Goal: Task Accomplishment & Management: Manage account settings

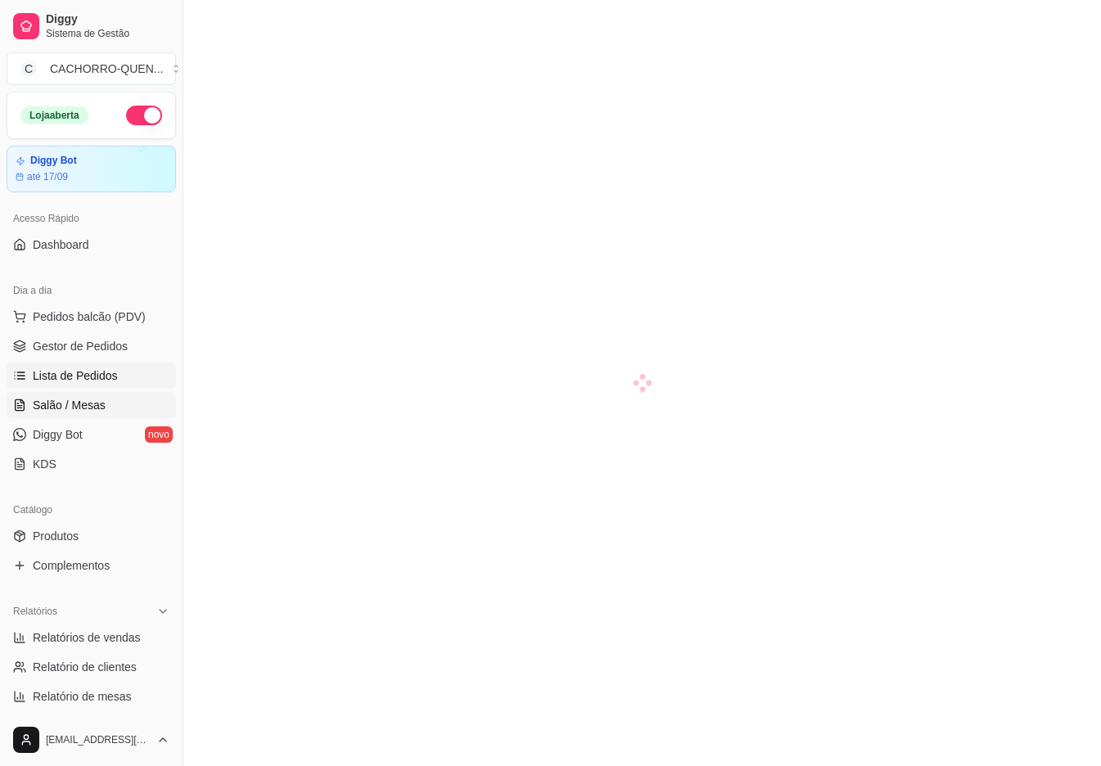
click at [100, 377] on span "Lista de Pedidos" at bounding box center [75, 376] width 85 height 16
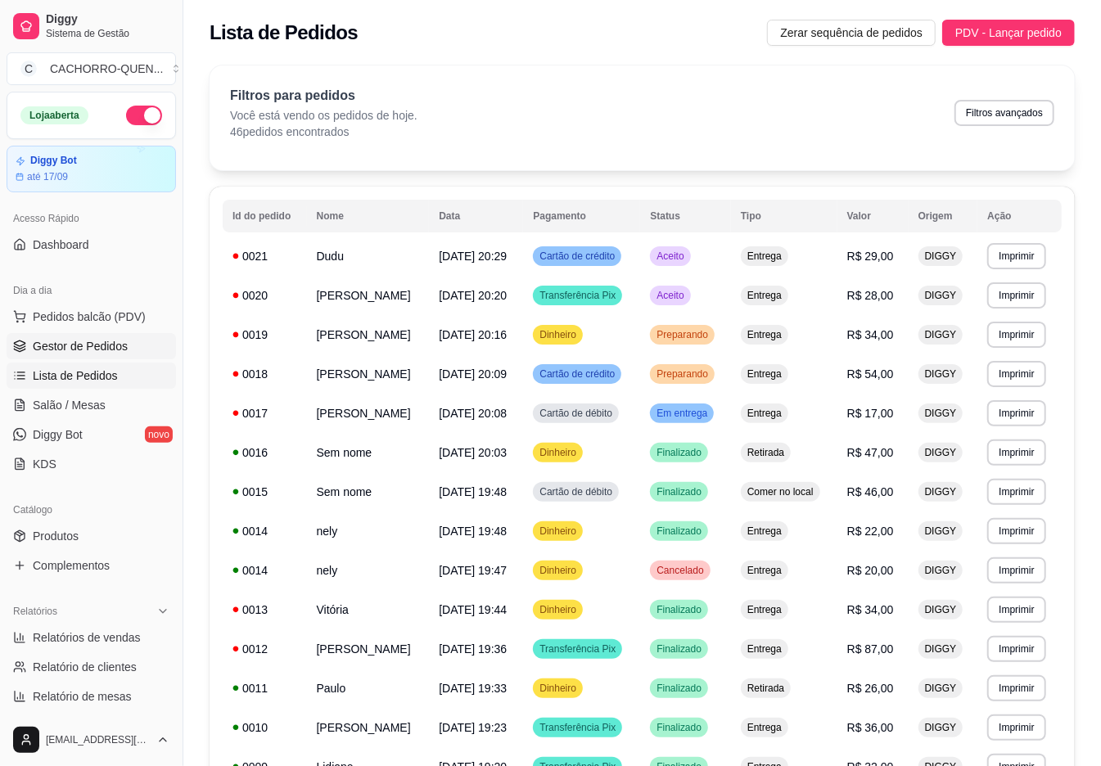
click at [90, 347] on span "Gestor de Pedidos" at bounding box center [80, 346] width 95 height 16
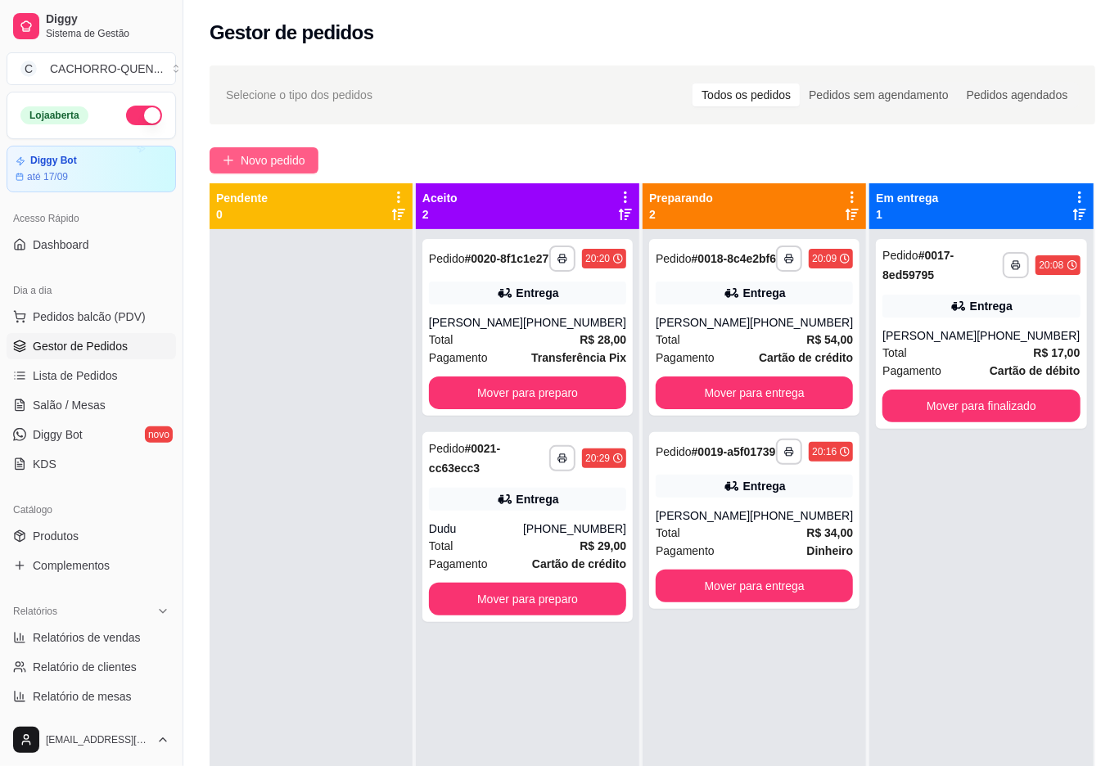
click at [289, 162] on span "Novo pedido" at bounding box center [273, 160] width 65 height 18
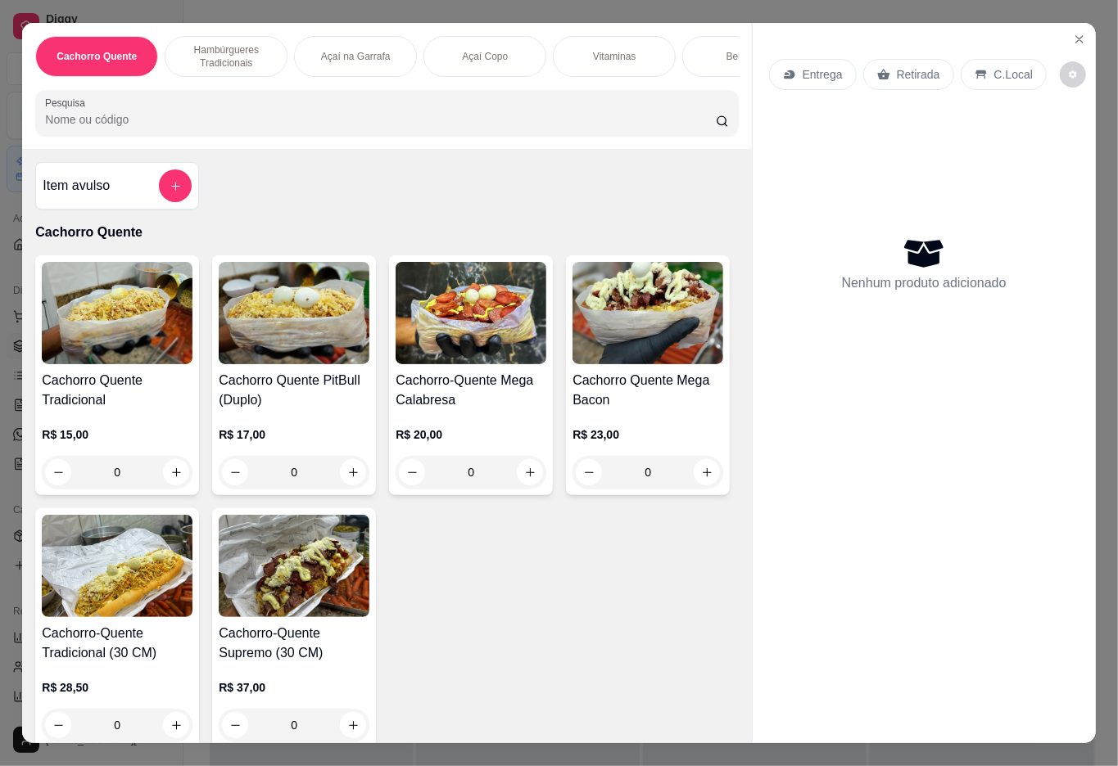
click at [210, 54] on p "Hambúrgueres Tradicionais" at bounding box center [226, 56] width 95 height 26
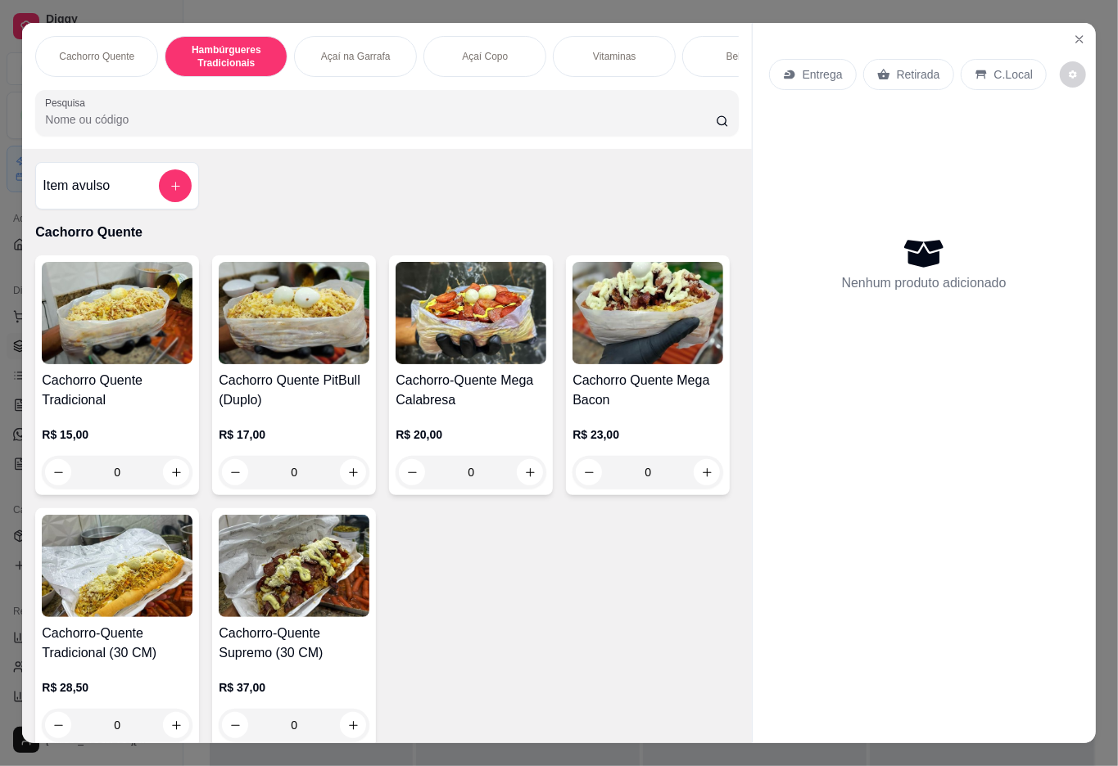
scroll to position [37, 0]
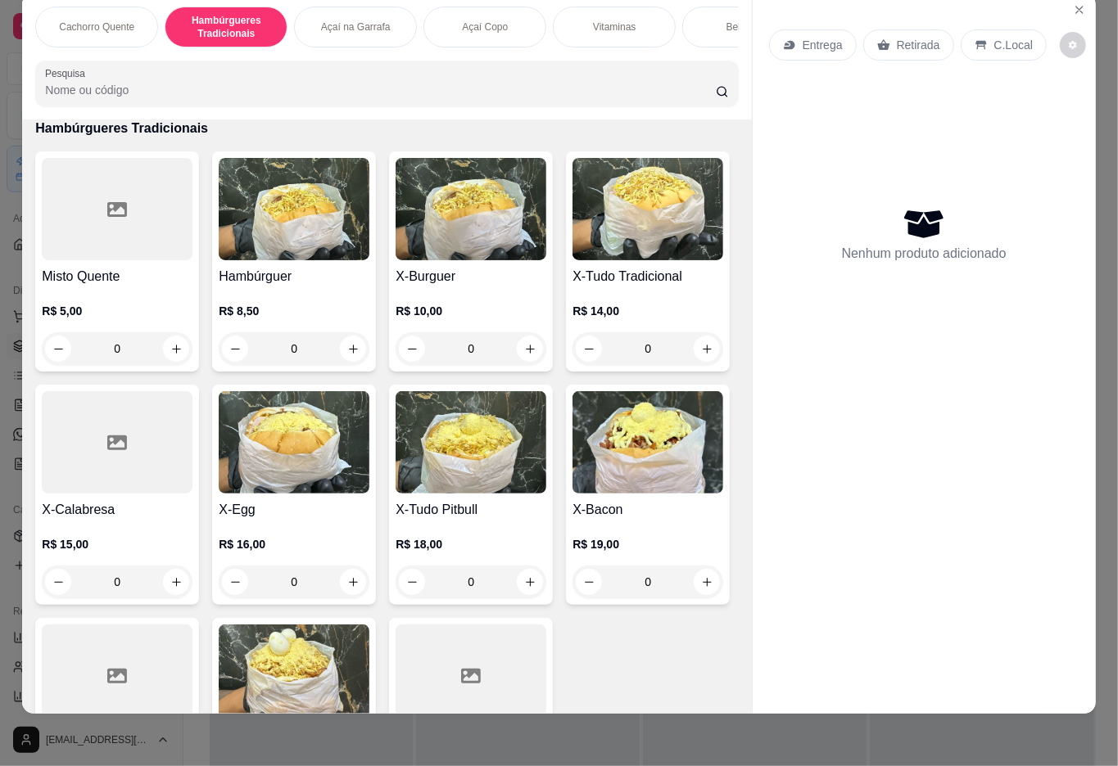
click at [472, 20] on p "Açaí Copo" at bounding box center [485, 26] width 46 height 13
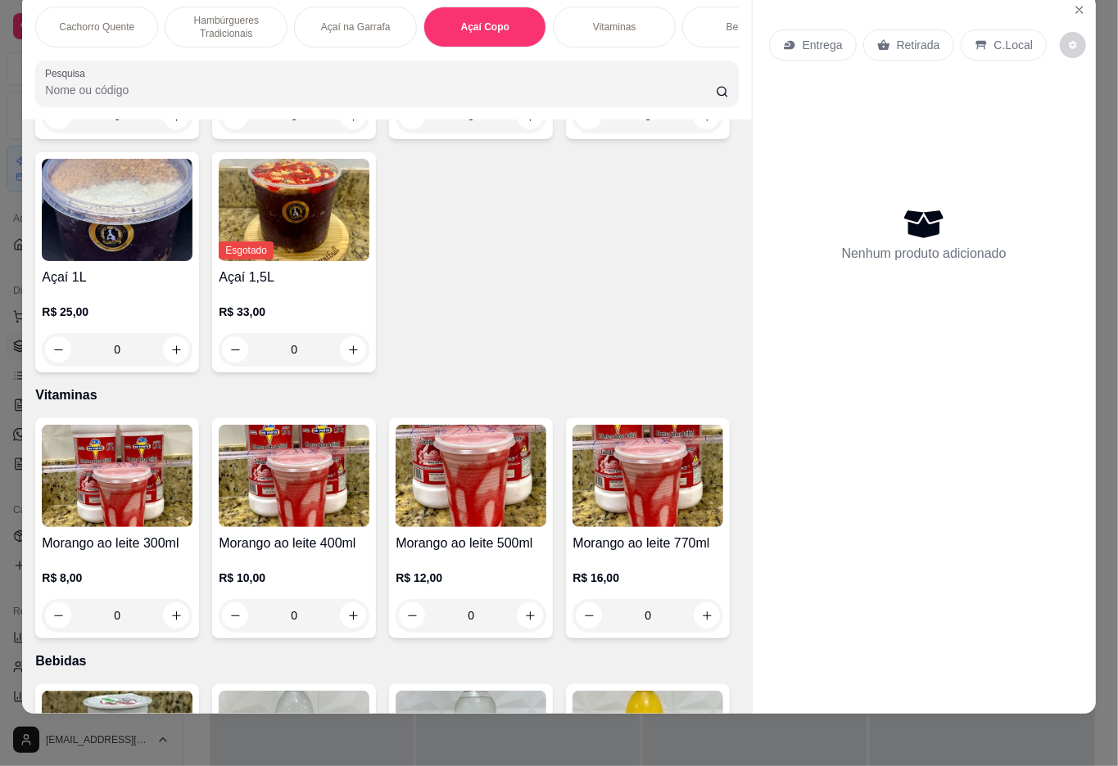
click at [355, 20] on p "Açaí na Garrafa" at bounding box center [356, 26] width 70 height 13
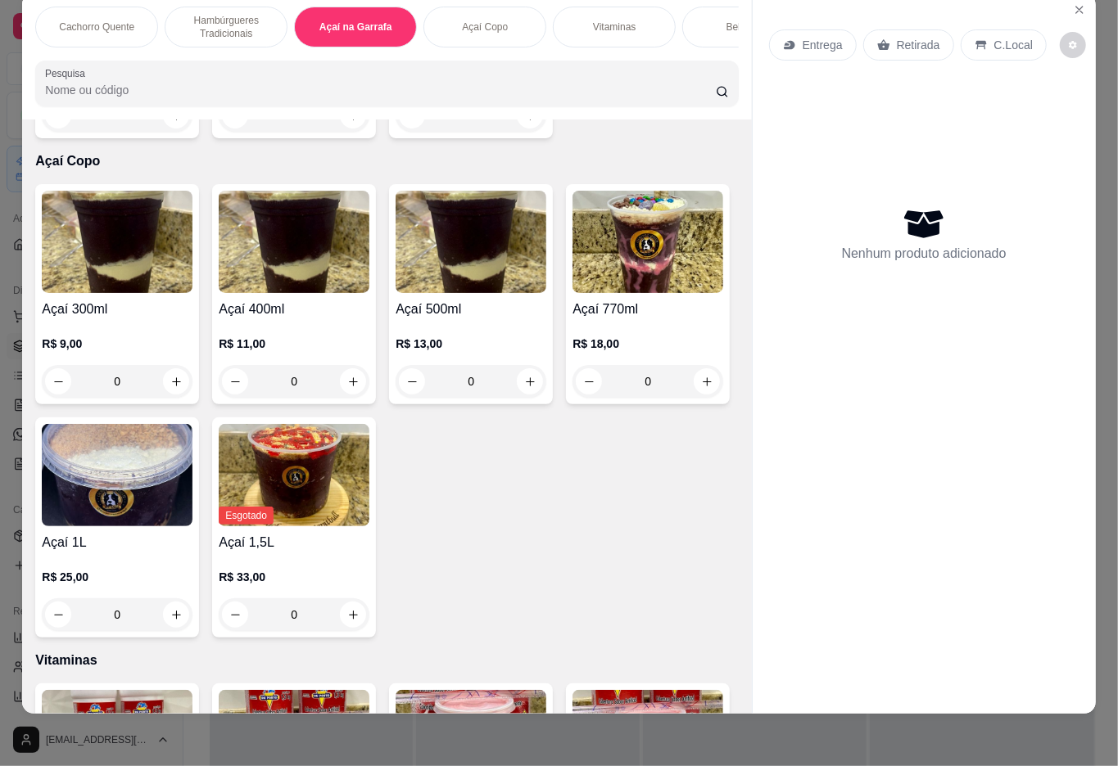
click at [267, 132] on div "R$ 15,00 0" at bounding box center [294, 92] width 151 height 79
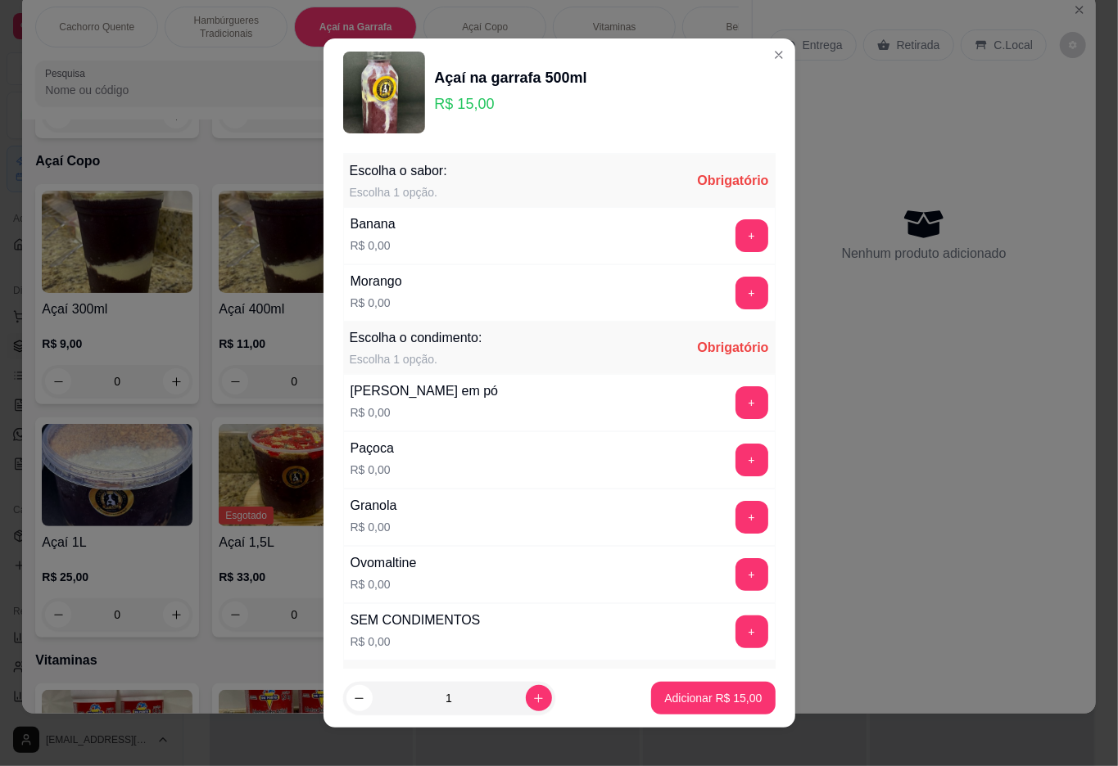
click at [1006, 536] on div "Entrega Retirada C.Local Nenhum produto adicionado" at bounding box center [924, 340] width 343 height 694
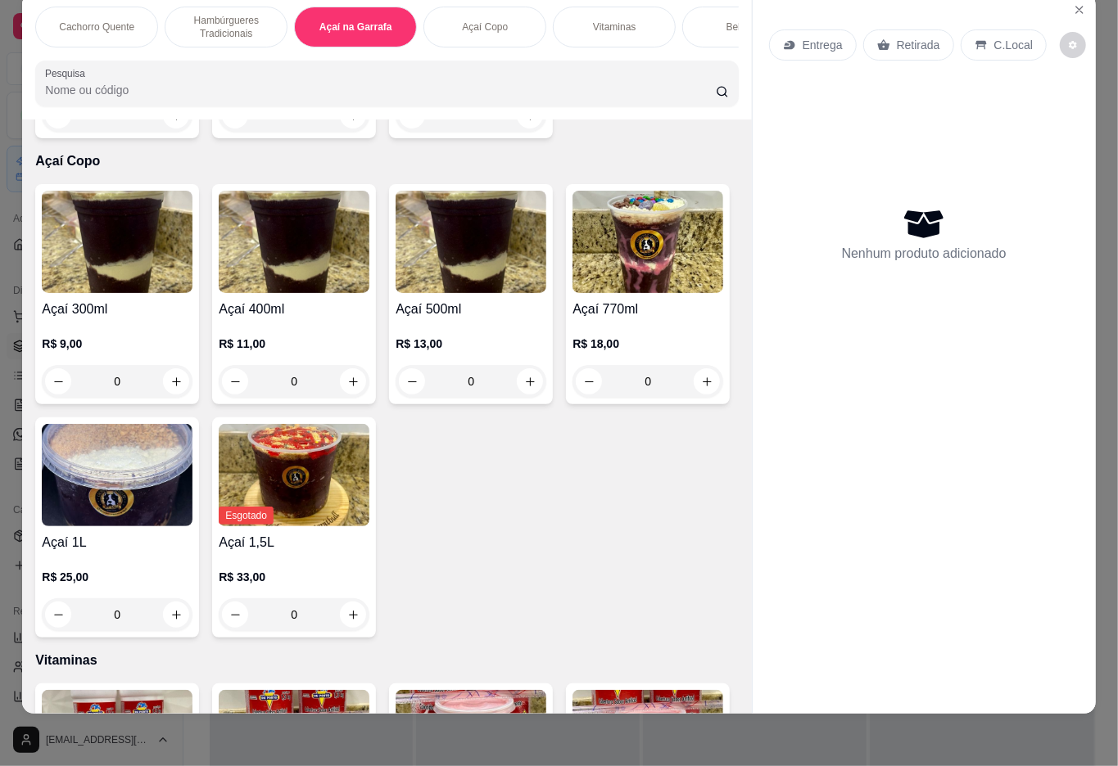
click at [230, 23] on p "Hambúrgueres Tradicionais" at bounding box center [226, 27] width 95 height 26
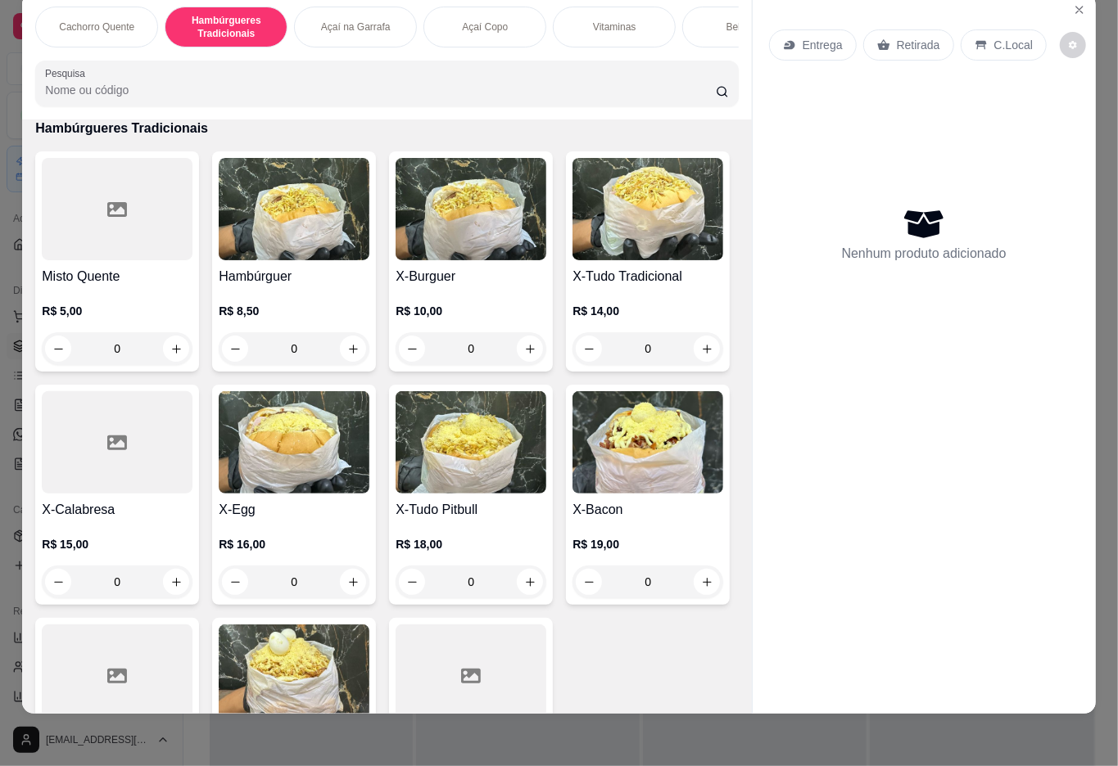
scroll to position [879, 0]
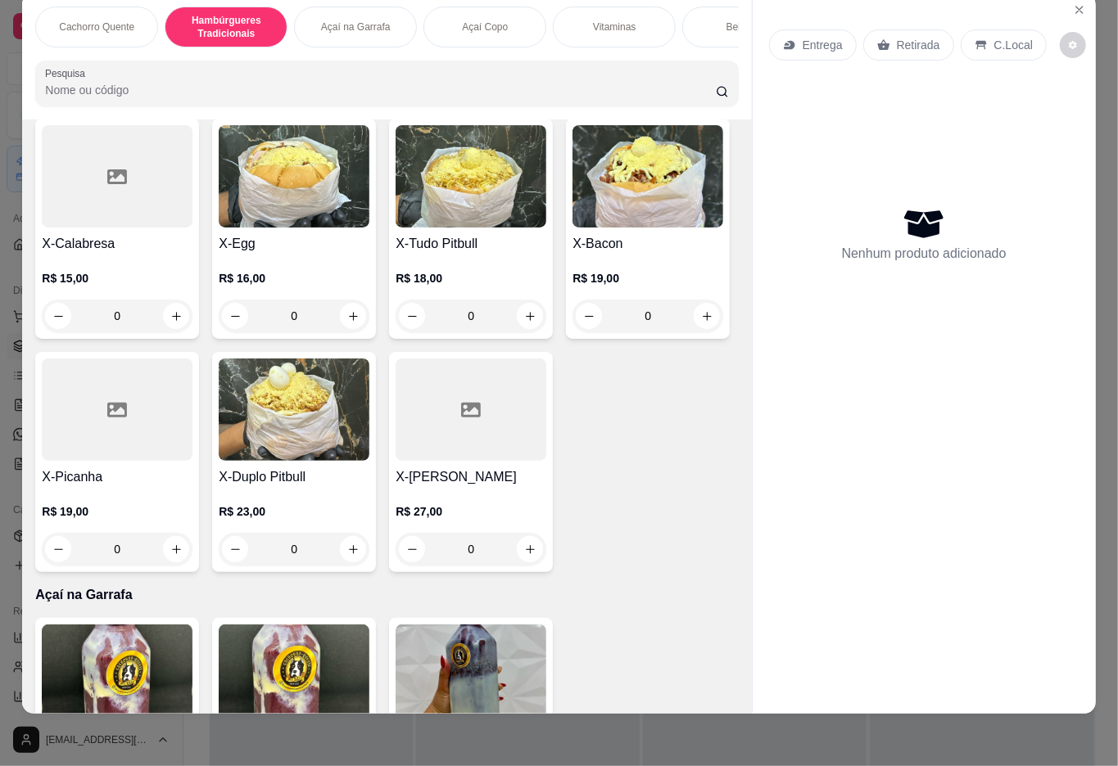
click at [395, 254] on h4 "X-Tudo Pitbull" at bounding box center [470, 244] width 151 height 20
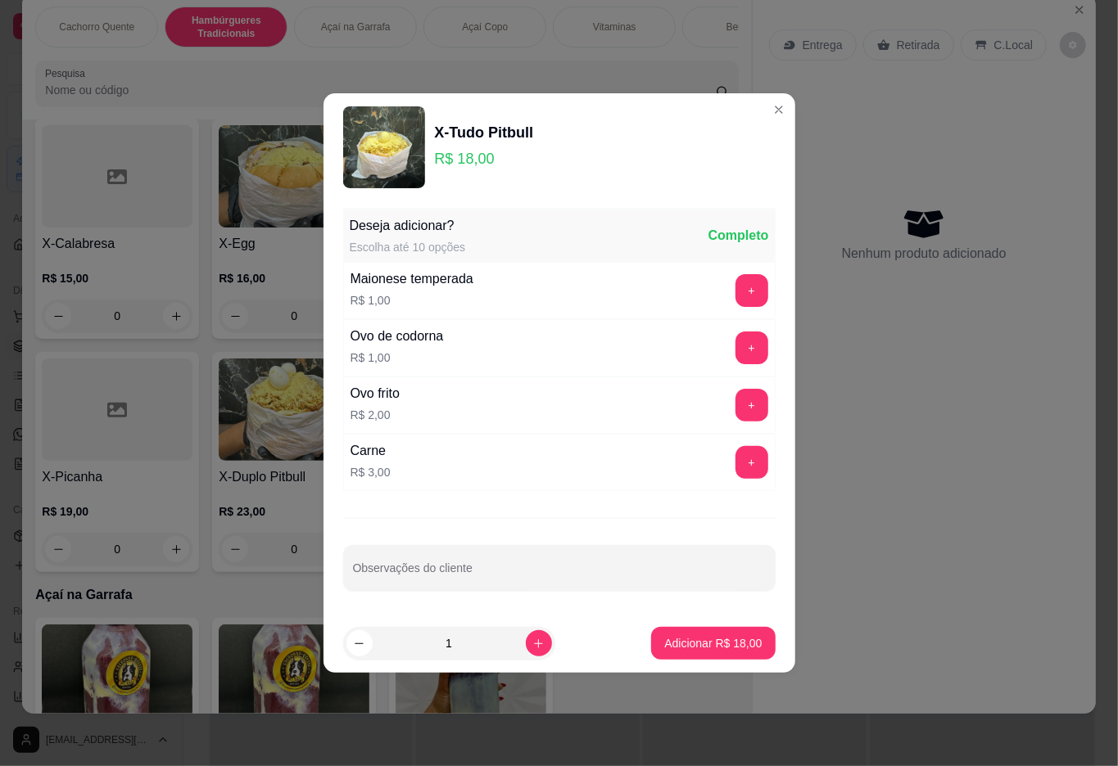
click at [676, 646] on p "Adicionar R$ 18,00" at bounding box center [712, 643] width 97 height 16
type input "1"
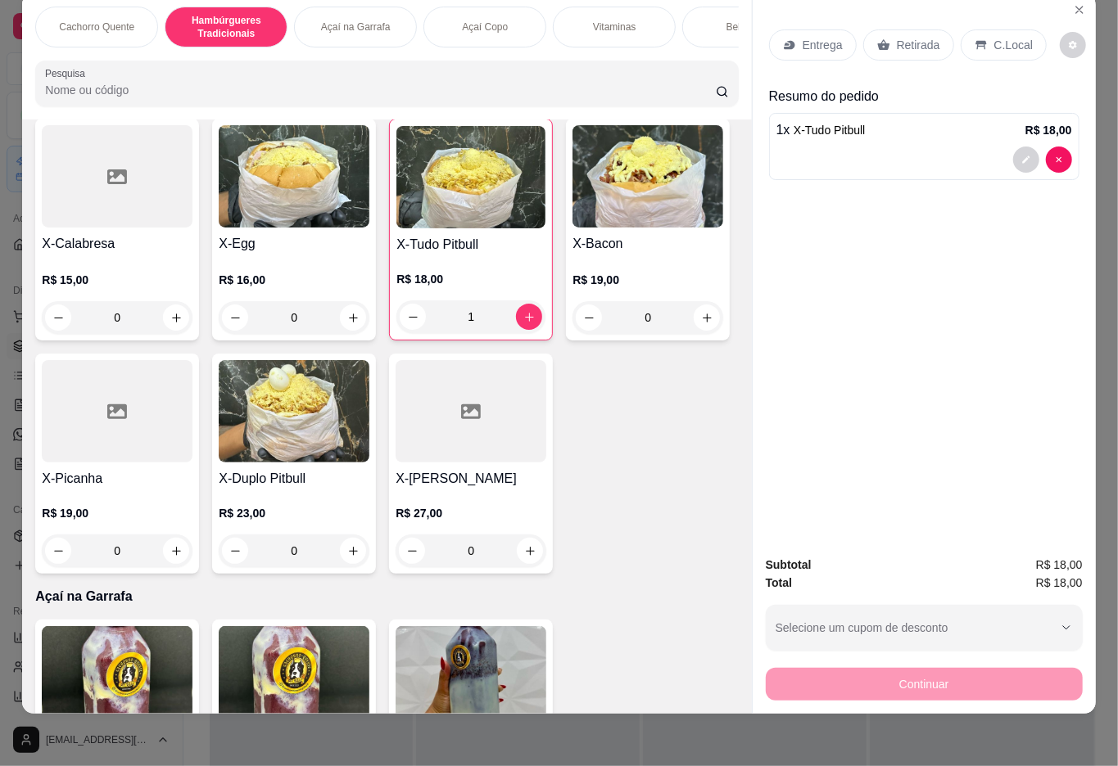
click at [737, 11] on div "Cachorro Quente Hambúrgueres Tradicionais Açaí na Garrafa Açaí Copo Vitaminas B…" at bounding box center [386, 56] width 729 height 126
click at [712, 27] on div "Bebidas" at bounding box center [743, 27] width 123 height 41
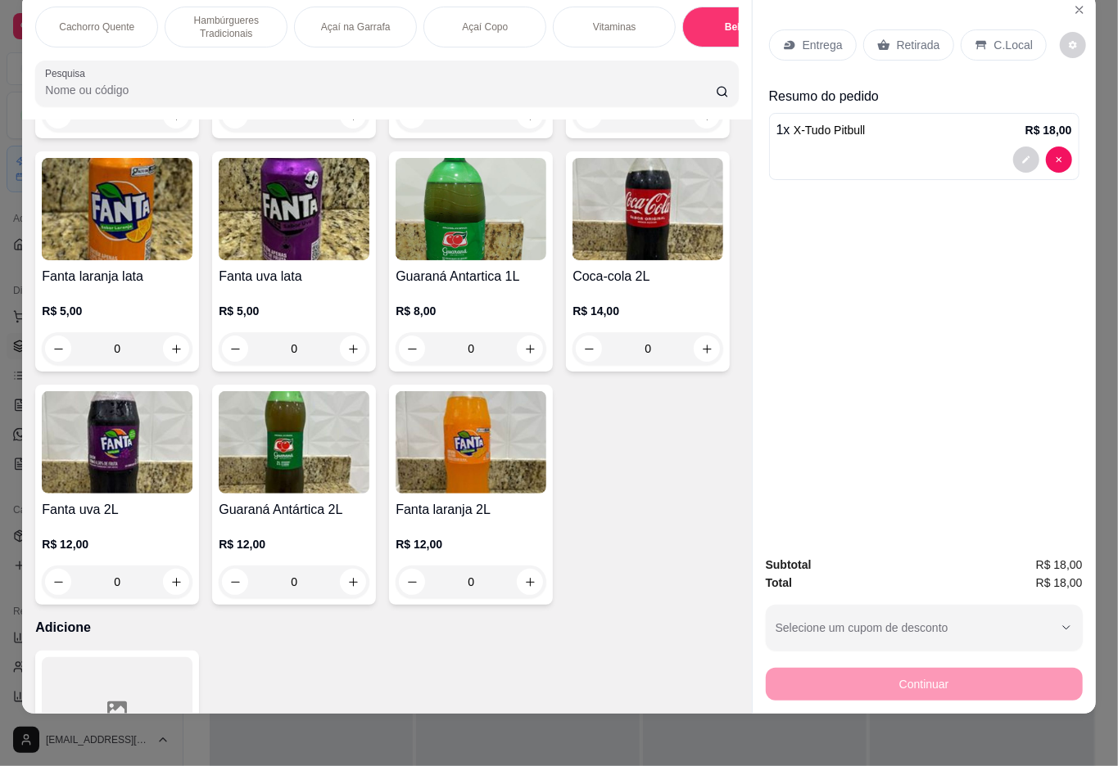
type input "1"
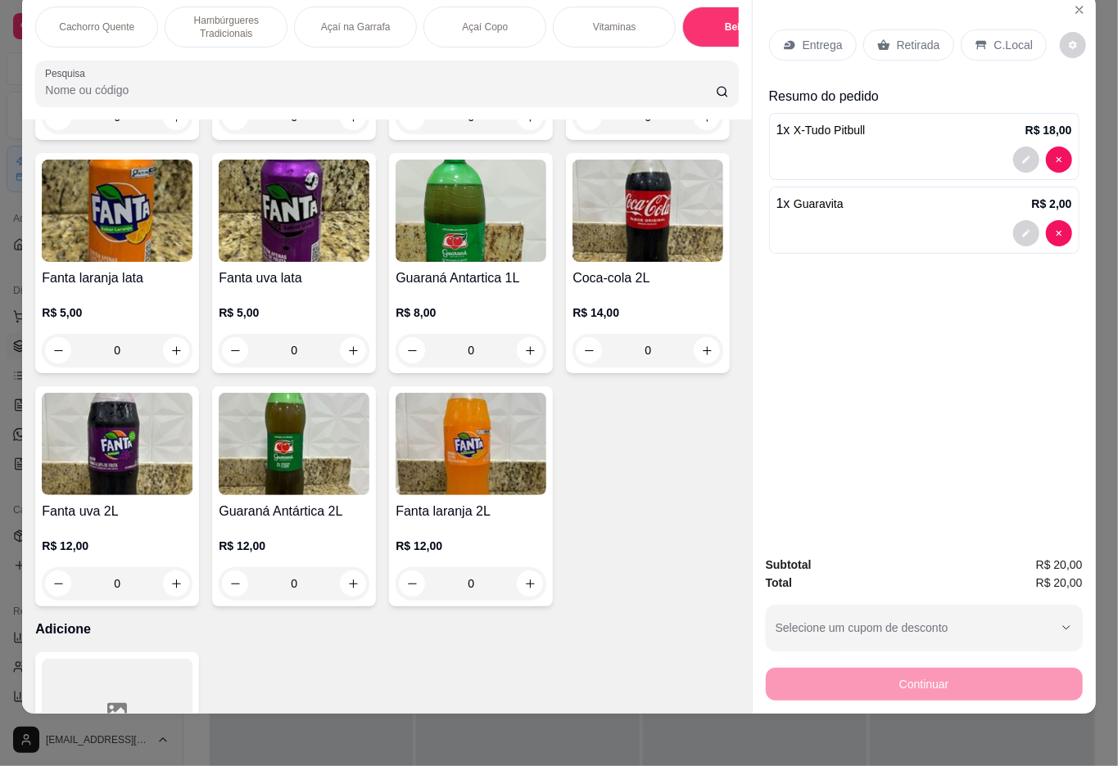
click at [925, 672] on div "Continuar" at bounding box center [924, 682] width 317 height 37
click at [888, 38] on div "Retirada" at bounding box center [908, 44] width 91 height 31
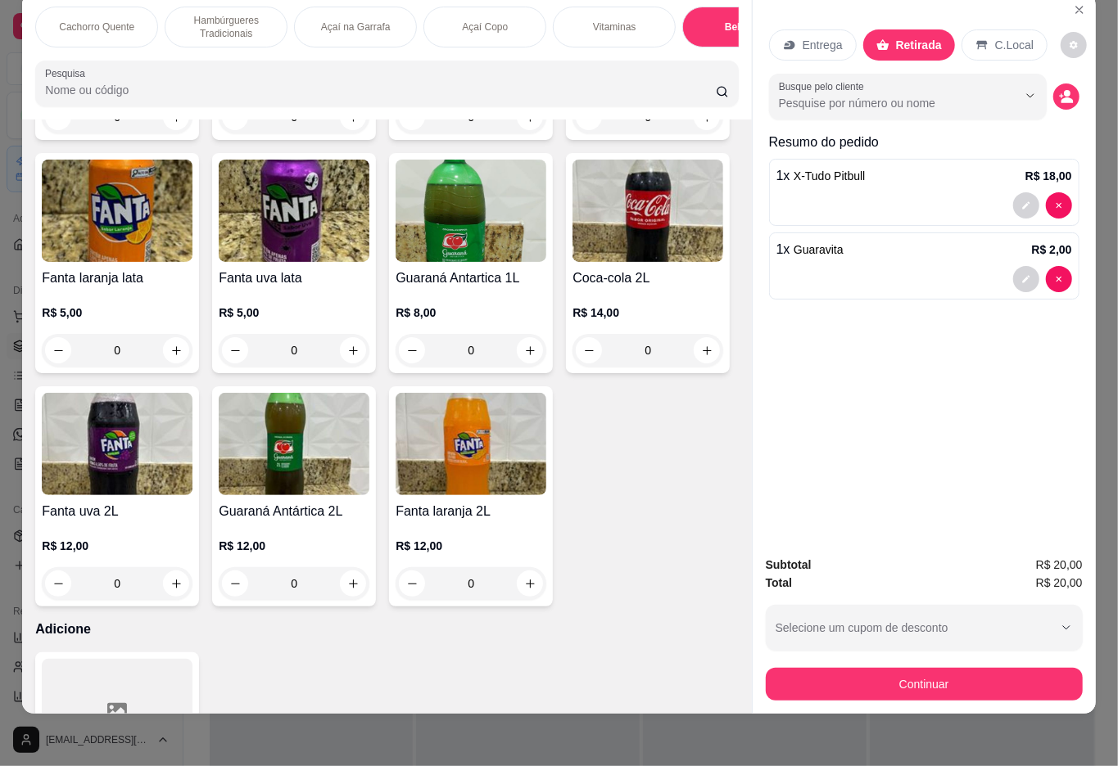
scroll to position [0, 0]
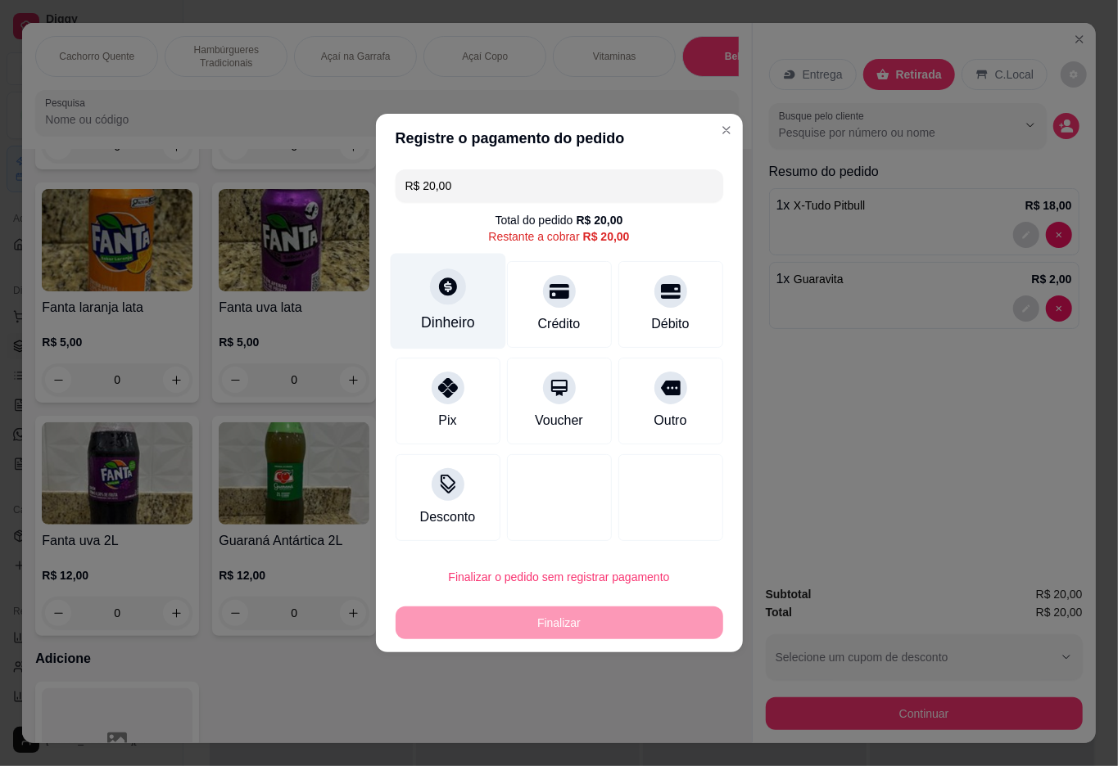
click at [433, 295] on div at bounding box center [448, 287] width 36 height 36
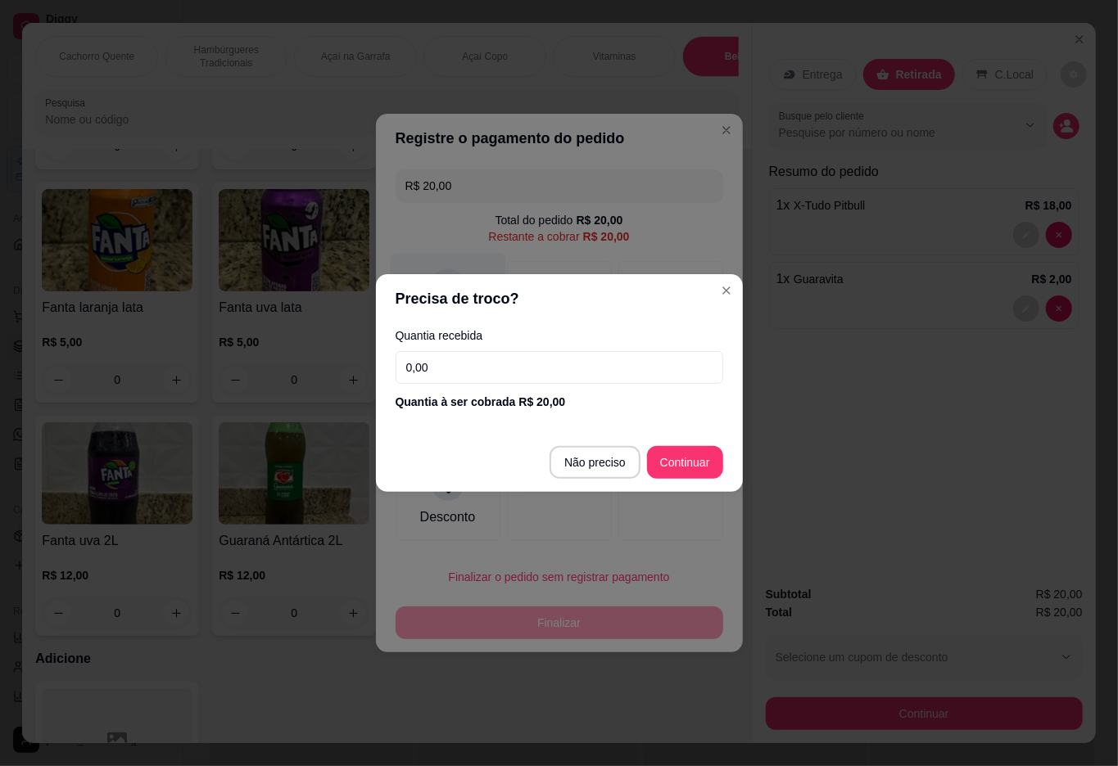
click at [580, 463] on div at bounding box center [559, 497] width 105 height 87
type input "R$ 0,00"
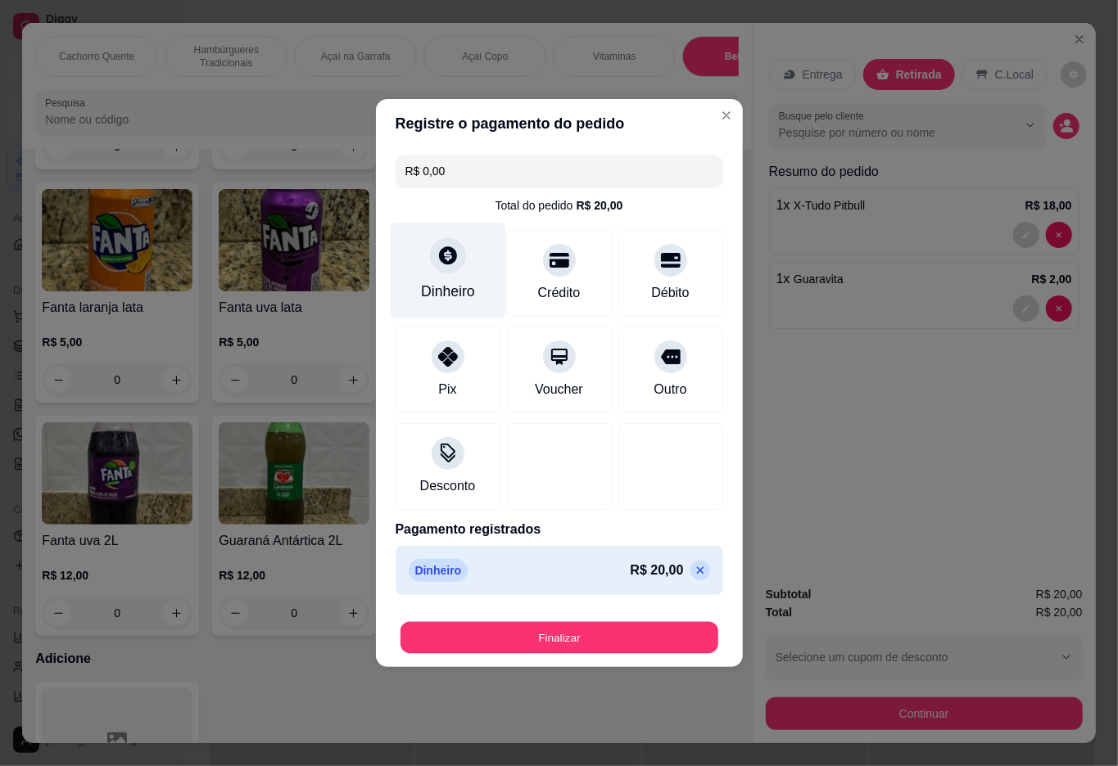
click at [540, 647] on button "Finalizar" at bounding box center [559, 638] width 318 height 32
click at [626, 639] on button "Finalizar" at bounding box center [559, 637] width 328 height 33
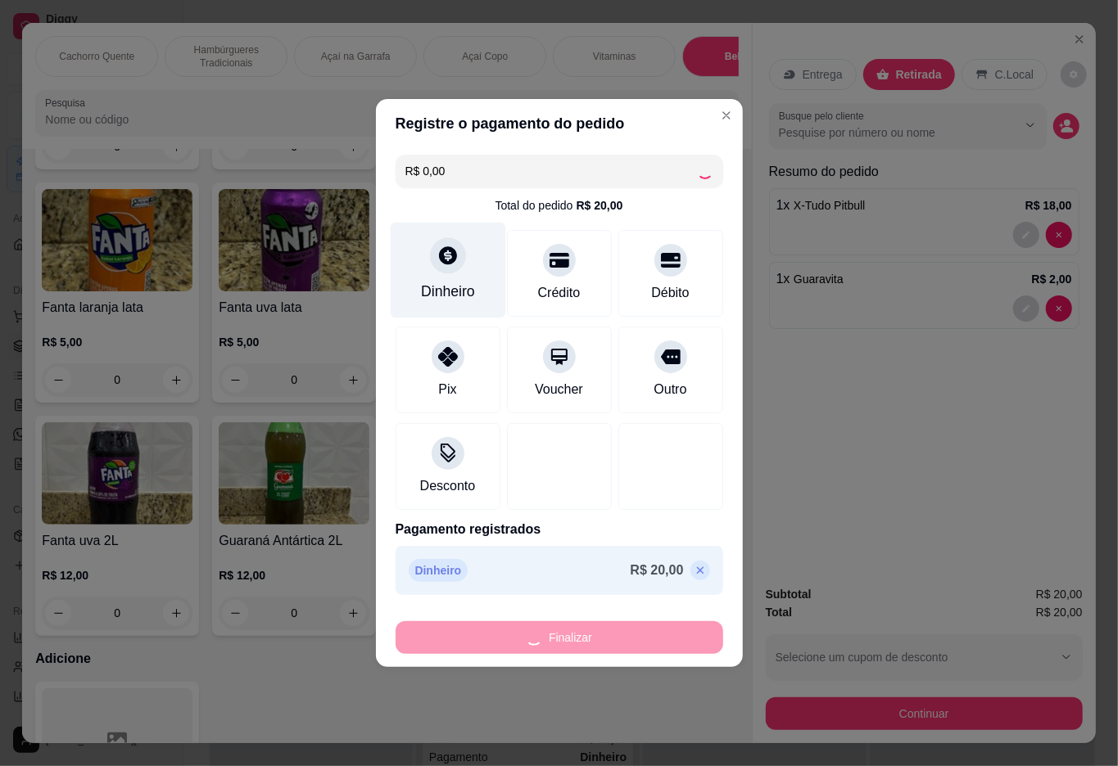
type input "0"
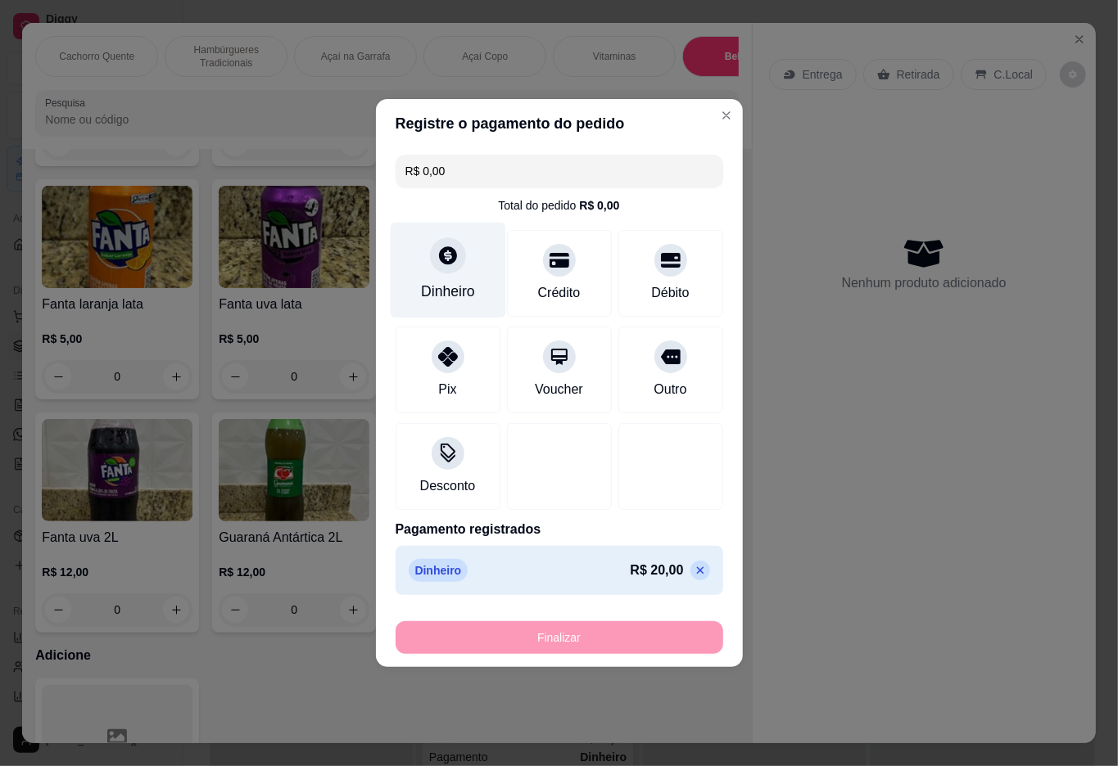
type input "-R$ 20,00"
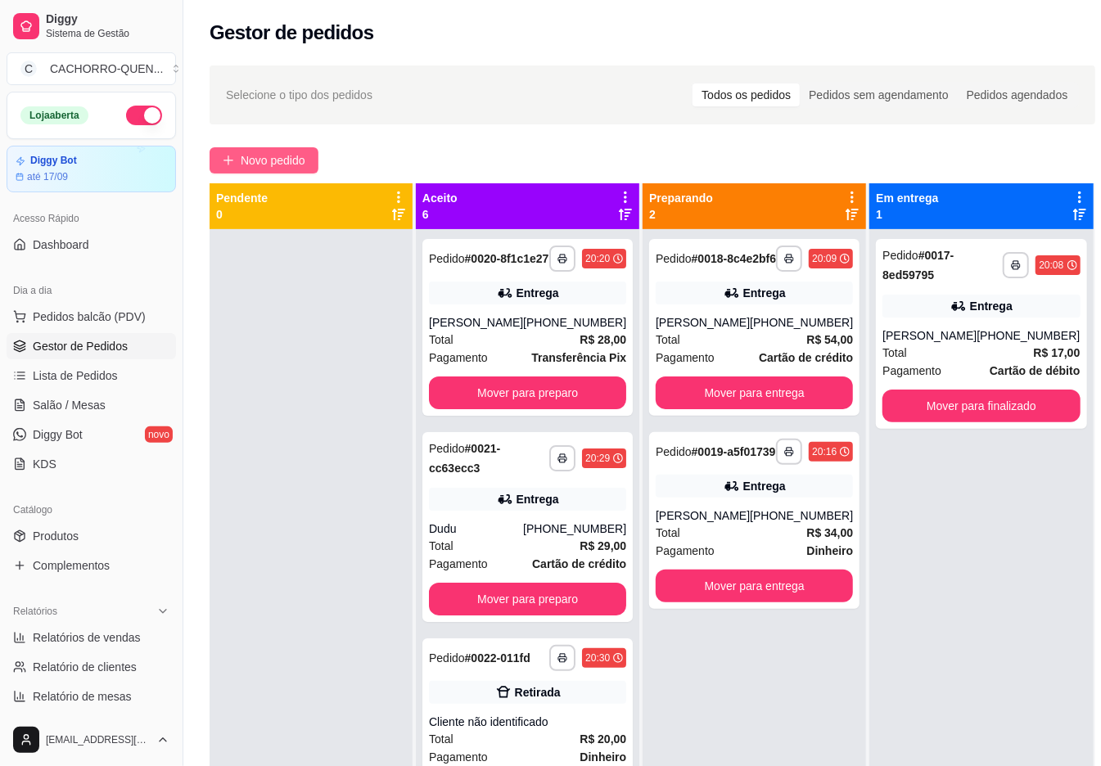
click at [296, 165] on span "Novo pedido" at bounding box center [273, 160] width 65 height 18
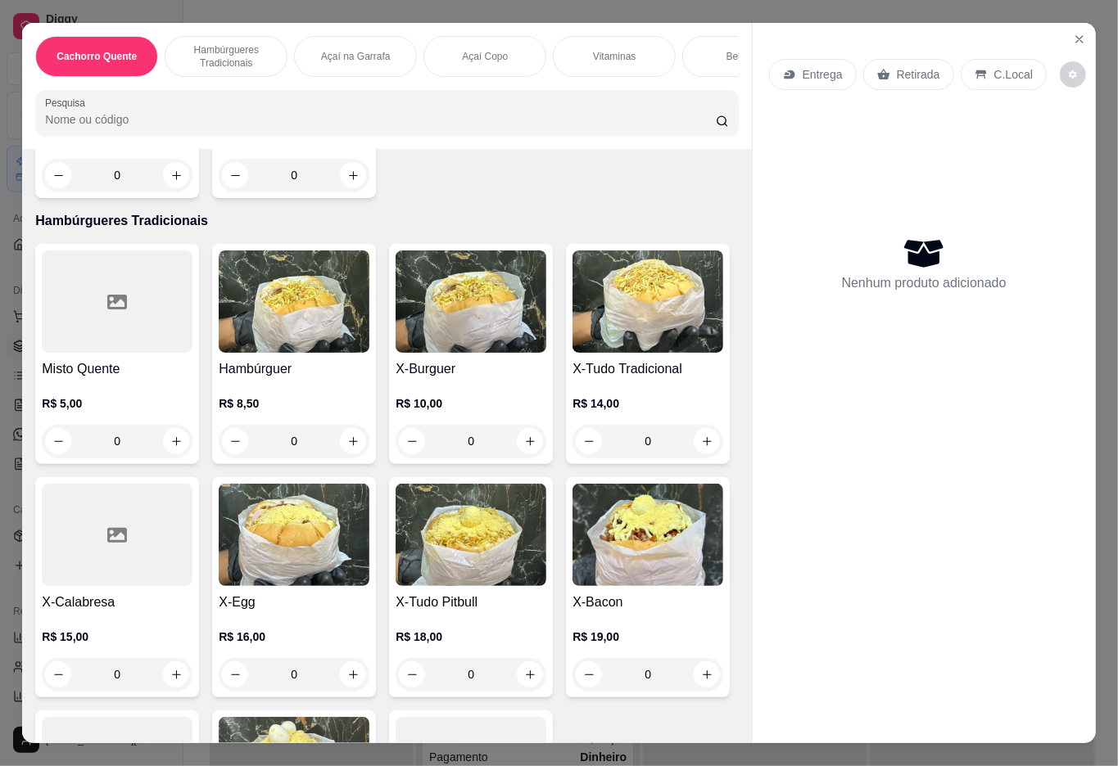
scroll to position [857, 0]
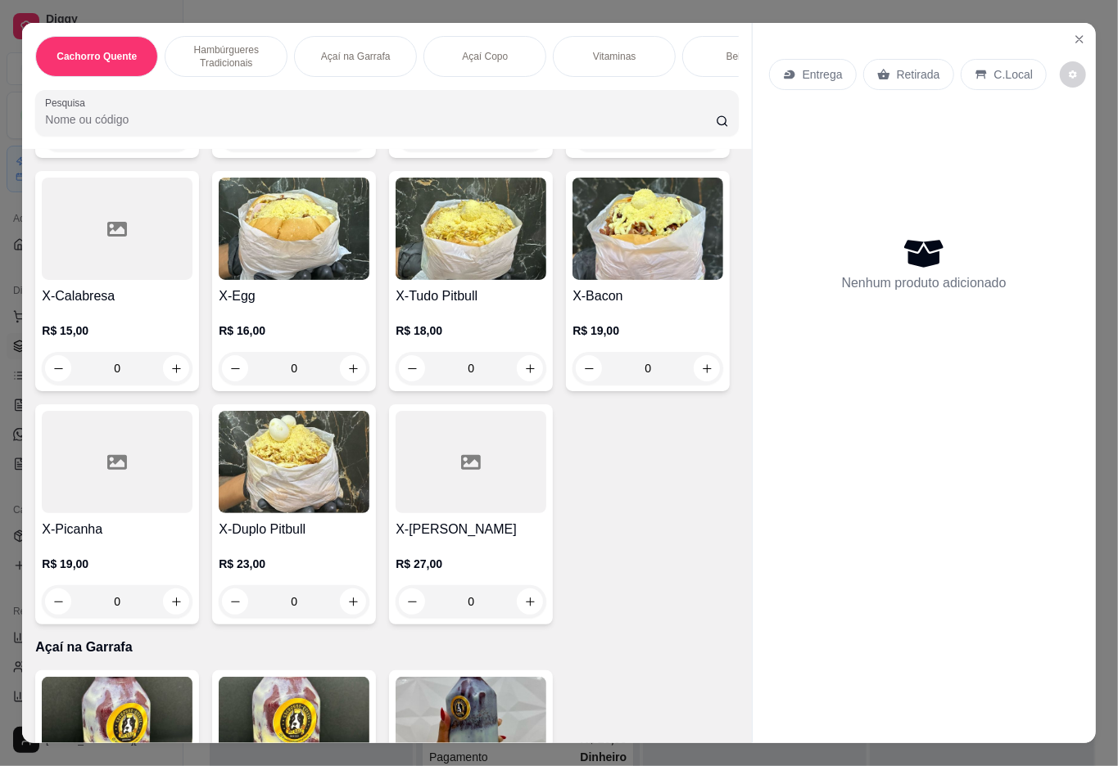
click at [192, 306] on h4 "X-Calabresa" at bounding box center [117, 297] width 151 height 20
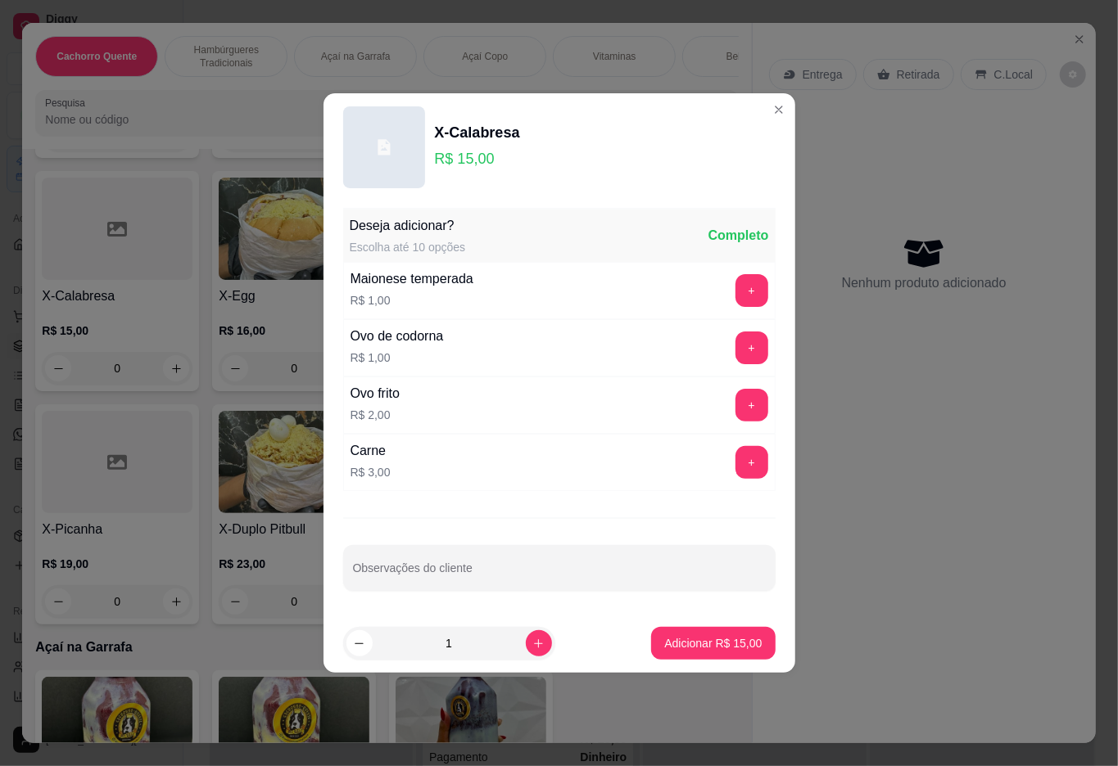
click at [449, 585] on div at bounding box center [559, 568] width 413 height 33
type input "sem batata"
click at [691, 650] on p "Adicionar R$ 15,00" at bounding box center [712, 643] width 97 height 16
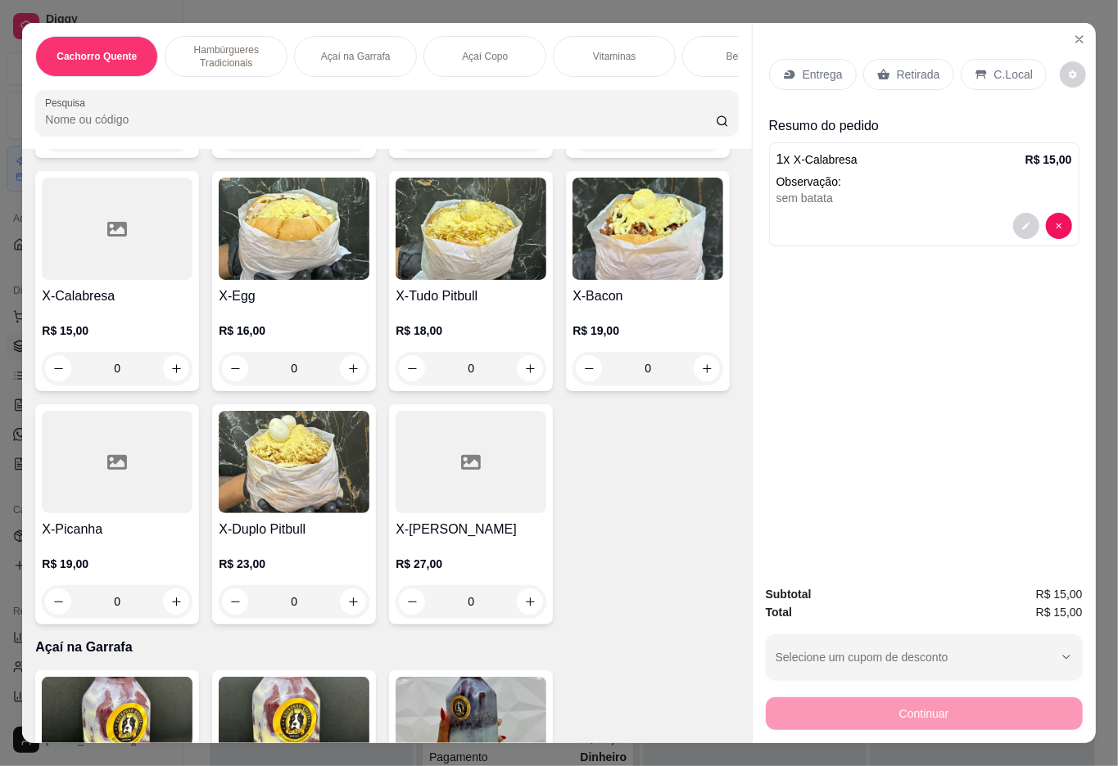
click at [597, 36] on div "Vitaminas" at bounding box center [614, 56] width 123 height 41
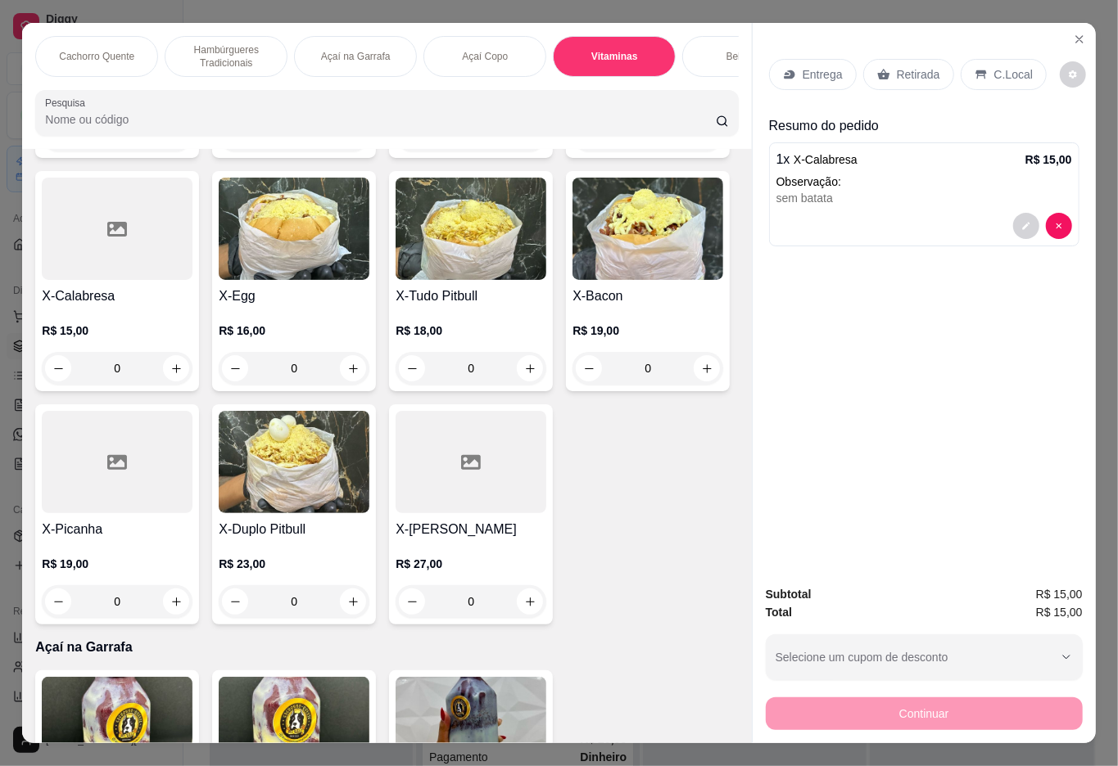
scroll to position [37, 0]
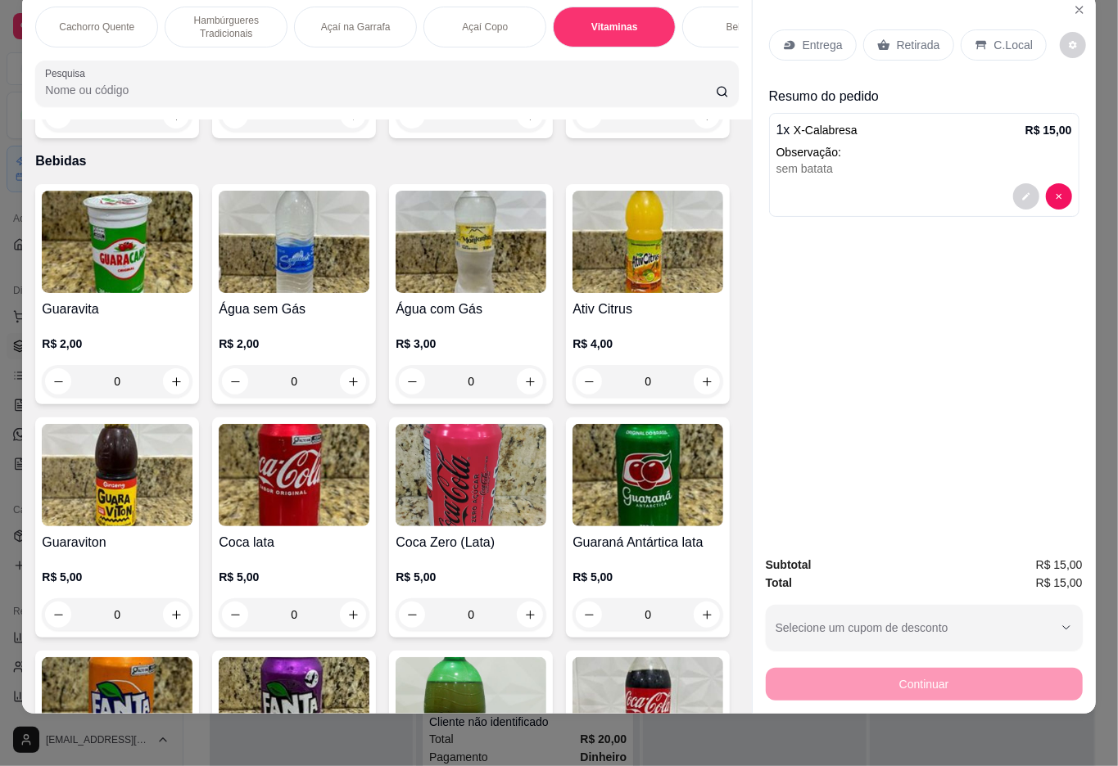
click at [347, 122] on icon "increase-product-quantity" at bounding box center [353, 116] width 12 height 12
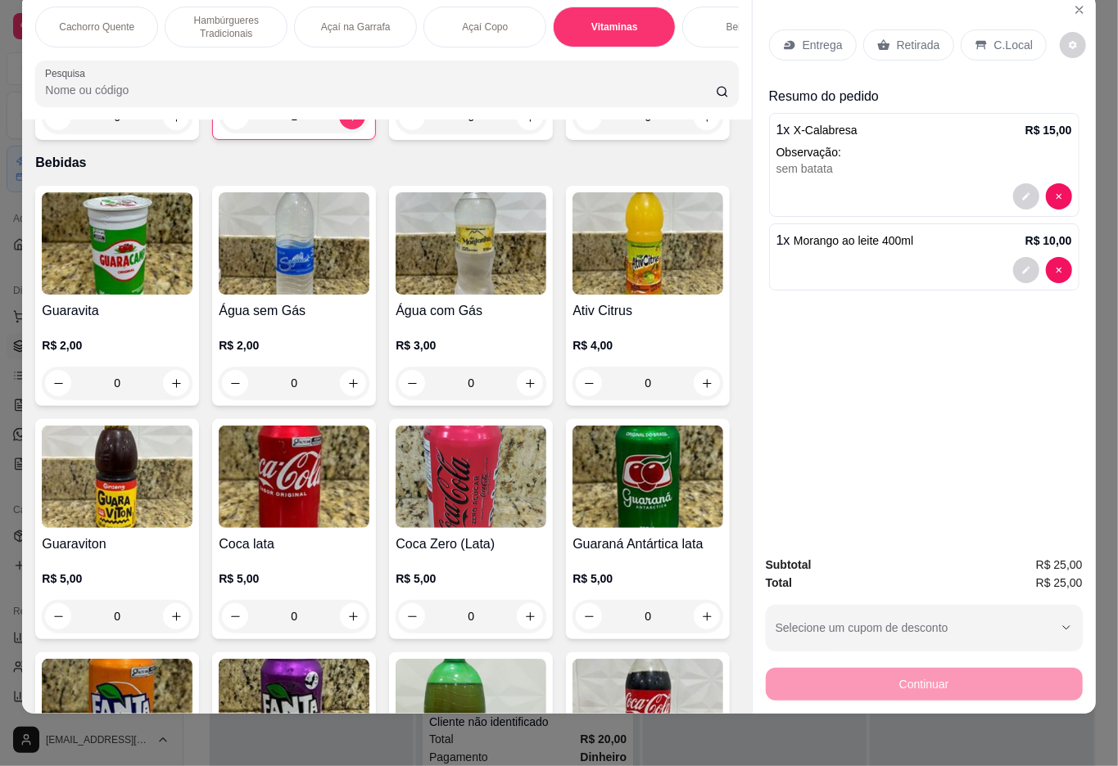
click at [1050, 262] on div "Entrega Retirada C.Local Resumo do pedido 1 x X-Calabresa R$ 15,00 Observação: …" at bounding box center [924, 267] width 343 height 549
type input "0"
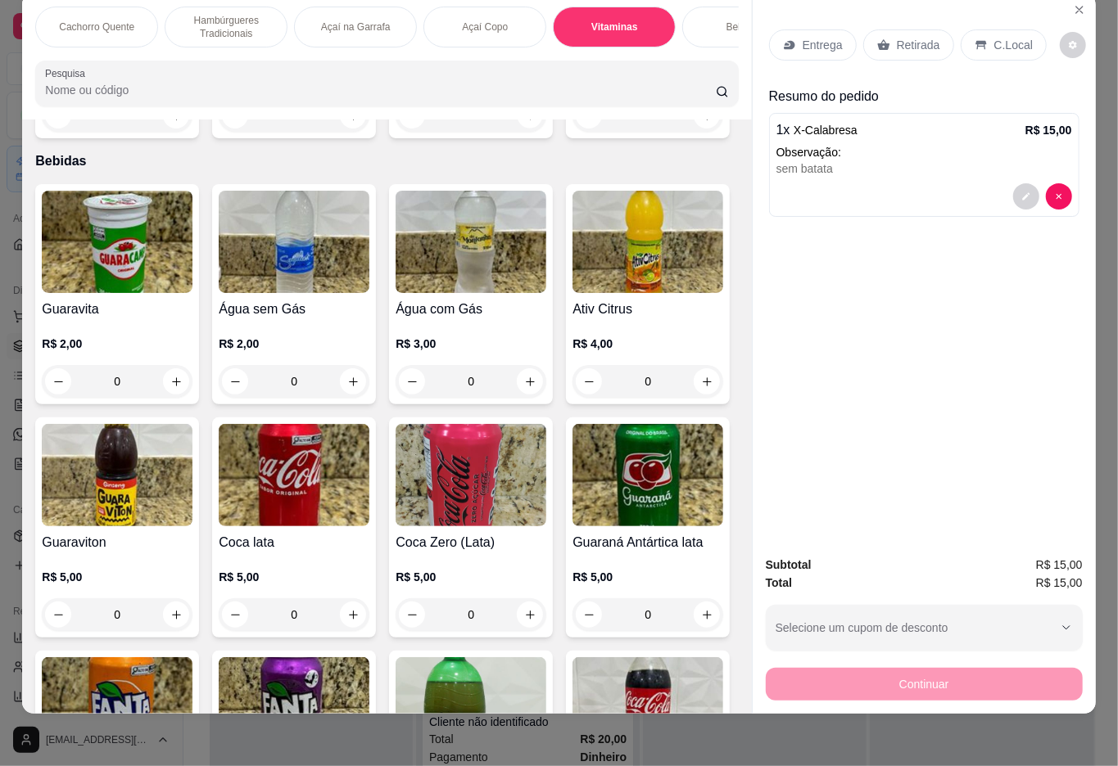
click at [522, 129] on button "increase-product-quantity" at bounding box center [530, 115] width 25 height 25
click at [524, 129] on button "increase-product-quantity" at bounding box center [530, 115] width 25 height 25
click at [524, 122] on icon "increase-product-quantity" at bounding box center [530, 116] width 12 height 12
type input "1"
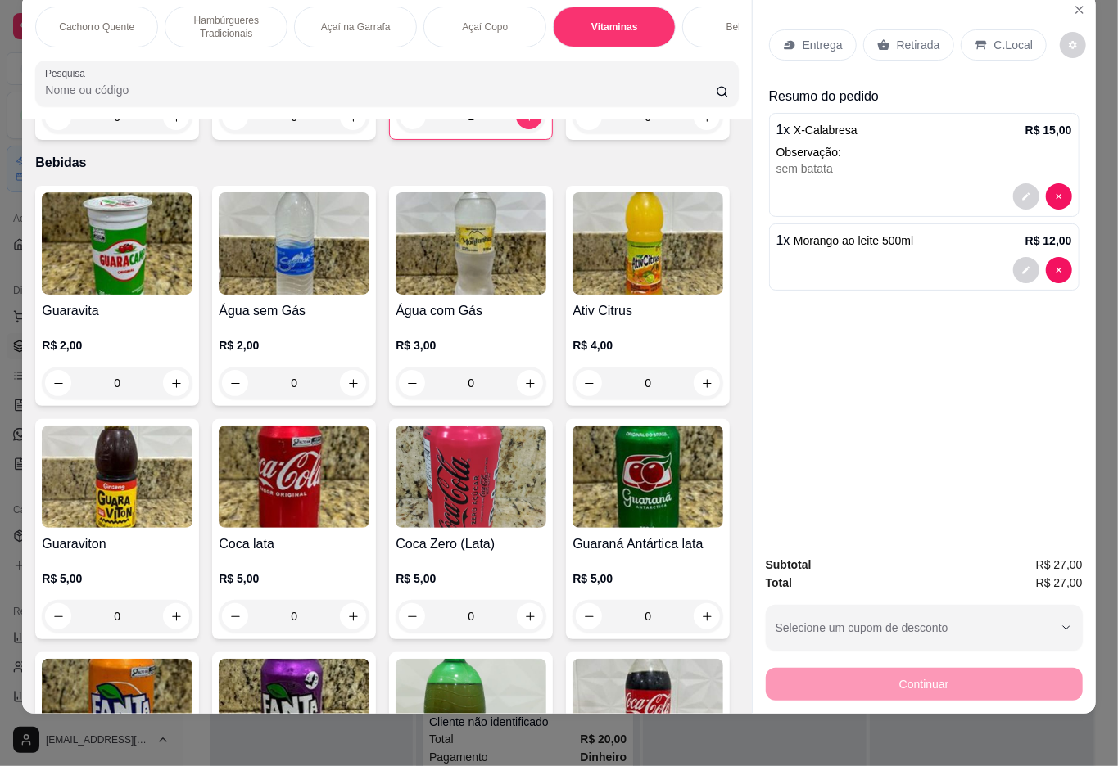
click at [1032, 38] on div "C.Local" at bounding box center [1003, 44] width 86 height 31
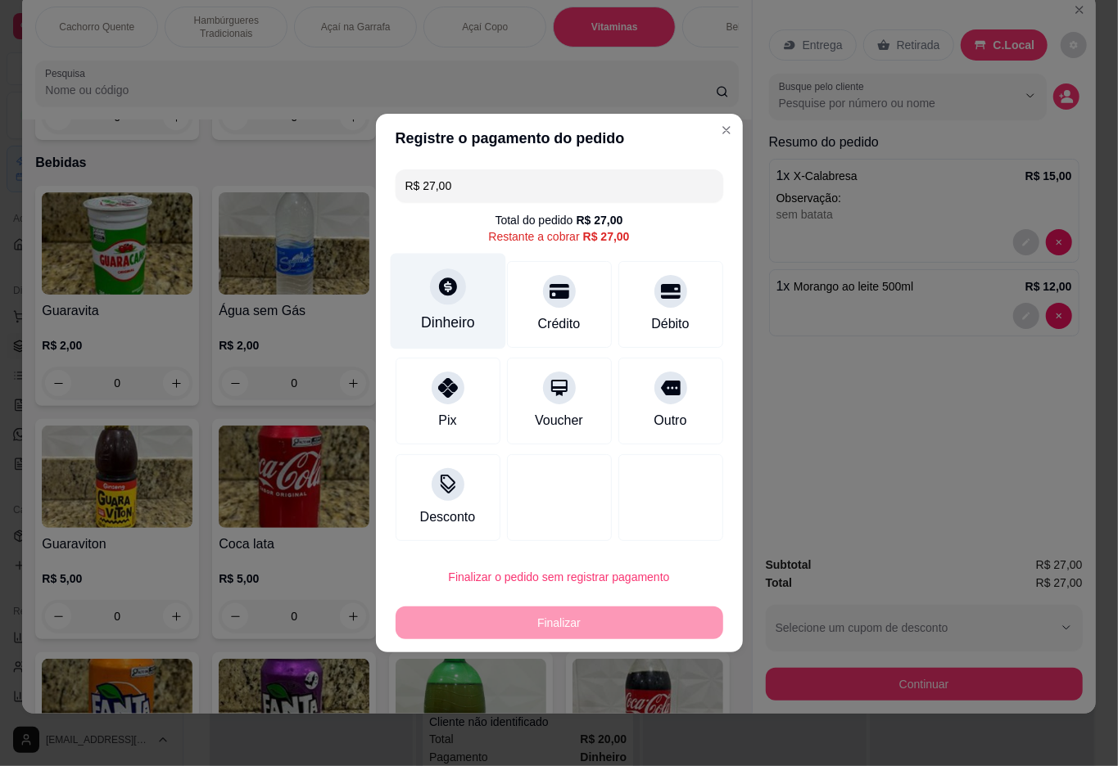
click at [401, 269] on div "Dinheiro" at bounding box center [447, 302] width 115 height 96
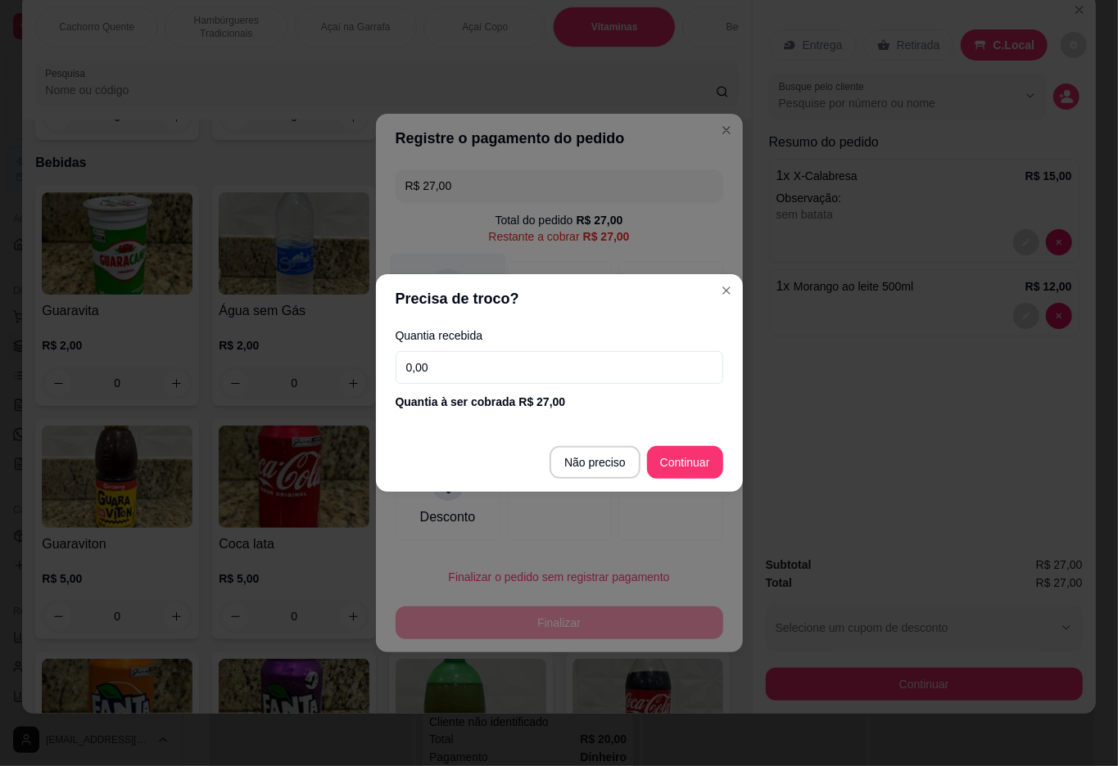
click at [570, 467] on div at bounding box center [559, 497] width 105 height 87
type input "R$ 0,00"
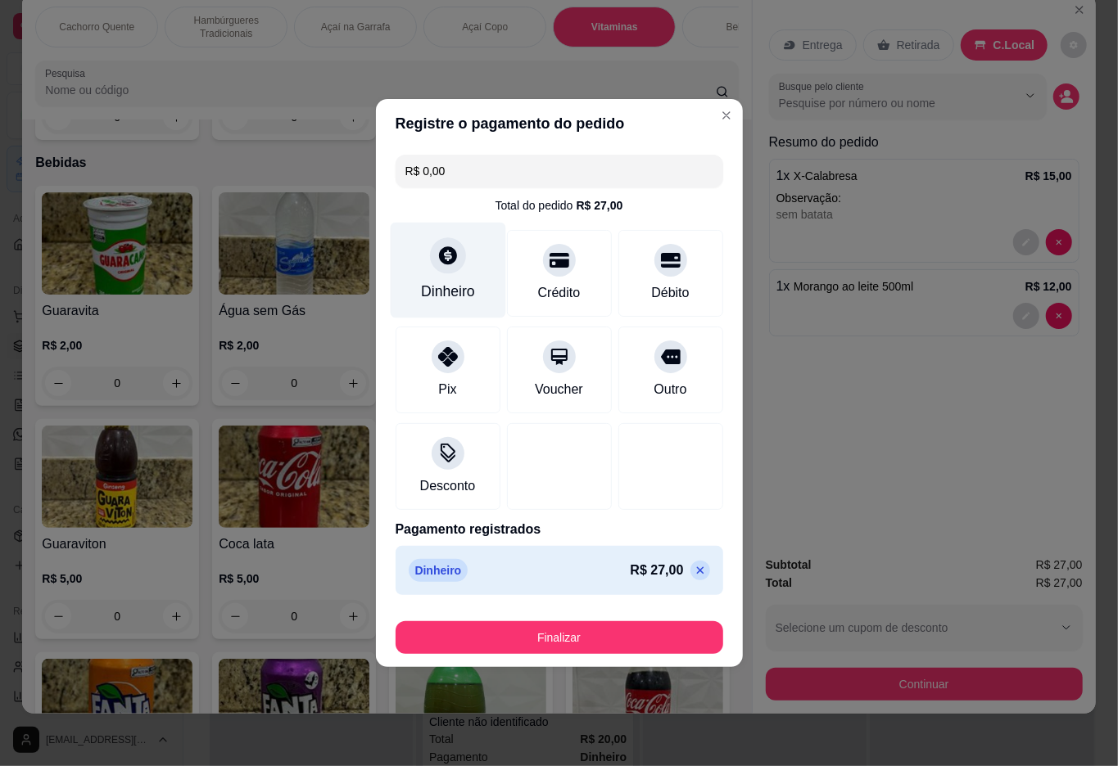
click at [562, 644] on button "Finalizar" at bounding box center [559, 637] width 328 height 33
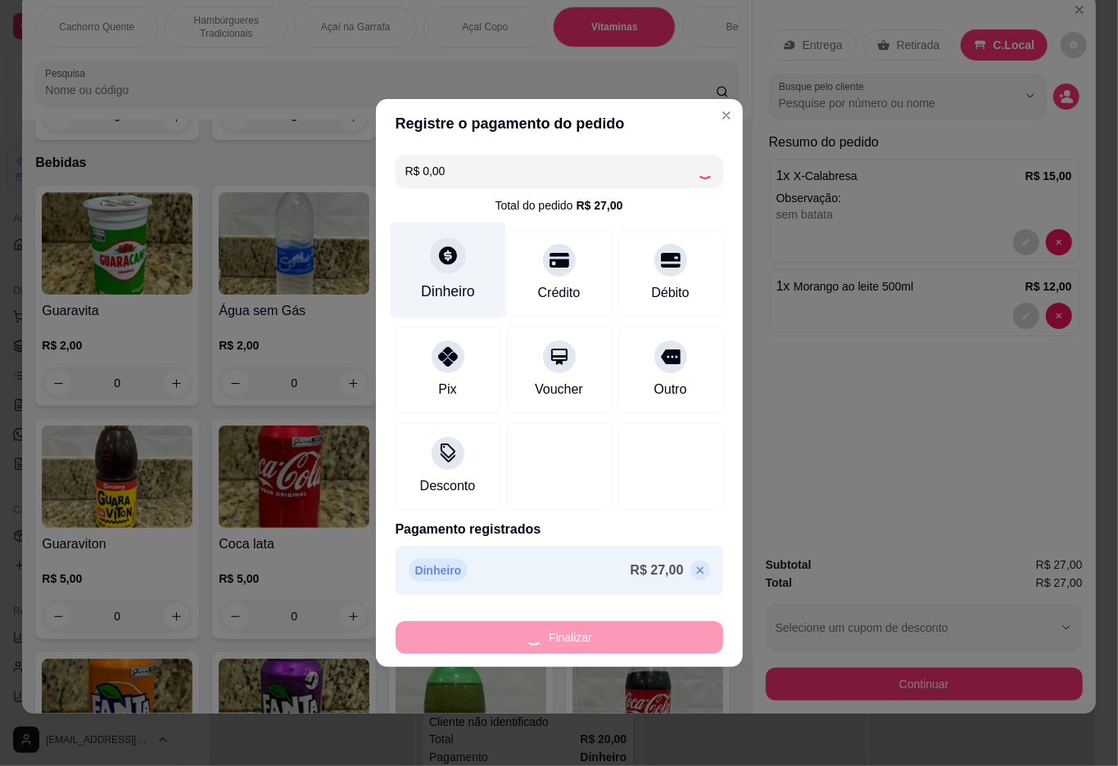
type input "0"
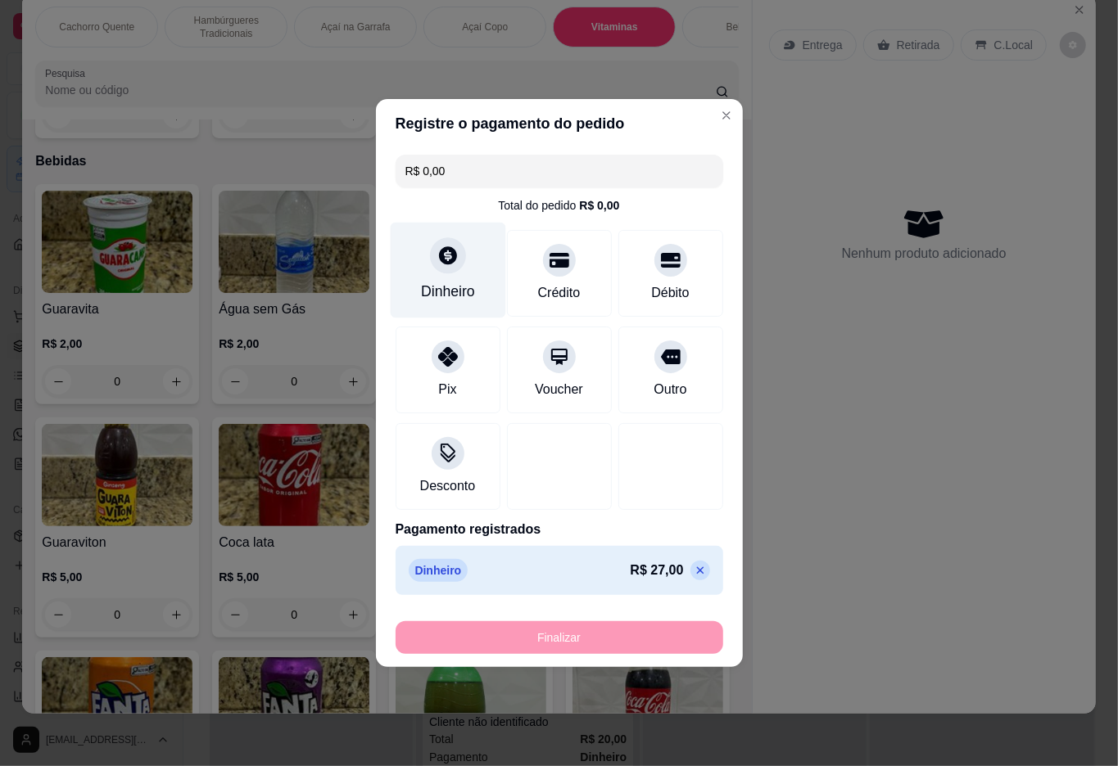
type input "-R$ 27,00"
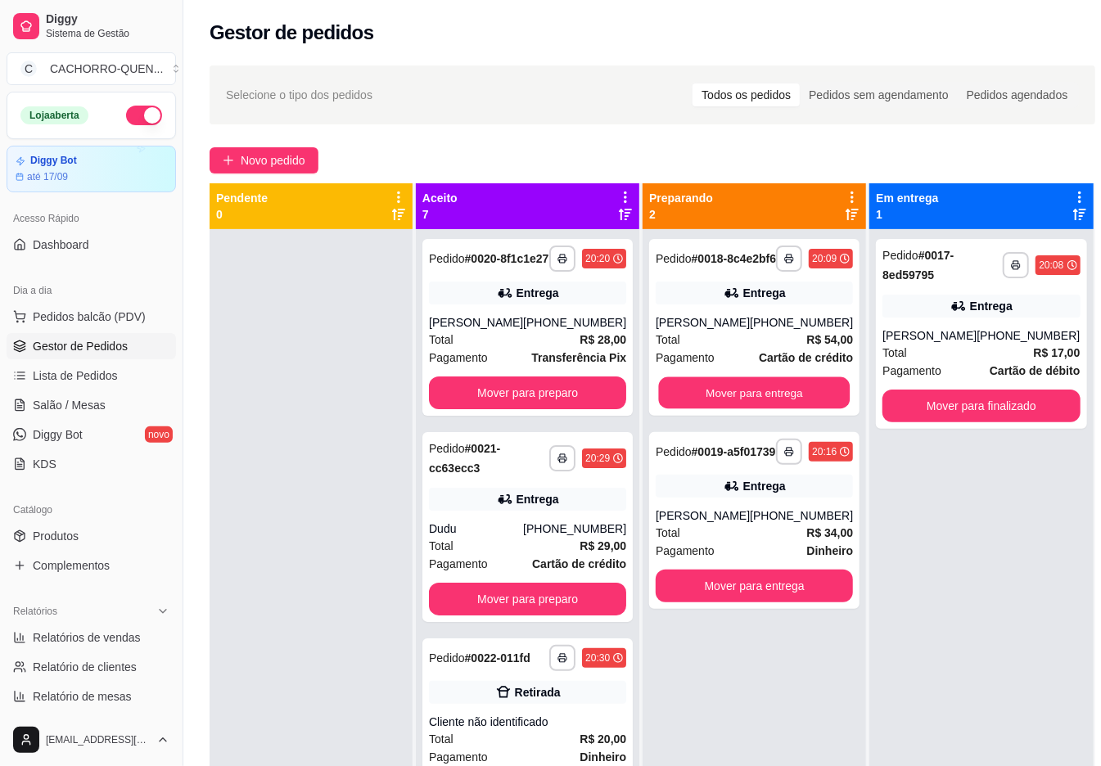
click at [738, 409] on button "Mover para entrega" at bounding box center [755, 393] width 192 height 32
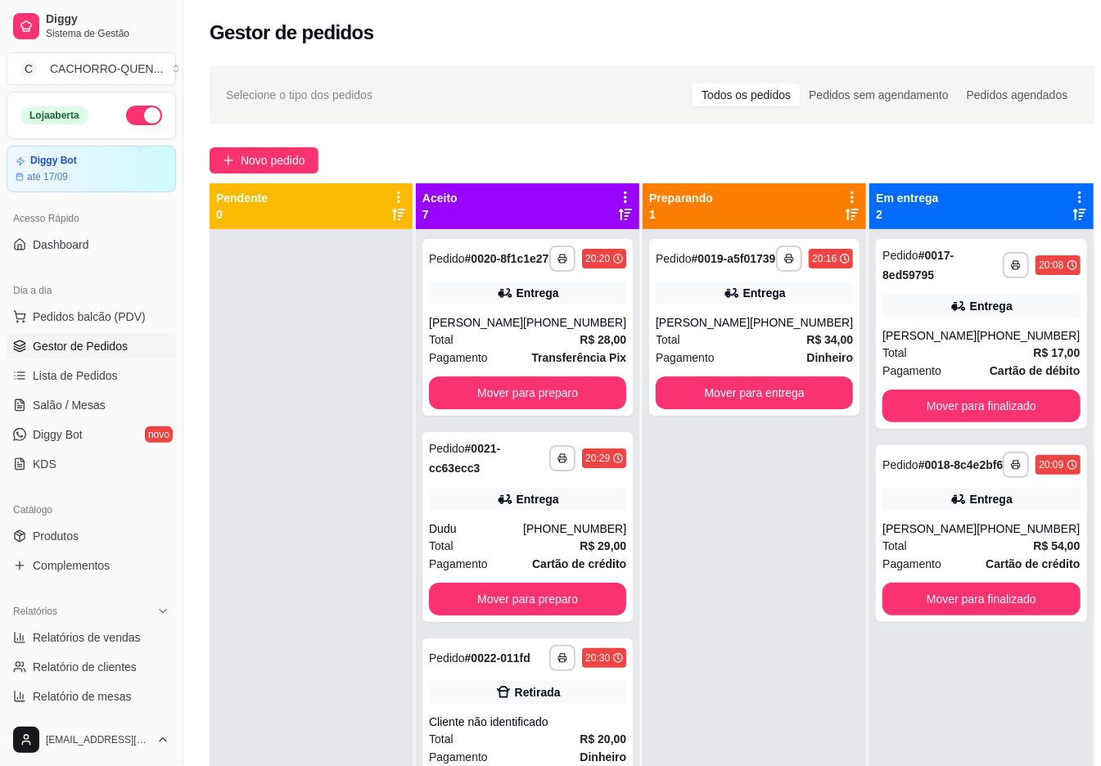
click at [698, 400] on button "Mover para entrega" at bounding box center [754, 393] width 197 height 33
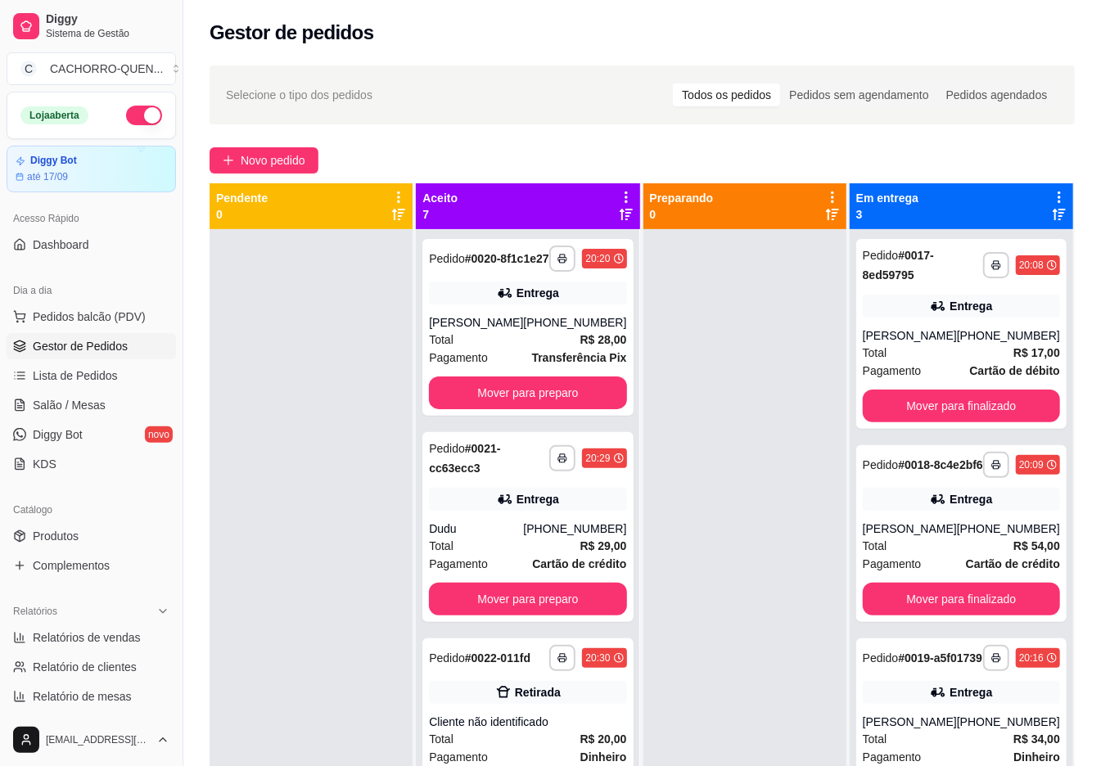
click at [552, 409] on button "Mover para preparo" at bounding box center [527, 393] width 197 height 33
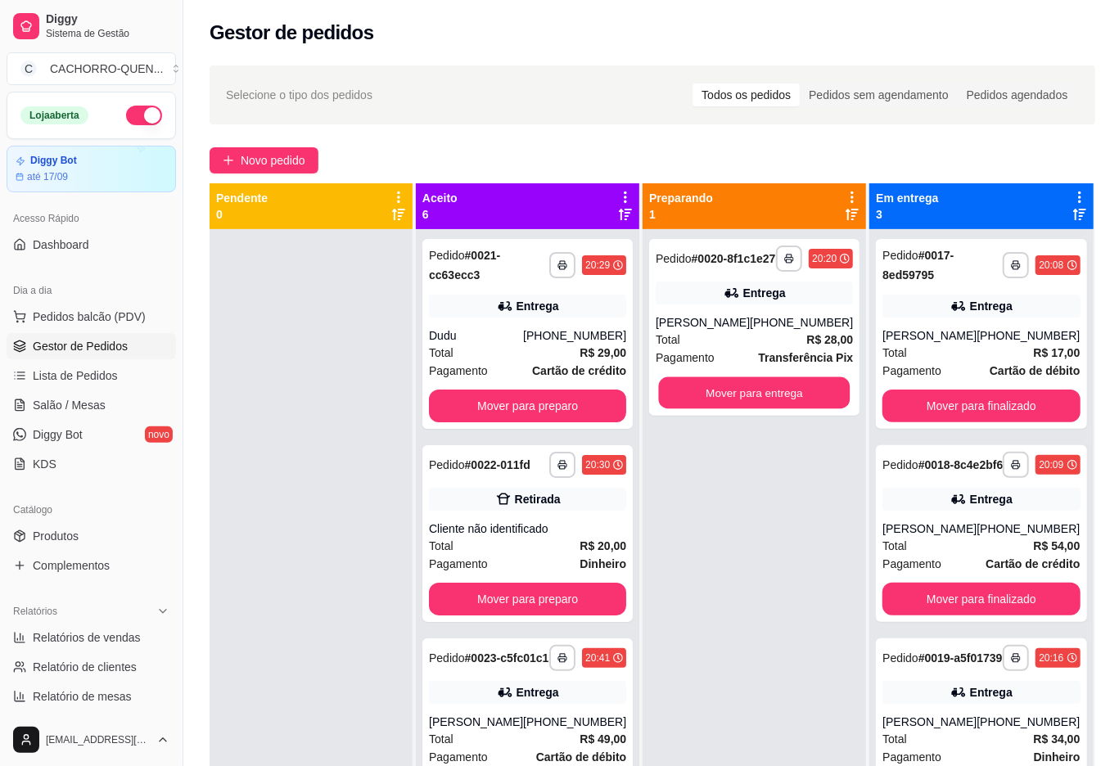
click at [760, 409] on button "Mover para entrega" at bounding box center [755, 393] width 192 height 32
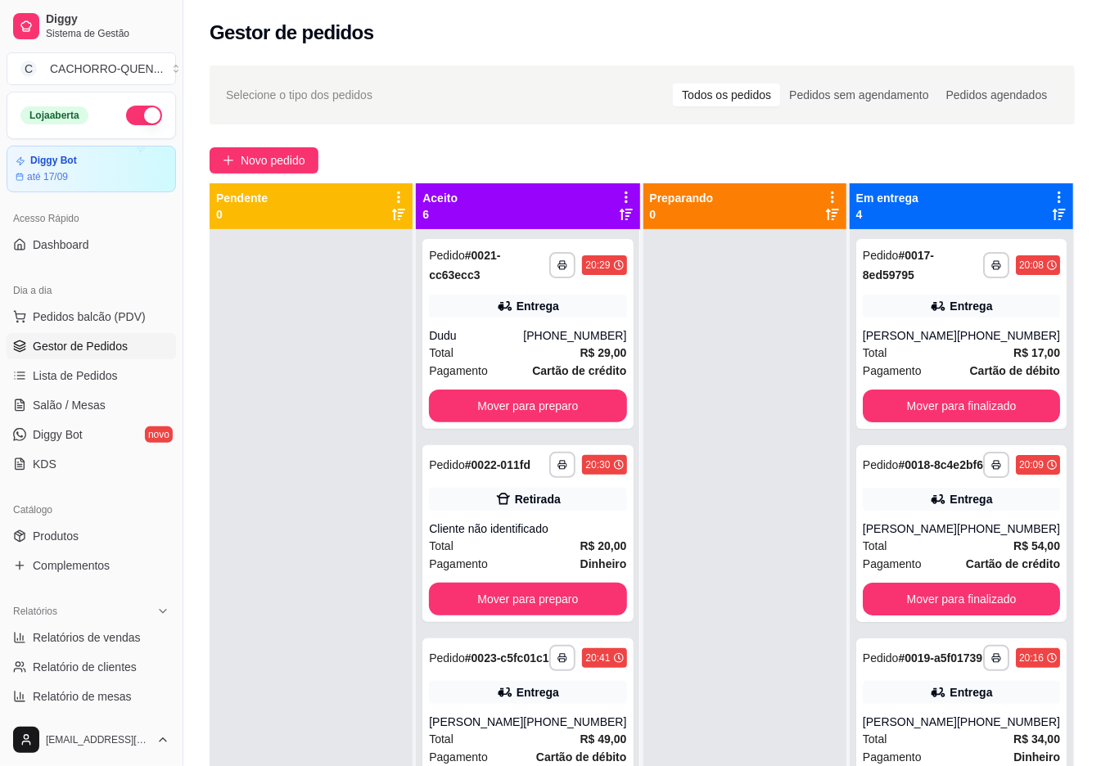
click at [588, 411] on button "Mover para preparo" at bounding box center [527, 406] width 197 height 33
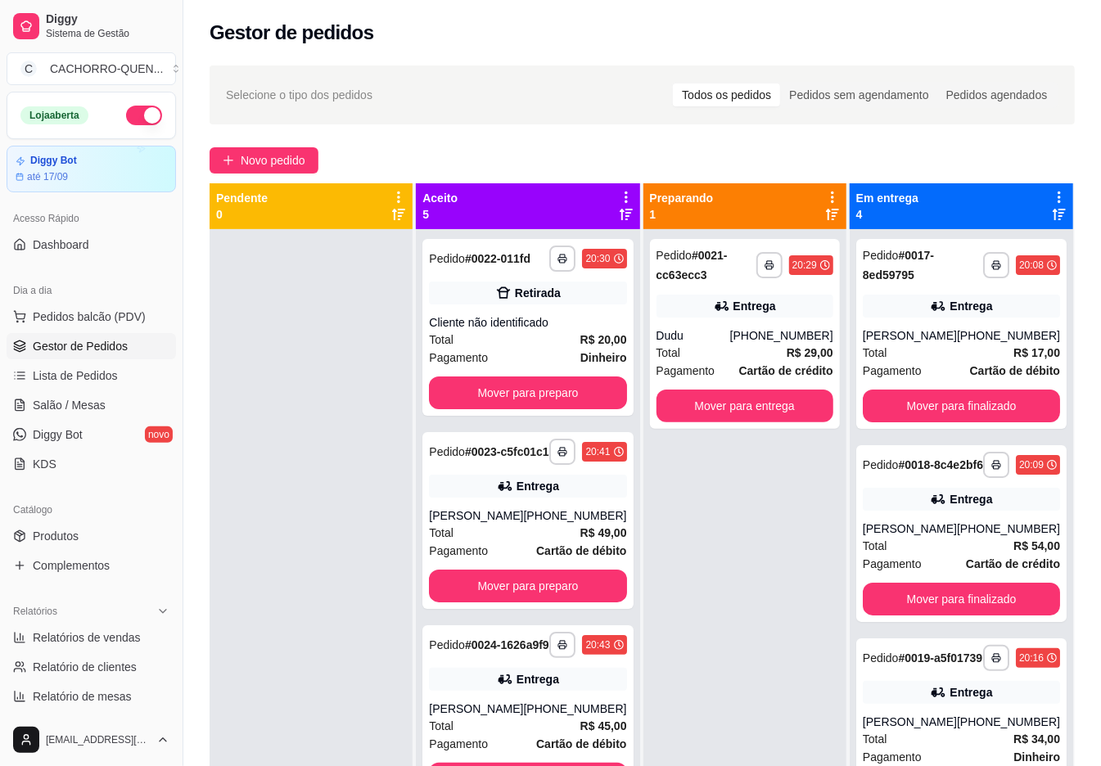
click at [764, 406] on button "Mover para entrega" at bounding box center [745, 406] width 177 height 33
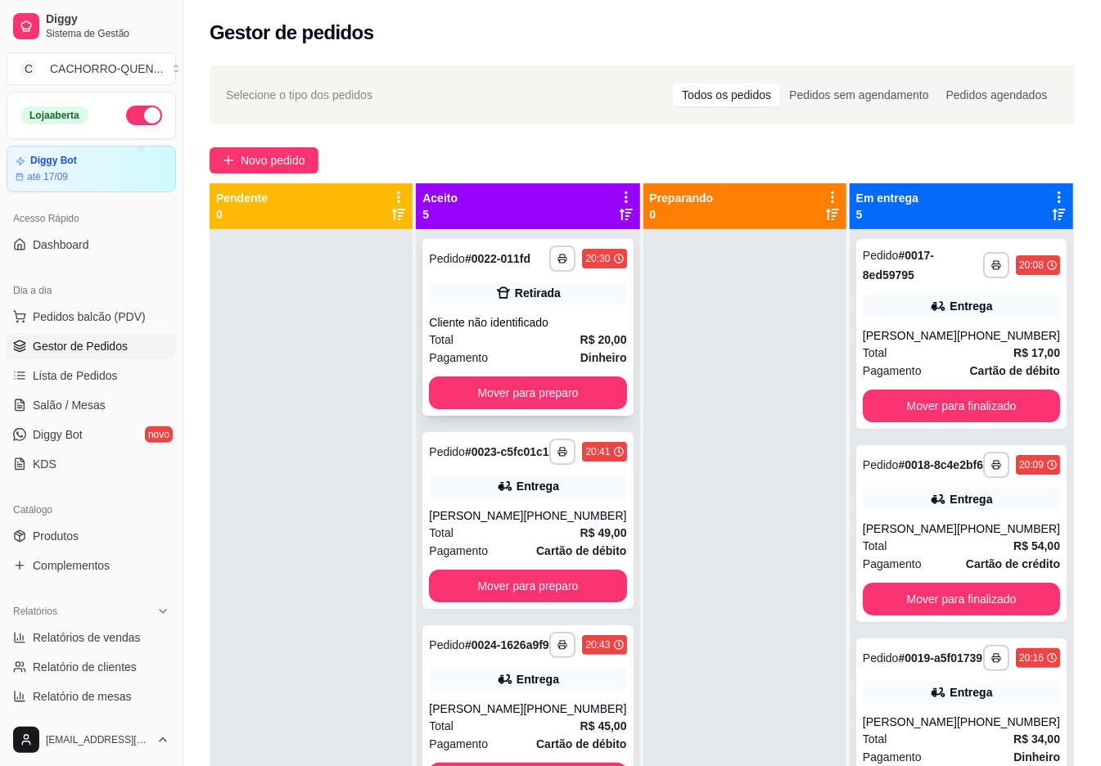
click at [509, 349] on div "Total R$ 20,00" at bounding box center [527, 340] width 197 height 18
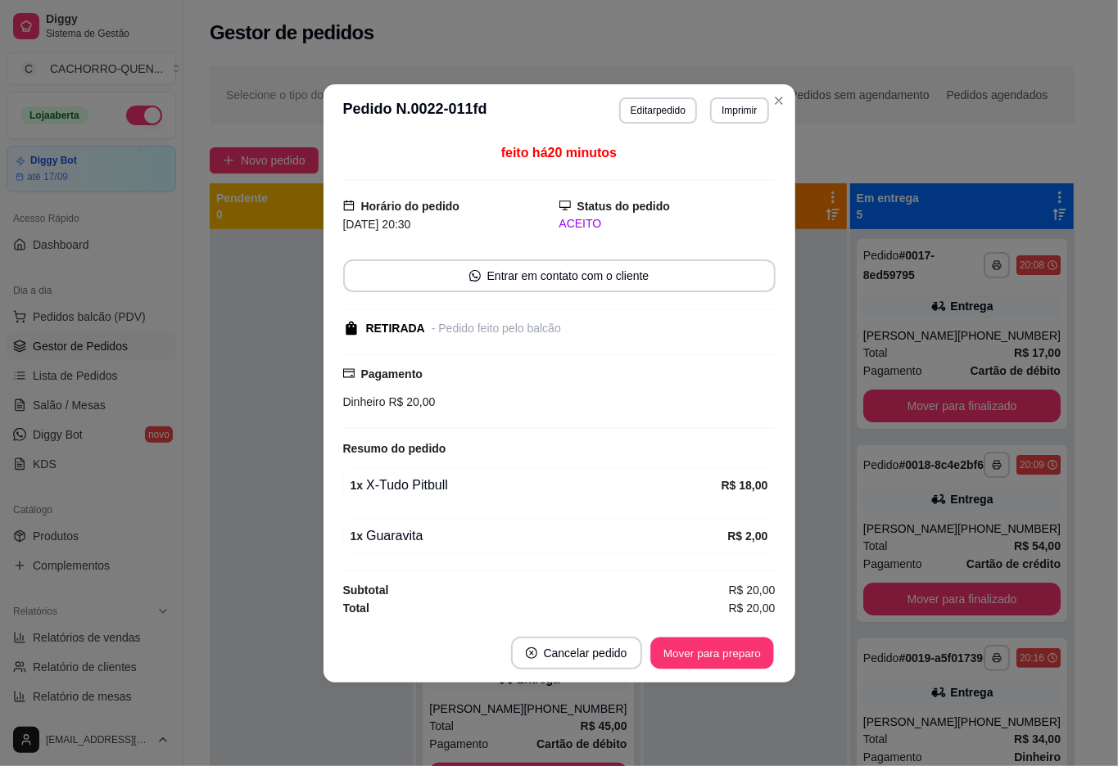
click at [732, 660] on button "Mover para preparo" at bounding box center [711, 653] width 123 height 32
click at [706, 698] on div at bounding box center [745, 612] width 203 height 766
click at [692, 665] on div at bounding box center [745, 612] width 203 height 766
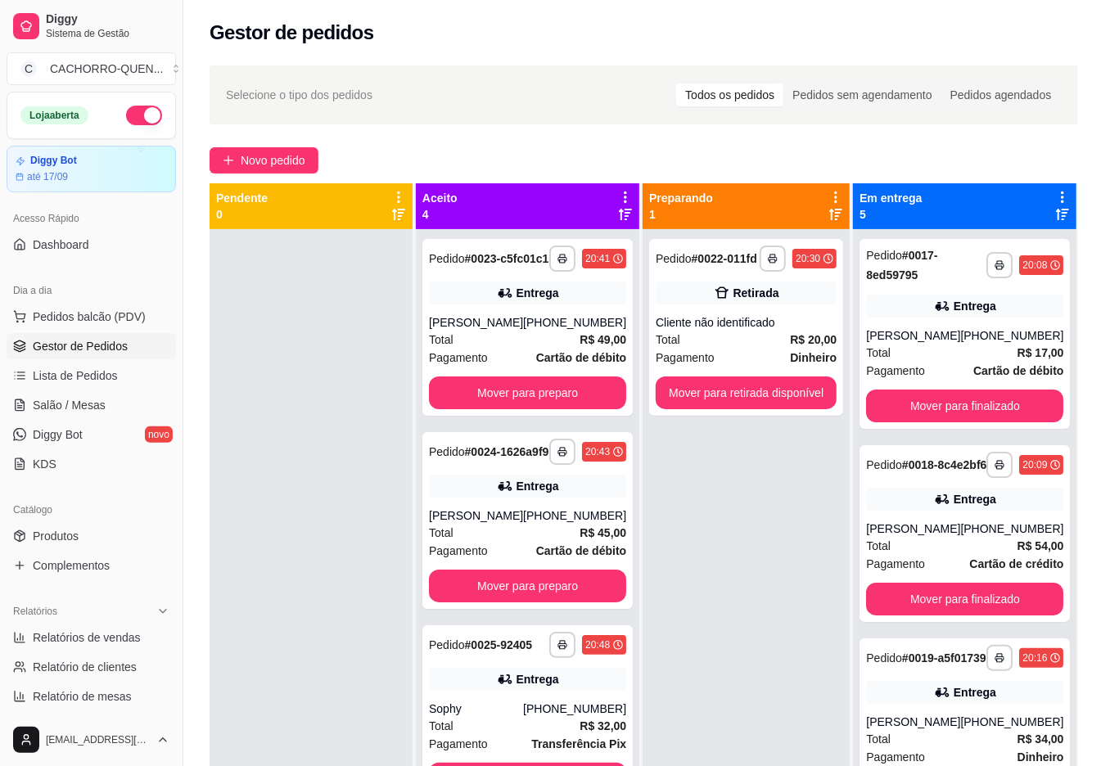
click at [704, 658] on div "**********" at bounding box center [746, 612] width 207 height 766
click at [691, 342] on div "Total R$ 20,00" at bounding box center [746, 340] width 181 height 18
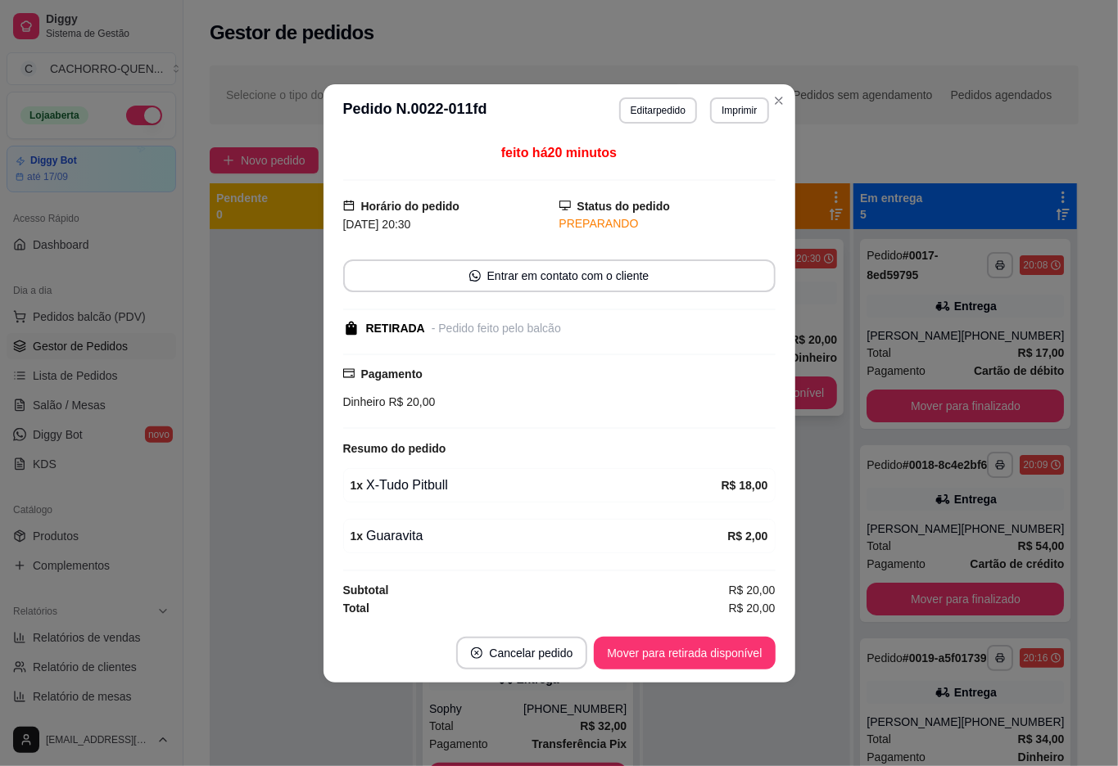
click at [679, 662] on button "Mover para retirada disponível" at bounding box center [684, 653] width 181 height 33
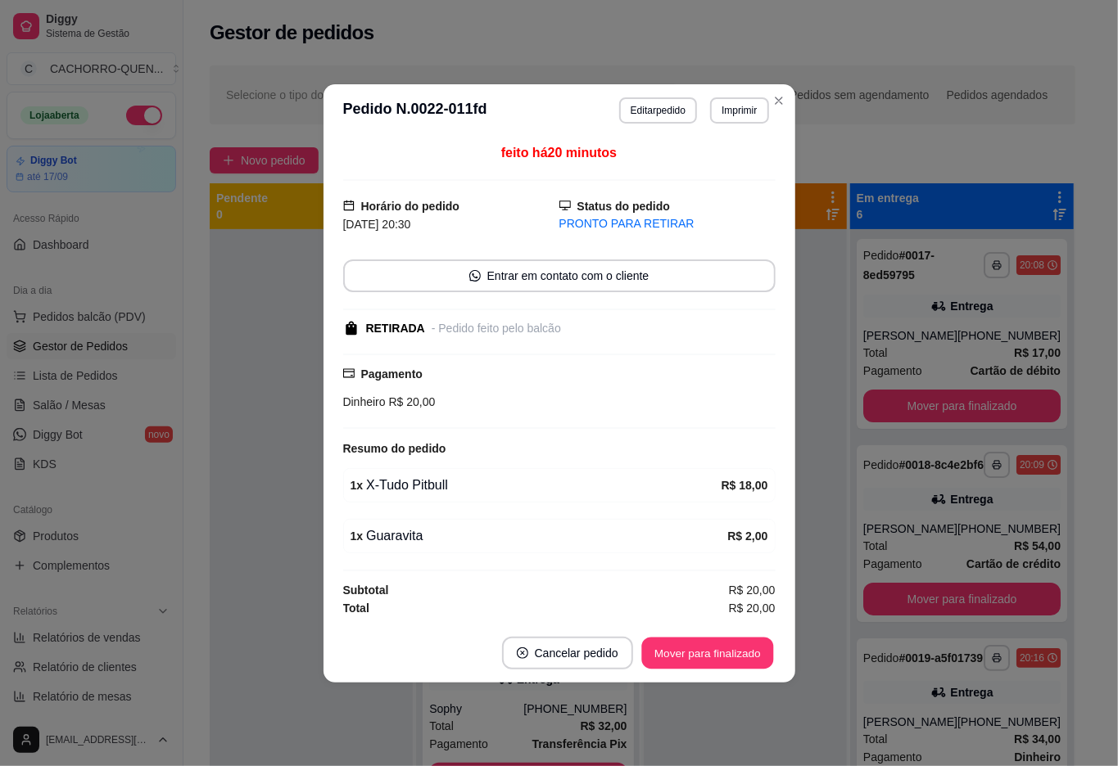
click at [706, 662] on button "Mover para finalizado" at bounding box center [707, 653] width 132 height 32
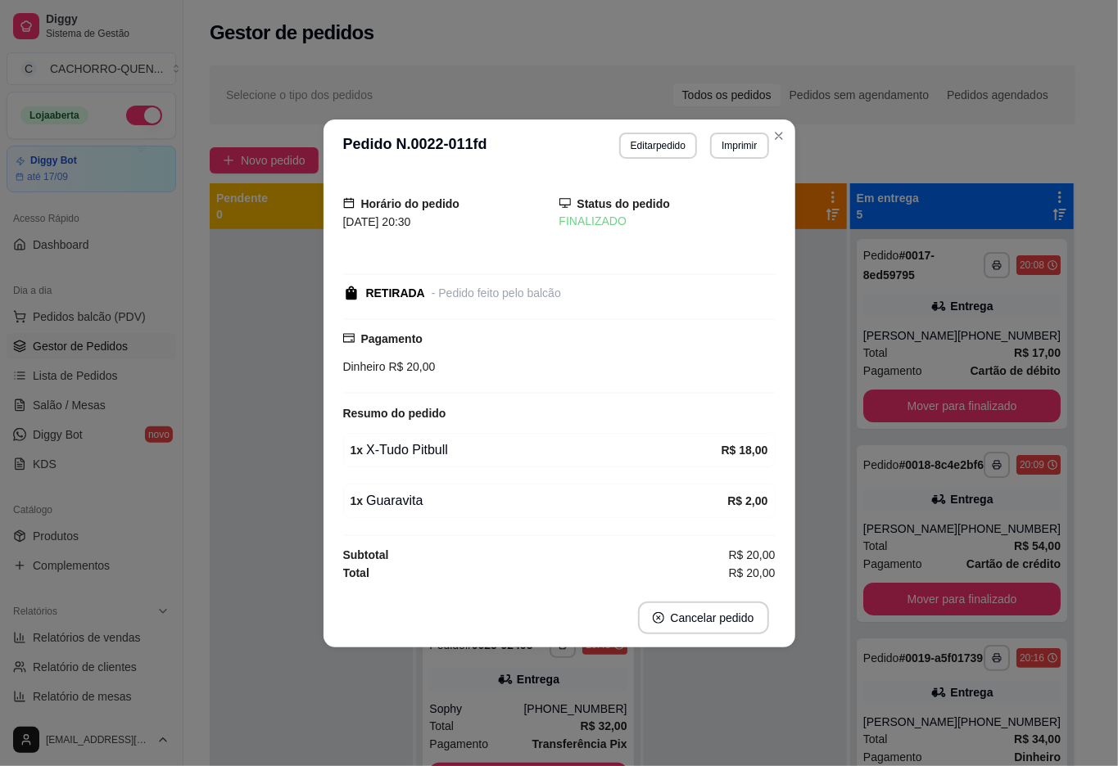
click at [683, 744] on div at bounding box center [745, 612] width 203 height 766
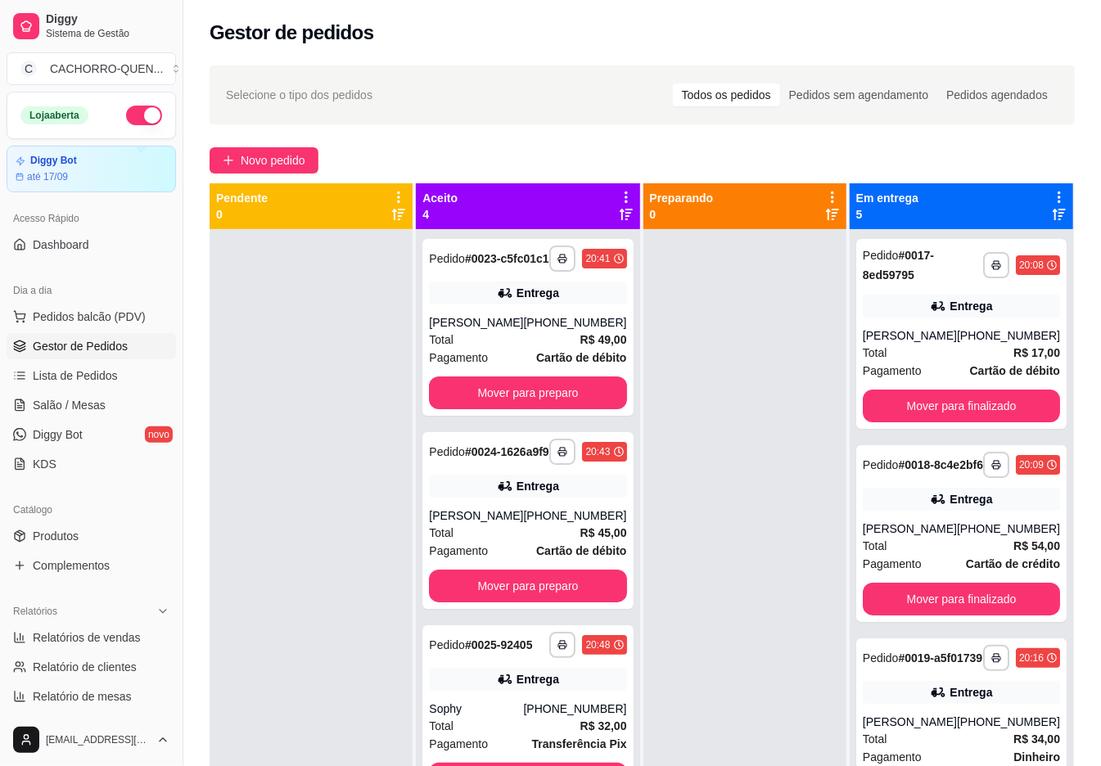
click at [567, 398] on button "Mover para preparo" at bounding box center [527, 393] width 197 height 33
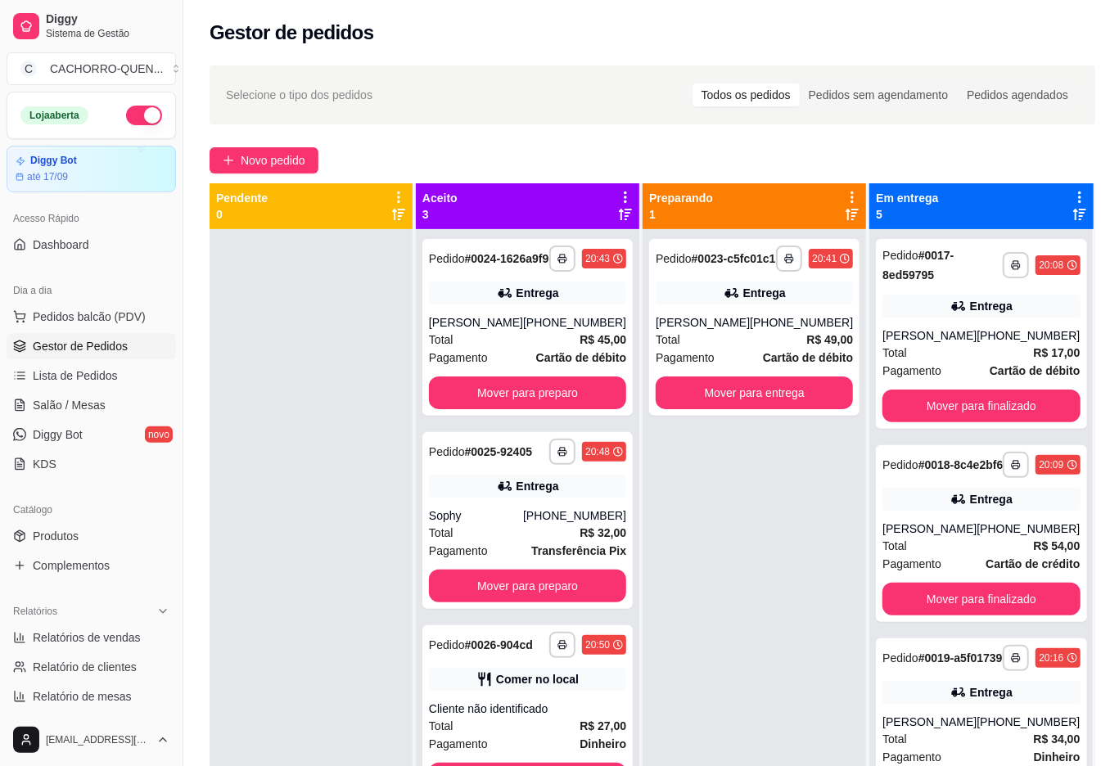
click at [489, 400] on button "Mover para preparo" at bounding box center [527, 393] width 197 height 33
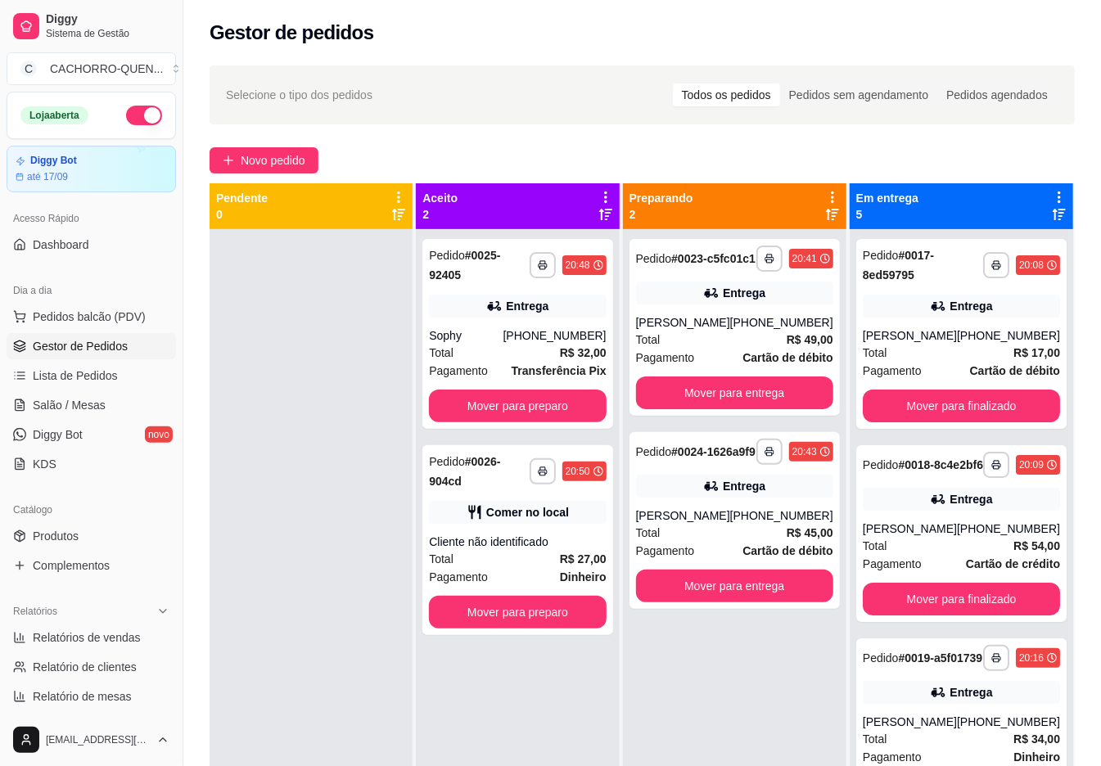
click at [522, 400] on button "Mover para preparo" at bounding box center [517, 406] width 177 height 33
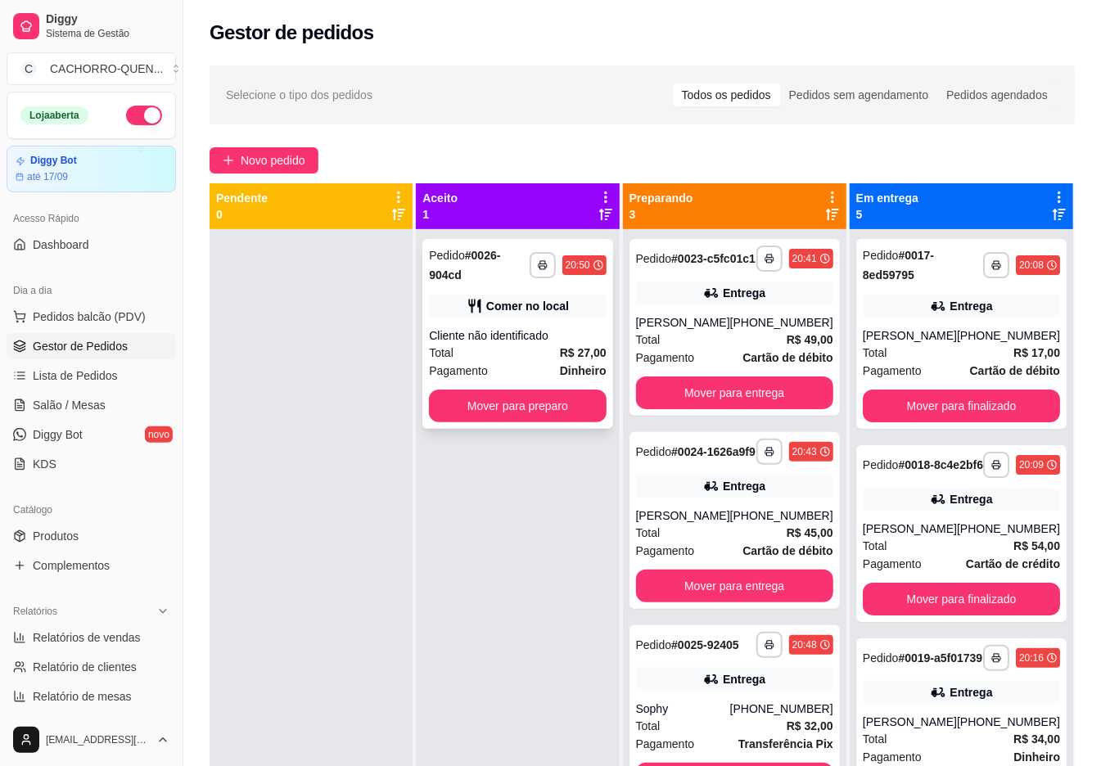
click at [536, 316] on div "Comer no local" at bounding box center [517, 306] width 177 height 23
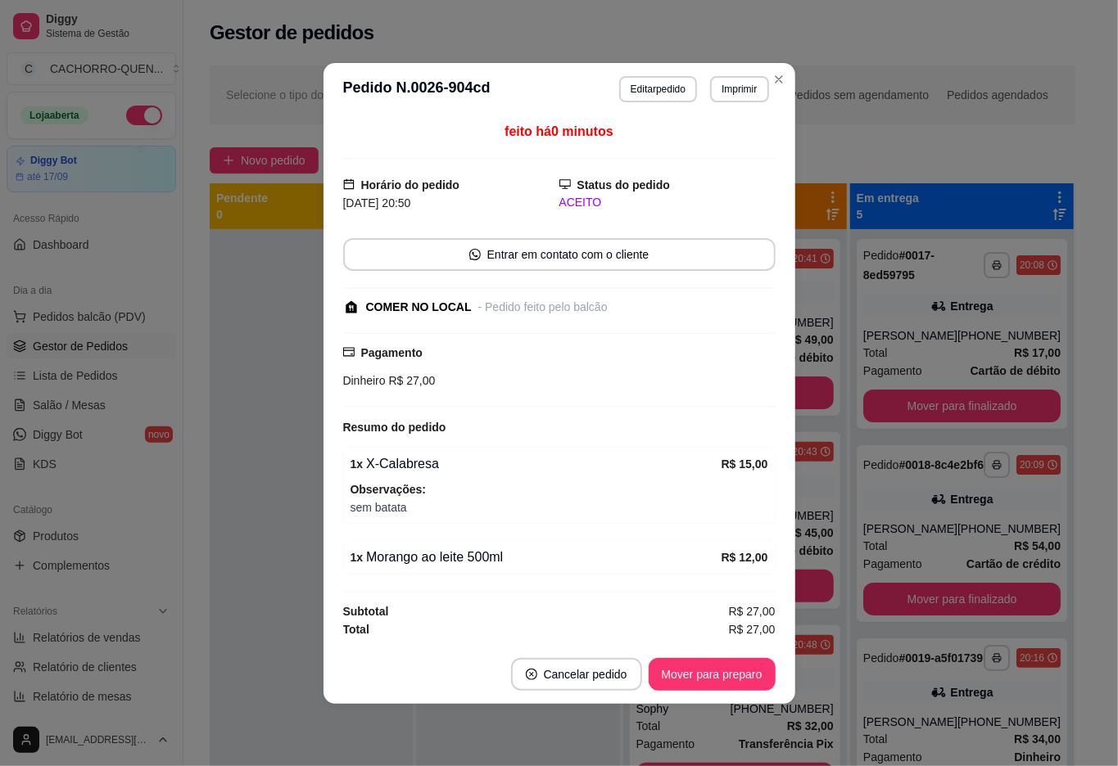
click at [691, 686] on button "Mover para preparo" at bounding box center [712, 674] width 127 height 33
click at [704, 676] on button "Mover para preparo" at bounding box center [712, 674] width 127 height 33
click at [673, 682] on button "Mover para retirada disponível" at bounding box center [684, 674] width 175 height 32
click at [672, 671] on button "Mover para finalizado" at bounding box center [707, 674] width 132 height 32
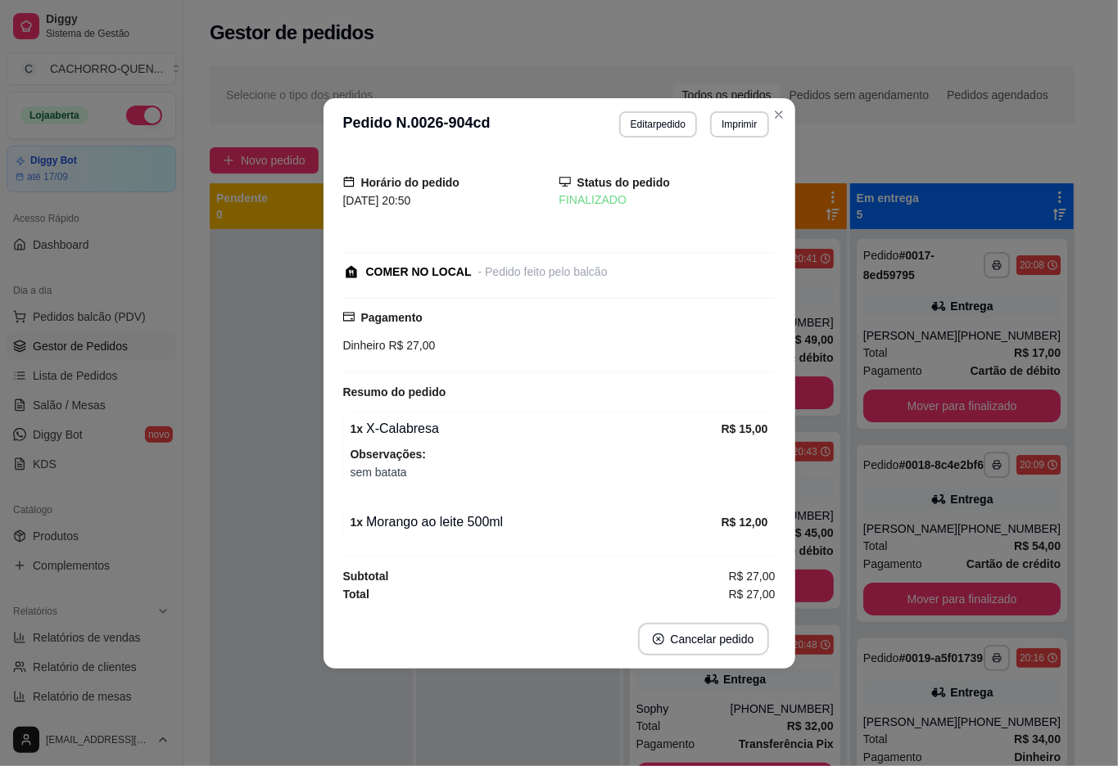
click at [545, 705] on div at bounding box center [517, 612] width 203 height 766
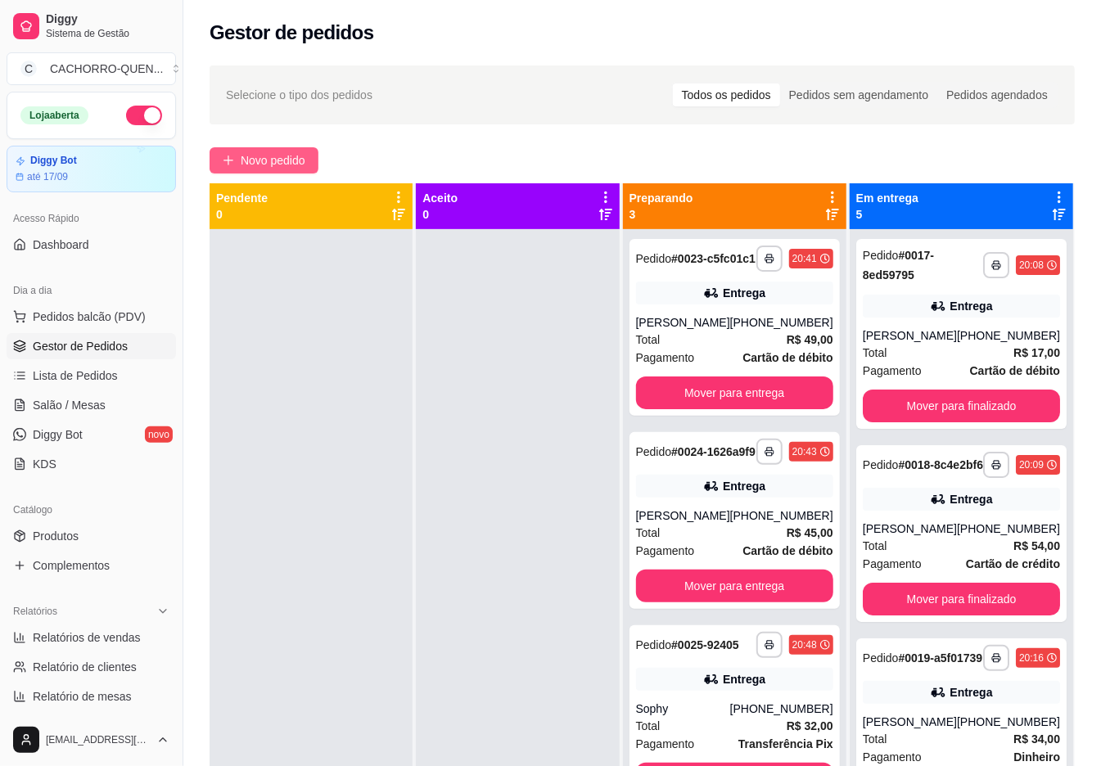
click at [288, 167] on span "Novo pedido" at bounding box center [273, 160] width 65 height 18
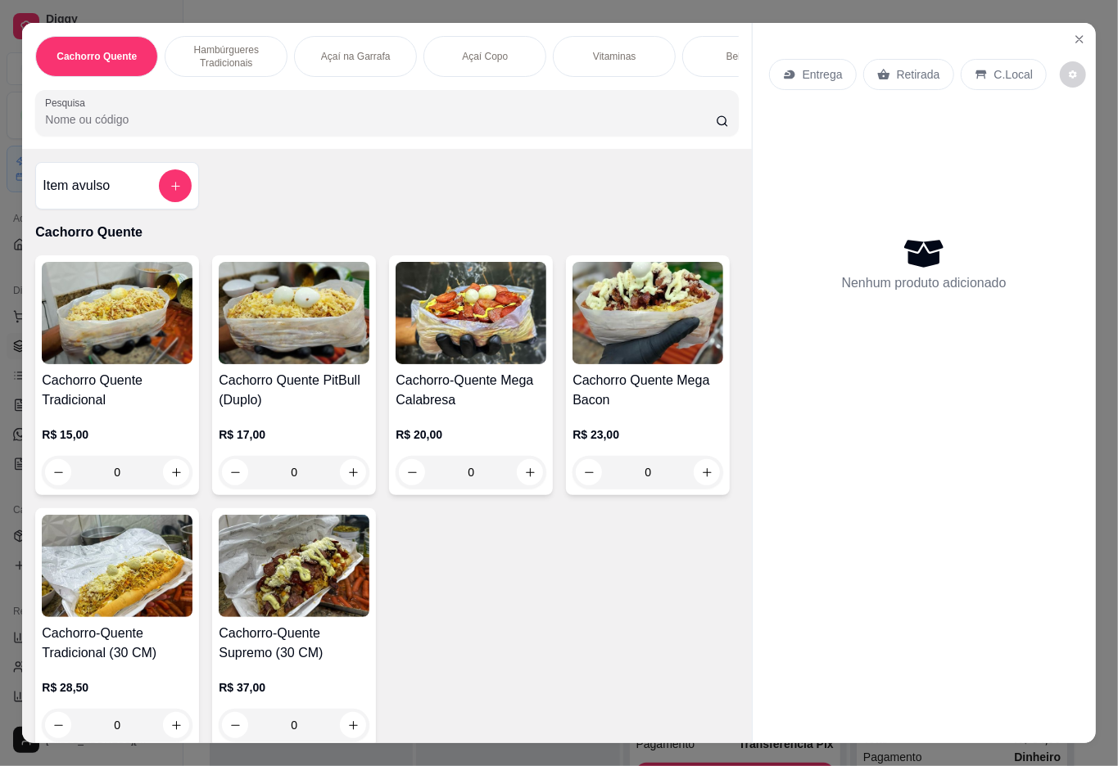
scroll to position [0, 195]
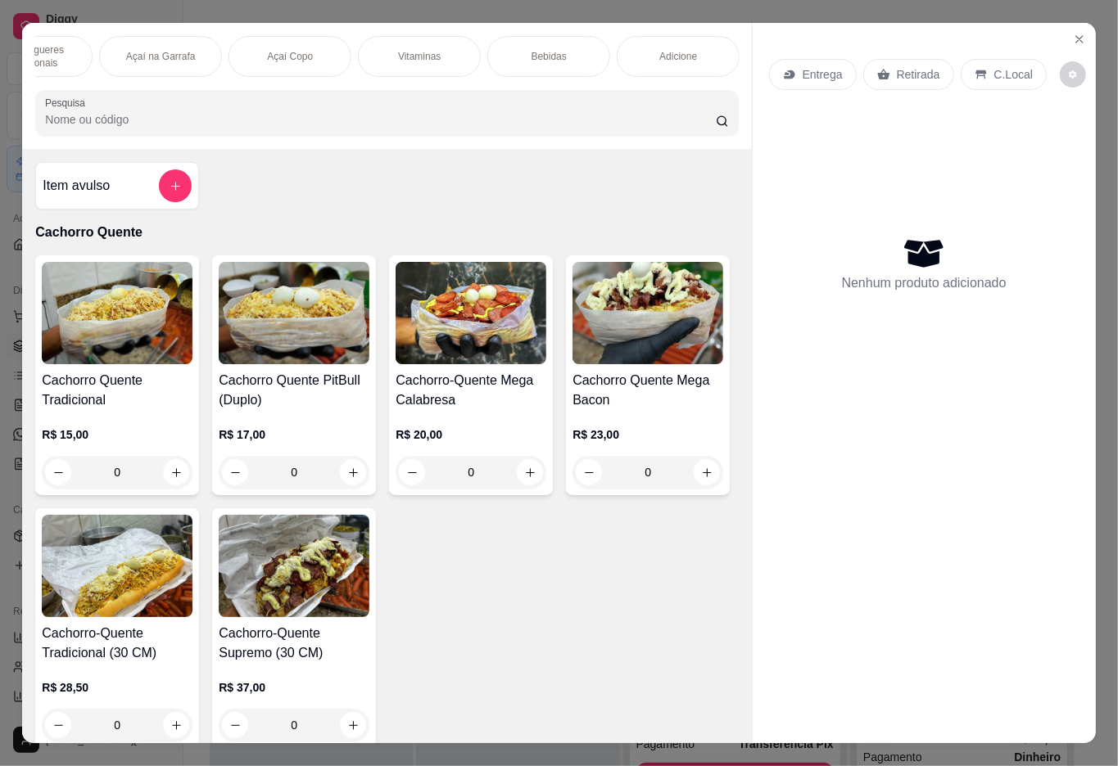
click at [678, 50] on p "Adicione" at bounding box center [678, 56] width 38 height 13
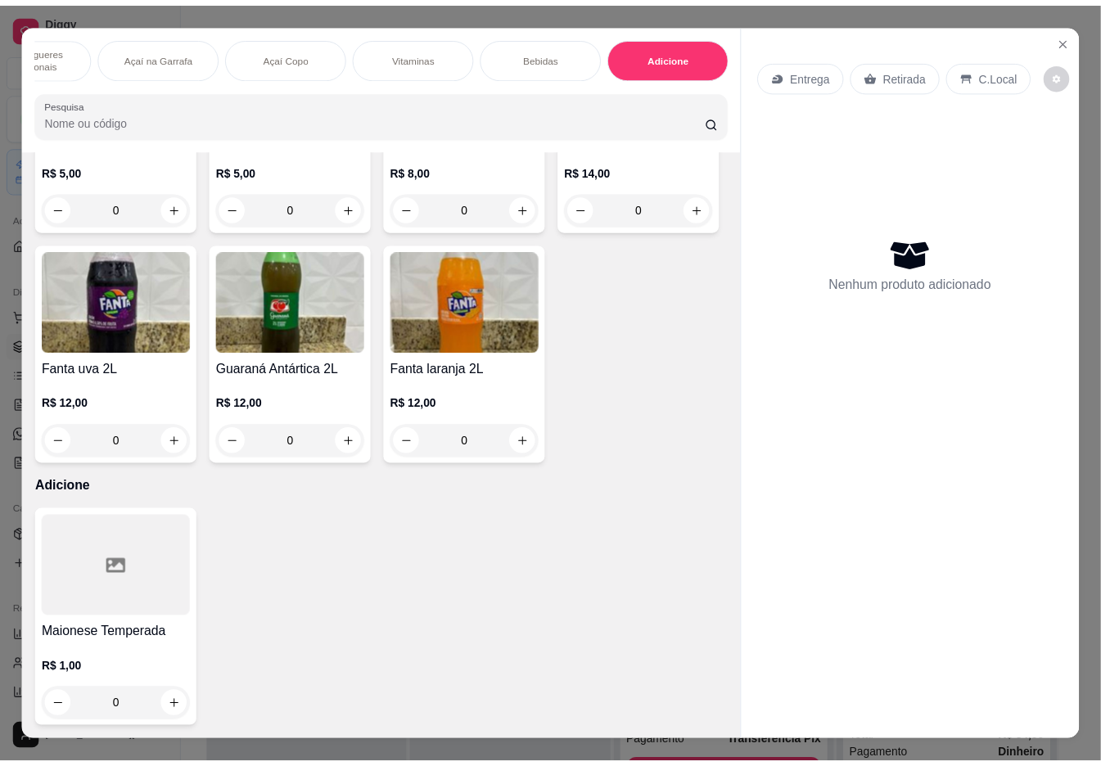
scroll to position [37, 0]
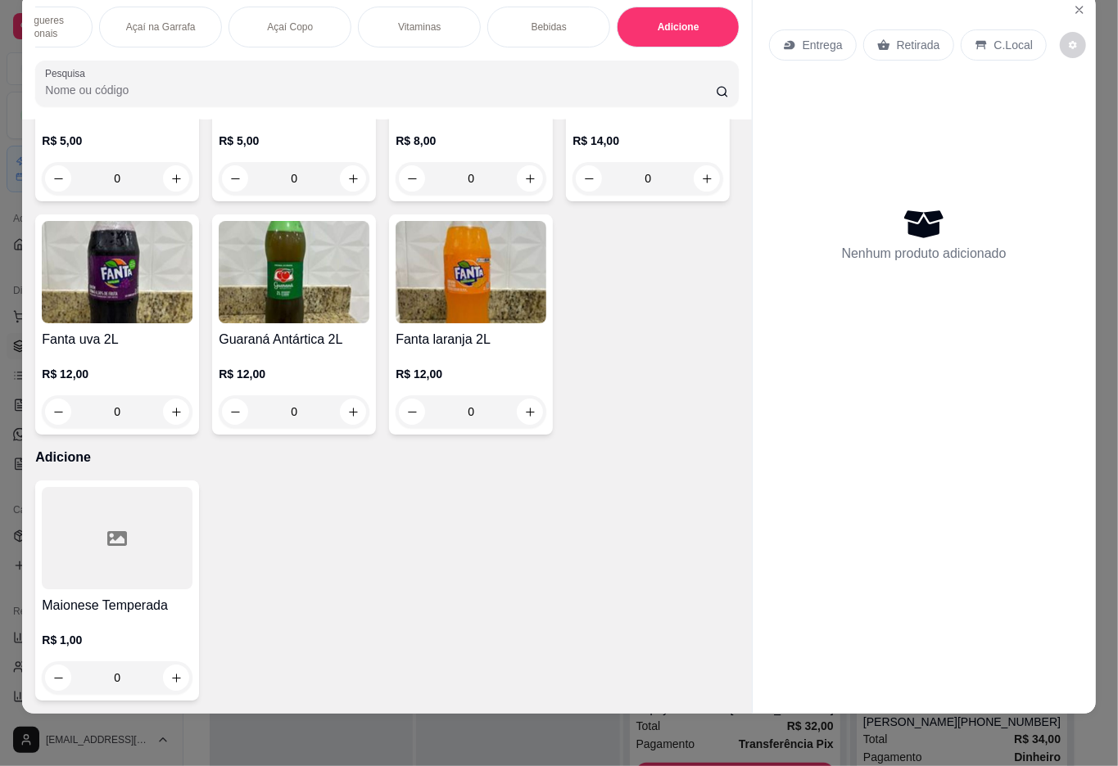
click at [170, 672] on icon "increase-product-quantity" at bounding box center [176, 678] width 12 height 12
click at [131, 616] on div "R$ 1,00 0" at bounding box center [117, 655] width 151 height 79
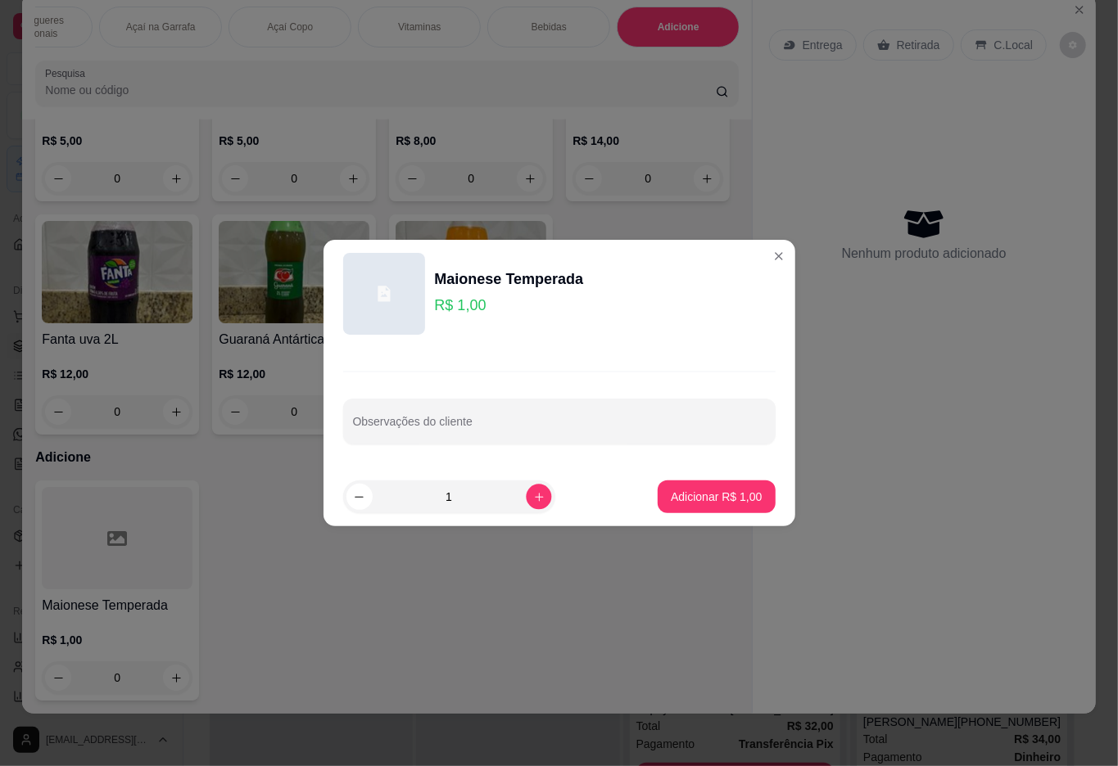
click at [534, 496] on icon "increase-product-quantity" at bounding box center [538, 497] width 8 height 8
click at [532, 493] on icon "increase-product-quantity" at bounding box center [538, 497] width 12 height 12
click at [534, 496] on icon "increase-product-quantity" at bounding box center [538, 497] width 8 height 8
click at [534, 496] on icon "increase-product-quantity" at bounding box center [538, 497] width 9 height 9
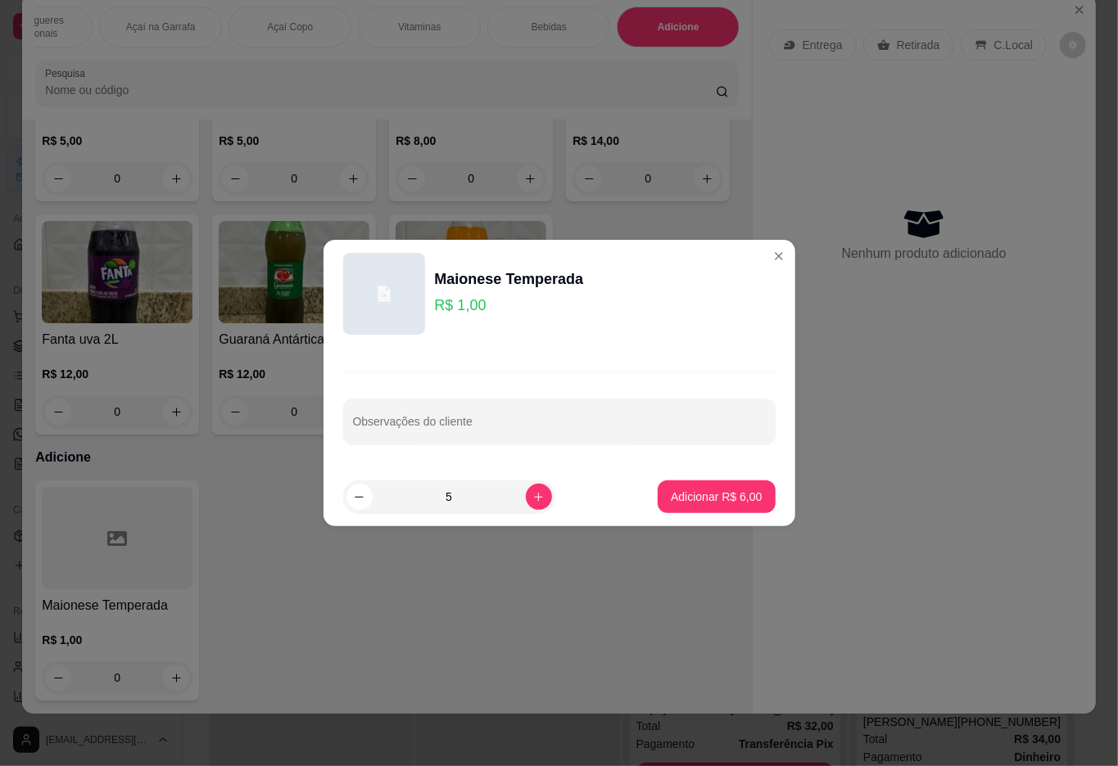
type input "6"
click at [706, 495] on p "Adicionar R$ 6,00" at bounding box center [716, 497] width 91 height 16
type input "6"
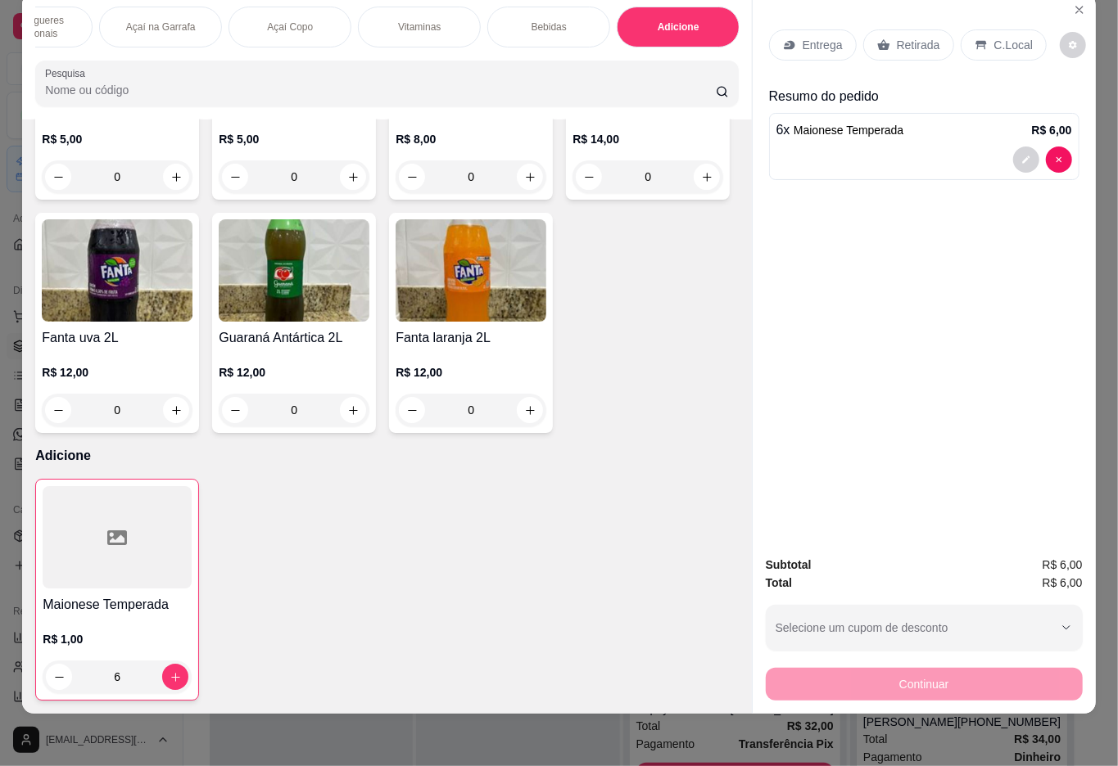
click at [928, 37] on p "Retirada" at bounding box center [918, 45] width 43 height 16
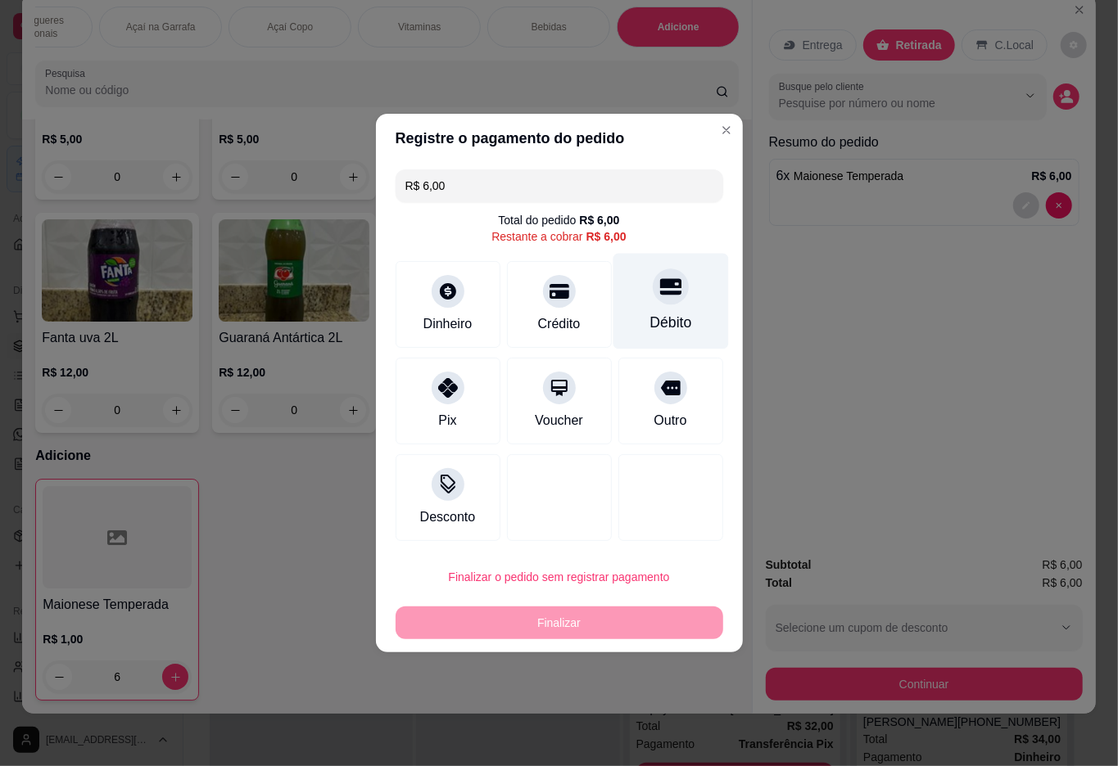
click at [665, 313] on div "Débito" at bounding box center [669, 302] width 115 height 96
type input "R$ 0,00"
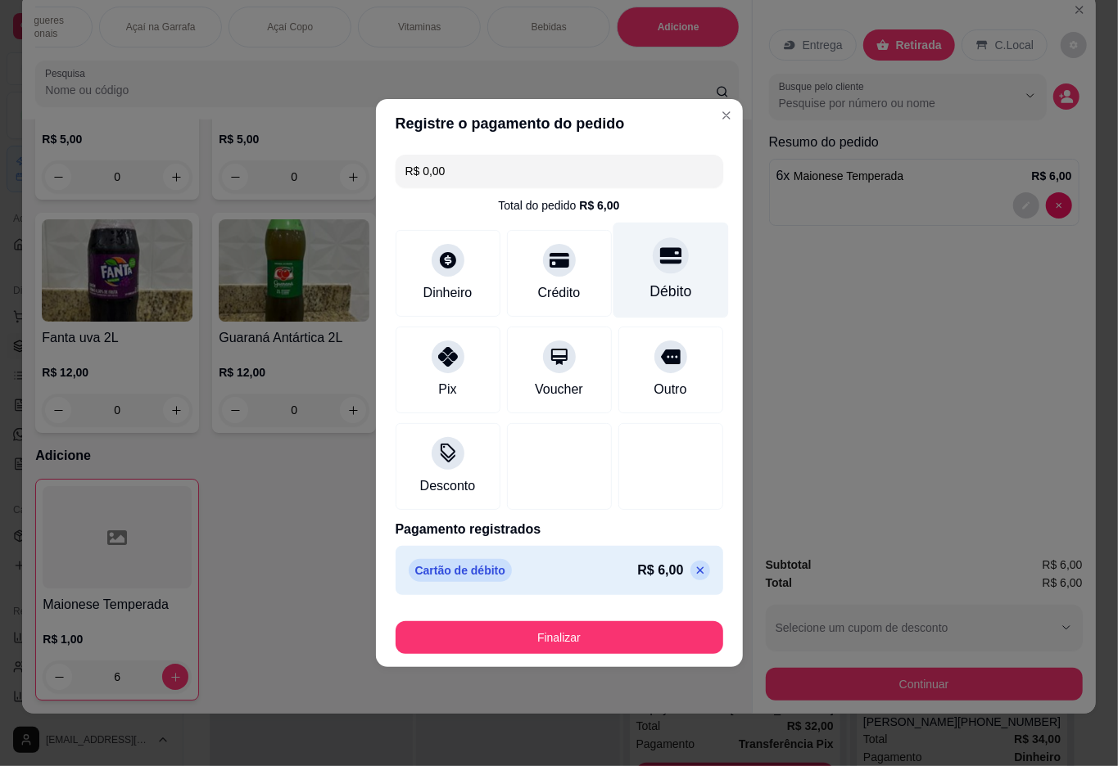
click at [594, 643] on button "Finalizar" at bounding box center [559, 637] width 328 height 33
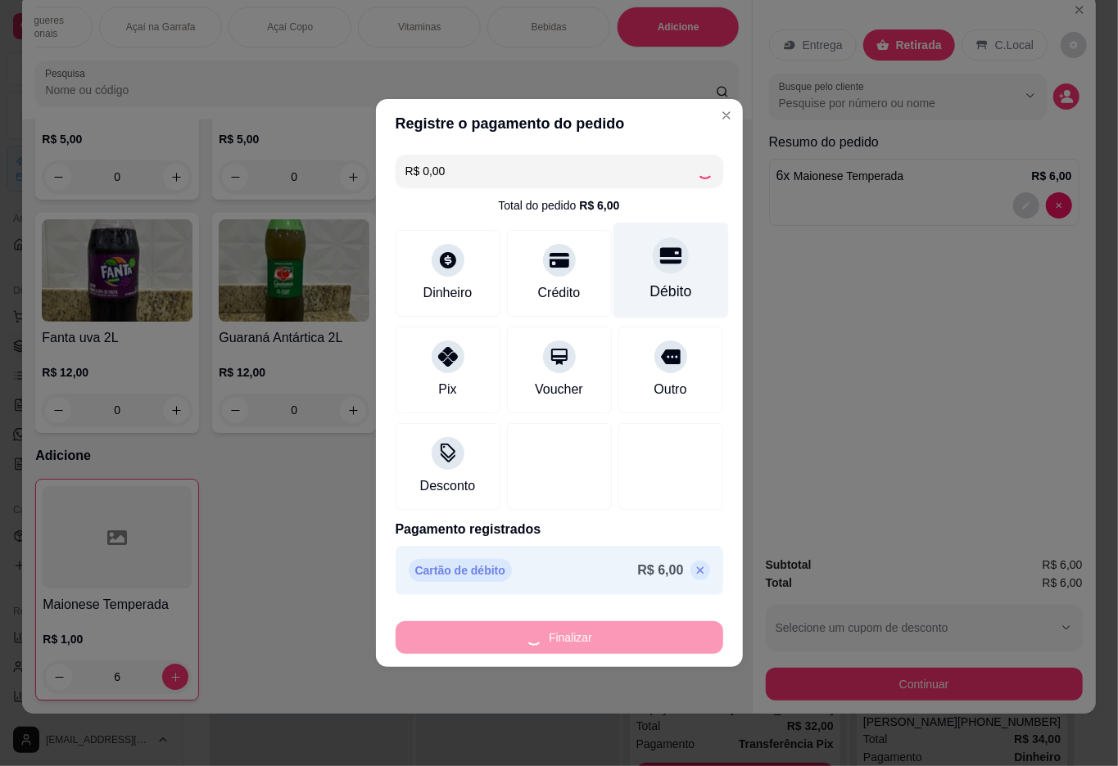
type input "0"
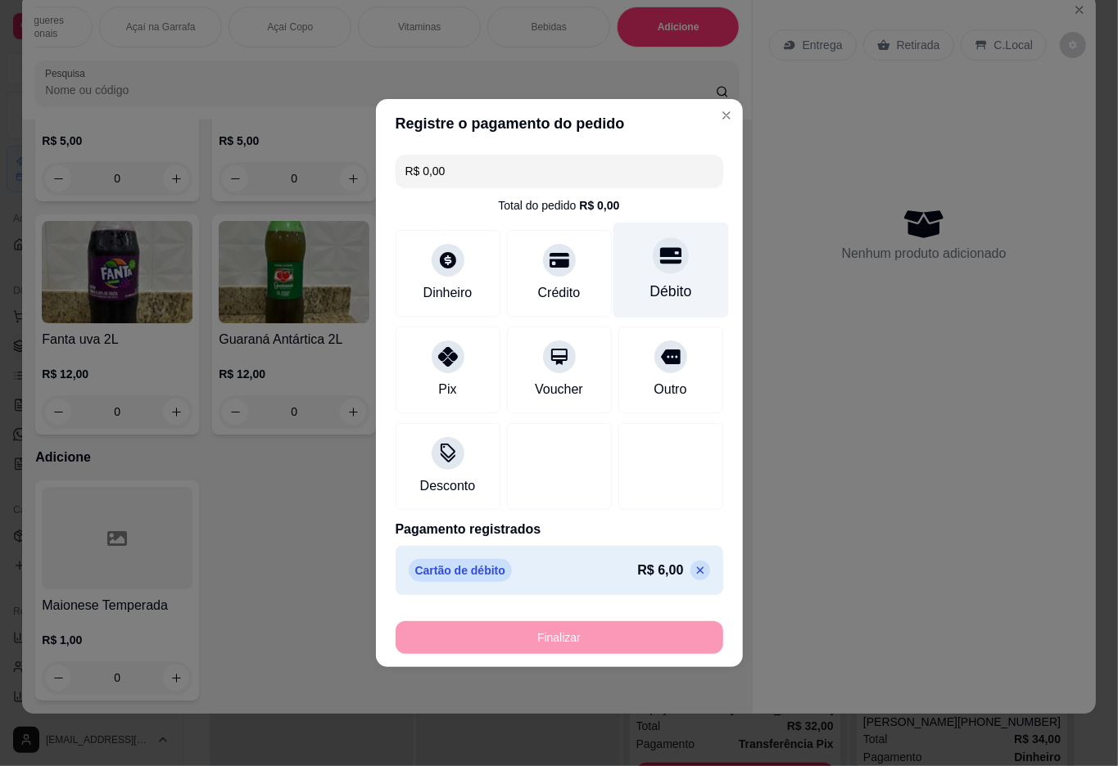
type input "-R$ 6,00"
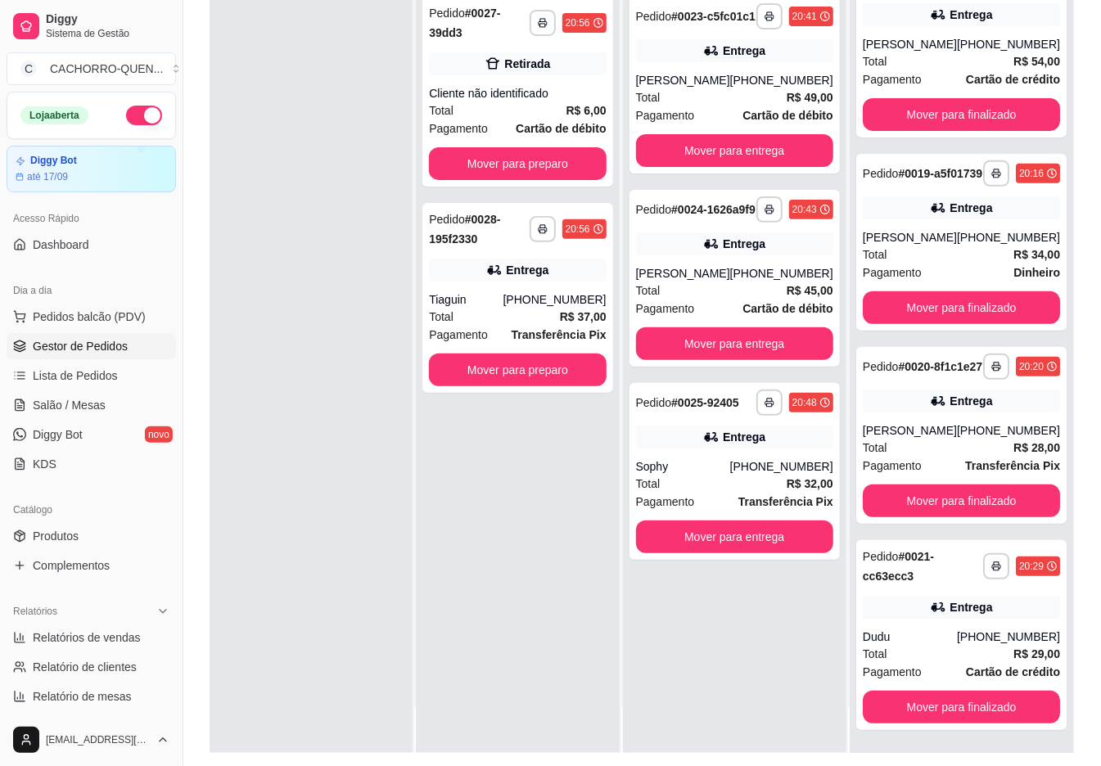
scroll to position [250, 0]
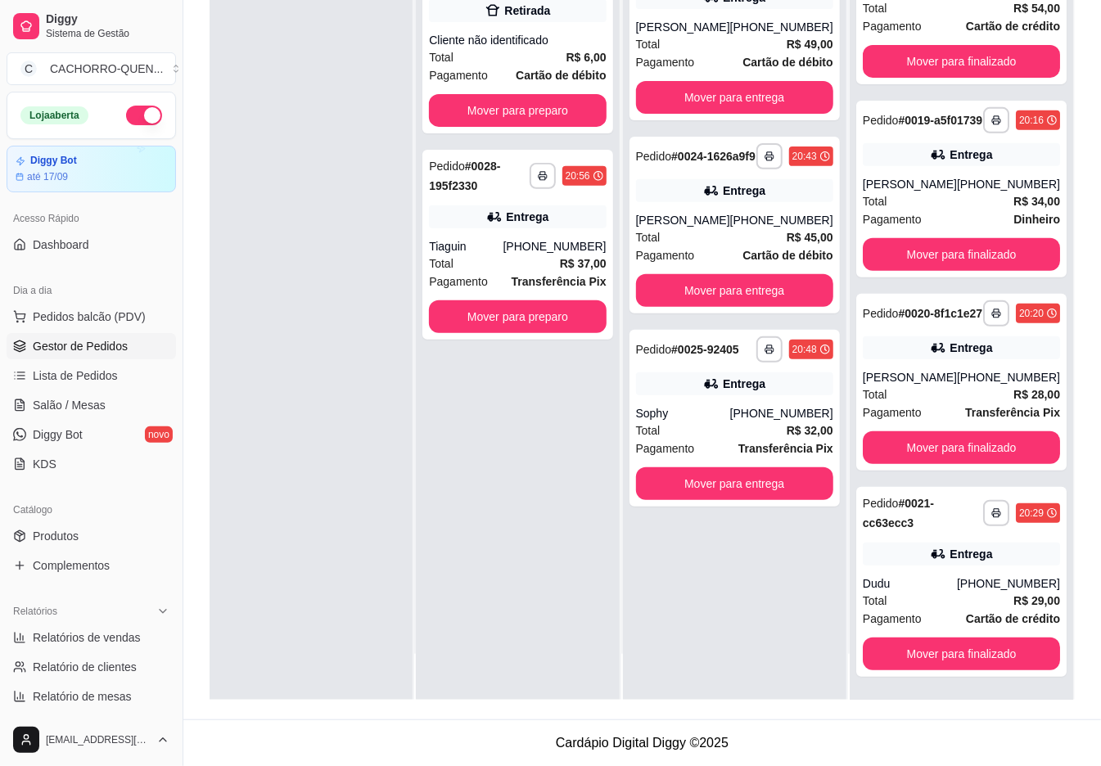
click at [945, 653] on button "Mover para finalizado" at bounding box center [961, 654] width 197 height 33
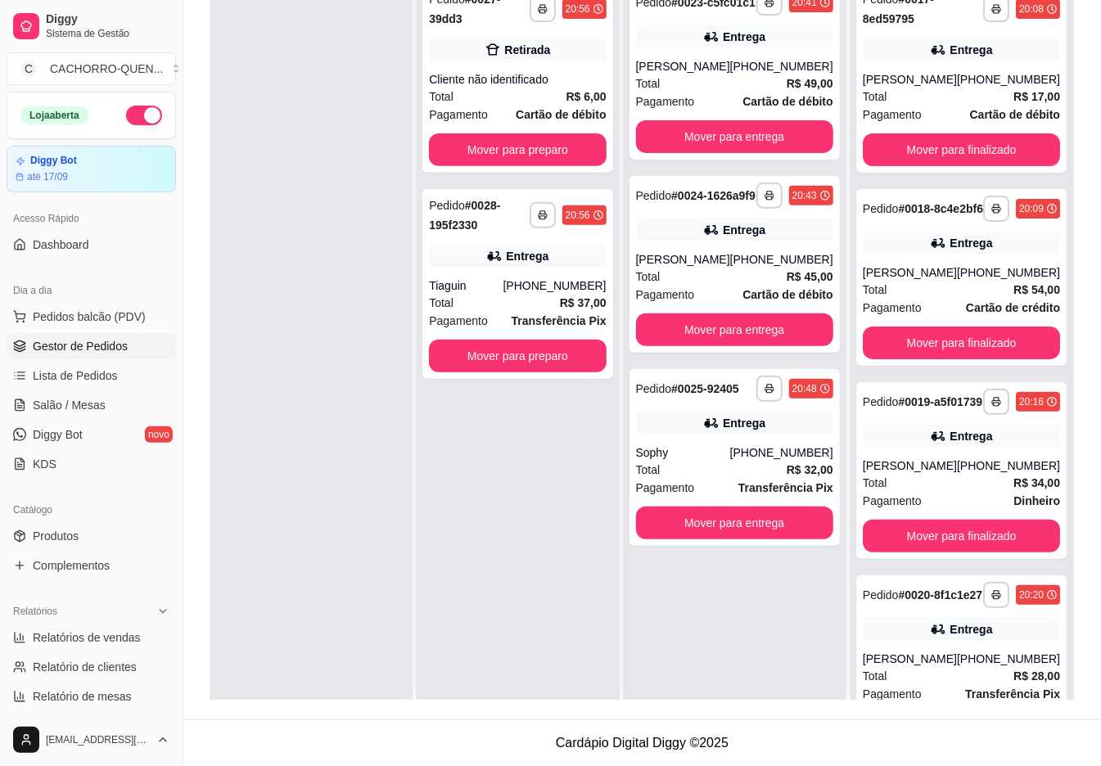
scroll to position [0, 0]
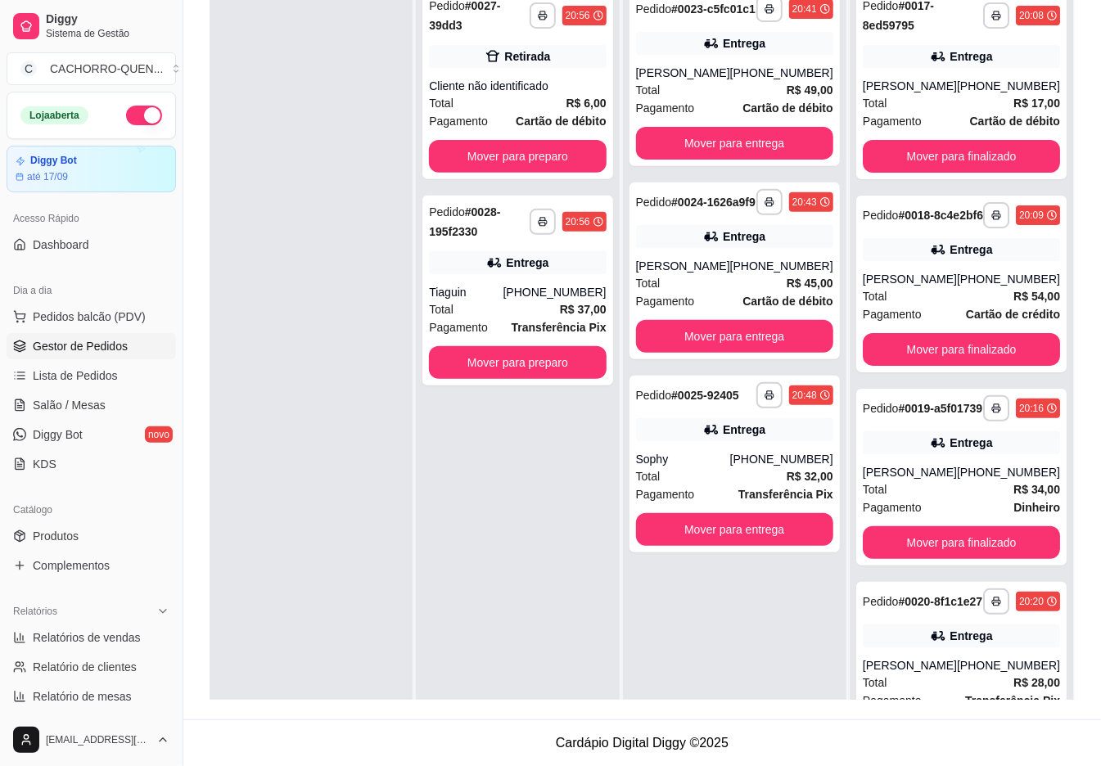
click at [1002, 355] on button "Mover para finalizado" at bounding box center [961, 349] width 197 height 33
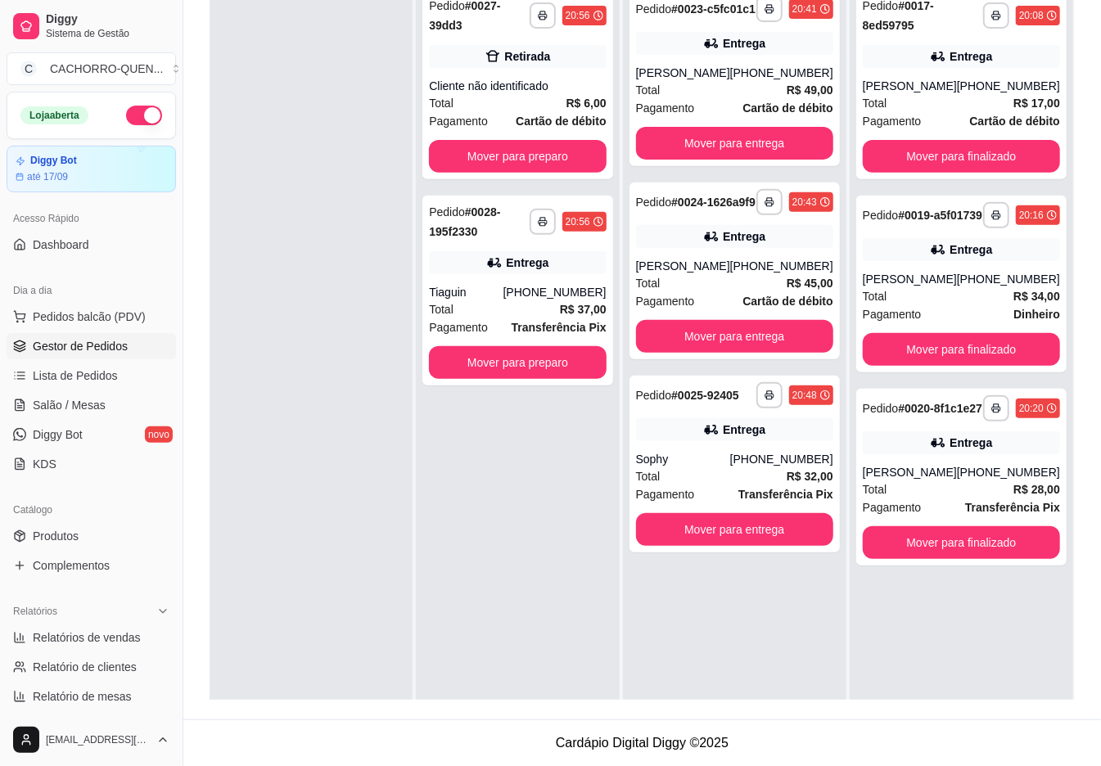
click at [1006, 355] on button "Mover para finalizado" at bounding box center [961, 349] width 197 height 33
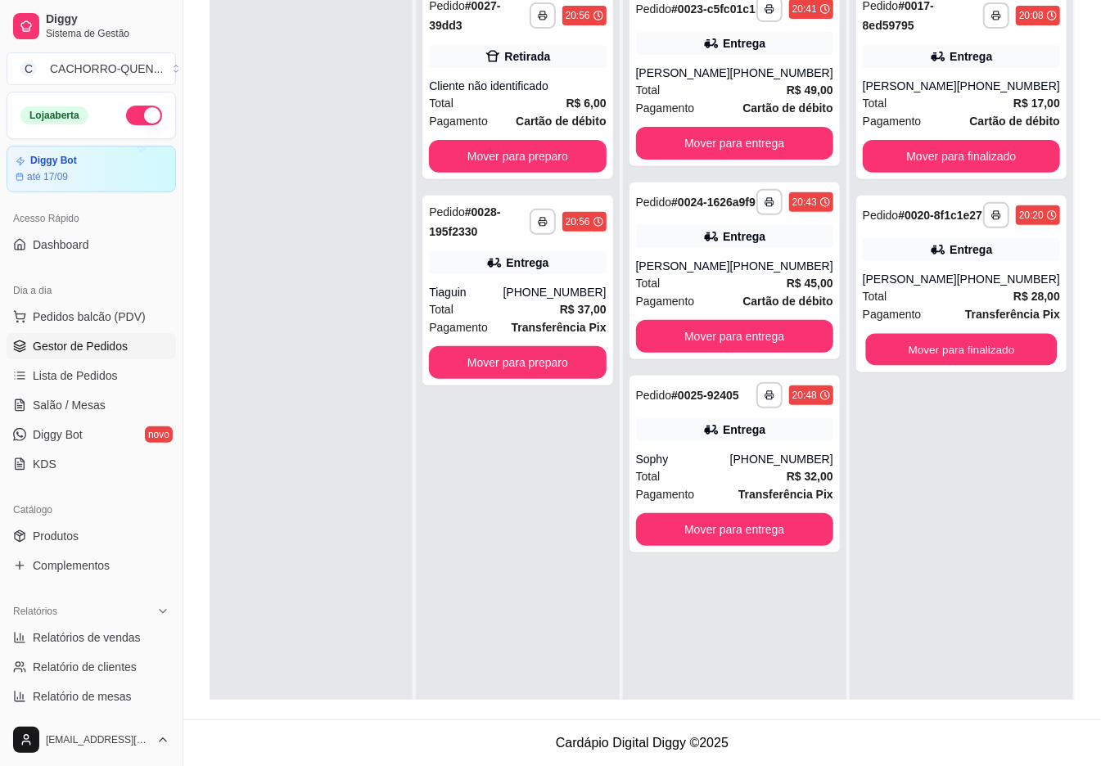
click at [997, 366] on button "Mover para finalizado" at bounding box center [962, 350] width 192 height 32
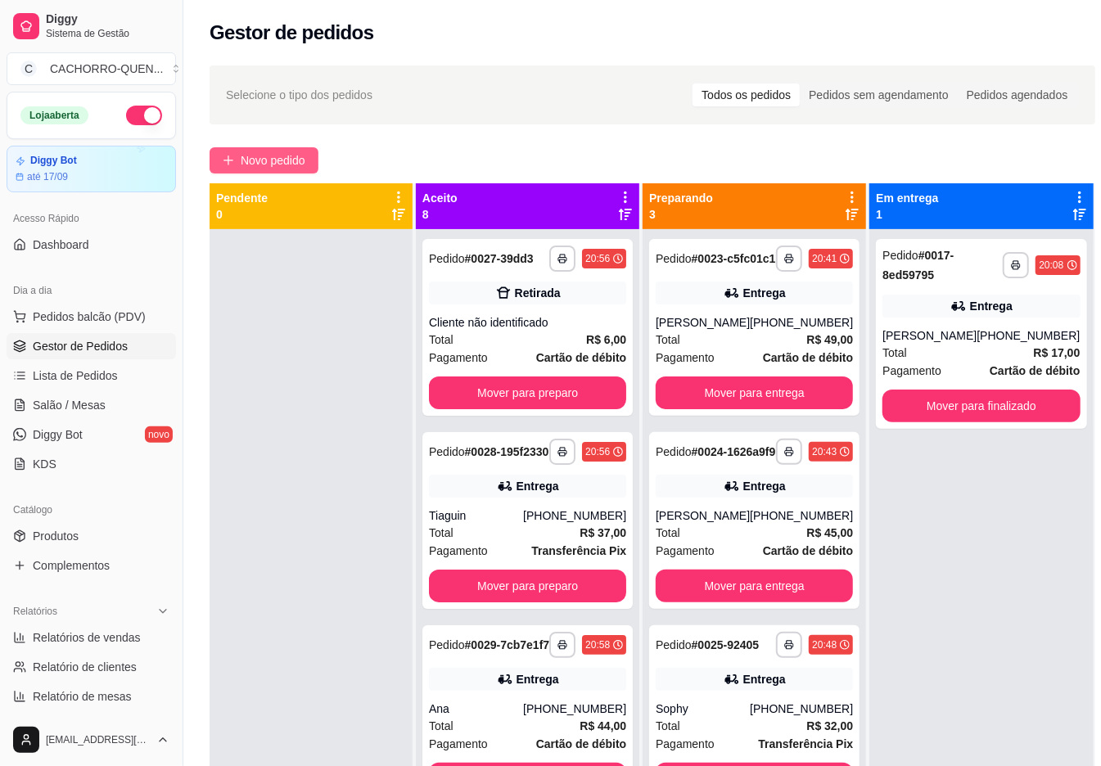
click at [272, 159] on span "Novo pedido" at bounding box center [273, 160] width 65 height 18
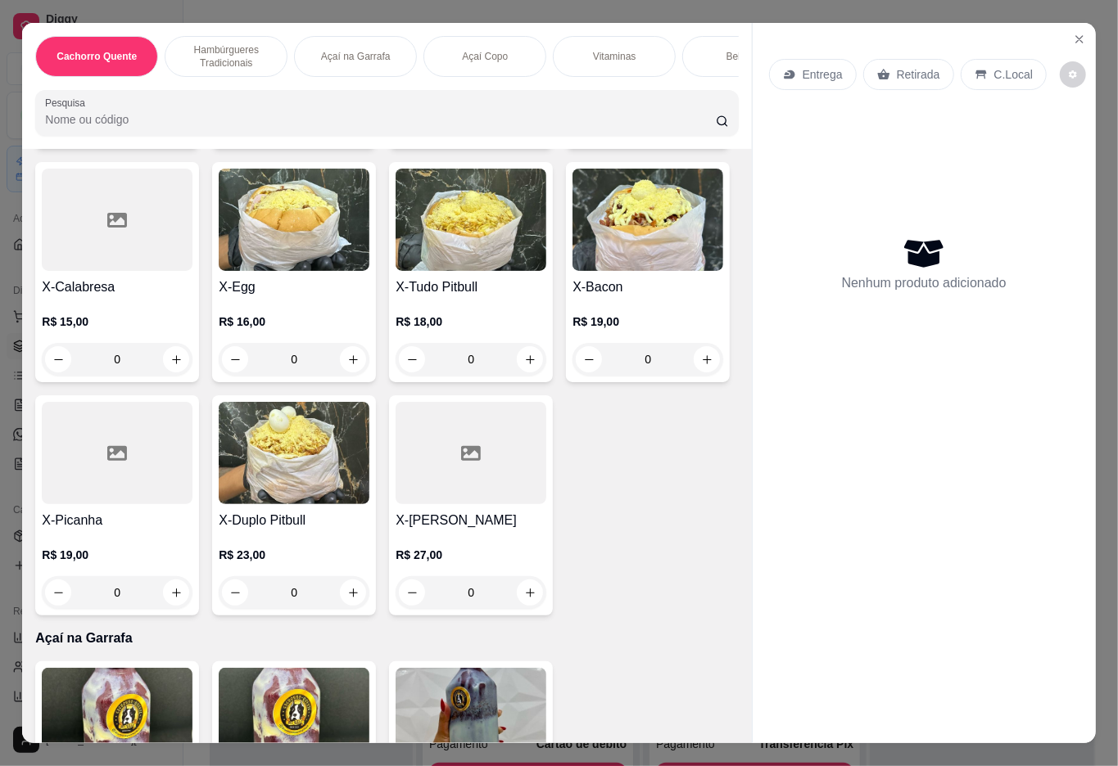
scroll to position [873, 0]
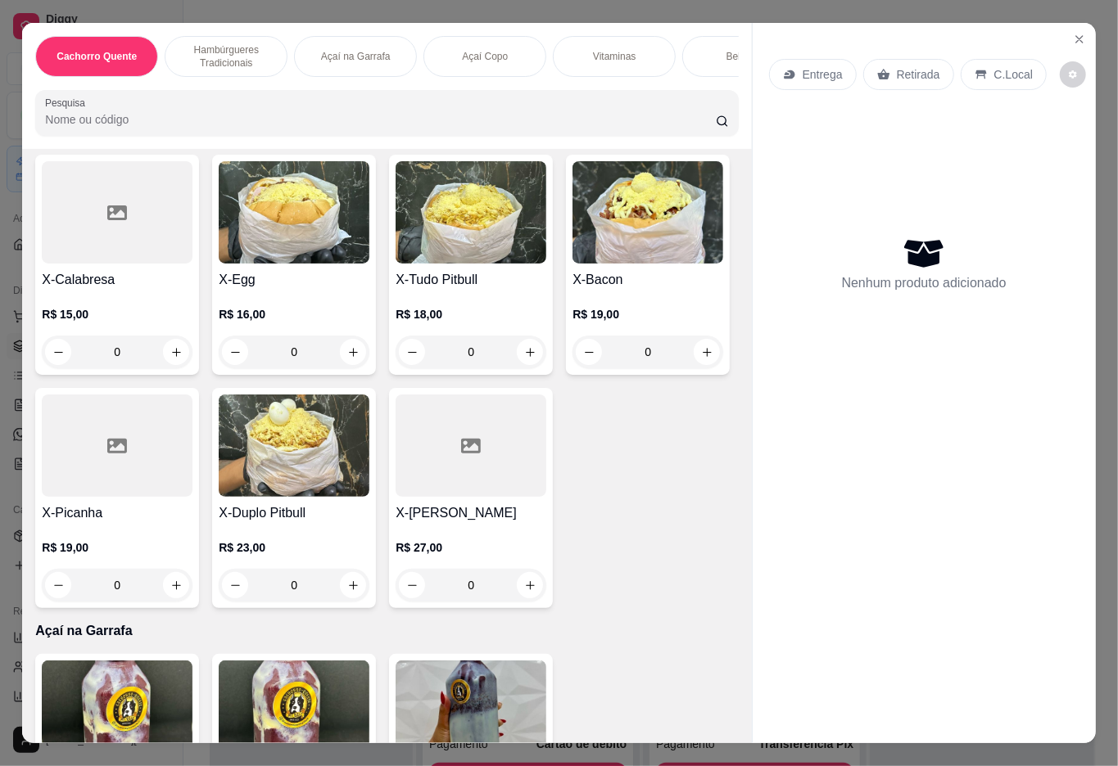
click at [192, 290] on h4 "X-Calabresa" at bounding box center [117, 280] width 151 height 20
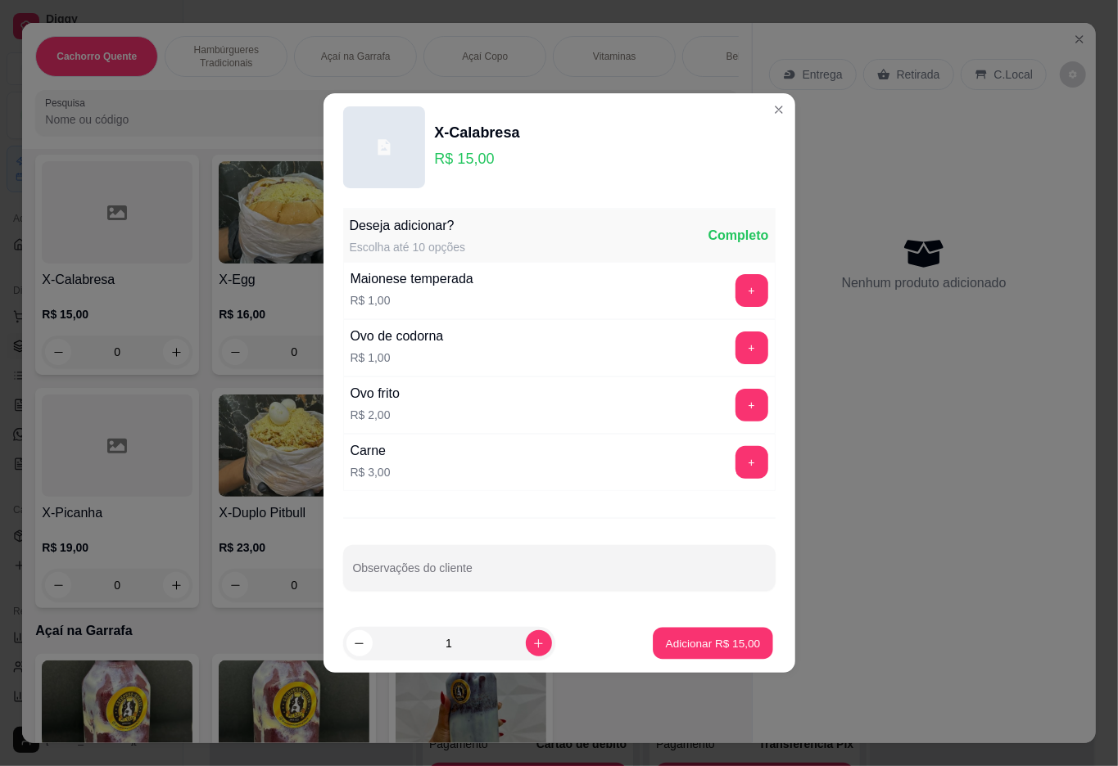
click at [705, 633] on button "Adicionar R$ 15,00" at bounding box center [713, 644] width 120 height 32
type input "1"
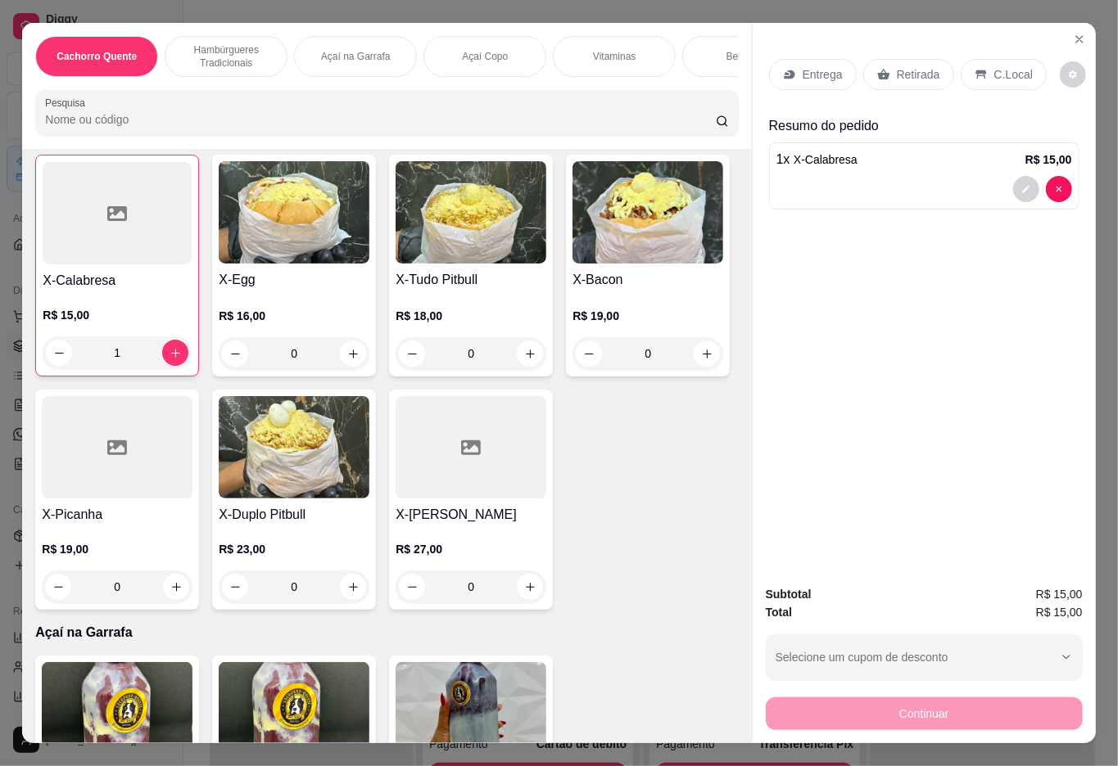
click at [843, 176] on div at bounding box center [924, 189] width 296 height 26
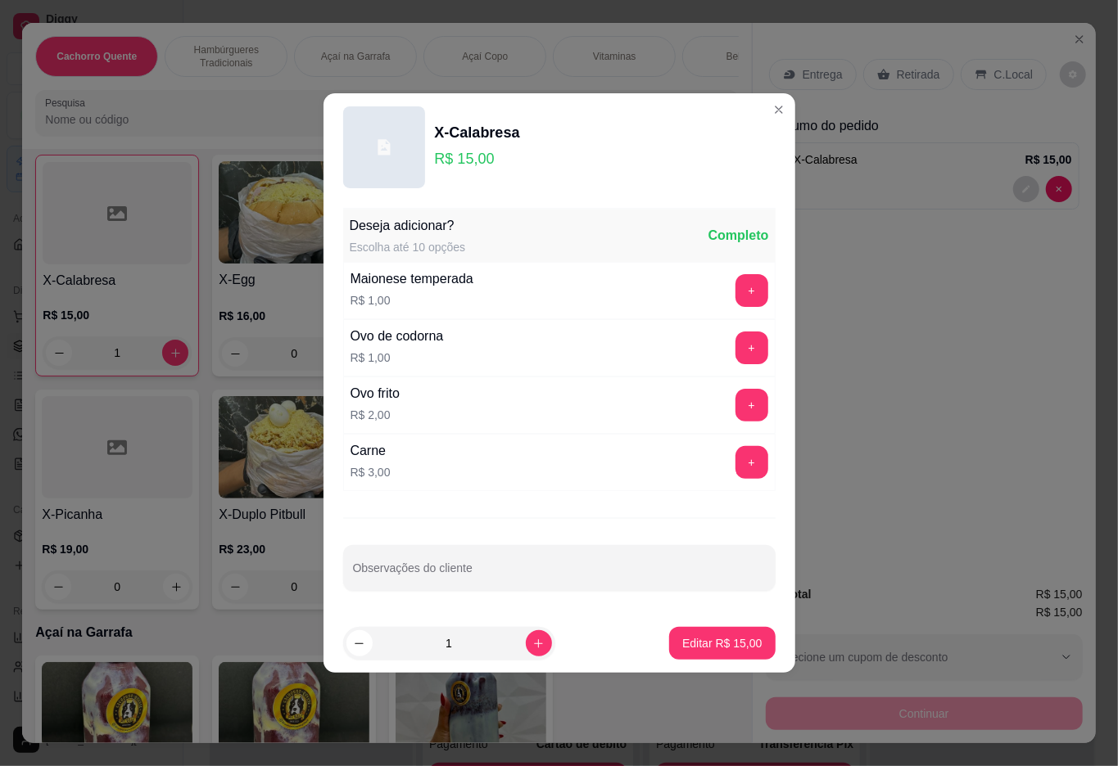
click at [718, 645] on p "Editar R$ 15,00" at bounding box center [721, 643] width 79 height 16
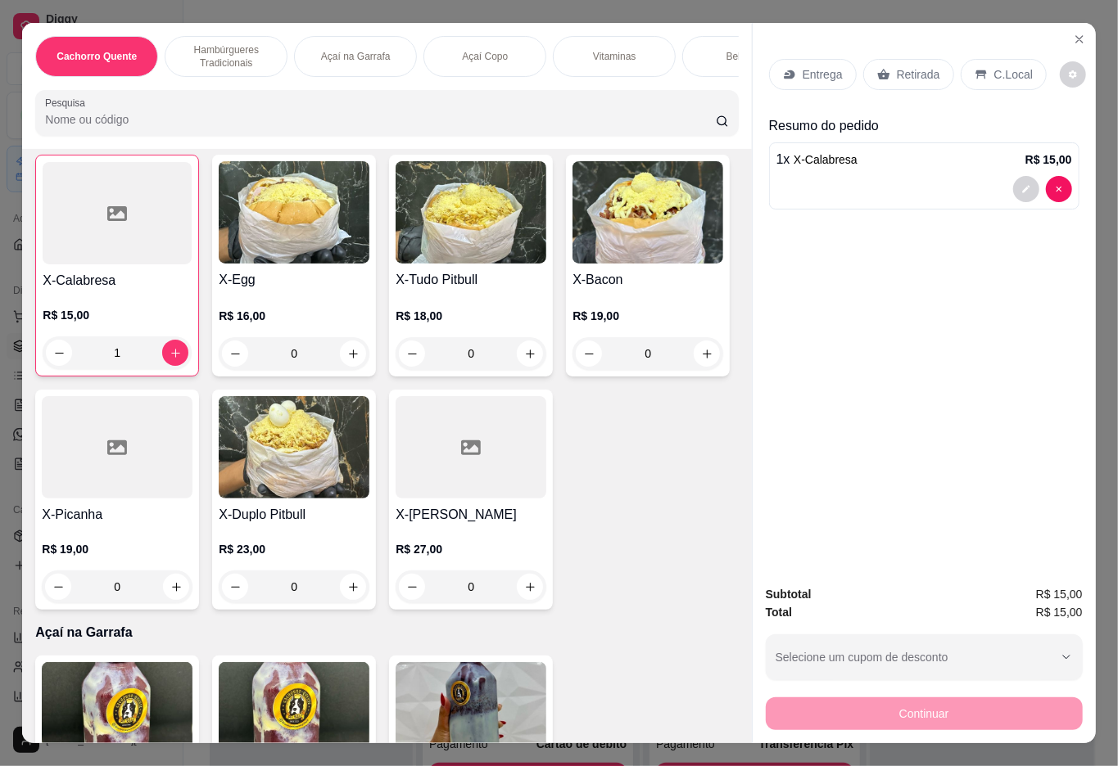
click at [924, 67] on p "Retirada" at bounding box center [918, 74] width 43 height 16
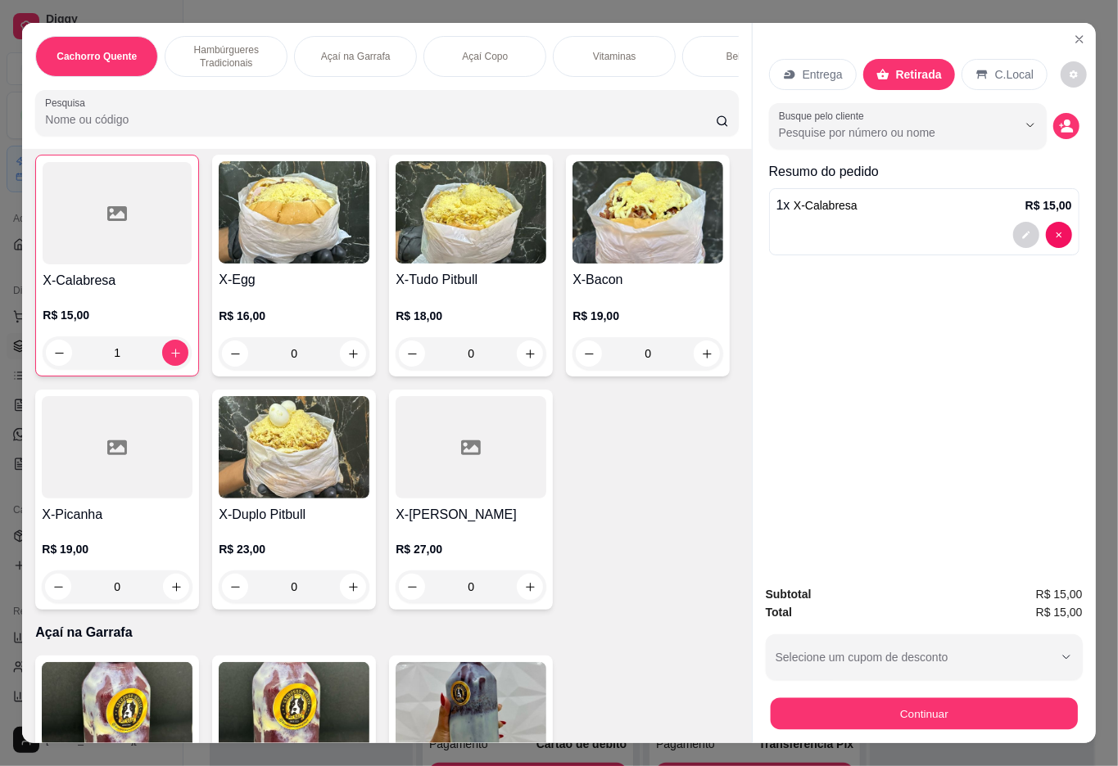
click at [989, 698] on button "Continuar" at bounding box center [923, 714] width 307 height 32
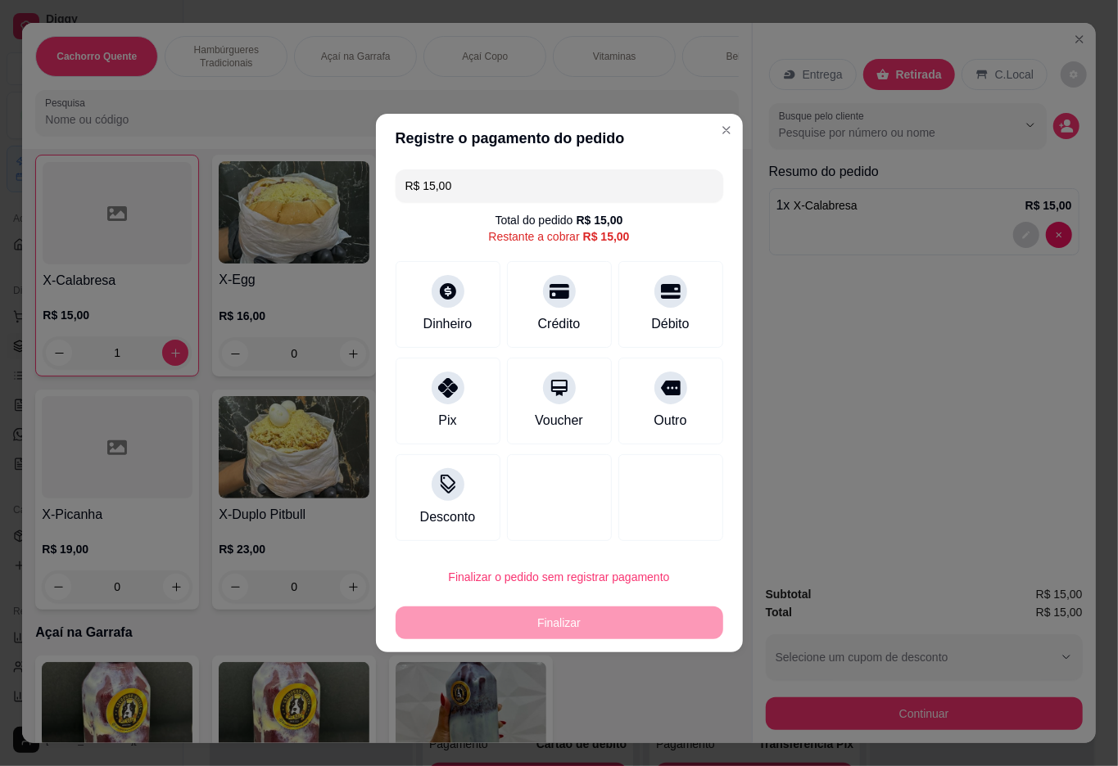
click at [876, 460] on div "Entrega Retirada C.Local Busque pelo cliente Resumo do pedido 1 x X-Calabresa R…" at bounding box center [924, 297] width 343 height 549
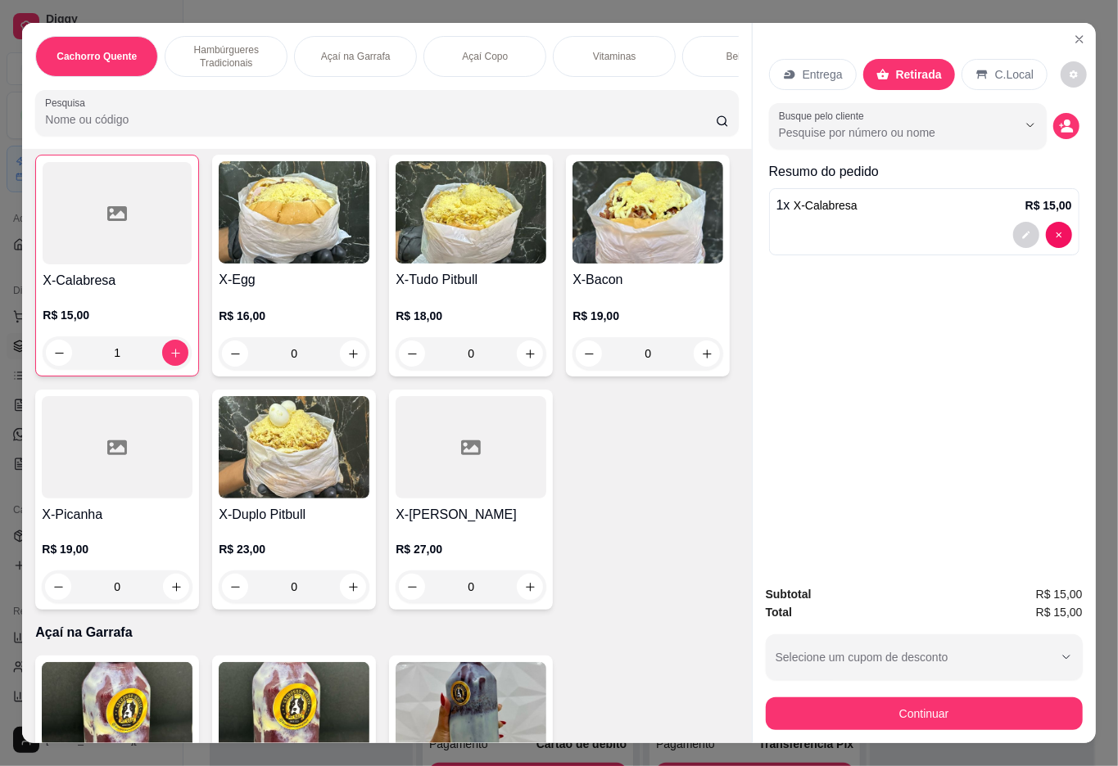
click at [721, 36] on div "Bebidas" at bounding box center [743, 56] width 123 height 41
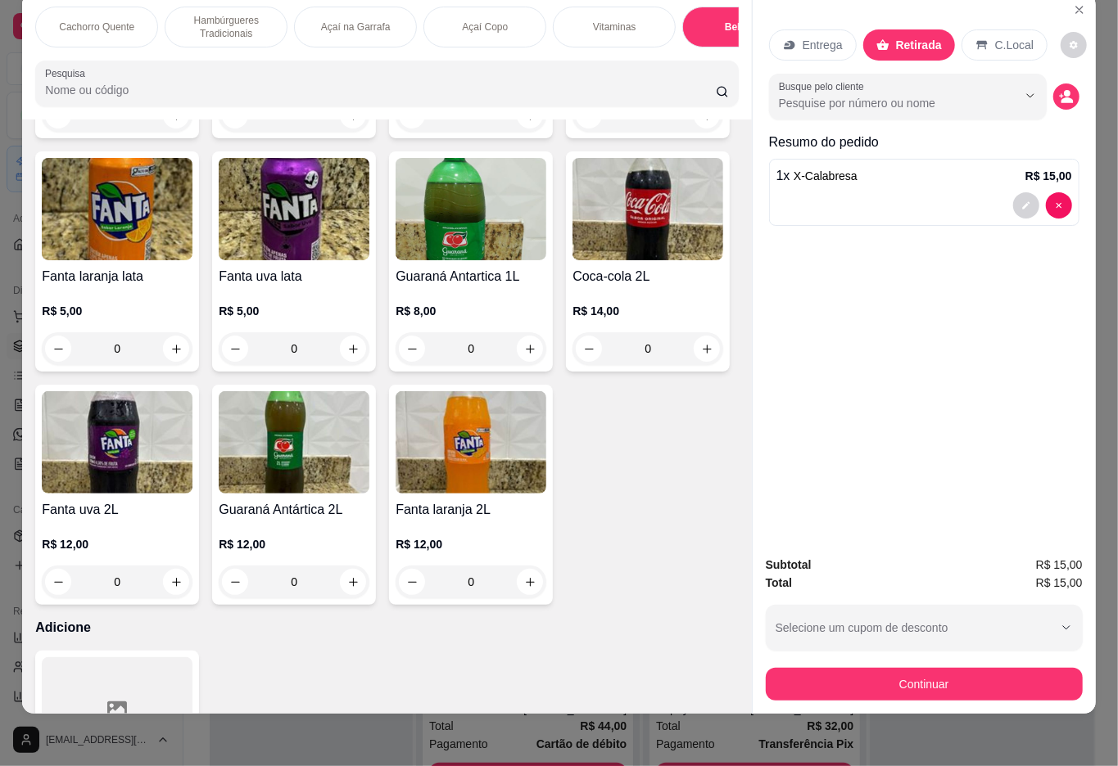
type input "1"
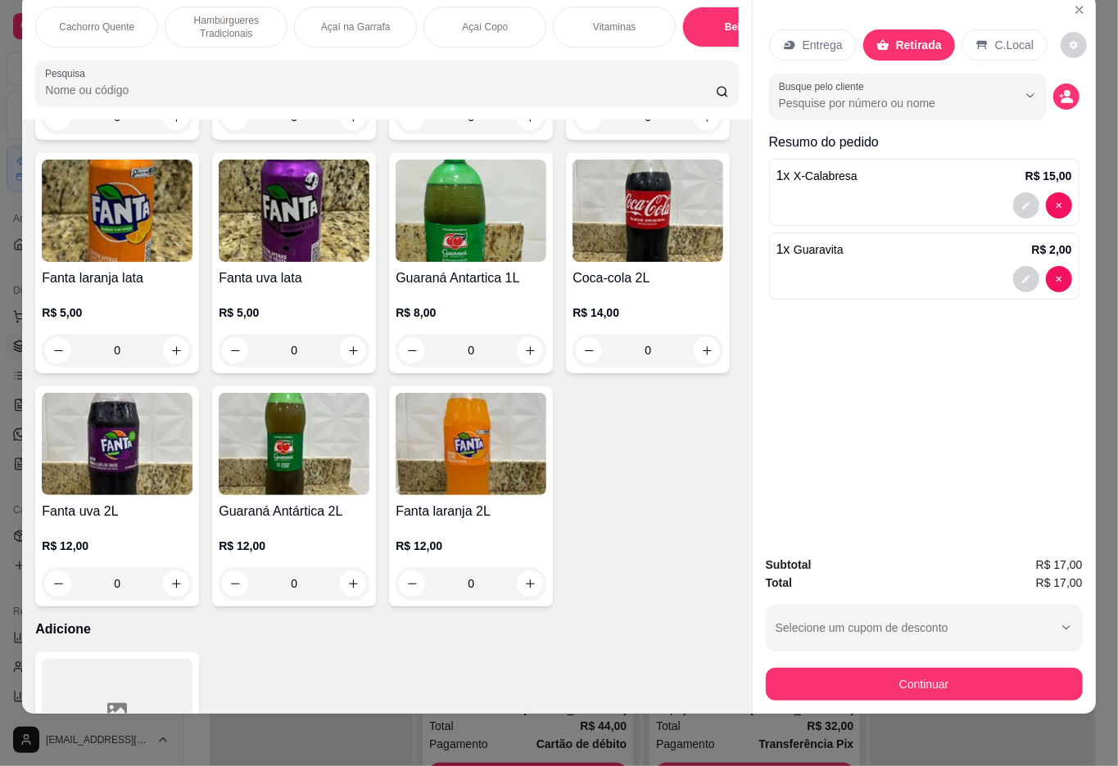
click at [1020, 29] on div "C.Local" at bounding box center [1004, 44] width 86 height 31
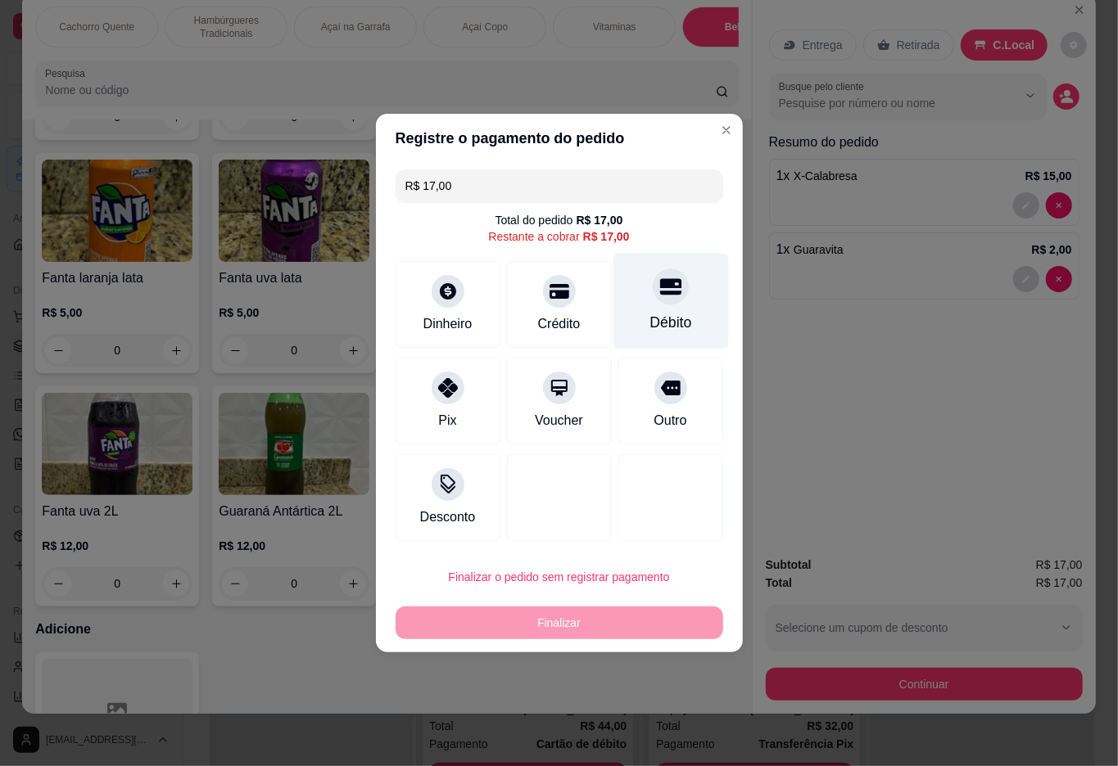
click at [659, 292] on icon at bounding box center [669, 287] width 21 height 16
type input "R$ 0,00"
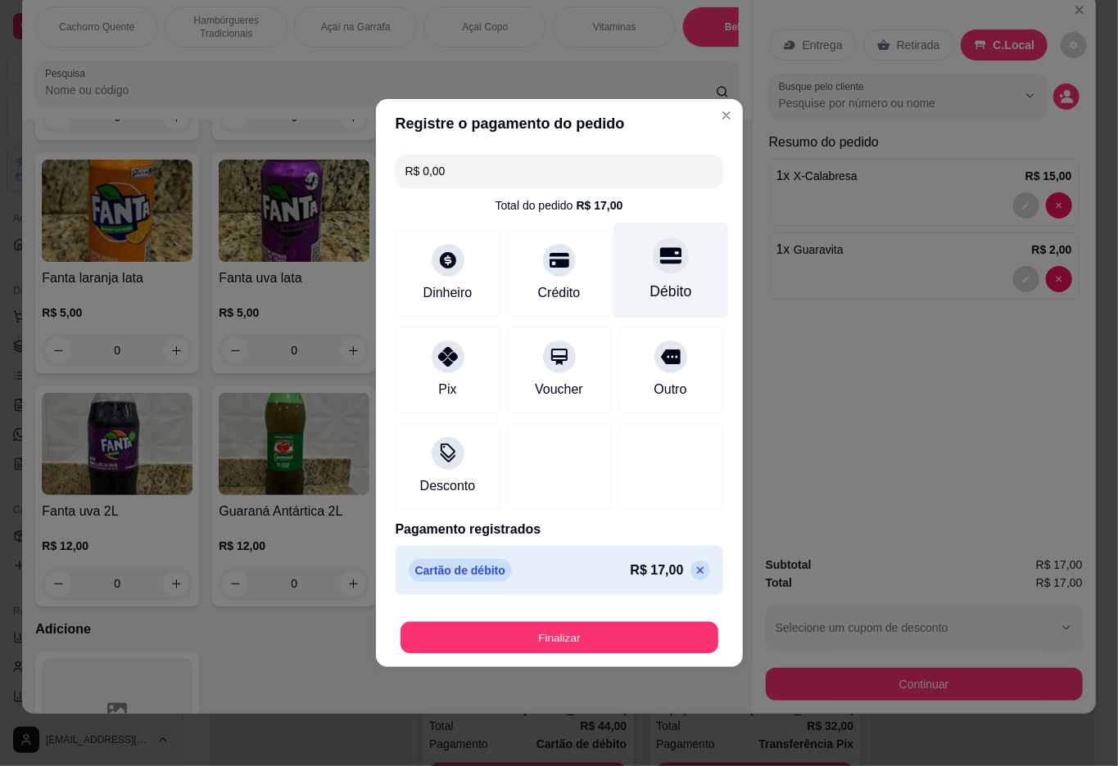
click at [567, 644] on button "Finalizar" at bounding box center [559, 638] width 318 height 32
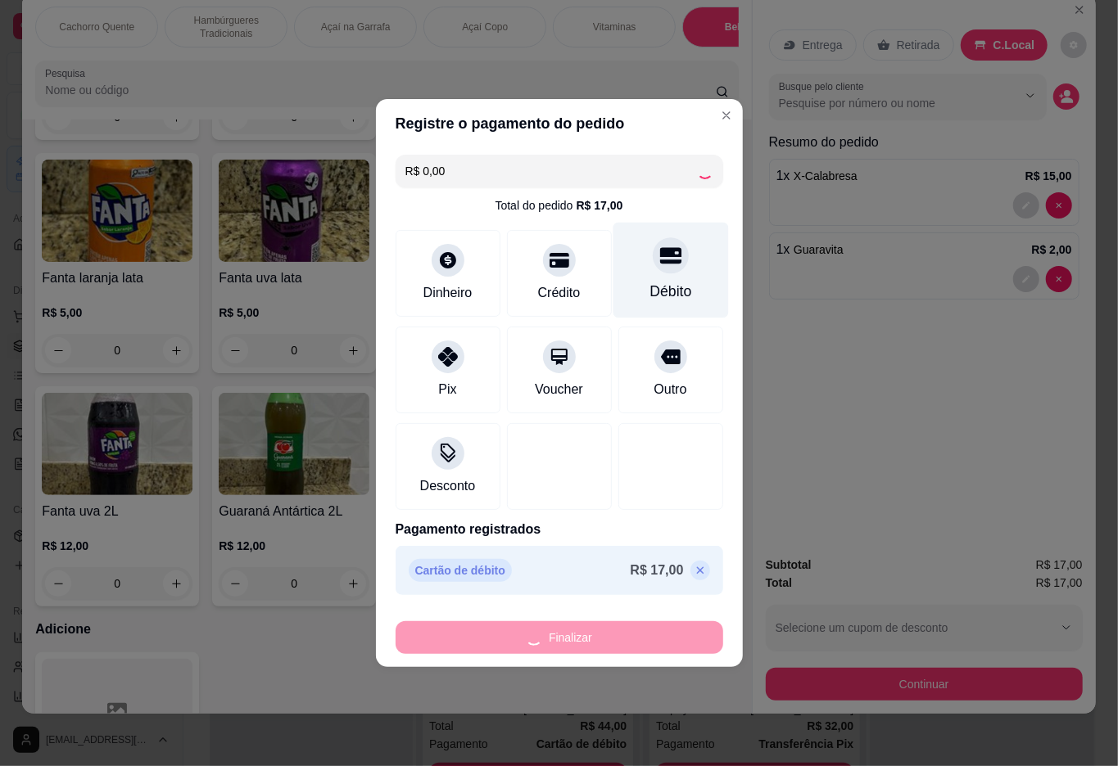
type input "0"
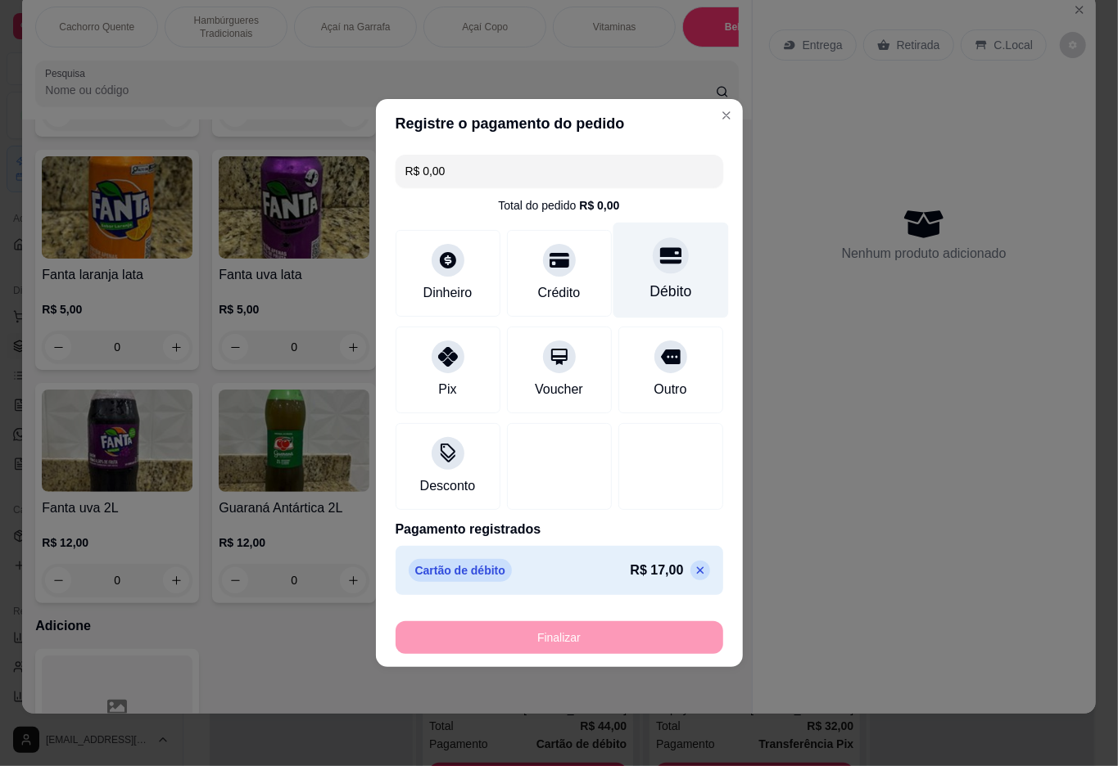
type input "-R$ 17,00"
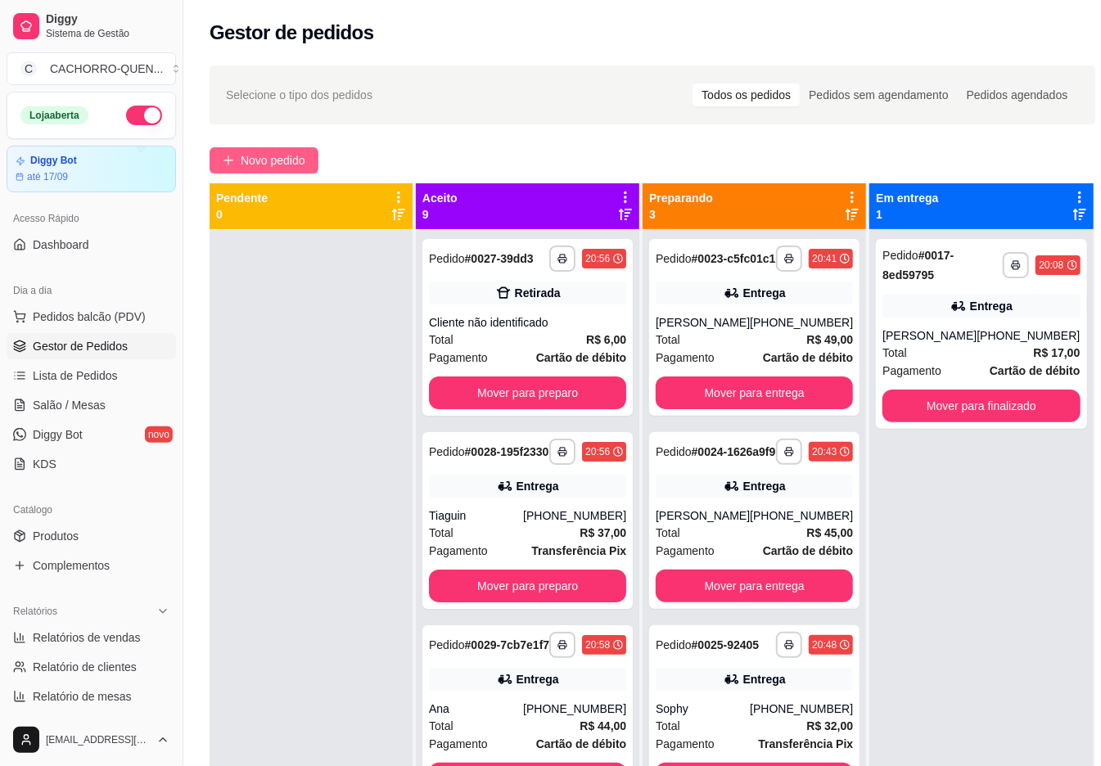
click at [260, 169] on span "Novo pedido" at bounding box center [273, 160] width 65 height 18
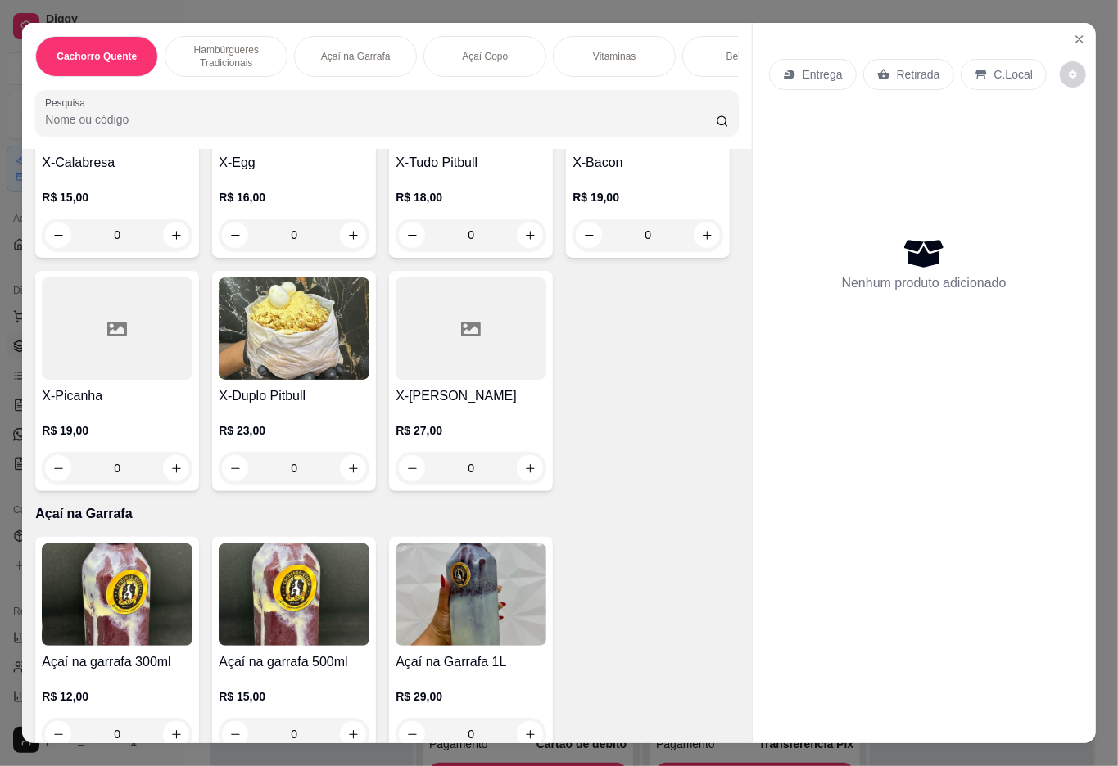
scroll to position [1255, 0]
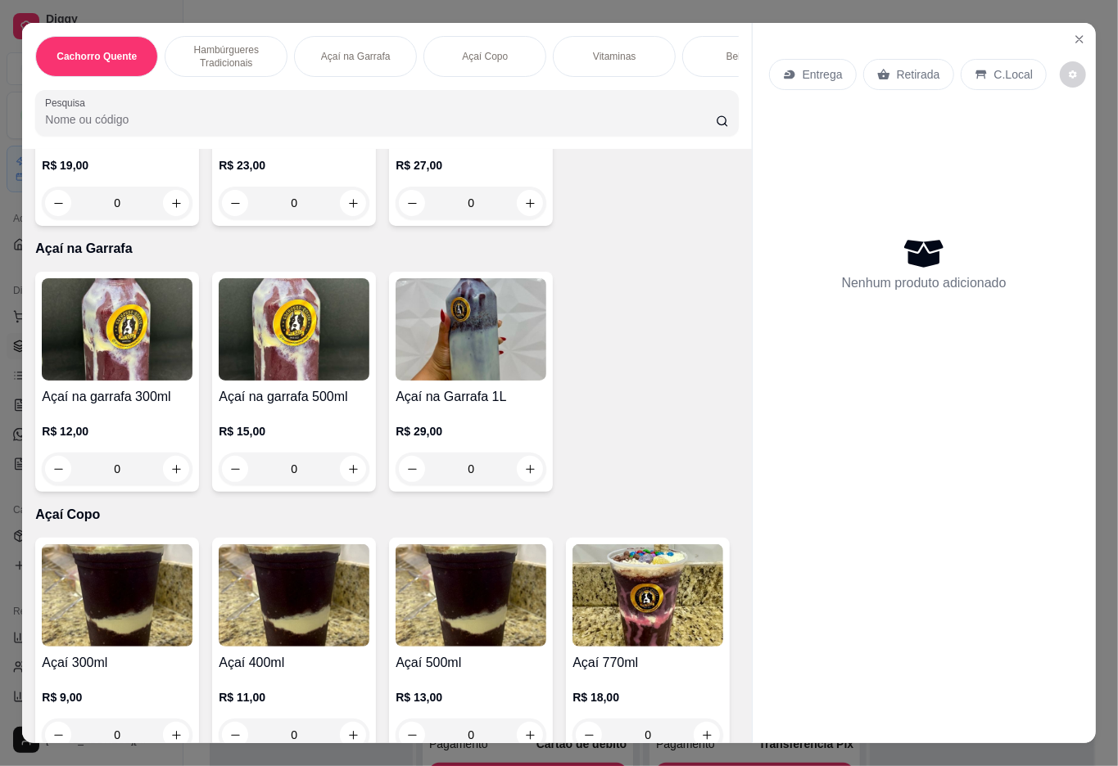
click at [395, 219] on div "R$ 27,00 0" at bounding box center [470, 180] width 151 height 79
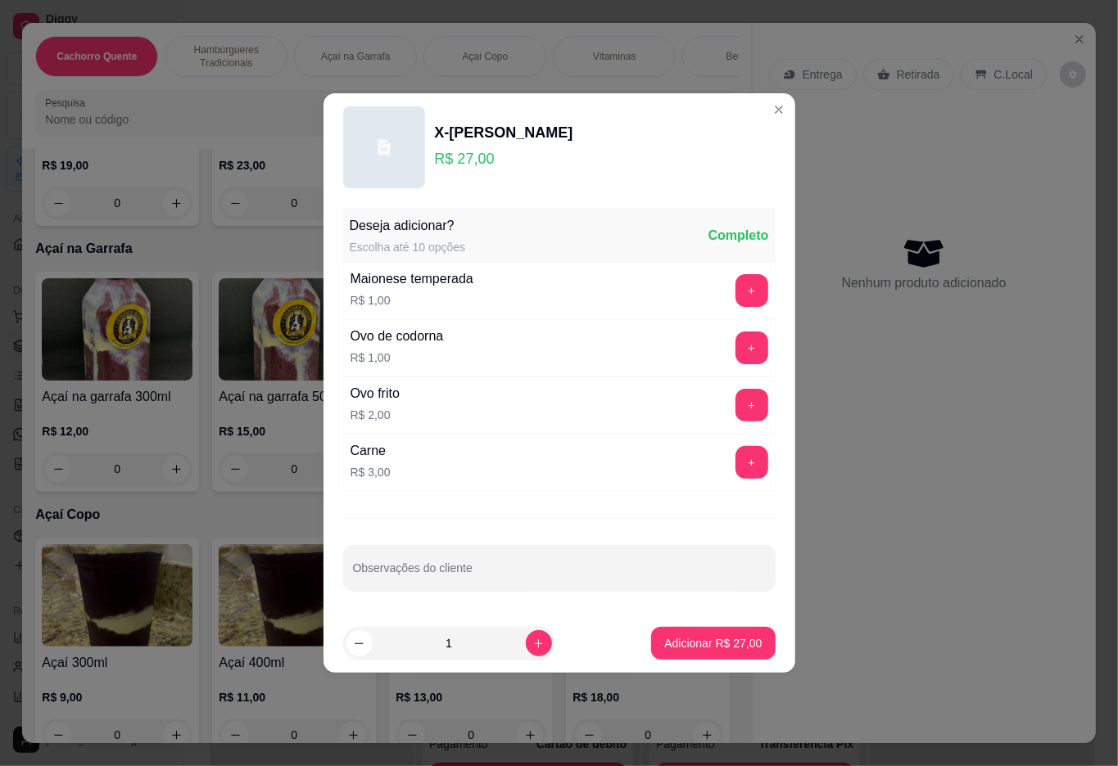
click at [531, 583] on input "Observações do cliente" at bounding box center [559, 575] width 413 height 16
type input "sem ervilha"
click at [682, 647] on p "Adicionar R$ 27,00" at bounding box center [712, 643] width 97 height 16
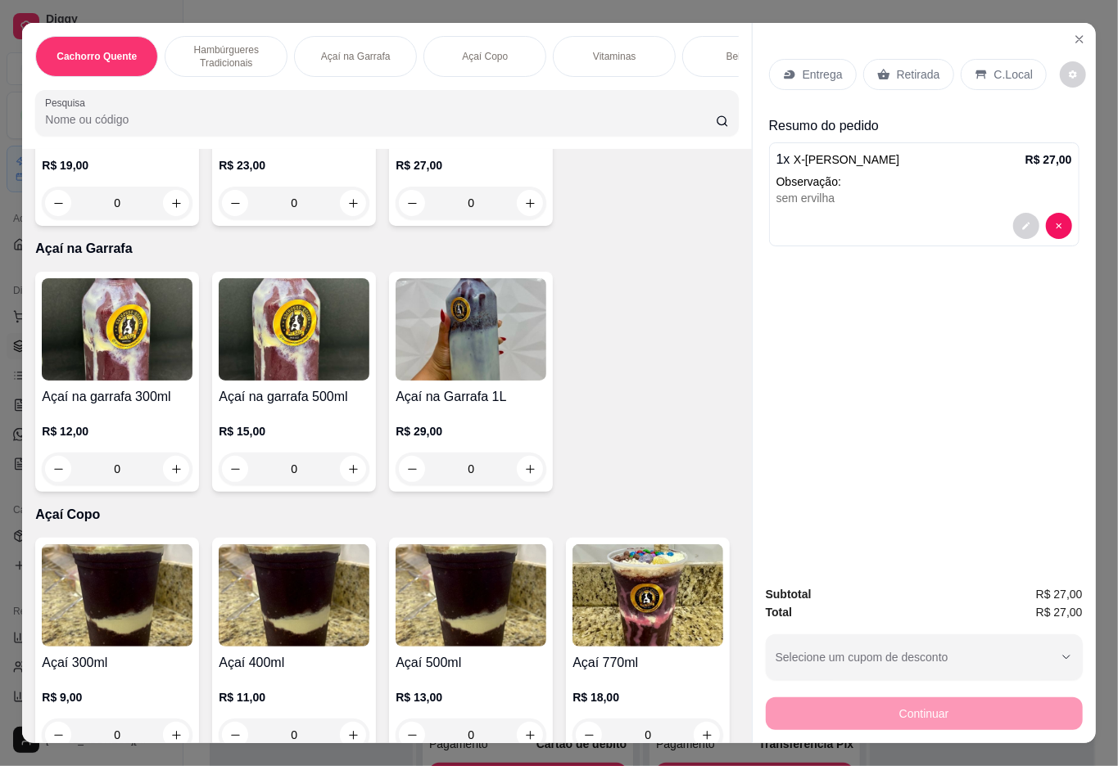
click at [927, 66] on p "Retirada" at bounding box center [918, 74] width 43 height 16
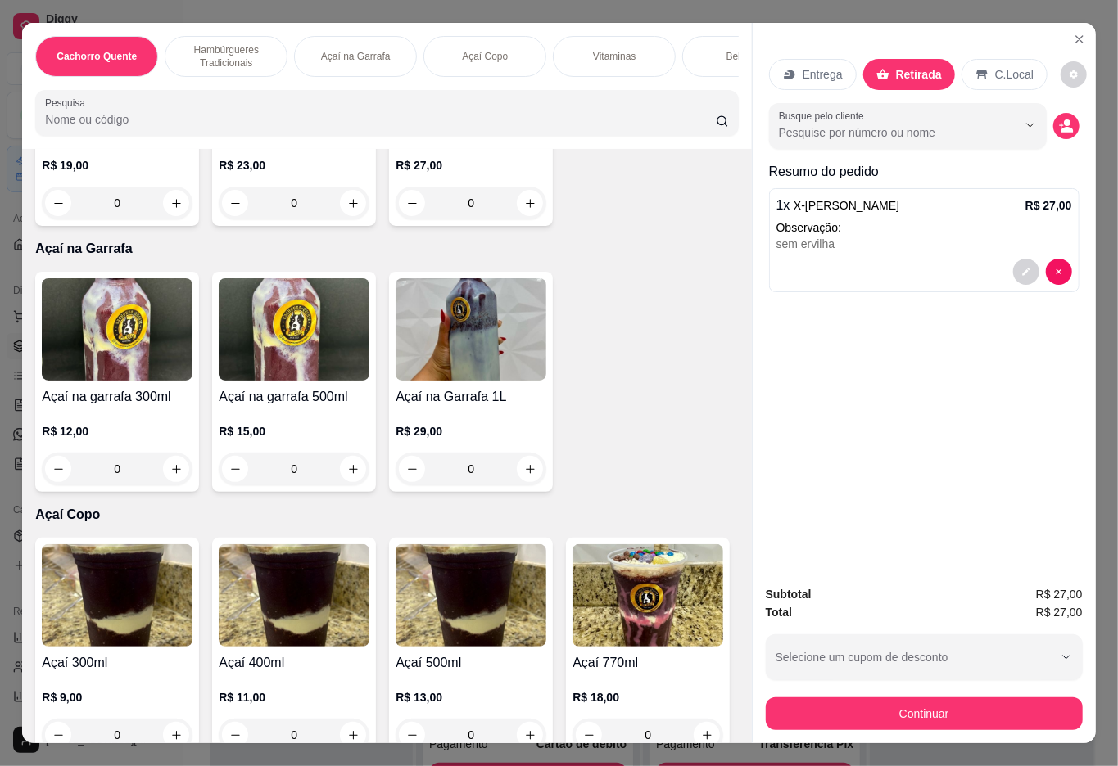
click at [893, 259] on div at bounding box center [924, 272] width 296 height 26
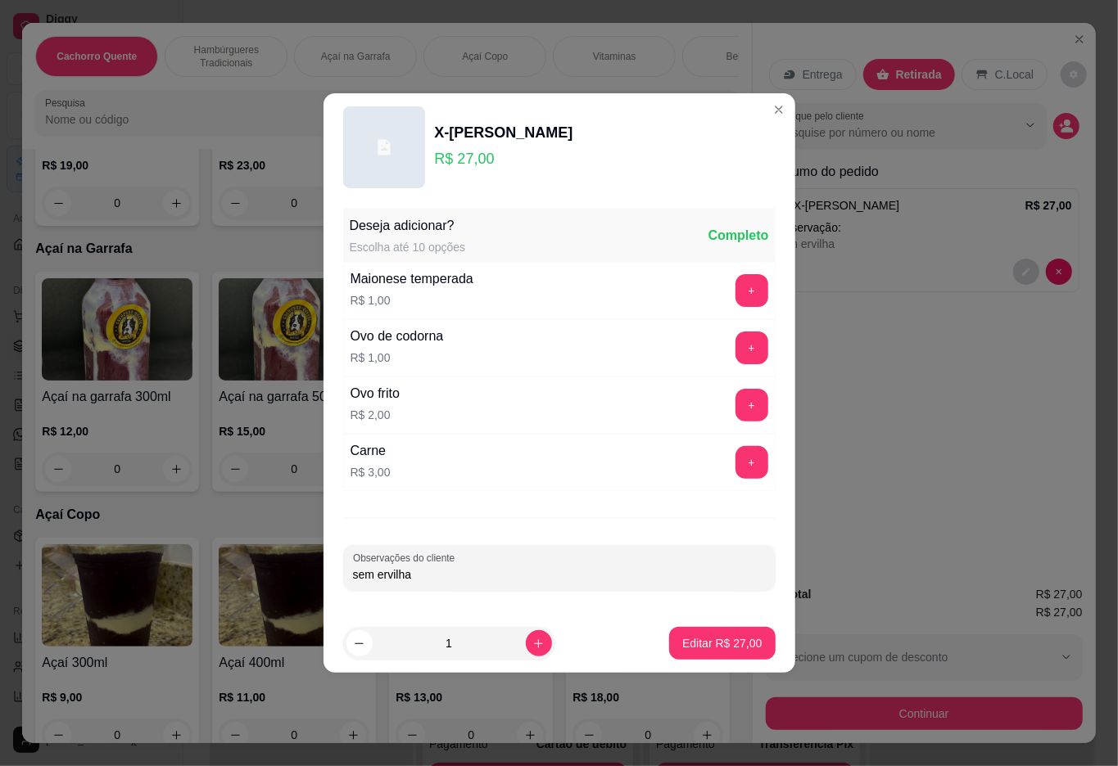
click at [735, 292] on button "+" at bounding box center [751, 290] width 33 height 33
click at [669, 644] on button "Editar R$ 28,00" at bounding box center [722, 643] width 106 height 33
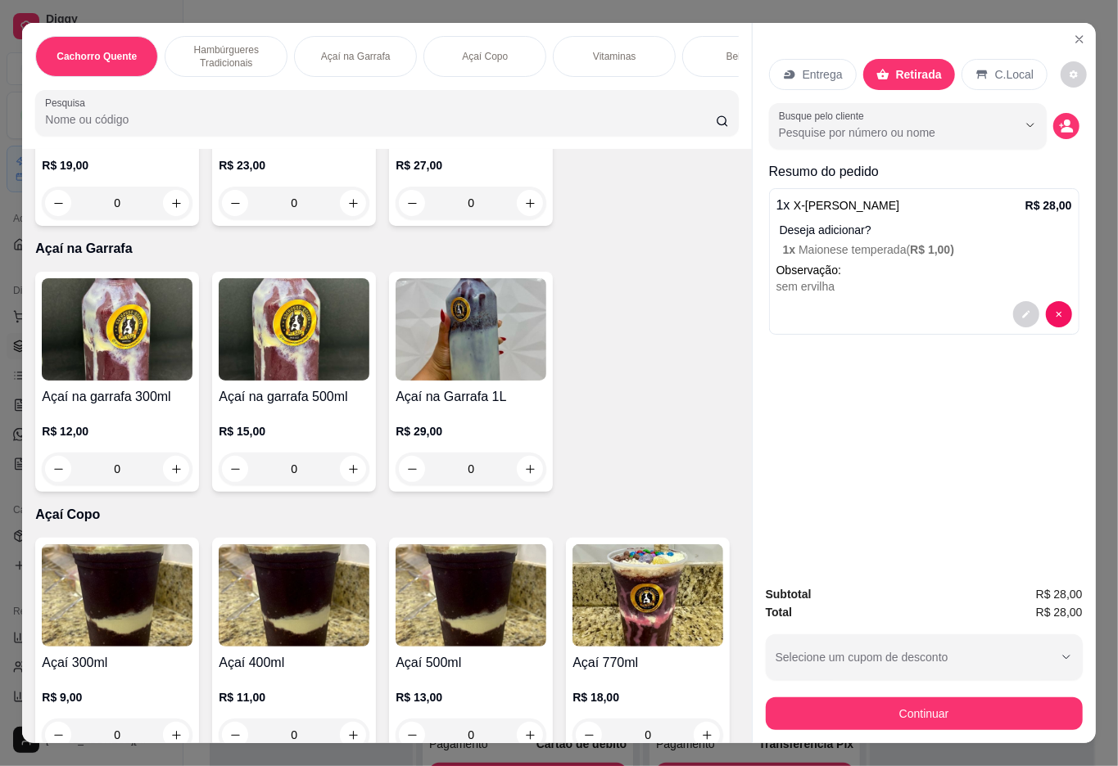
click at [726, 50] on p "Bebidas" at bounding box center [743, 56] width 35 height 13
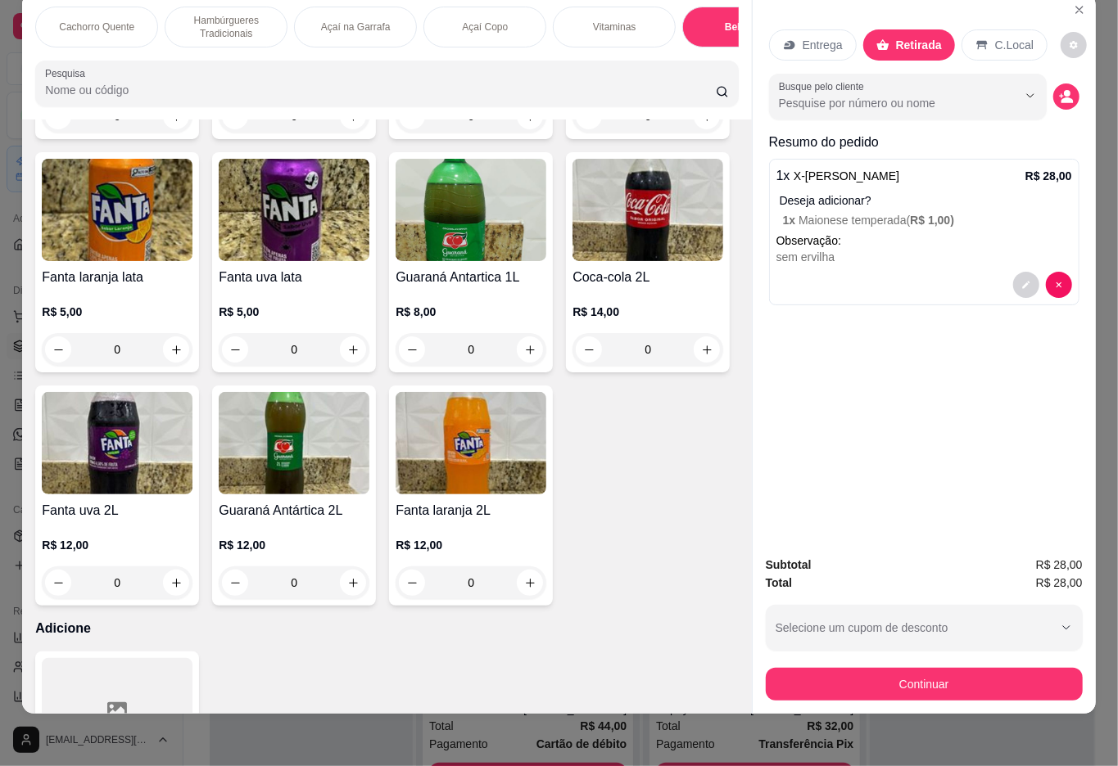
type input "1"
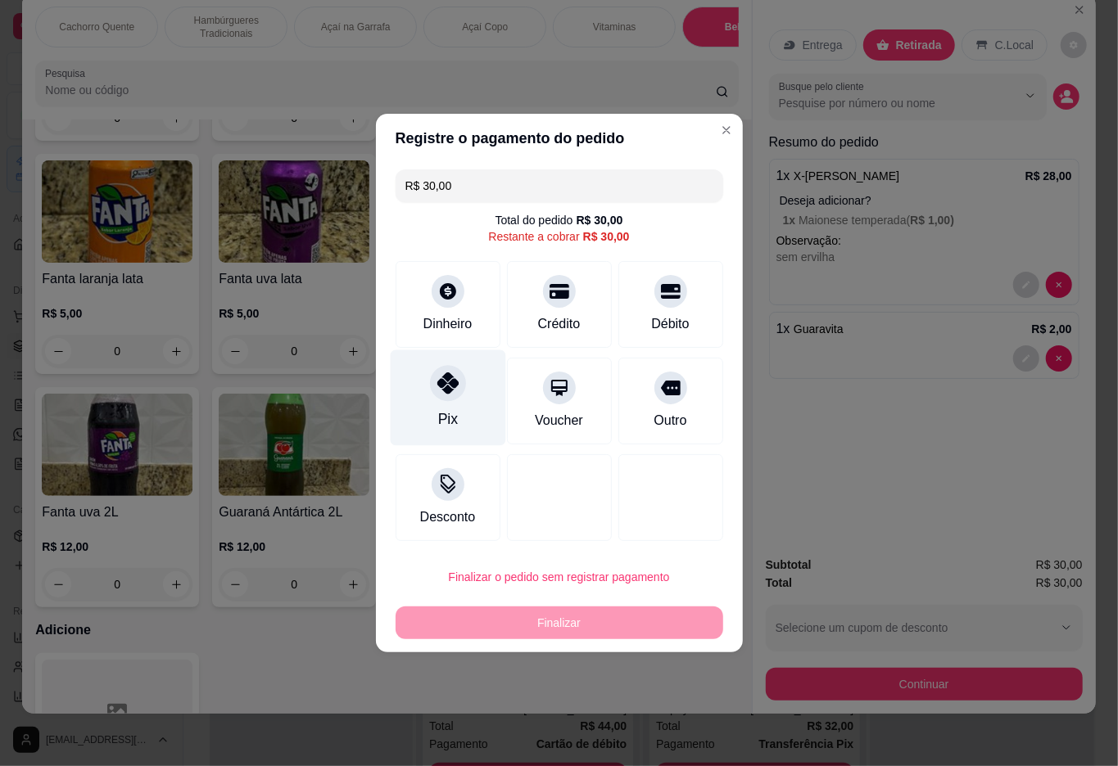
click at [427, 424] on div "Pix" at bounding box center [447, 398] width 115 height 96
type input "R$ 0,00"
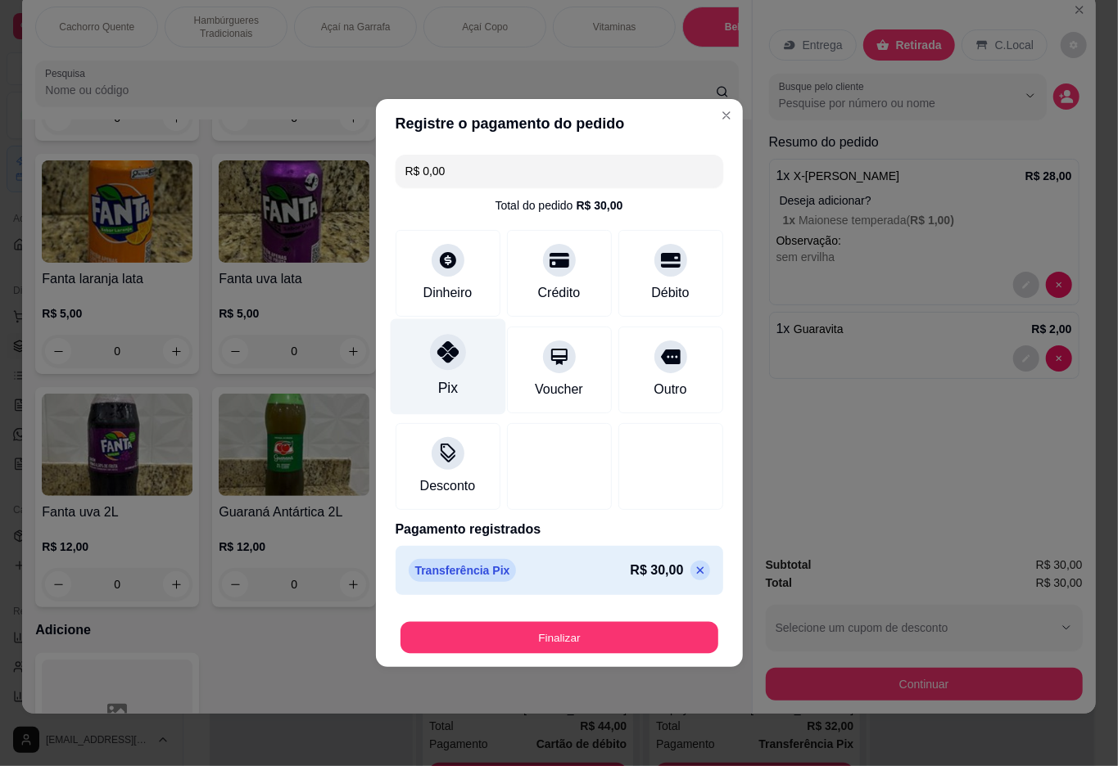
click at [524, 639] on button "Finalizar" at bounding box center [559, 638] width 318 height 32
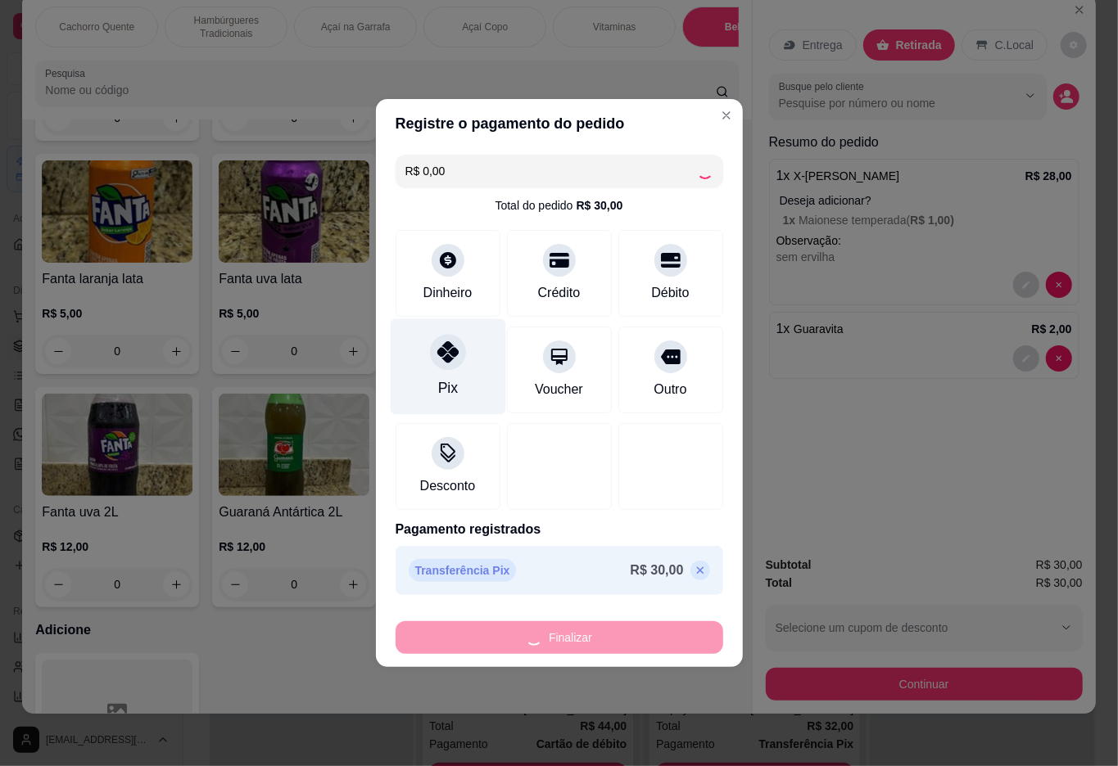
type input "0"
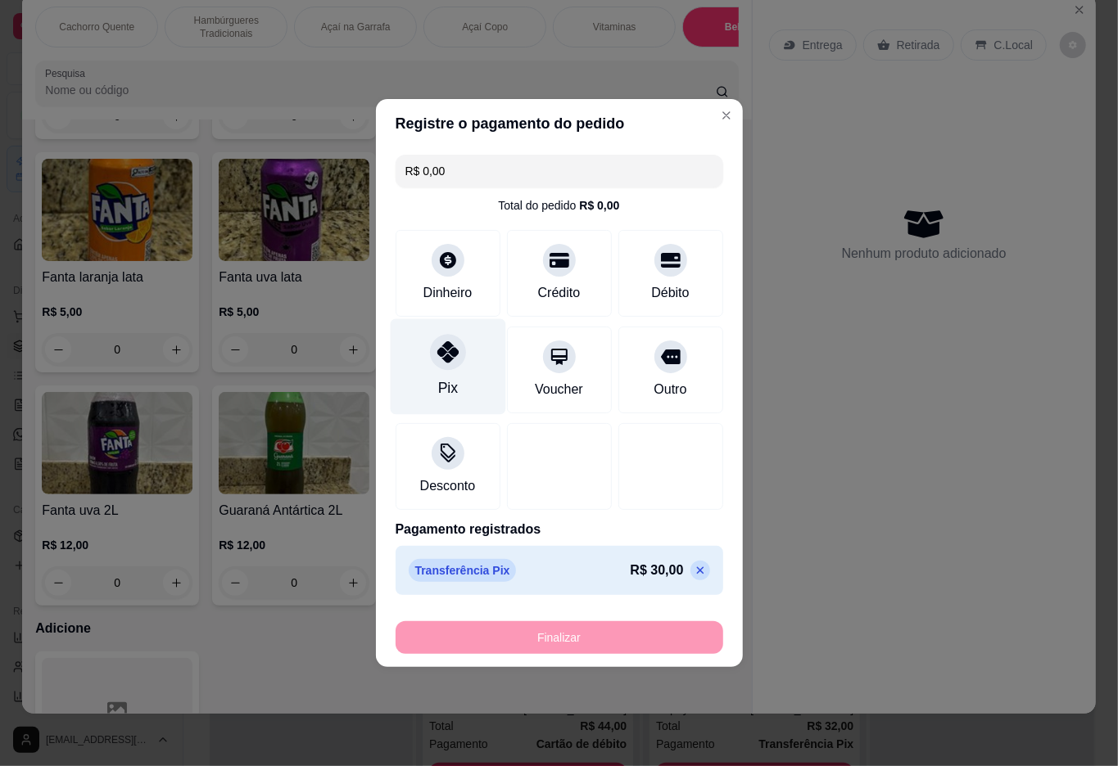
type input "-R$ 30,00"
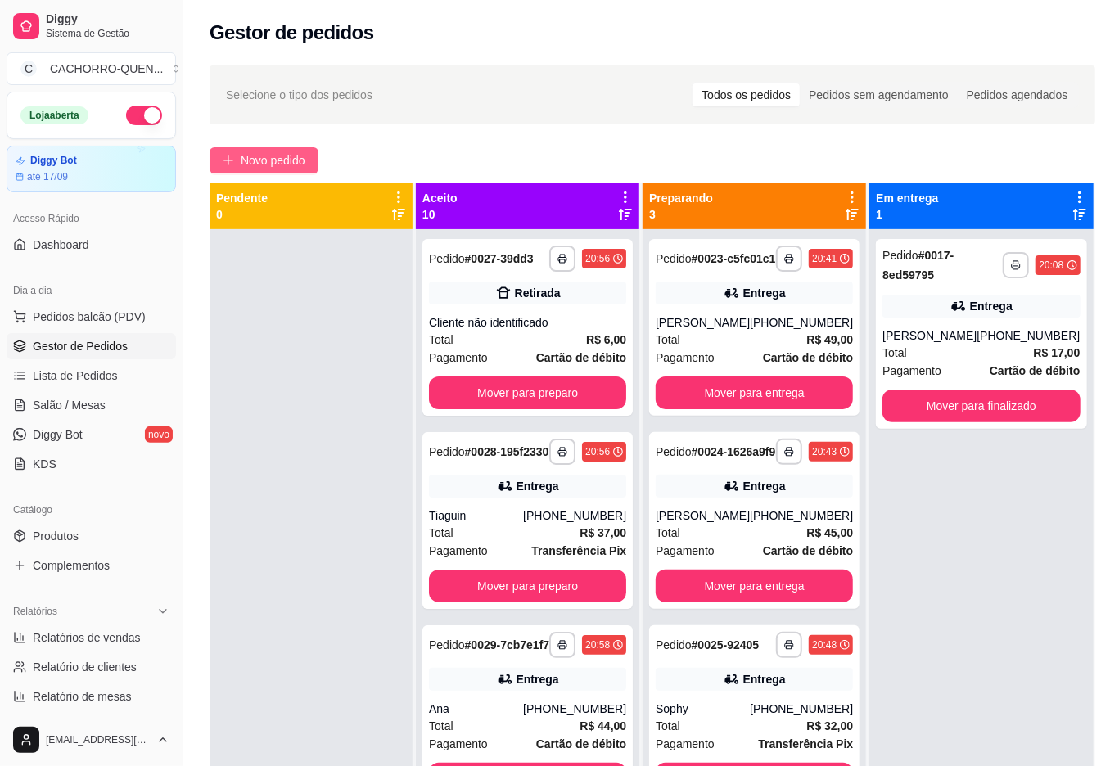
click at [262, 159] on span "Novo pedido" at bounding box center [273, 160] width 65 height 18
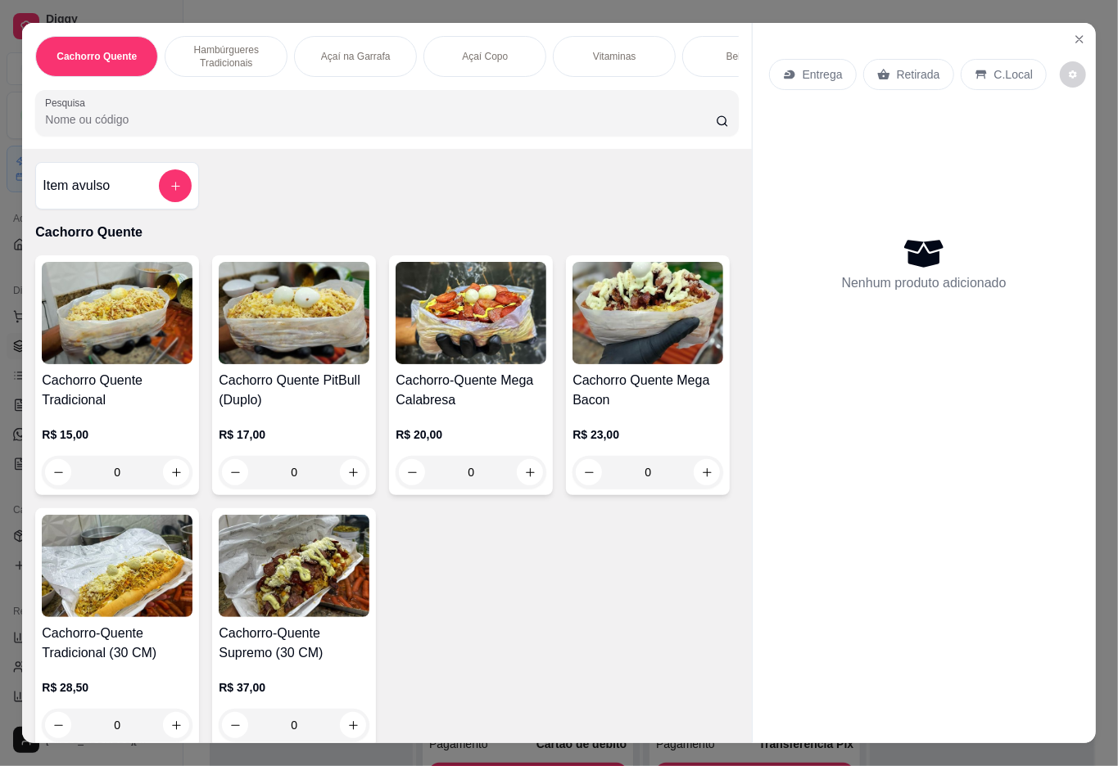
click at [299, 364] on img at bounding box center [294, 313] width 151 height 102
click at [239, 364] on img at bounding box center [294, 313] width 151 height 102
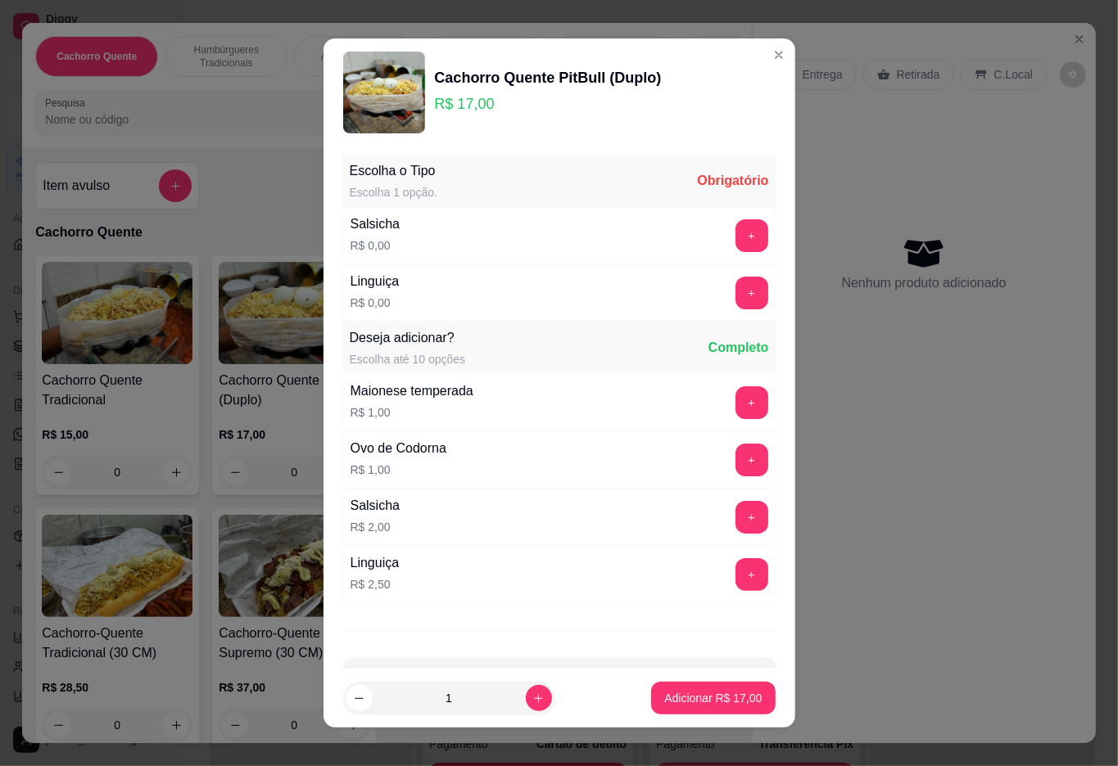
click at [735, 295] on button "+" at bounding box center [751, 293] width 33 height 33
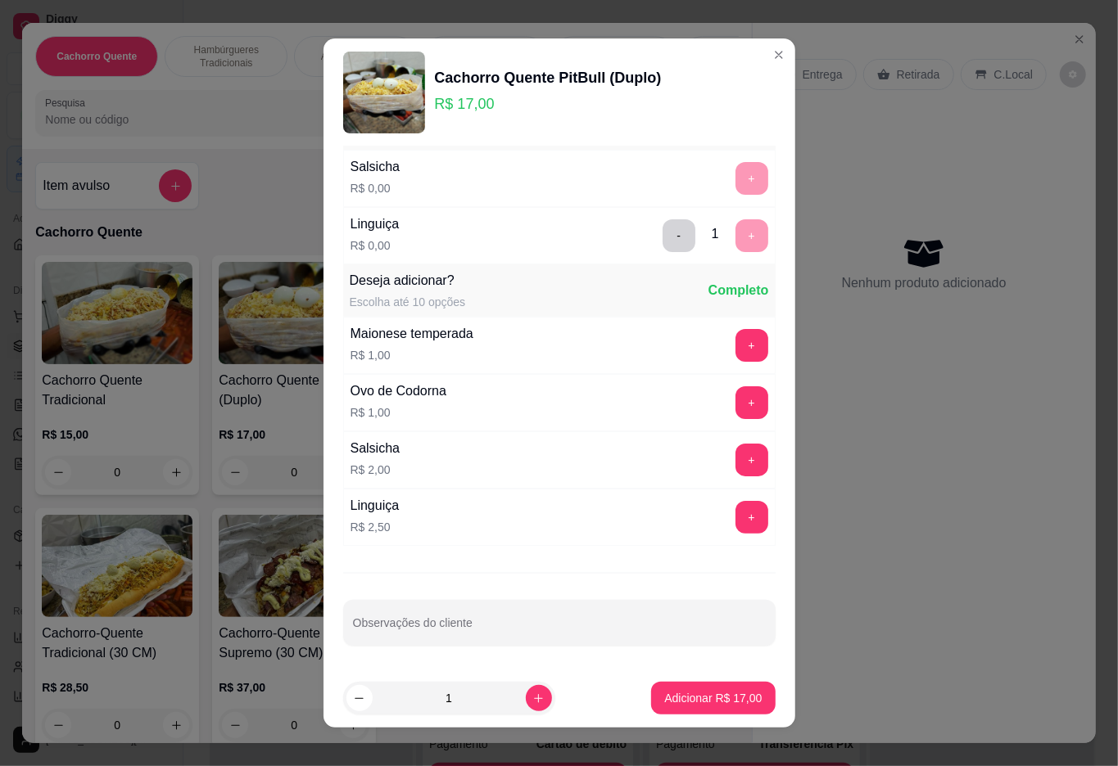
scroll to position [14, 0]
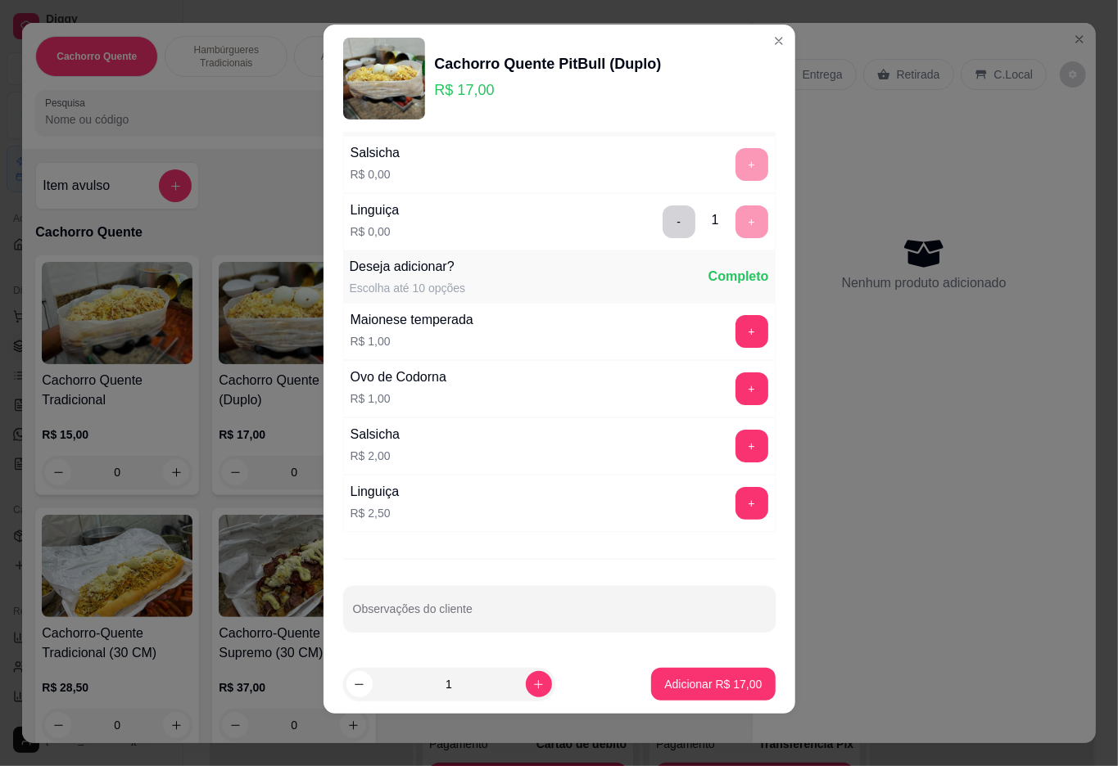
click at [669, 676] on p "Adicionar R$ 17,00" at bounding box center [712, 684] width 97 height 16
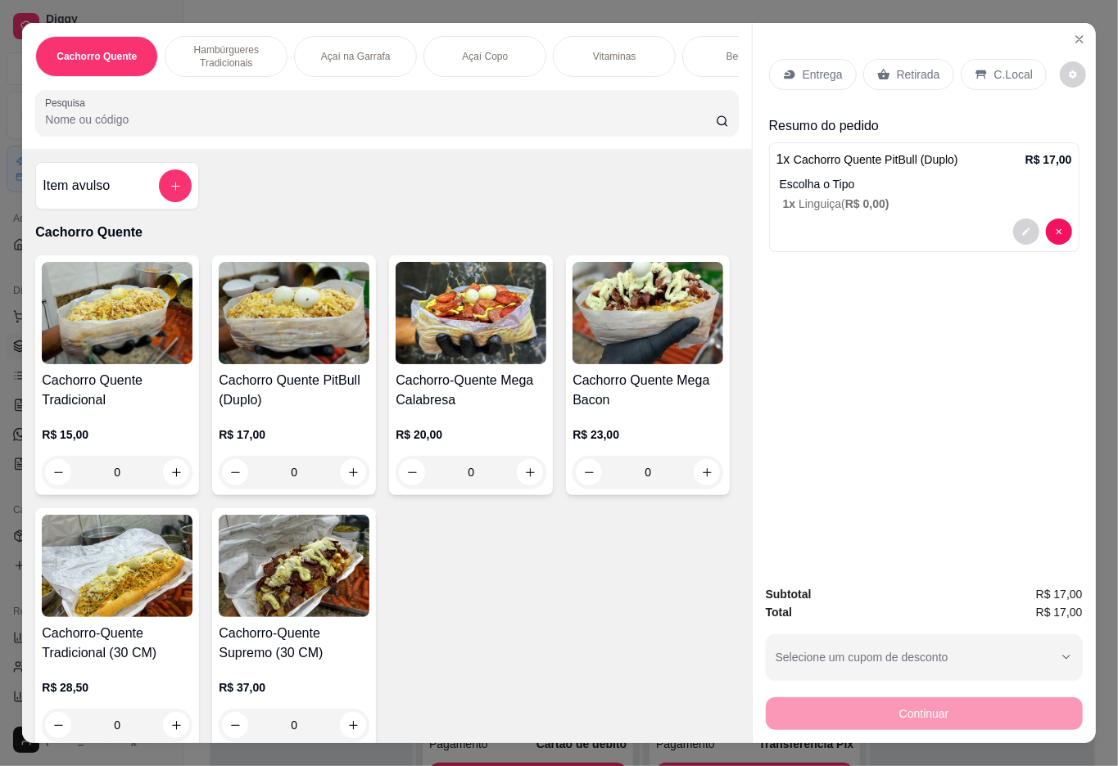
click at [911, 67] on p "Retirada" at bounding box center [918, 74] width 43 height 16
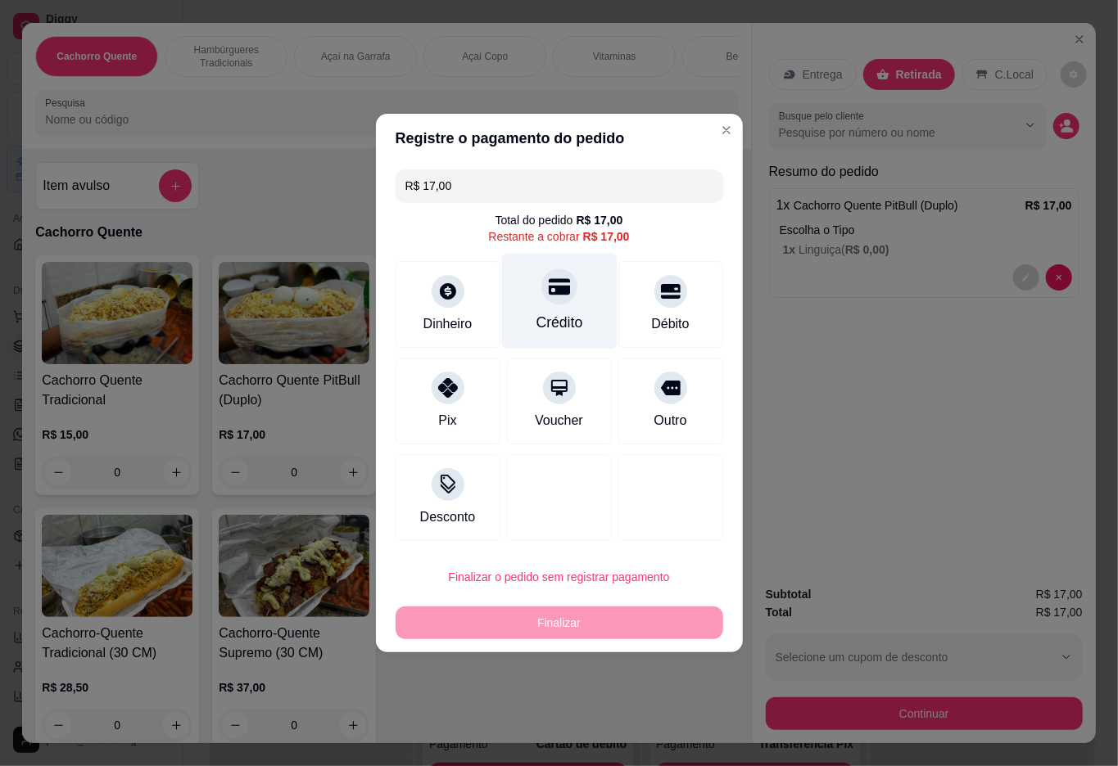
click at [536, 312] on div "Crédito" at bounding box center [558, 302] width 115 height 96
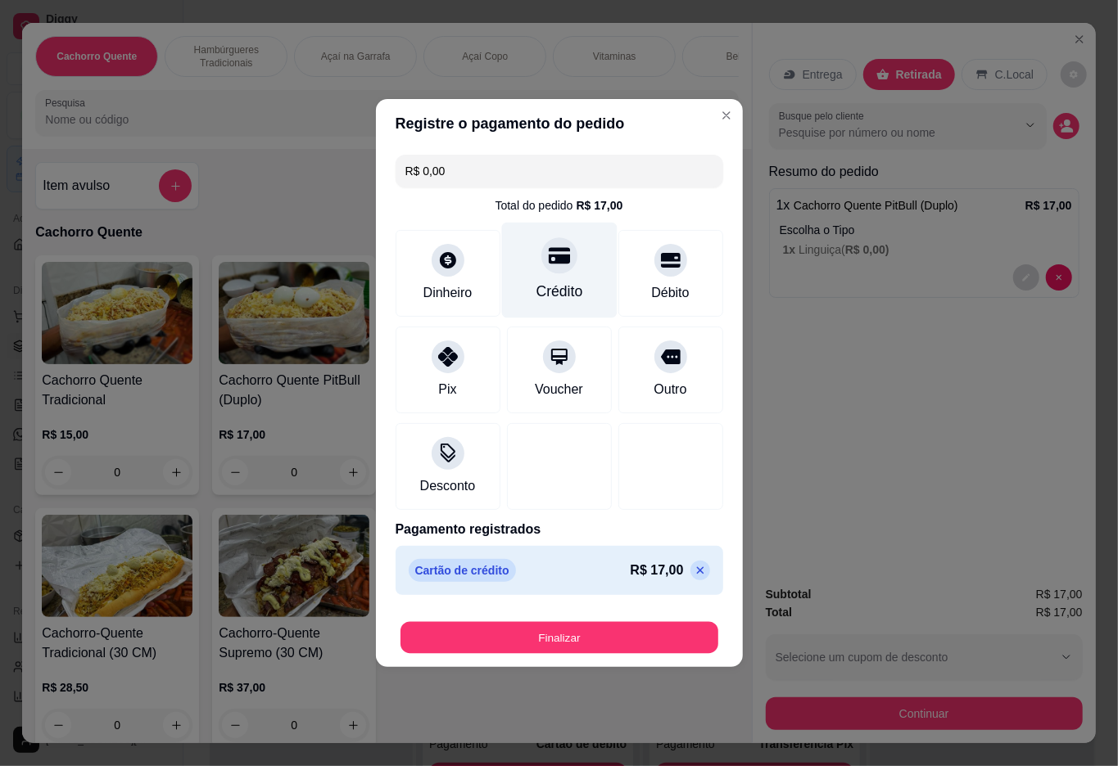
click at [606, 645] on button "Finalizar" at bounding box center [559, 638] width 318 height 32
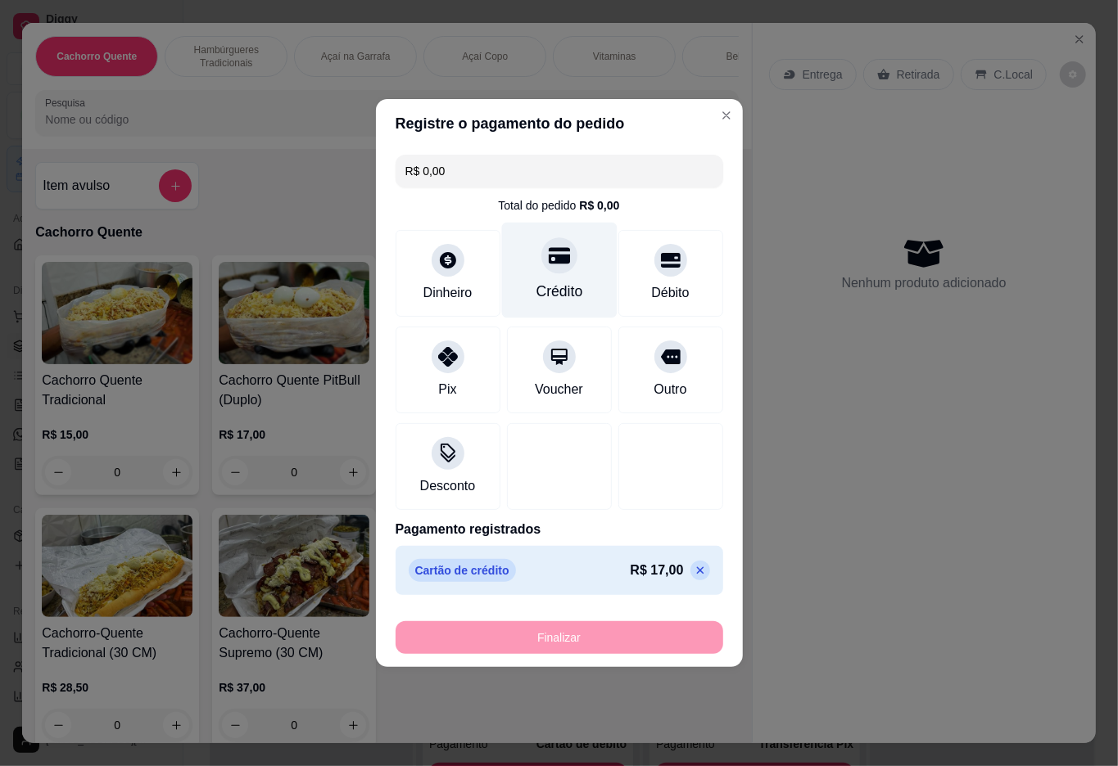
type input "-R$ 17,00"
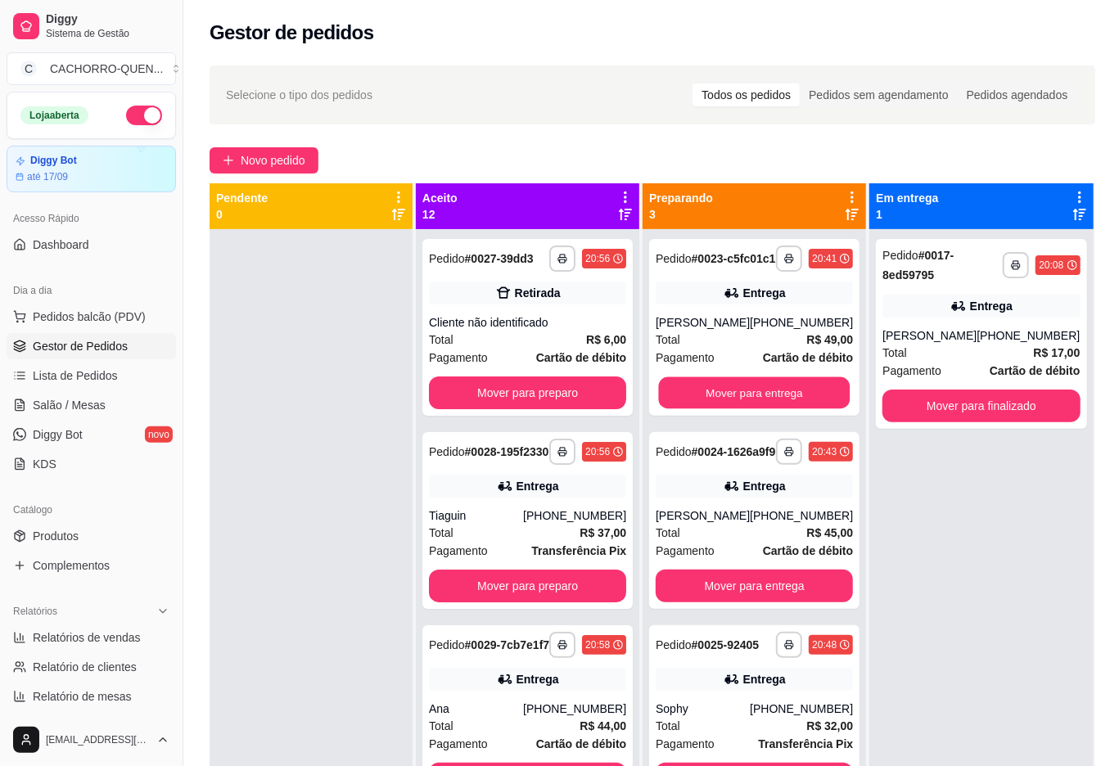
click at [714, 397] on button "Mover para entrega" at bounding box center [755, 393] width 192 height 32
click at [725, 409] on button "Mover para entrega" at bounding box center [755, 393] width 192 height 32
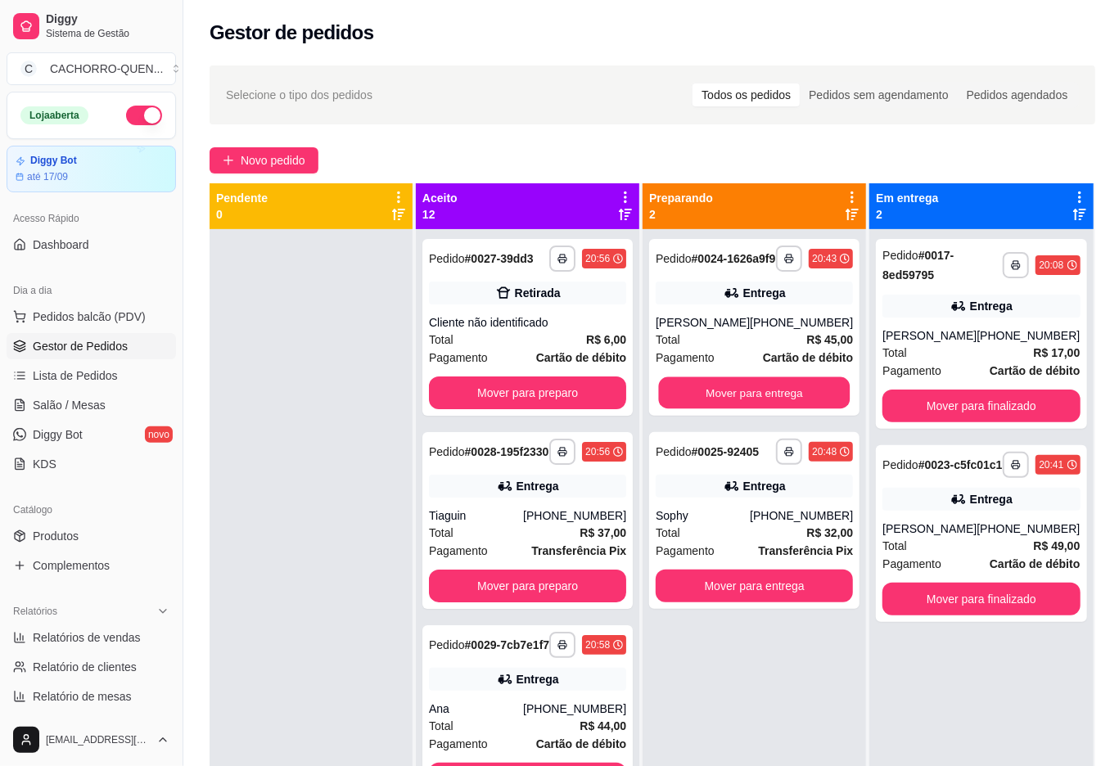
click at [721, 406] on button "Mover para entrega" at bounding box center [755, 393] width 192 height 32
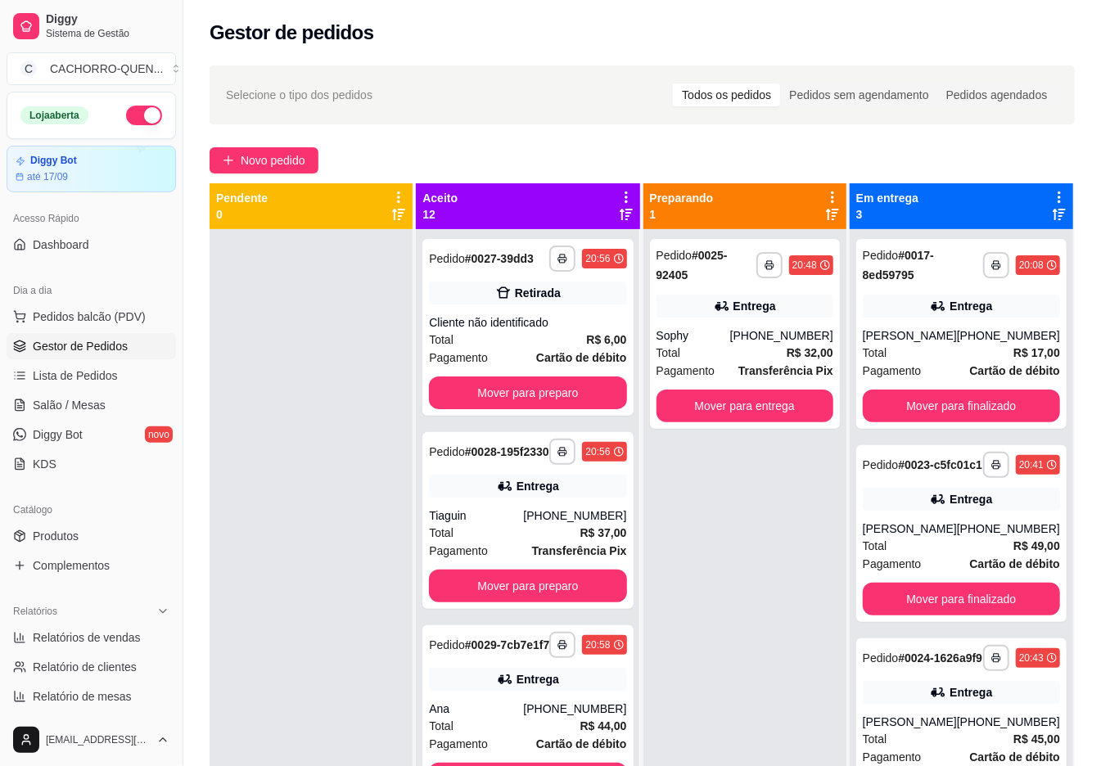
click at [747, 406] on button "Mover para entrega" at bounding box center [745, 406] width 177 height 33
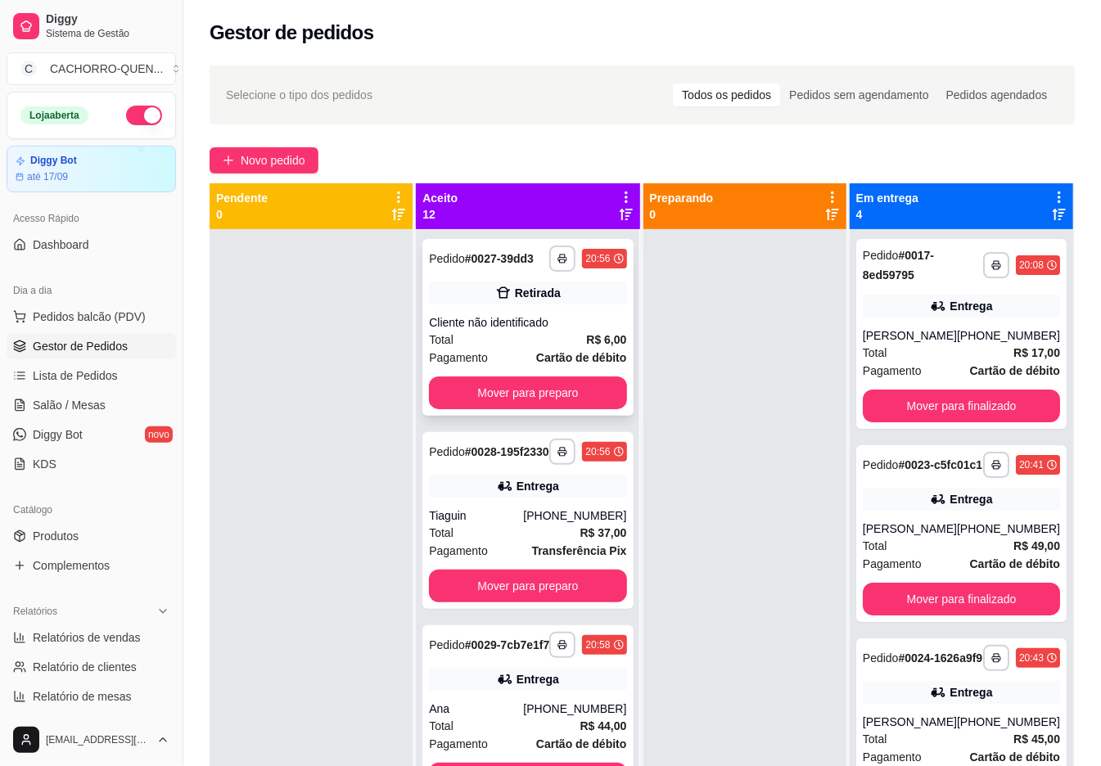
click at [511, 331] on div "Cliente não identificado" at bounding box center [527, 322] width 197 height 16
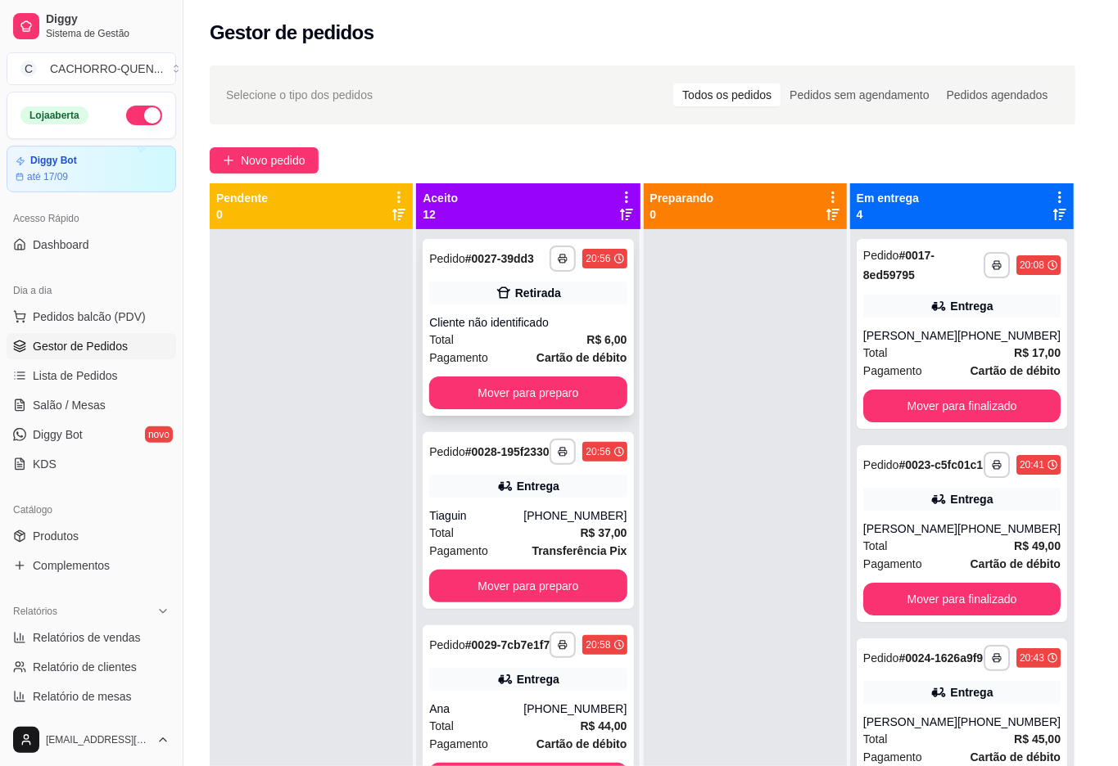
click at [712, 627] on button "Mover para preparo" at bounding box center [712, 628] width 127 height 33
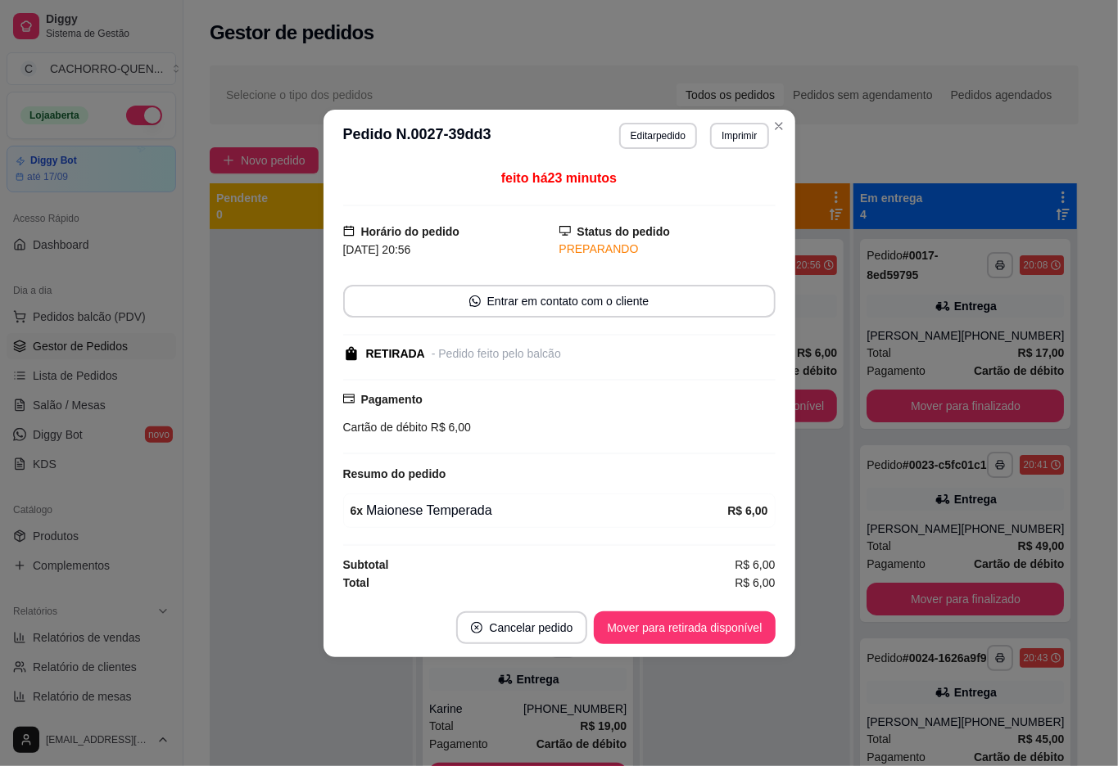
click at [718, 631] on button "Mover para retirada disponível" at bounding box center [684, 628] width 181 height 33
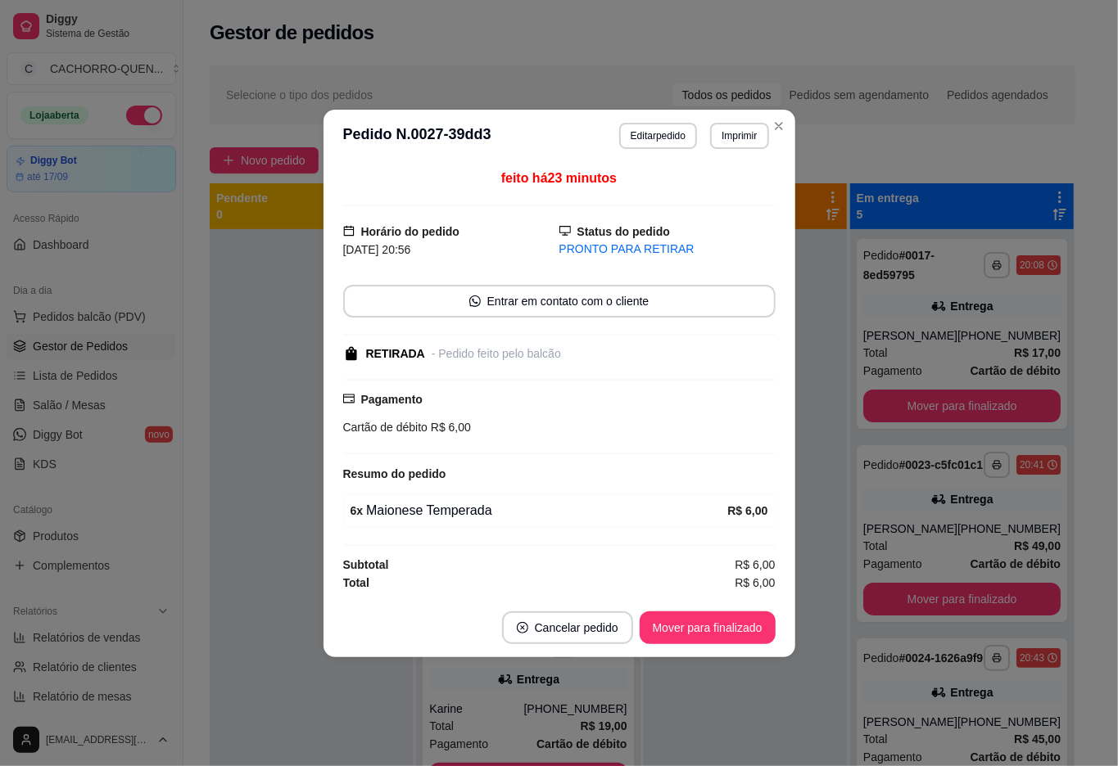
click at [707, 629] on button "Mover para finalizado" at bounding box center [708, 628] width 136 height 33
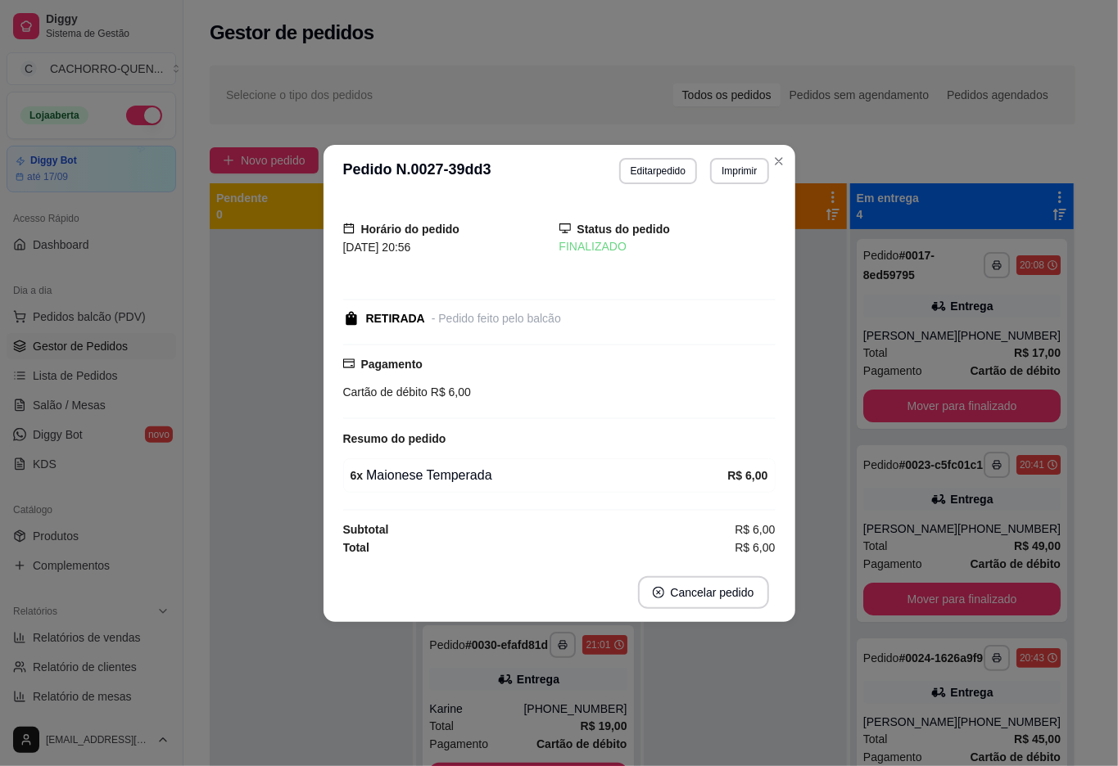
click at [709, 717] on div at bounding box center [745, 612] width 203 height 766
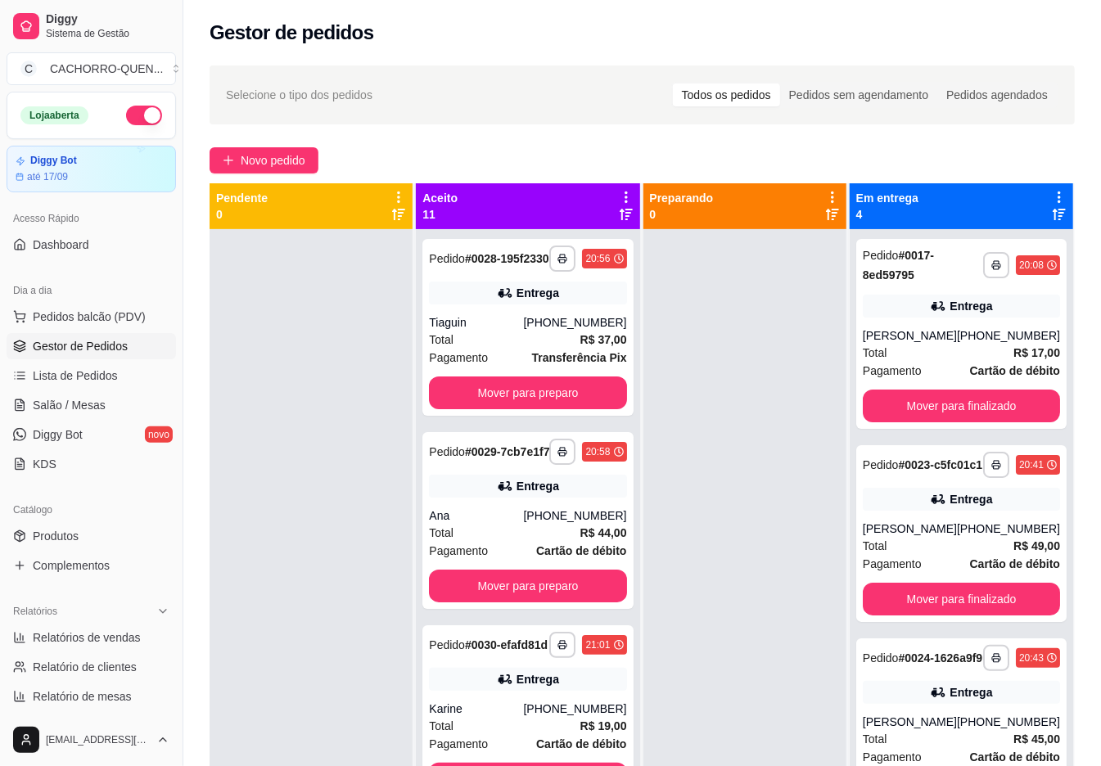
click at [544, 400] on button "Mover para preparo" at bounding box center [527, 393] width 197 height 33
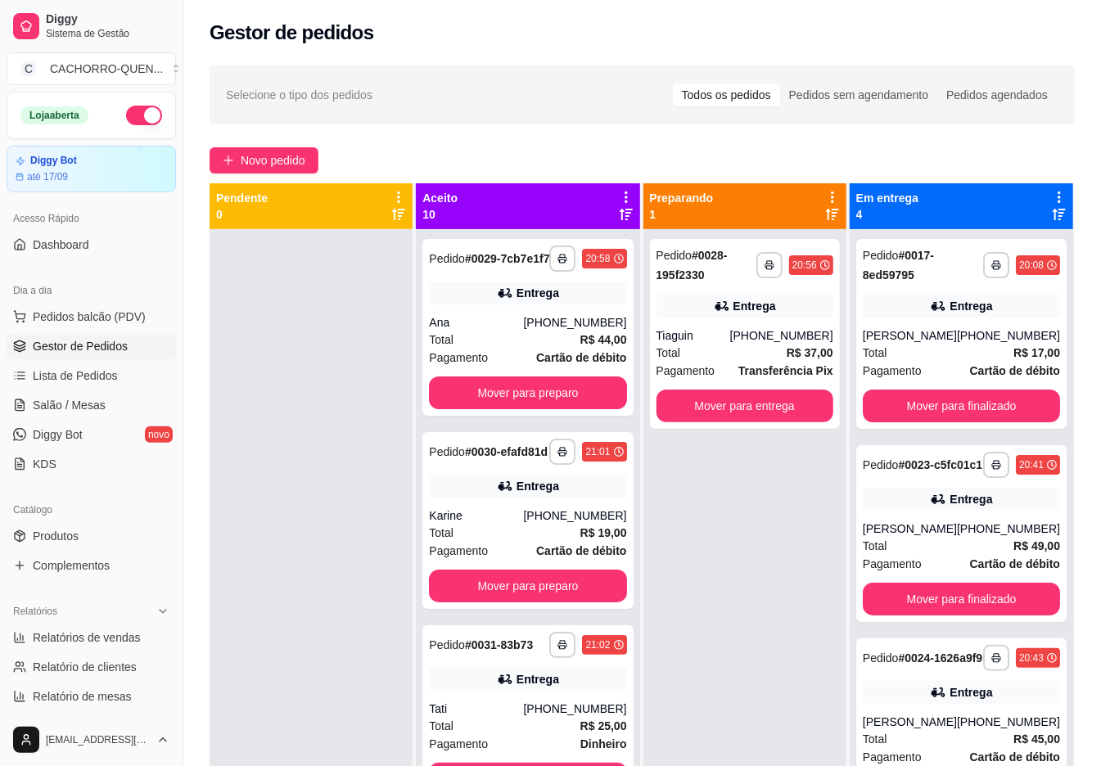
click at [547, 400] on button "Mover para preparo" at bounding box center [527, 393] width 197 height 33
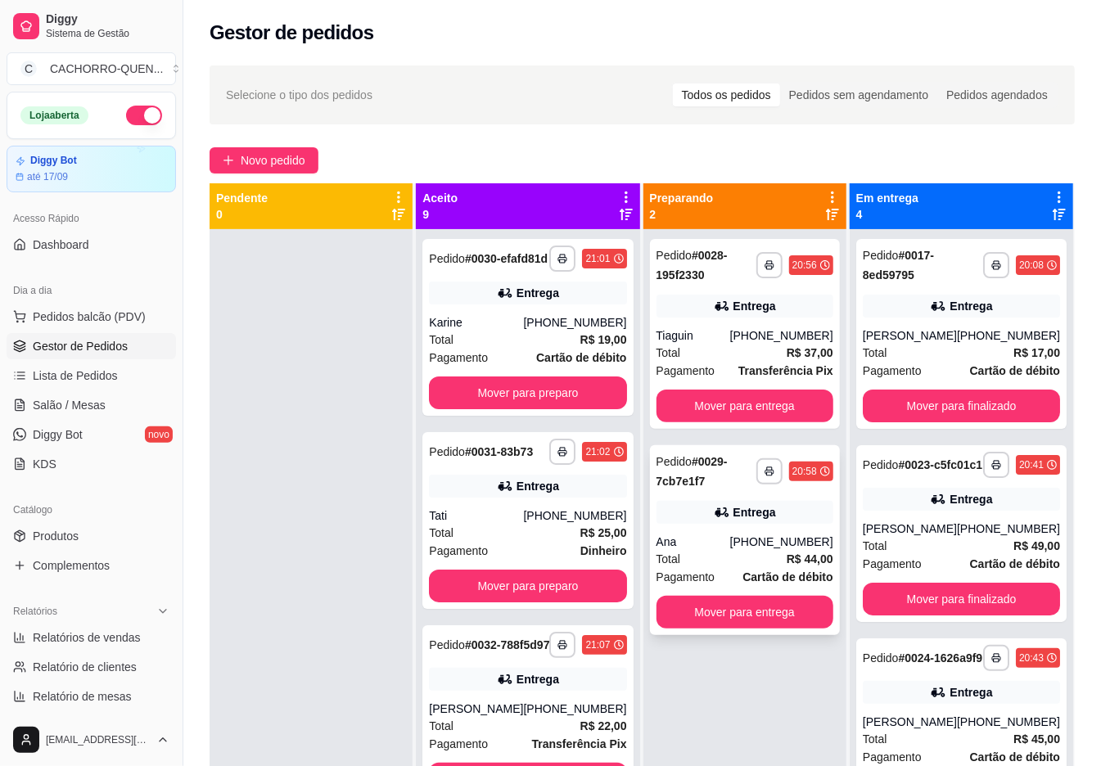
click at [688, 521] on div "Entrega" at bounding box center [745, 512] width 177 height 23
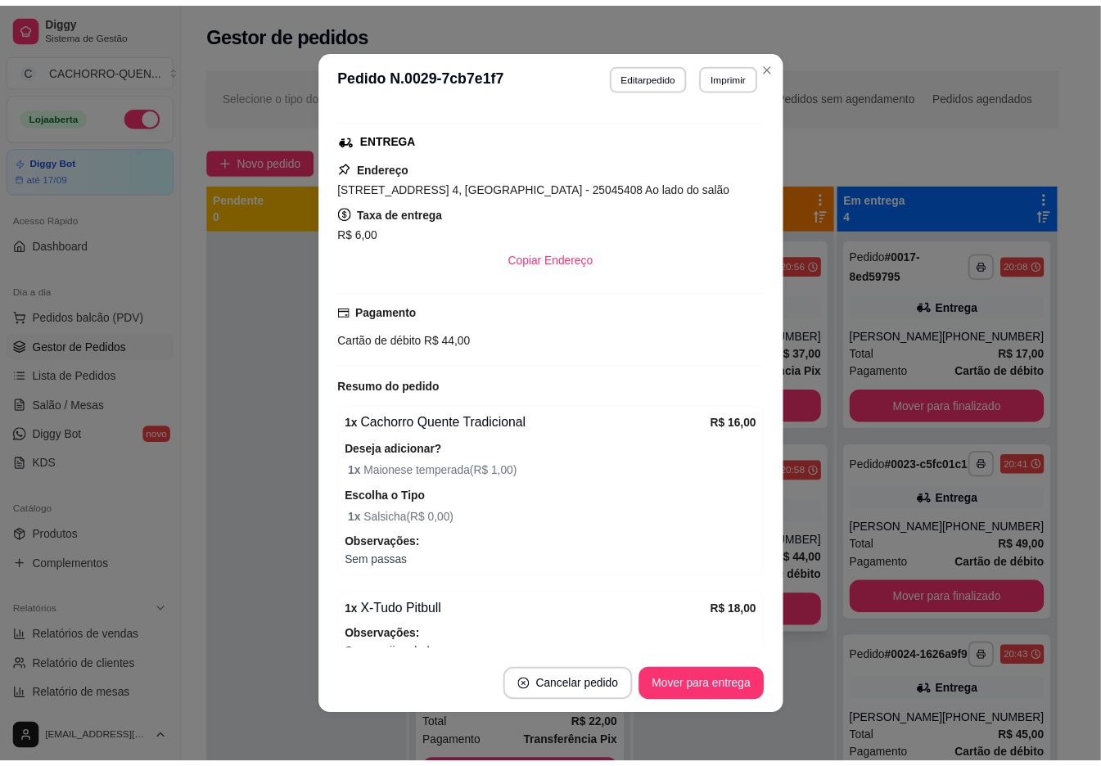
scroll to position [378, 0]
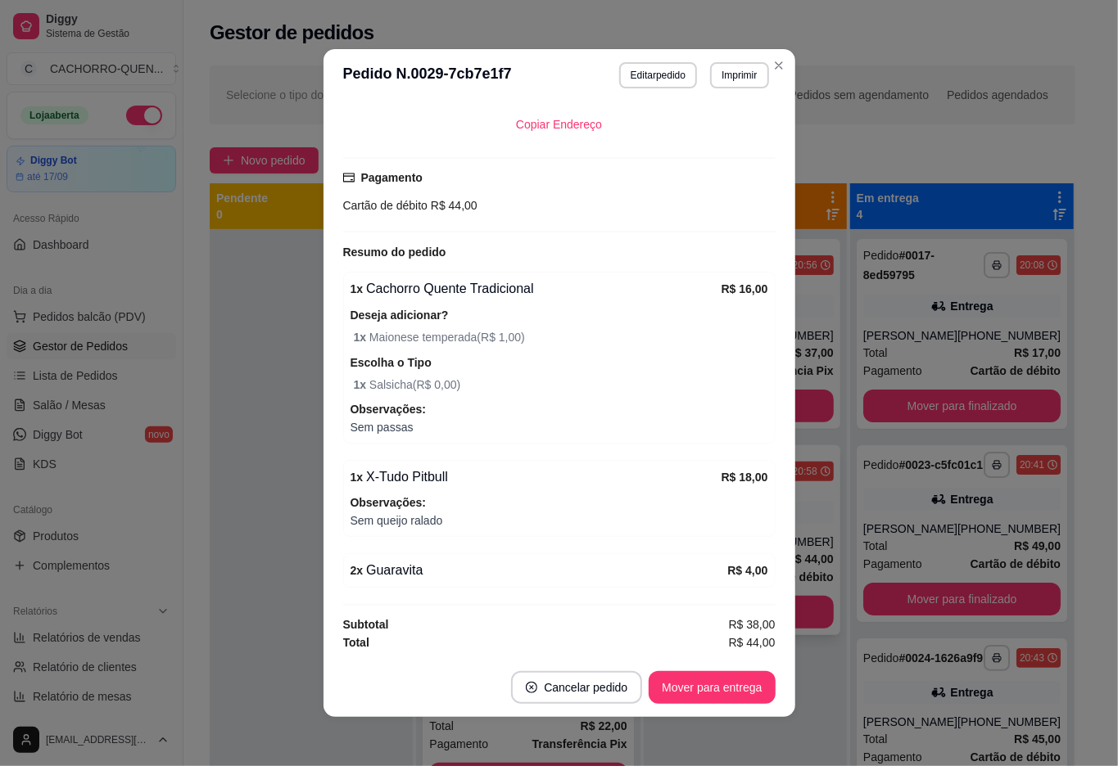
click at [265, 545] on div at bounding box center [311, 612] width 203 height 766
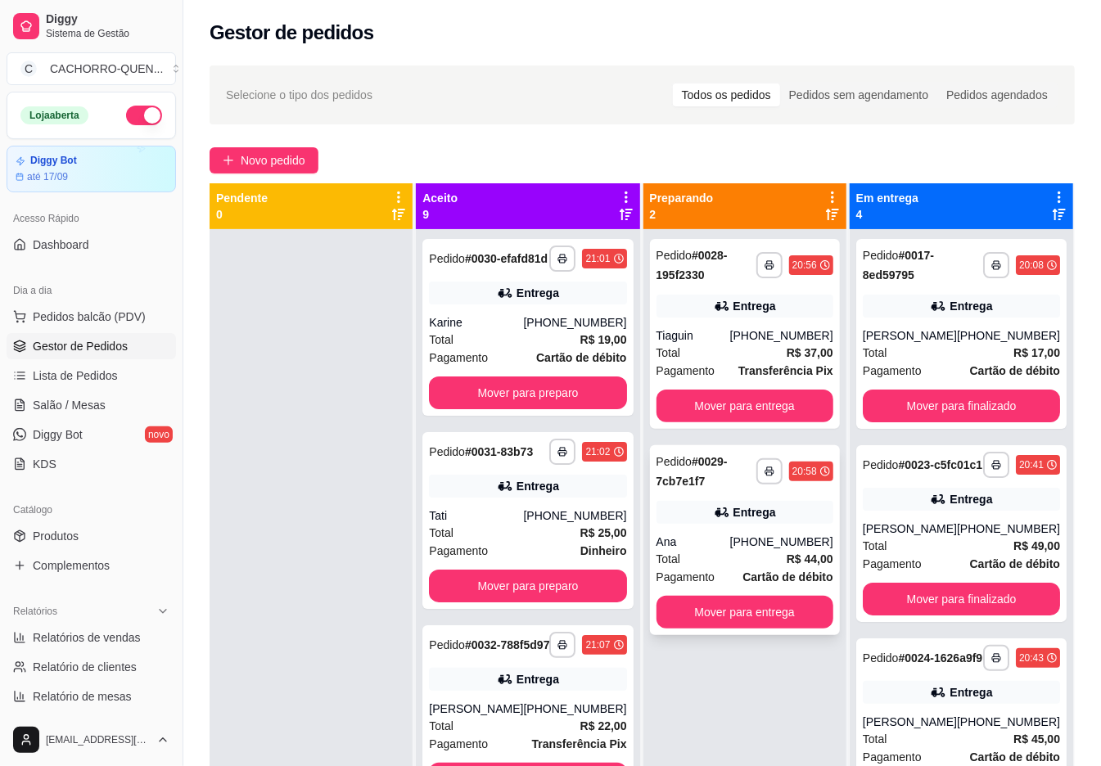
click at [527, 406] on button "Mover para preparo" at bounding box center [527, 393] width 197 height 33
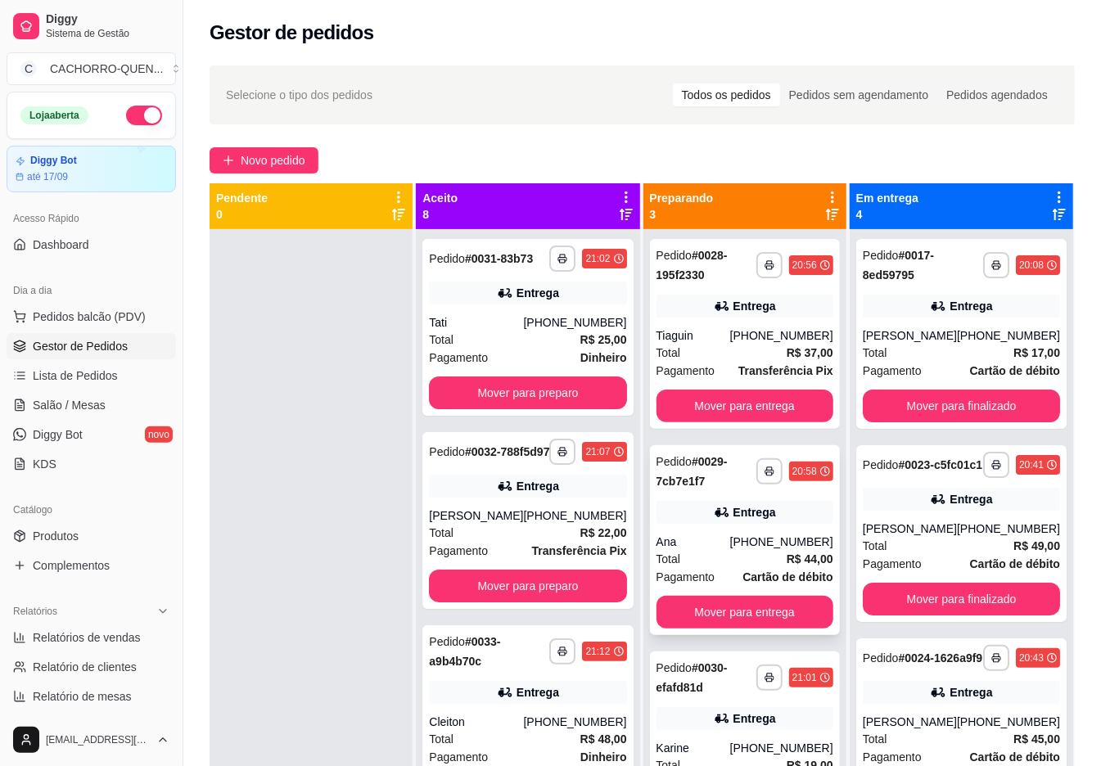
click at [519, 405] on button "Mover para preparo" at bounding box center [527, 393] width 197 height 33
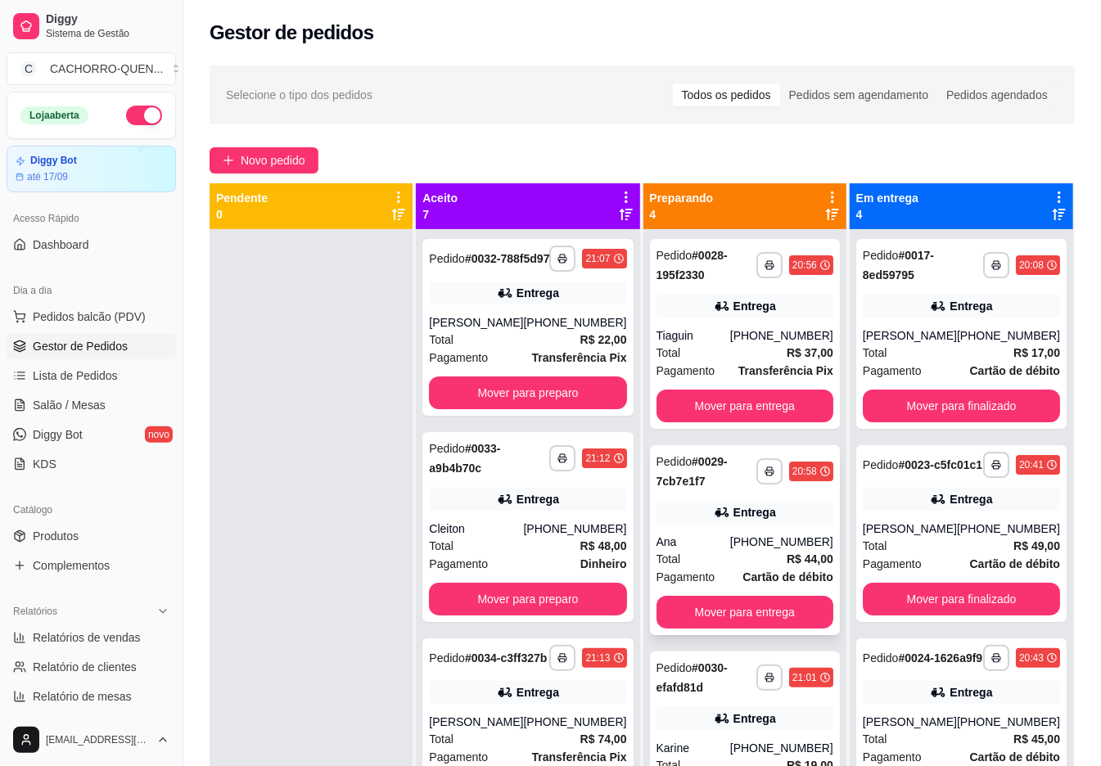
click at [750, 406] on button "Mover para entrega" at bounding box center [745, 406] width 177 height 33
click at [734, 405] on button "Mover para entrega" at bounding box center [745, 407] width 172 height 32
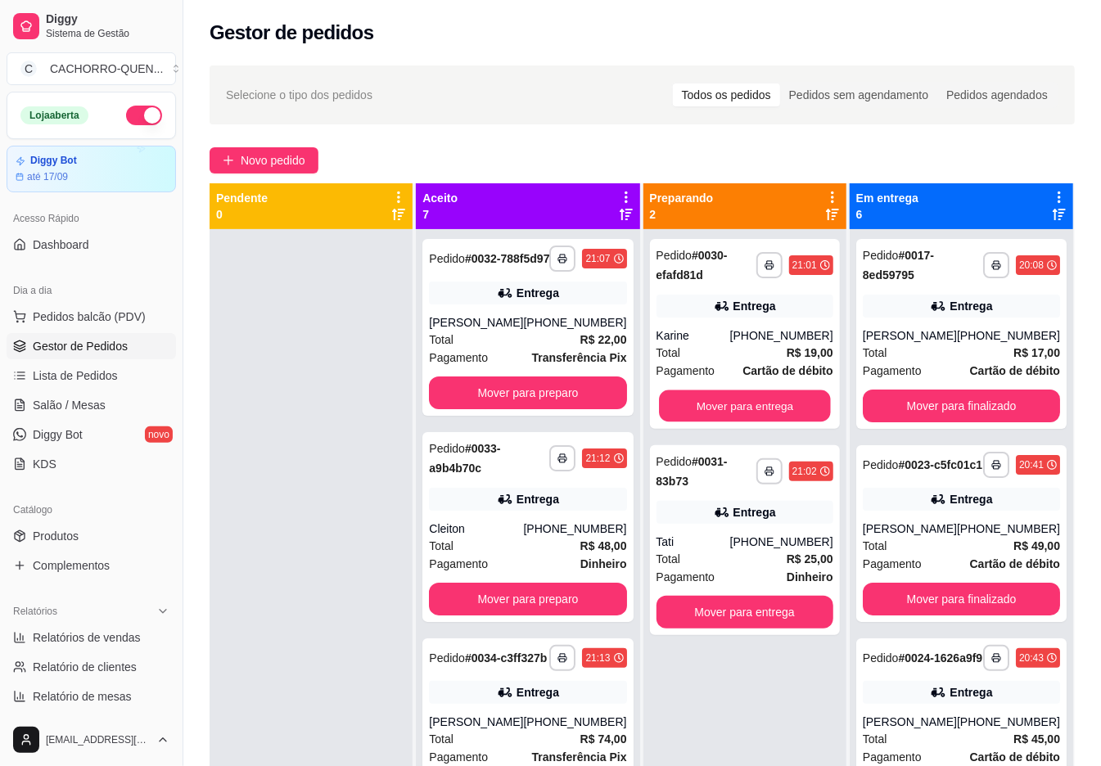
click at [706, 398] on button "Mover para entrega" at bounding box center [745, 407] width 172 height 32
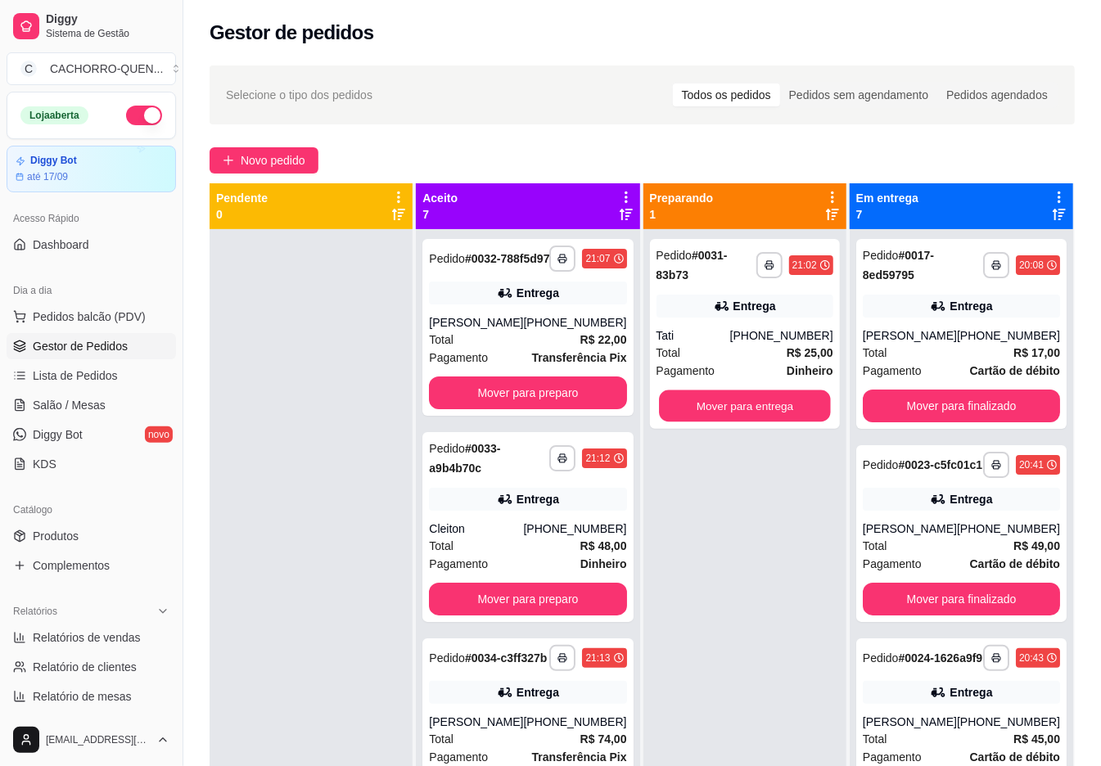
click at [725, 407] on button "Mover para entrega" at bounding box center [745, 407] width 172 height 32
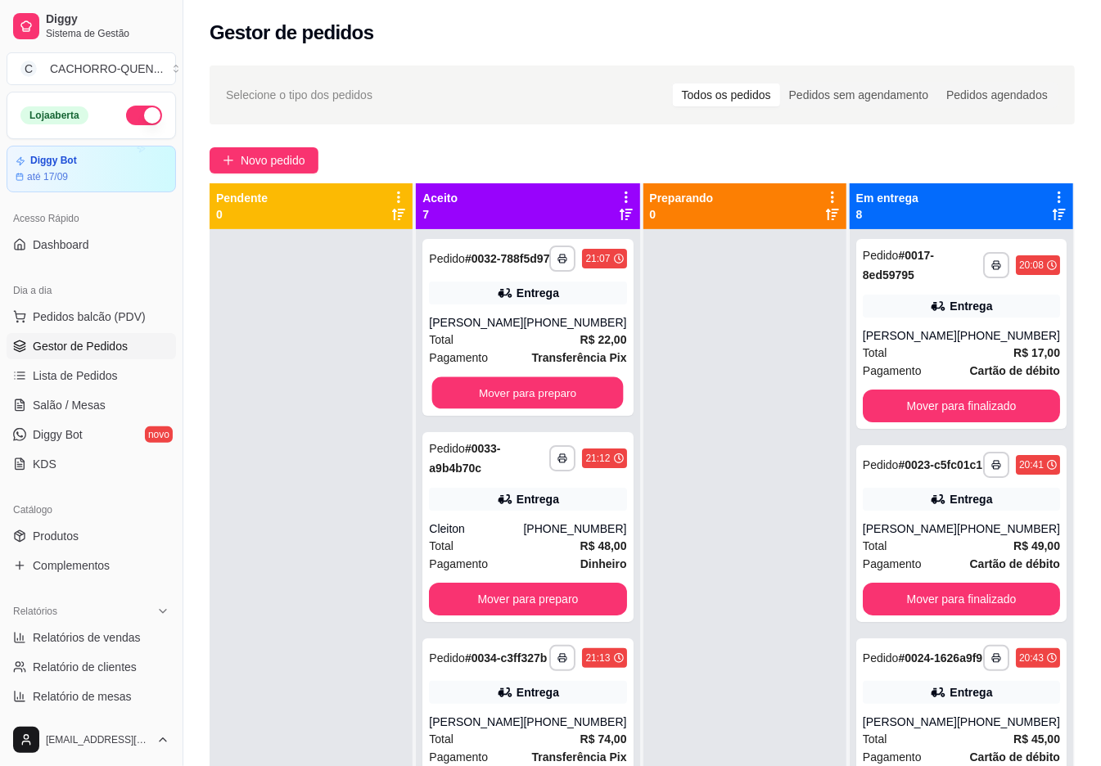
click at [499, 409] on button "Mover para preparo" at bounding box center [528, 393] width 192 height 32
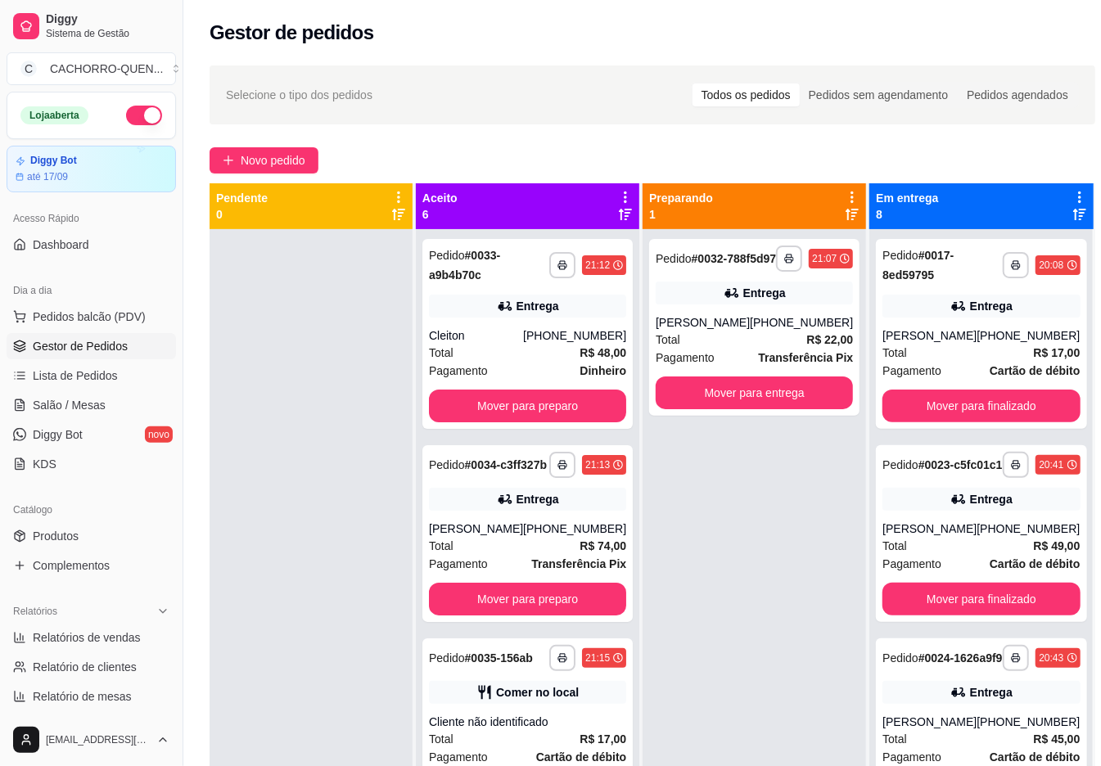
click at [504, 405] on button "Mover para preparo" at bounding box center [527, 406] width 197 height 33
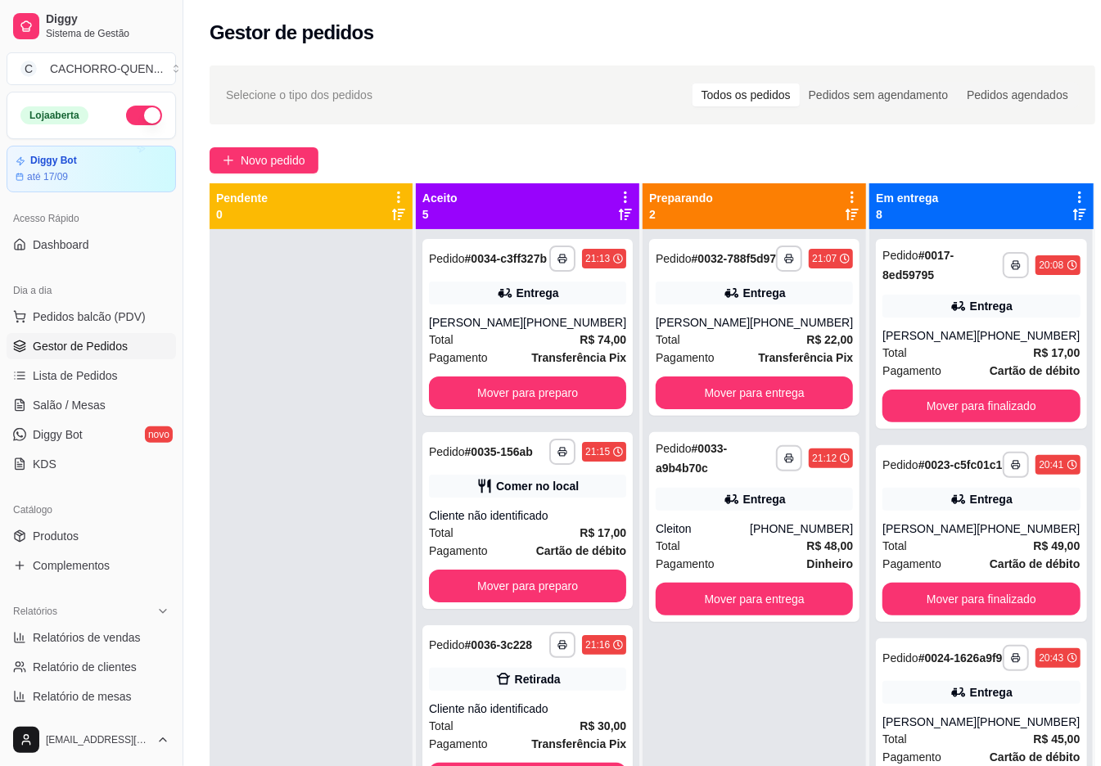
click at [480, 409] on button "Mover para preparo" at bounding box center [527, 393] width 197 height 33
click at [679, 537] on div "Cleiton" at bounding box center [703, 529] width 94 height 16
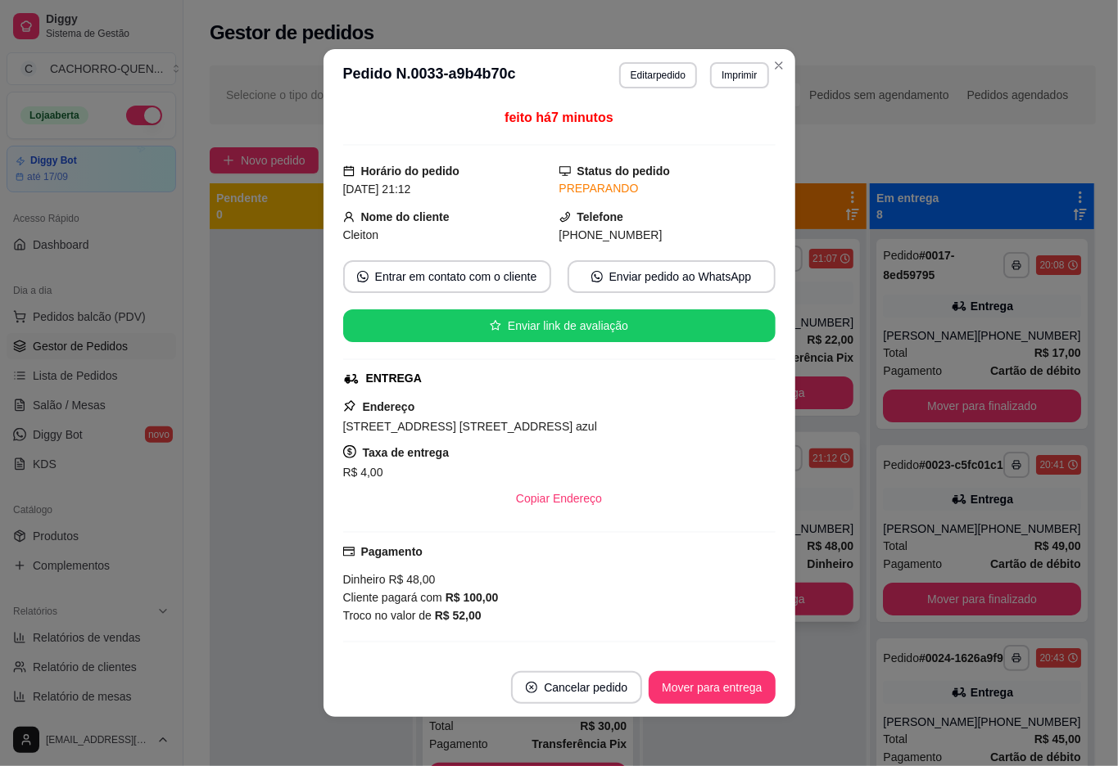
click at [269, 633] on div at bounding box center [311, 612] width 203 height 766
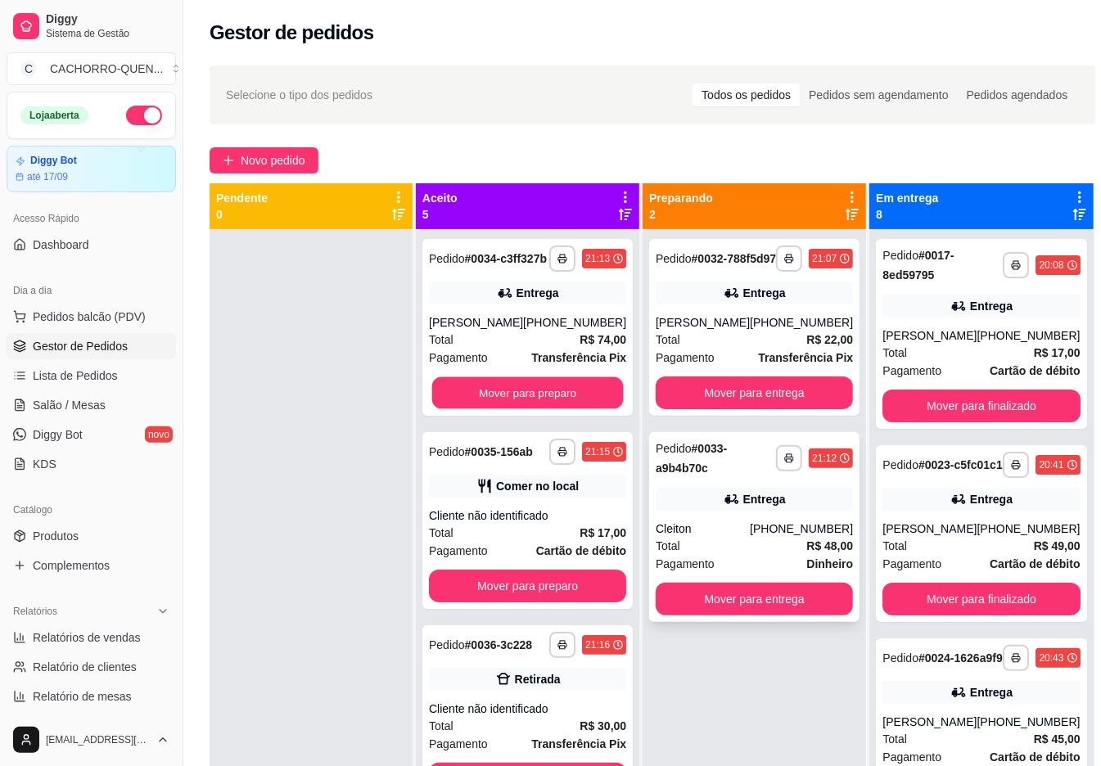
click at [502, 404] on button "Mover para preparo" at bounding box center [528, 393] width 192 height 32
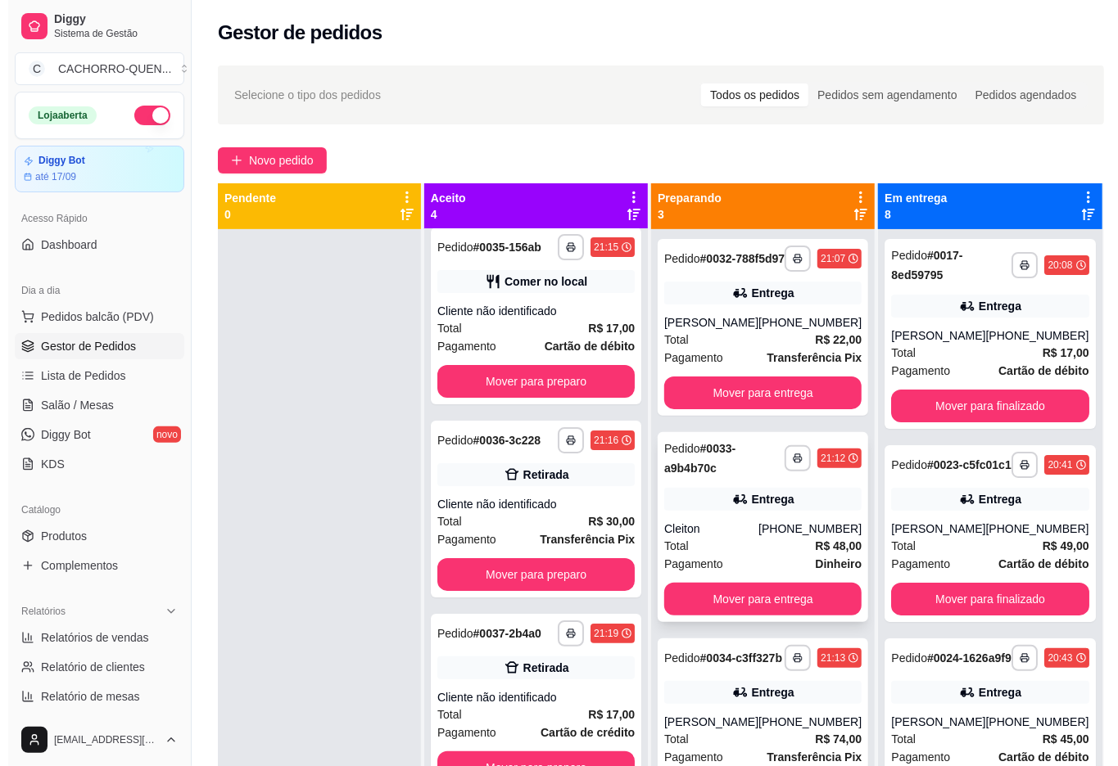
scroll to position [0, 0]
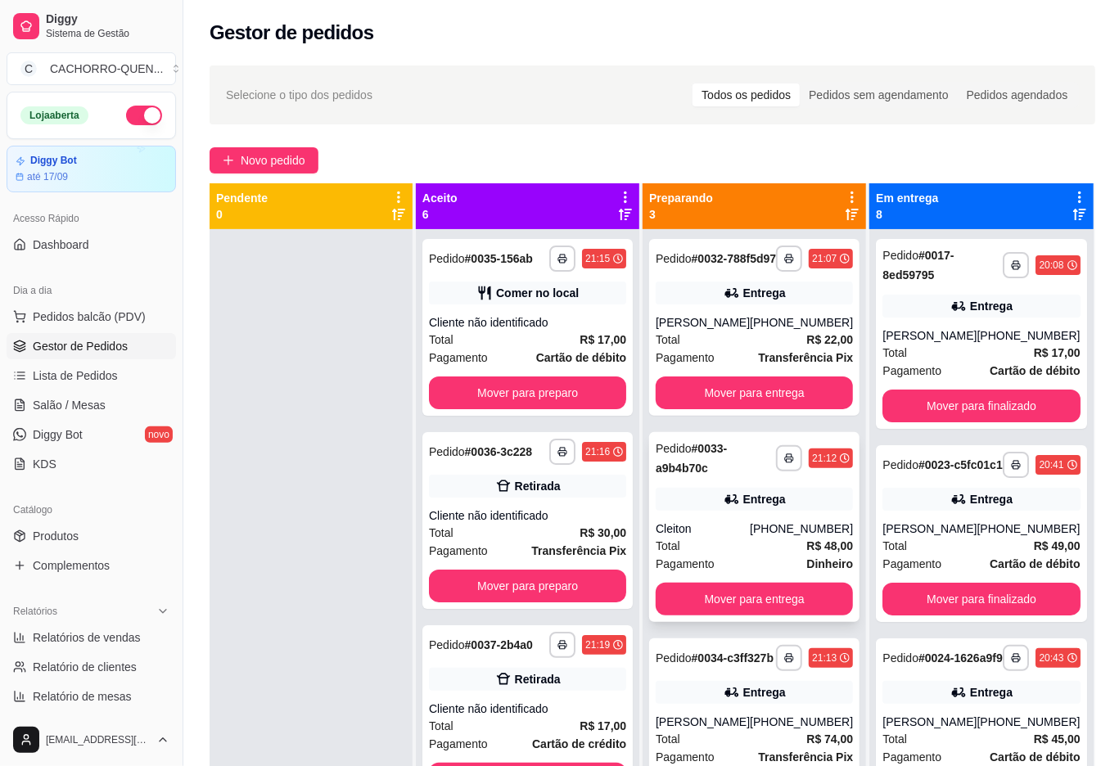
click at [974, 396] on button "Mover para finalizado" at bounding box center [981, 406] width 197 height 33
click at [977, 407] on button "Mover para finalizado" at bounding box center [981, 406] width 197 height 33
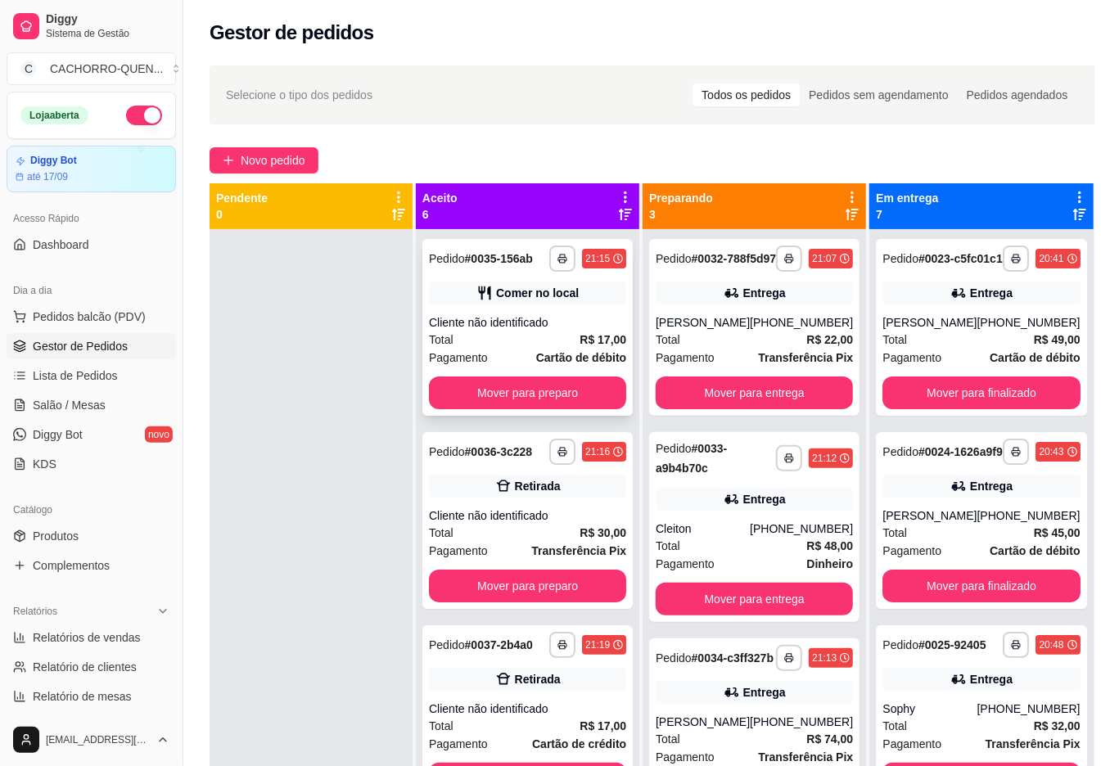
click at [503, 301] on div "Comer no local" at bounding box center [537, 293] width 83 height 16
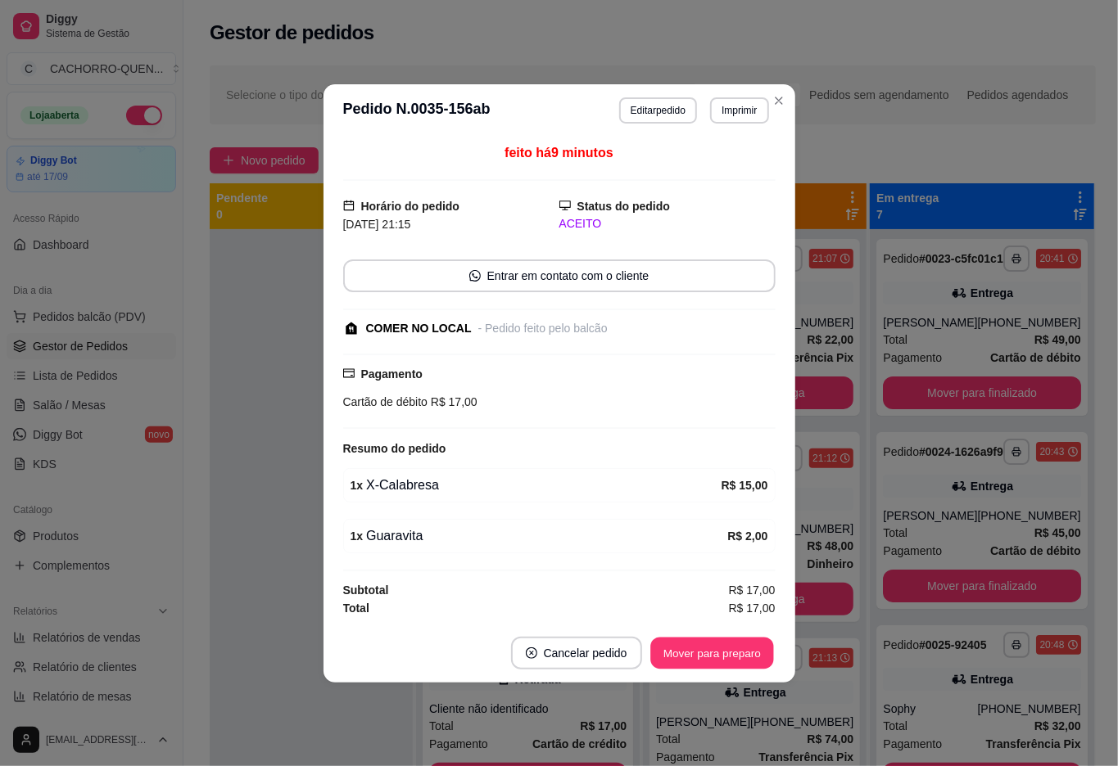
click at [694, 662] on button "Mover para preparo" at bounding box center [711, 653] width 123 height 32
click at [693, 656] on button "Mover para preparo" at bounding box center [712, 653] width 127 height 33
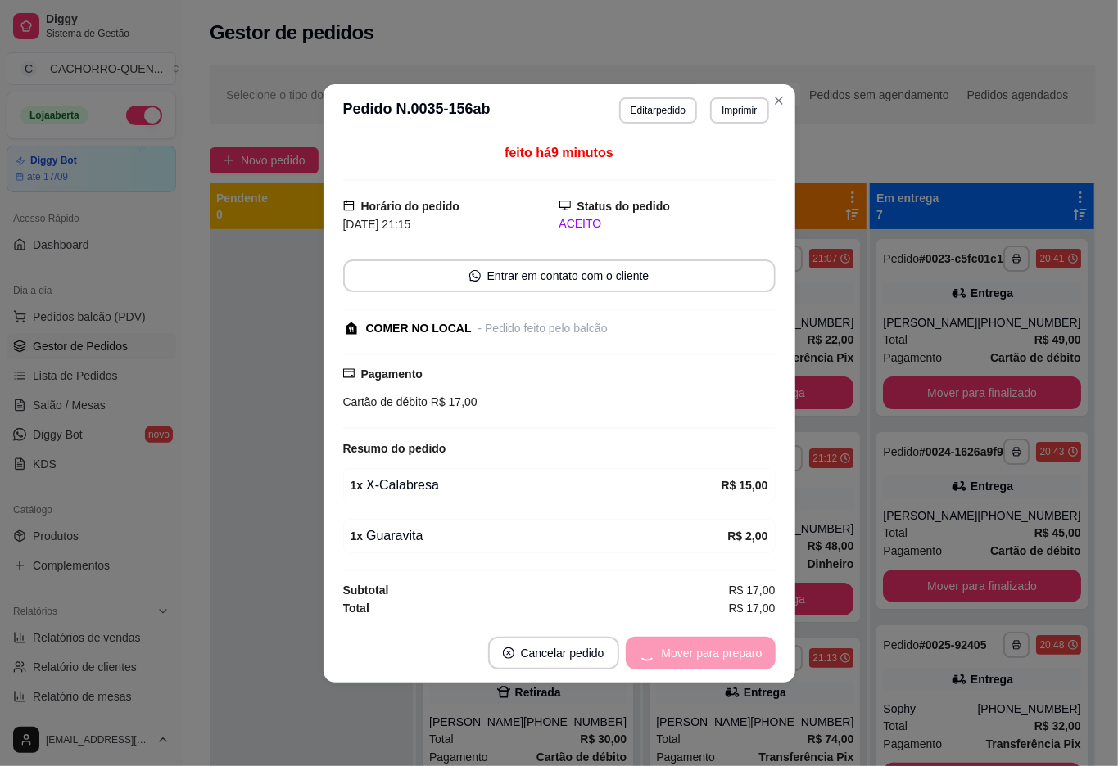
click at [696, 657] on button "Mover para preparo" at bounding box center [701, 653] width 150 height 33
click at [640, 660] on button "Mover para retirada disponível" at bounding box center [684, 653] width 181 height 33
click at [692, 650] on button "Mover para finalizado" at bounding box center [707, 653] width 132 height 32
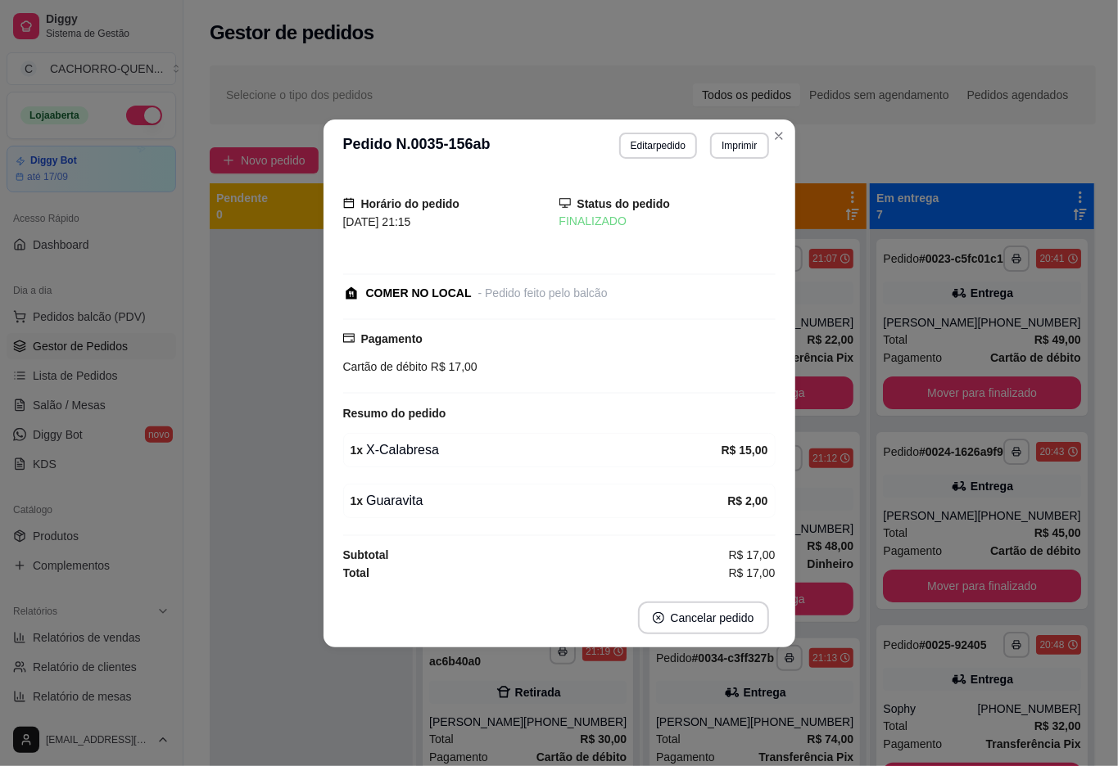
click at [251, 679] on div at bounding box center [311, 612] width 203 height 766
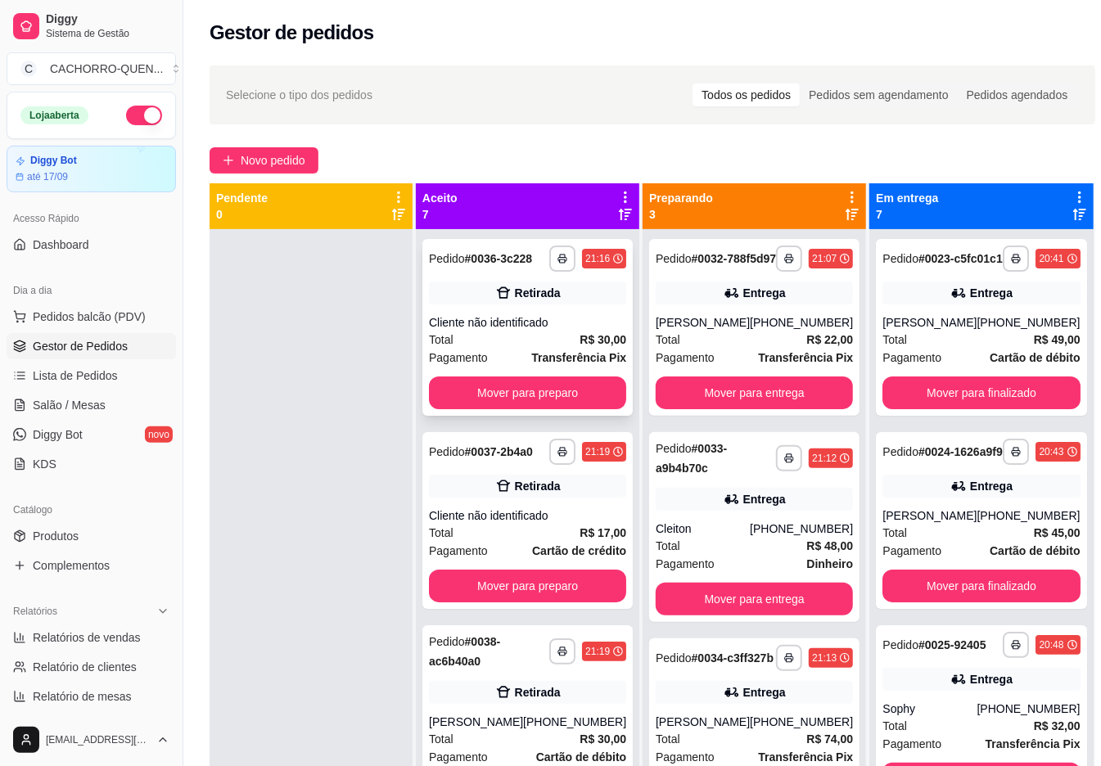
click at [483, 318] on div "**********" at bounding box center [528, 327] width 210 height 177
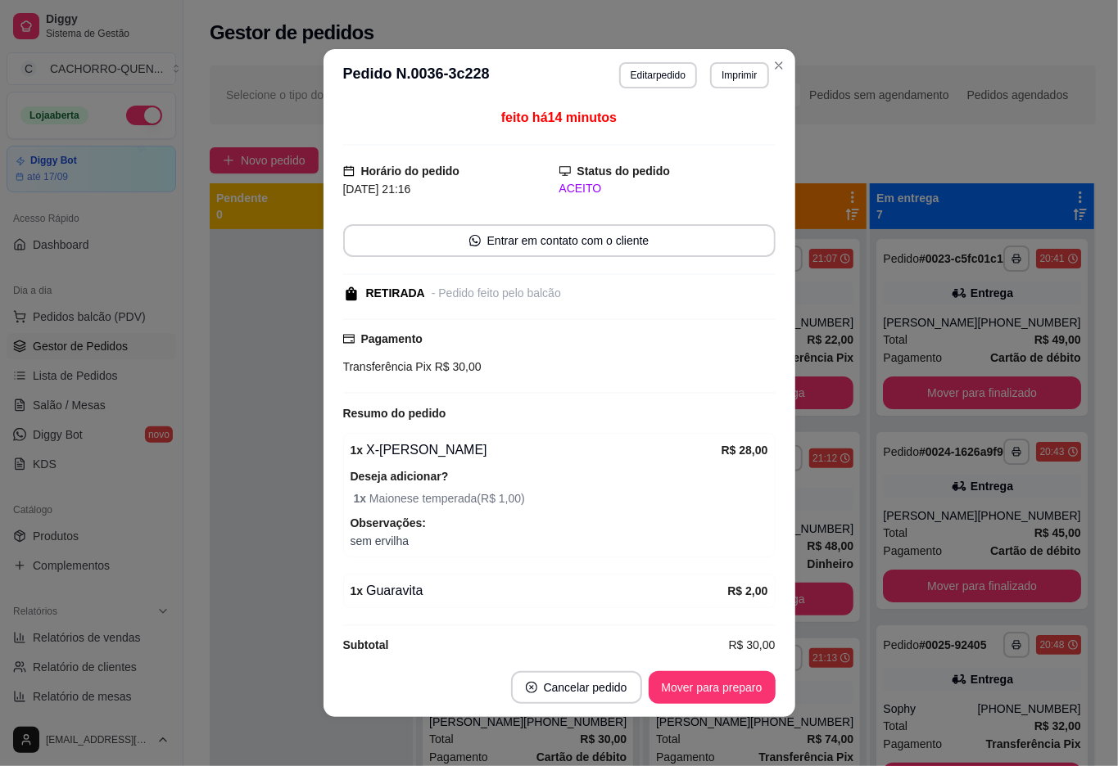
click at [691, 686] on button "Mover para preparo" at bounding box center [712, 687] width 127 height 33
click at [691, 672] on button "Mover para retirada disponível" at bounding box center [684, 688] width 175 height 32
click at [685, 680] on button "Mover para finalizado" at bounding box center [707, 688] width 132 height 32
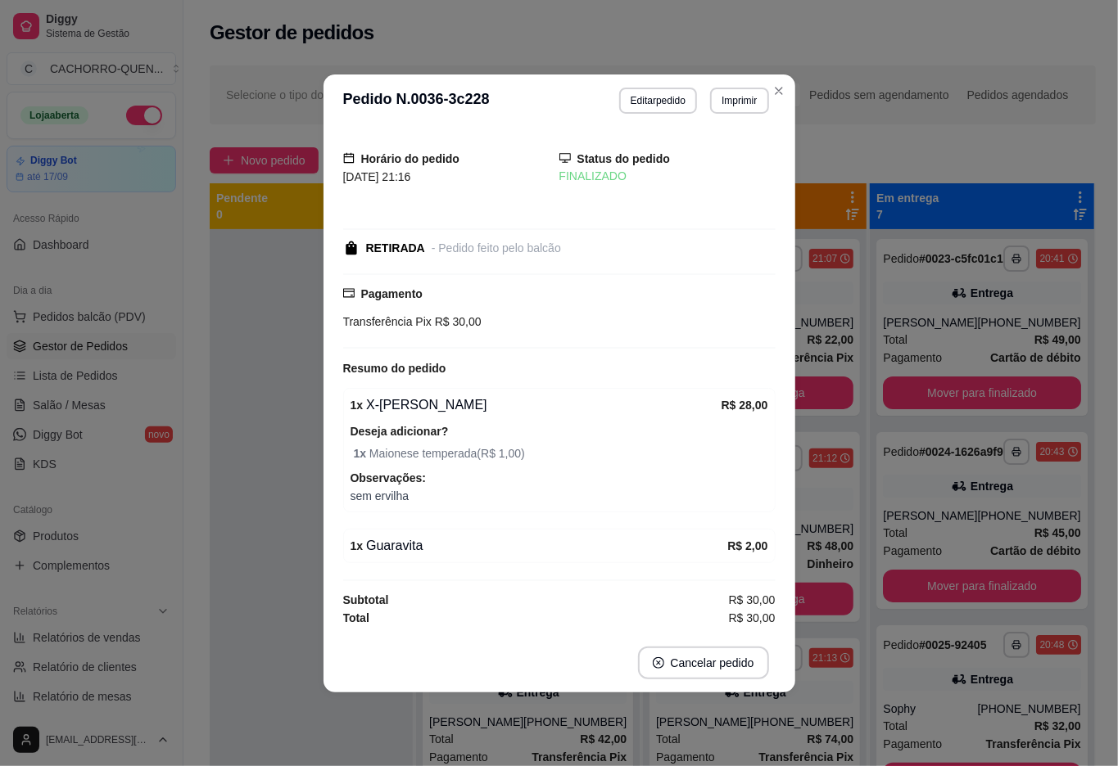
click at [237, 672] on div at bounding box center [311, 612] width 203 height 766
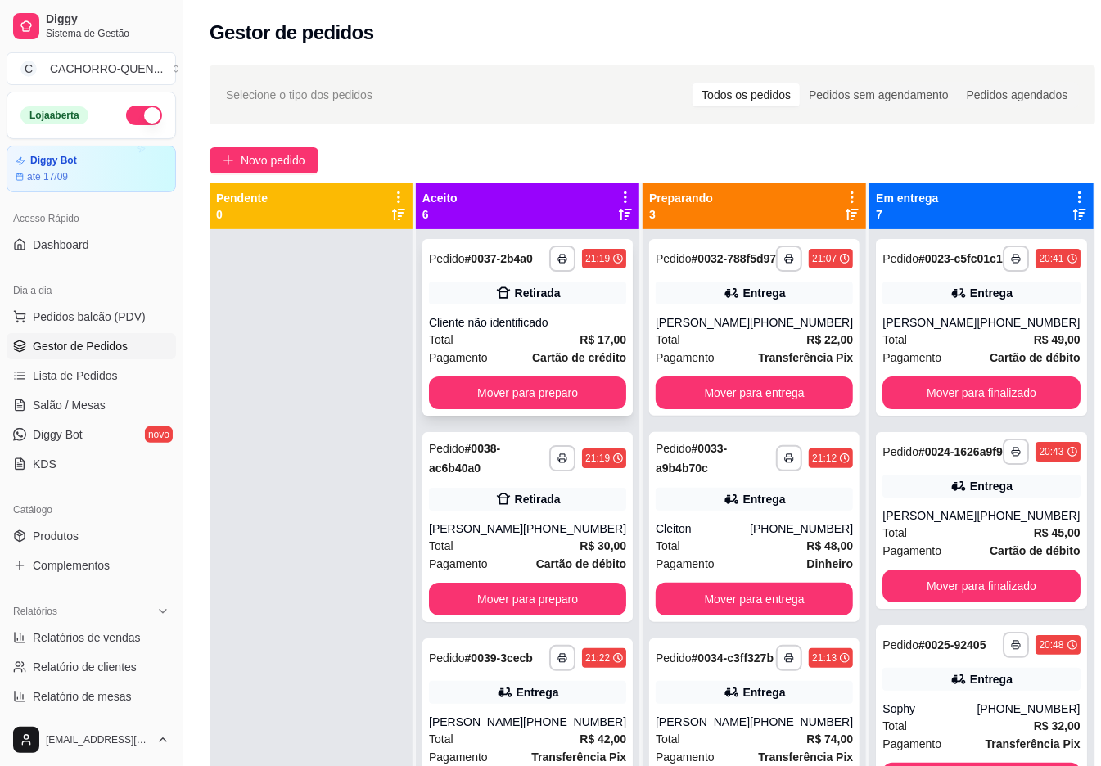
click at [504, 305] on div "Retirada" at bounding box center [527, 293] width 197 height 23
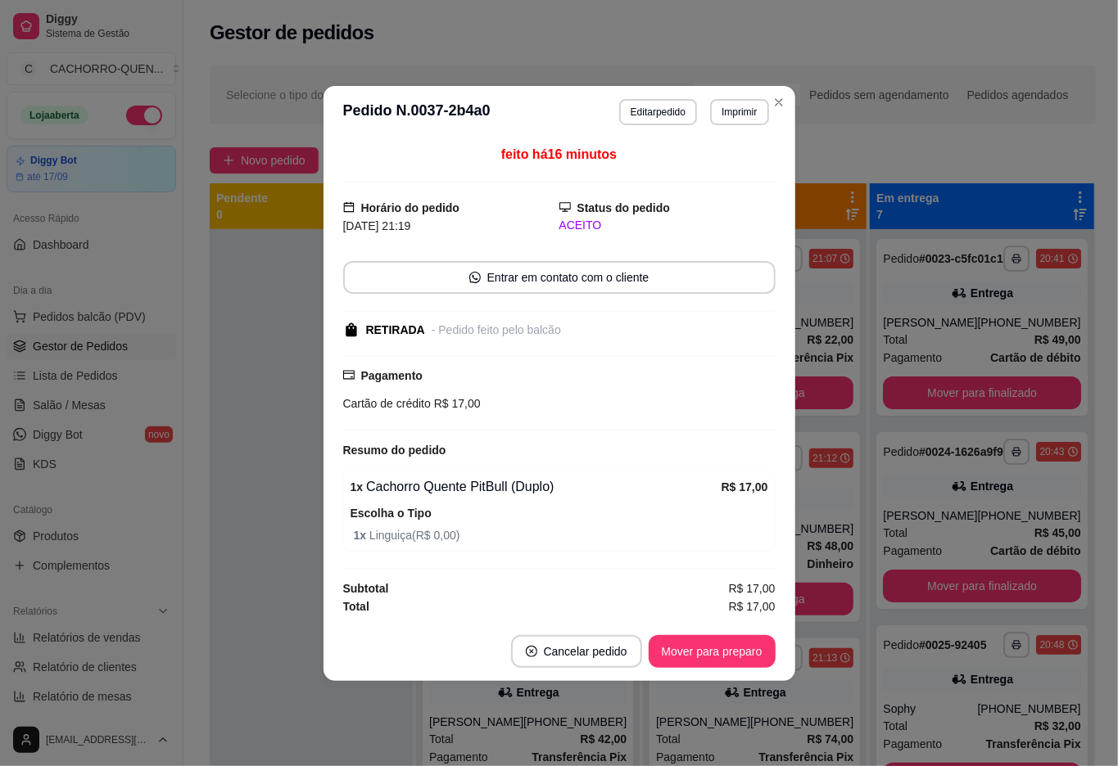
click at [693, 662] on button "Mover para preparo" at bounding box center [712, 651] width 127 height 33
click at [706, 662] on div "Mover para preparo" at bounding box center [712, 651] width 127 height 33
click at [719, 659] on div "Mover para preparo" at bounding box center [712, 651] width 127 height 33
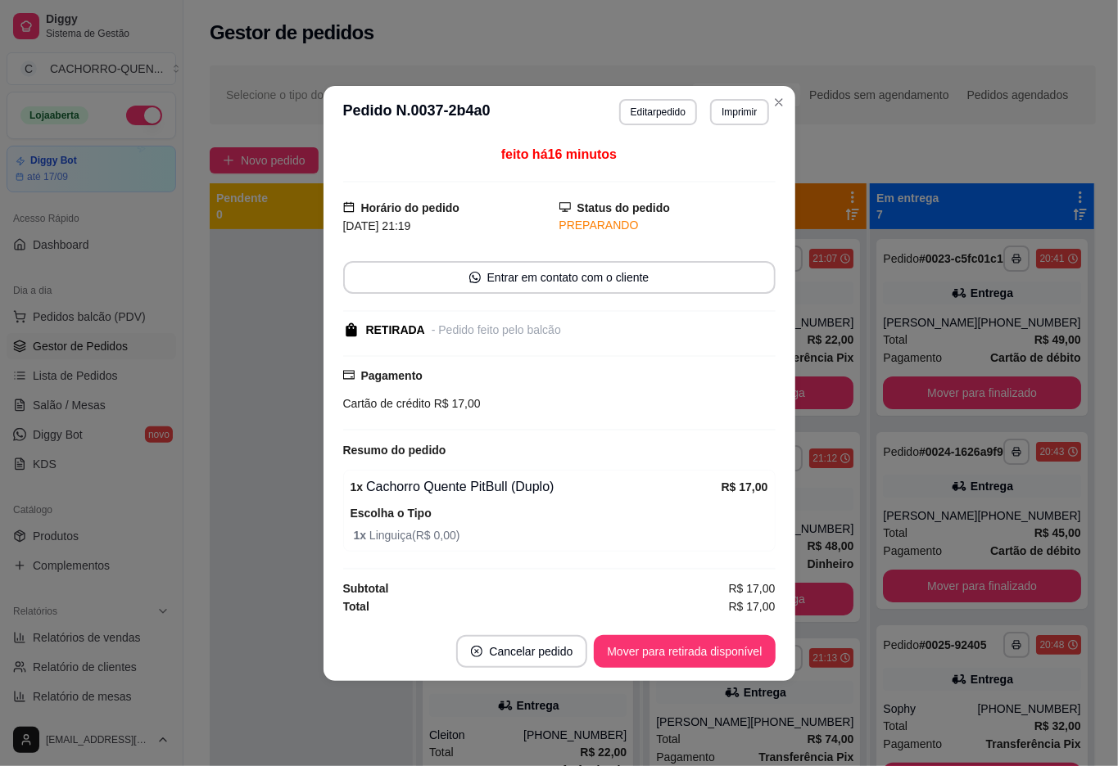
click at [705, 649] on button "Mover para retirada disponível" at bounding box center [684, 651] width 181 height 33
click at [711, 644] on div "Mover para retirada disponível" at bounding box center [673, 651] width 204 height 33
click at [714, 650] on button "Mover para finalizado" at bounding box center [708, 651] width 136 height 33
click at [704, 652] on button "Mover para finalizado" at bounding box center [696, 651] width 159 height 33
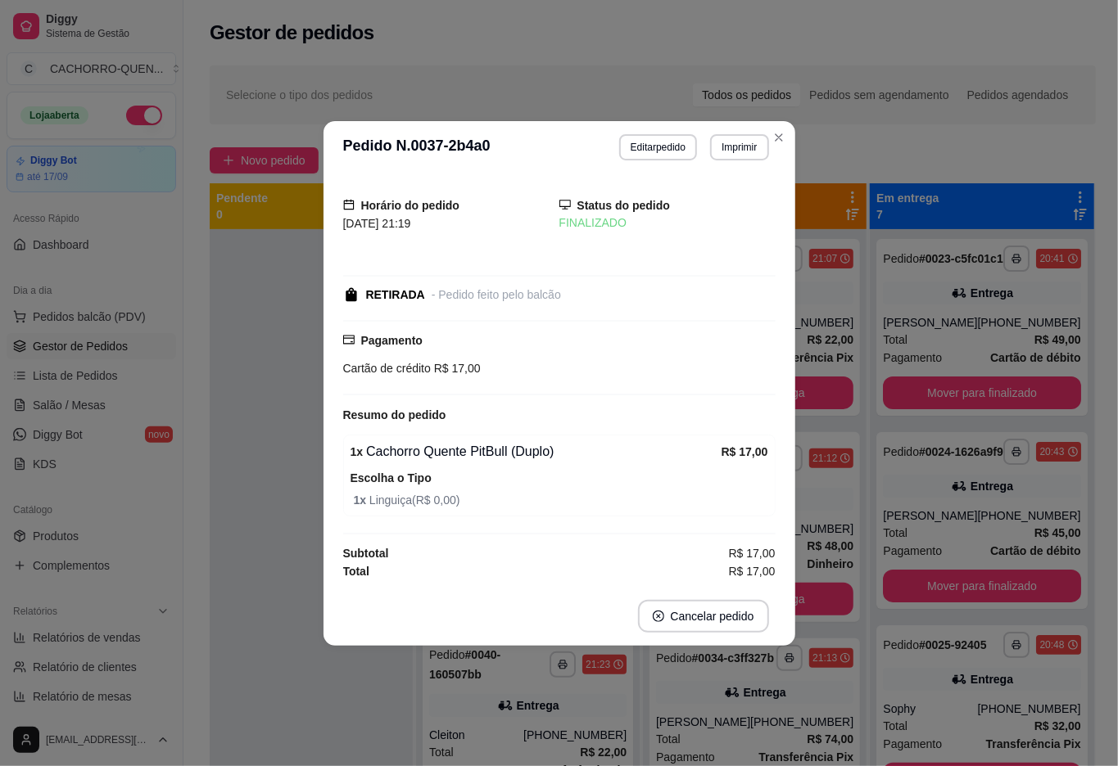
click at [303, 701] on div at bounding box center [311, 612] width 203 height 766
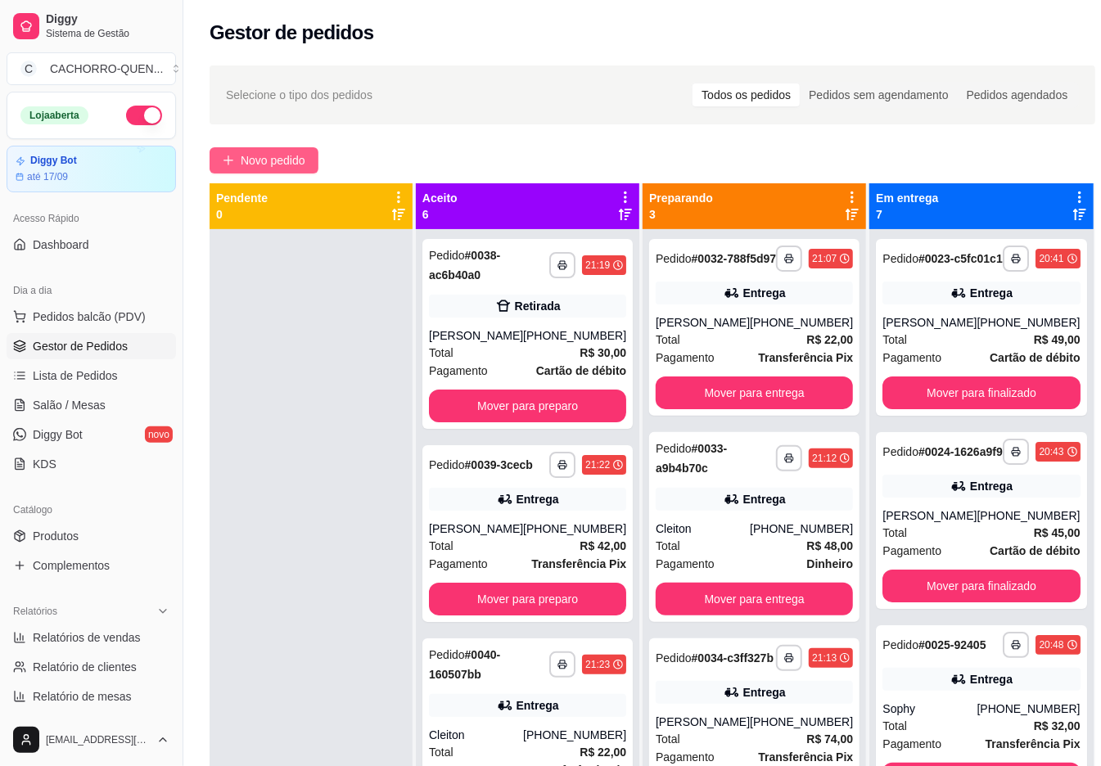
click at [251, 165] on span "Novo pedido" at bounding box center [273, 160] width 65 height 18
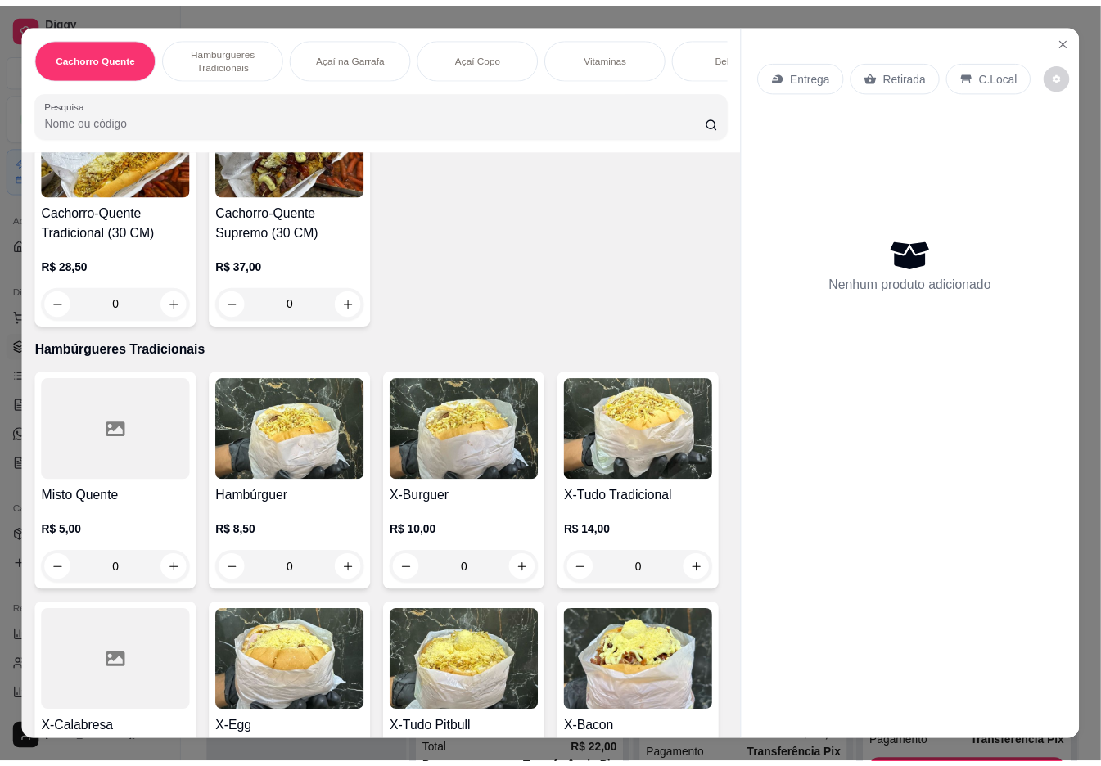
scroll to position [477, 0]
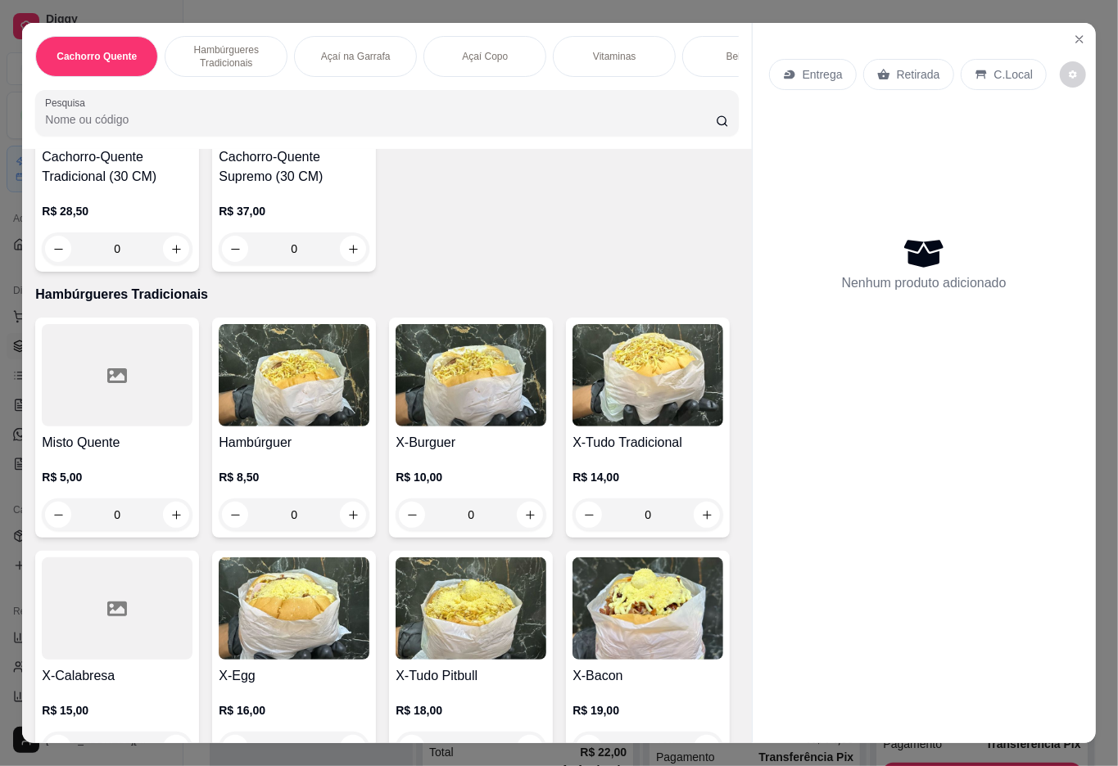
click at [572, 427] on img at bounding box center [647, 375] width 151 height 102
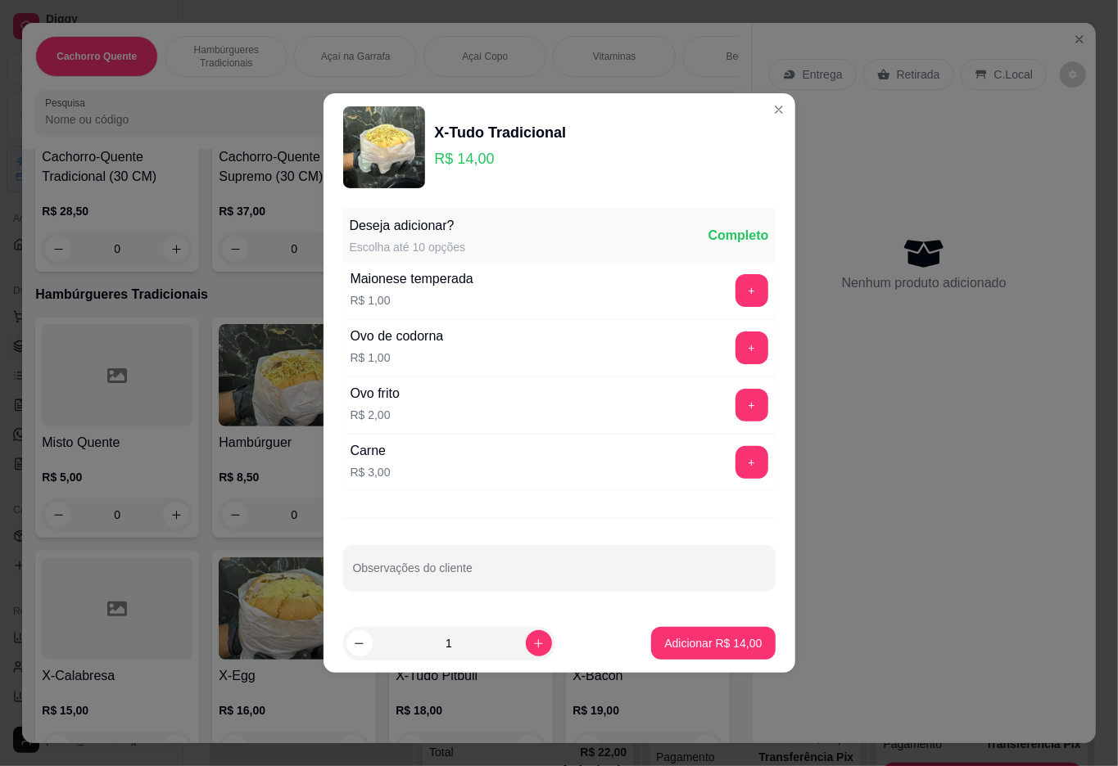
click at [457, 571] on input "Observações do cliente" at bounding box center [559, 575] width 413 height 16
type input "sem batata"
click at [664, 644] on p "Adicionar R$ 14,00" at bounding box center [712, 643] width 97 height 16
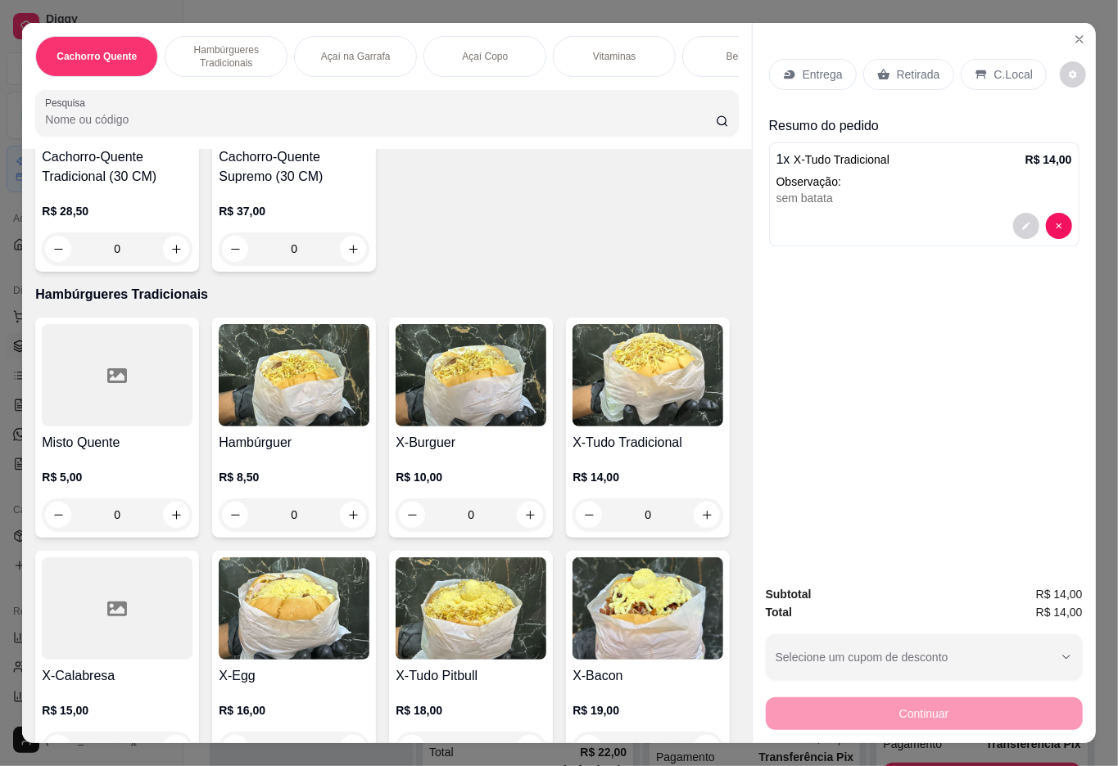
click at [911, 77] on div "Retirada" at bounding box center [908, 74] width 91 height 31
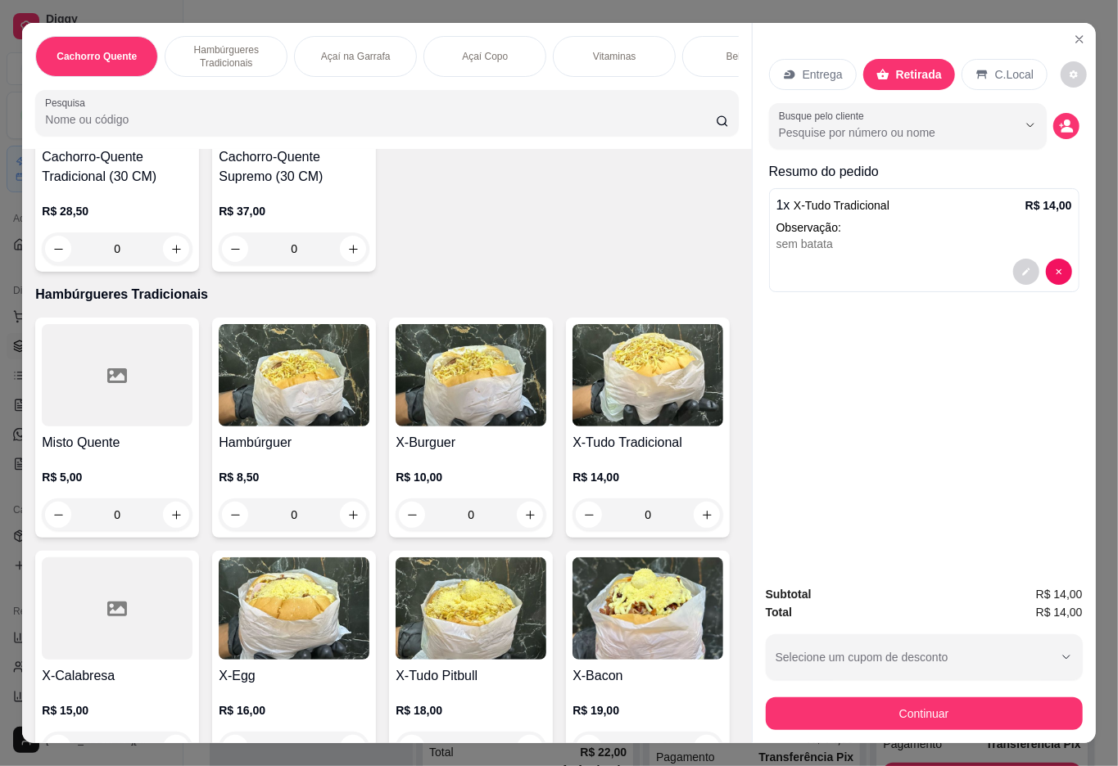
click at [1026, 79] on div "C.Local" at bounding box center [1004, 74] width 86 height 31
click at [1072, 635] on div "Selecione um cupom de desconto" at bounding box center [924, 658] width 317 height 46
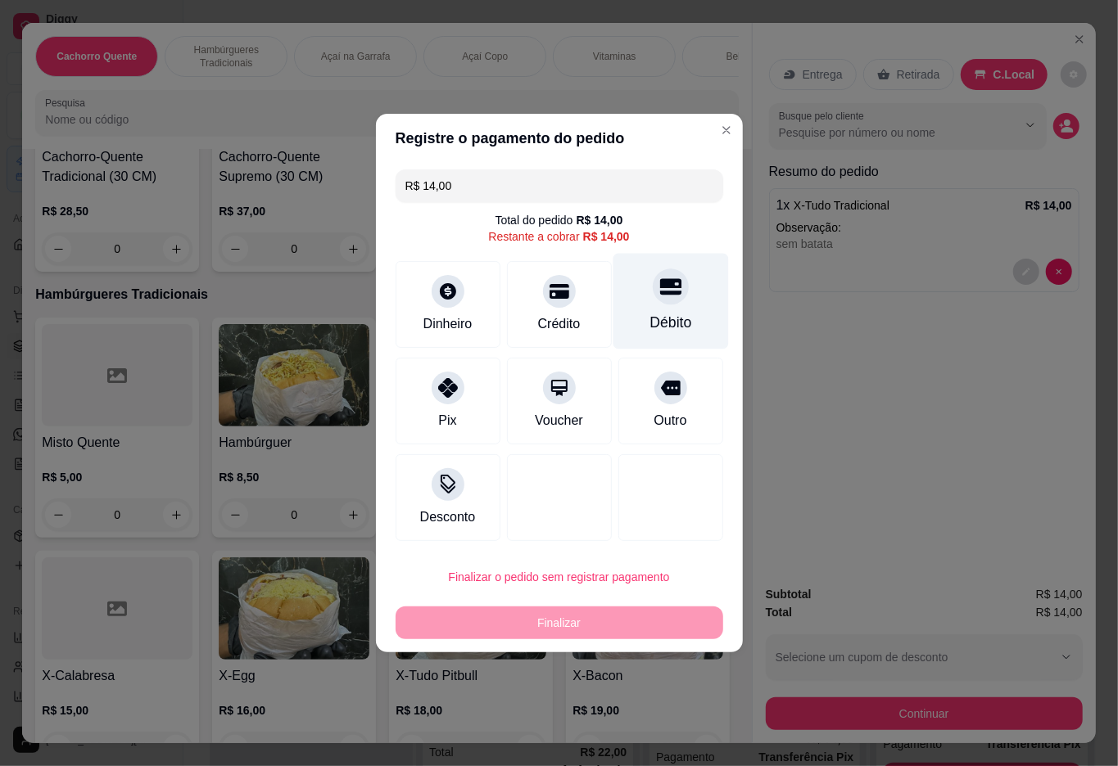
click at [666, 293] on icon at bounding box center [669, 286] width 21 height 21
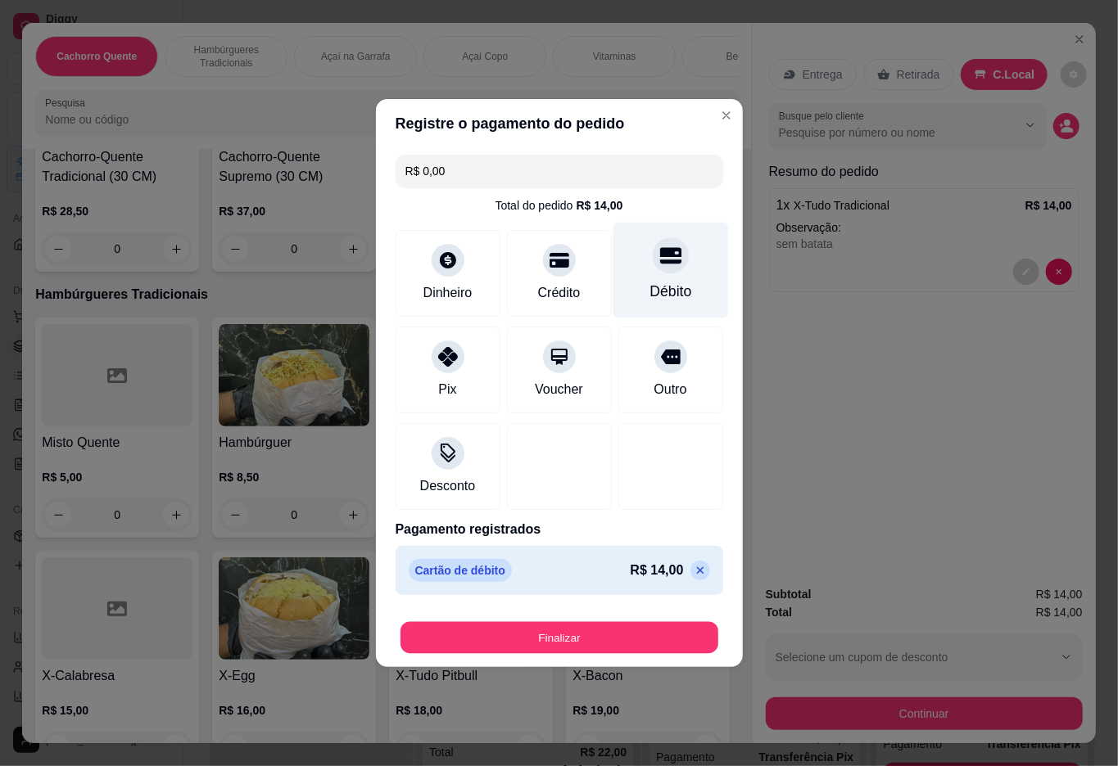
click at [545, 631] on button "Finalizar" at bounding box center [559, 638] width 318 height 32
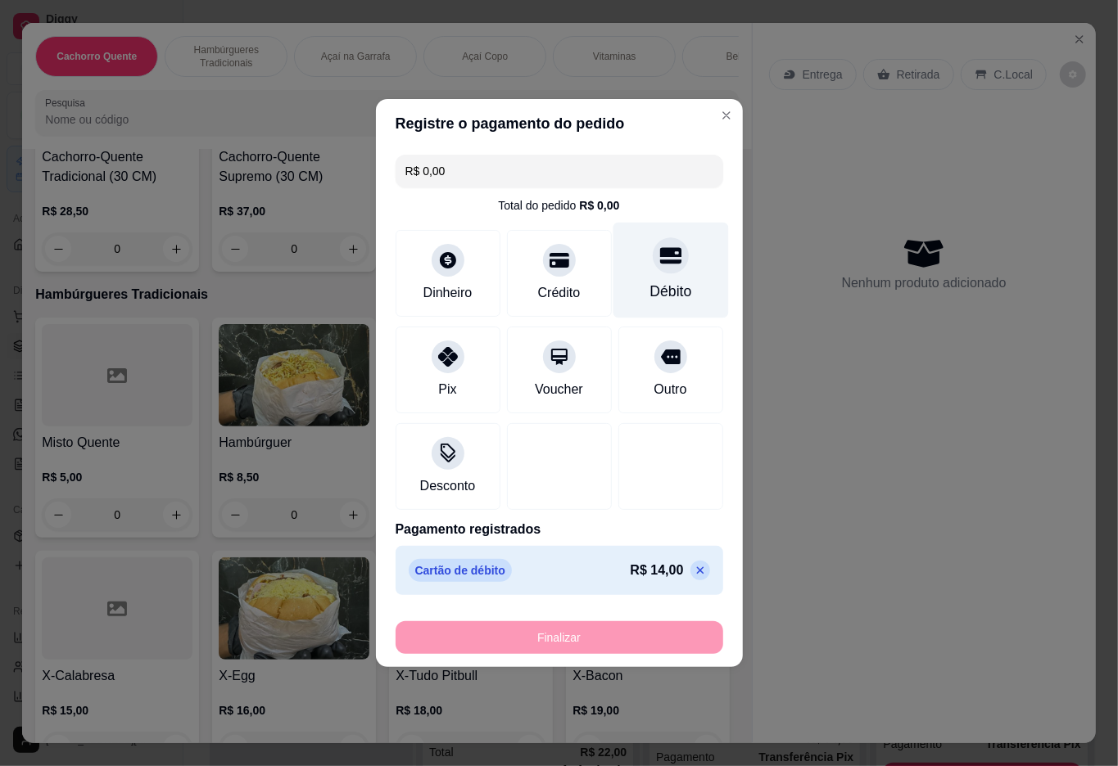
type input "-R$ 14,00"
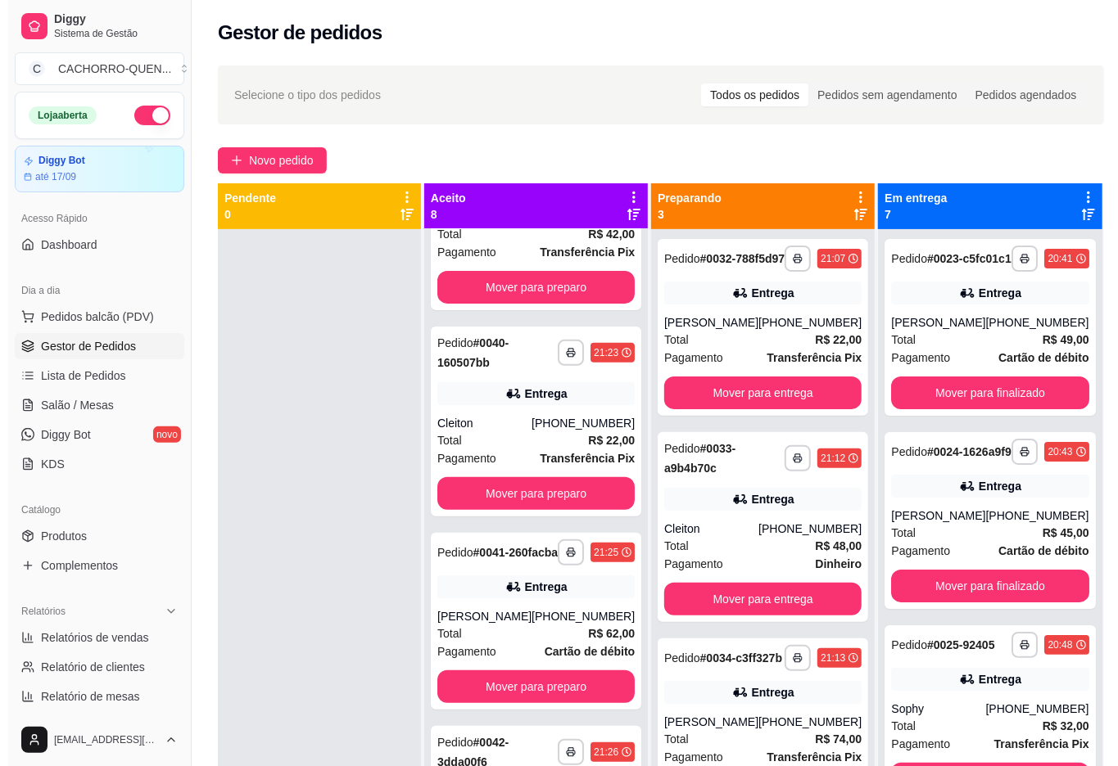
scroll to position [341, 0]
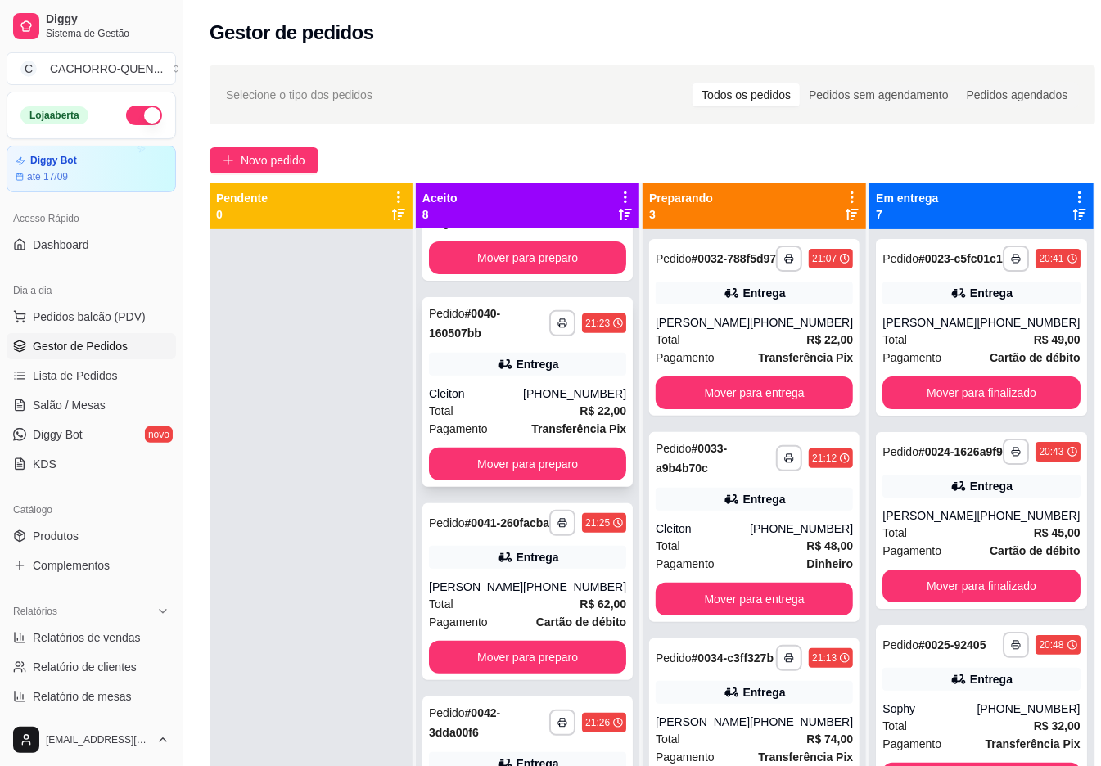
click at [488, 433] on span "Pagamento" at bounding box center [458, 429] width 59 height 18
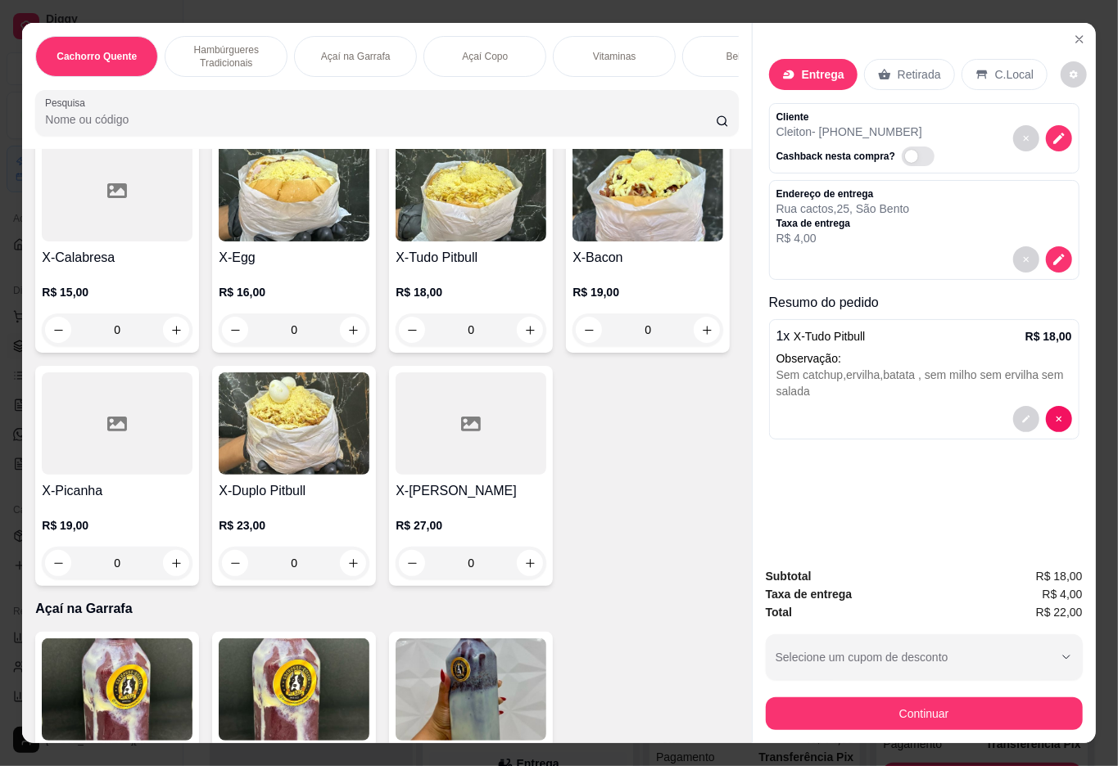
scroll to position [826, 0]
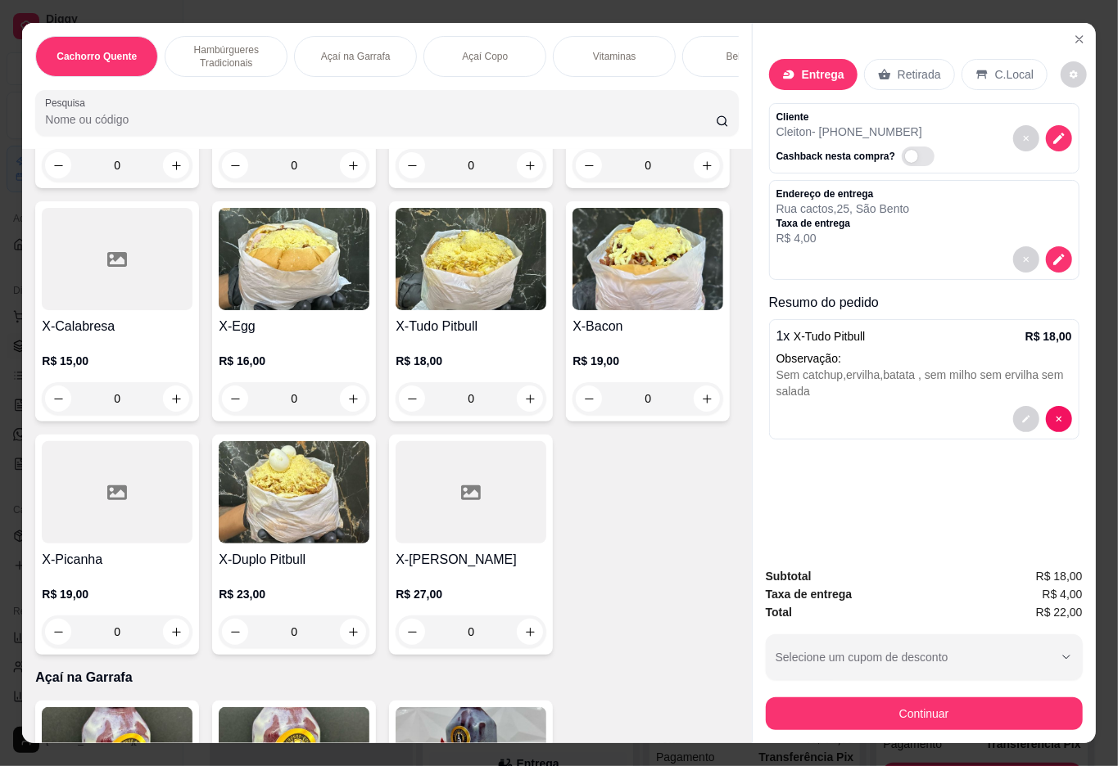
click at [572, 182] on div "R$ 14,00 0" at bounding box center [647, 142] width 151 height 79
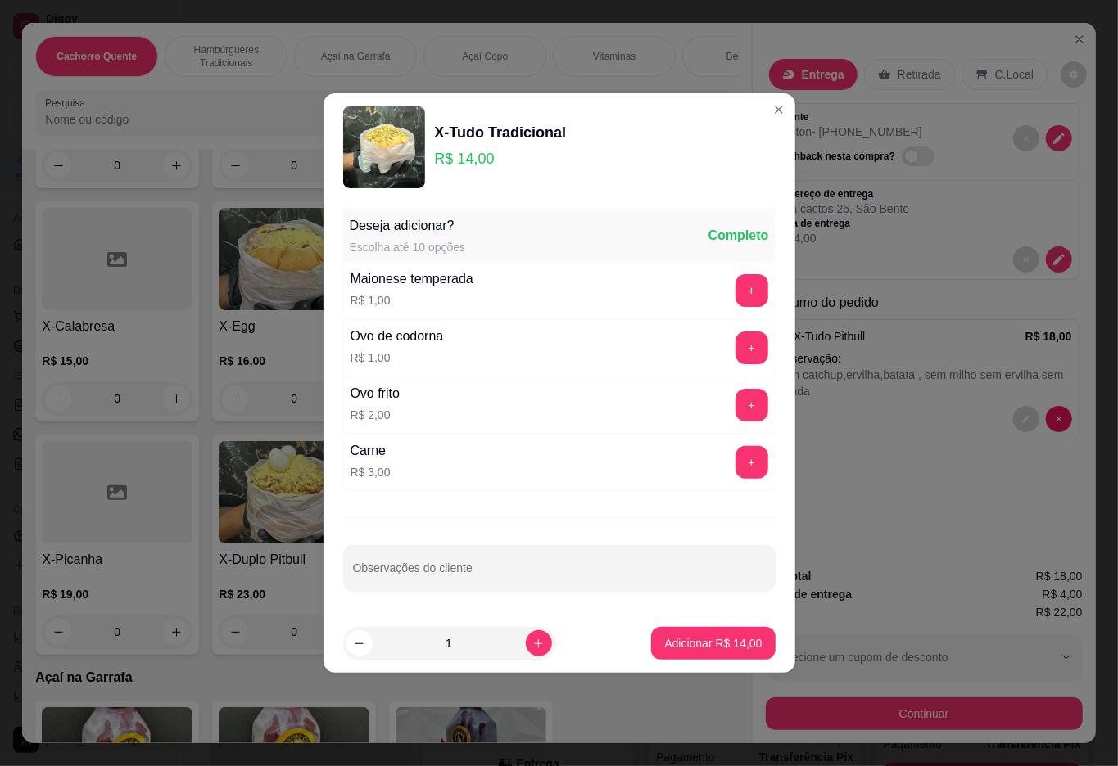
click at [572, 580] on input "Observações do cliente" at bounding box center [559, 575] width 413 height 16
type input "só chapa, com 3 ovos de codorna"
click at [666, 644] on p "Adicionar R$ 14,00" at bounding box center [713, 643] width 95 height 16
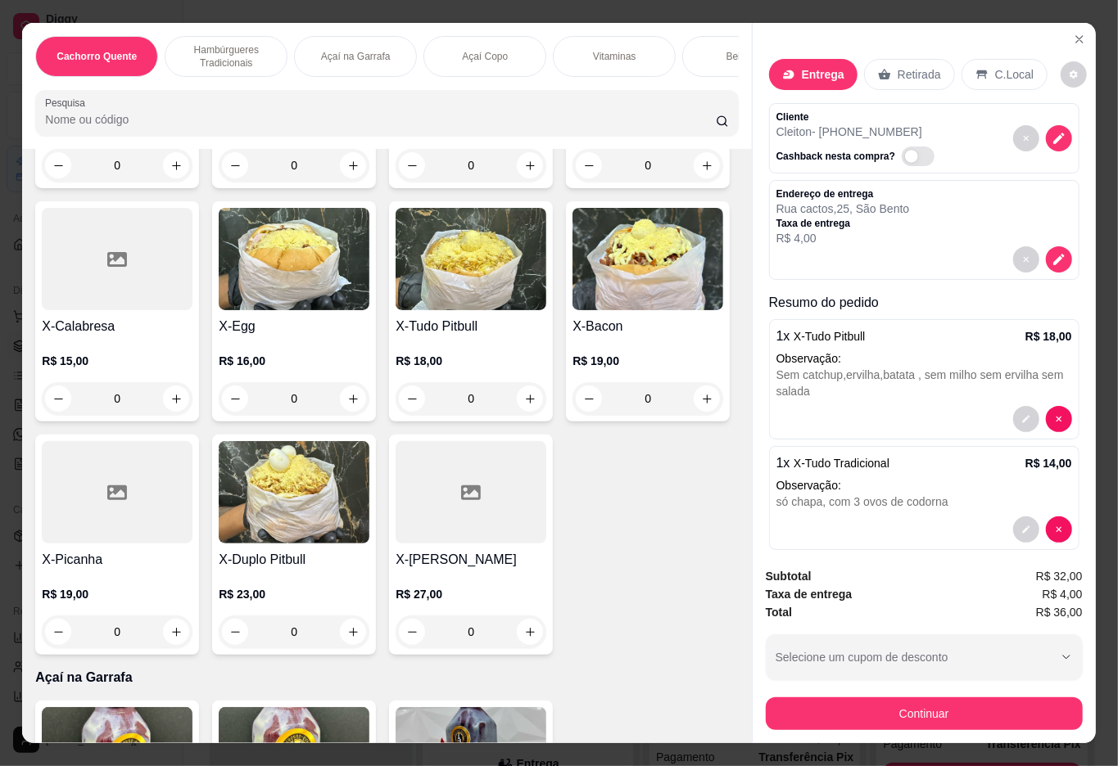
click at [572, 103] on h4 "X-Tudo Tradicional" at bounding box center [647, 94] width 151 height 20
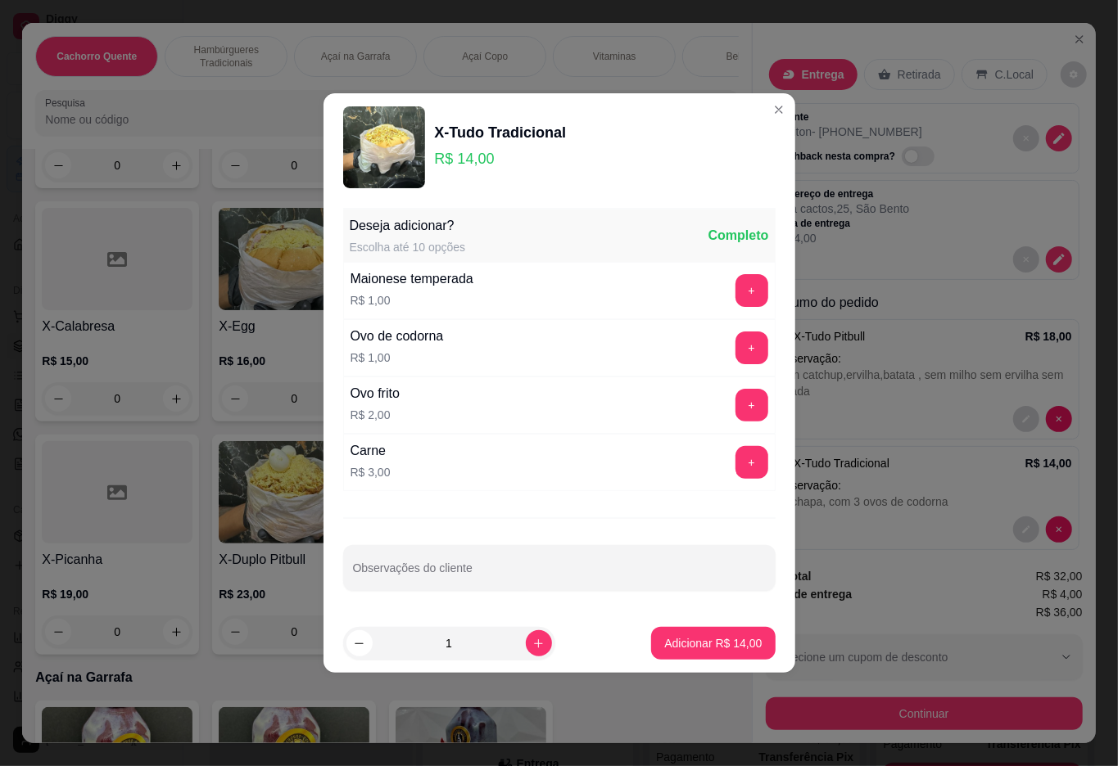
click at [479, 574] on input "Observações do cliente" at bounding box center [559, 575] width 413 height 16
type input "P"
type input "PARA FAZER PITBULL SÓ CHAPA + 1 CARNE + 1 OVO, 3 OVOS DE CODORNA"
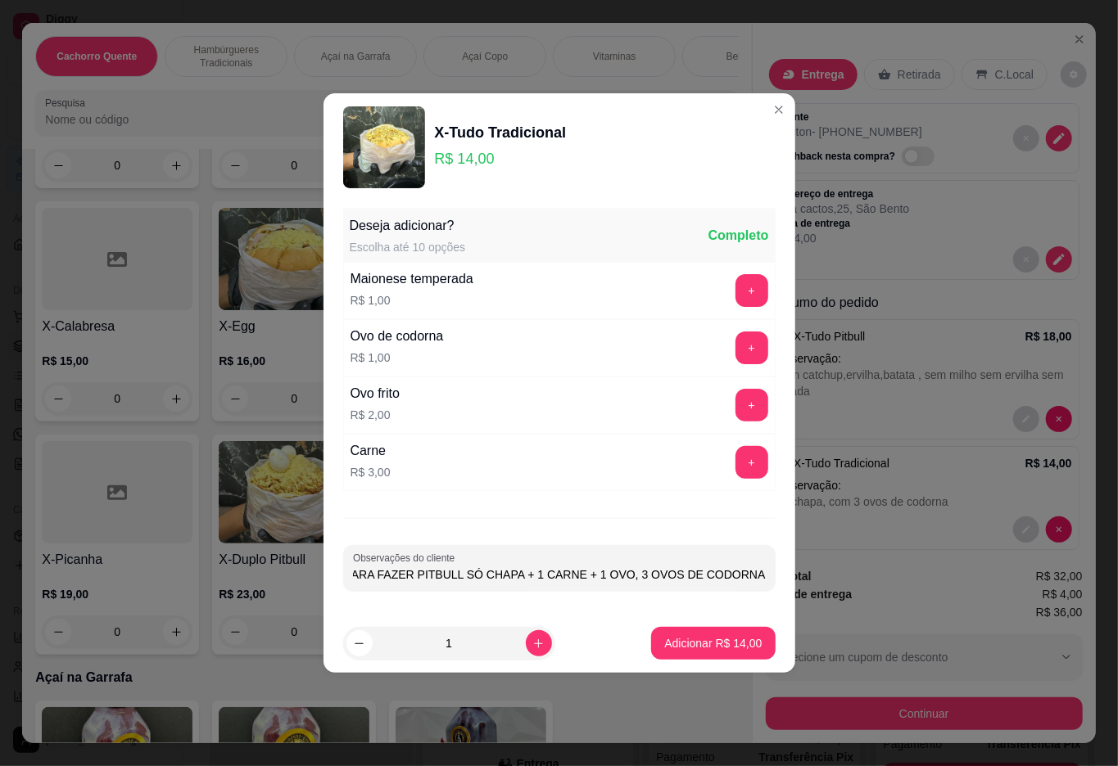
click at [664, 642] on p "Adicionar R$ 14,00" at bounding box center [712, 643] width 97 height 16
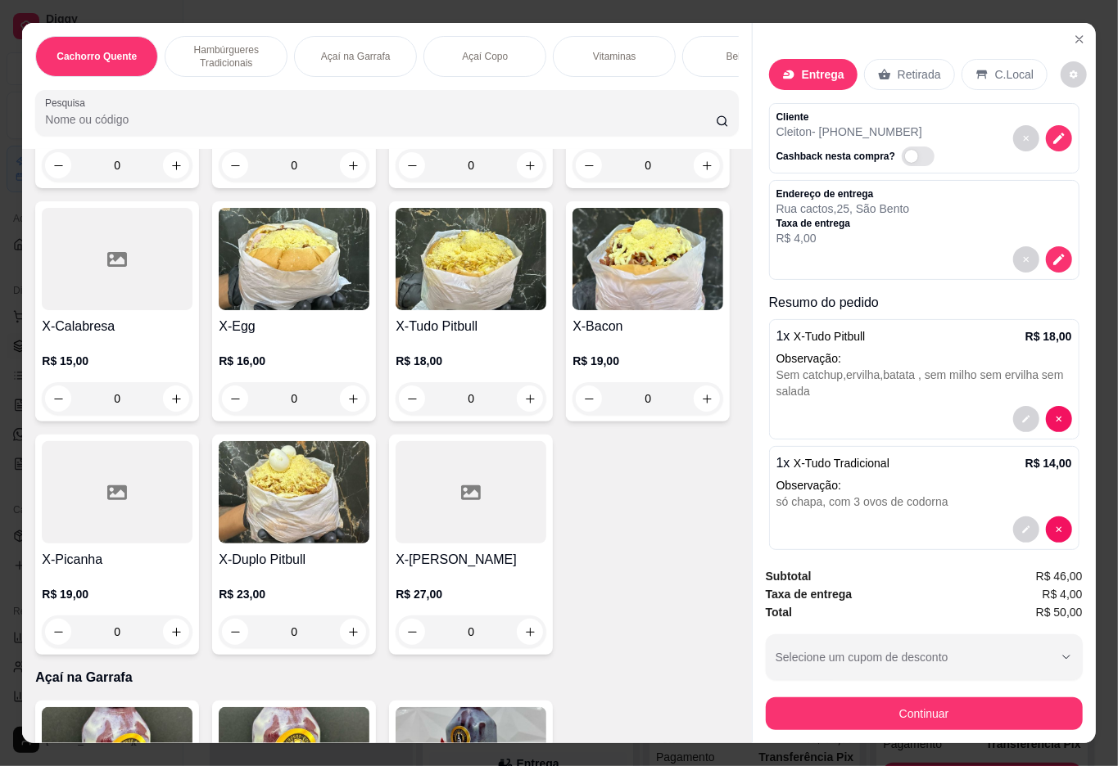
scroll to position [165, 0]
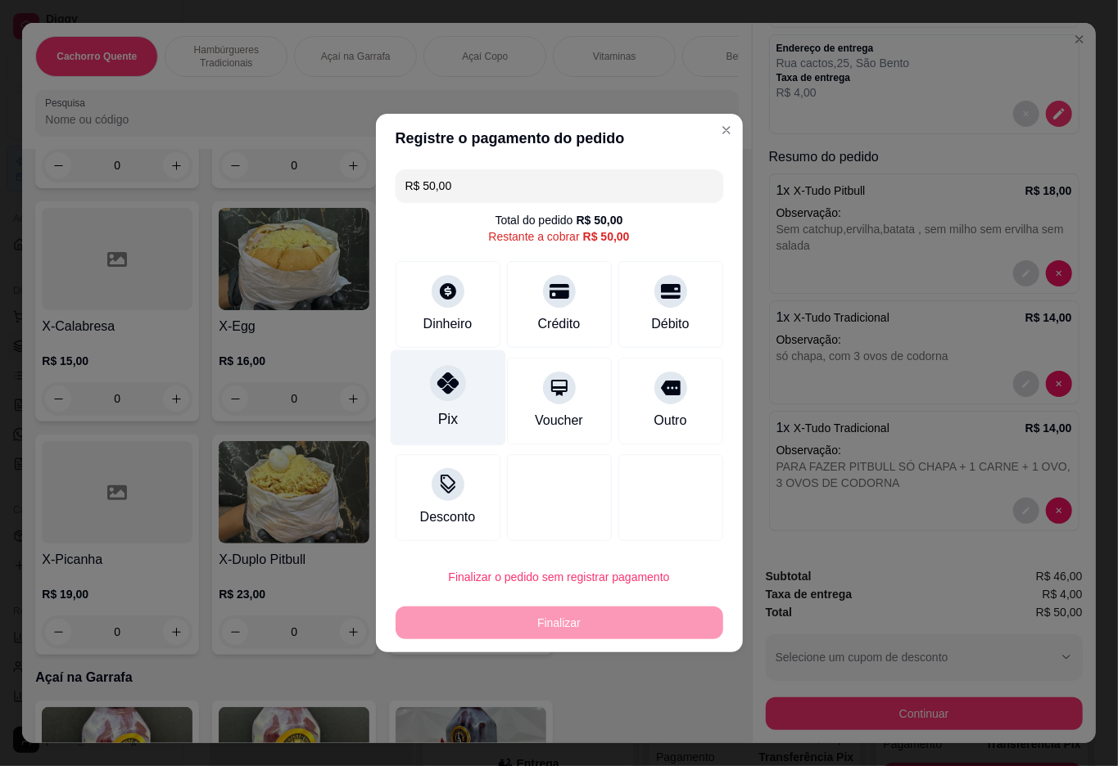
click at [429, 401] on div "Pix" at bounding box center [447, 398] width 115 height 96
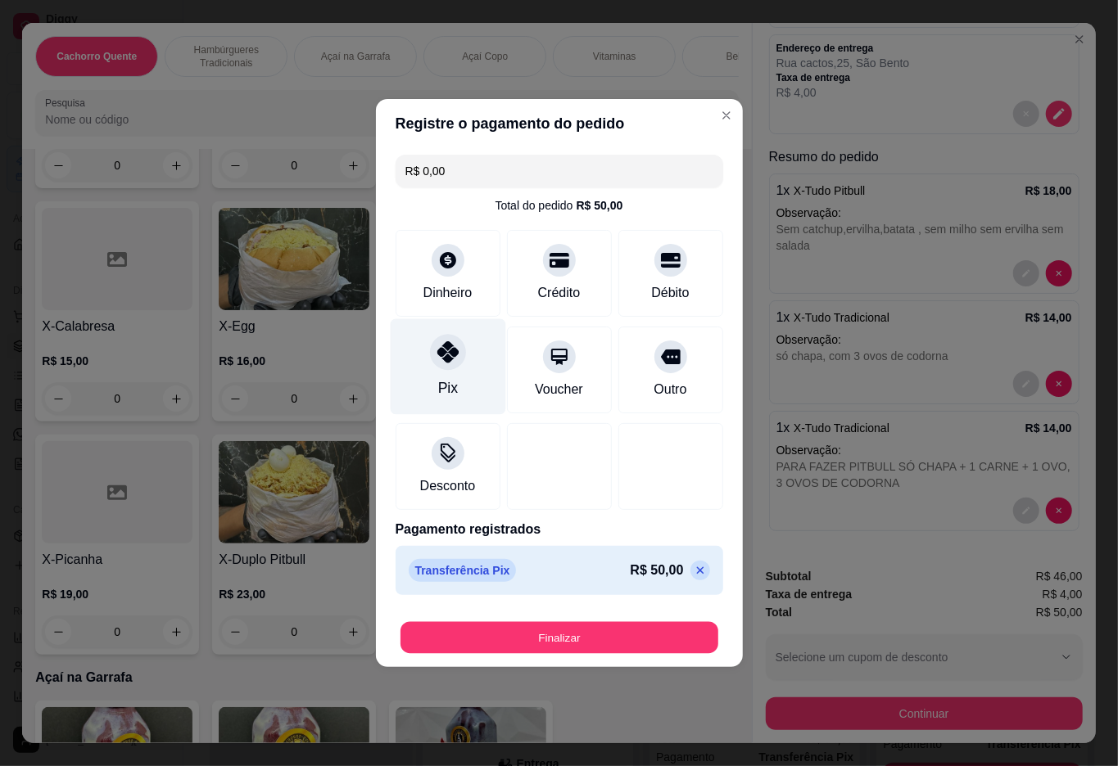
click at [537, 646] on button "Finalizar" at bounding box center [559, 638] width 318 height 32
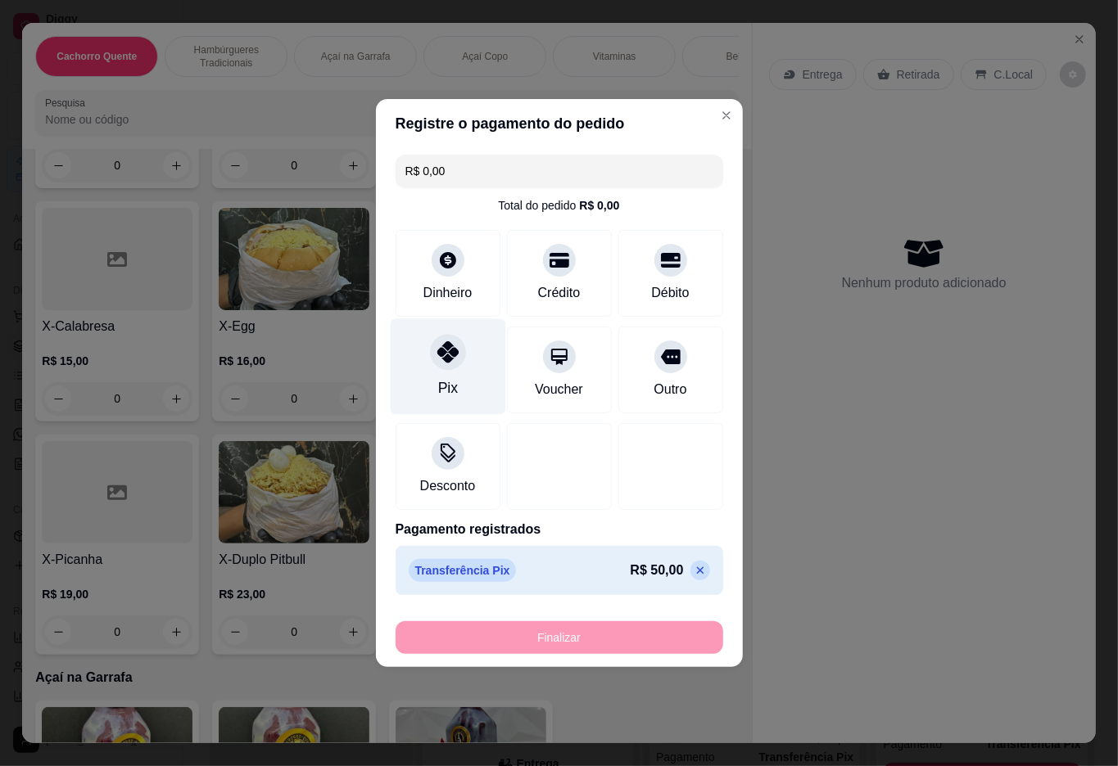
type input "-R$ 50,00"
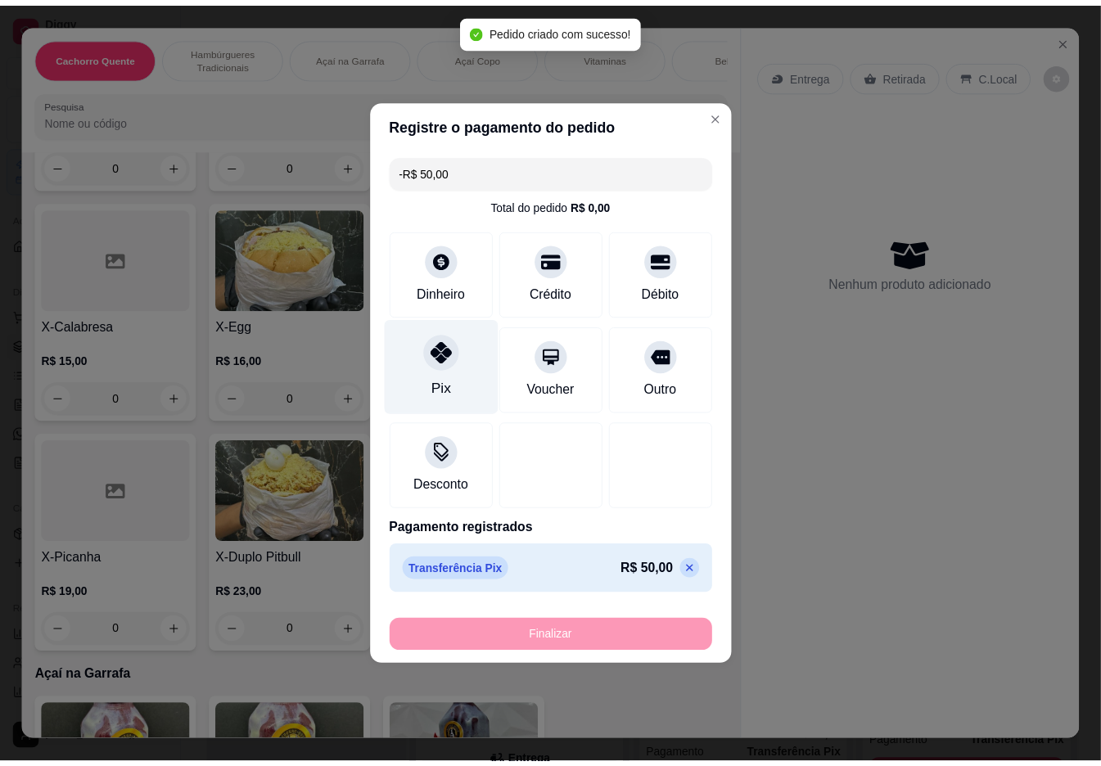
scroll to position [0, 0]
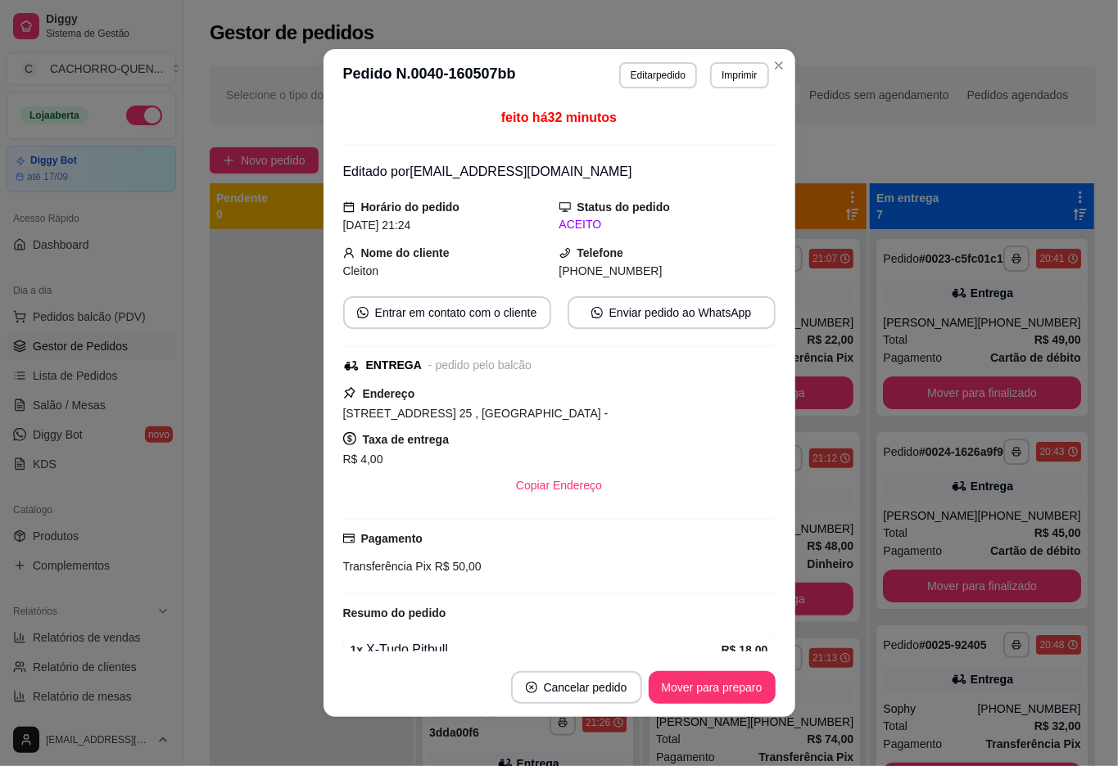
click at [237, 594] on div at bounding box center [311, 612] width 203 height 766
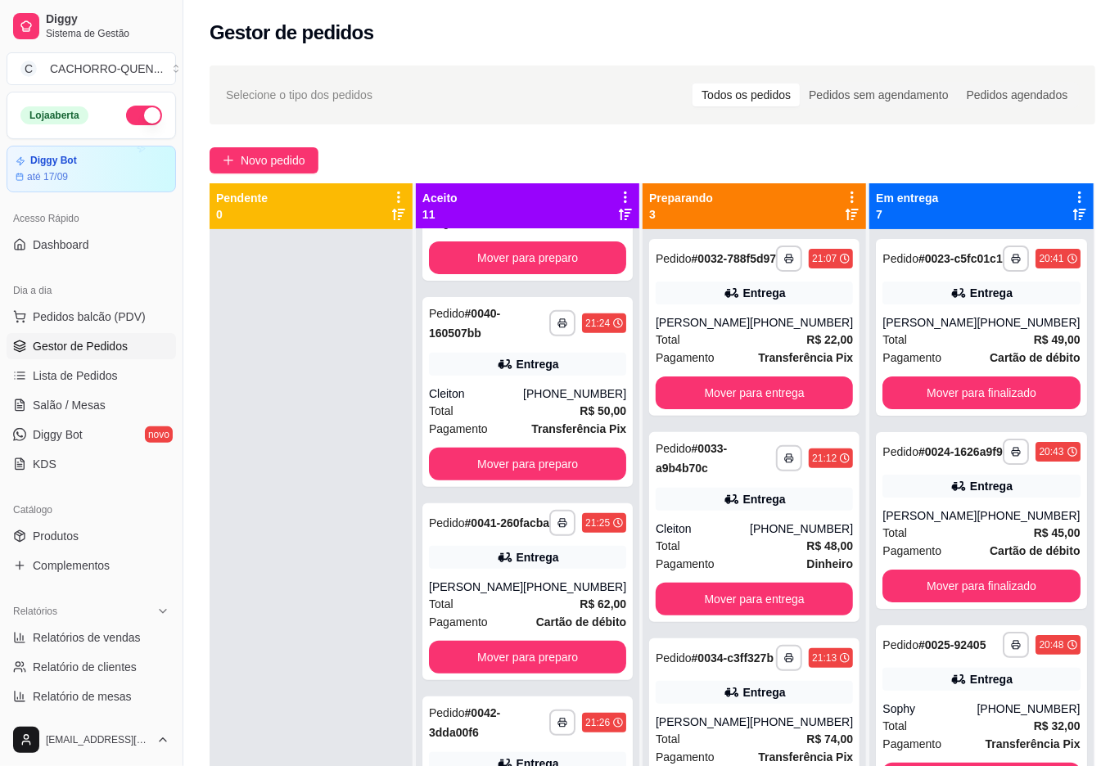
click at [1010, 407] on button "Mover para finalizado" at bounding box center [981, 393] width 197 height 33
click at [1006, 408] on button "Mover para finalizado" at bounding box center [981, 393] width 197 height 33
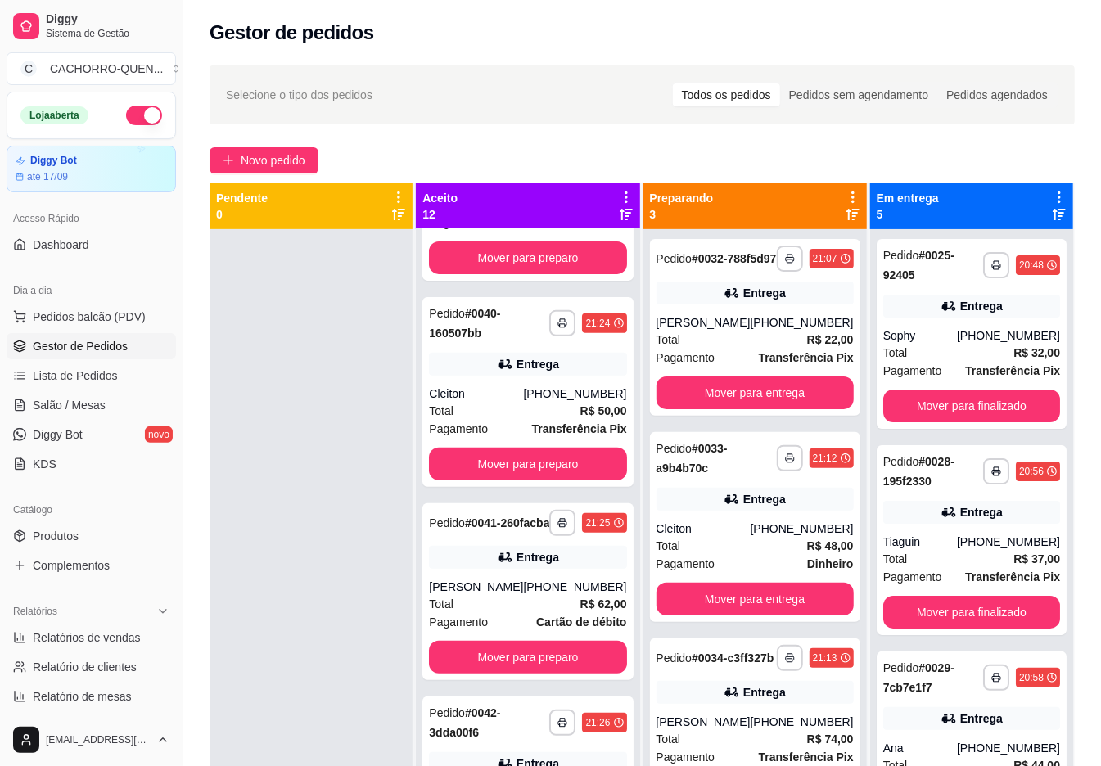
click at [980, 405] on button "Mover para finalizado" at bounding box center [972, 406] width 177 height 33
click at [942, 403] on button "Mover para finalizado" at bounding box center [972, 406] width 177 height 33
click at [748, 400] on button "Mover para entrega" at bounding box center [755, 393] width 197 height 33
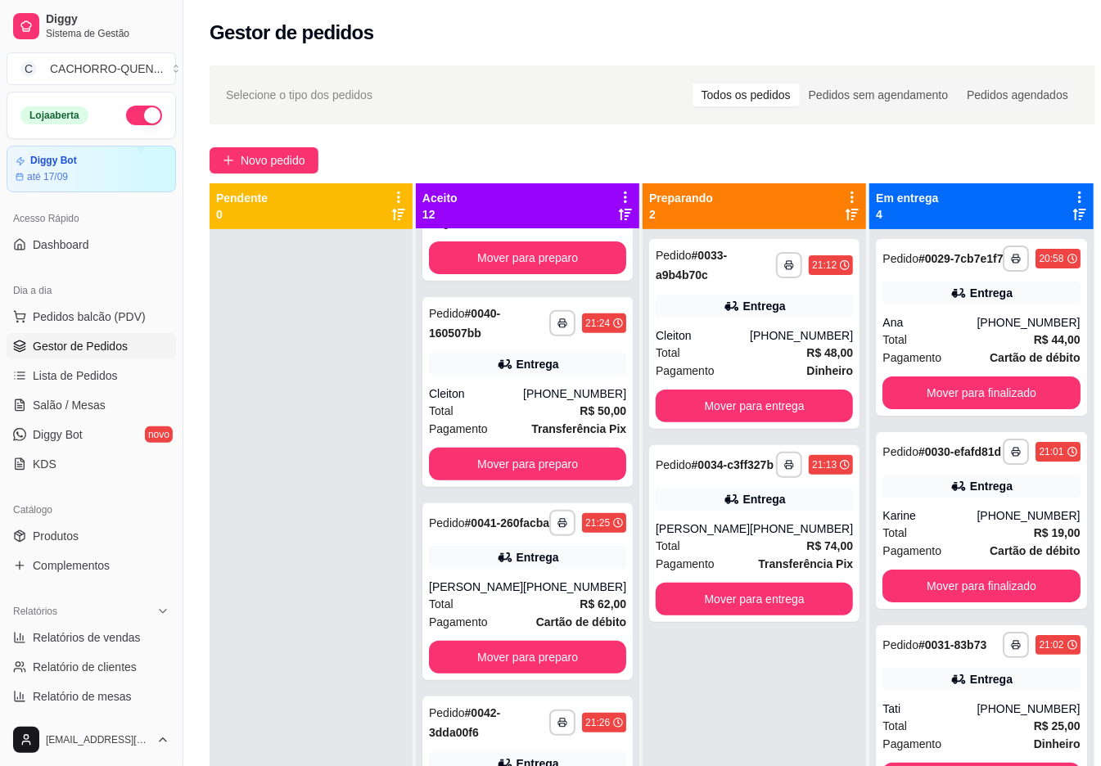
click at [734, 401] on button "Mover para entrega" at bounding box center [754, 406] width 197 height 33
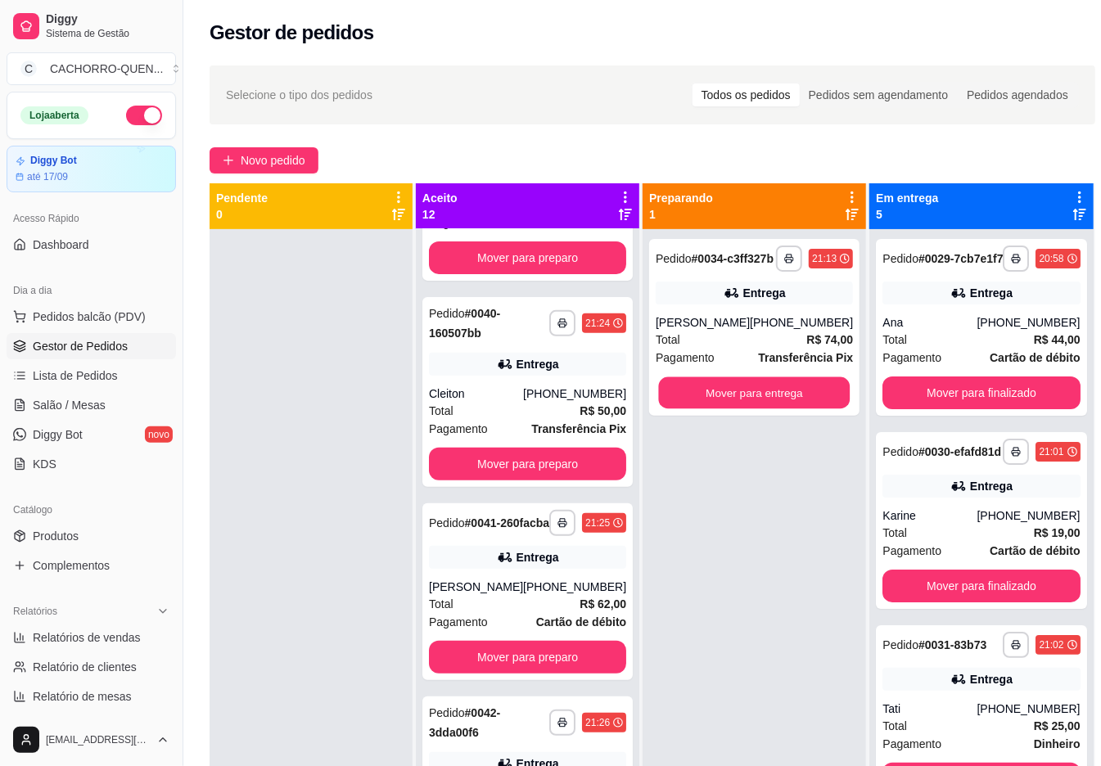
click at [732, 403] on button "Mover para entrega" at bounding box center [755, 393] width 192 height 32
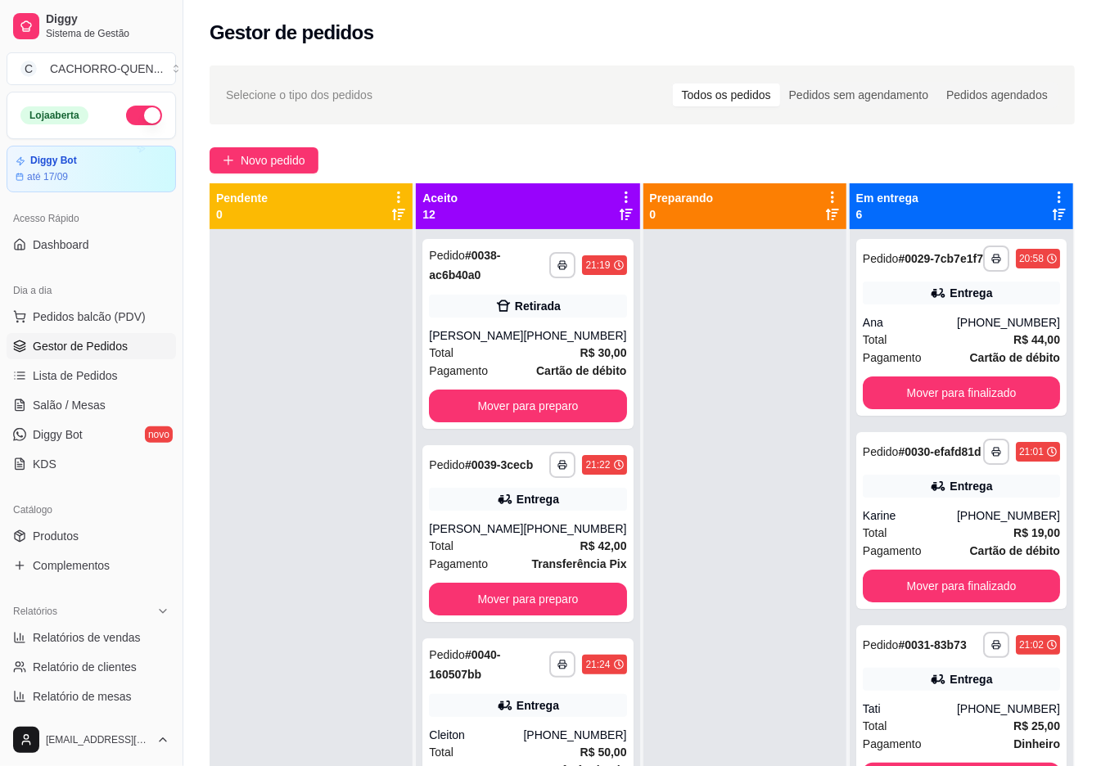
click at [549, 405] on button "Mover para preparo" at bounding box center [527, 406] width 197 height 33
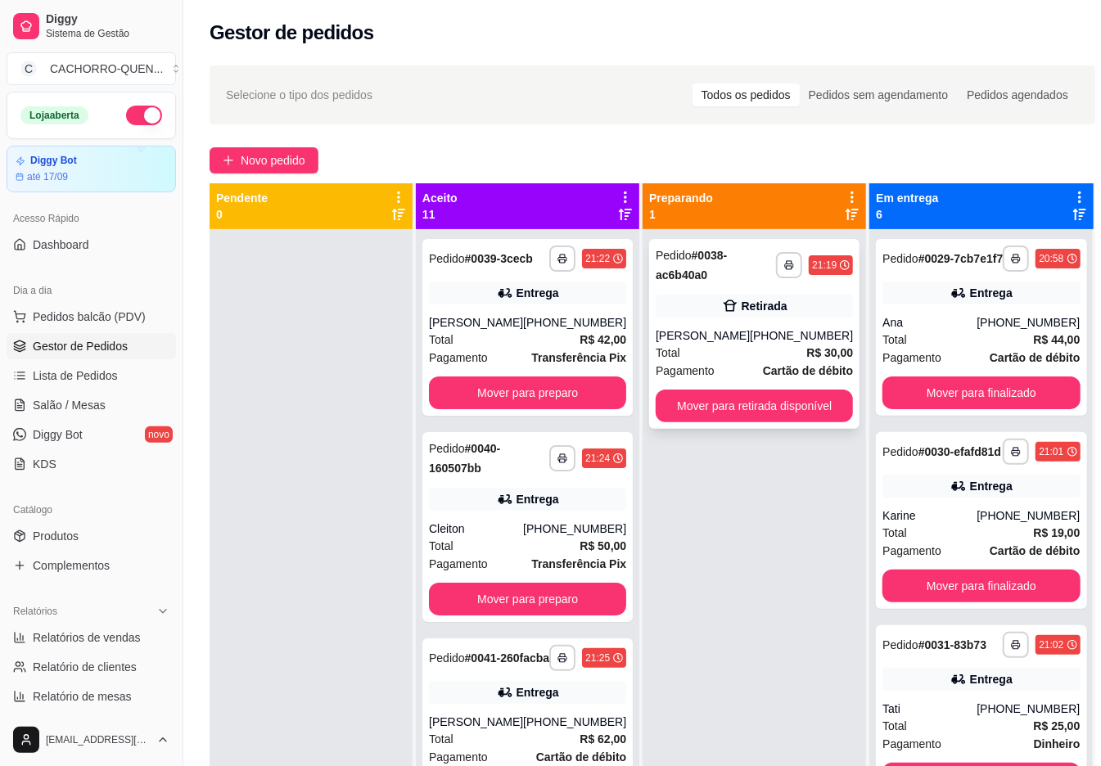
click at [741, 321] on div "**********" at bounding box center [754, 334] width 210 height 190
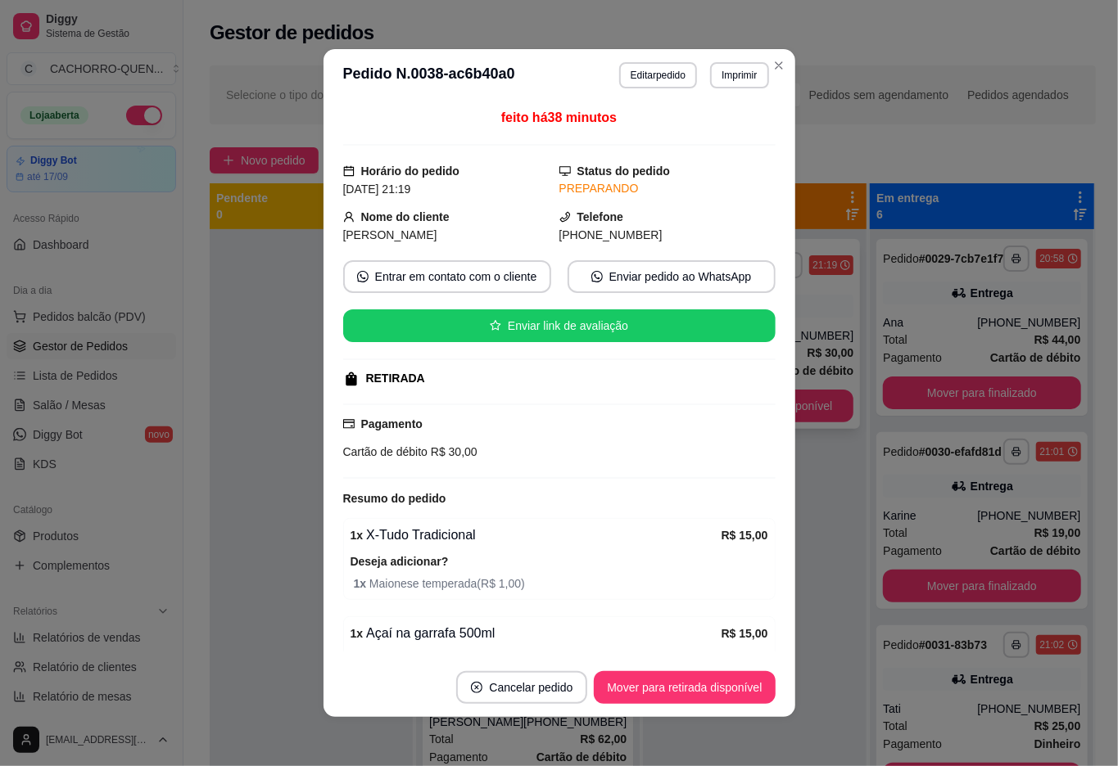
click at [699, 702] on button "Mover para retirada disponível" at bounding box center [684, 687] width 181 height 33
click at [693, 703] on button "Mover para retirada disponível" at bounding box center [684, 687] width 181 height 33
click at [673, 703] on button "Mover para retirada disponível" at bounding box center [684, 687] width 181 height 33
click at [671, 703] on button "Mover para retirada disponível" at bounding box center [684, 687] width 181 height 33
click at [698, 686] on button "Mover para retirada disponível" at bounding box center [684, 687] width 181 height 33
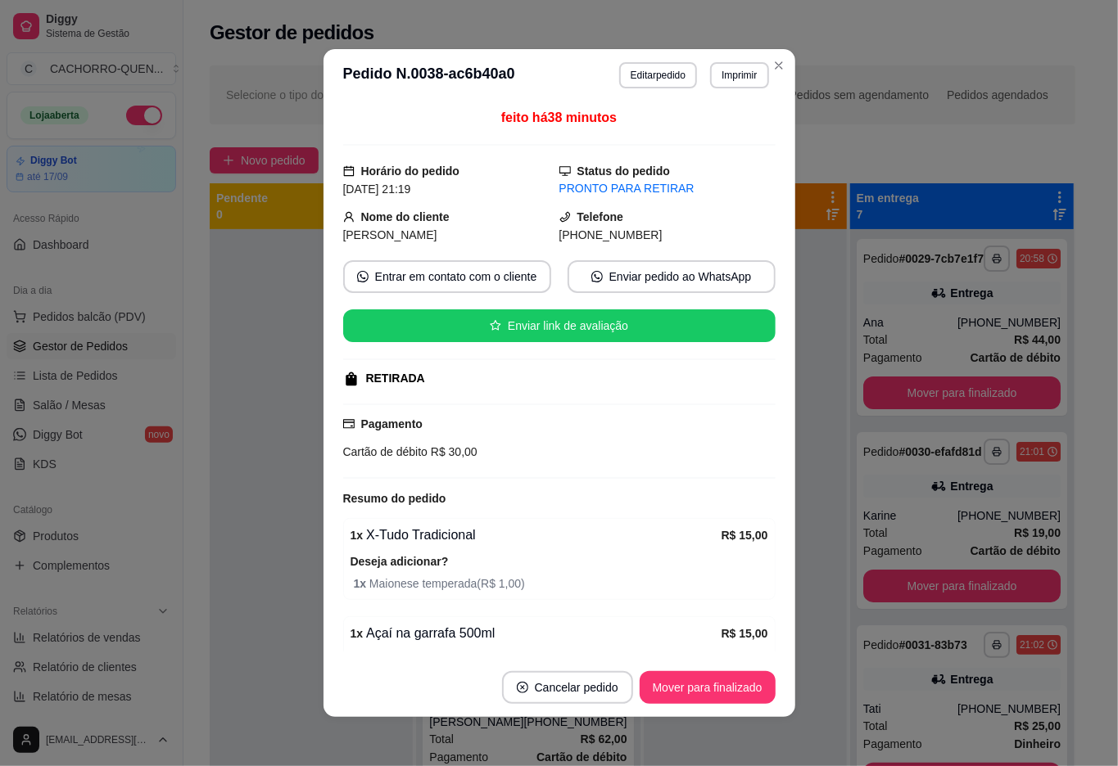
click at [712, 679] on button "Mover para finalizado" at bounding box center [708, 687] width 136 height 33
click at [702, 689] on button "Mover para finalizado" at bounding box center [708, 687] width 136 height 33
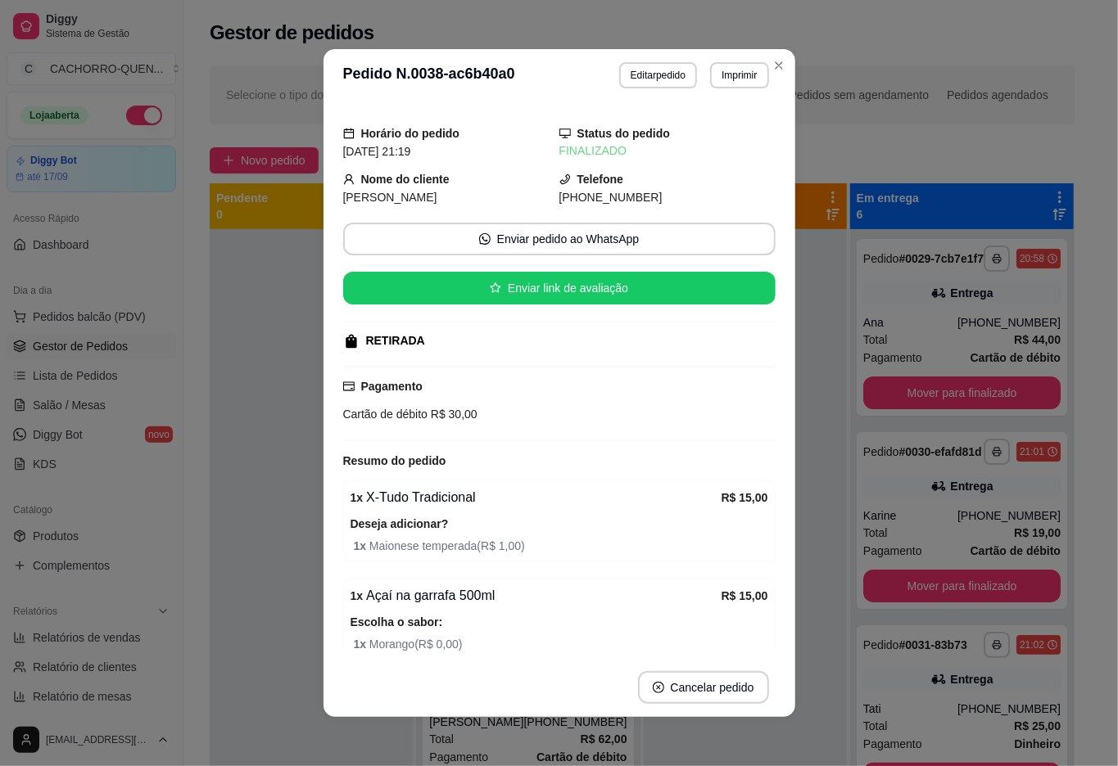
click at [724, 747] on div at bounding box center [745, 612] width 203 height 766
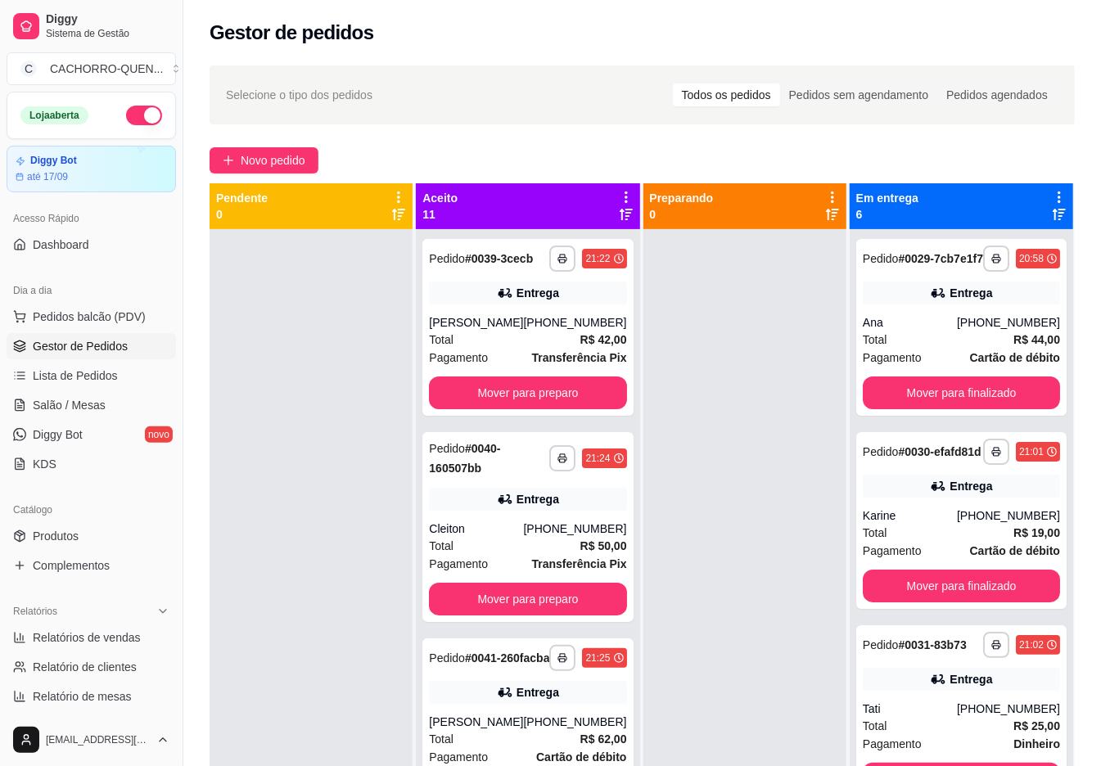
click at [521, 401] on button "Mover para preparo" at bounding box center [527, 393] width 197 height 33
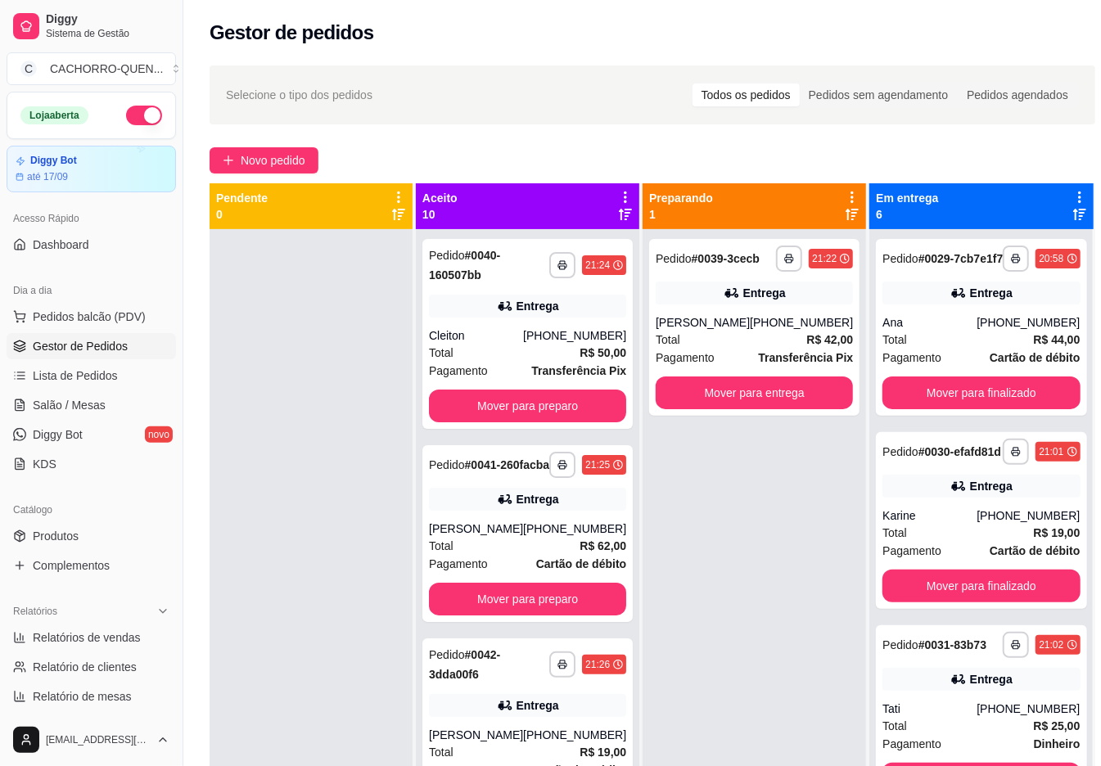
click at [486, 408] on button "Mover para preparo" at bounding box center [527, 406] width 197 height 33
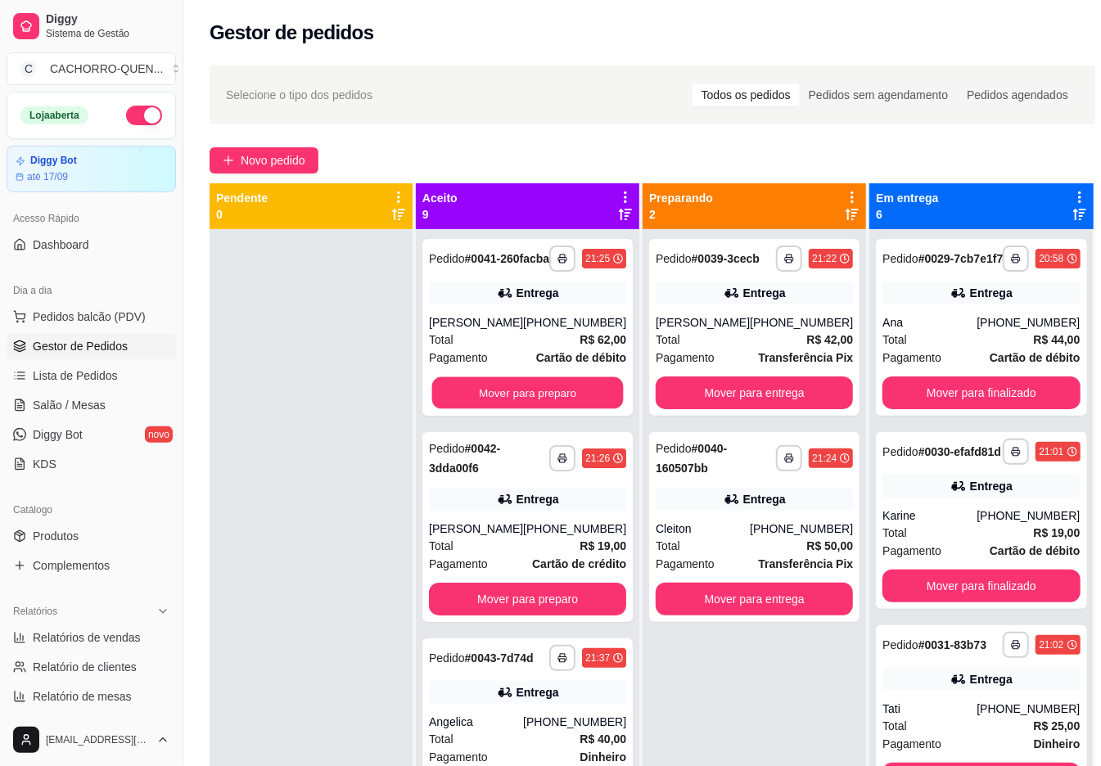
click at [501, 408] on button "Mover para preparo" at bounding box center [528, 393] width 192 height 32
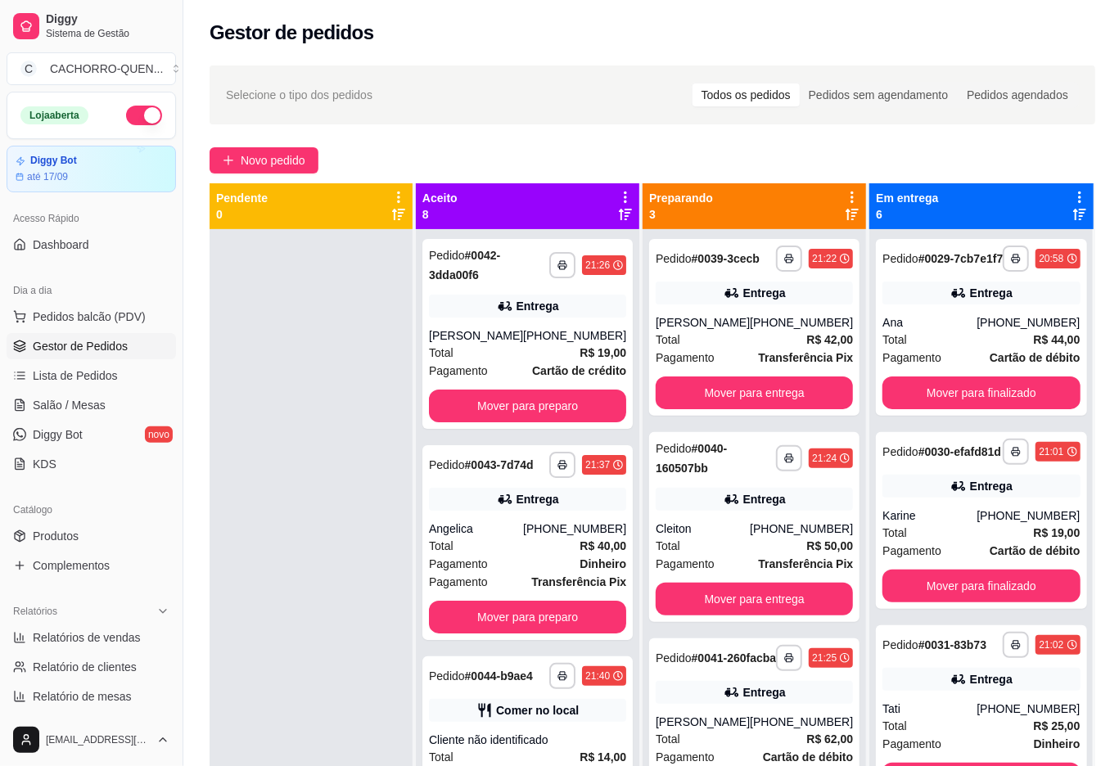
click at [488, 401] on button "Mover para preparo" at bounding box center [527, 406] width 197 height 33
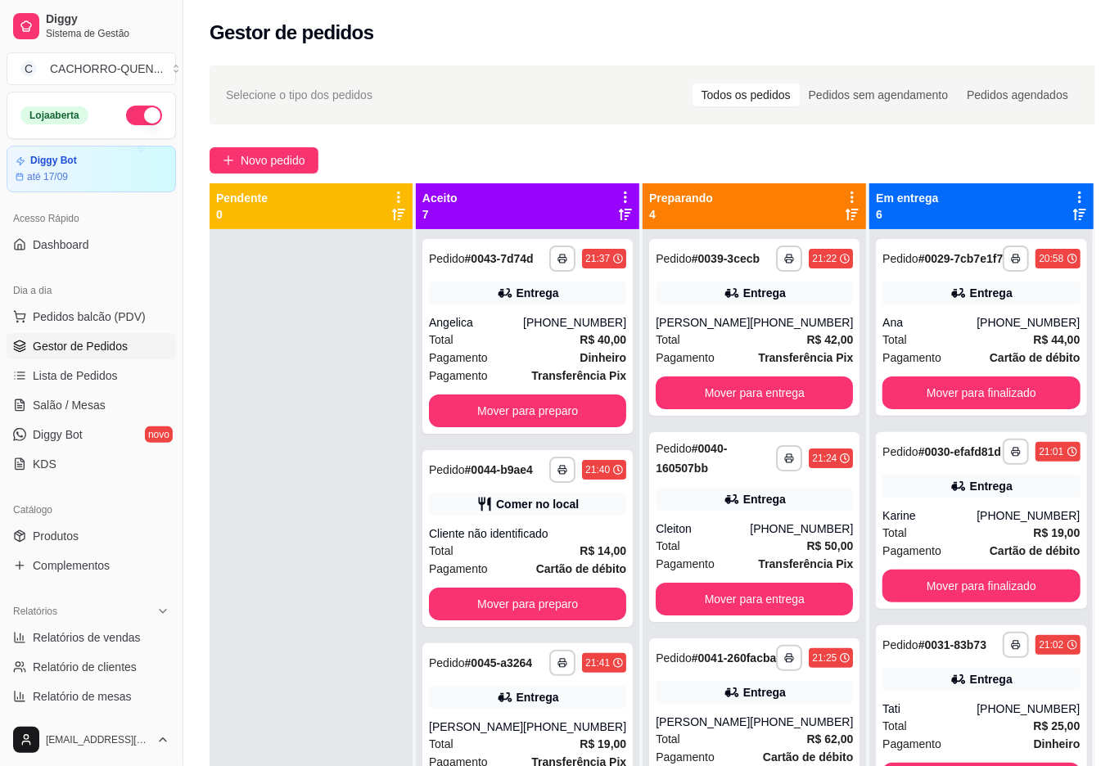
click at [485, 420] on button "Mover para preparo" at bounding box center [527, 411] width 197 height 33
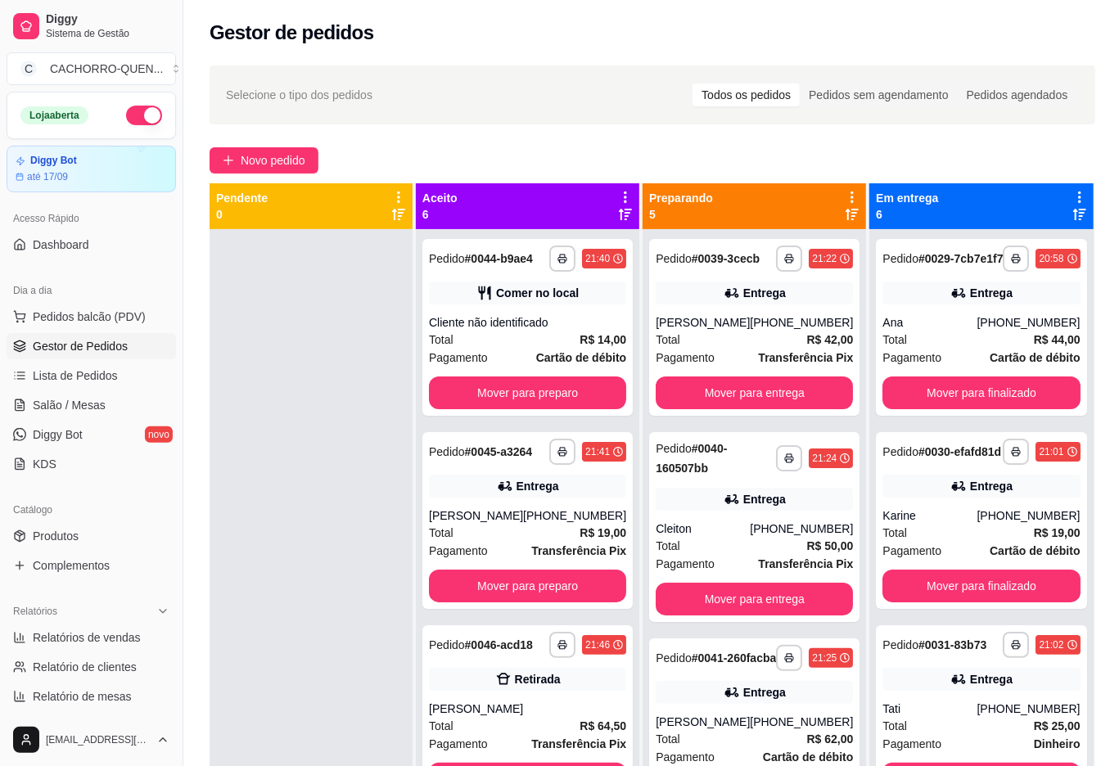
click at [1027, 409] on button "Mover para finalizado" at bounding box center [981, 393] width 197 height 33
click at [1006, 409] on button "Mover para finalizado" at bounding box center [981, 393] width 197 height 33
click at [981, 405] on button "Mover para finalizado" at bounding box center [982, 393] width 192 height 32
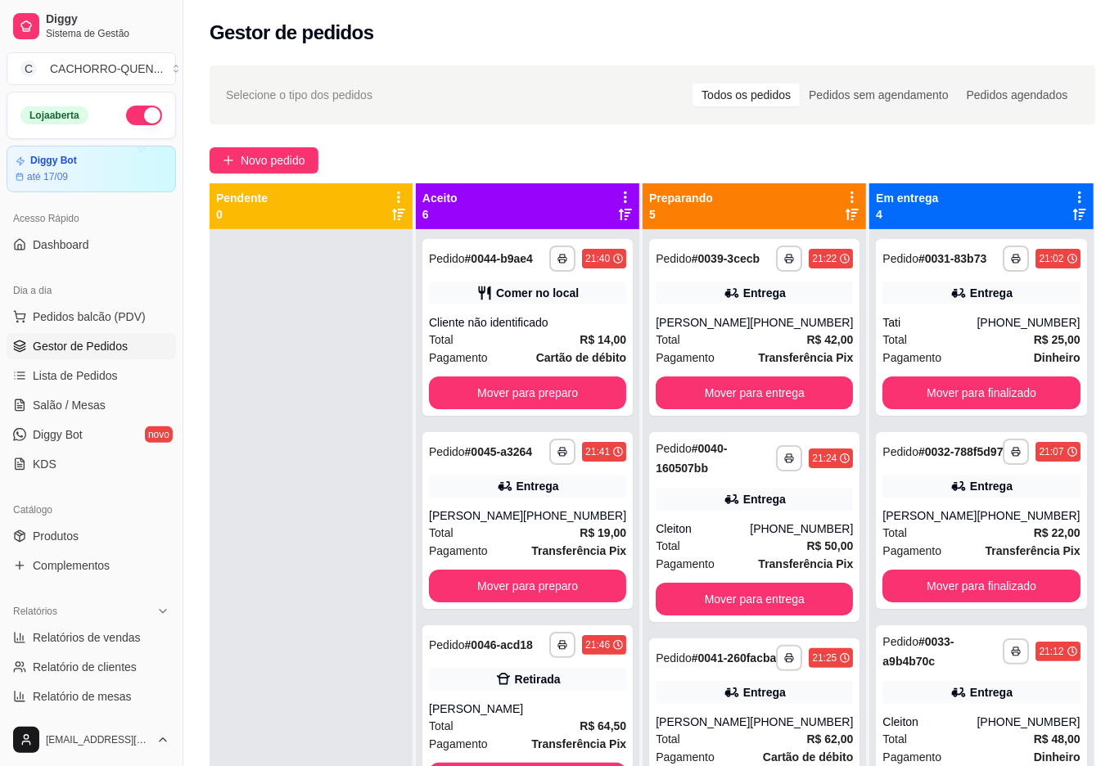
click at [984, 409] on button "Mover para finalizado" at bounding box center [981, 393] width 197 height 33
click at [978, 409] on button "Mover para finalizado" at bounding box center [981, 393] width 197 height 33
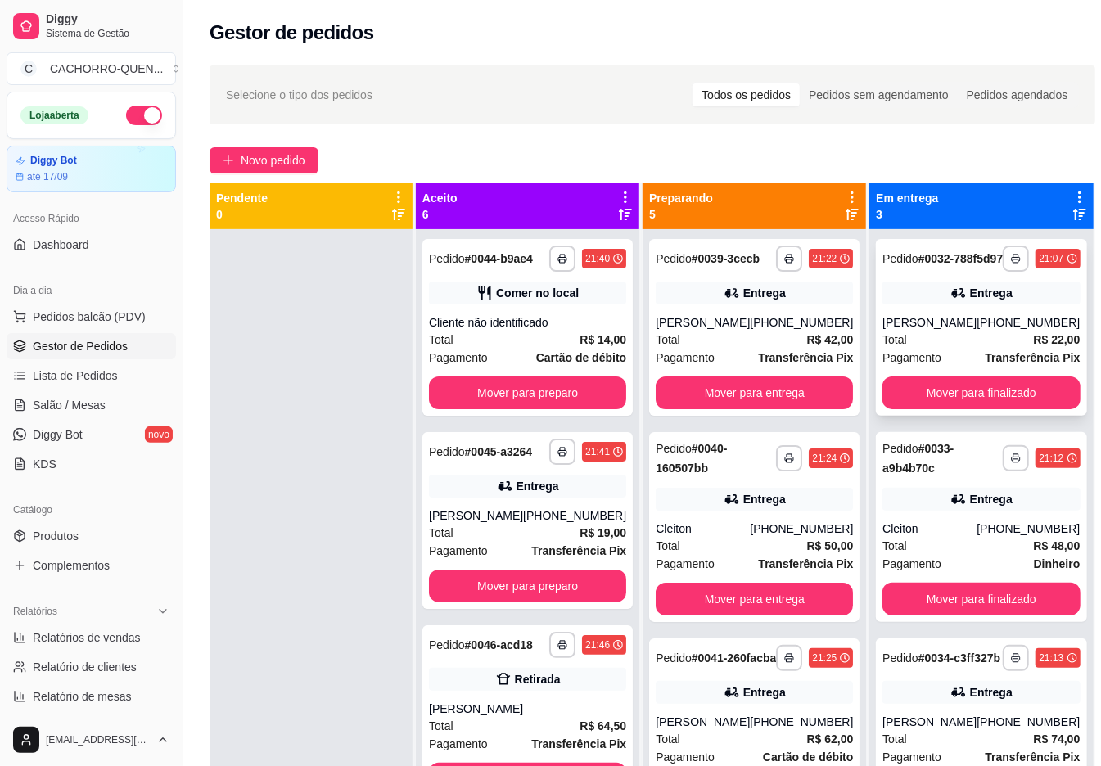
click at [1042, 391] on div "Mover para finalizado" at bounding box center [981, 393] width 197 height 33
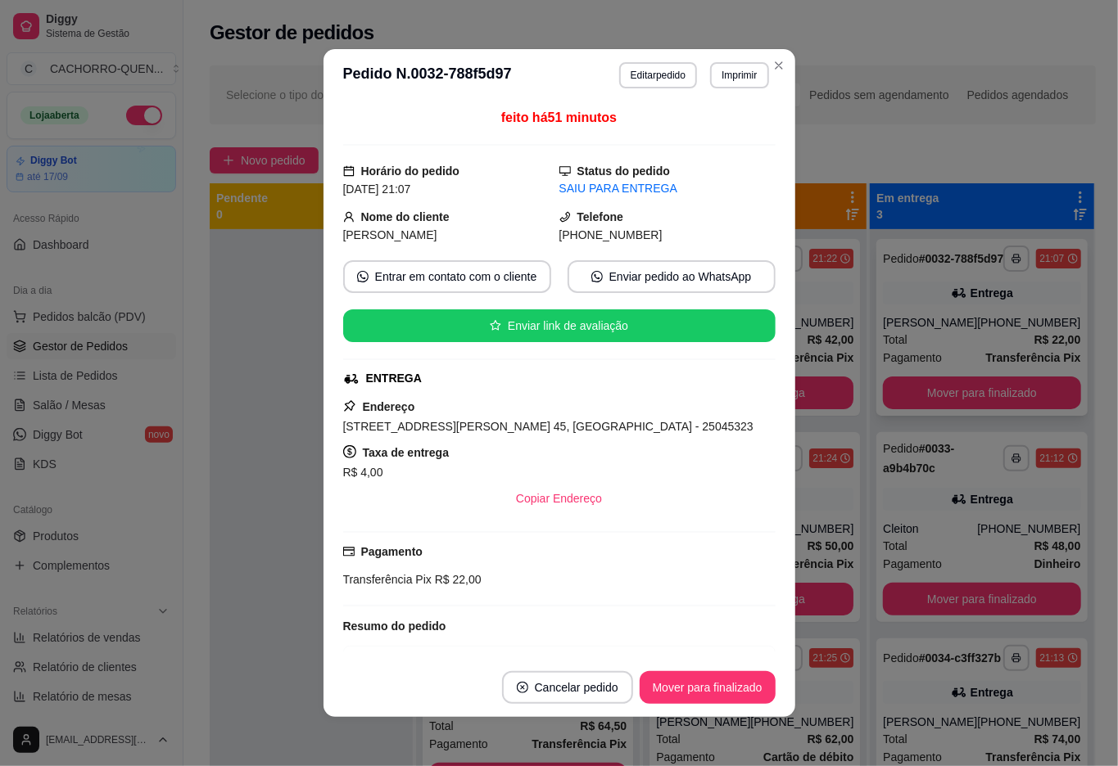
click at [1009, 407] on button "Mover para finalizado" at bounding box center [981, 393] width 197 height 33
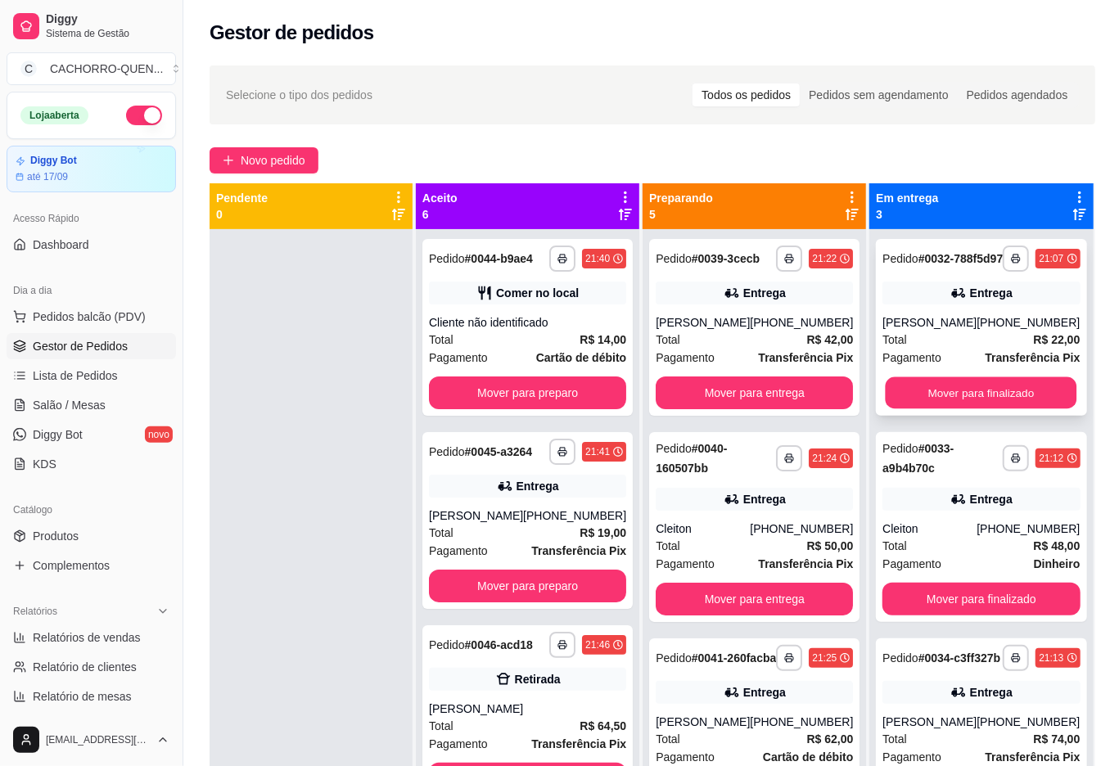
click at [999, 403] on button "Mover para finalizado" at bounding box center [982, 393] width 192 height 32
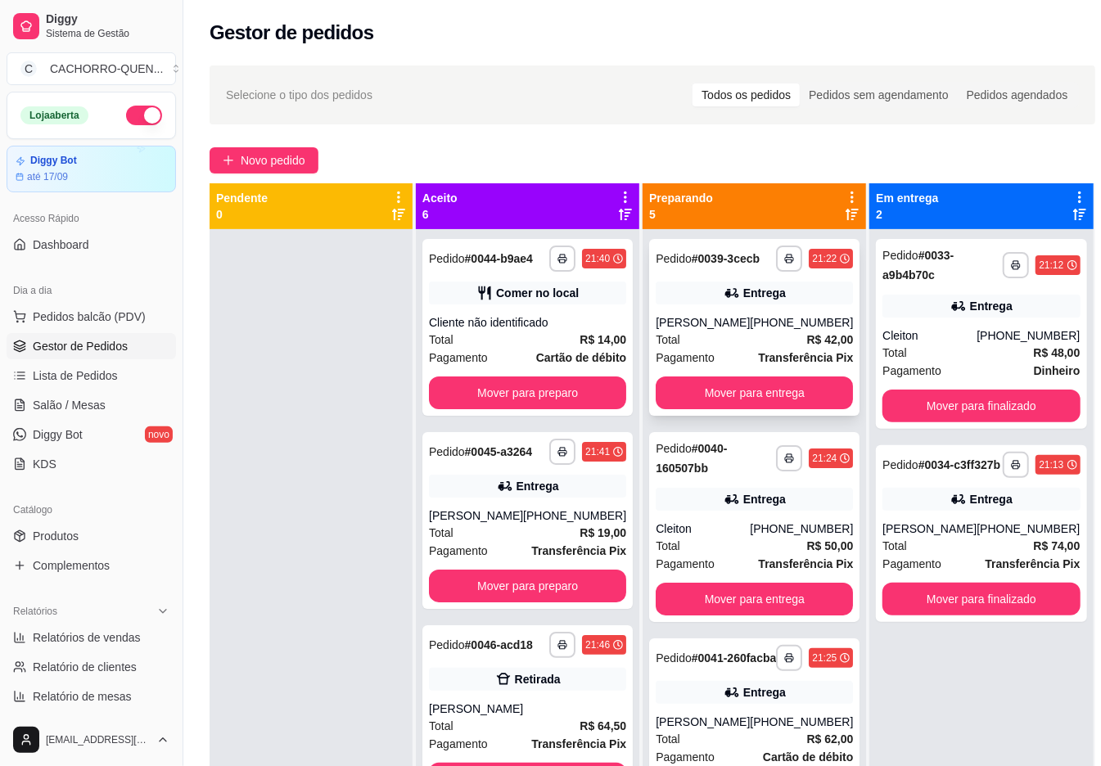
click at [760, 323] on div "**********" at bounding box center [754, 327] width 210 height 177
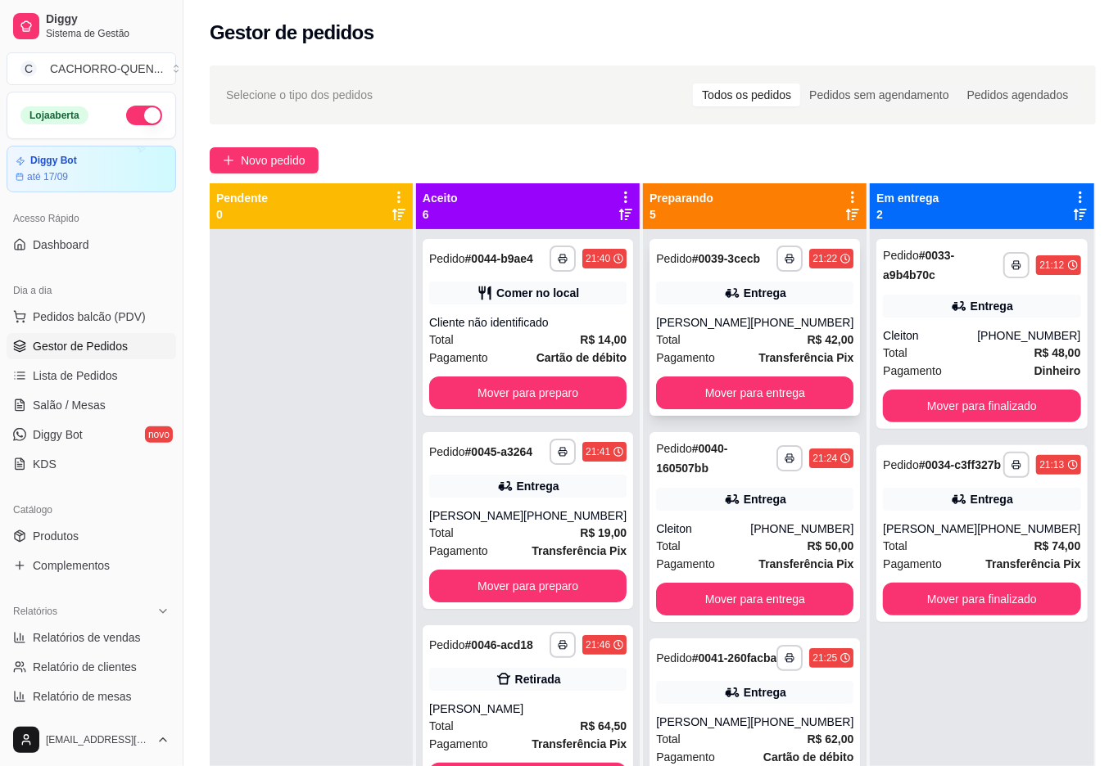
click at [214, 672] on div at bounding box center [311, 612] width 203 height 766
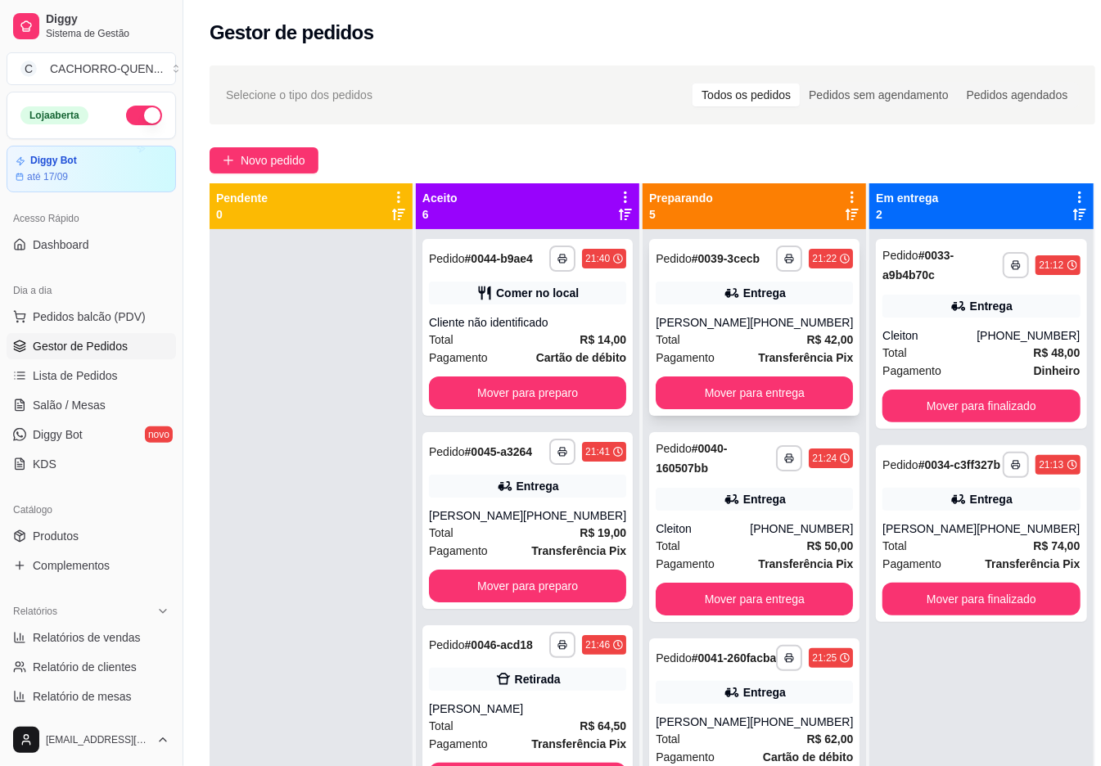
click at [744, 406] on button "Mover para entrega" at bounding box center [754, 393] width 197 height 33
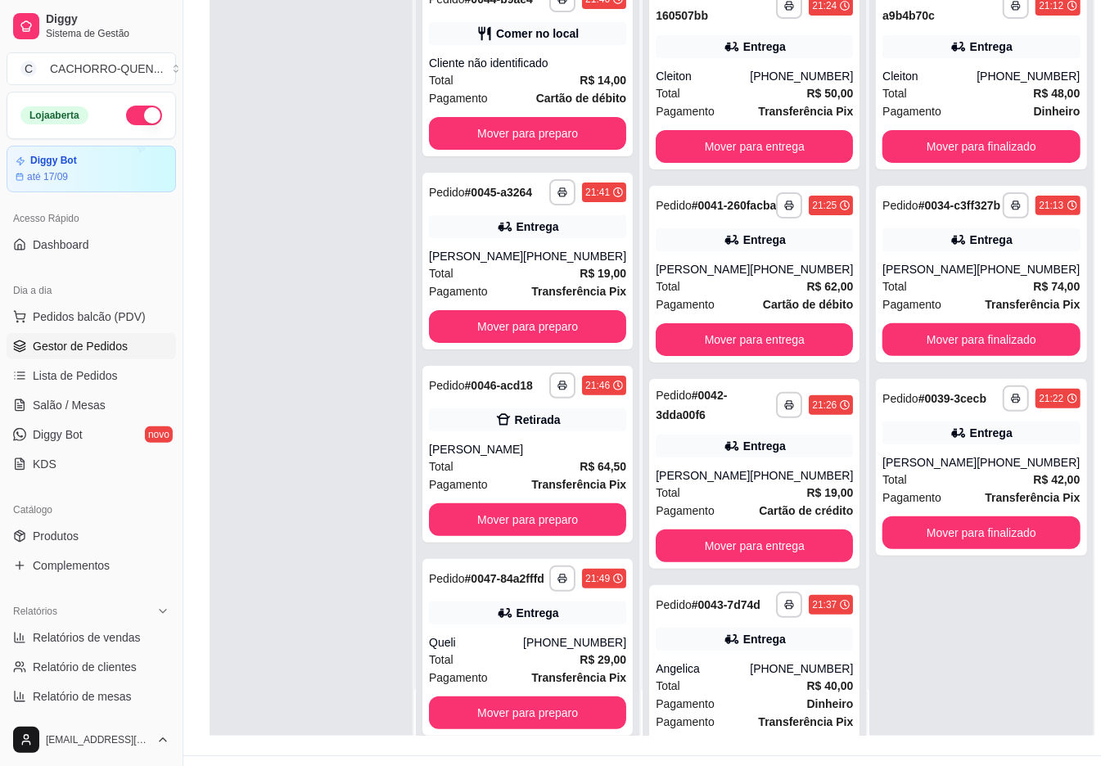
scroll to position [250, 0]
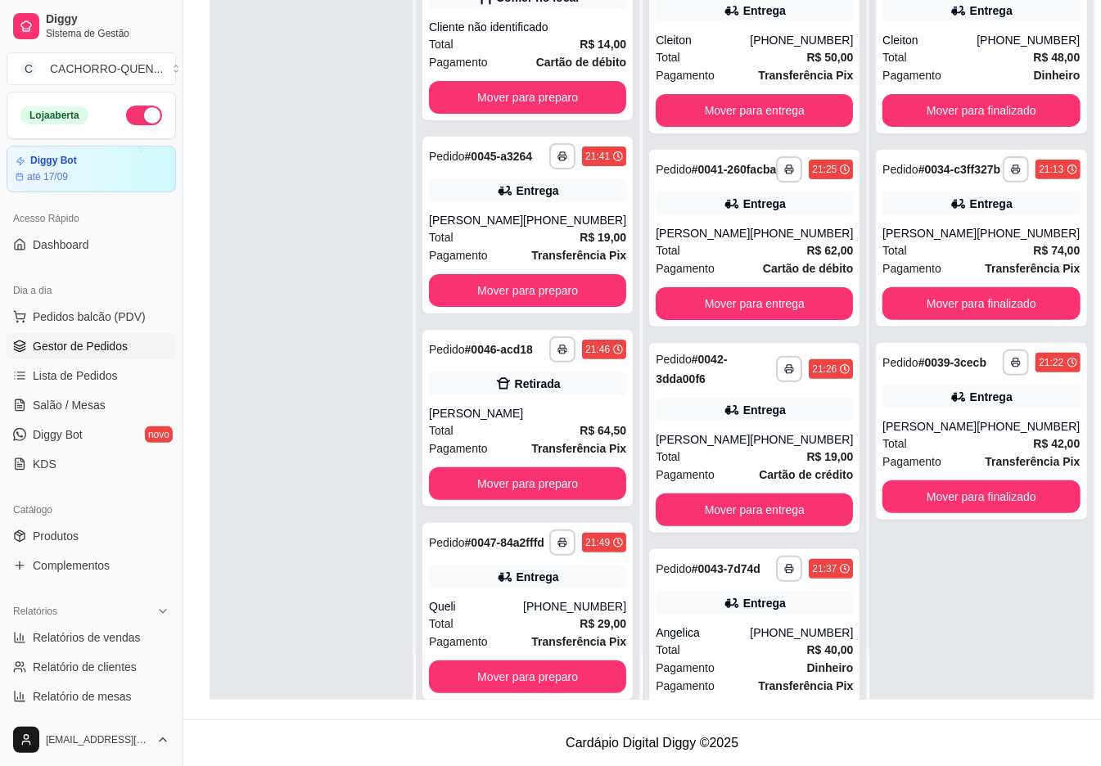
click at [993, 513] on button "Mover para finalizado" at bounding box center [981, 497] width 197 height 33
click at [967, 513] on button "Mover para finalizado" at bounding box center [982, 497] width 192 height 32
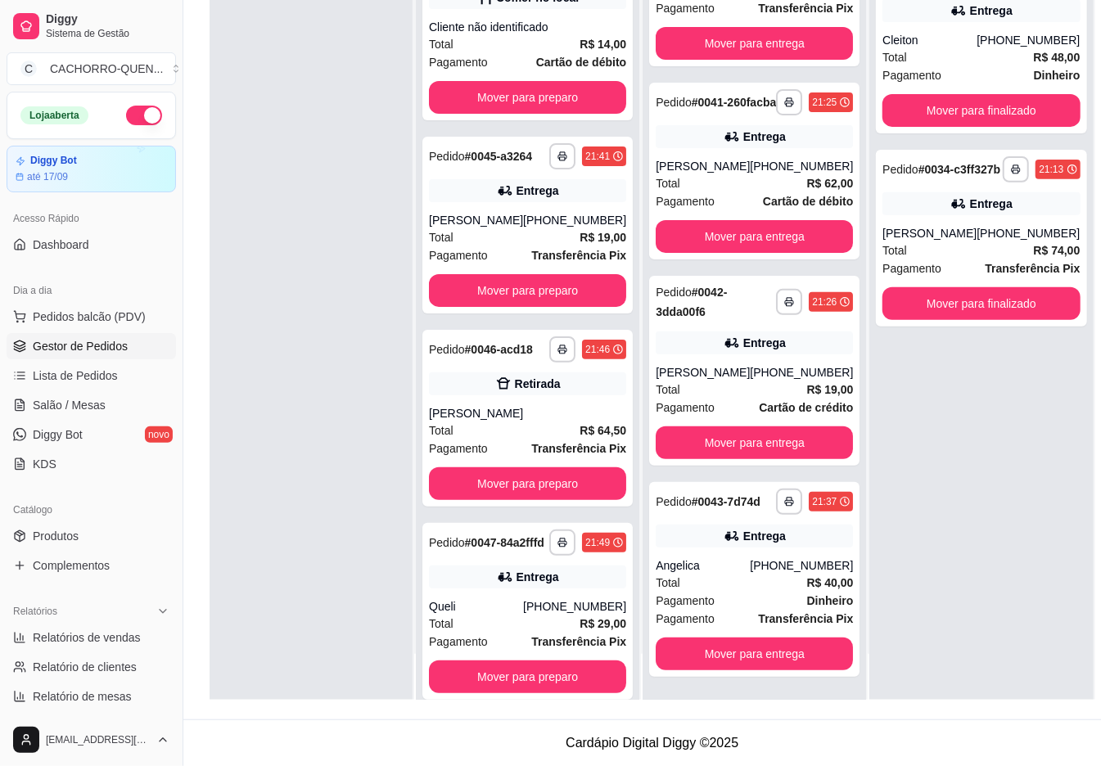
scroll to position [93, 0]
click at [757, 653] on button "Mover para entrega" at bounding box center [754, 654] width 197 height 33
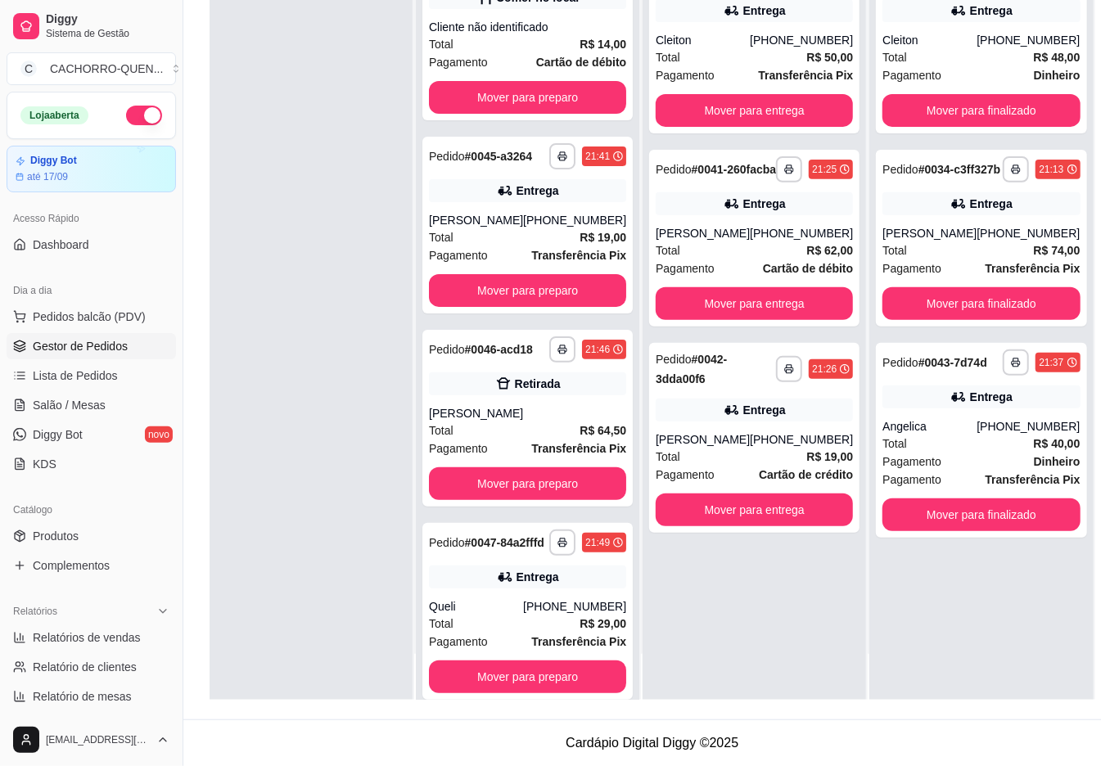
scroll to position [0, 0]
click at [932, 531] on button "Mover para finalizado" at bounding box center [981, 515] width 197 height 33
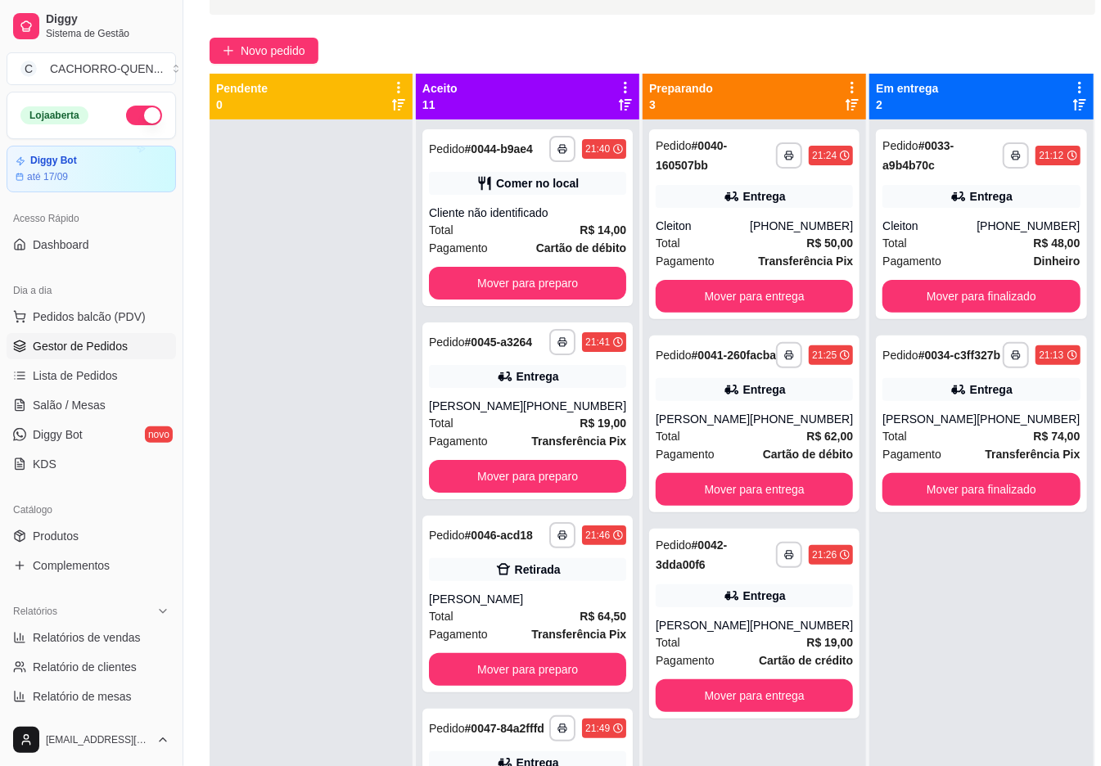
scroll to position [113, 0]
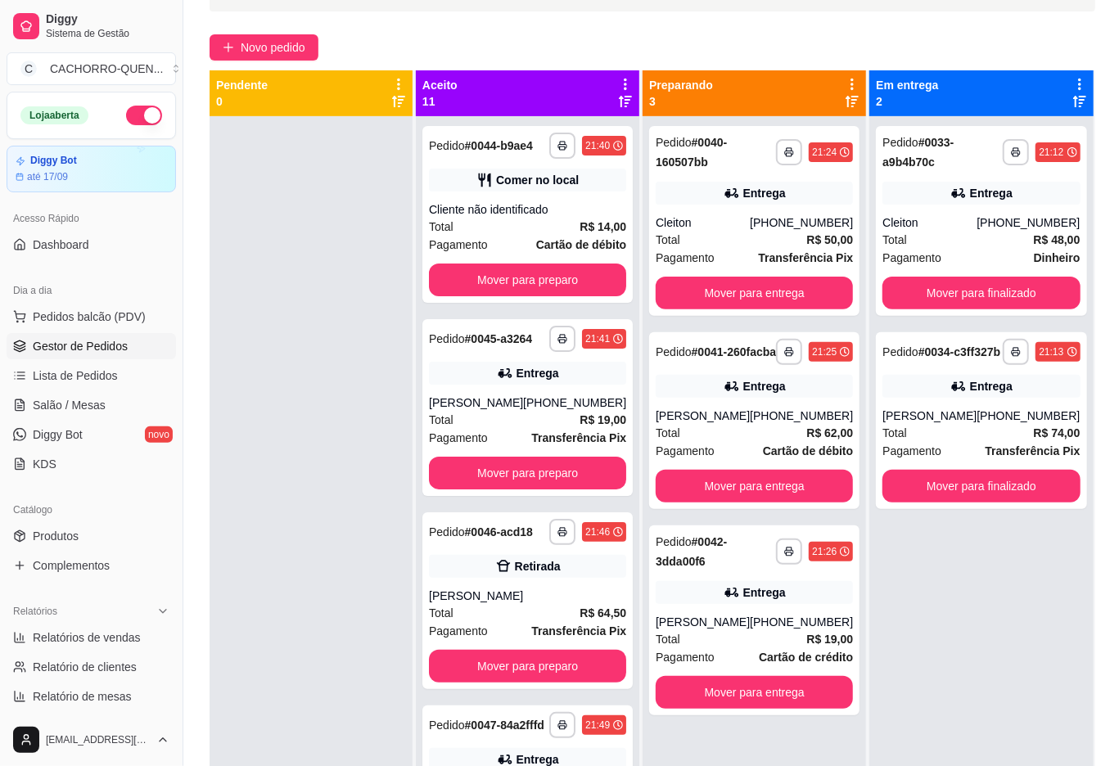
click at [489, 490] on button "Mover para preparo" at bounding box center [527, 473] width 197 height 33
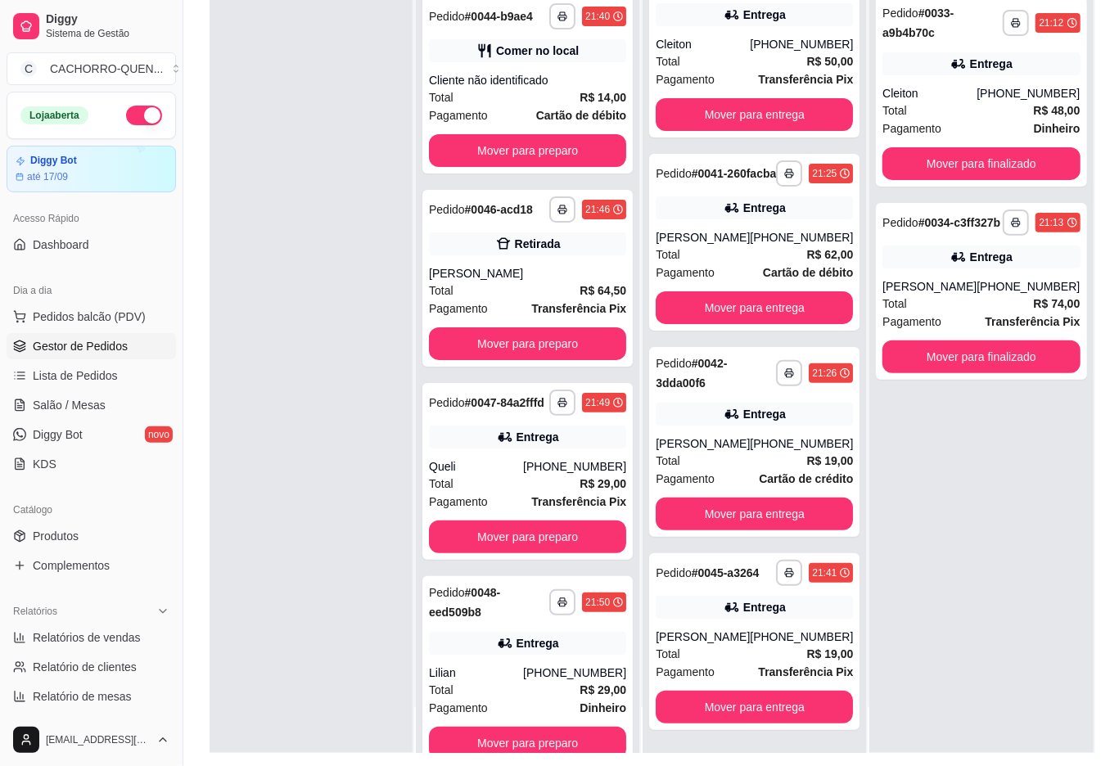
scroll to position [250, 0]
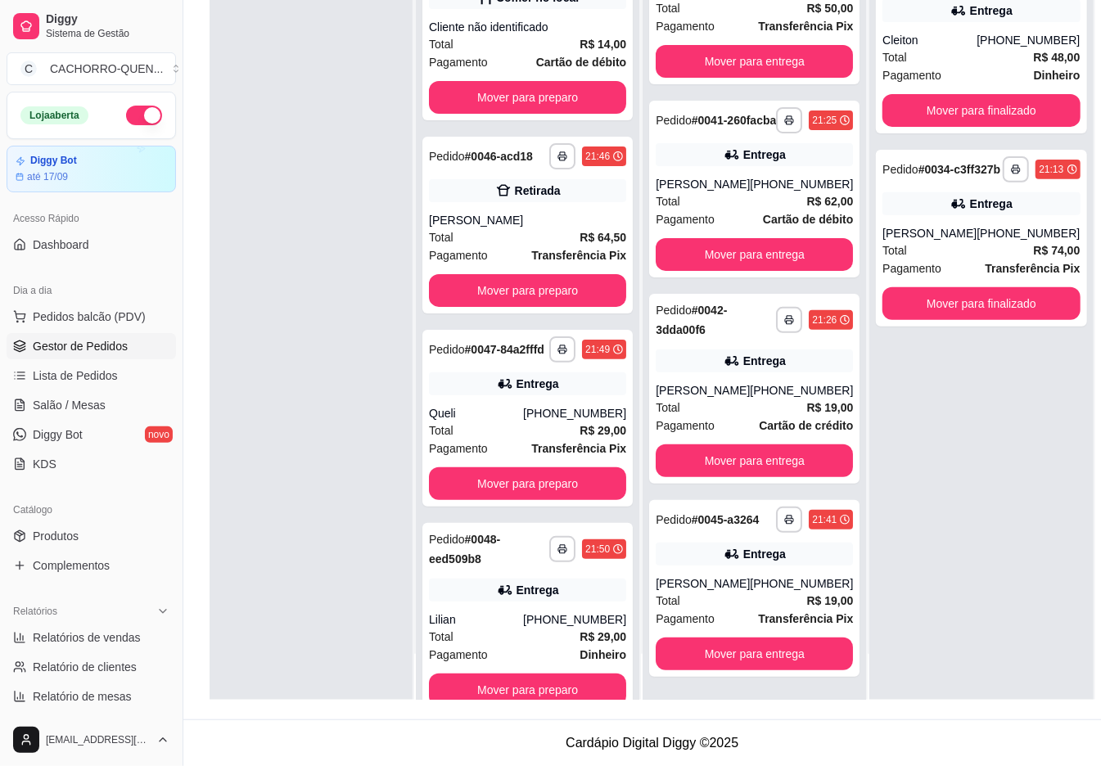
click at [725, 653] on button "Mover para entrega" at bounding box center [754, 654] width 197 height 33
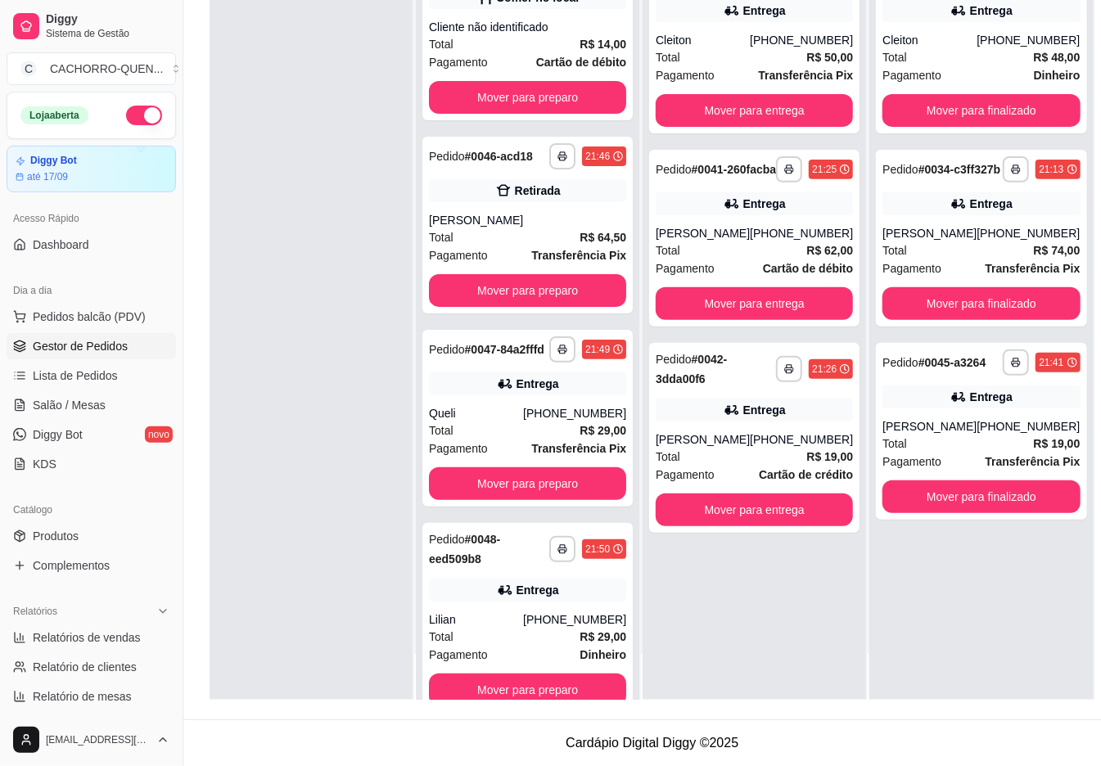
scroll to position [0, 0]
click at [957, 513] on button "Mover para finalizado" at bounding box center [981, 497] width 197 height 33
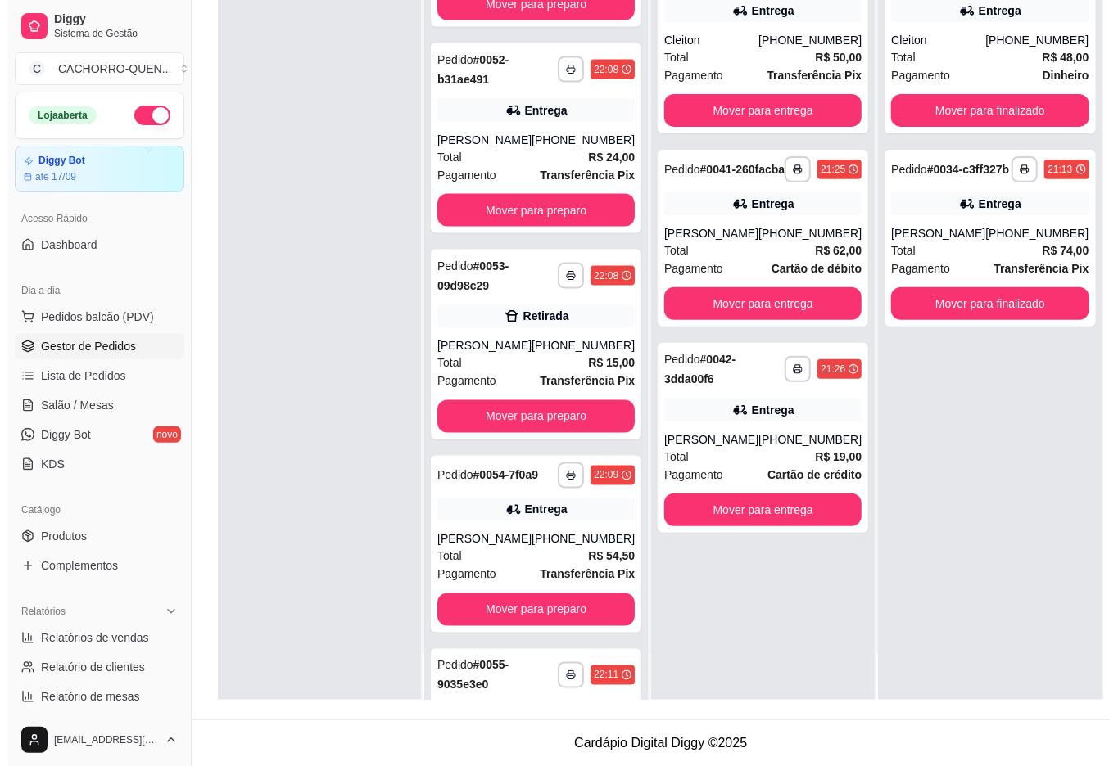
scroll to position [1536, 0]
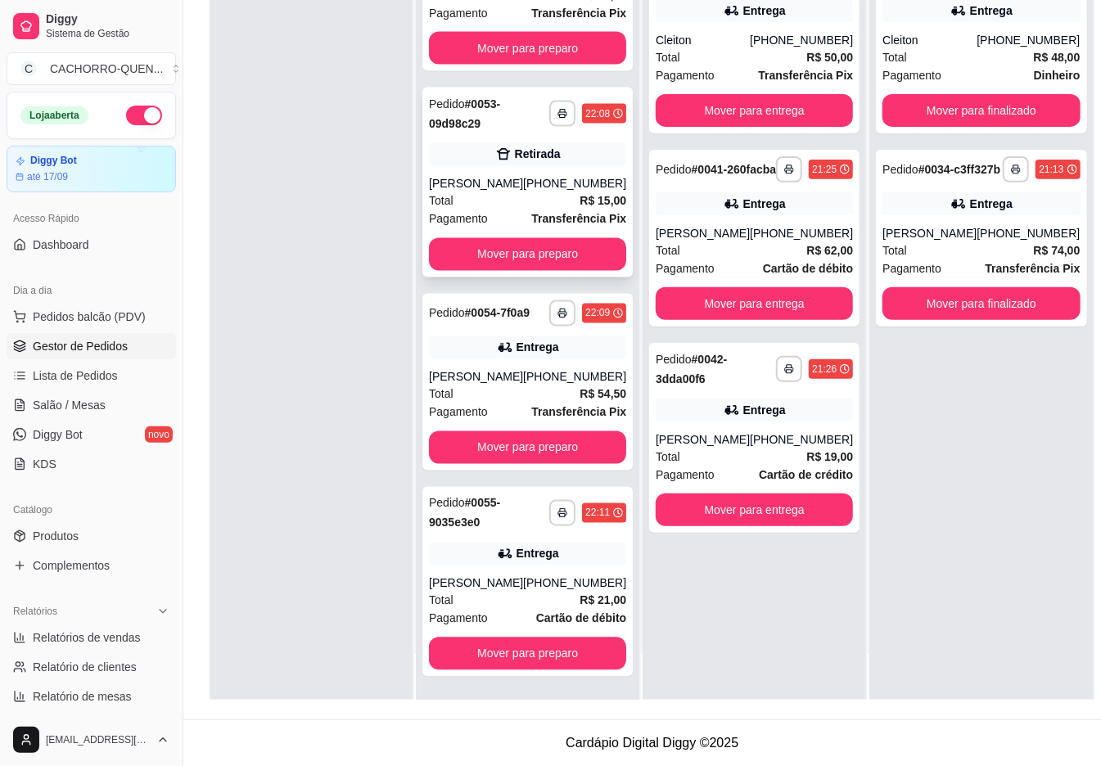
click at [454, 192] on span "Total" at bounding box center [441, 201] width 25 height 18
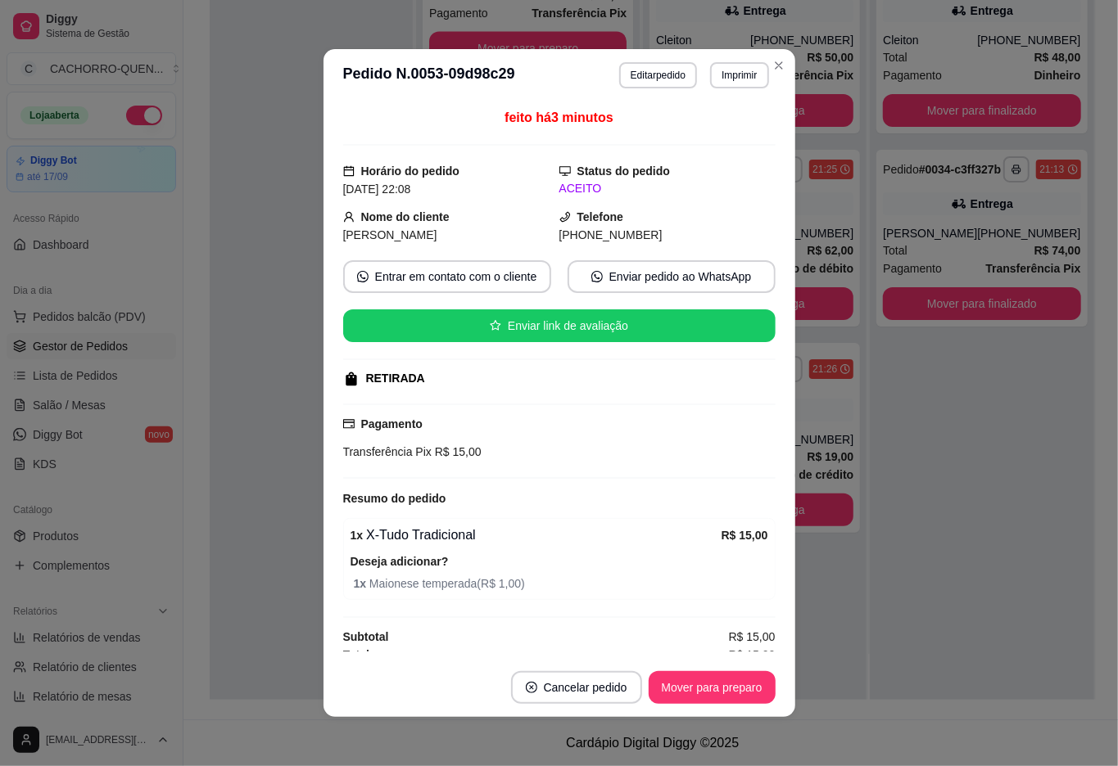
scroll to position [15, 0]
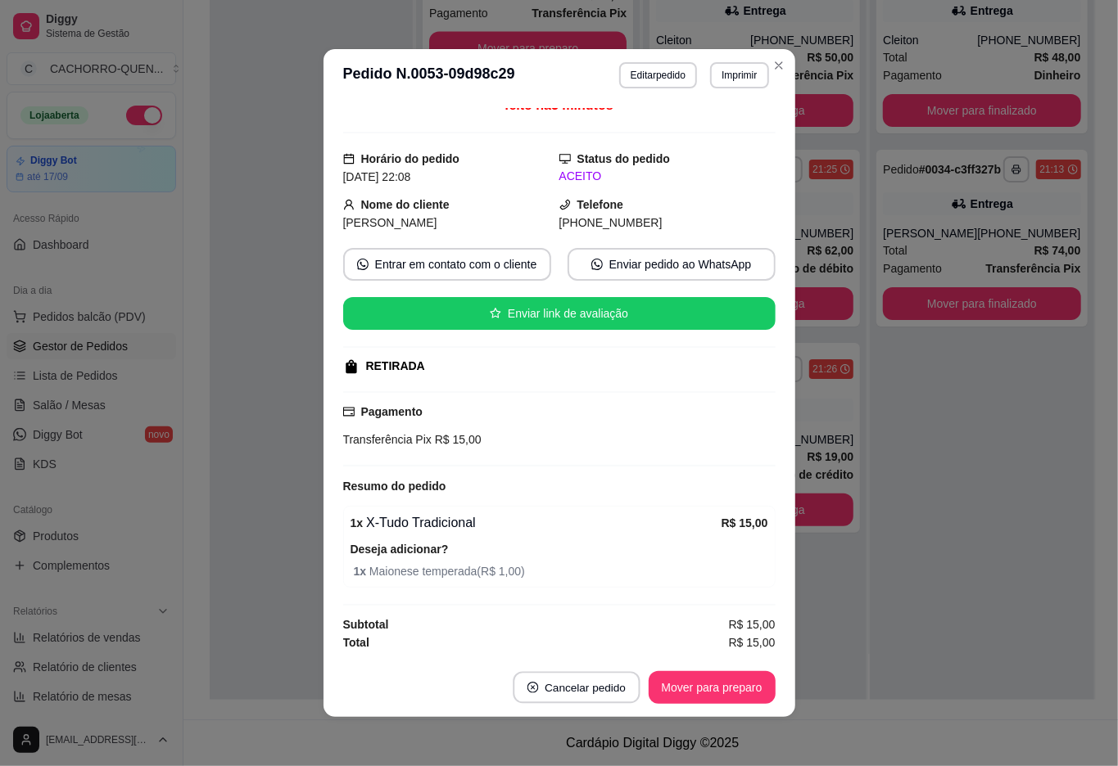
click at [540, 682] on button "Cancelar pedido" at bounding box center [576, 688] width 127 height 32
click at [593, 647] on button "Sim" at bounding box center [591, 647] width 66 height 33
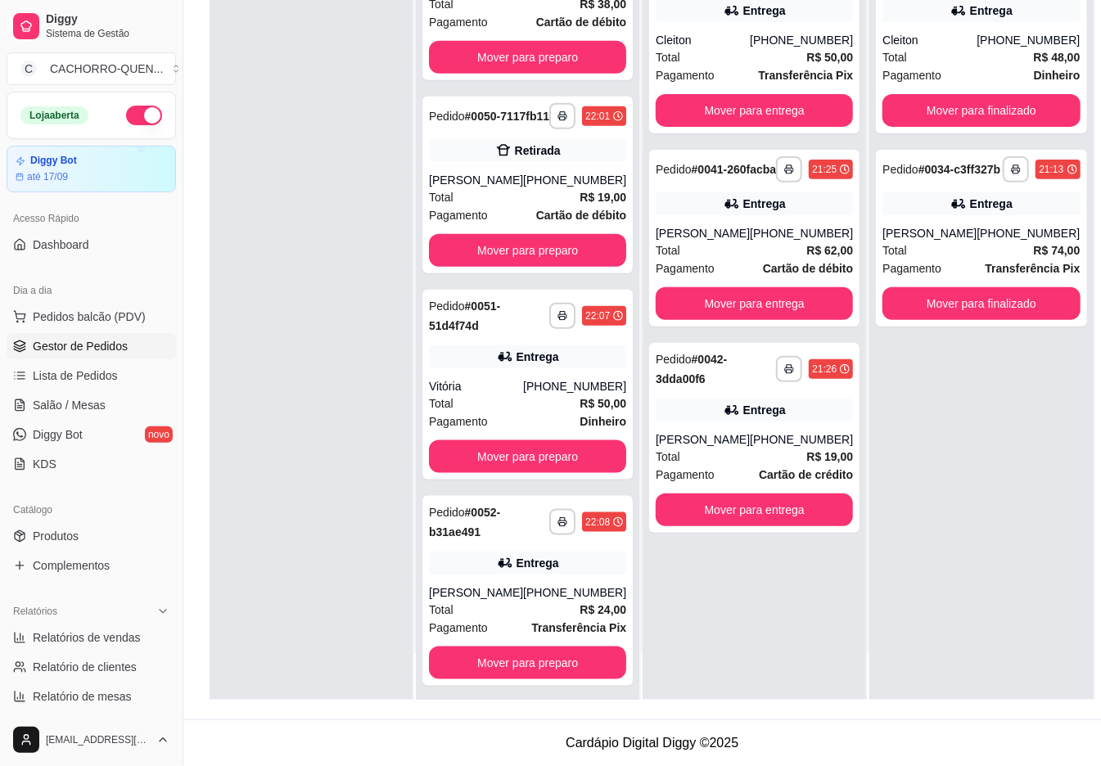
scroll to position [829, 0]
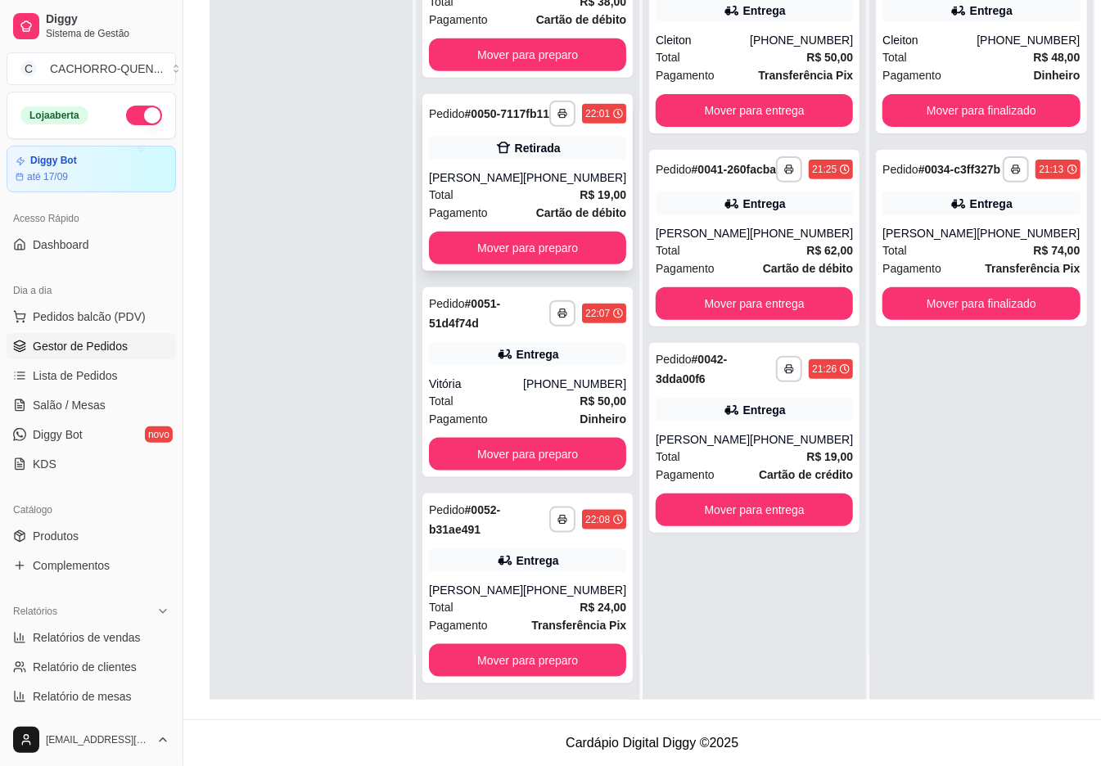
click at [486, 186] on div "[PERSON_NAME]" at bounding box center [476, 177] width 94 height 16
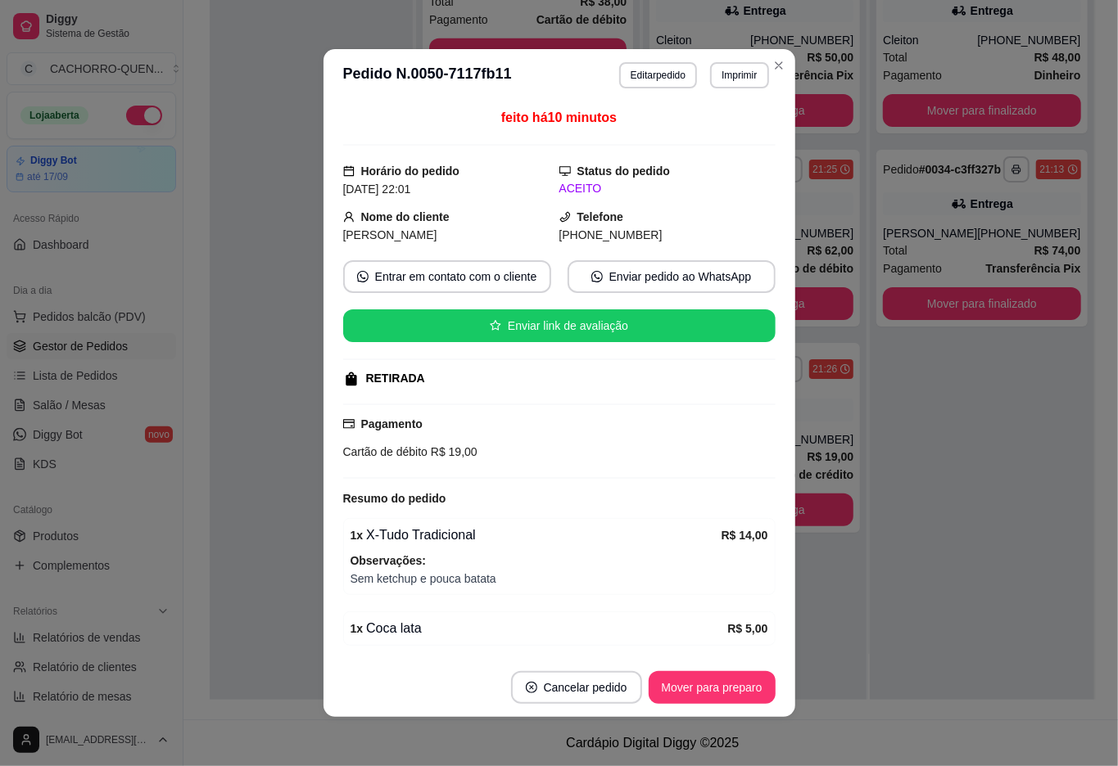
click at [656, 688] on button "Mover para preparo" at bounding box center [712, 687] width 127 height 33
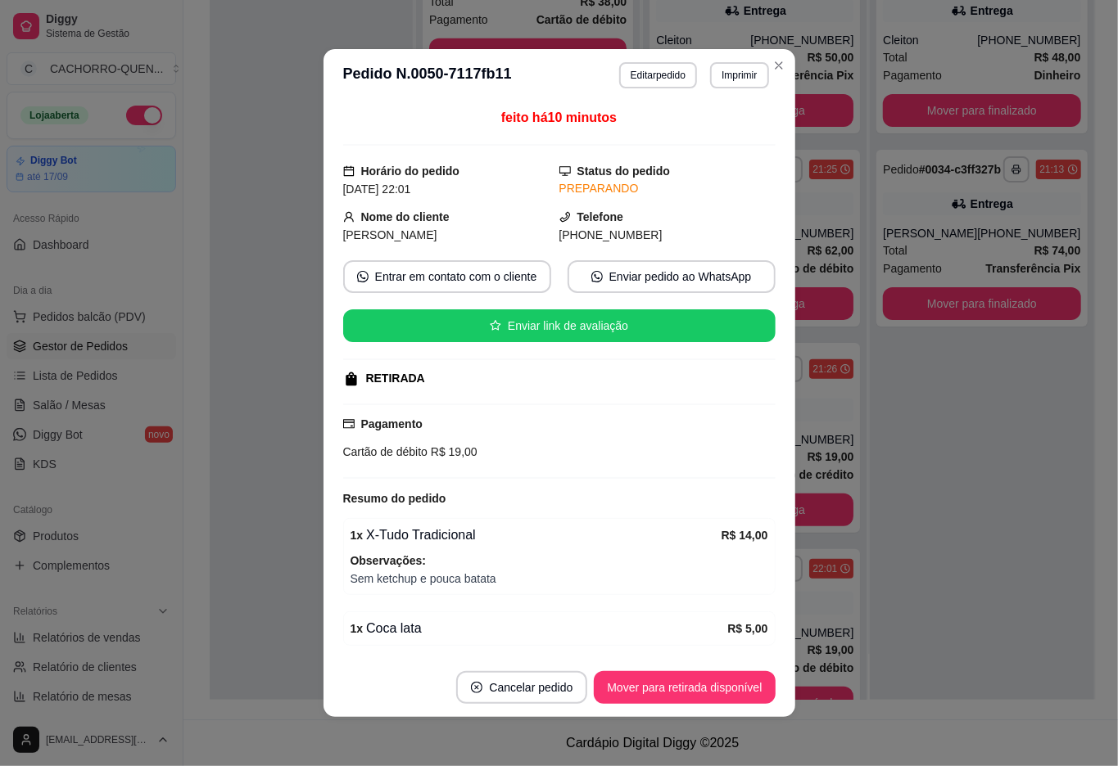
click at [647, 694] on button "Mover para retirada disponível" at bounding box center [684, 687] width 181 height 33
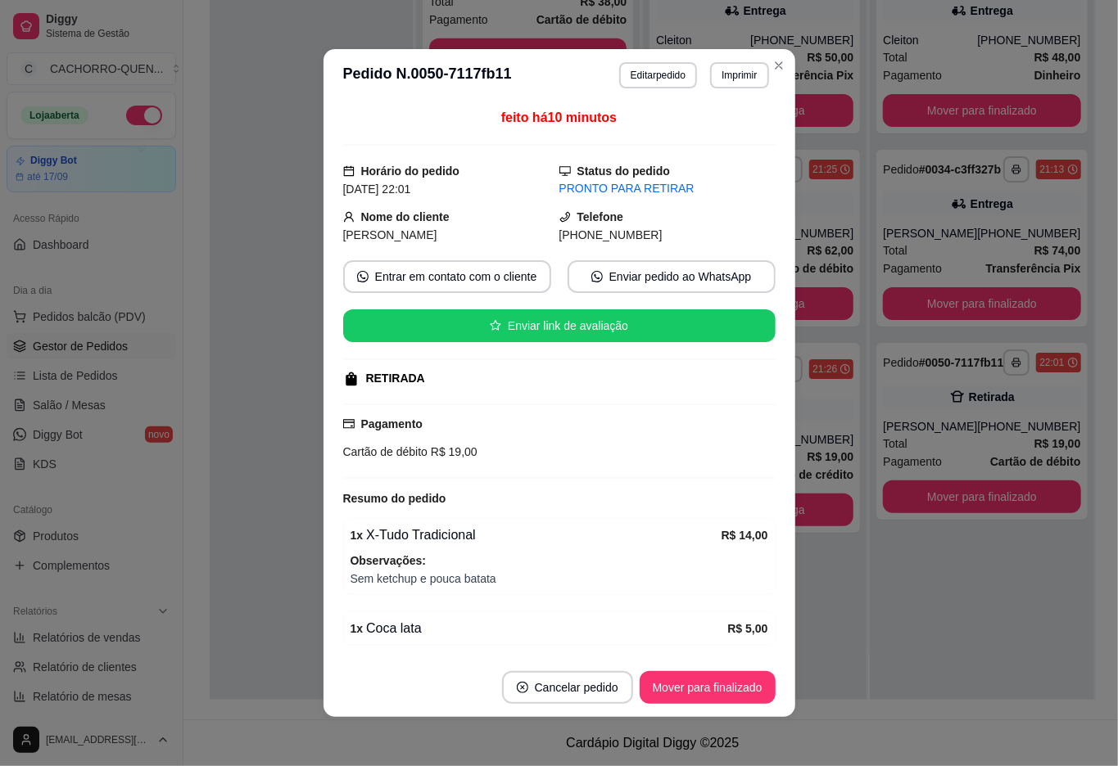
click at [640, 686] on button "Mover para finalizado" at bounding box center [708, 687] width 136 height 33
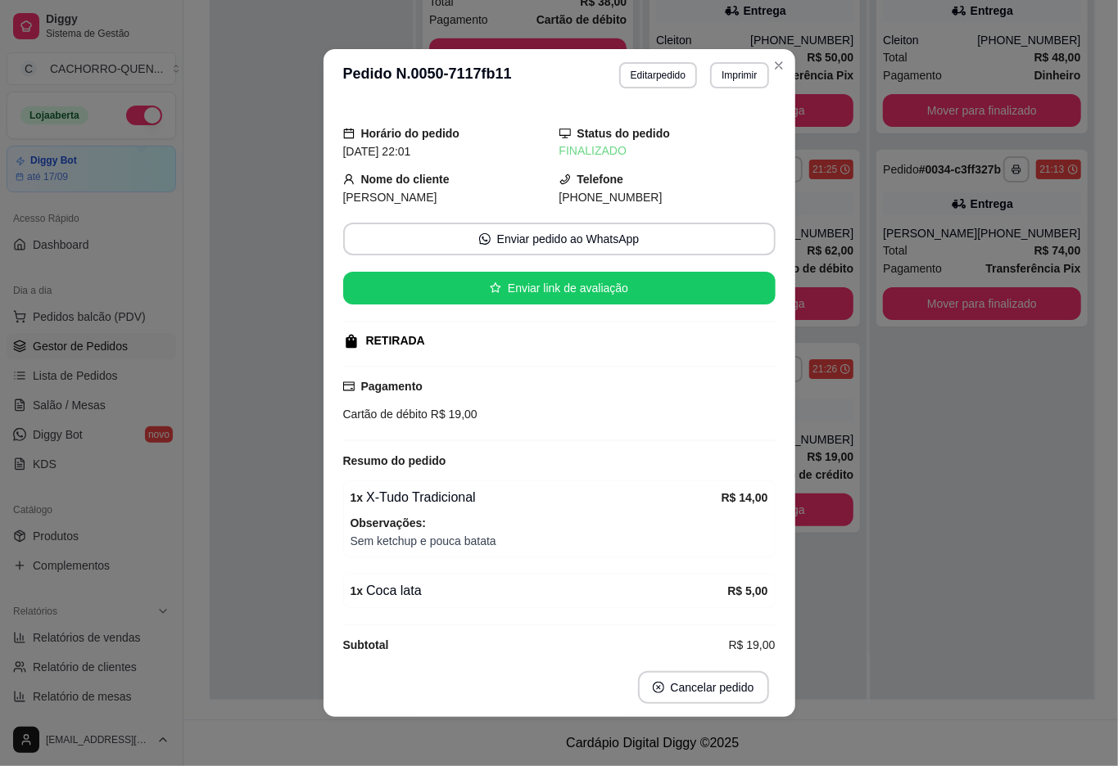
click at [958, 611] on div "**********" at bounding box center [982, 317] width 224 height 766
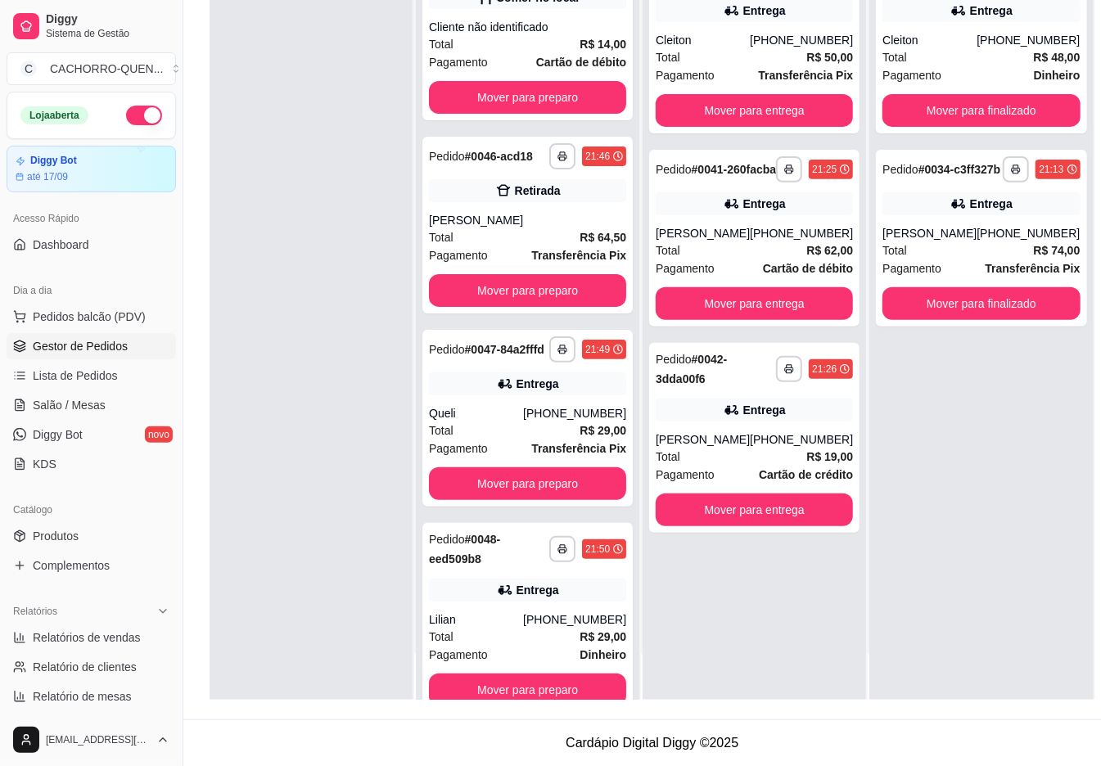
scroll to position [0, 0]
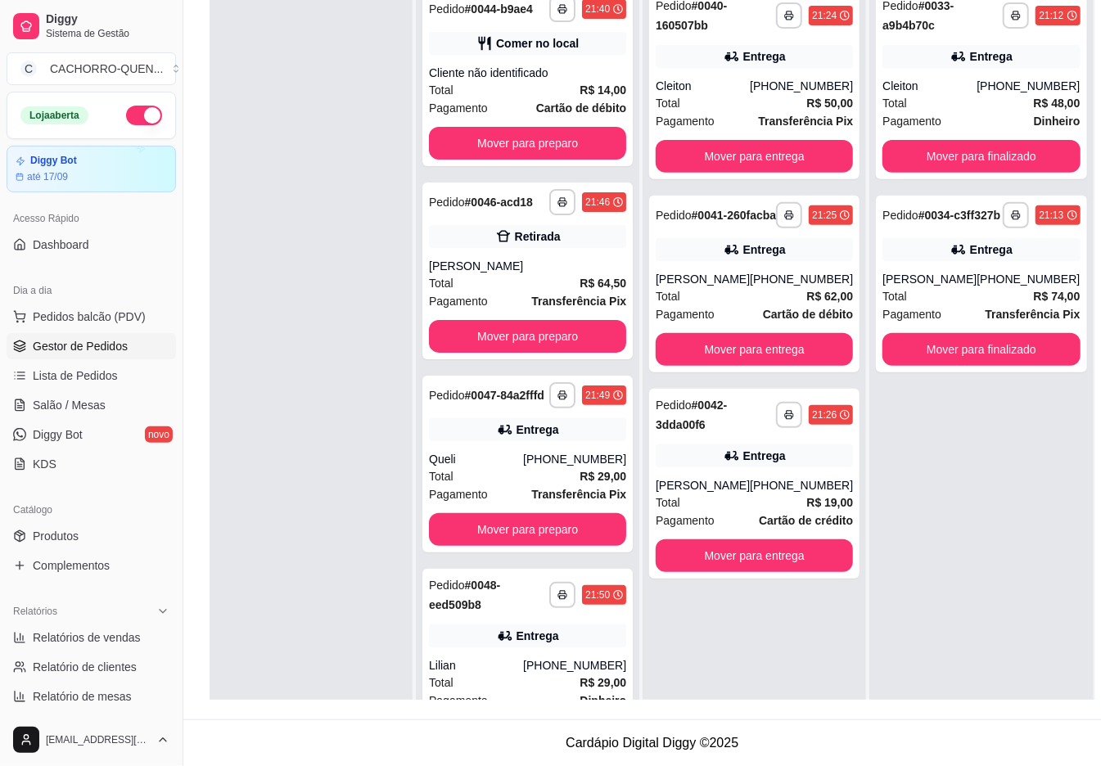
click at [776, 214] on button "button" at bounding box center [789, 215] width 26 height 26
click at [473, 248] on div "Retirada" at bounding box center [527, 236] width 197 height 23
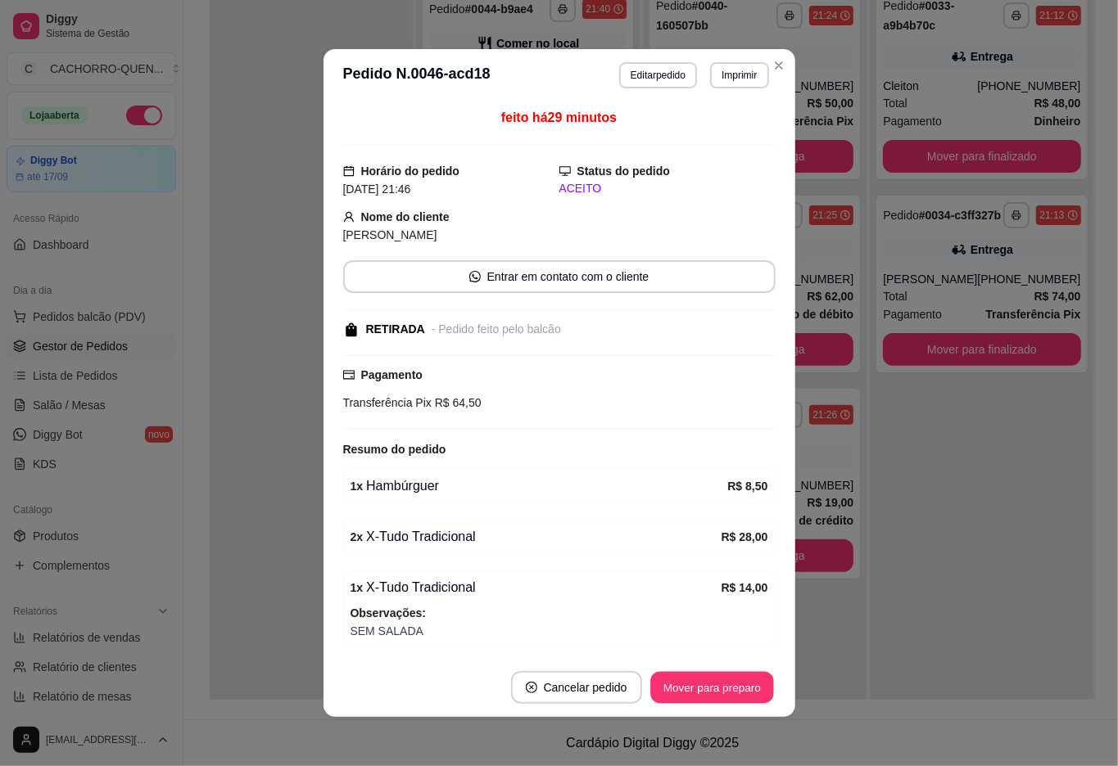
click at [662, 703] on button "Mover para preparo" at bounding box center [711, 688] width 123 height 32
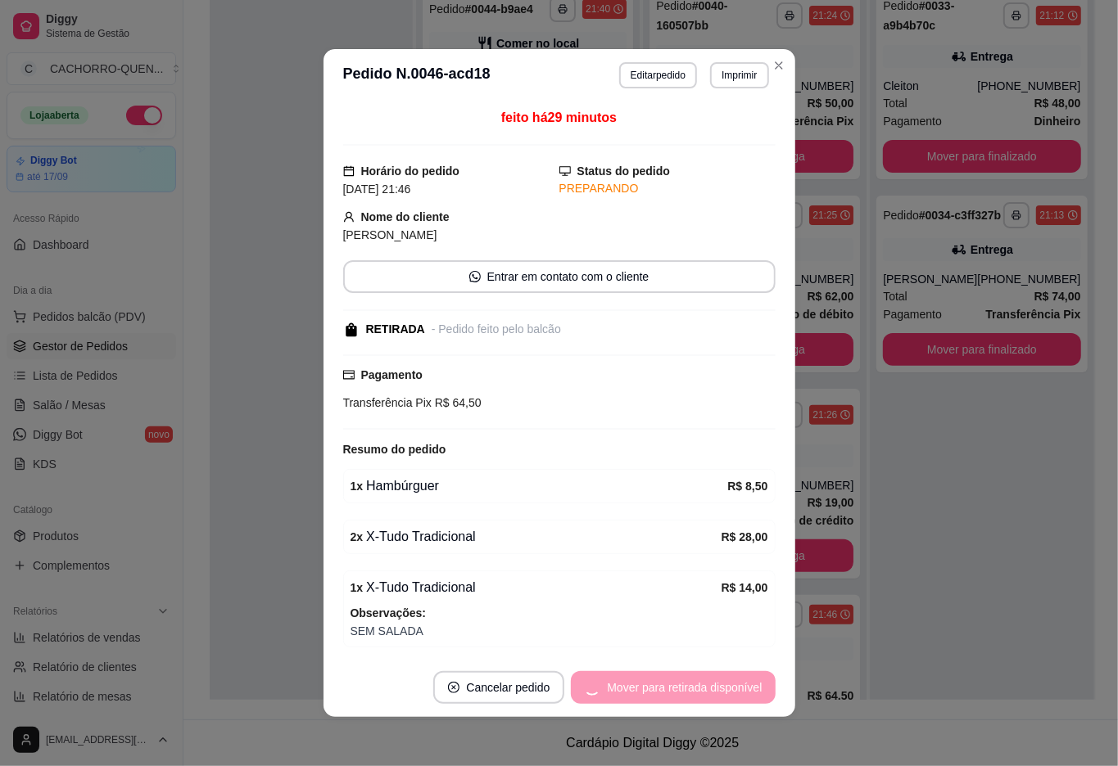
click at [672, 680] on div "Mover para retirada disponível" at bounding box center [673, 687] width 204 height 33
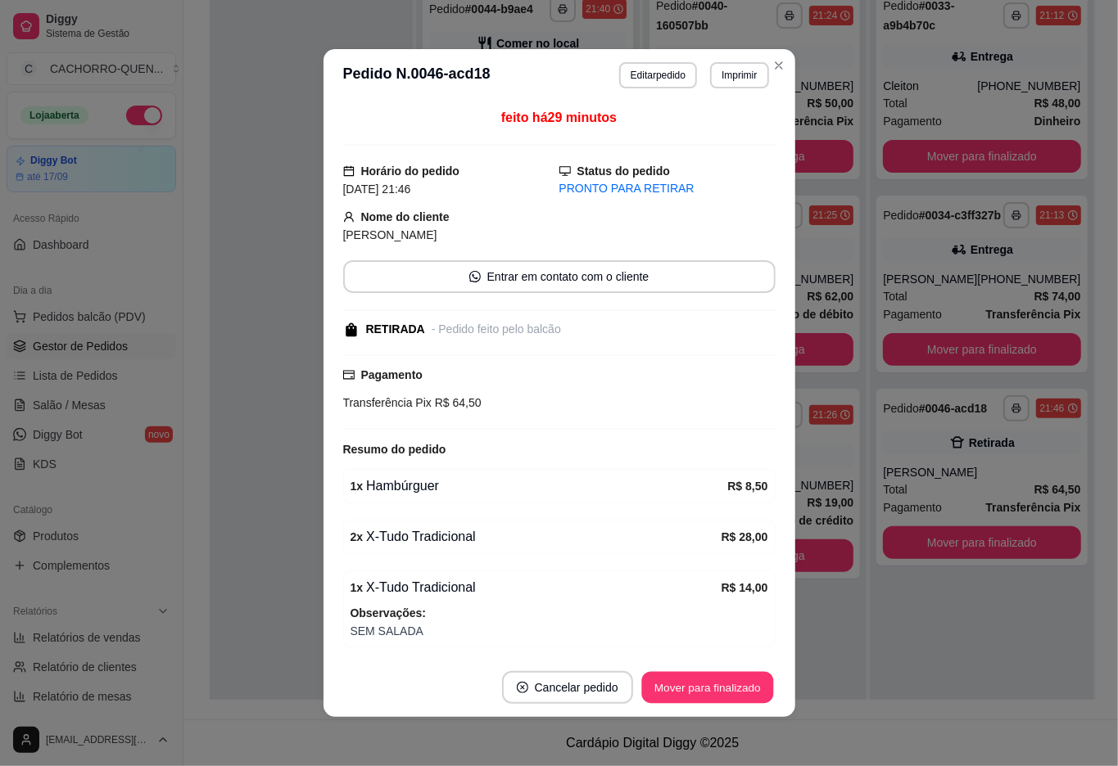
click at [696, 688] on button "Mover para finalizado" at bounding box center [707, 688] width 132 height 32
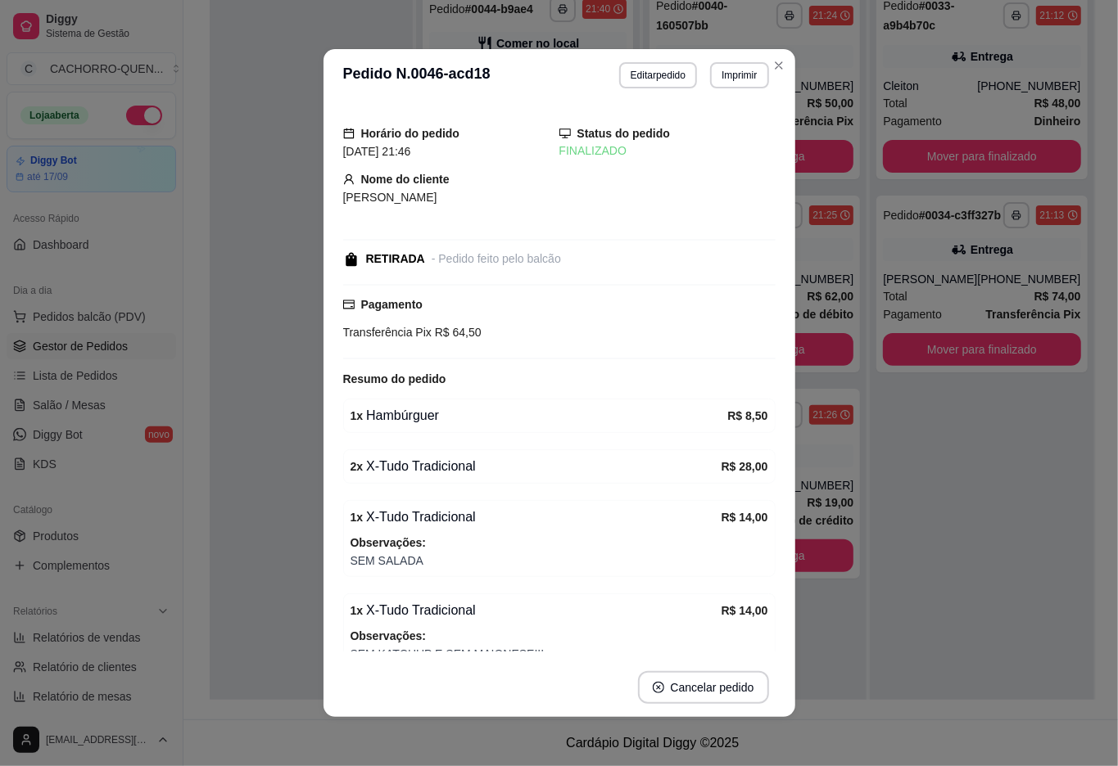
click at [1017, 642] on div "**********" at bounding box center [982, 363] width 224 height 766
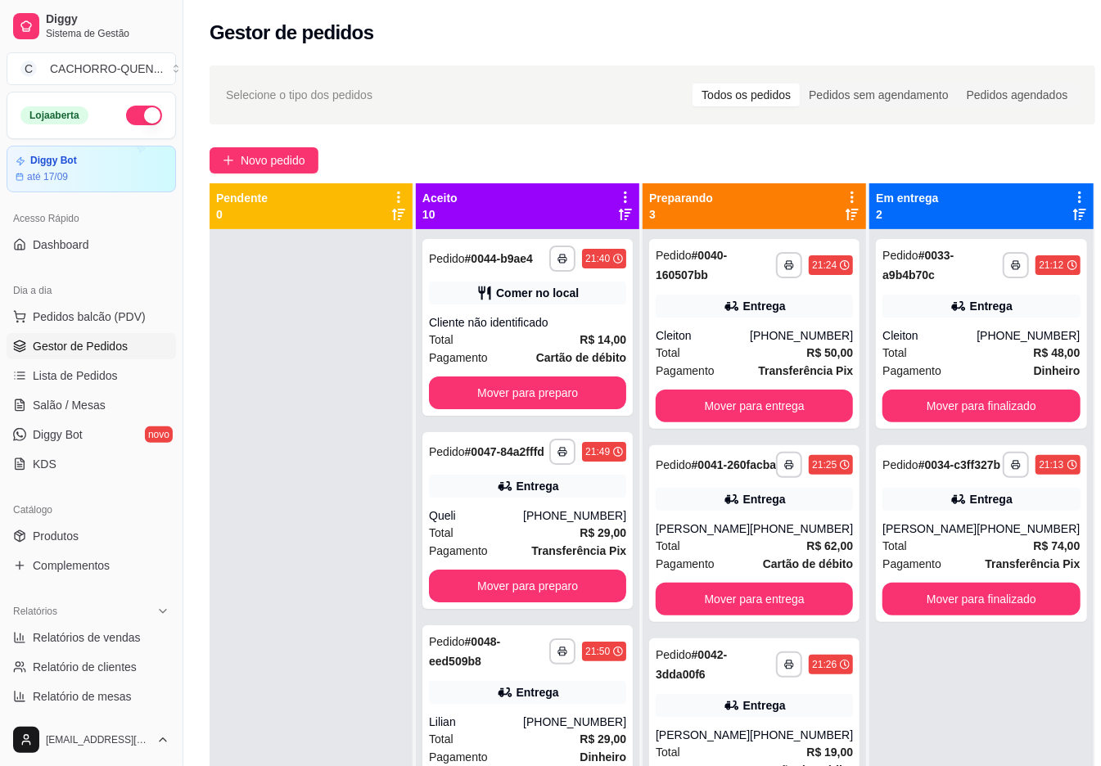
click at [694, 391] on button "Mover para entrega" at bounding box center [754, 406] width 197 height 33
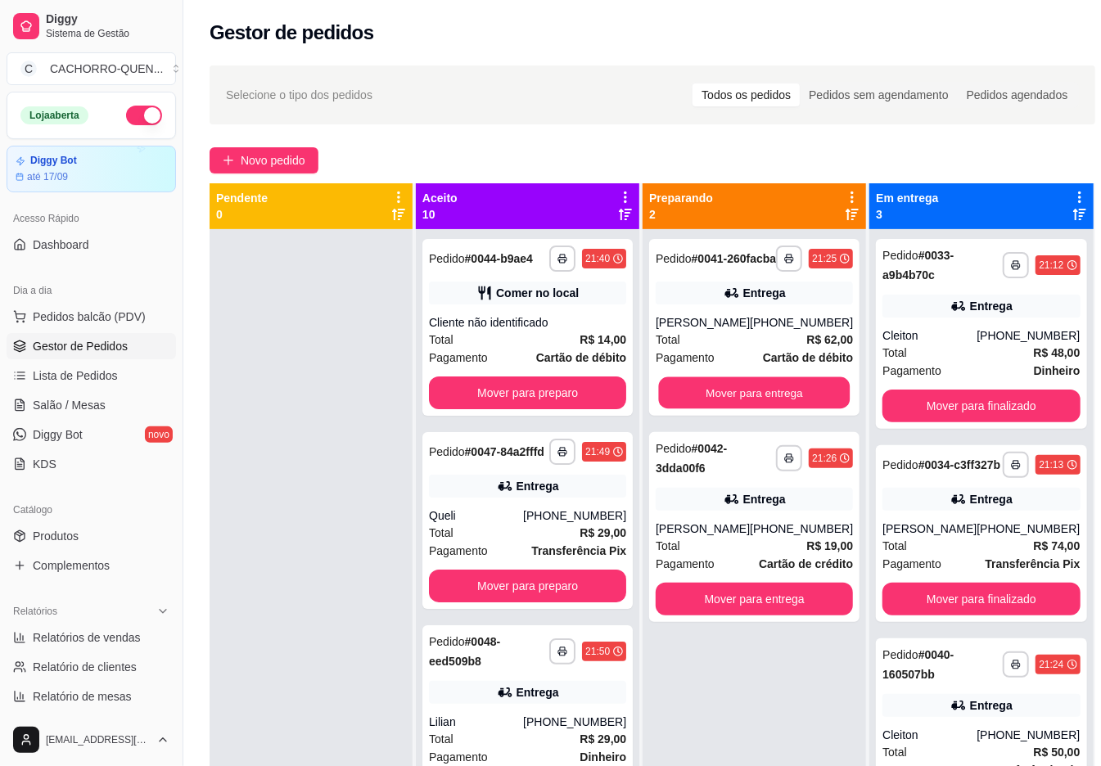
click at [695, 397] on button "Mover para entrega" at bounding box center [755, 393] width 192 height 32
click at [721, 398] on button "Mover para entrega" at bounding box center [754, 393] width 197 height 33
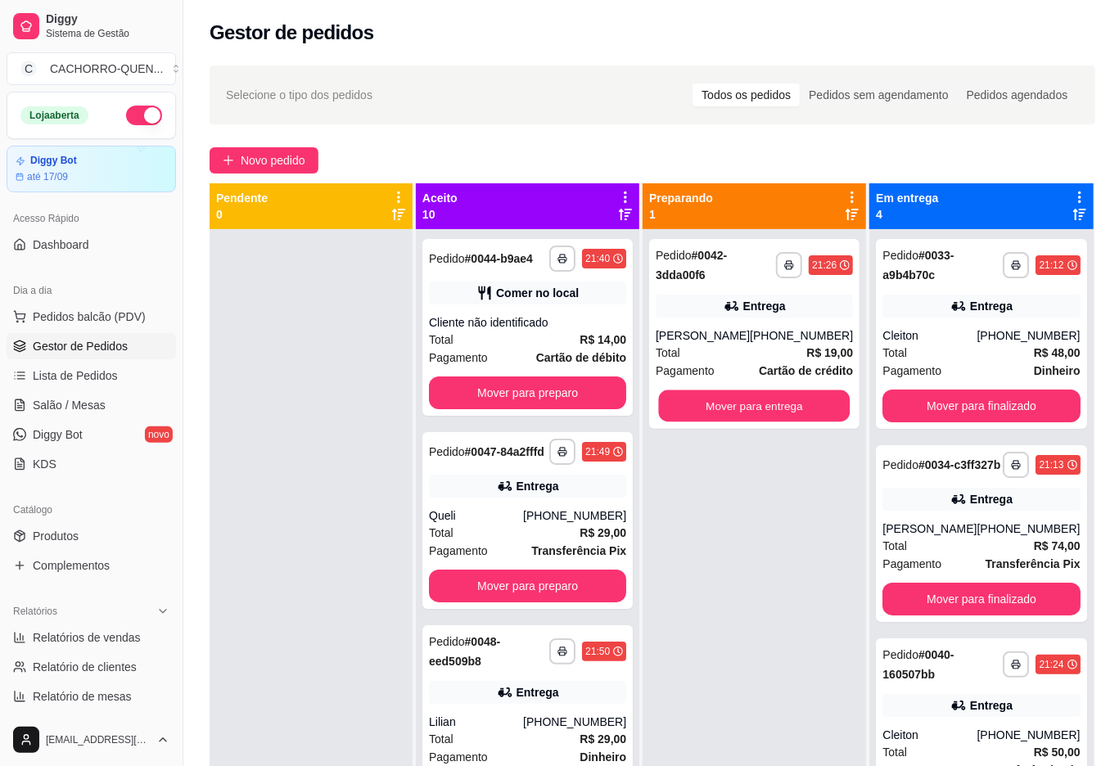
click at [706, 396] on button "Mover para entrega" at bounding box center [755, 407] width 192 height 32
click at [742, 395] on button "Mover para entrega" at bounding box center [754, 406] width 197 height 33
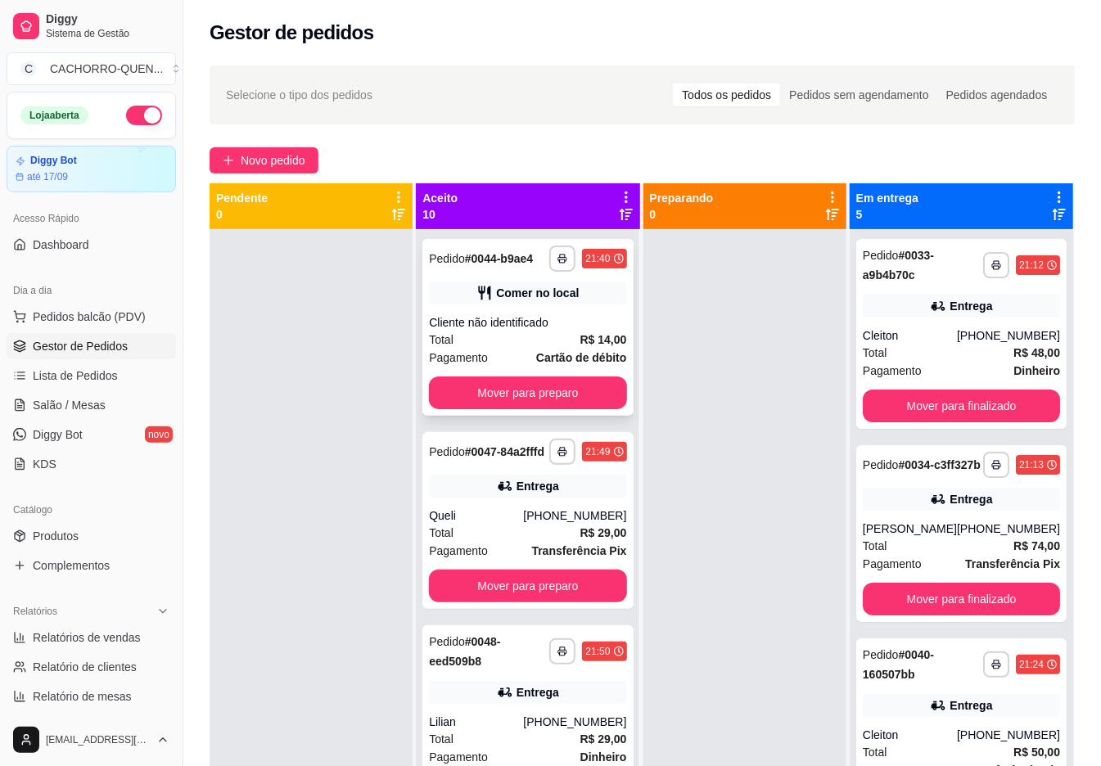
click at [472, 305] on div "Comer no local" at bounding box center [527, 293] width 197 height 23
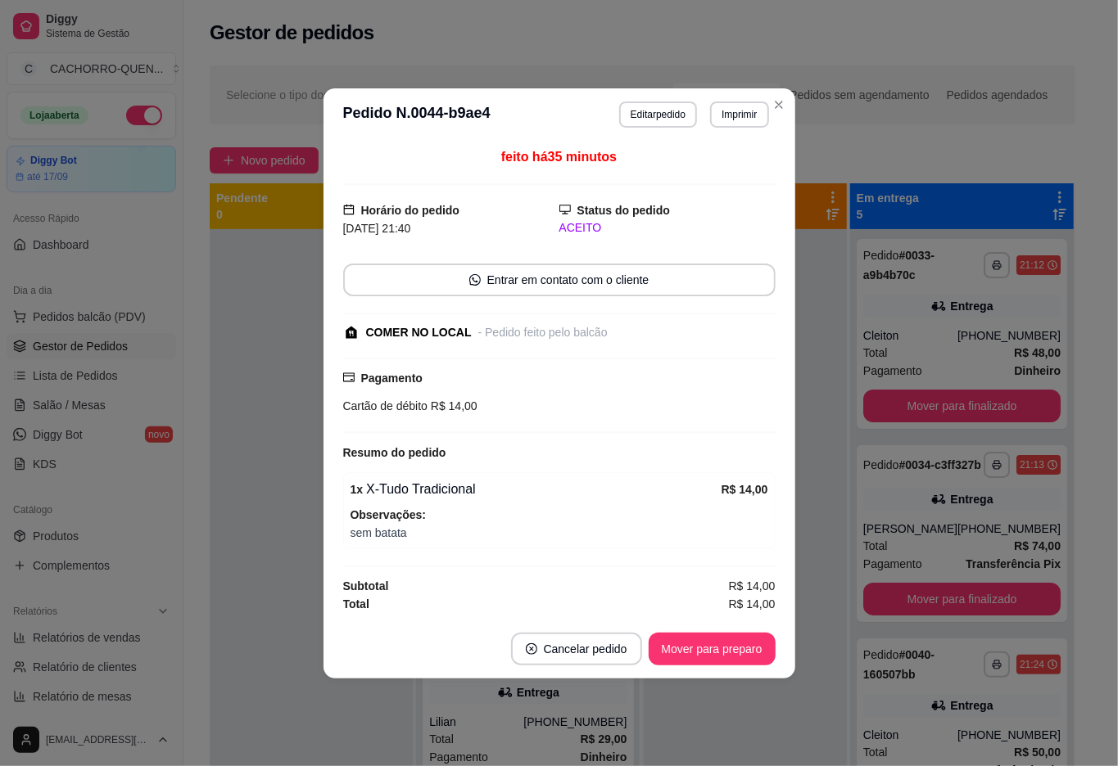
click at [660, 646] on button "Mover para preparo" at bounding box center [712, 649] width 127 height 33
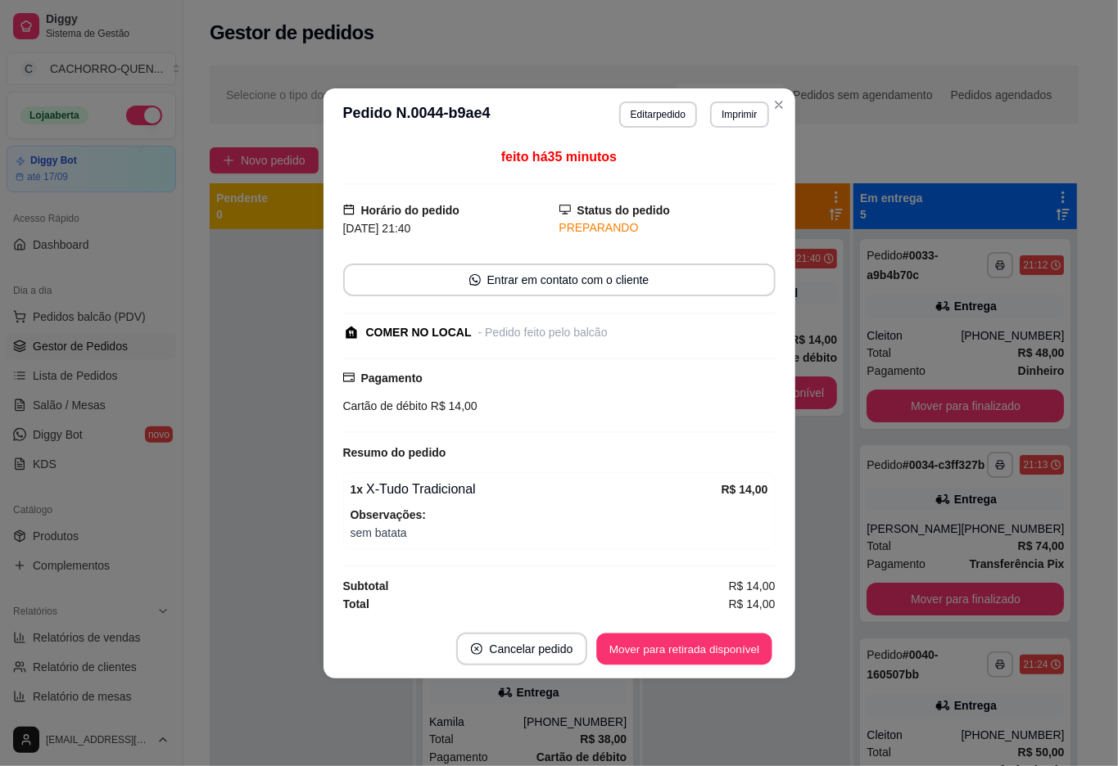
click at [666, 649] on button "Mover para retirada disponível" at bounding box center [684, 649] width 175 height 32
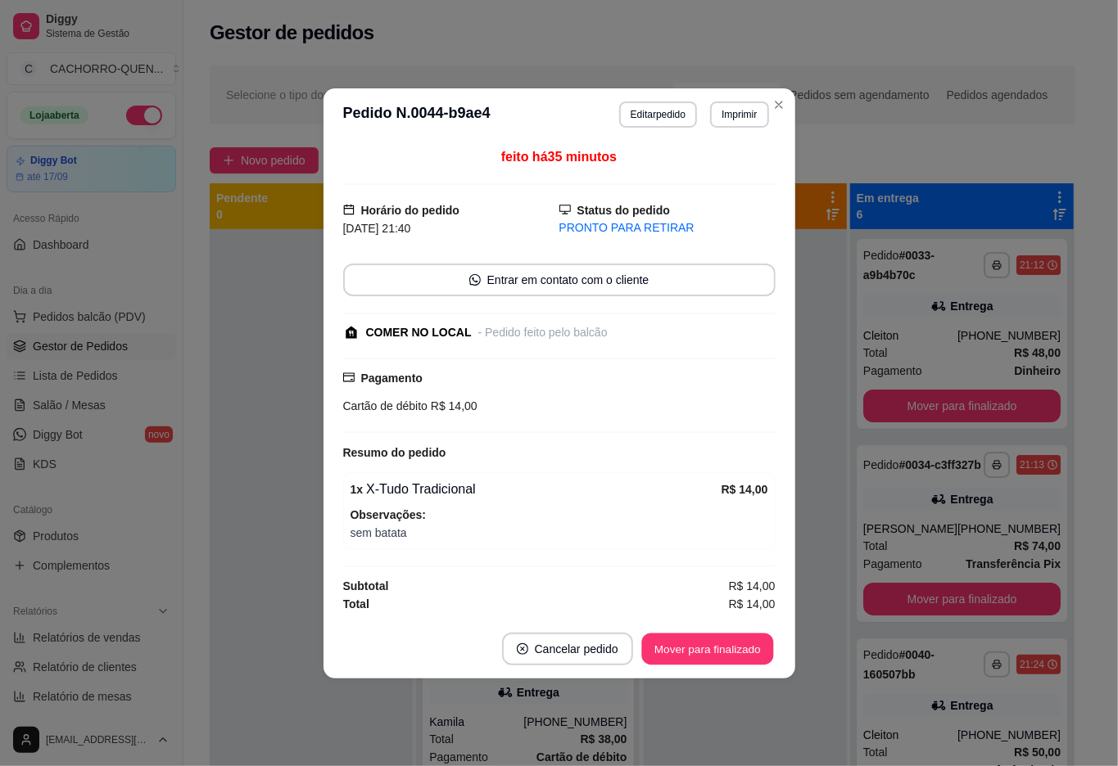
click at [699, 653] on button "Mover para finalizado" at bounding box center [707, 649] width 132 height 32
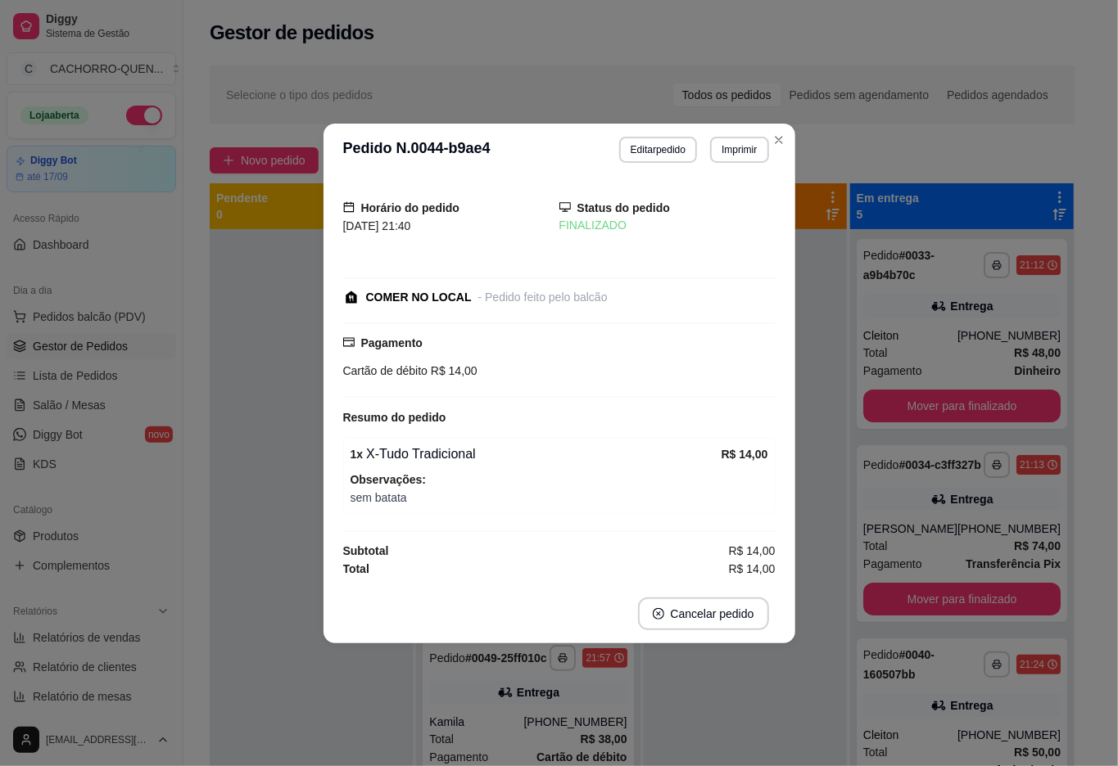
click at [719, 729] on div at bounding box center [745, 612] width 203 height 766
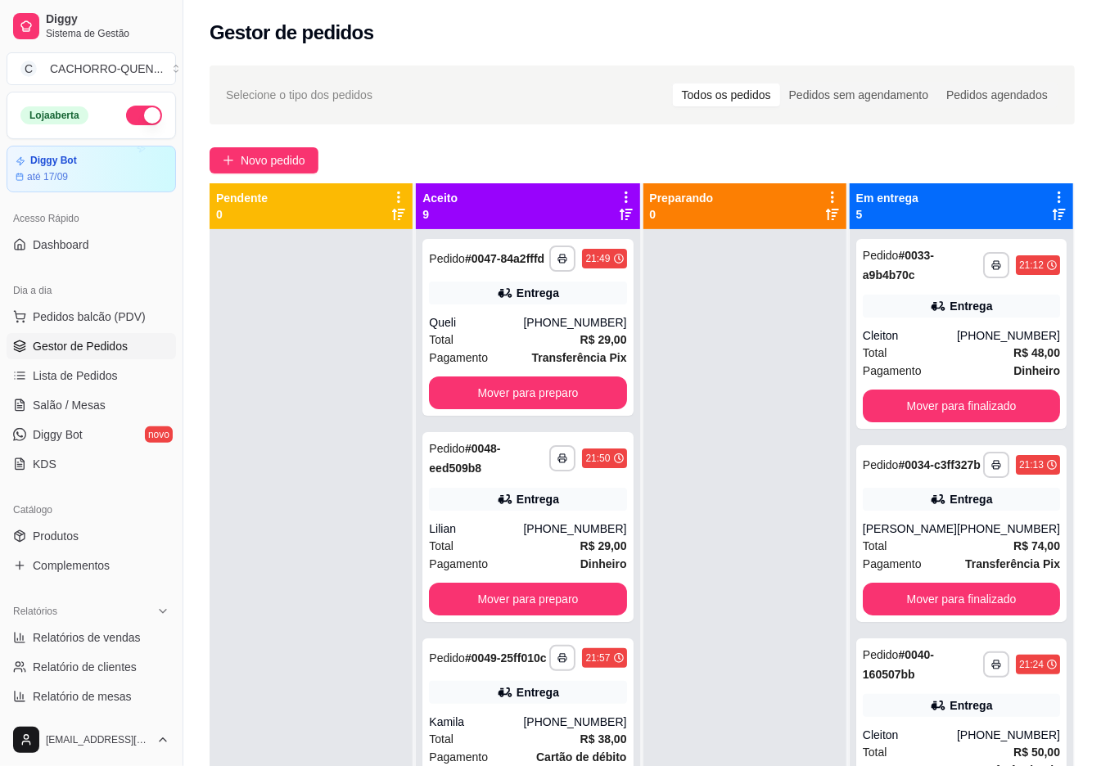
click at [515, 407] on button "Mover para preparo" at bounding box center [527, 393] width 197 height 33
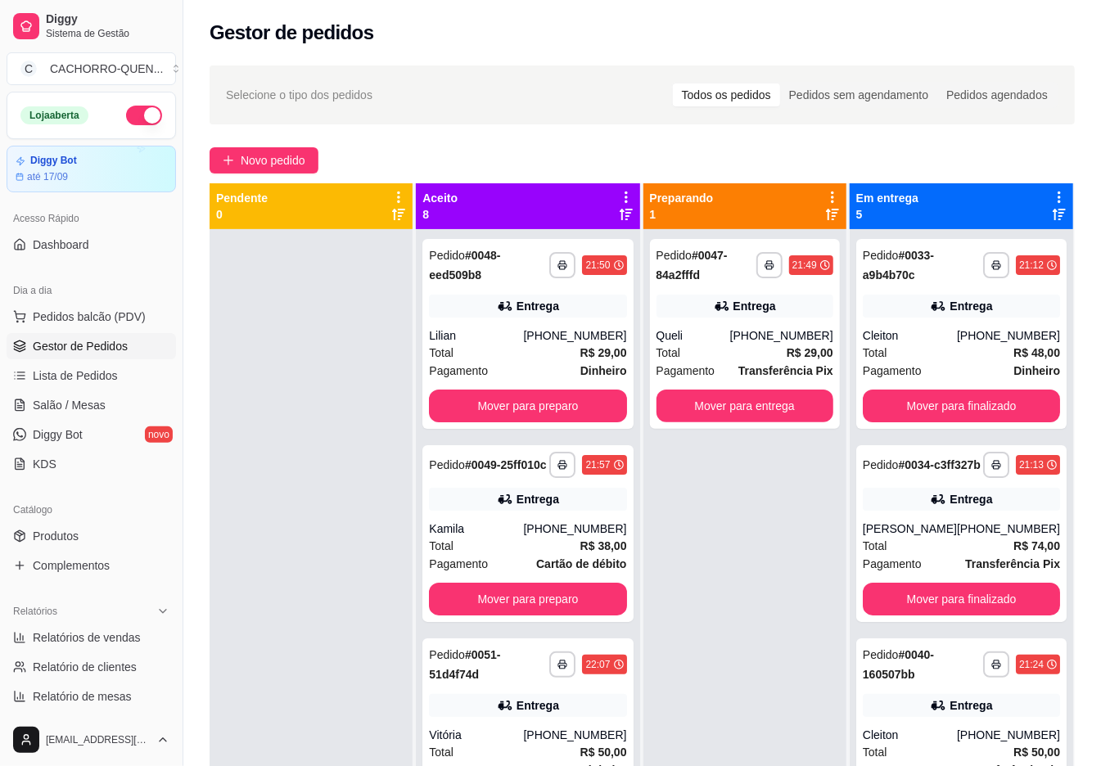
click at [567, 410] on button "Mover para preparo" at bounding box center [527, 406] width 197 height 33
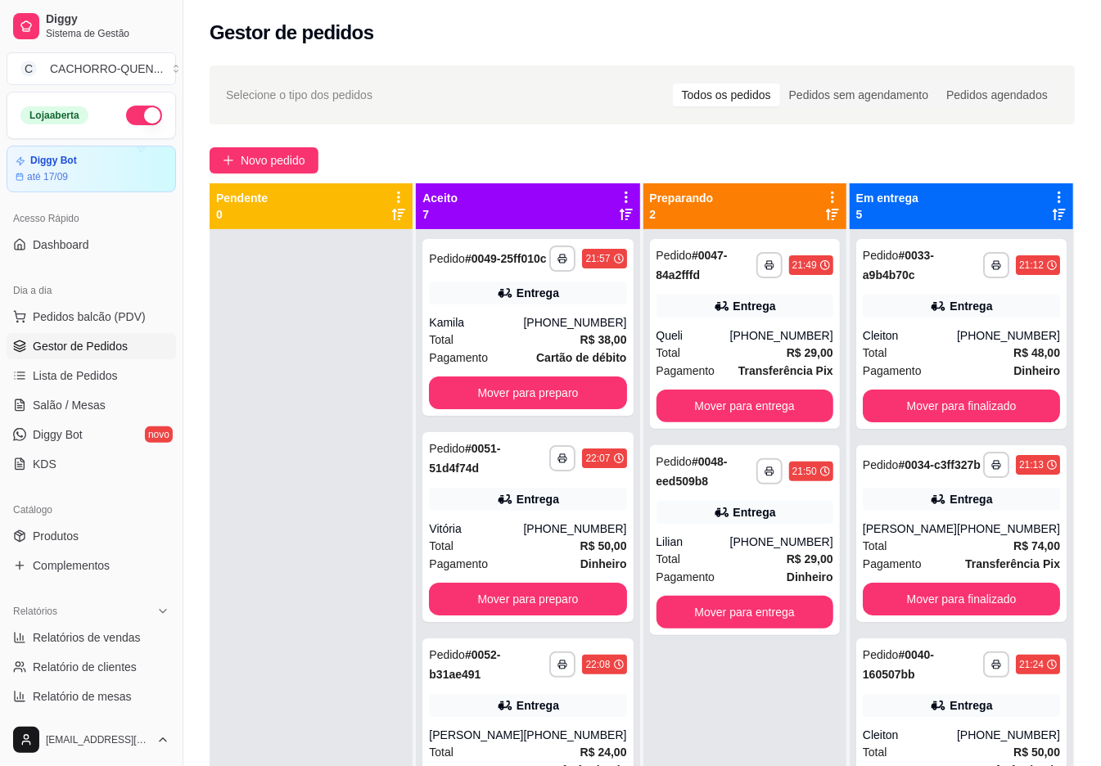
click at [732, 406] on button "Mover para entrega" at bounding box center [745, 406] width 177 height 33
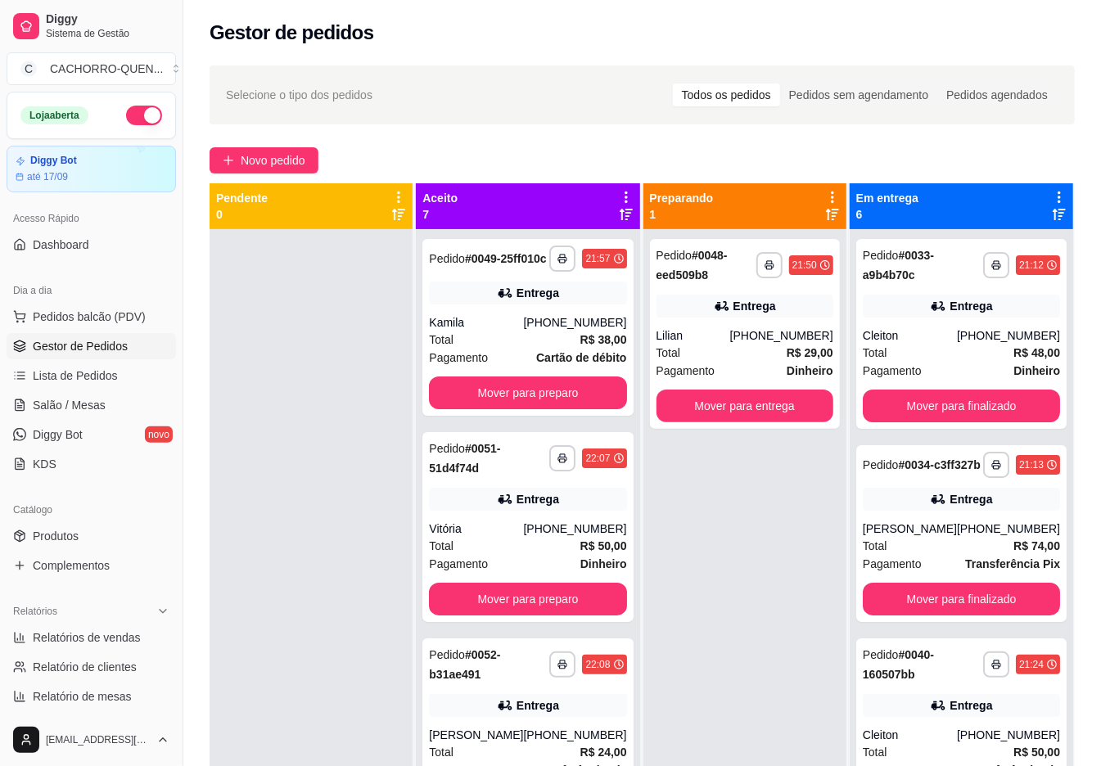
click at [739, 405] on button "Mover para entrega" at bounding box center [745, 406] width 177 height 33
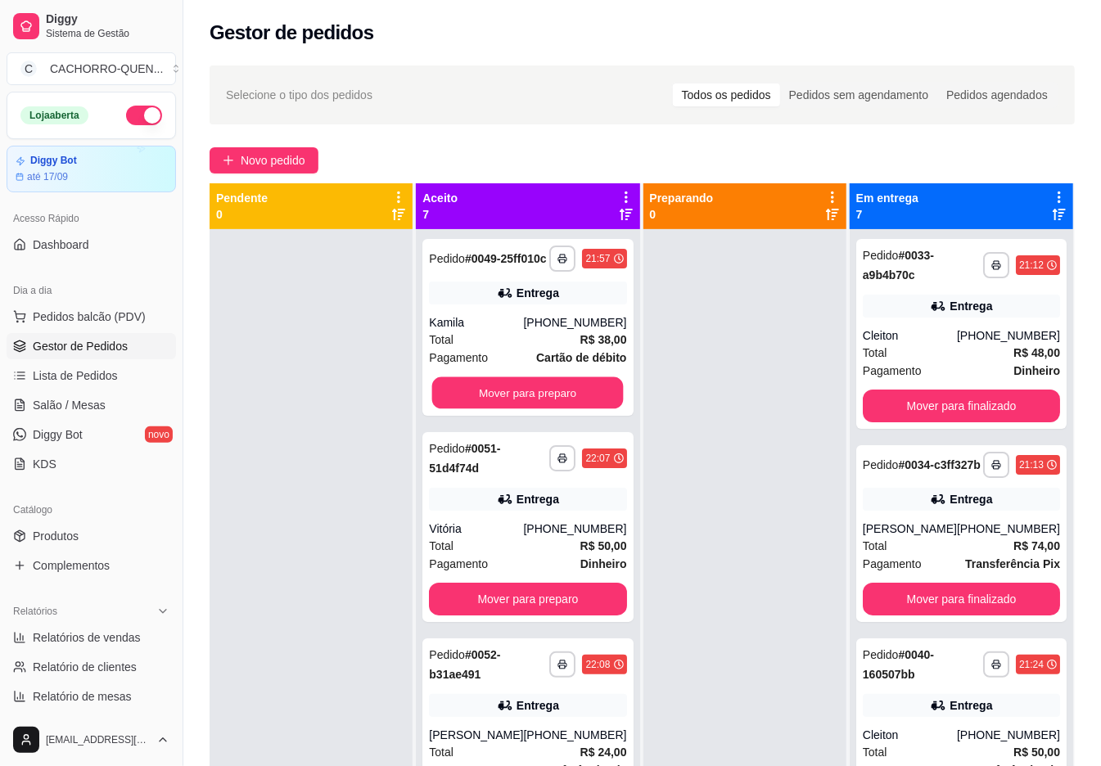
click at [580, 409] on button "Mover para preparo" at bounding box center [528, 393] width 192 height 32
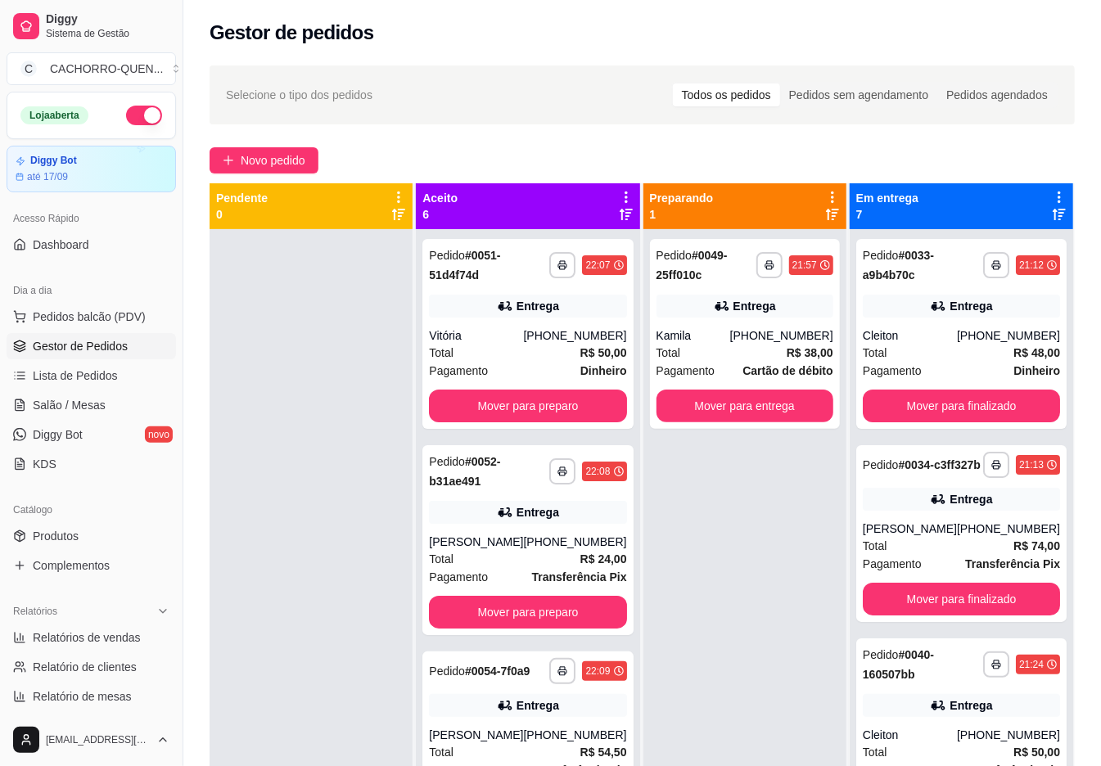
click at [742, 406] on button "Mover para entrega" at bounding box center [745, 406] width 177 height 33
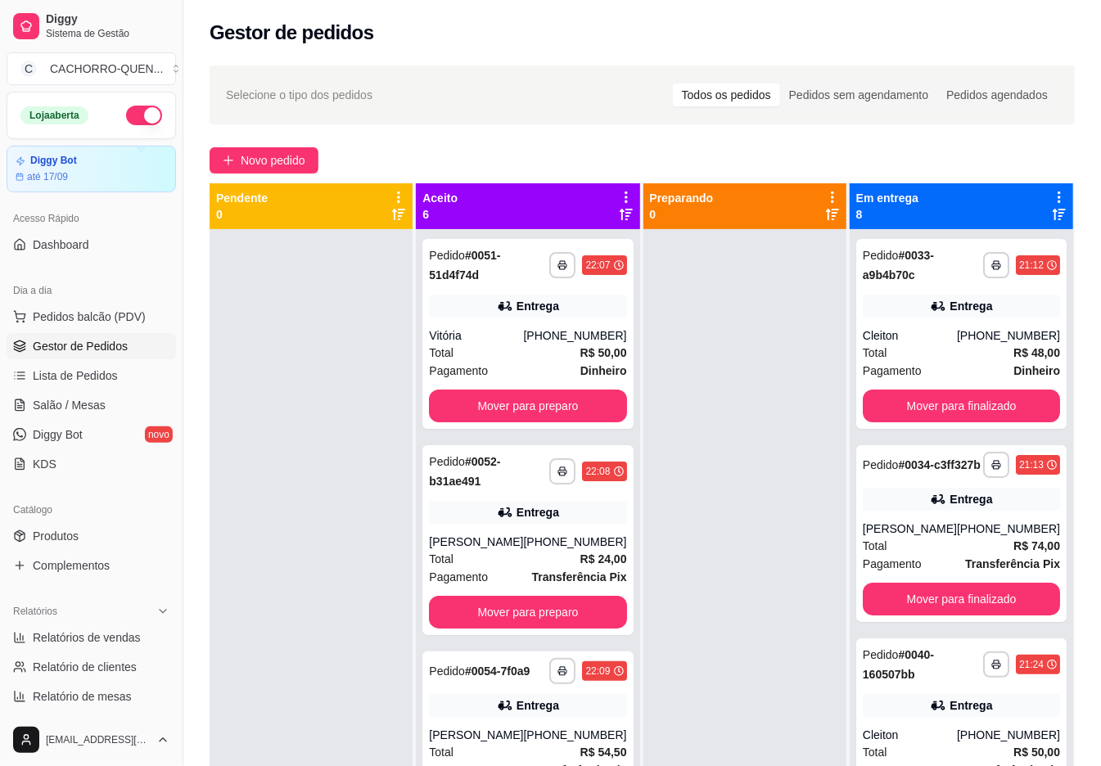
click at [567, 416] on button "Mover para preparo" at bounding box center [527, 406] width 197 height 33
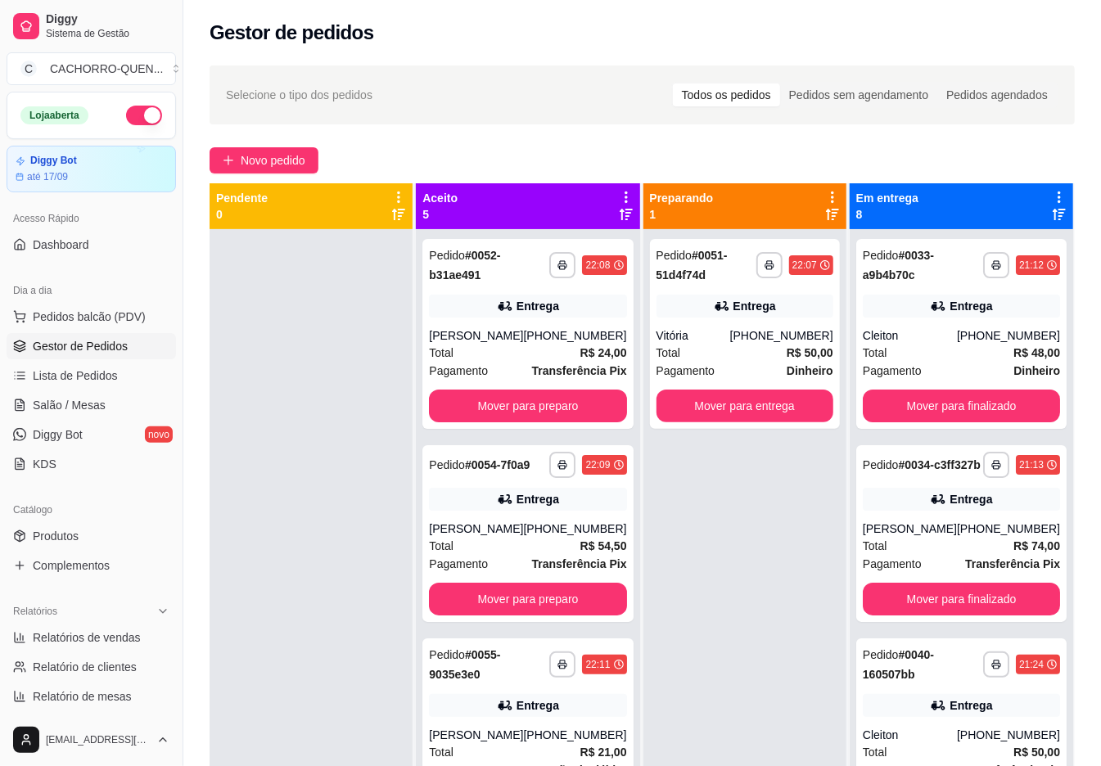
click at [479, 421] on button "Mover para preparo" at bounding box center [527, 406] width 197 height 33
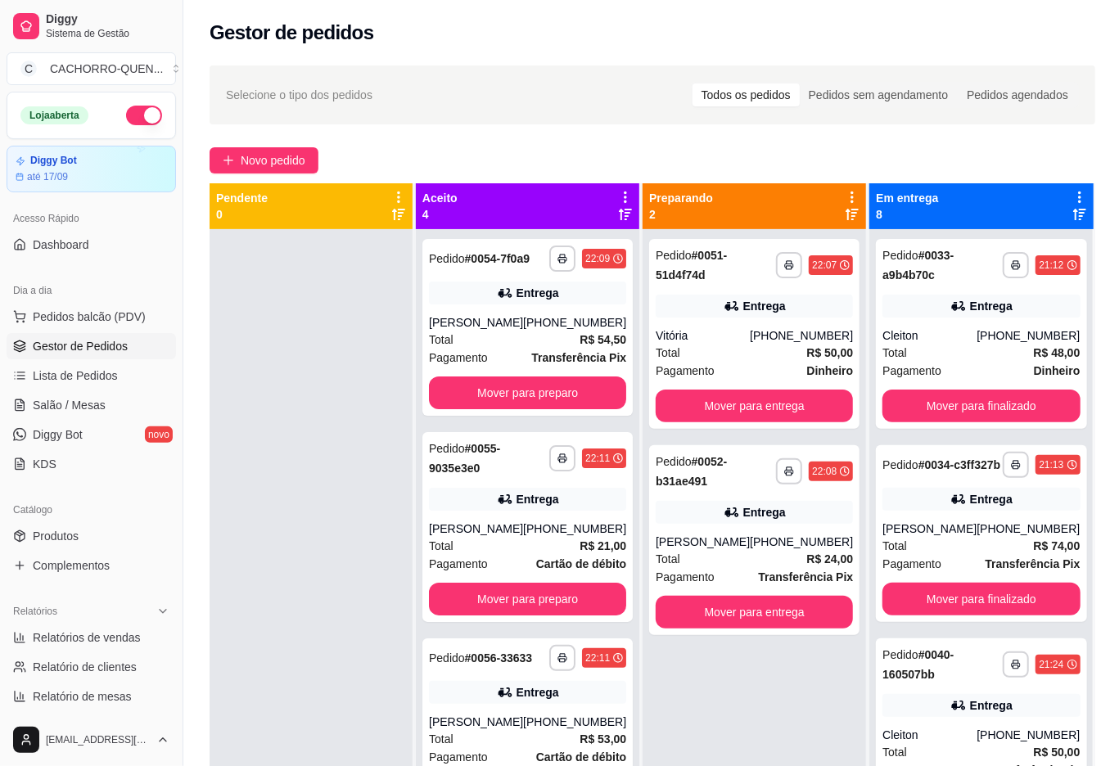
click at [486, 409] on button "Mover para preparo" at bounding box center [527, 393] width 197 height 33
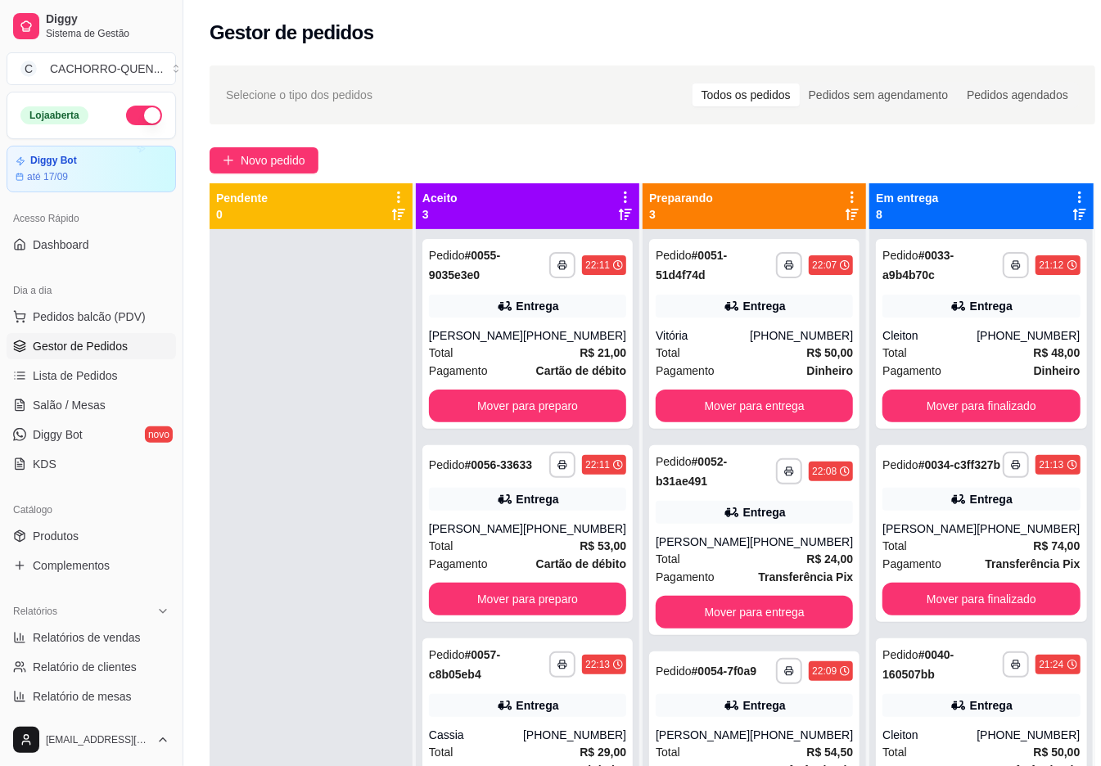
click at [540, 407] on button "Mover para preparo" at bounding box center [527, 406] width 197 height 33
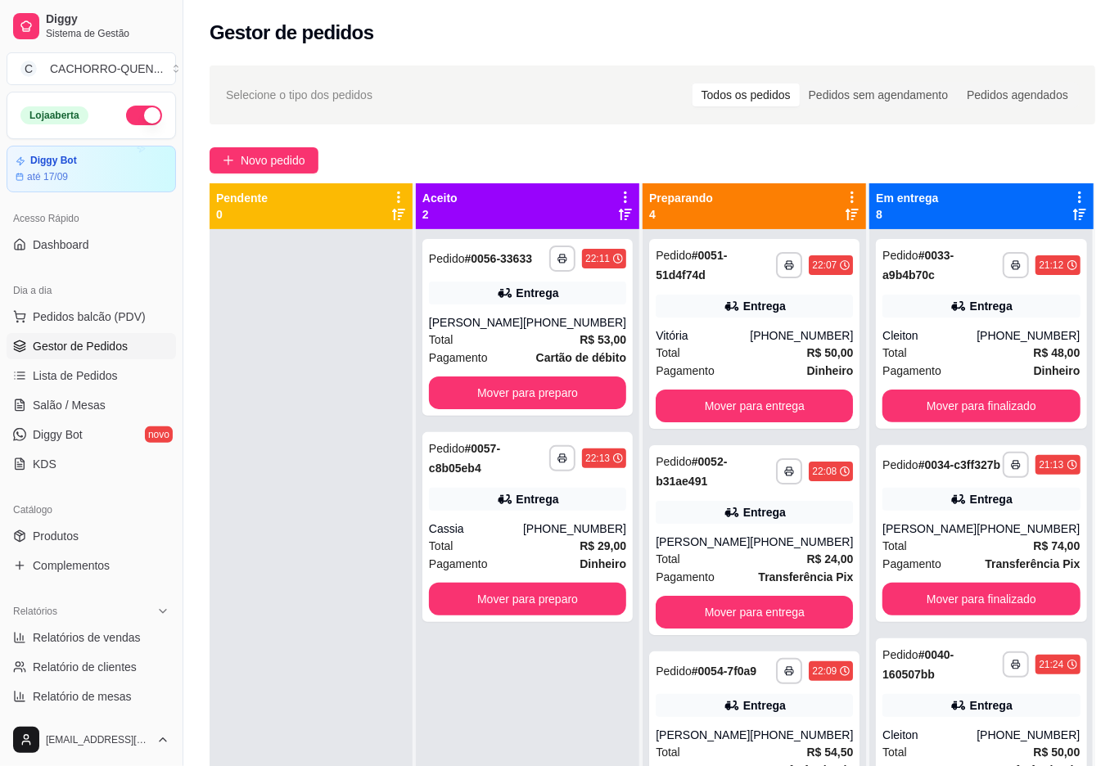
click at [542, 405] on button "Mover para preparo" at bounding box center [527, 393] width 197 height 33
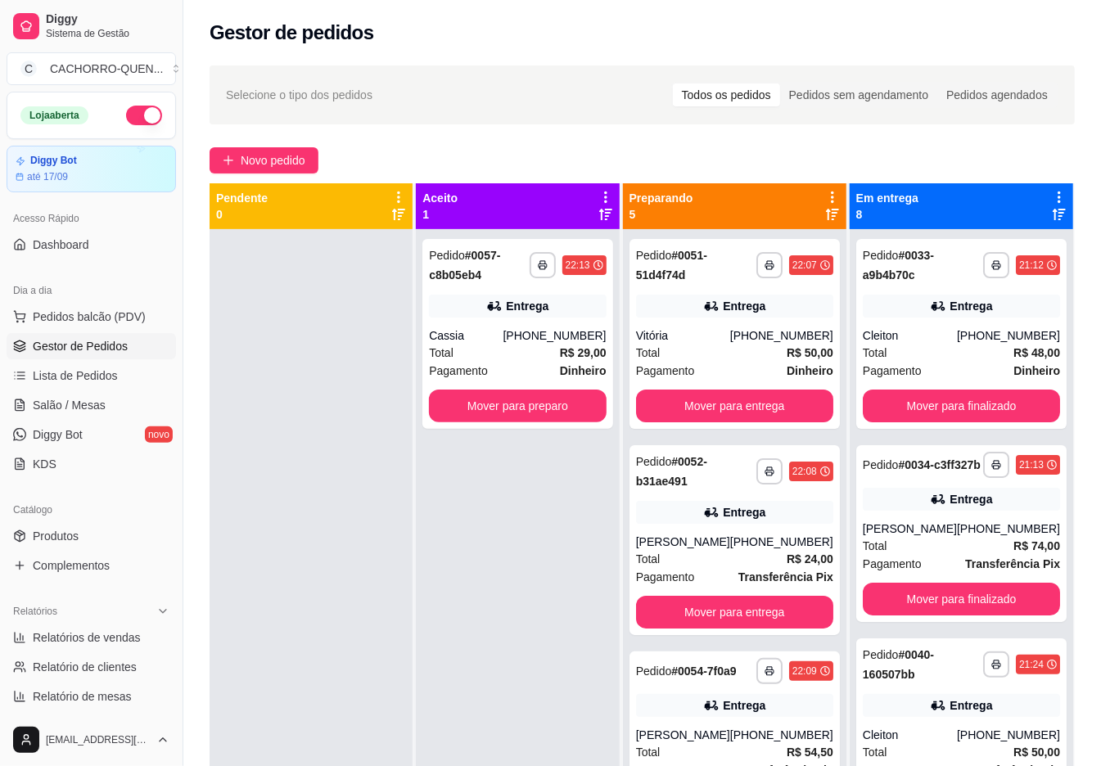
click at [541, 407] on button "Mover para preparo" at bounding box center [517, 406] width 177 height 33
click at [511, 407] on button "Mover para preparo" at bounding box center [517, 406] width 177 height 33
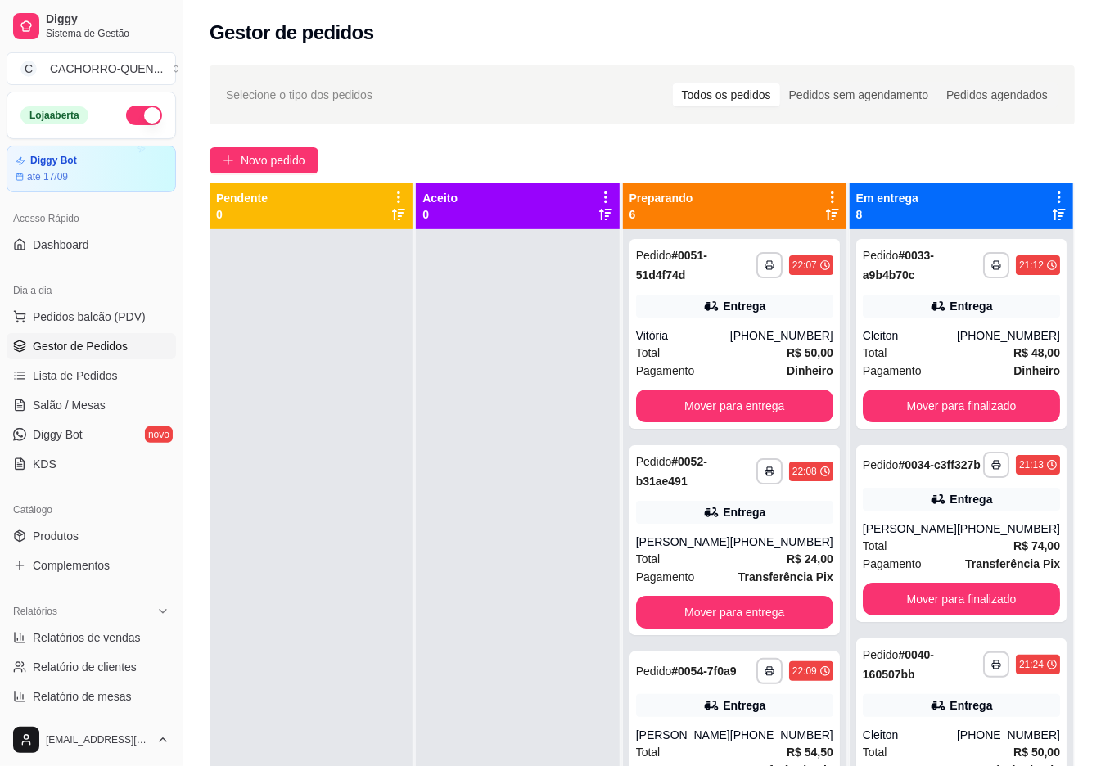
click at [997, 413] on button "Mover para finalizado" at bounding box center [961, 406] width 197 height 33
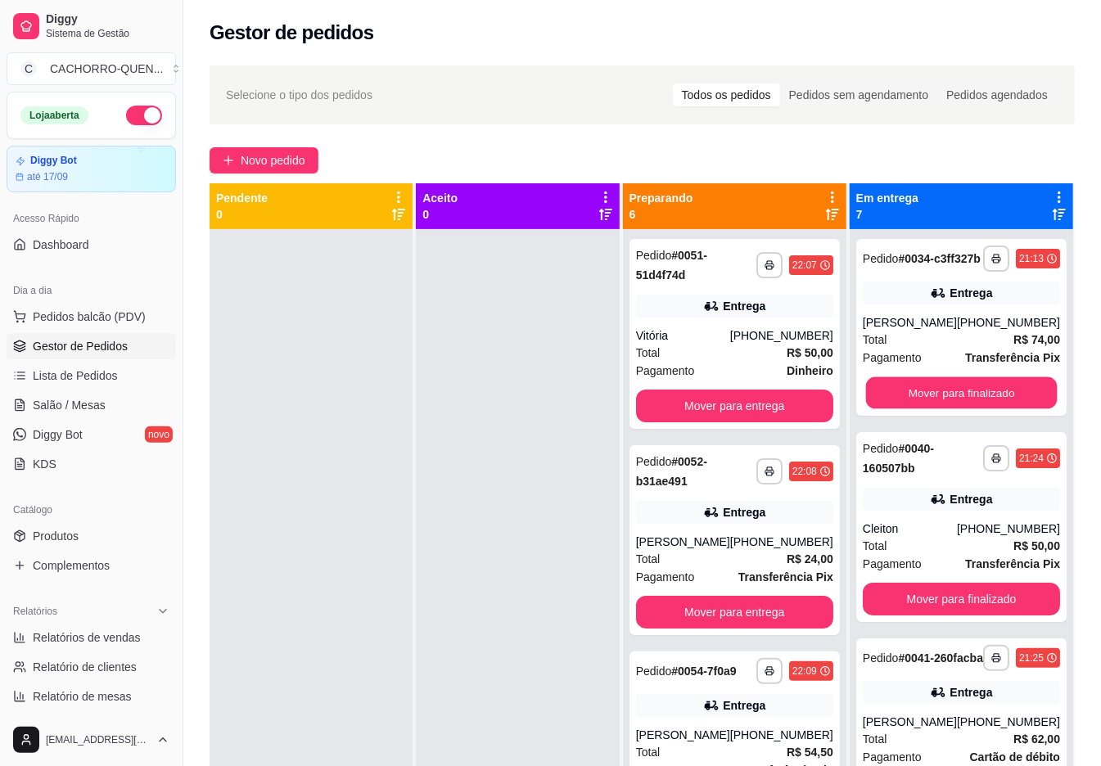
click at [981, 400] on button "Mover para finalizado" at bounding box center [962, 393] width 192 height 32
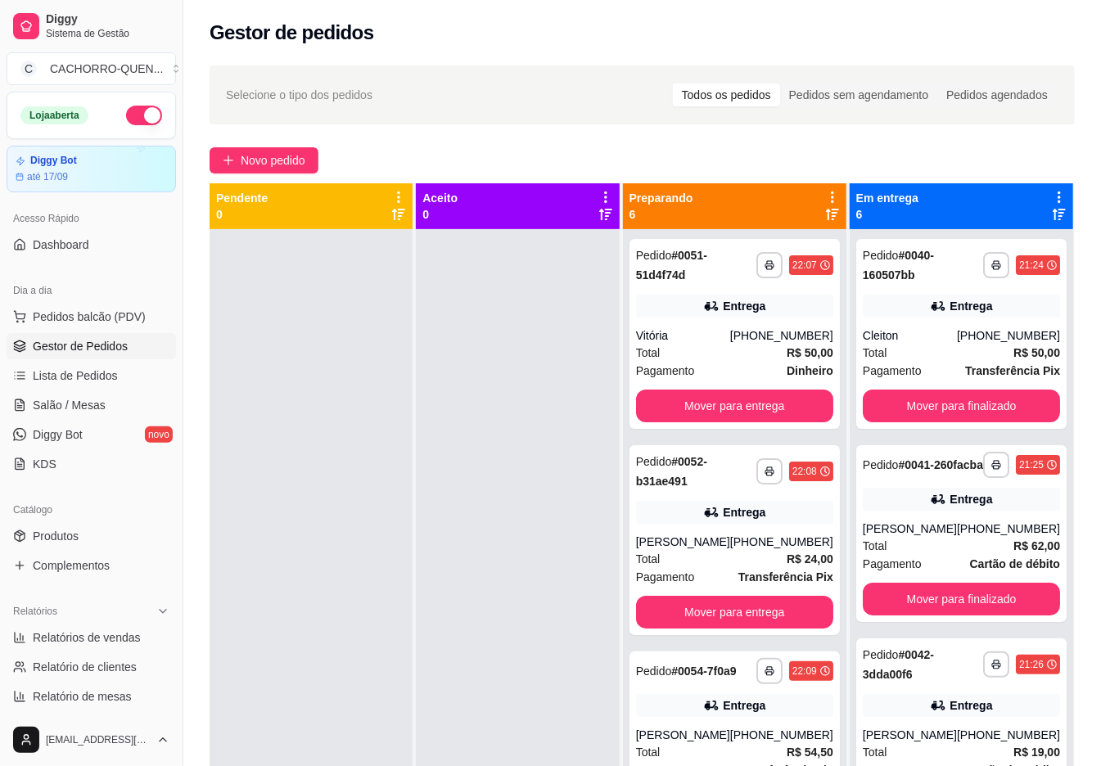
click at [977, 400] on button "Mover para finalizado" at bounding box center [961, 406] width 197 height 33
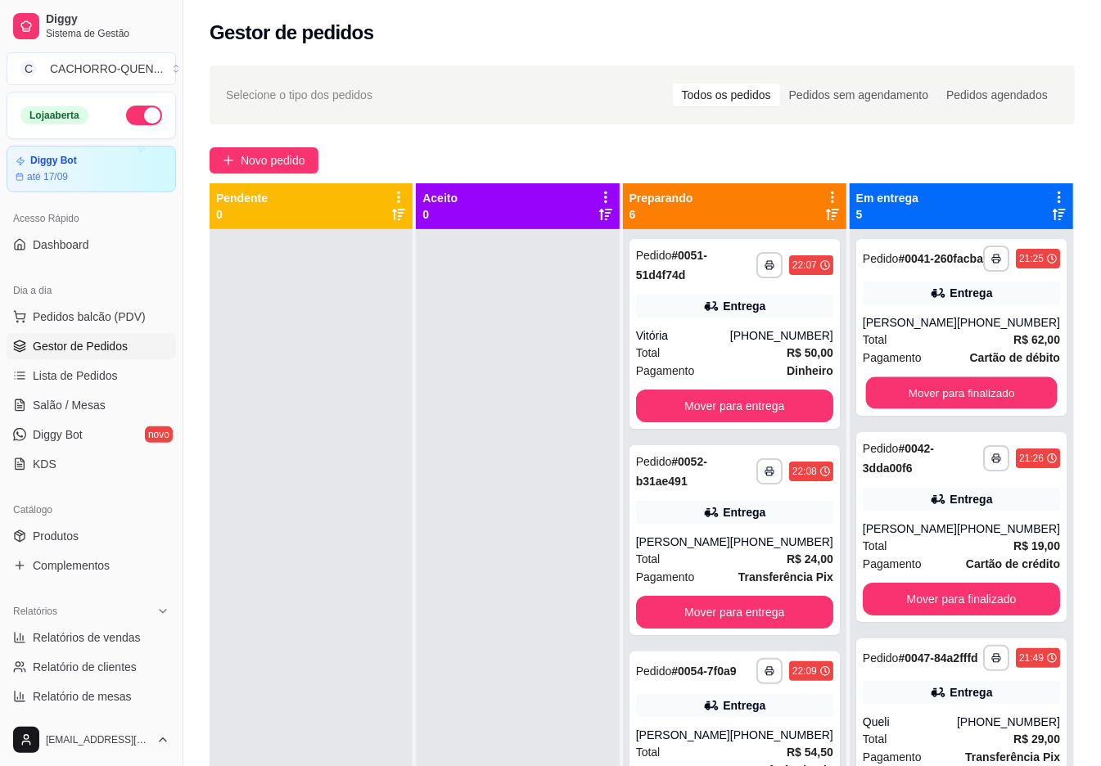
click at [999, 407] on button "Mover para finalizado" at bounding box center [962, 393] width 192 height 32
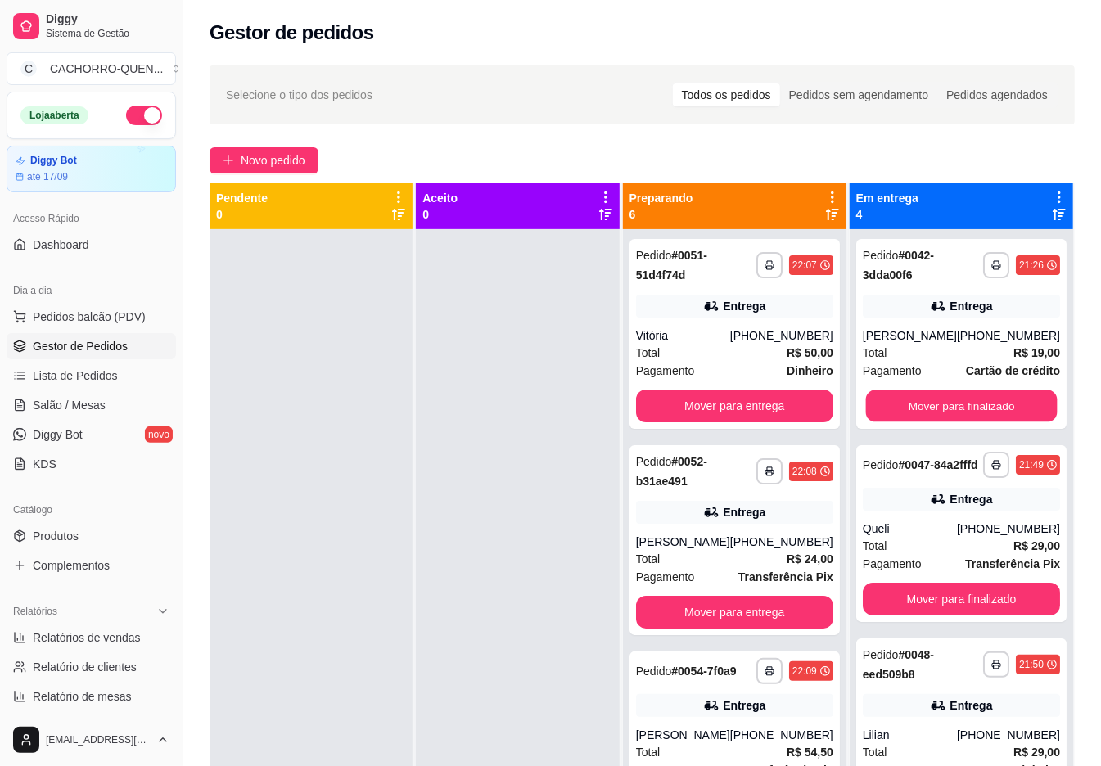
click at [997, 406] on button "Mover para finalizado" at bounding box center [962, 407] width 192 height 32
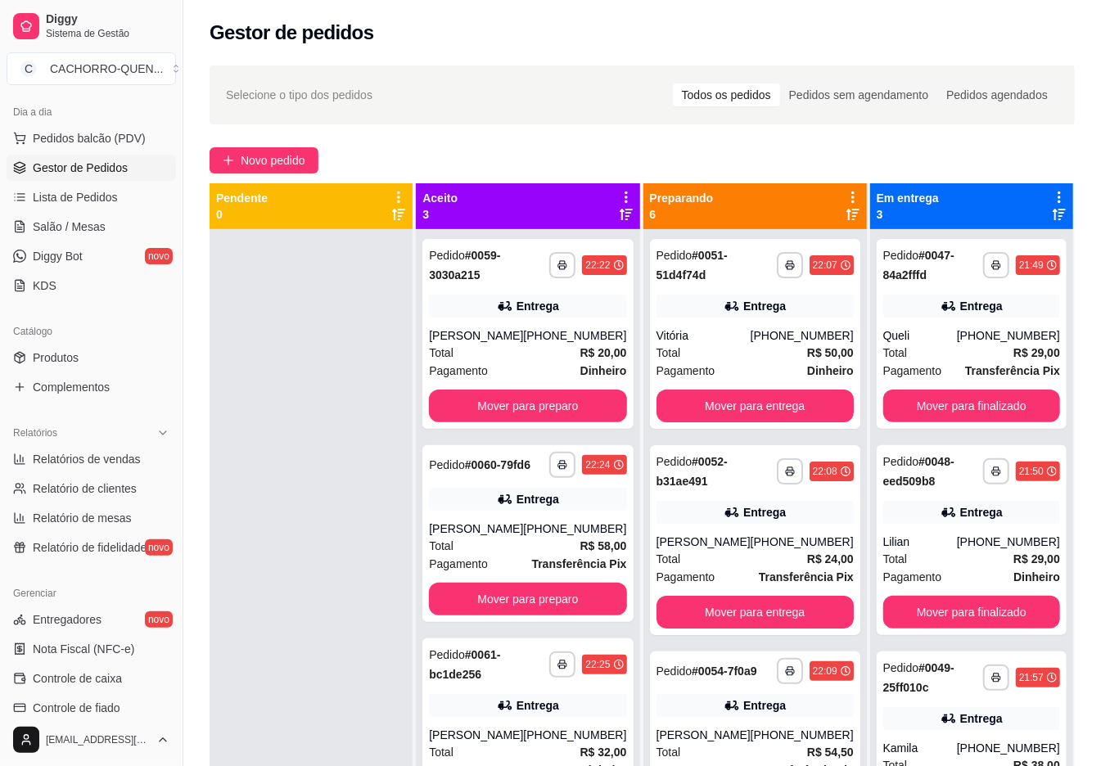
scroll to position [413, 0]
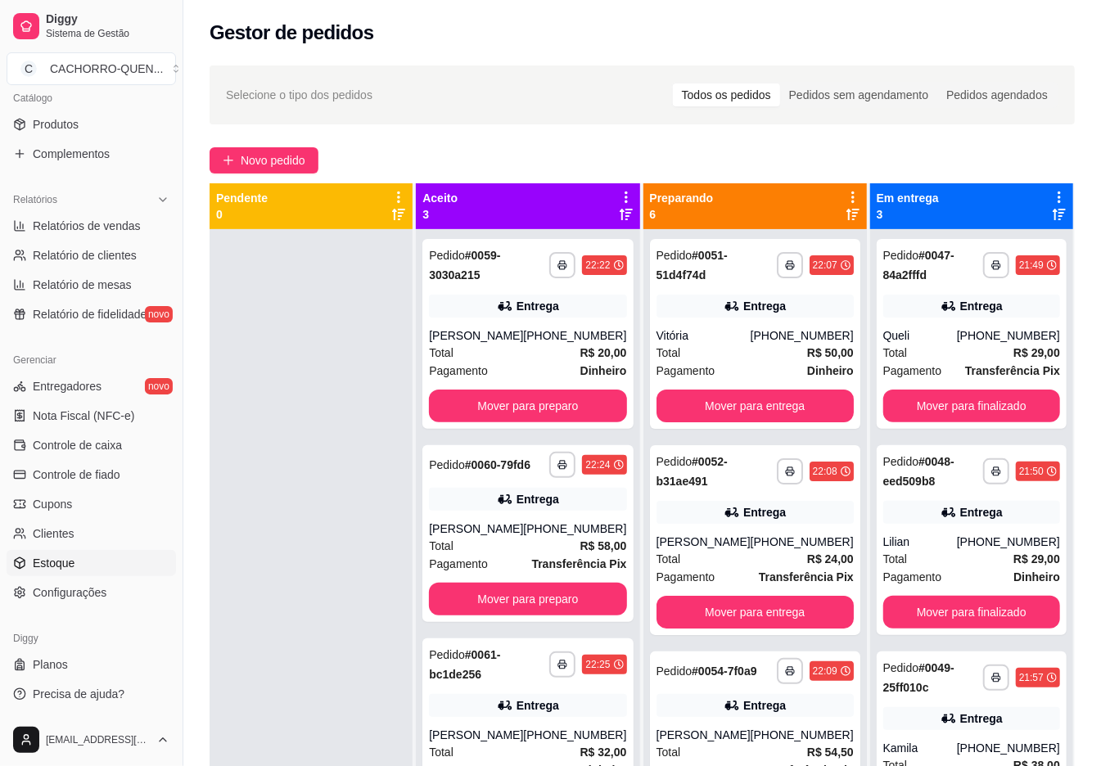
click at [57, 563] on span "Estoque" at bounding box center [54, 563] width 42 height 16
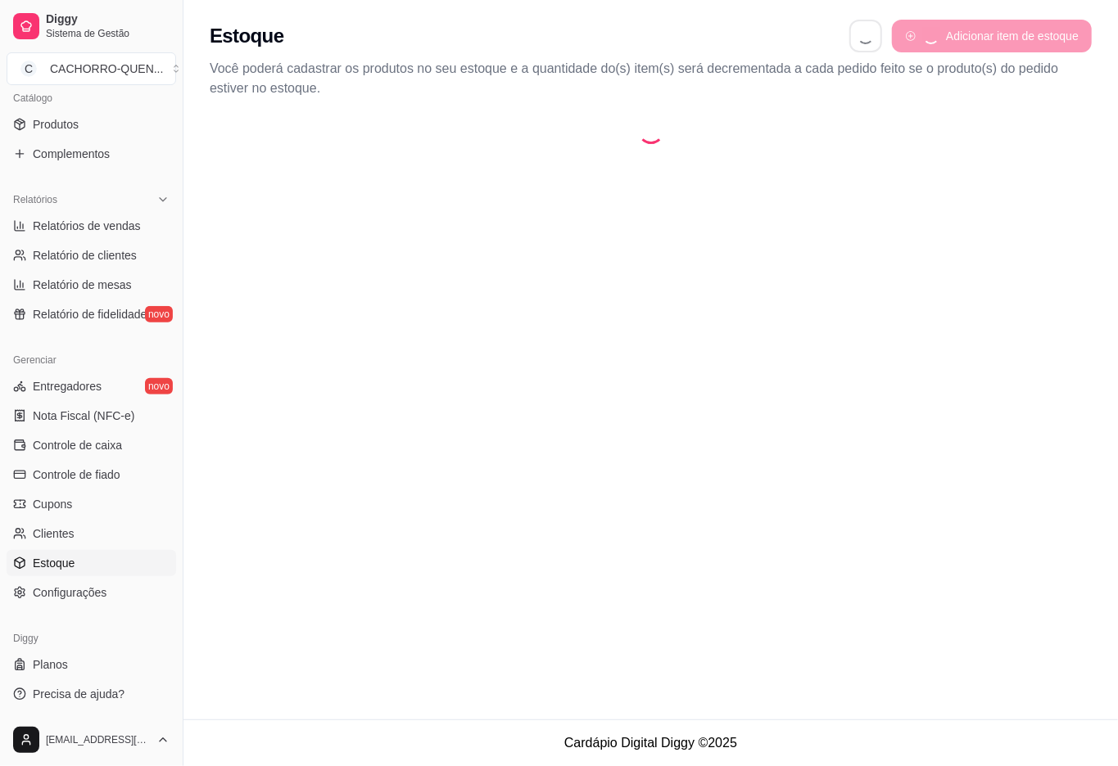
select select "QUANTITY_ORDER"
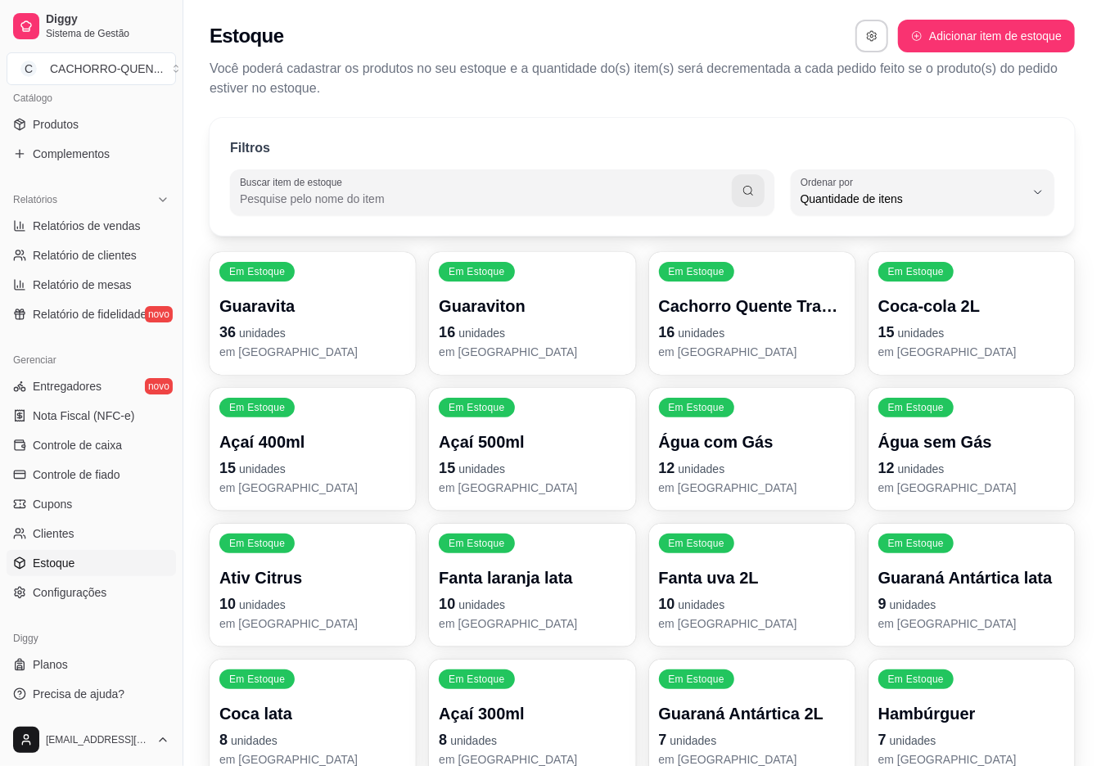
scroll to position [15, 0]
click at [947, 197] on span "Quantidade de itens" at bounding box center [913, 199] width 224 height 16
click at [904, 246] on span "Ordem alfabética" at bounding box center [915, 238] width 212 height 16
type input "ALPHABETICAL_ORDER"
select select "ALPHABETICAL_ORDER"
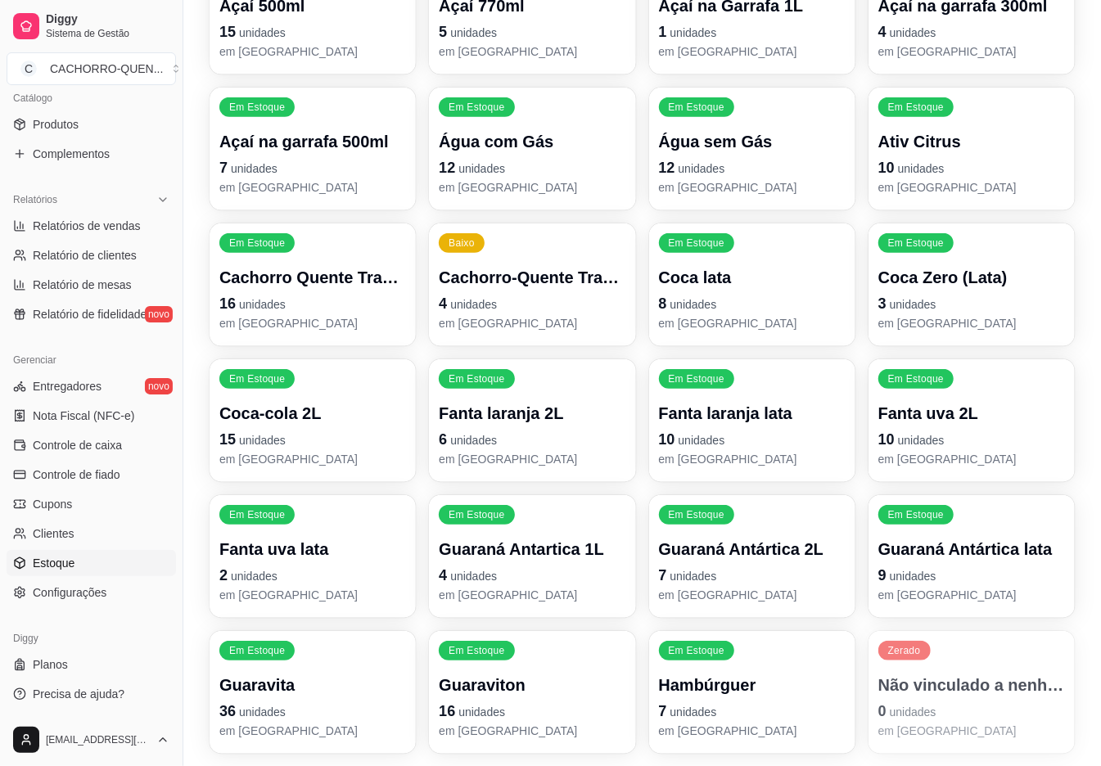
scroll to position [491, 0]
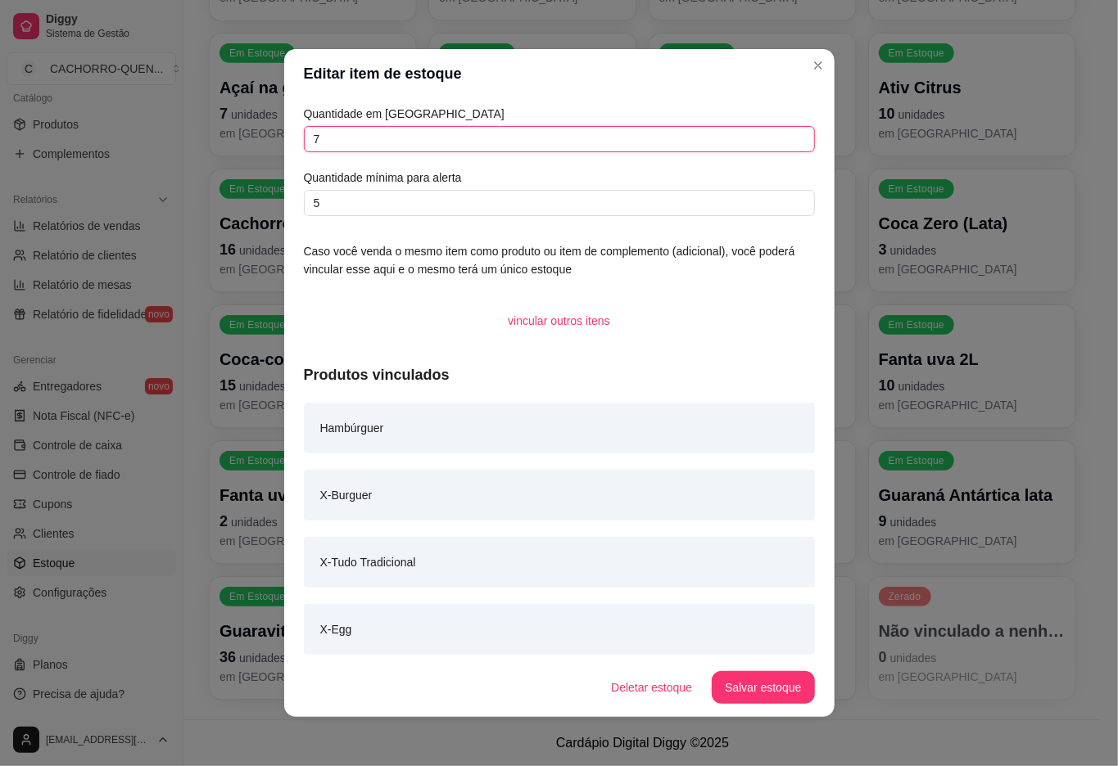
click at [503, 142] on input "7" at bounding box center [559, 139] width 511 height 26
type input "107"
click at [739, 689] on button "Salvar estoque" at bounding box center [763, 688] width 100 height 32
click at [912, 727] on footer "Cardápio Digital Diggy © 2025" at bounding box center [642, 743] width 918 height 47
click at [514, 147] on input "16" at bounding box center [559, 139] width 511 height 26
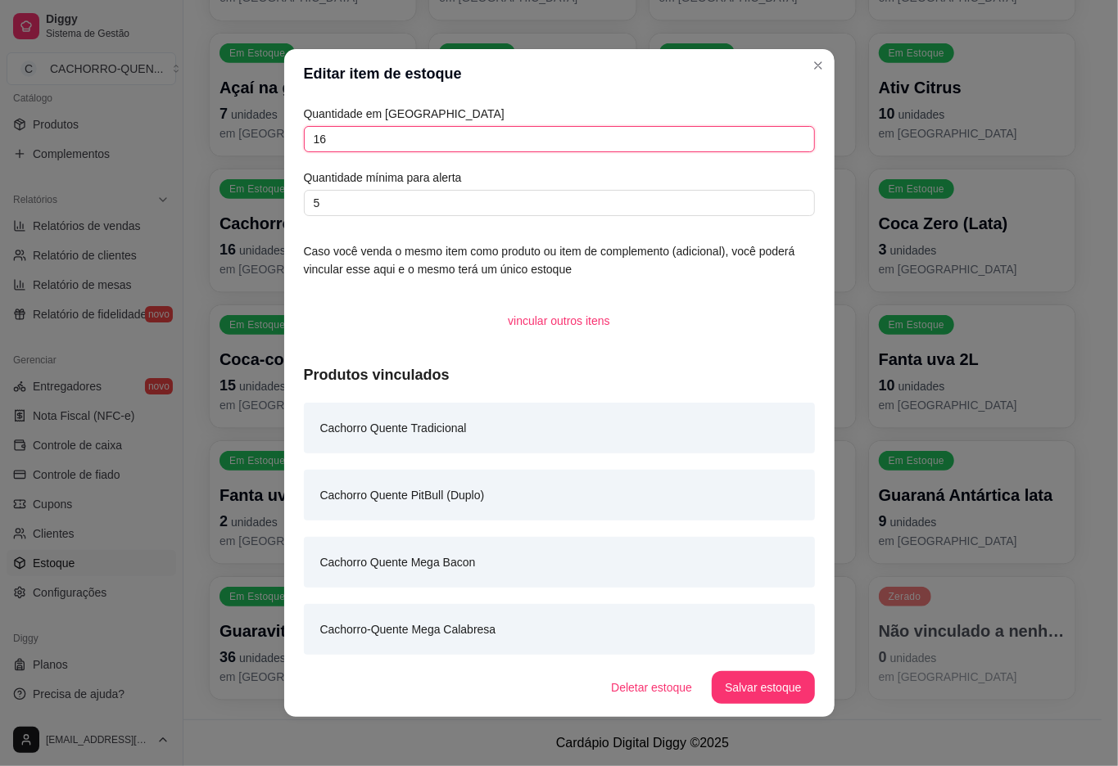
type input "1"
click at [509, 142] on input "7" at bounding box center [559, 139] width 511 height 26
type input "76"
click at [755, 689] on button "Salvar estoque" at bounding box center [763, 687] width 102 height 33
click at [987, 765] on footer "Cardápio Digital Diggy © 2025" at bounding box center [642, 743] width 918 height 47
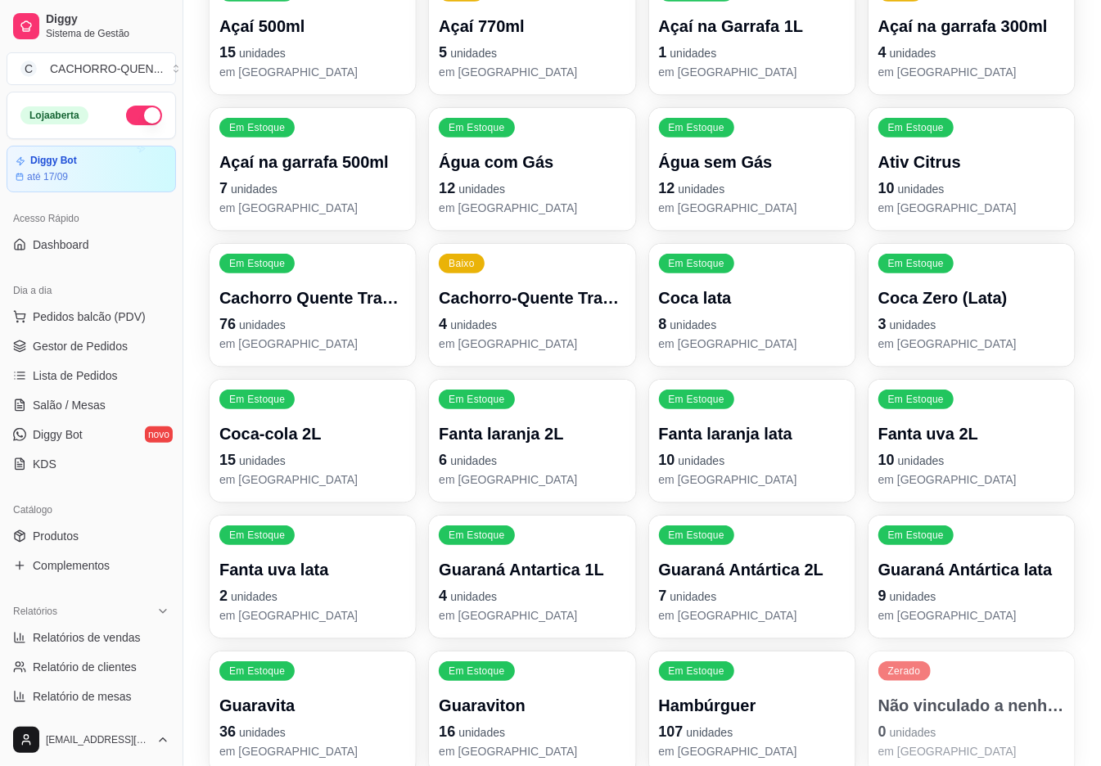
scroll to position [0, 0]
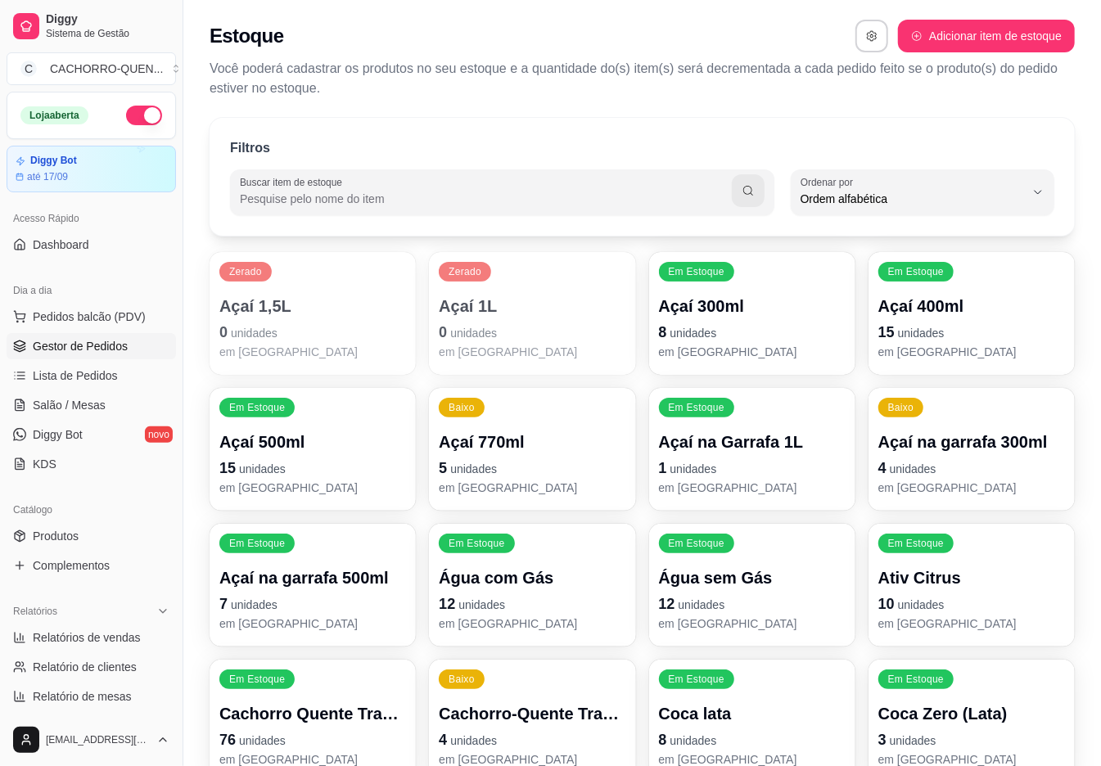
click at [66, 348] on span "Gestor de Pedidos" at bounding box center [80, 346] width 95 height 16
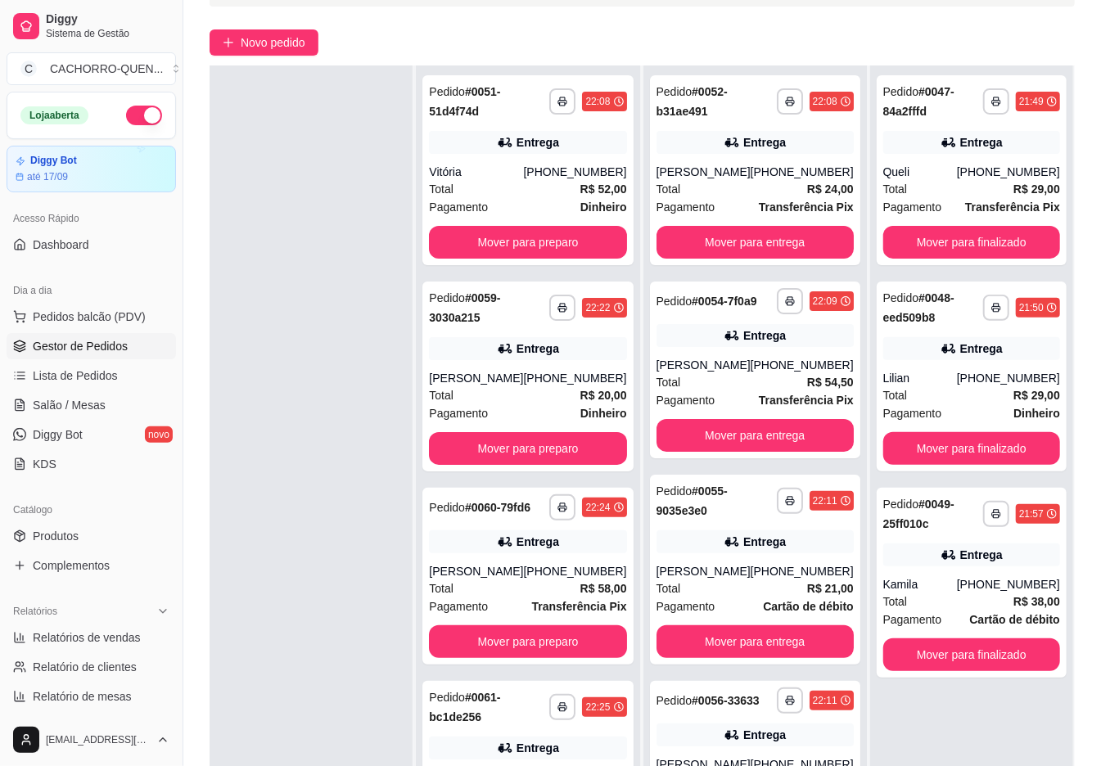
scroll to position [250, 0]
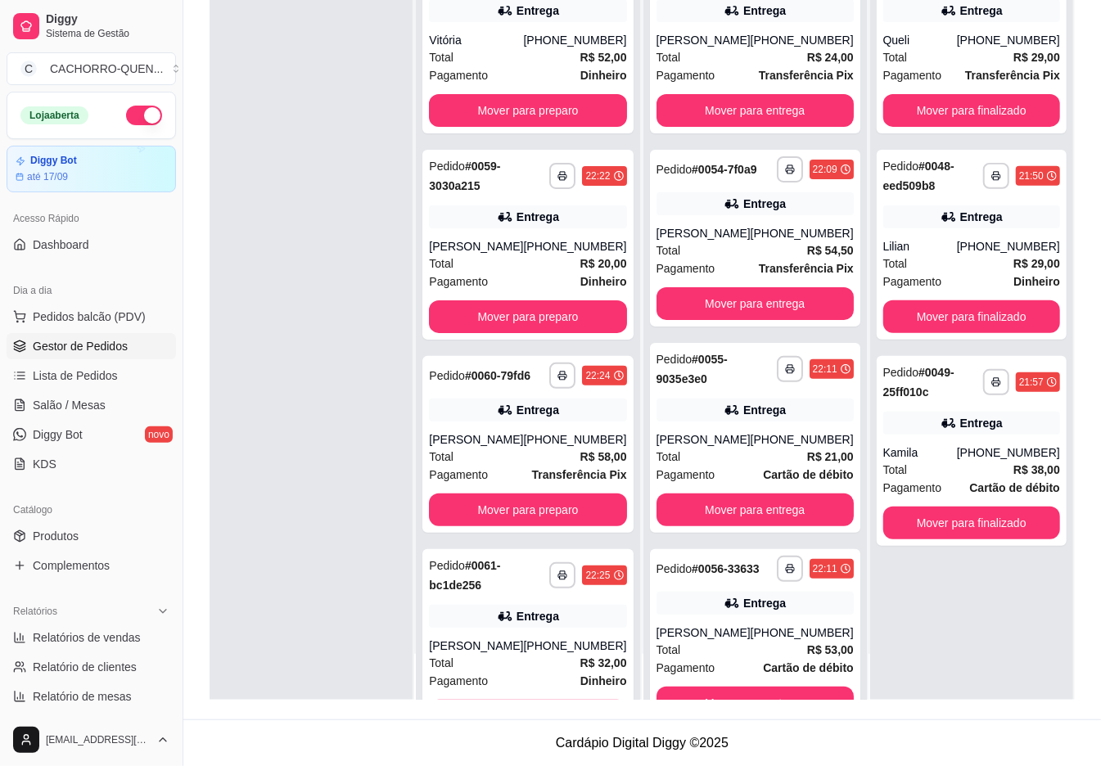
click at [974, 522] on button "Mover para finalizado" at bounding box center [972, 523] width 177 height 33
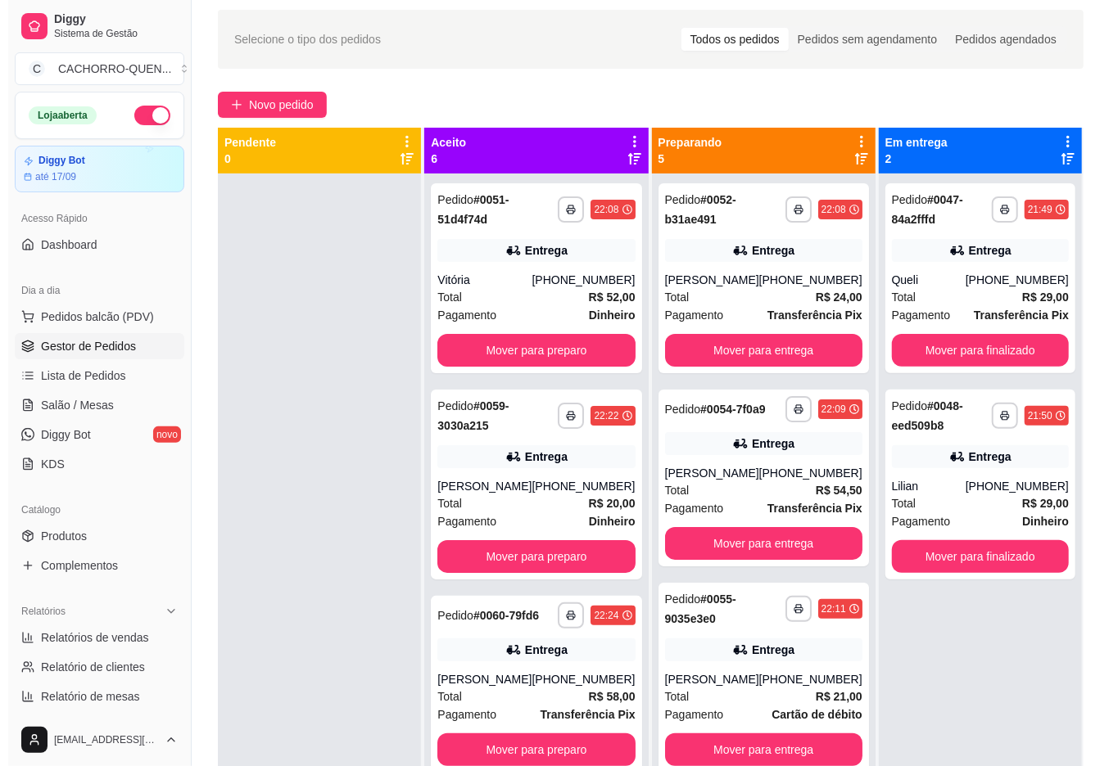
scroll to position [0, 0]
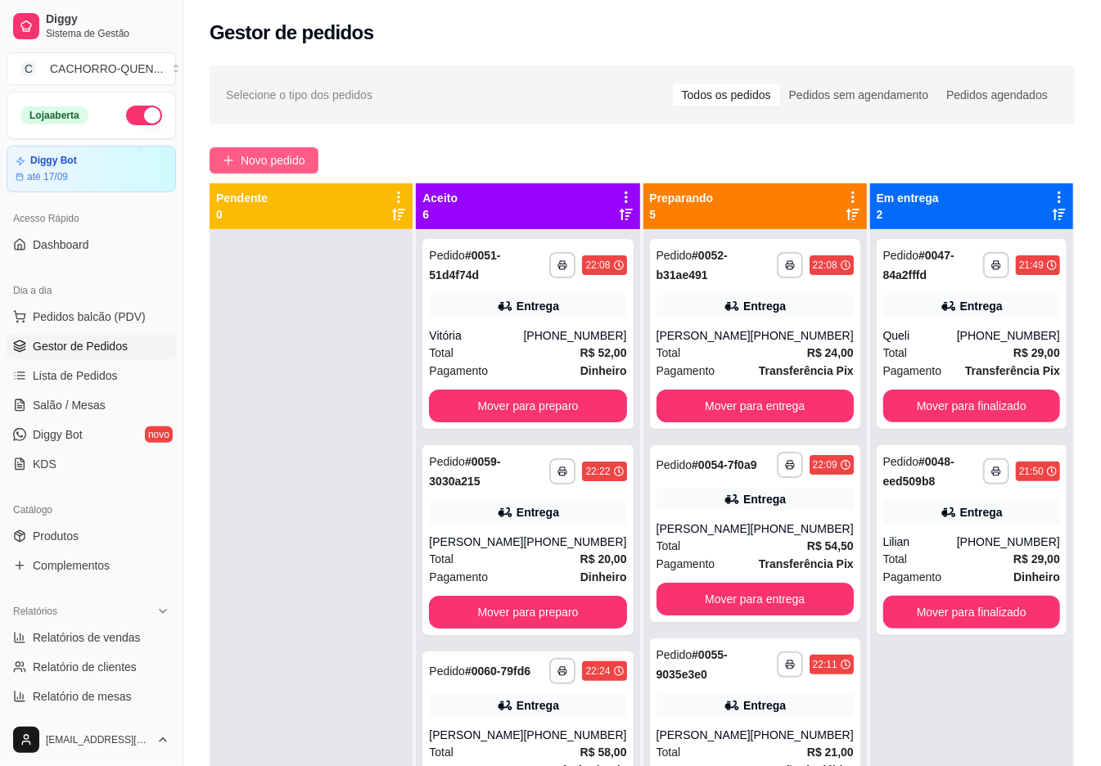
click at [243, 155] on span "Novo pedido" at bounding box center [273, 160] width 65 height 18
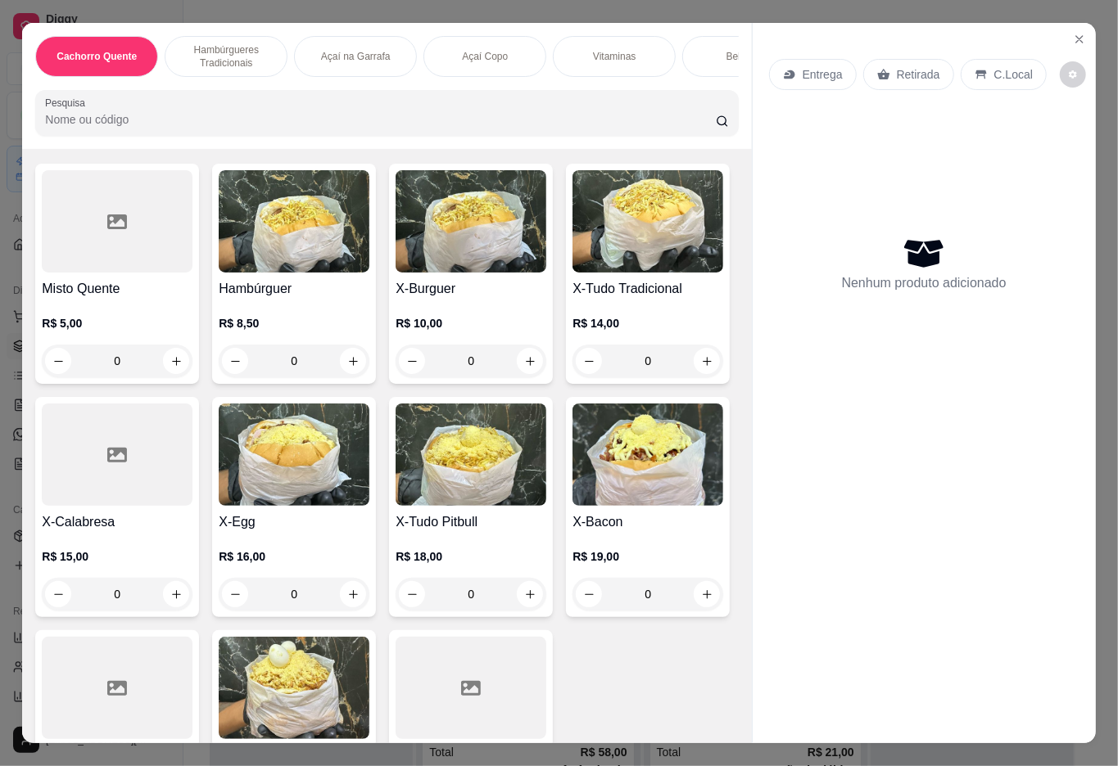
scroll to position [1055, 0]
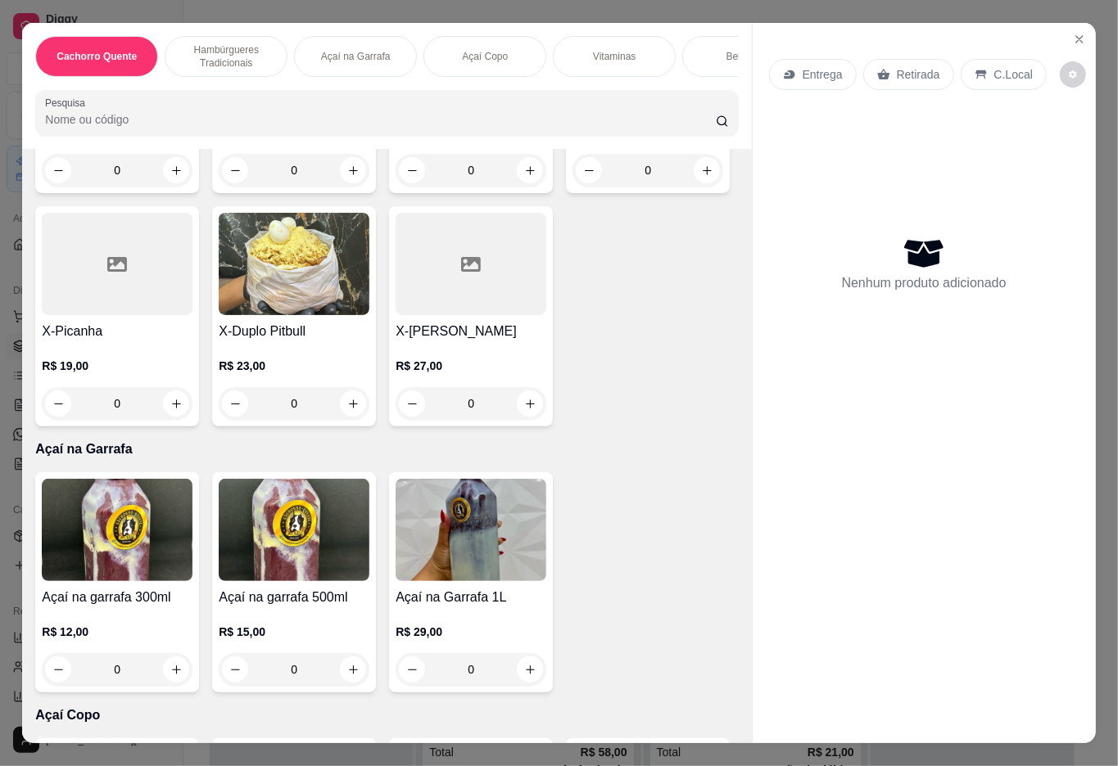
click at [219, 420] on div "R$ 23,00 0" at bounding box center [294, 380] width 151 height 79
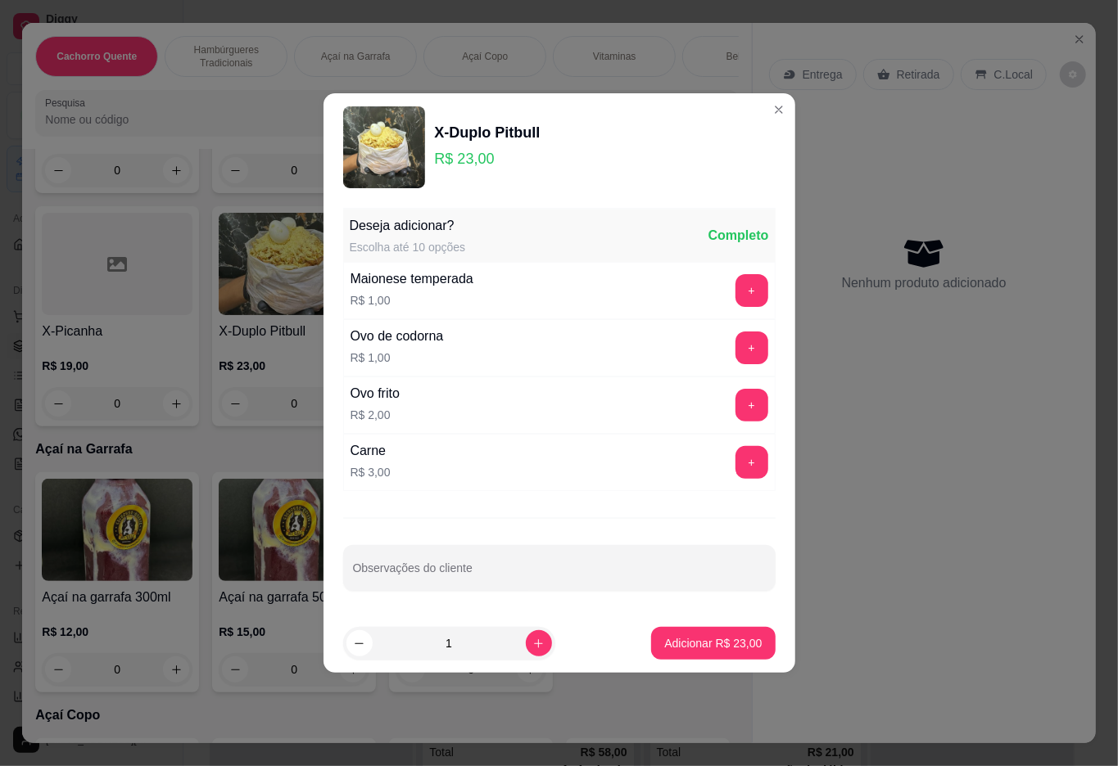
click at [664, 649] on p "Adicionar R$ 23,00" at bounding box center [712, 643] width 97 height 16
type input "1"
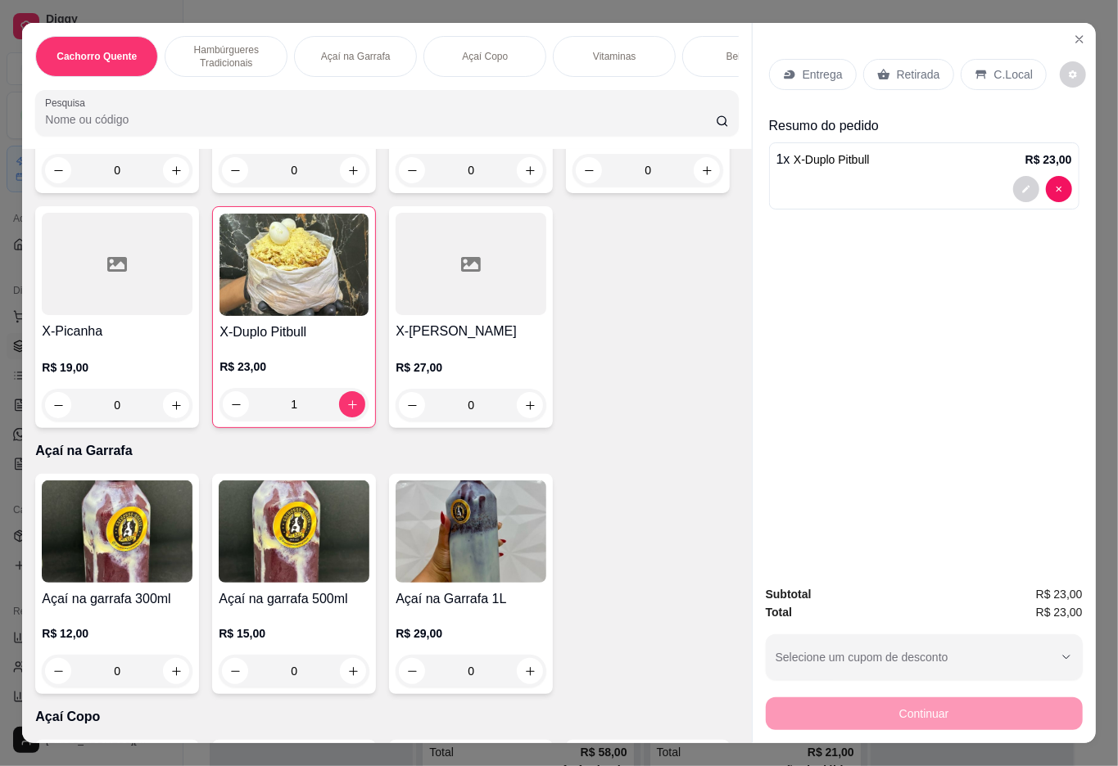
click at [600, 36] on div "Vitaminas" at bounding box center [614, 56] width 123 height 41
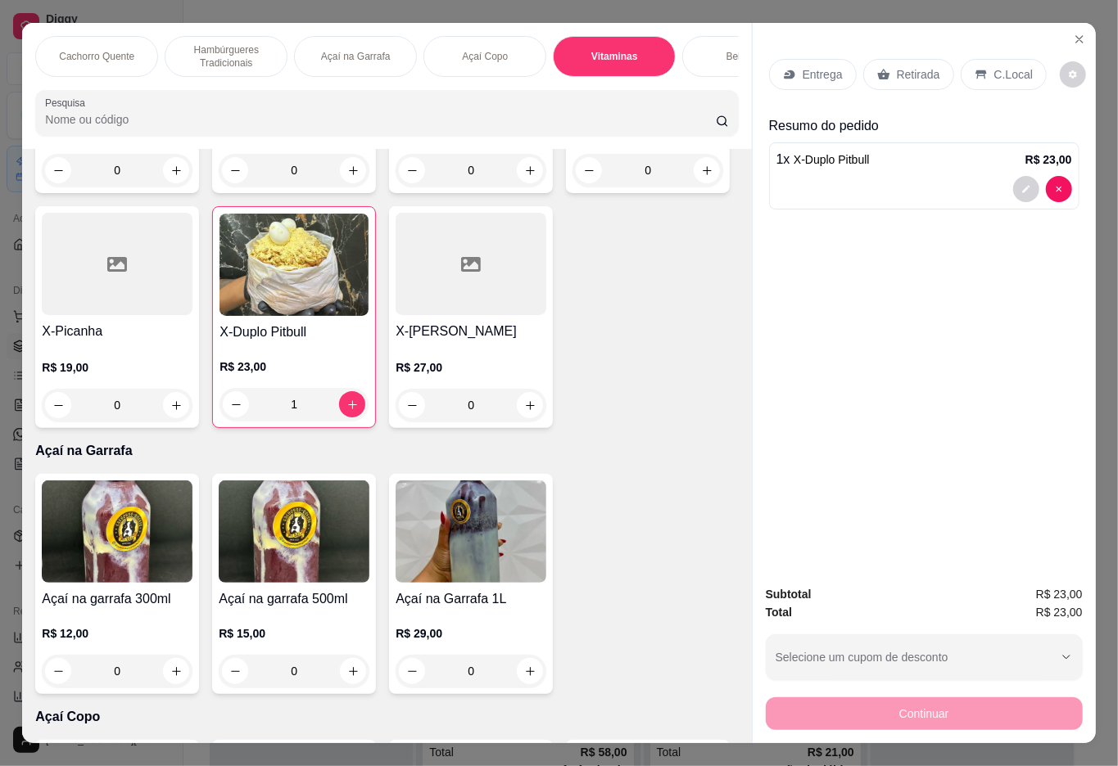
scroll to position [37, 0]
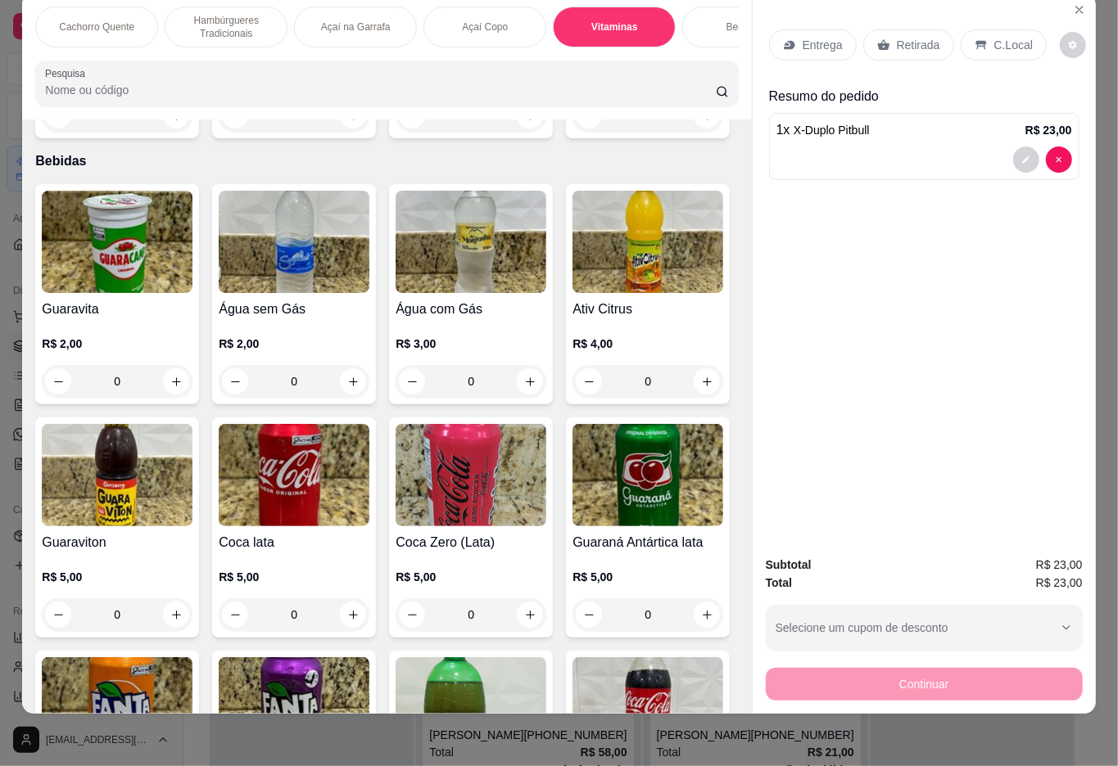
click at [513, 53] on h4 "Morango ao leite 500ml" at bounding box center [470, 44] width 151 height 20
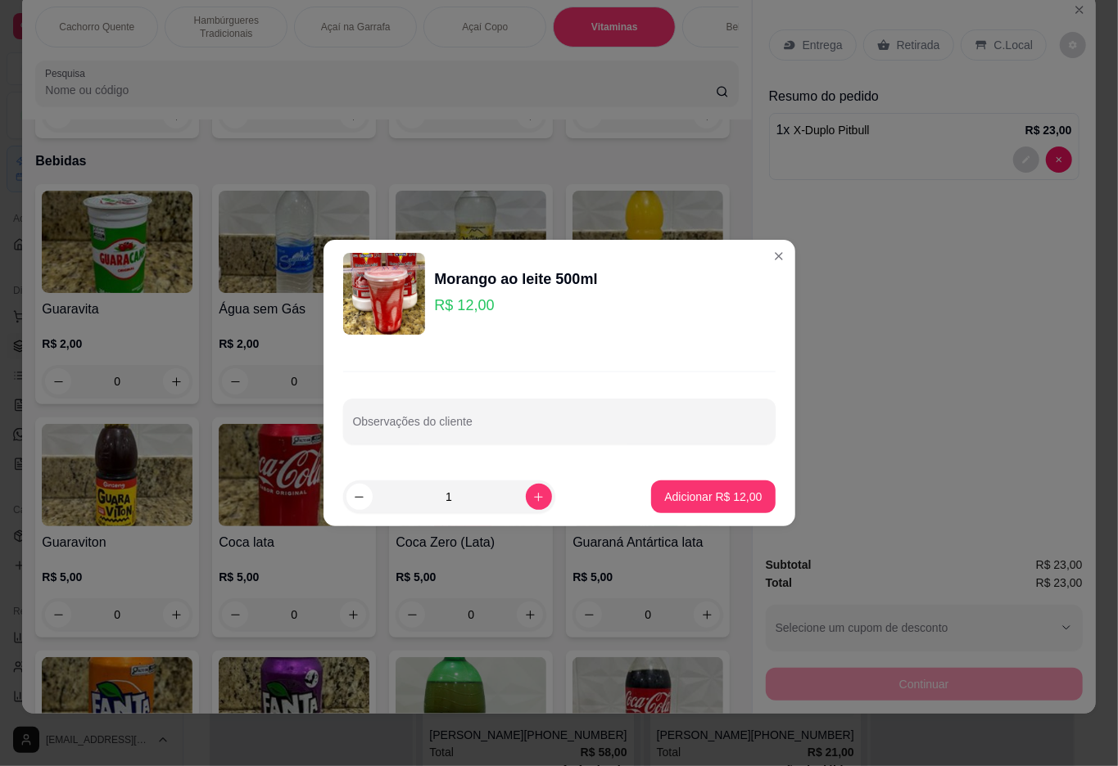
click at [532, 493] on icon "increase-product-quantity" at bounding box center [538, 497] width 12 height 12
type input "2"
click at [666, 492] on p "Adicionar R$ 24,00" at bounding box center [712, 497] width 97 height 16
type input "2"
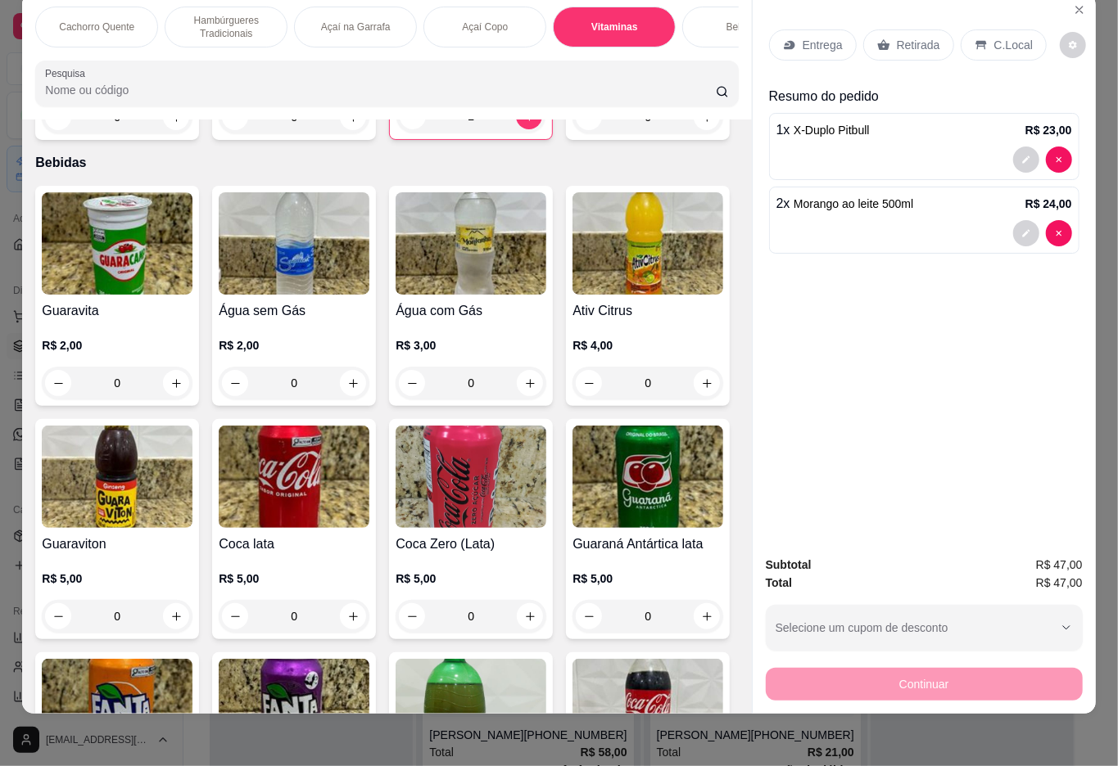
click at [897, 39] on div "Retirada" at bounding box center [908, 44] width 91 height 31
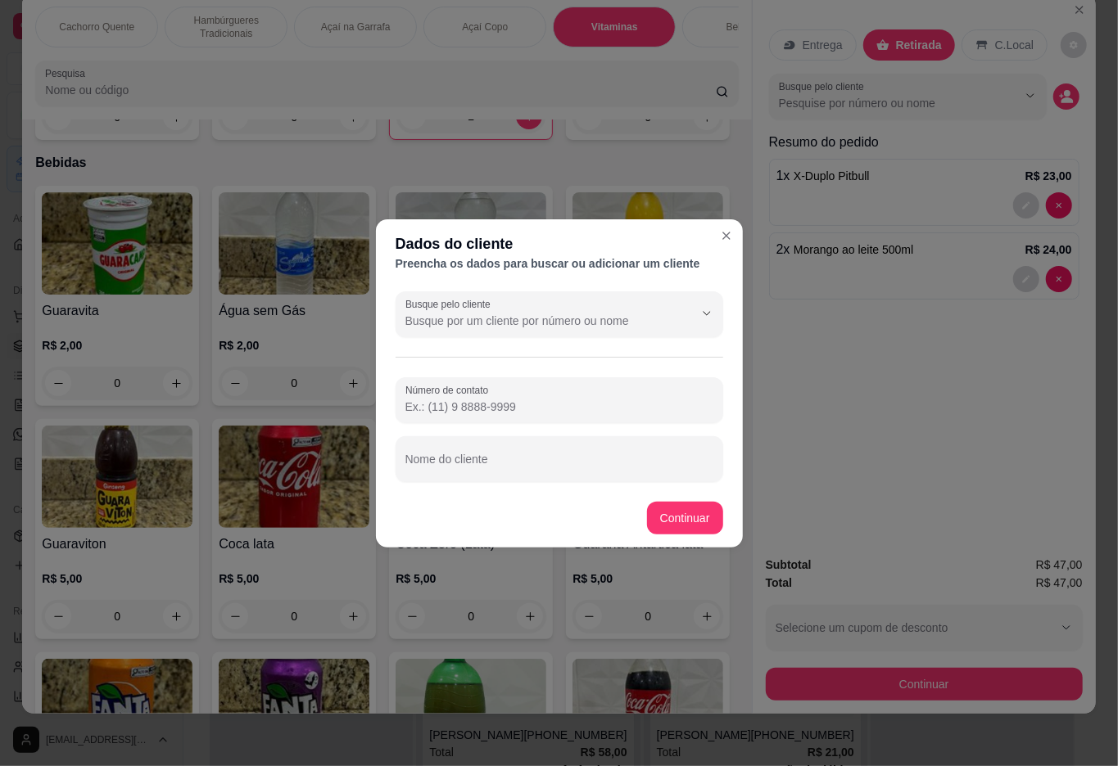
click at [590, 459] on input "Nome do cliente" at bounding box center [559, 466] width 308 height 16
type input "MAYRA"
click at [676, 504] on button "Continuar" at bounding box center [685, 518] width 74 height 32
click at [692, 528] on button "Continuar" at bounding box center [685, 518] width 76 height 33
click at [672, 140] on div "Morango ao leite 300ml R$ 8,00 0 Morango ao leite 400ml R$ 10,00 0 Morango ao l…" at bounding box center [386, 29] width 703 height 222
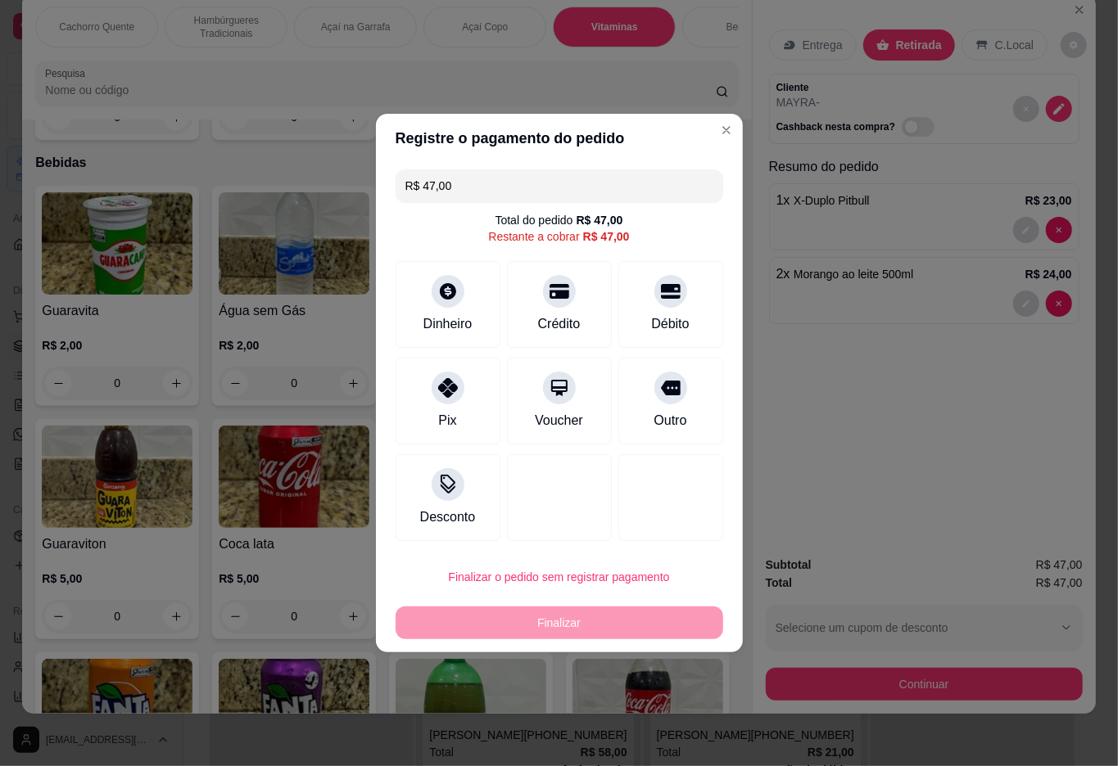
click at [623, 261] on div "Dinheiro Crédito Débito" at bounding box center [559, 304] width 328 height 87
click at [694, 319] on div "Débito" at bounding box center [669, 302] width 115 height 96
type input "R$ 0,00"
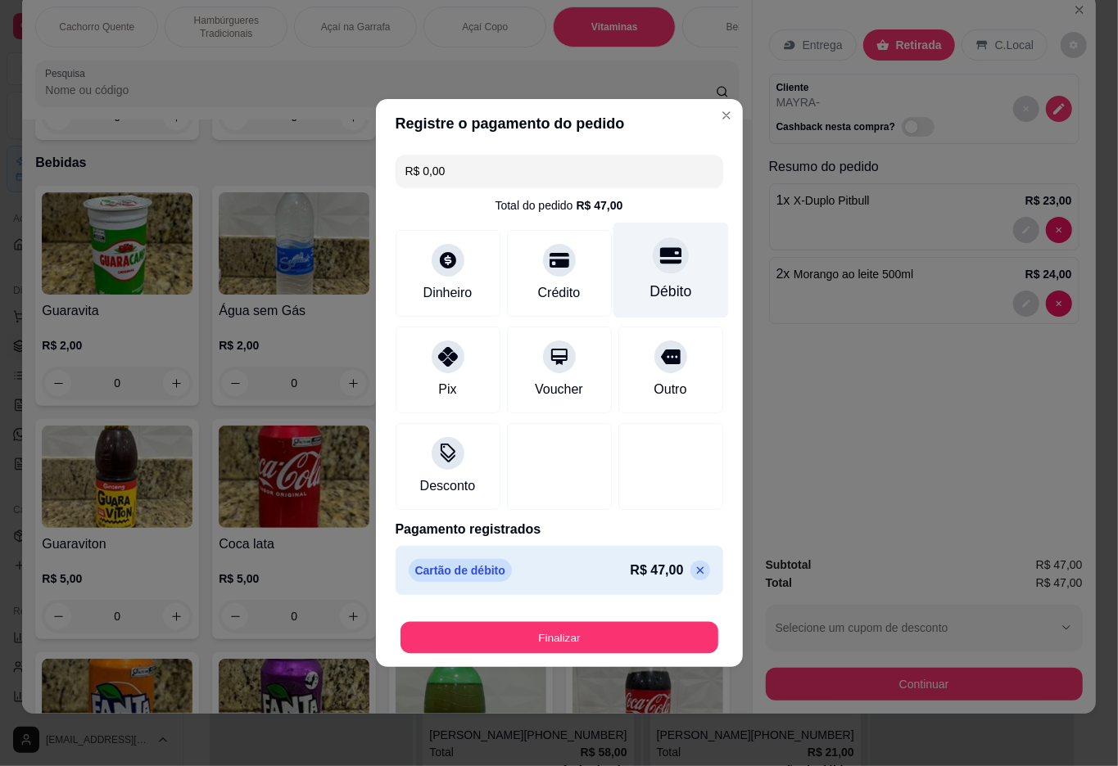
click at [567, 642] on button "Finalizar" at bounding box center [559, 638] width 318 height 32
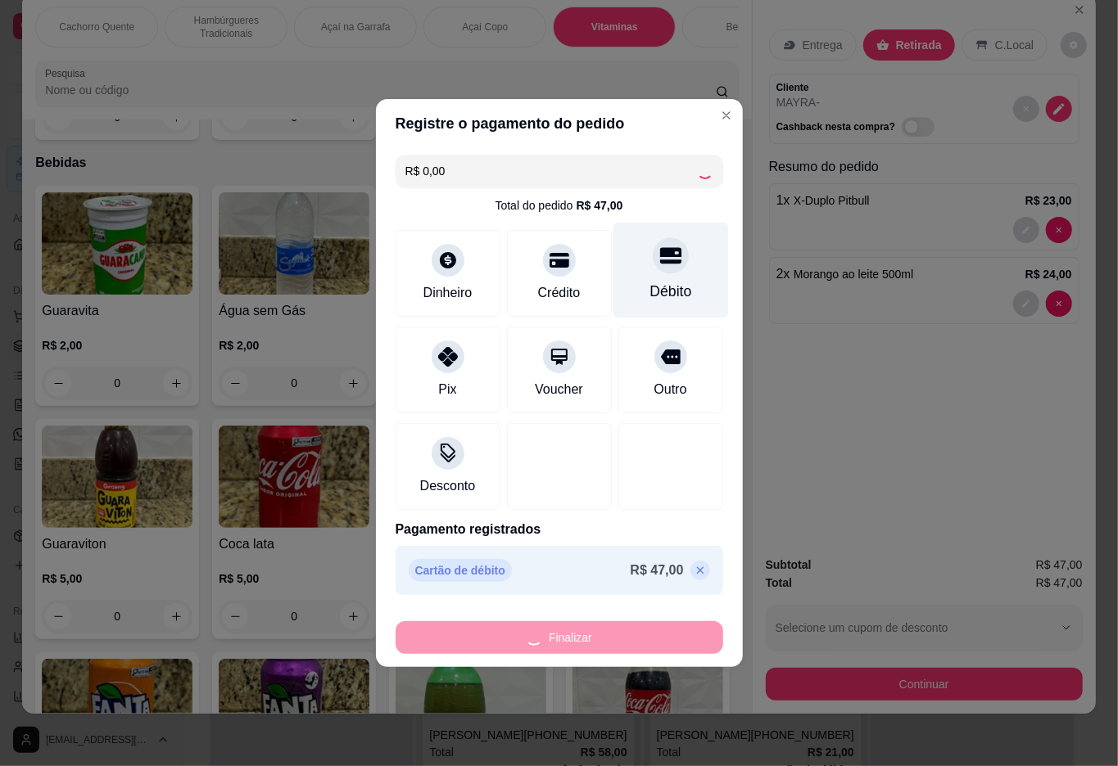
type input "0"
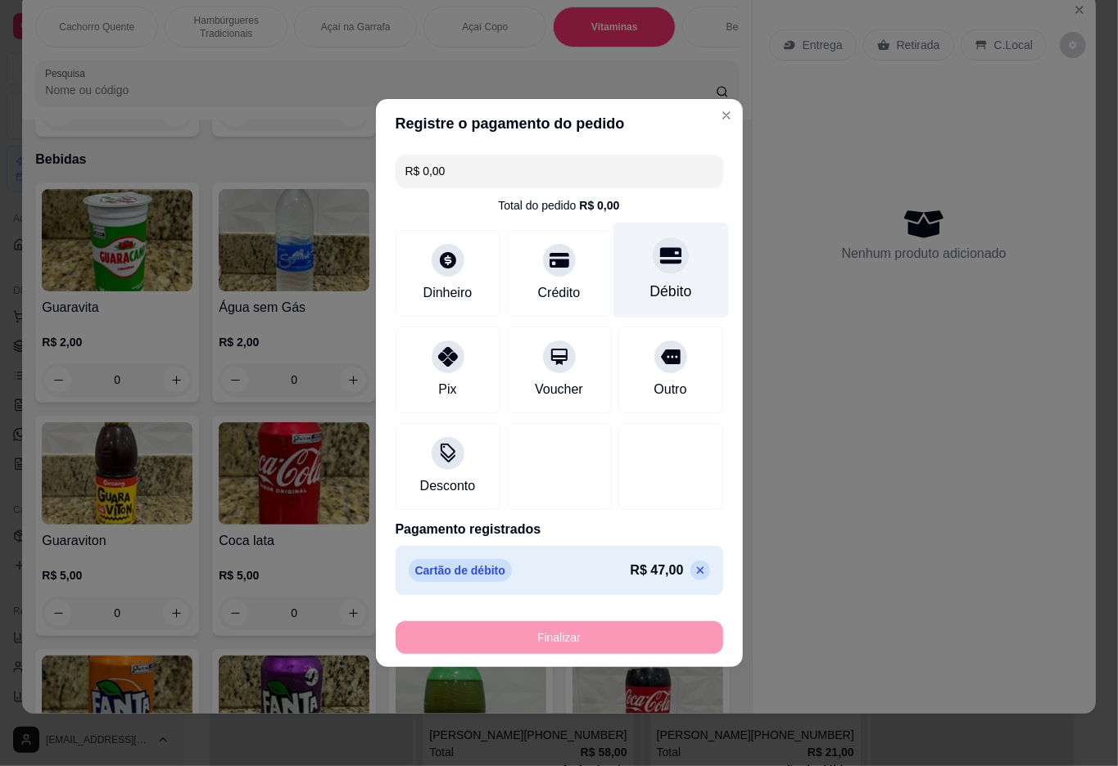
type input "-R$ 47,00"
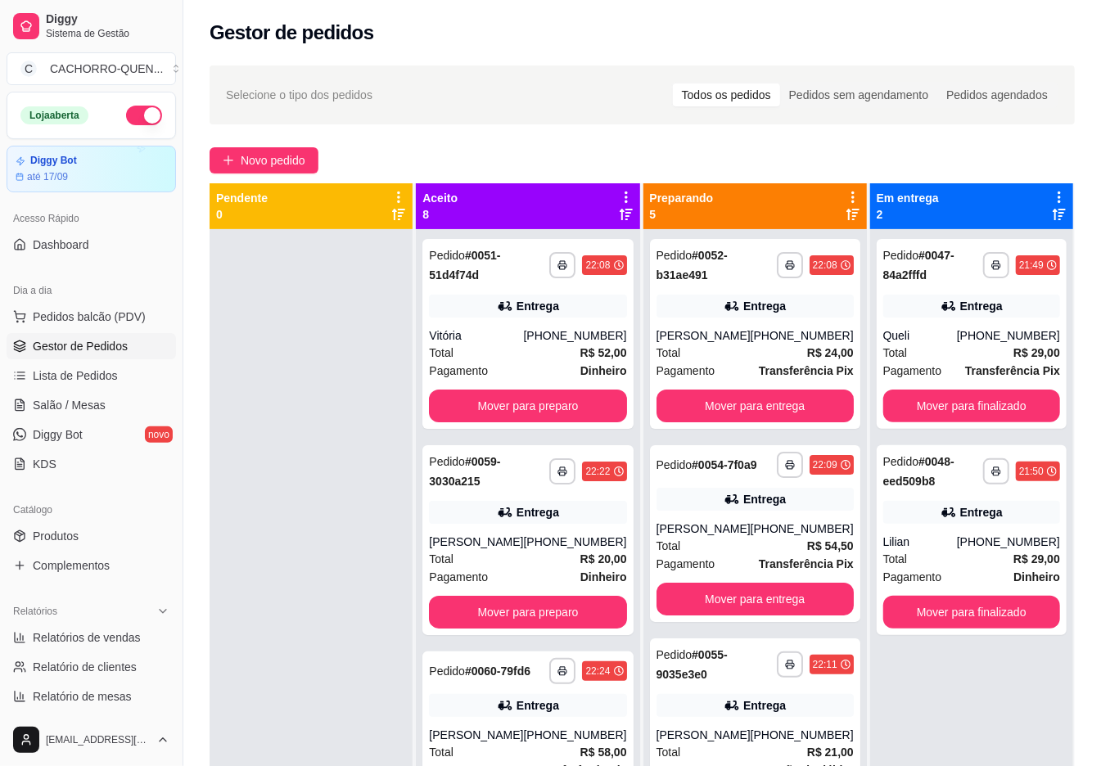
click at [992, 413] on button "Mover para finalizado" at bounding box center [972, 406] width 177 height 33
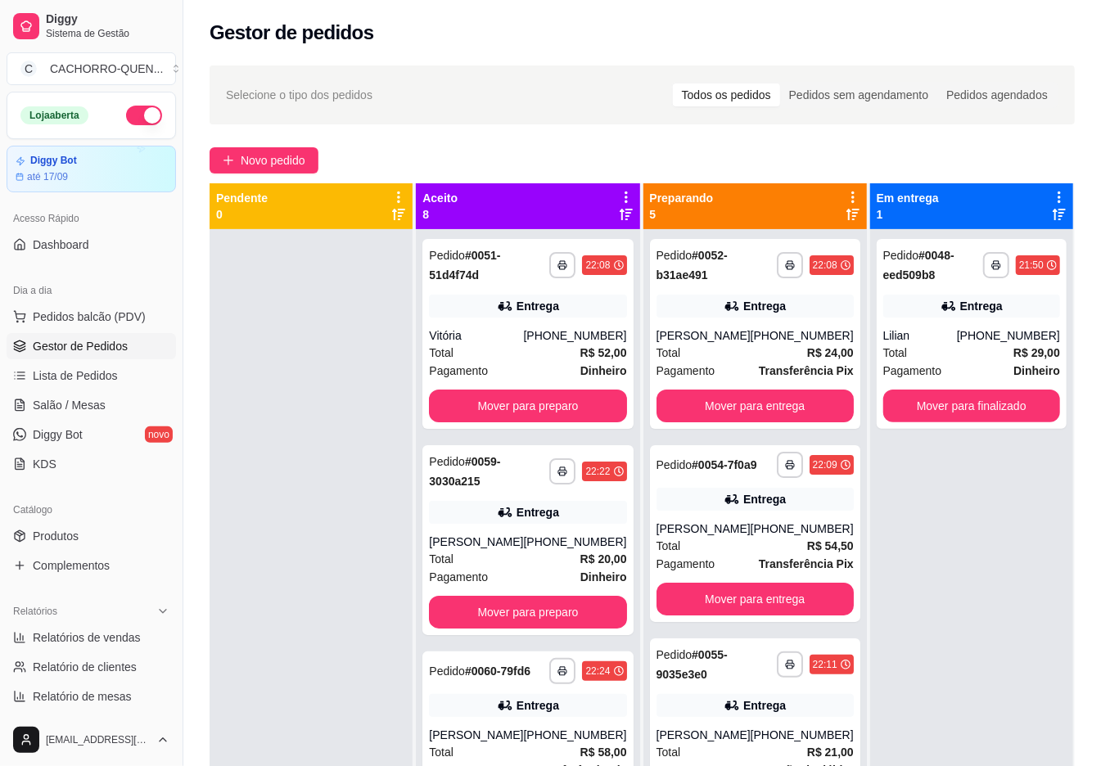
click at [1001, 410] on button "Mover para finalizado" at bounding box center [972, 406] width 177 height 33
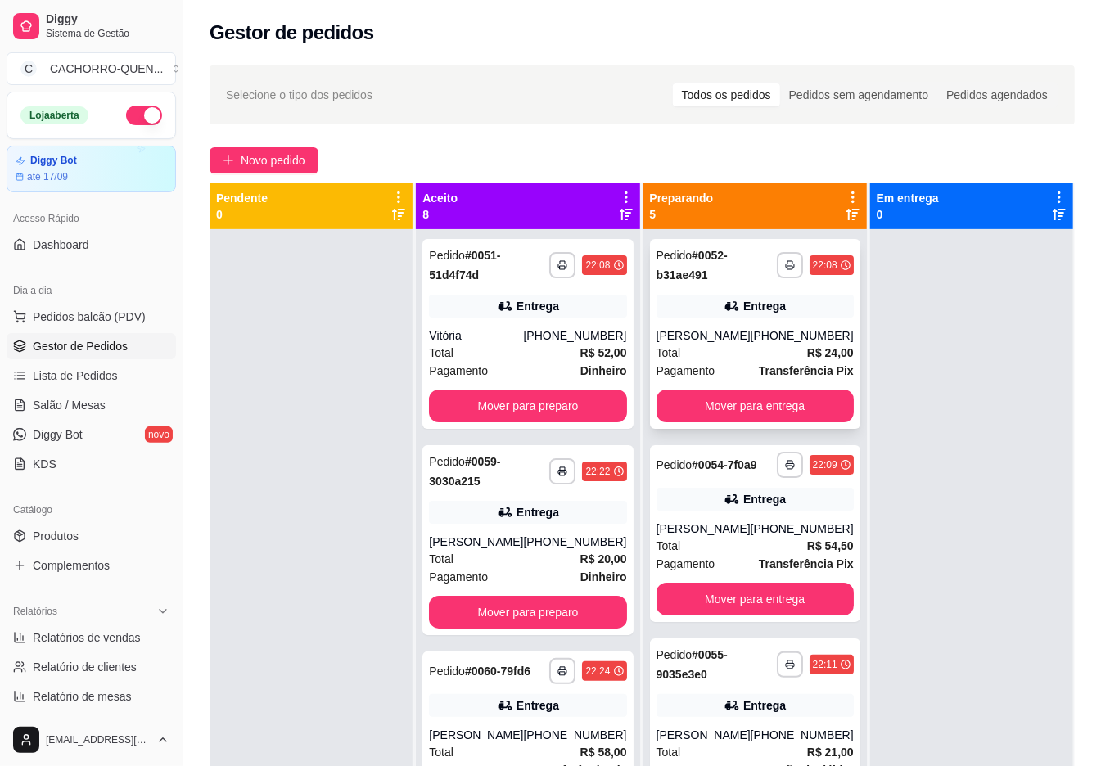
click at [766, 328] on div "[PHONE_NUMBER]" at bounding box center [802, 336] width 103 height 16
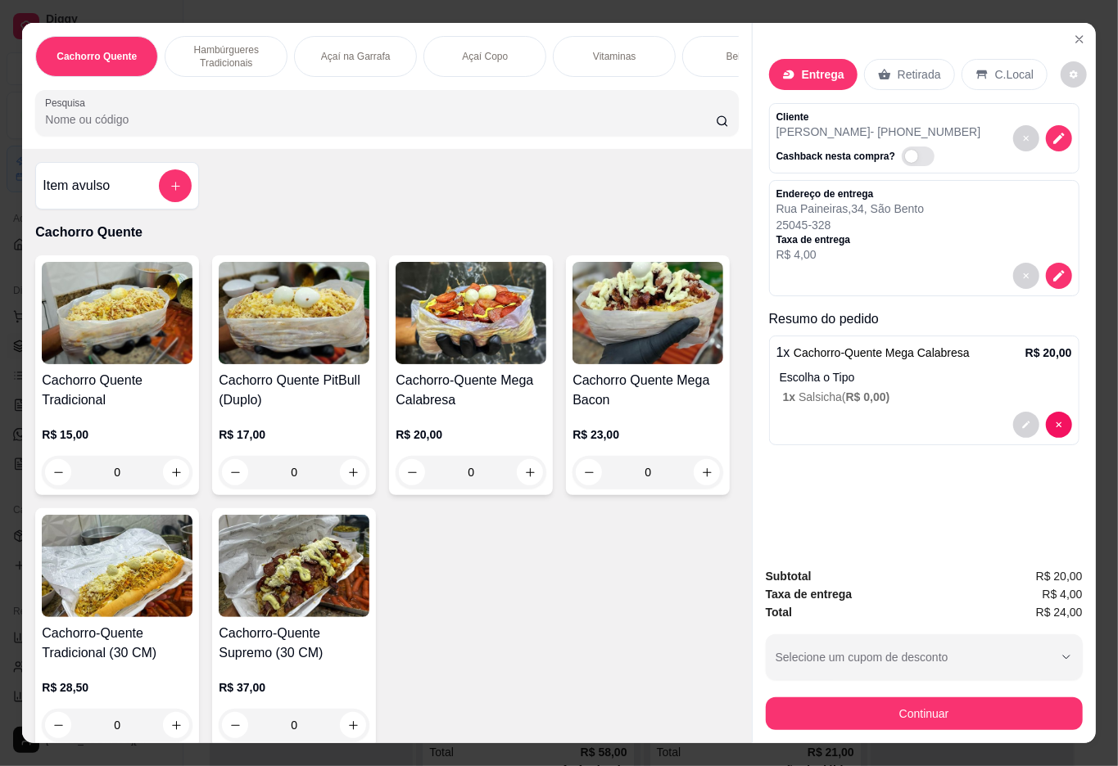
click at [935, 66] on p "Retirada" at bounding box center [918, 74] width 43 height 16
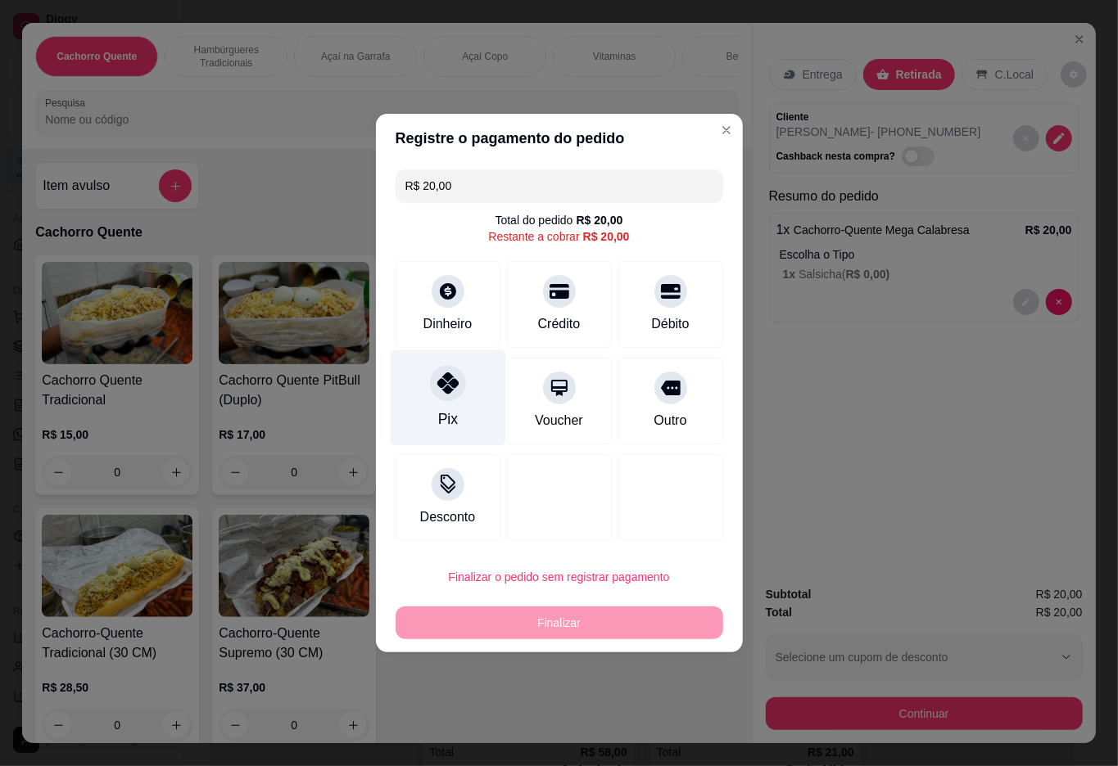
click at [437, 381] on icon at bounding box center [446, 383] width 21 height 21
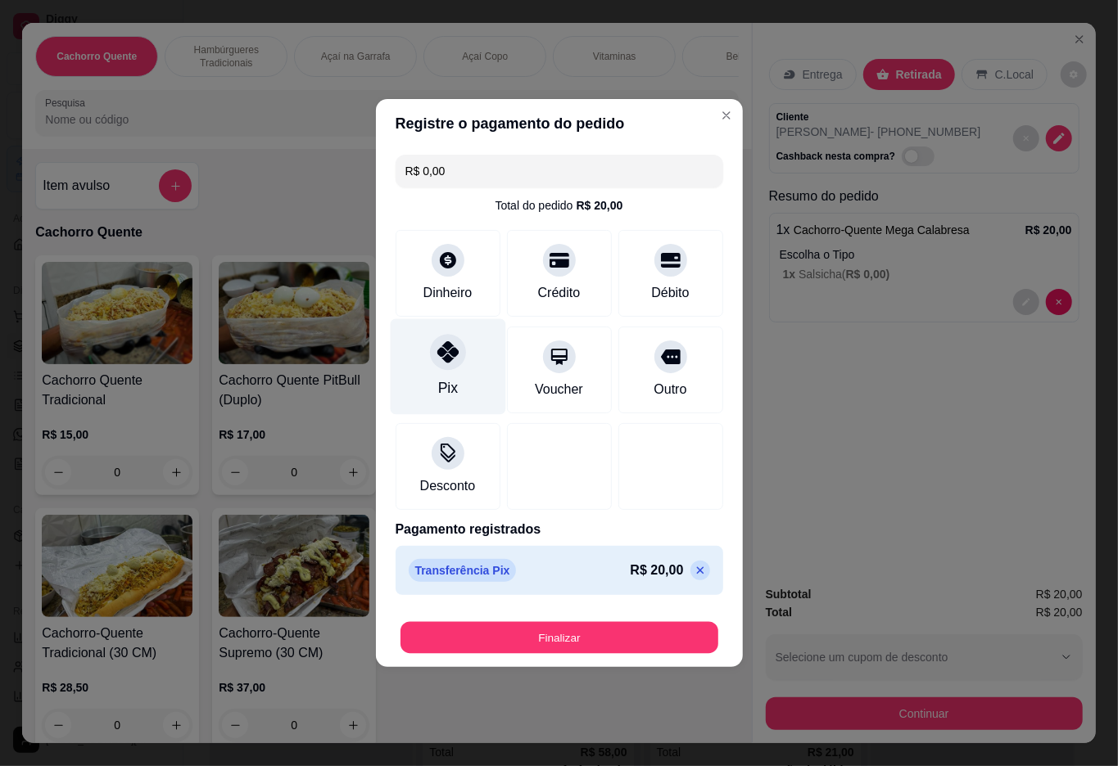
click at [496, 632] on button "Finalizar" at bounding box center [559, 638] width 318 height 32
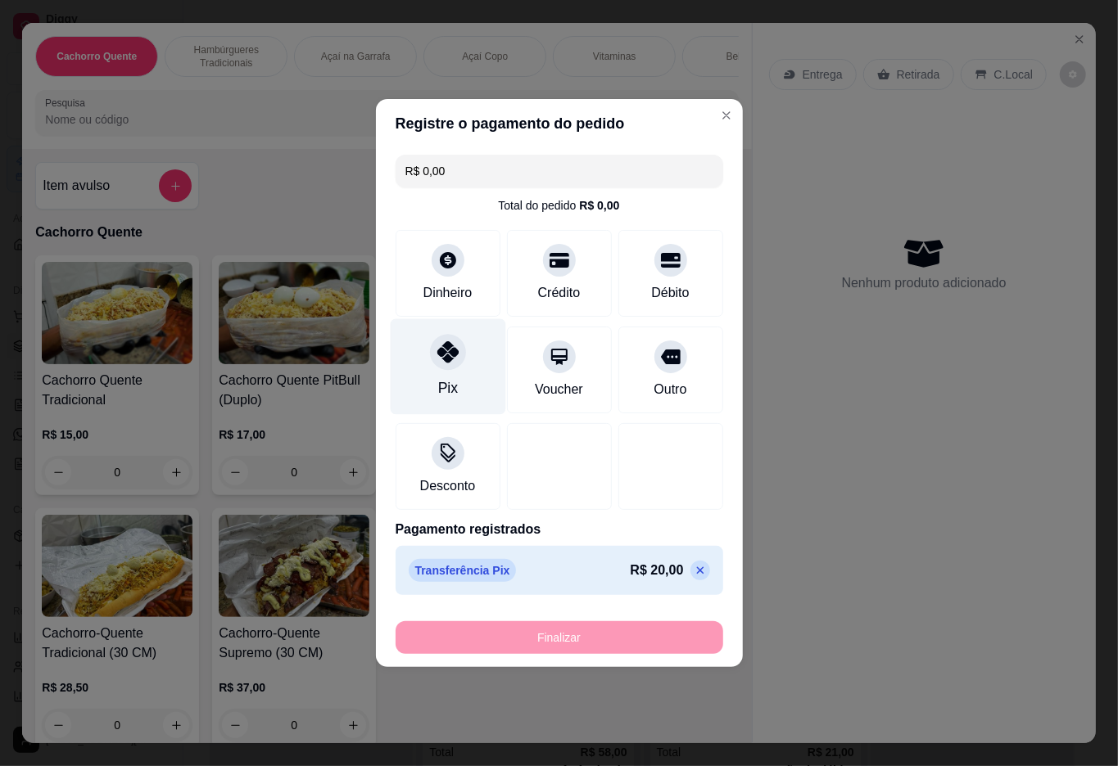
type input "-R$ 20,00"
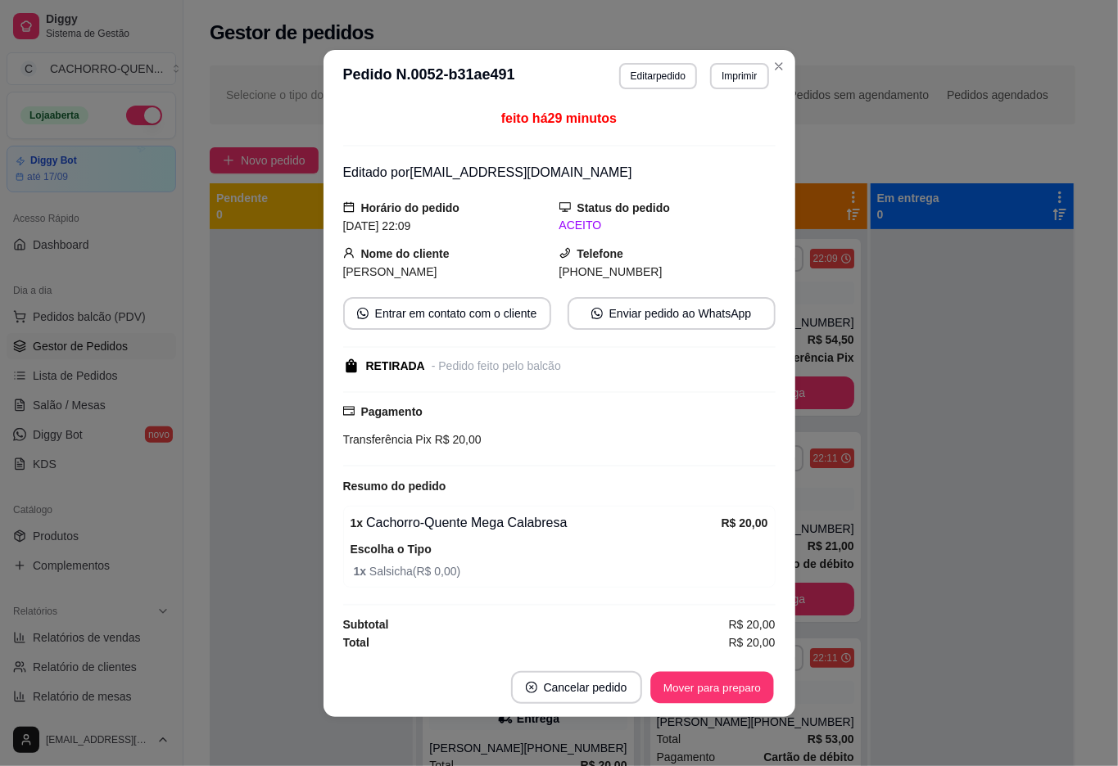
click at [672, 688] on button "Mover para preparo" at bounding box center [711, 687] width 123 height 32
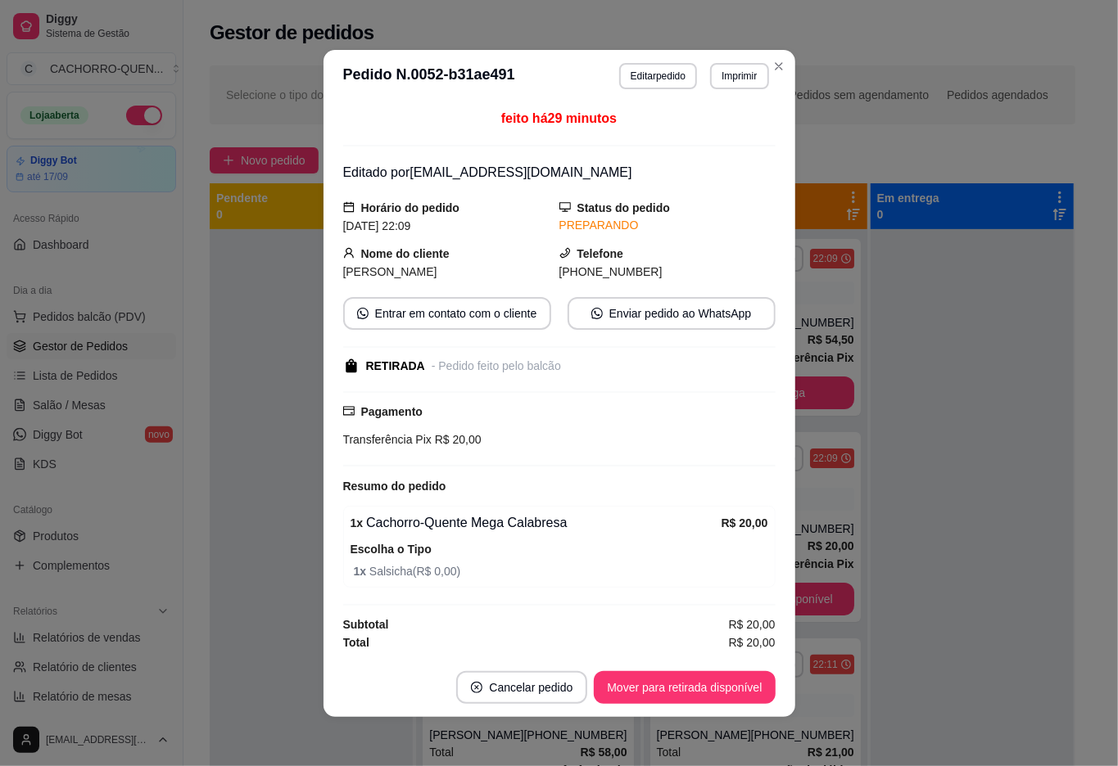
click at [698, 680] on button "Mover para retirada disponível" at bounding box center [684, 687] width 181 height 33
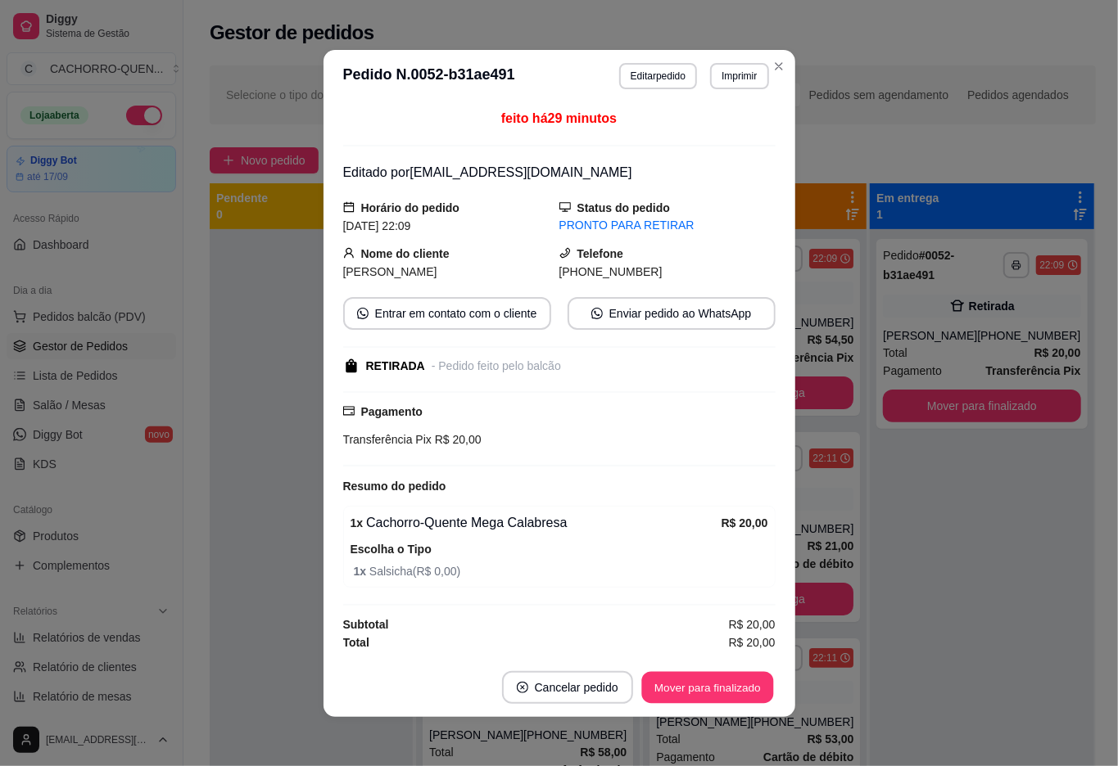
click at [667, 689] on button "Mover para finalizado" at bounding box center [707, 687] width 132 height 32
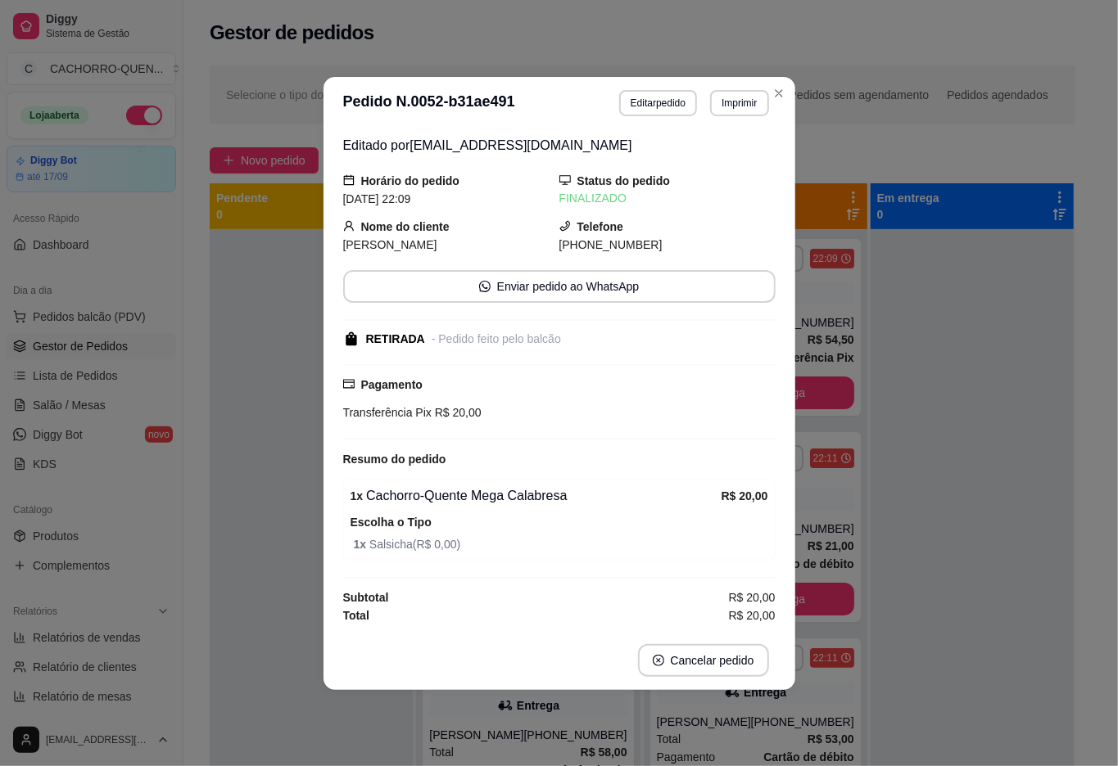
click at [976, 680] on div at bounding box center [971, 612] width 203 height 766
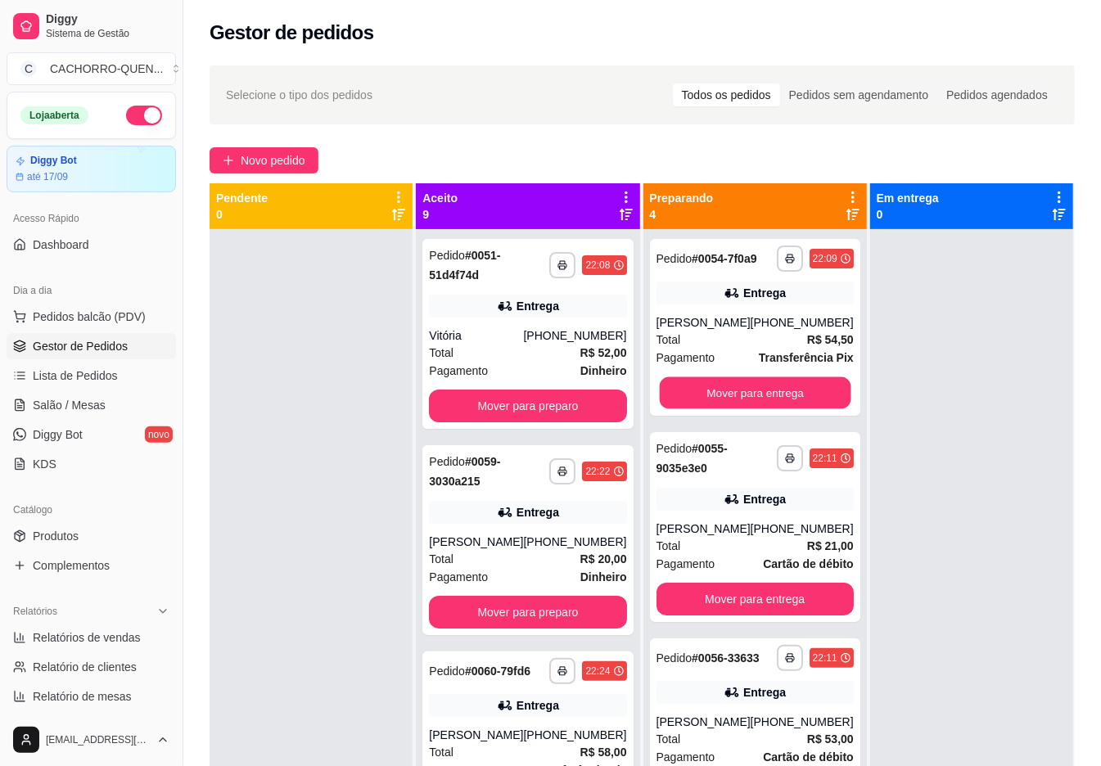
click at [780, 409] on button "Mover para entrega" at bounding box center [755, 393] width 192 height 32
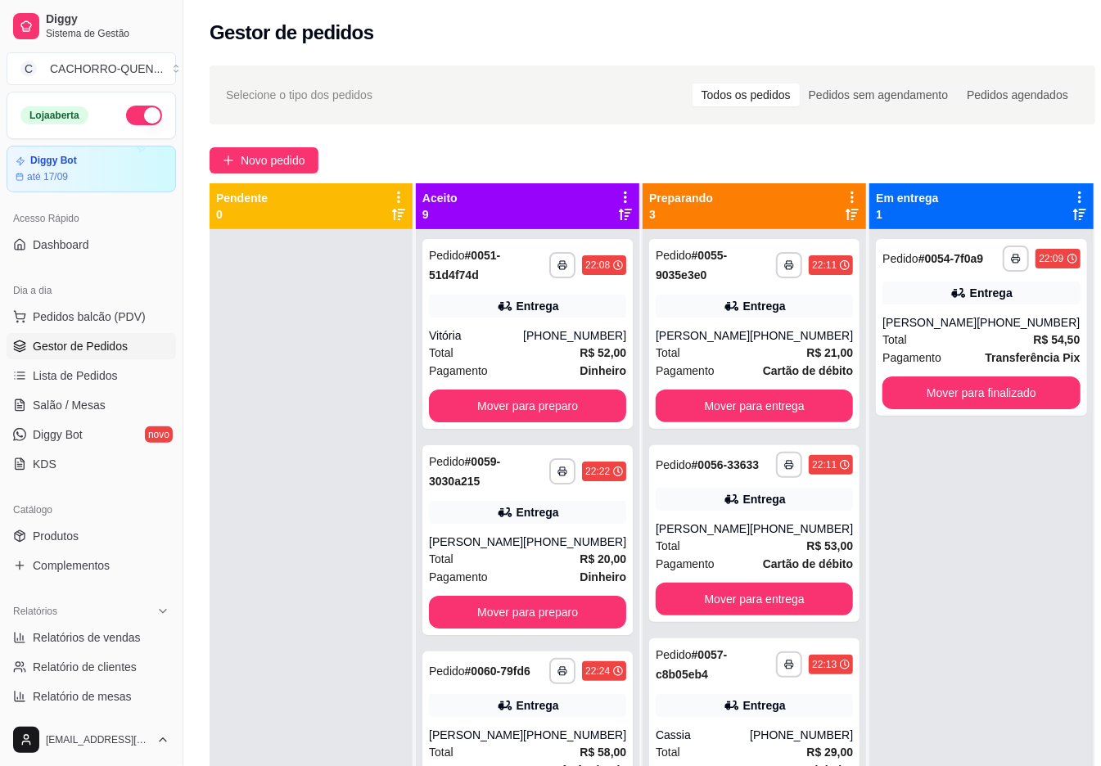
click at [765, 407] on button "Mover para entrega" at bounding box center [754, 406] width 197 height 33
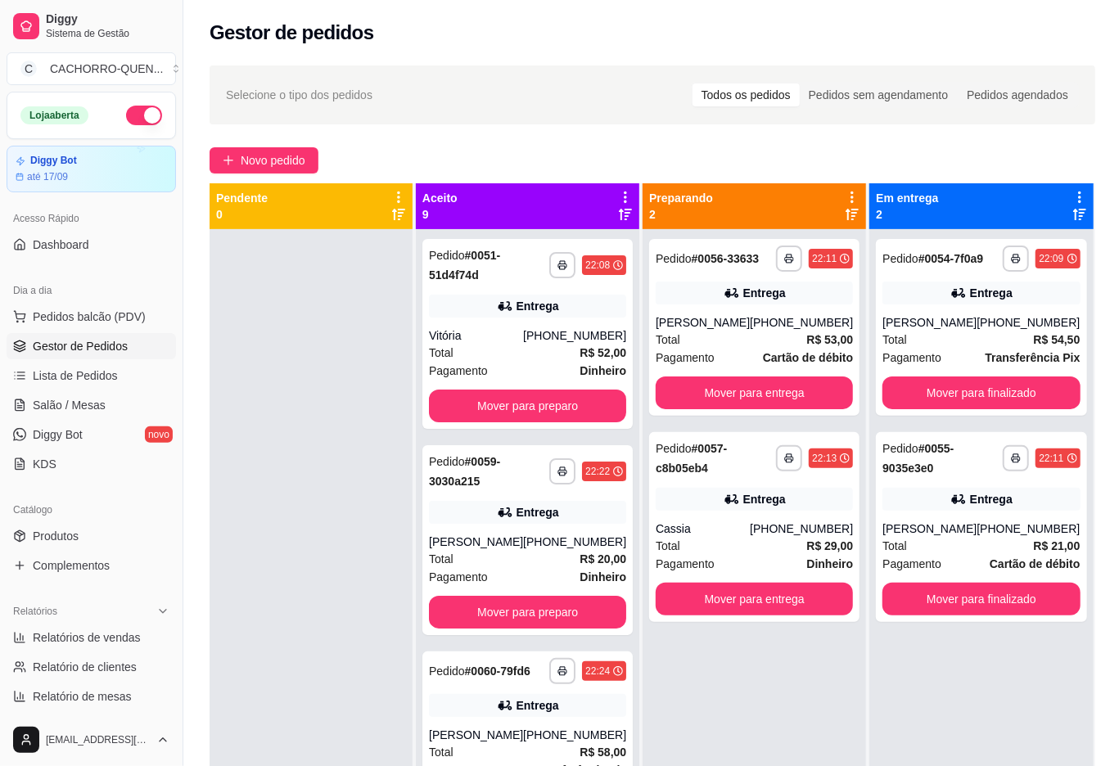
click at [811, 395] on button "Mover para entrega" at bounding box center [754, 393] width 197 height 33
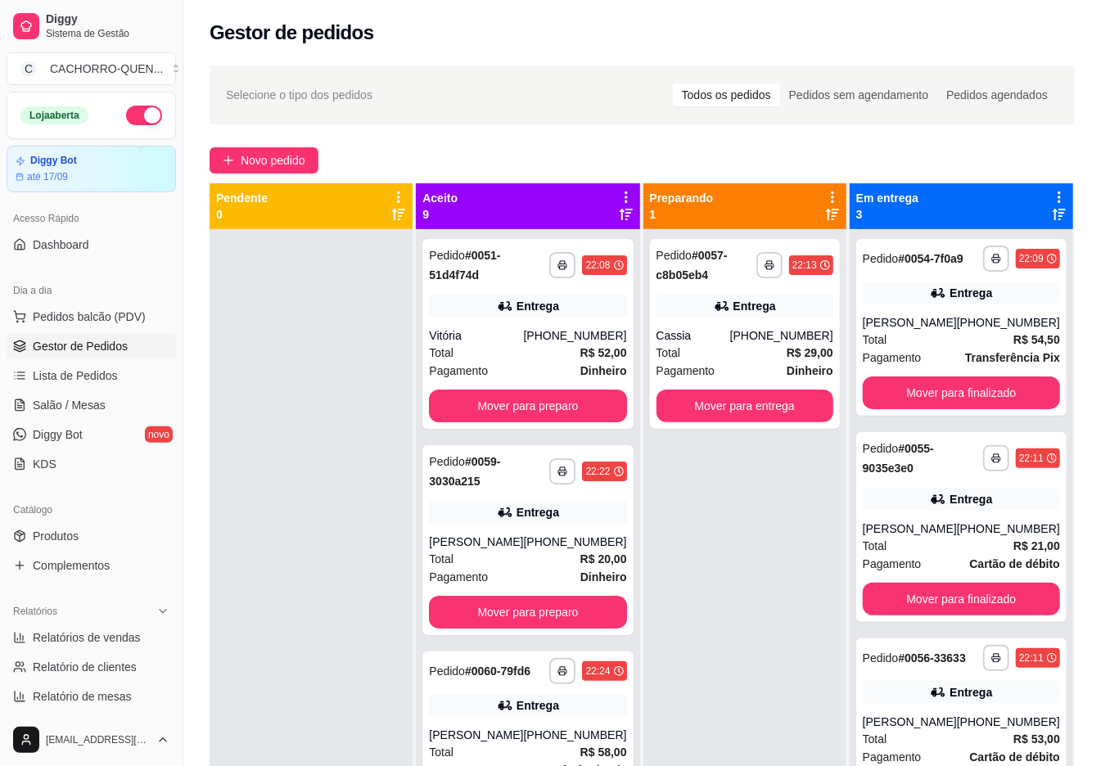
click at [810, 485] on div "**********" at bounding box center [745, 612] width 203 height 766
click at [803, 406] on button "Mover para entrega" at bounding box center [745, 406] width 177 height 33
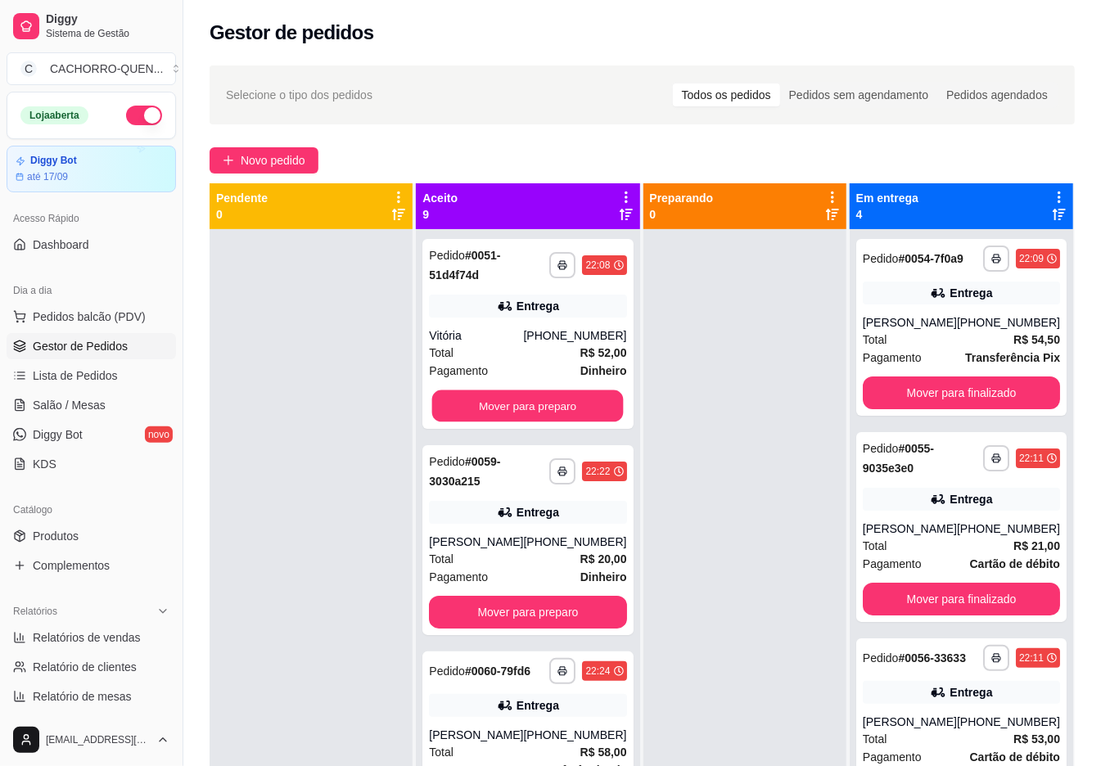
click at [561, 398] on button "Mover para preparo" at bounding box center [528, 407] width 192 height 32
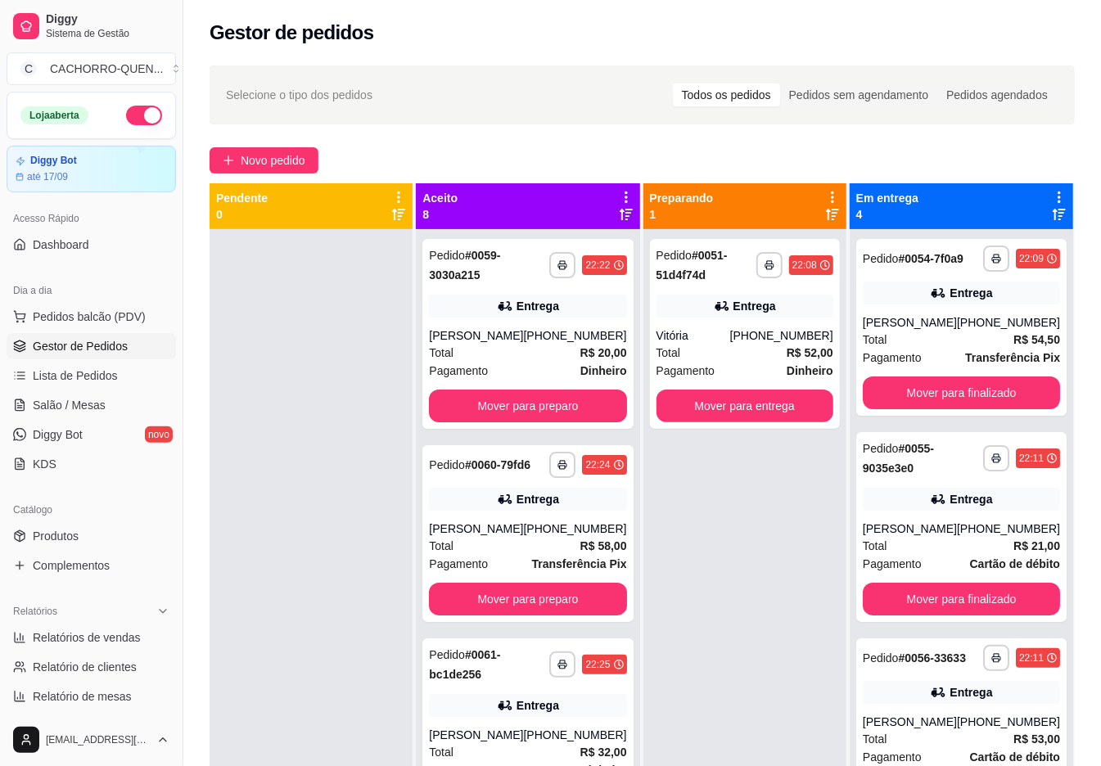
click at [557, 406] on button "Mover para preparo" at bounding box center [527, 406] width 197 height 33
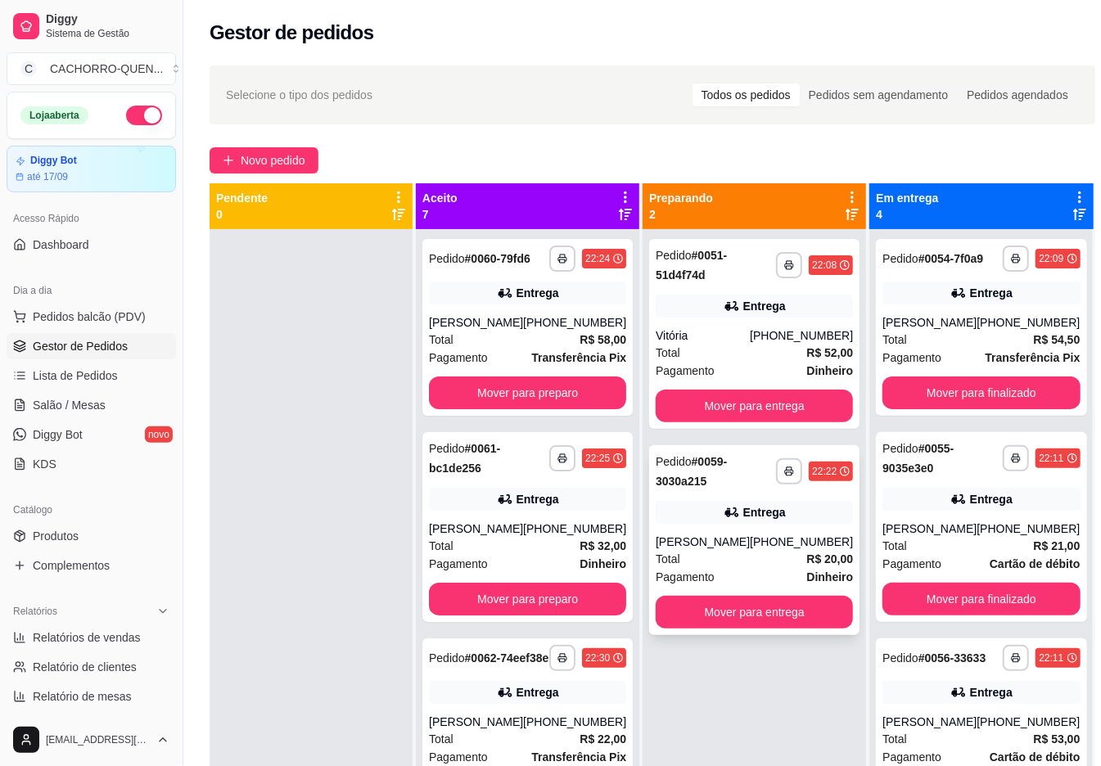
click at [725, 512] on icon at bounding box center [730, 513] width 11 height 10
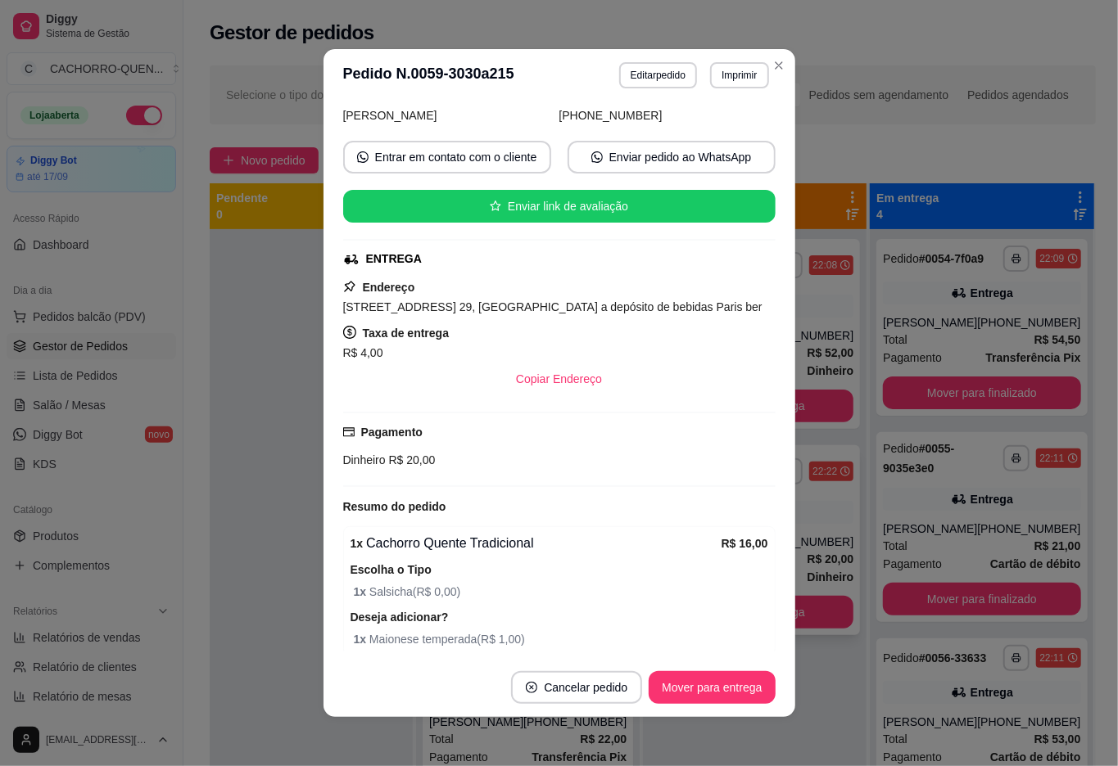
scroll to position [191, 0]
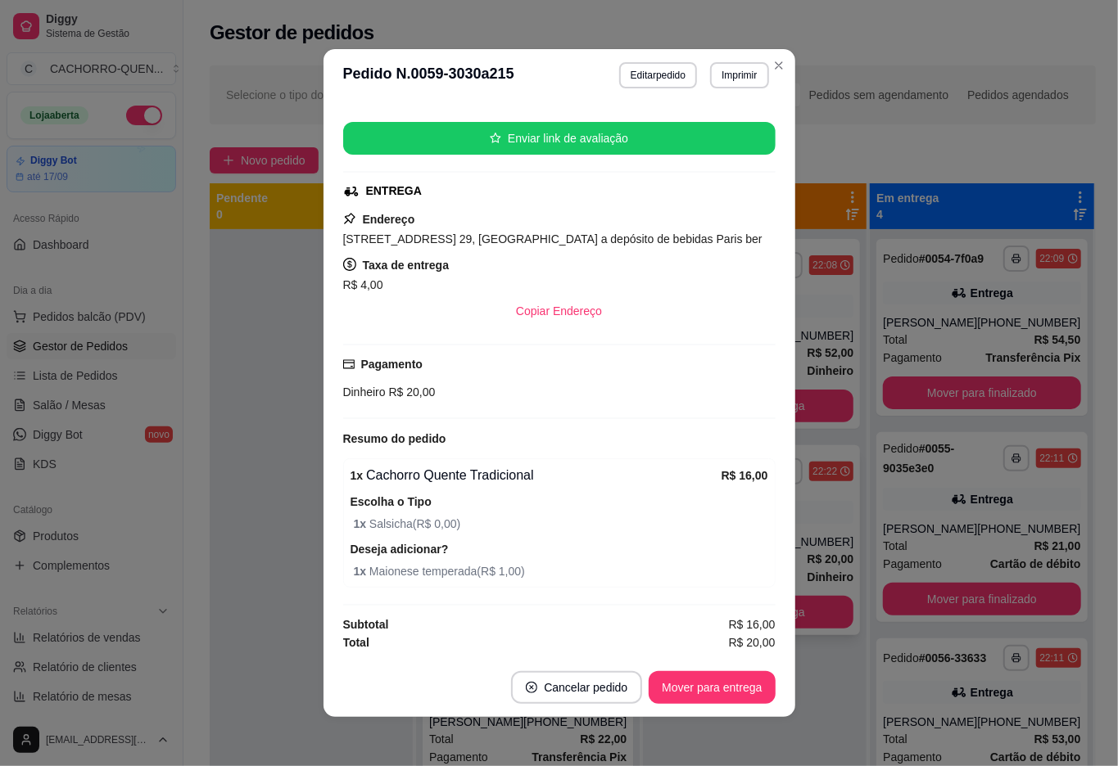
click at [252, 620] on div at bounding box center [311, 612] width 203 height 766
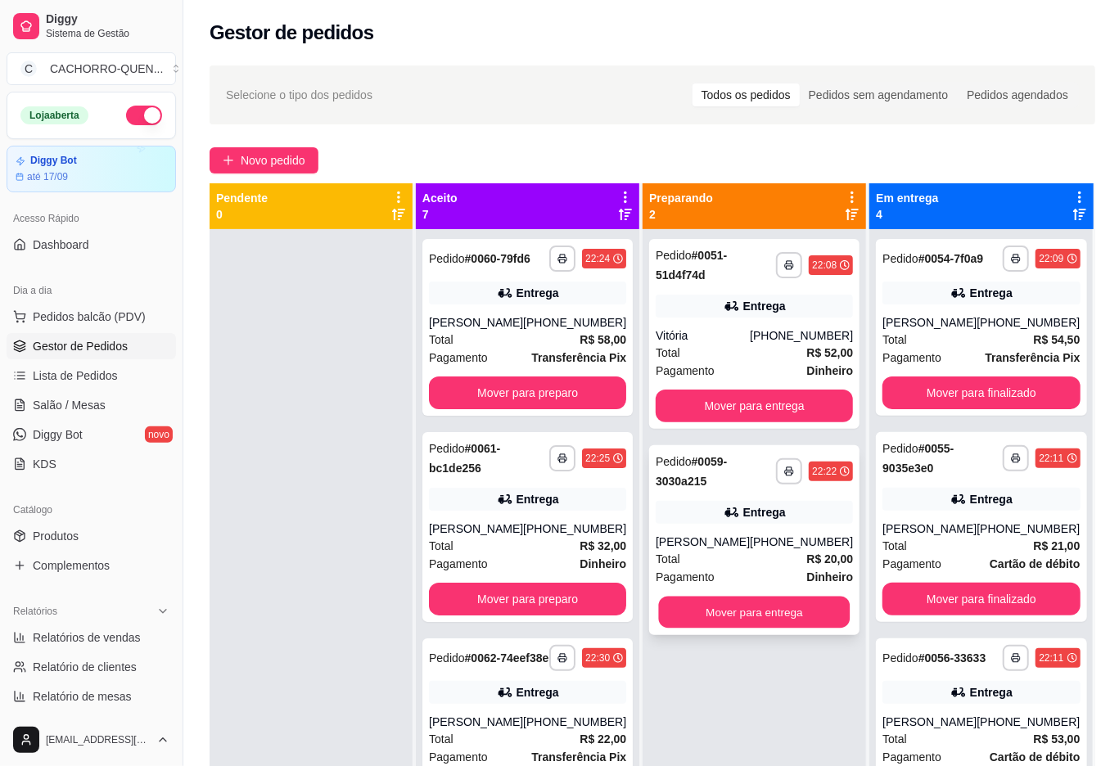
click at [764, 613] on button "Mover para entrega" at bounding box center [755, 613] width 192 height 32
click at [738, 613] on button "Mover para entrega" at bounding box center [754, 612] width 197 height 33
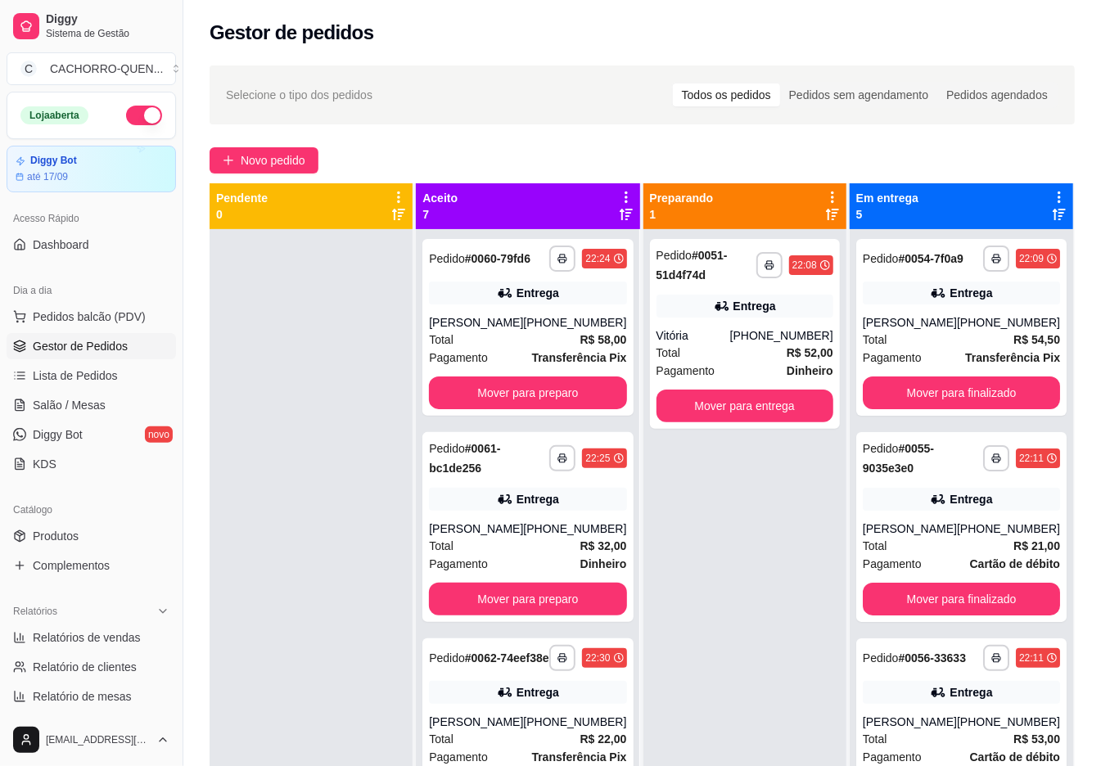
click at [503, 391] on button "Mover para preparo" at bounding box center [527, 393] width 197 height 33
click at [549, 400] on button "Mover para preparo" at bounding box center [527, 393] width 197 height 33
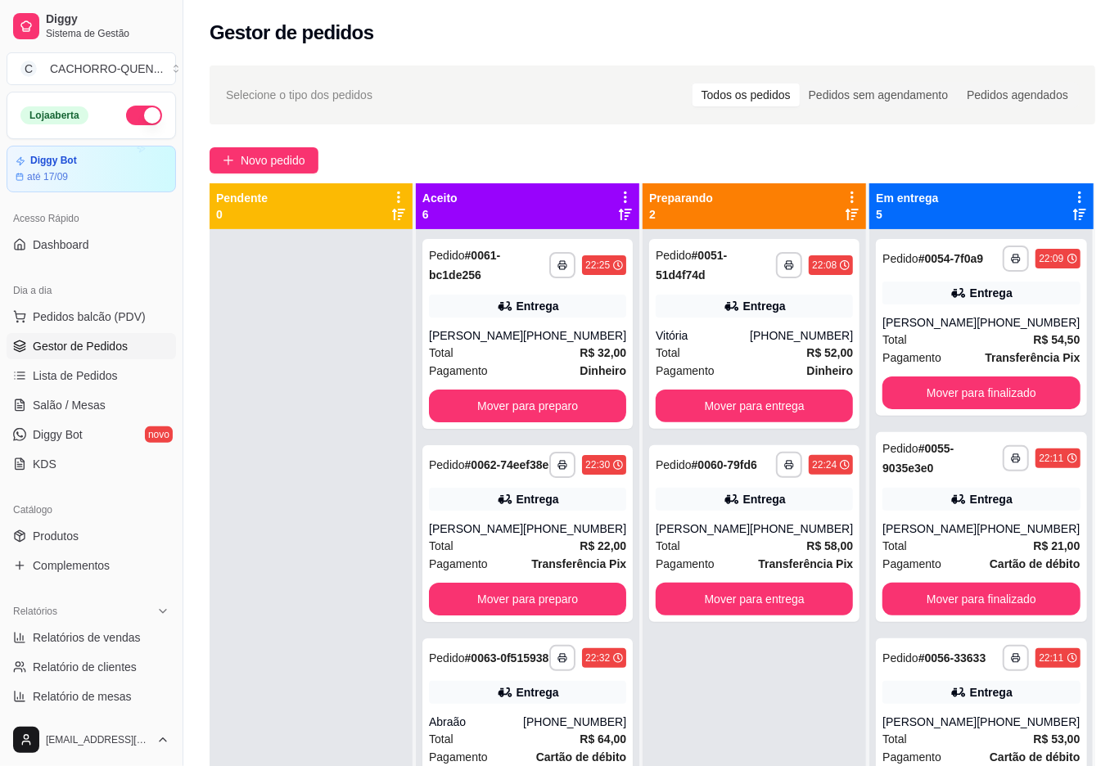
click at [508, 405] on button "Mover para preparo" at bounding box center [527, 406] width 197 height 33
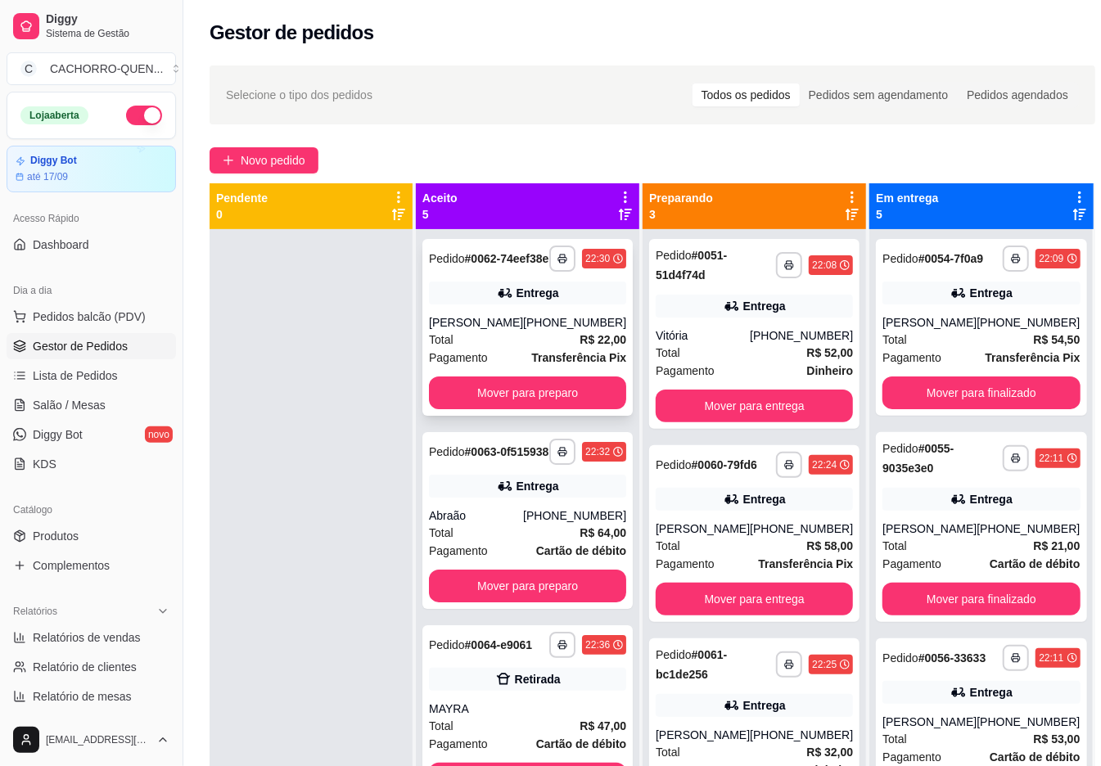
click at [509, 367] on div "Pagamento Transferência Pix" at bounding box center [527, 358] width 197 height 18
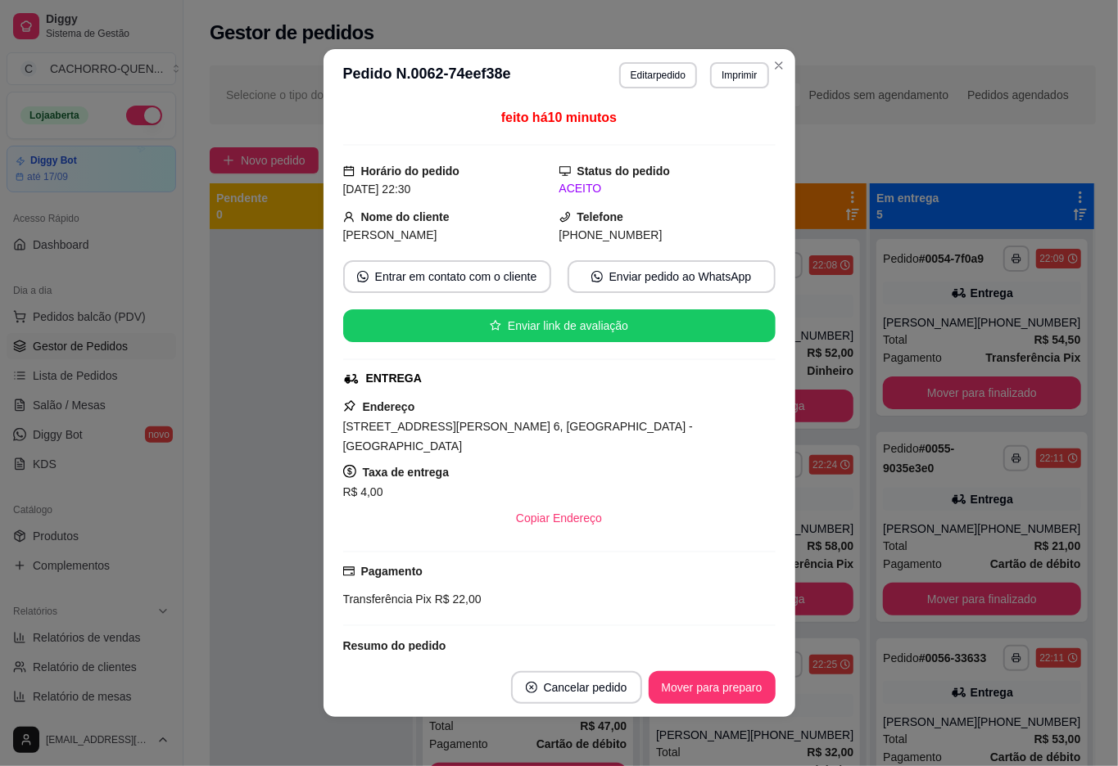
click at [195, 613] on div "**********" at bounding box center [652, 513] width 938 height 914
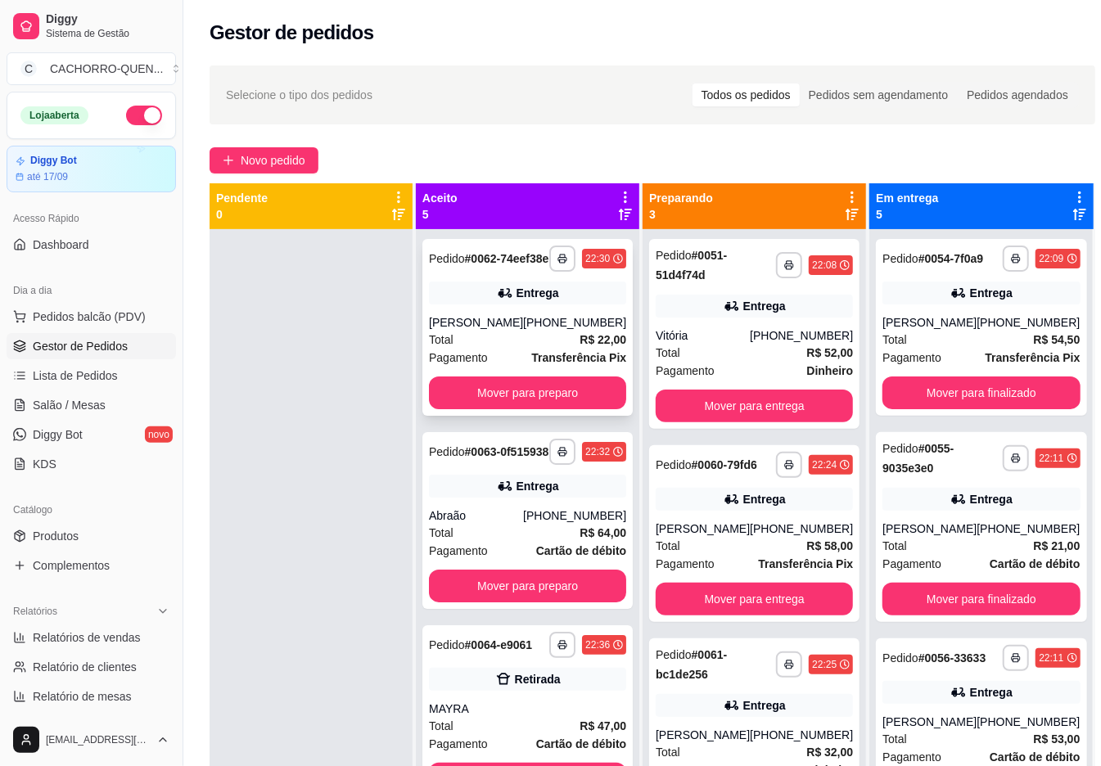
click at [490, 409] on button "Mover para preparo" at bounding box center [527, 393] width 197 height 33
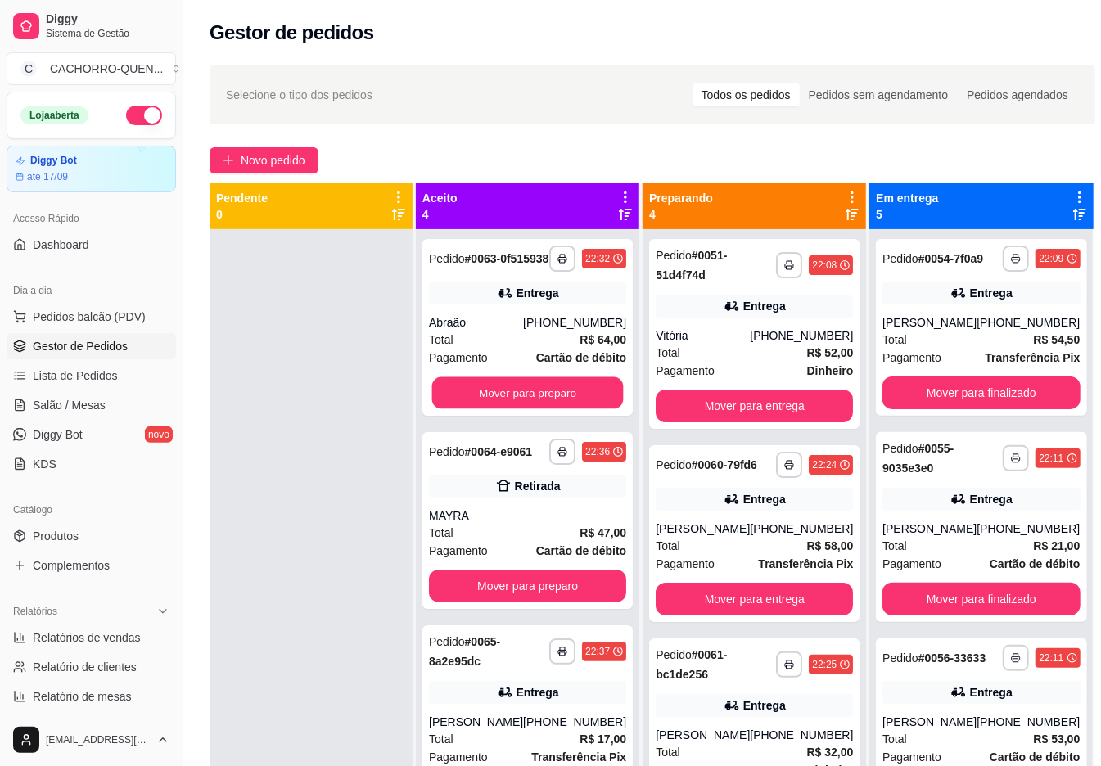
click at [516, 396] on button "Mover para preparo" at bounding box center [528, 393] width 192 height 32
click at [522, 394] on button "Mover para preparo" at bounding box center [527, 393] width 197 height 33
click at [536, 409] on button "Mover para preparo" at bounding box center [527, 393] width 197 height 33
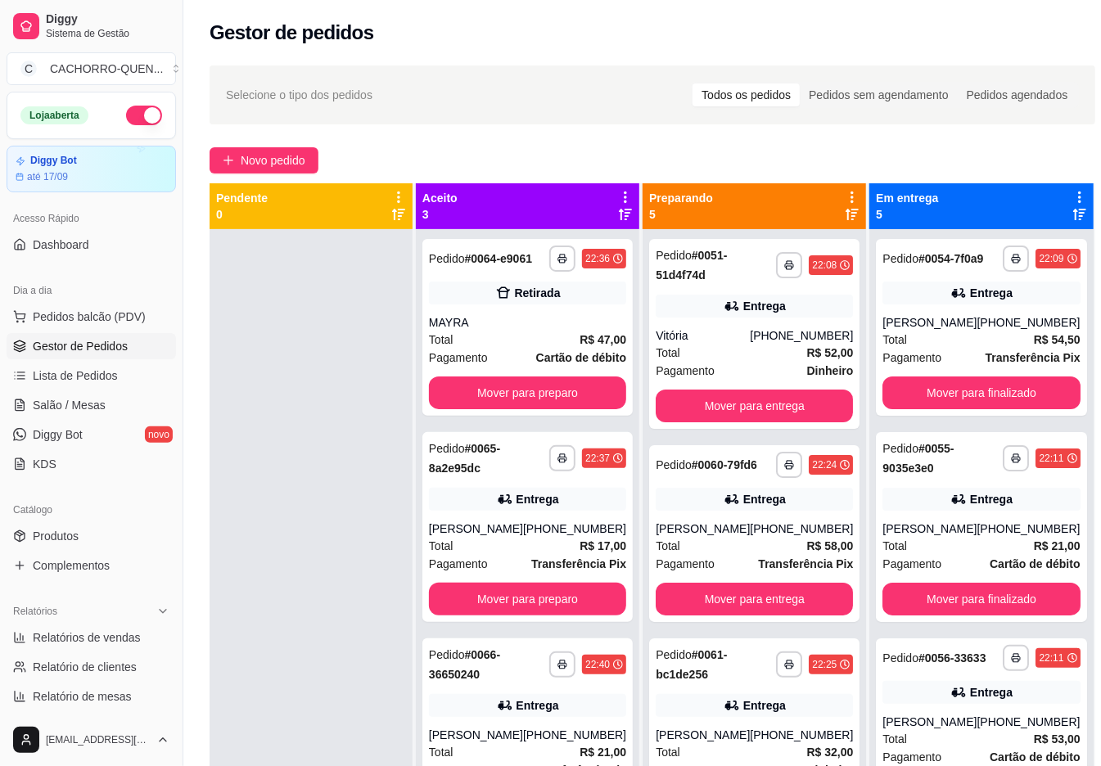
click at [508, 612] on button "Mover para preparo" at bounding box center [527, 599] width 197 height 33
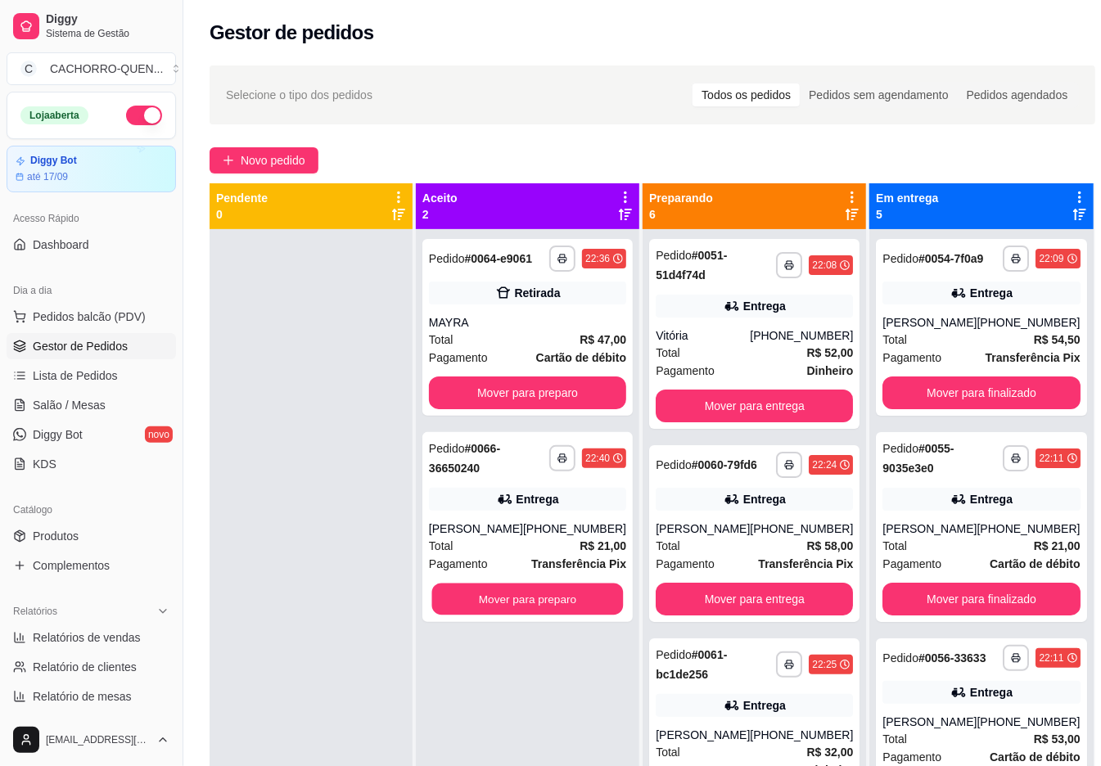
click at [536, 599] on button "Mover para preparo" at bounding box center [528, 600] width 192 height 32
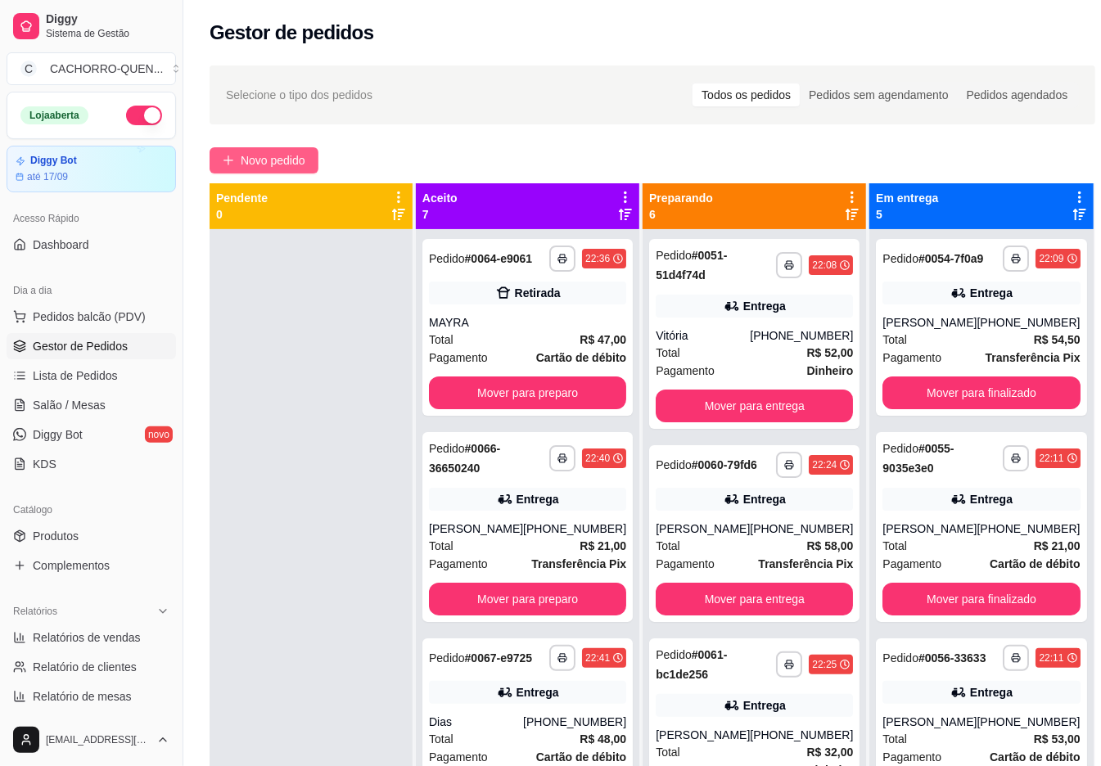
click at [283, 165] on span "Novo pedido" at bounding box center [273, 160] width 65 height 18
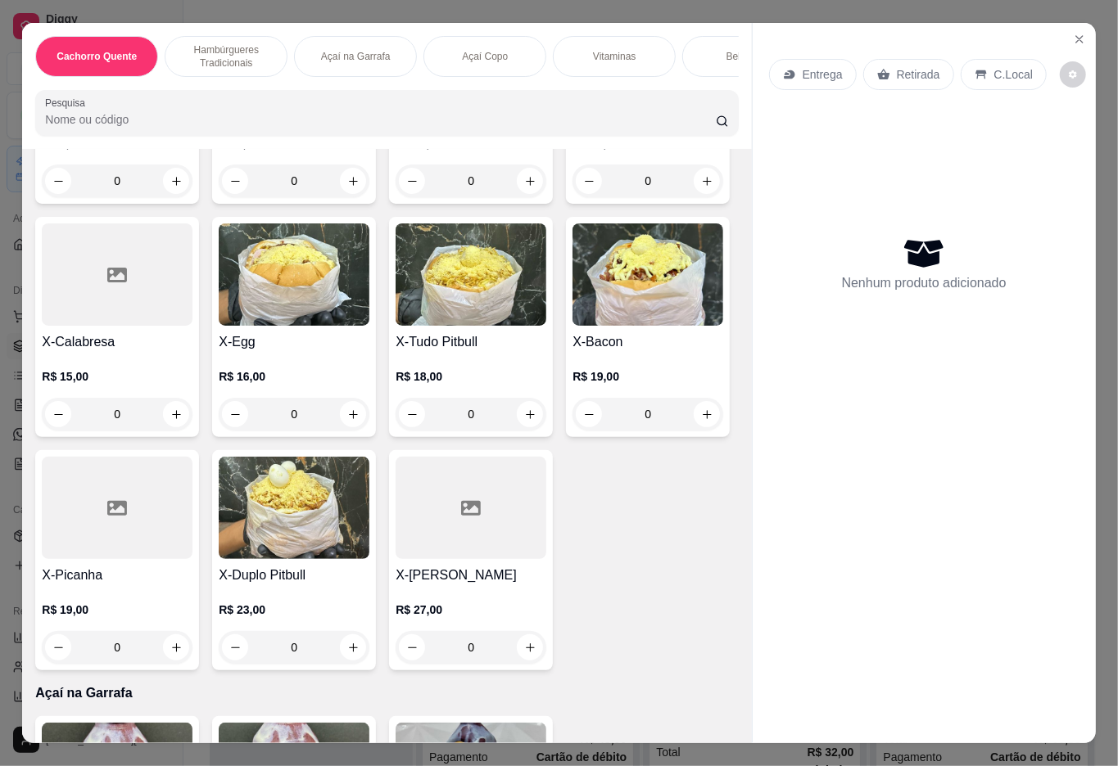
scroll to position [812, 0]
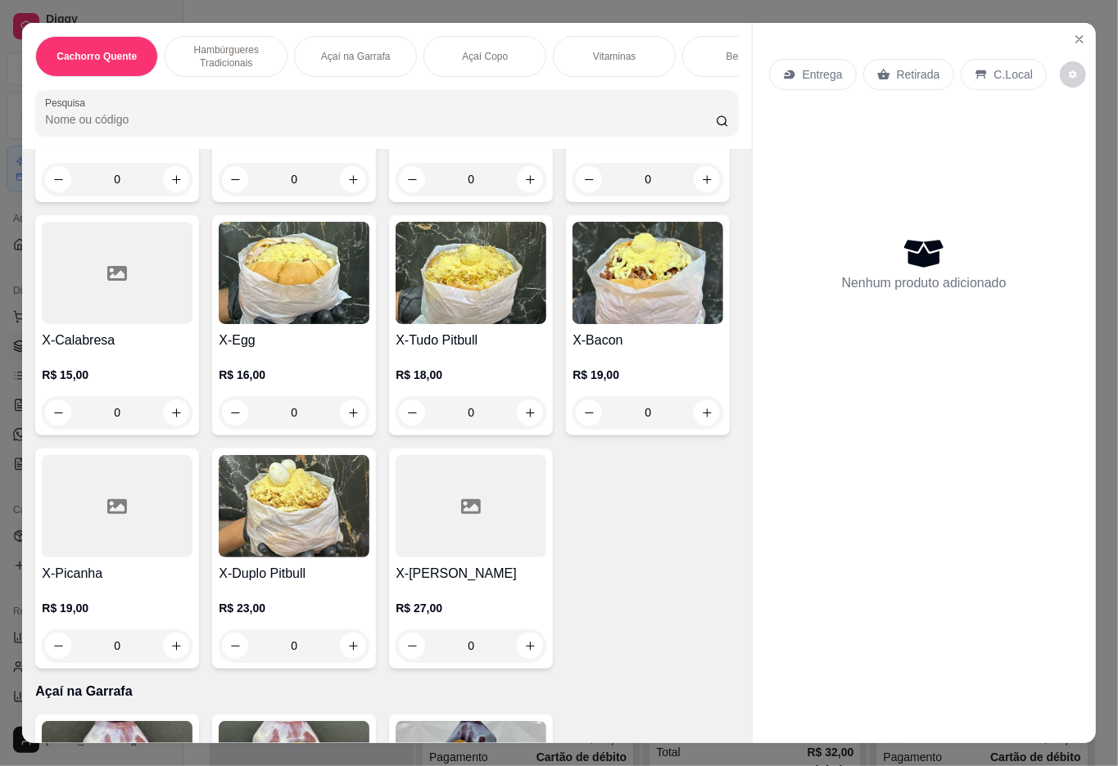
click at [369, 423] on div "0" at bounding box center [294, 412] width 151 height 33
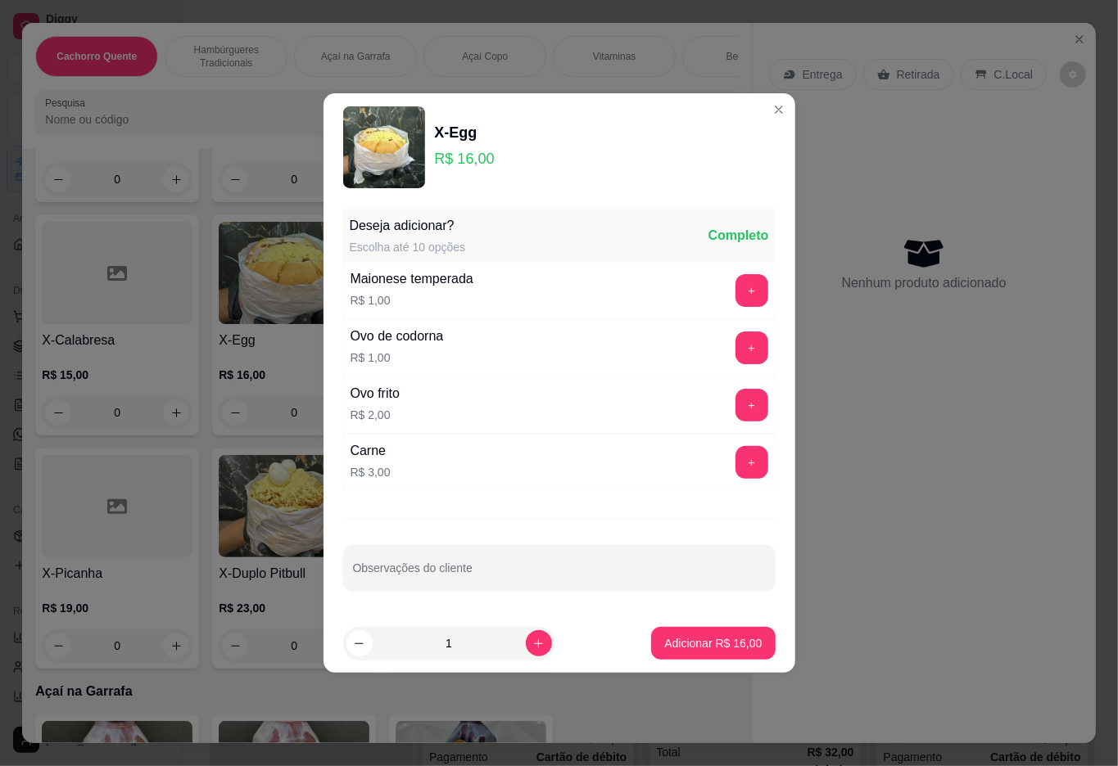
click at [1010, 524] on div "Entrega Retirada C.Local Nenhum produto adicionado" at bounding box center [924, 370] width 343 height 694
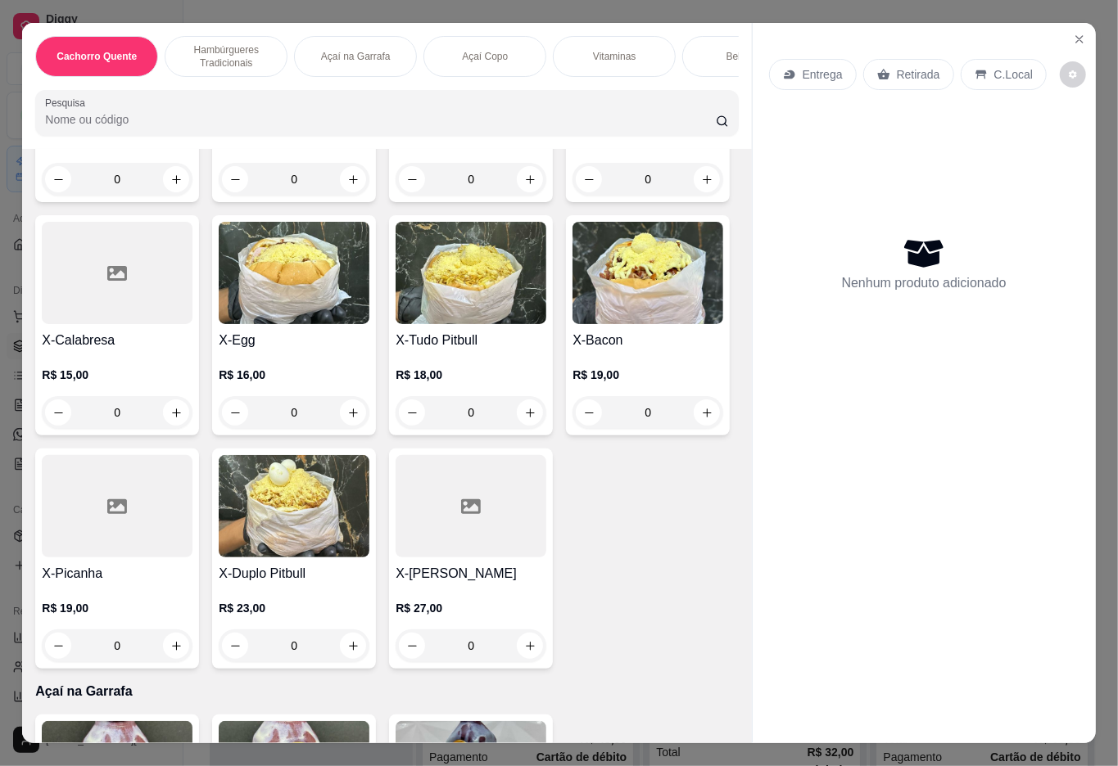
click at [369, 311] on img at bounding box center [294, 273] width 151 height 102
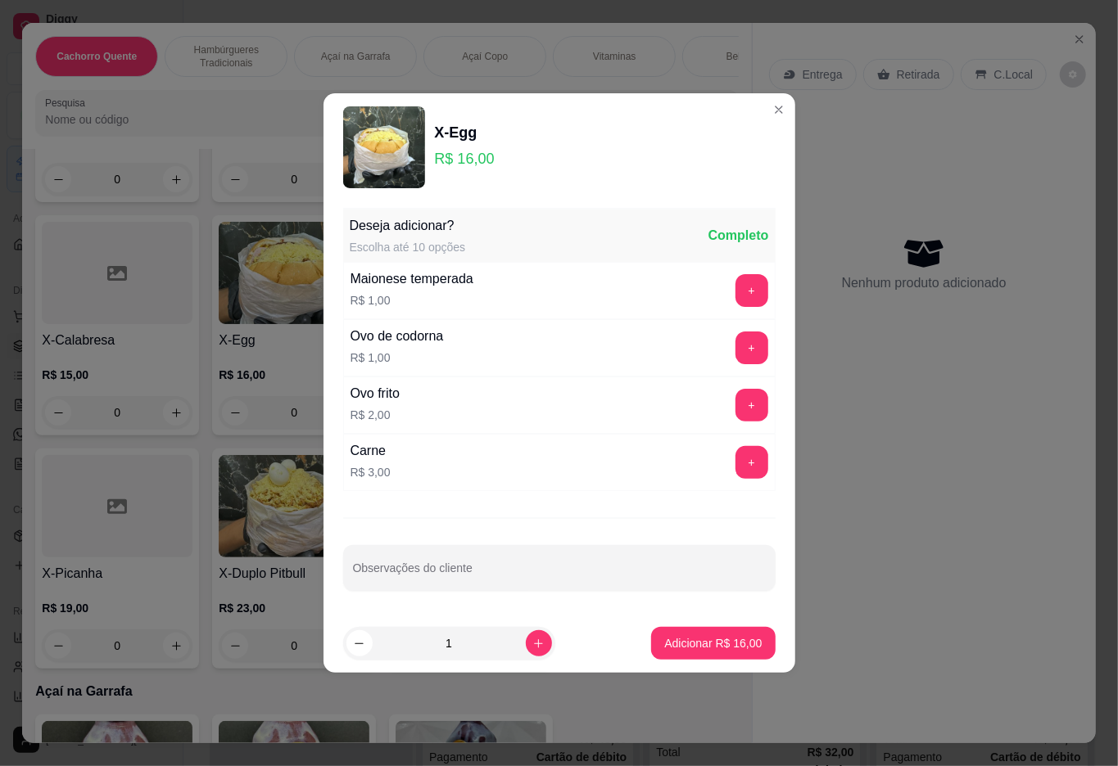
click at [683, 644] on p "Adicionar R$ 16,00" at bounding box center [712, 643] width 97 height 16
type input "1"
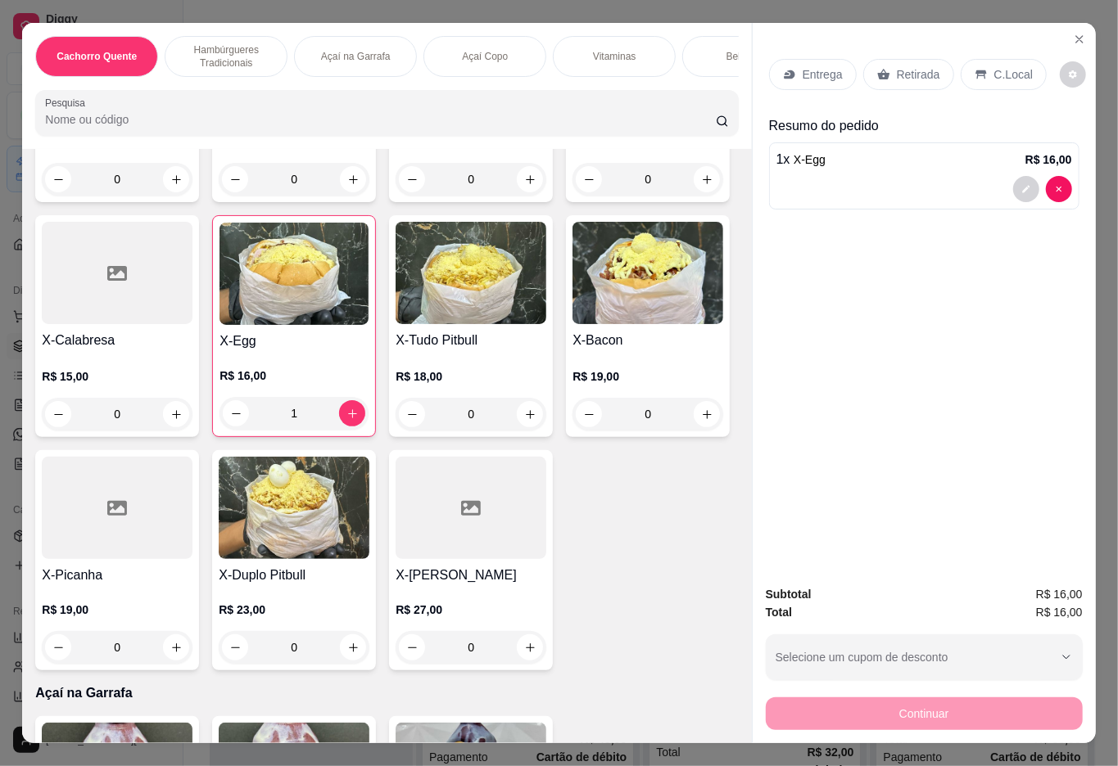
click at [712, 67] on div "Bebidas" at bounding box center [743, 56] width 123 height 41
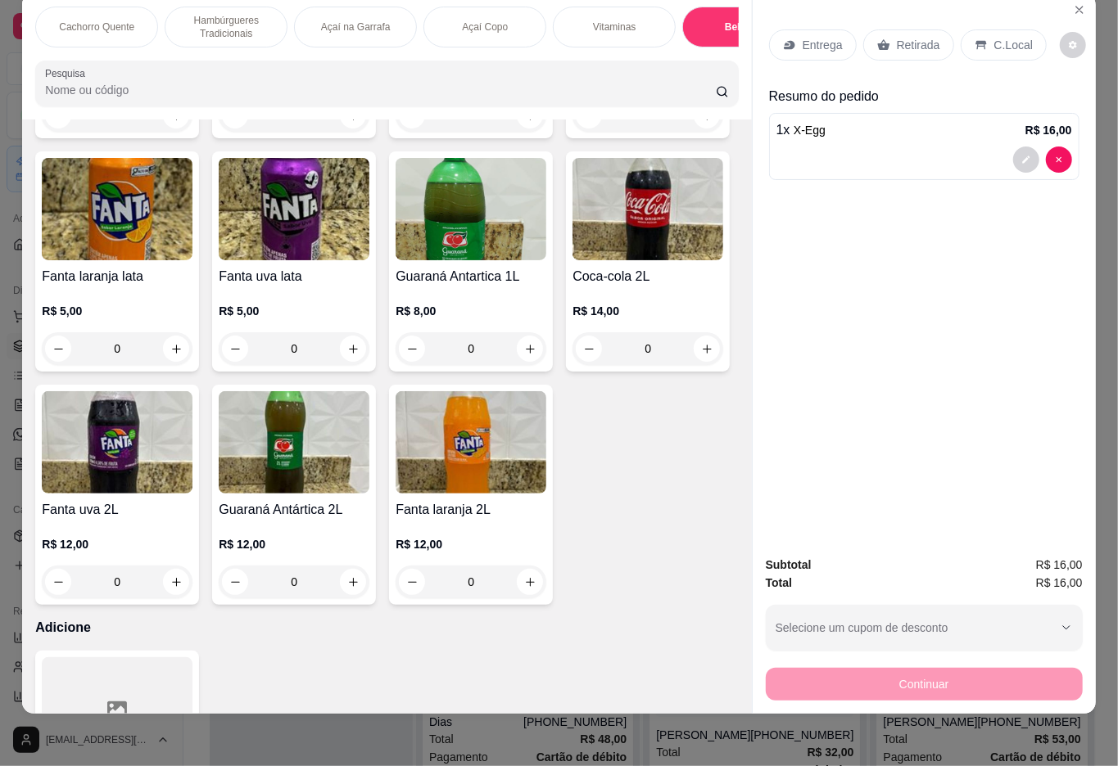
type input "1"
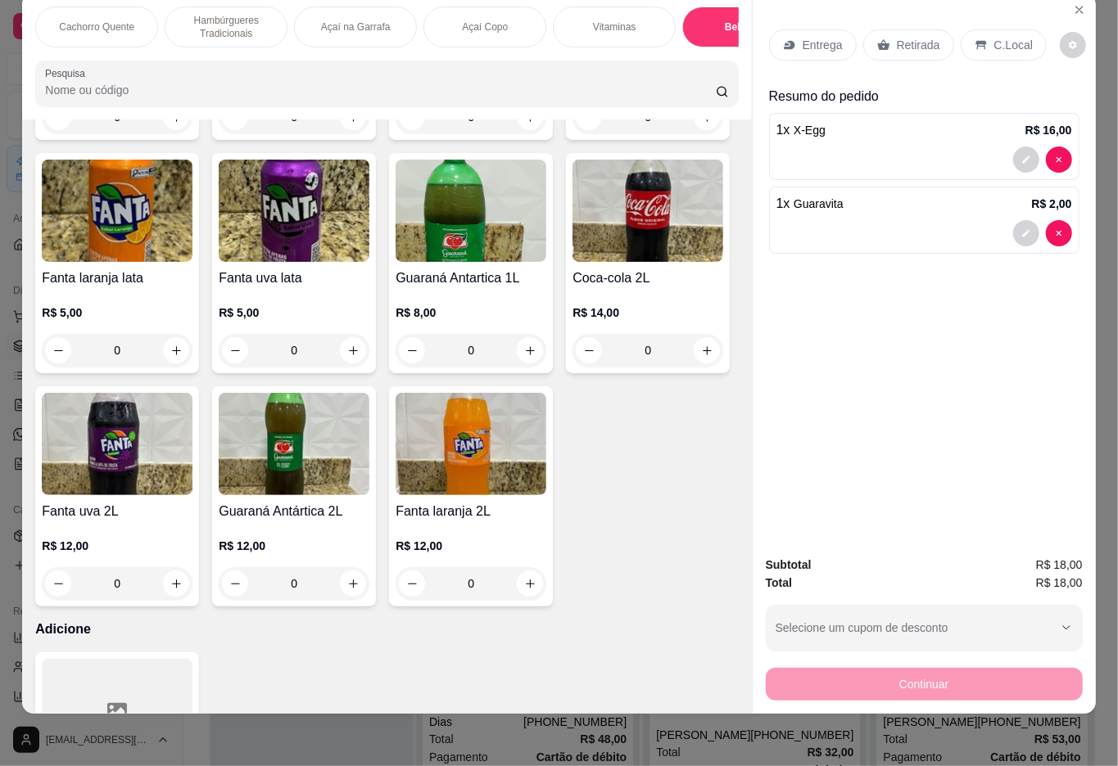
click at [1006, 37] on p "C.Local" at bounding box center [1013, 45] width 38 height 16
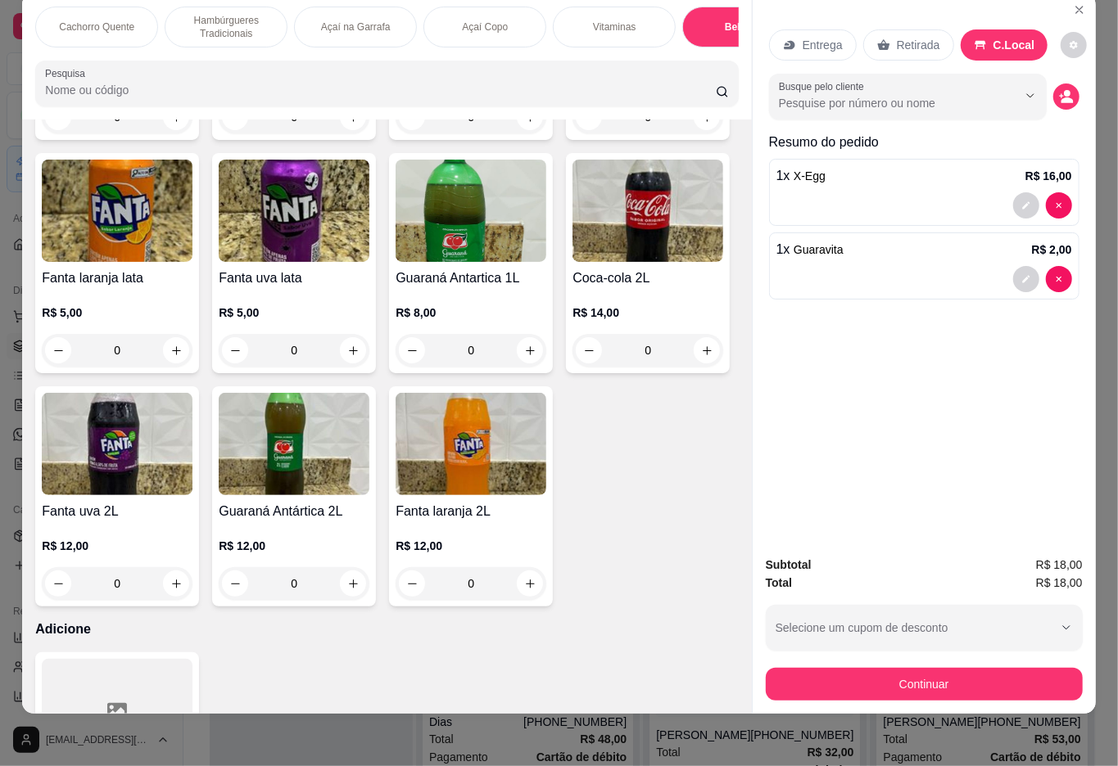
click at [922, 37] on p "Retirada" at bounding box center [918, 45] width 43 height 16
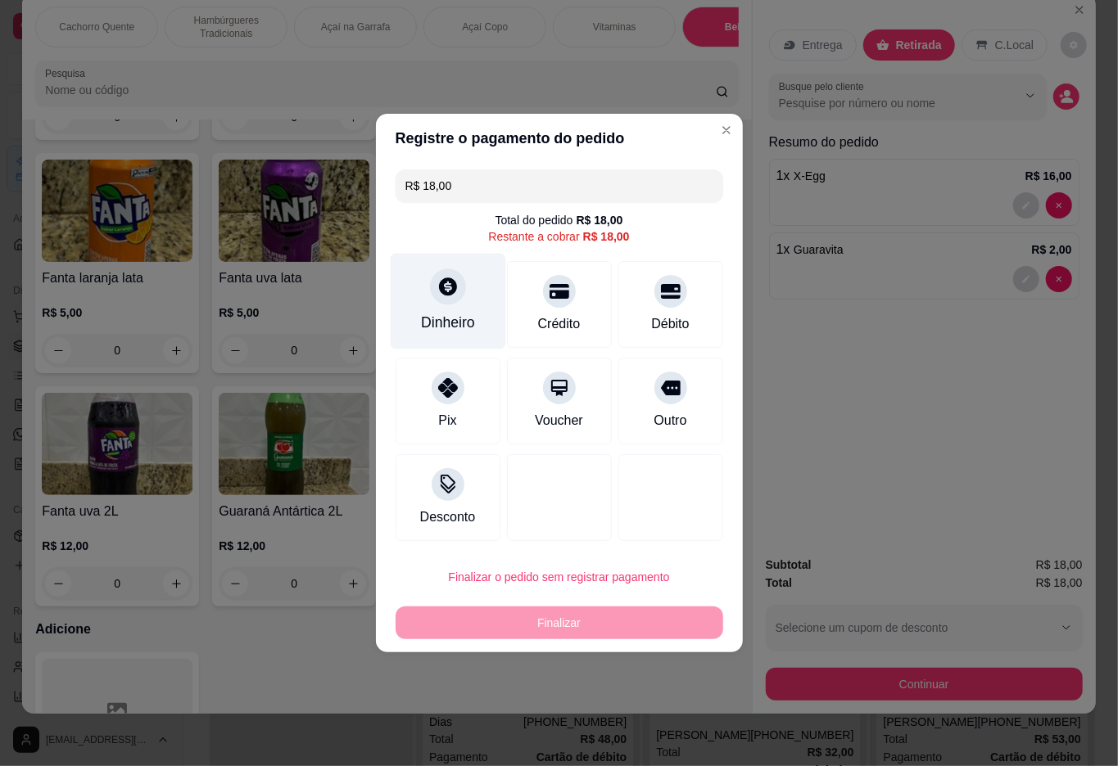
click at [439, 288] on icon at bounding box center [448, 287] width 18 height 18
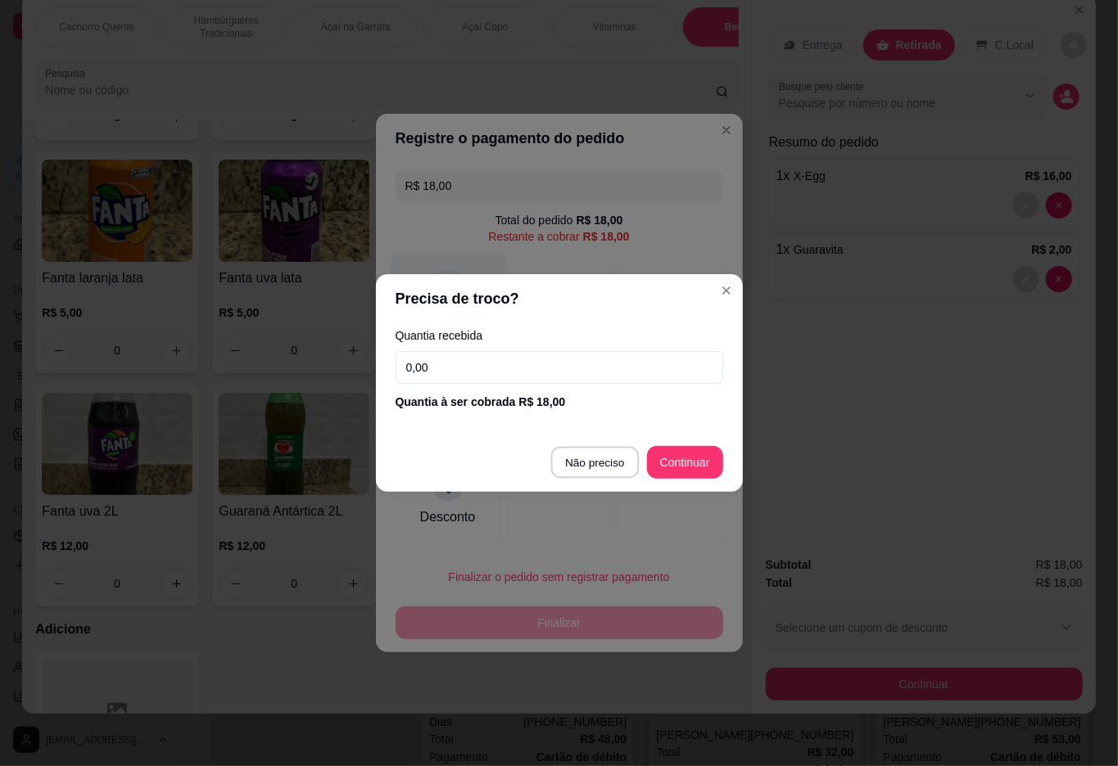
click at [593, 463] on div at bounding box center [559, 497] width 105 height 87
type input "R$ 0,00"
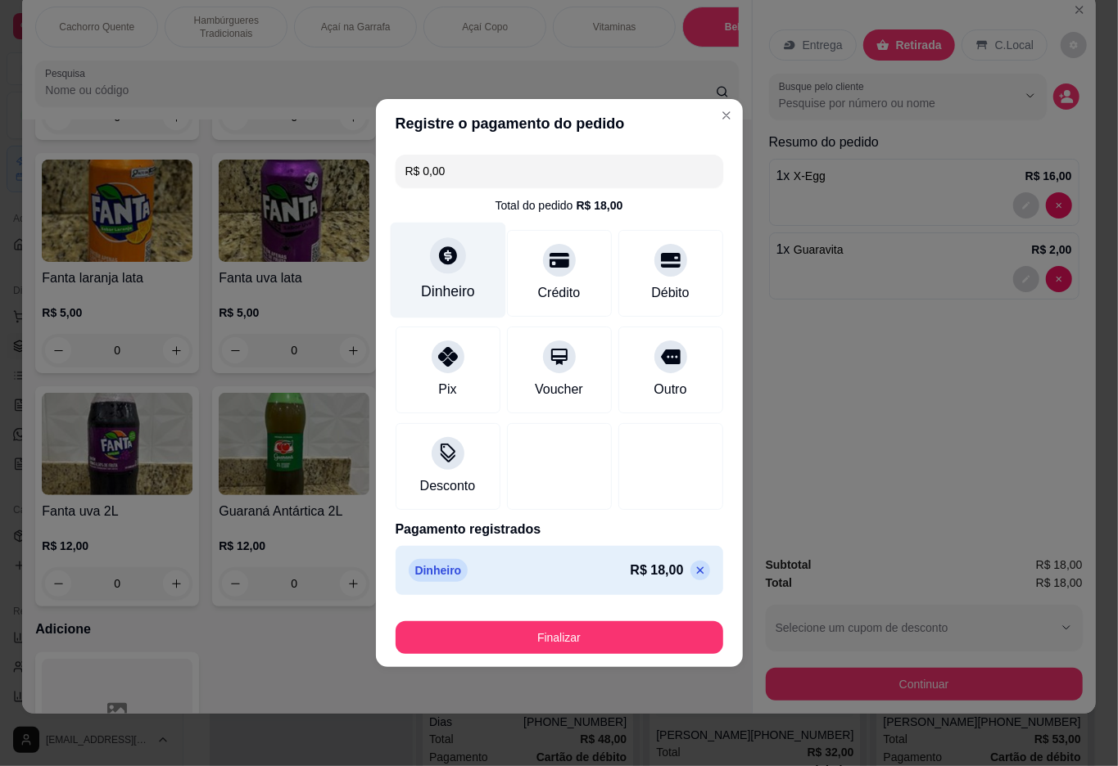
click at [558, 639] on button "Finalizar" at bounding box center [559, 637] width 328 height 33
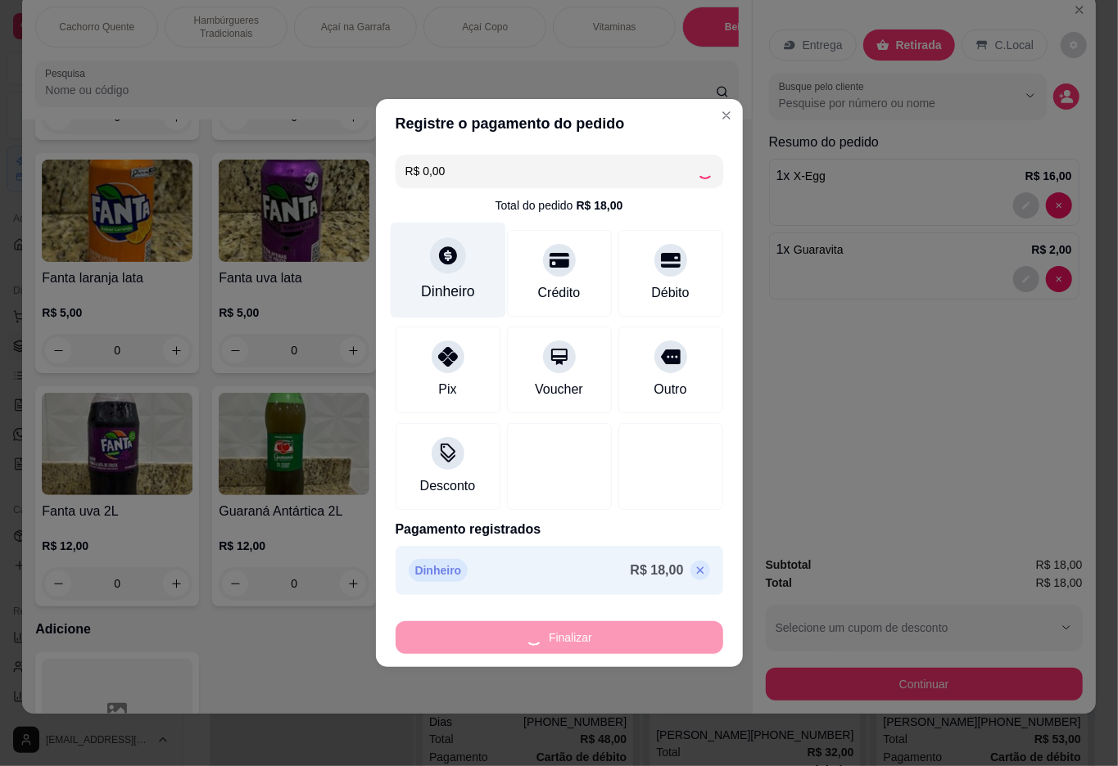
type input "0"
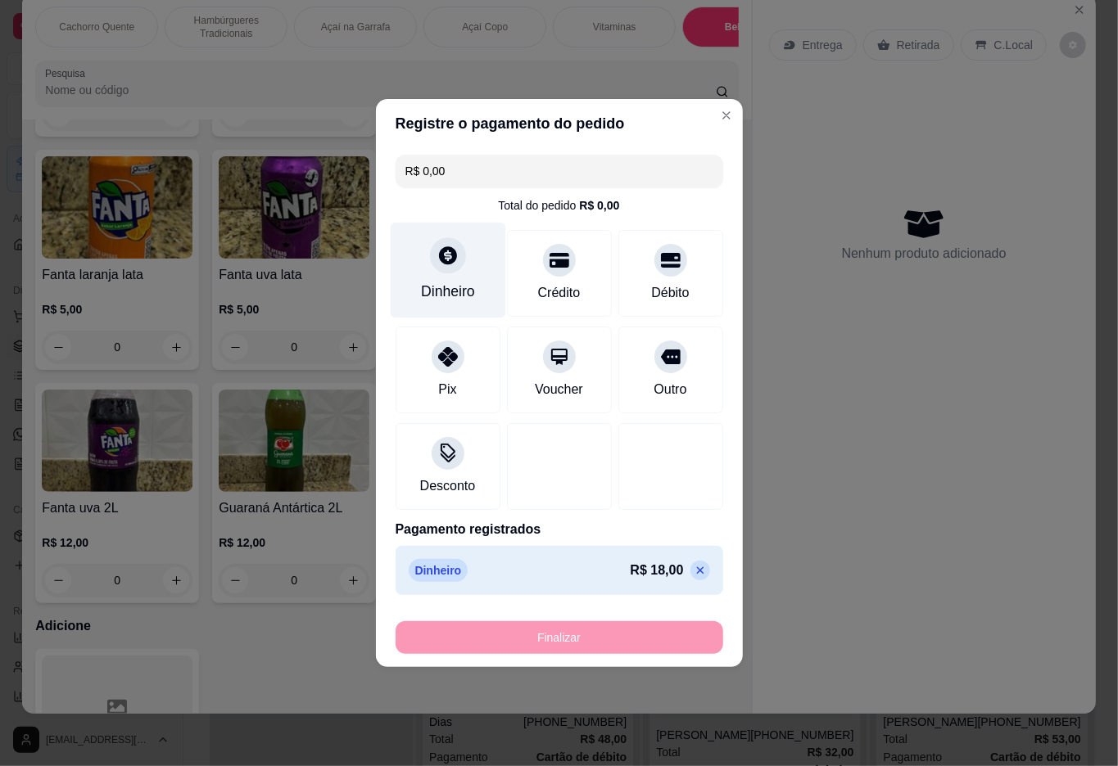
type input "-R$ 18,00"
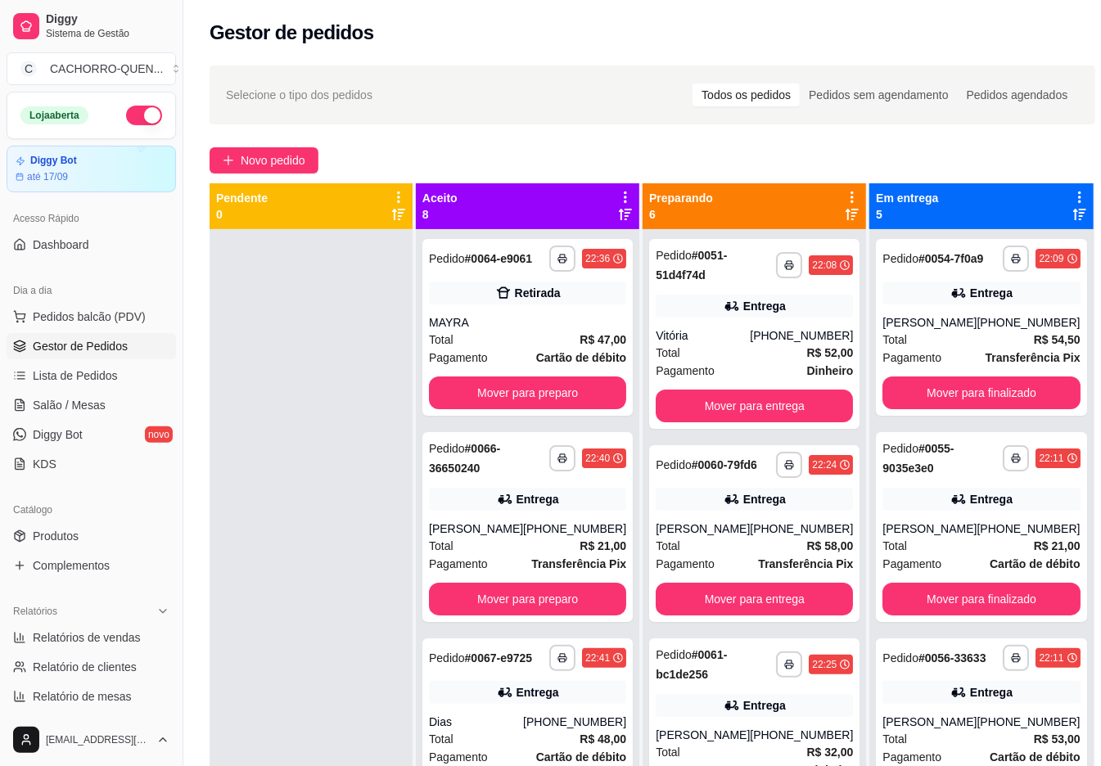
click at [722, 414] on button "Mover para entrega" at bounding box center [754, 406] width 197 height 33
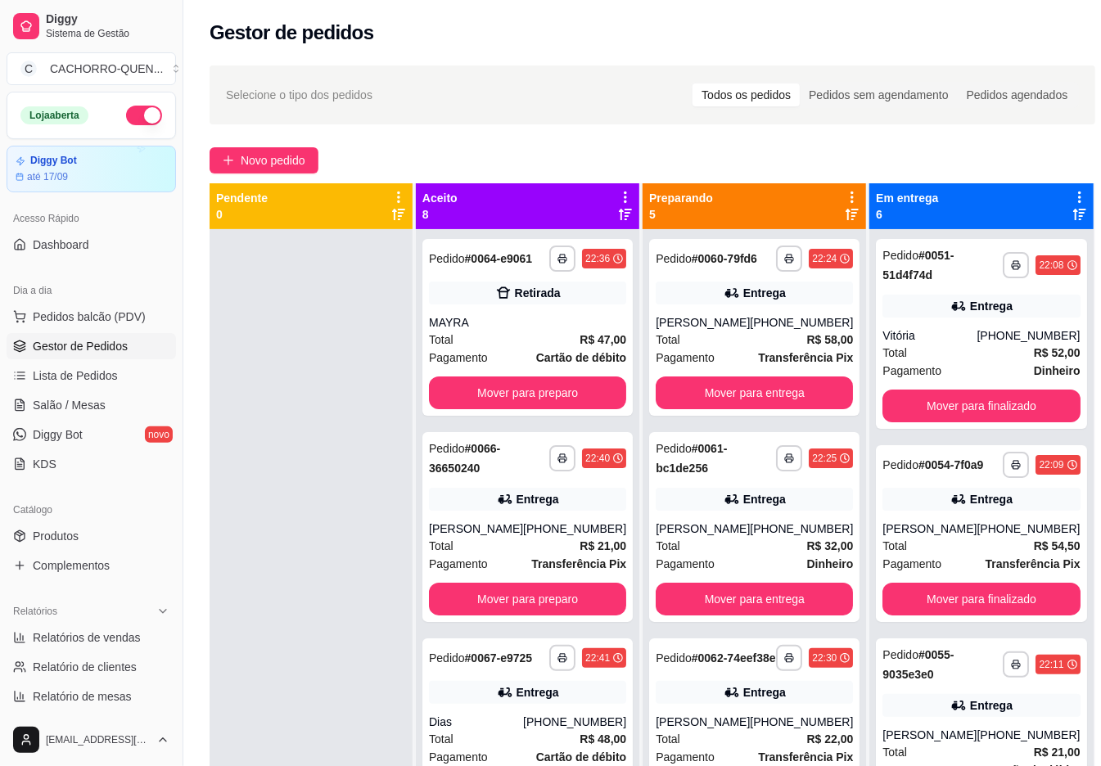
click at [766, 405] on button "Mover para entrega" at bounding box center [754, 393] width 197 height 33
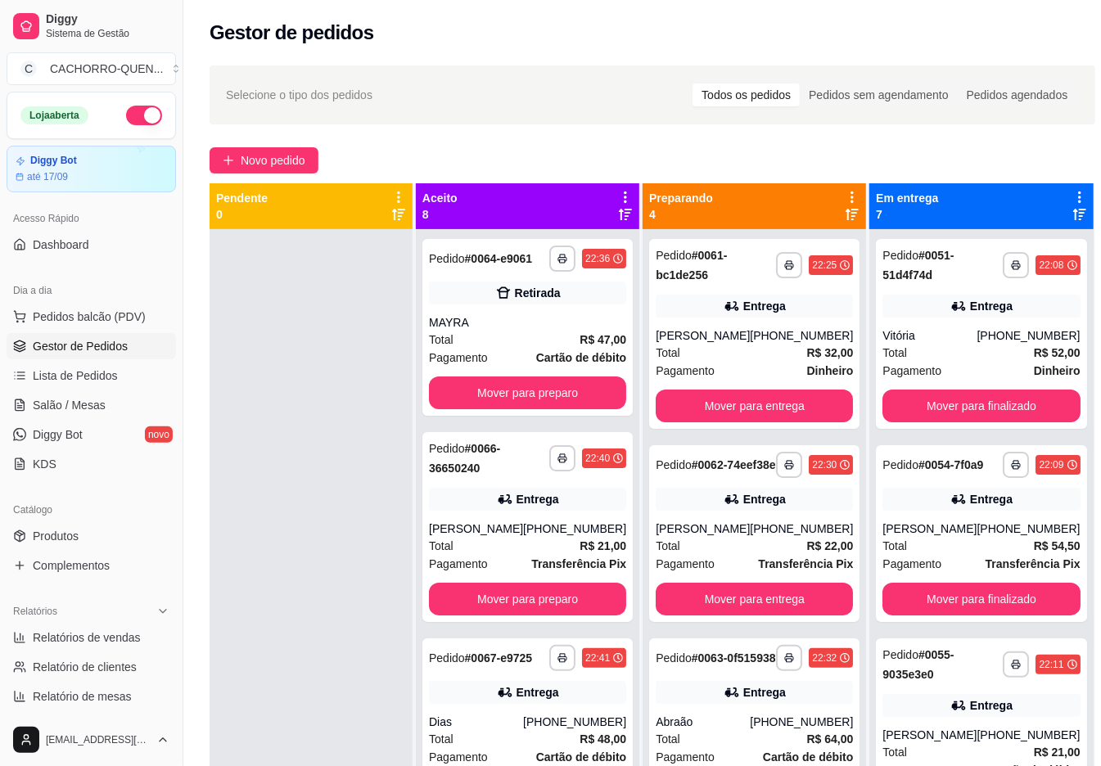
click at [694, 406] on button "Mover para entrega" at bounding box center [754, 406] width 197 height 33
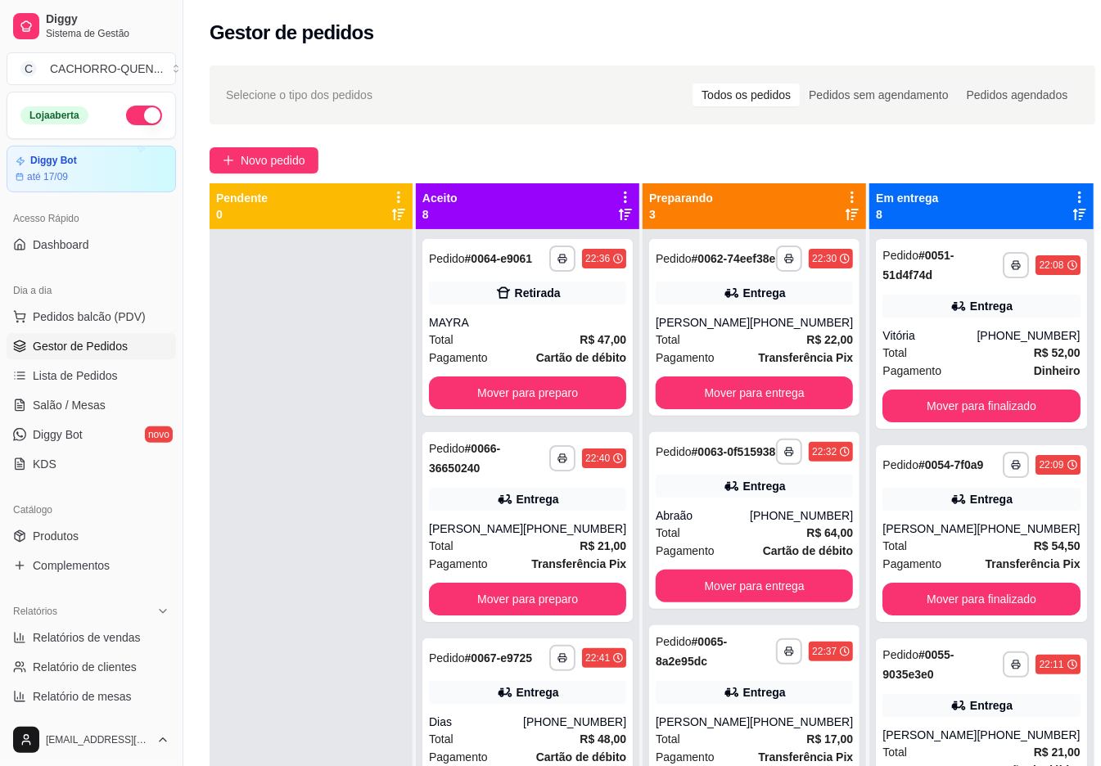
click at [761, 409] on button "Mover para entrega" at bounding box center [754, 393] width 197 height 33
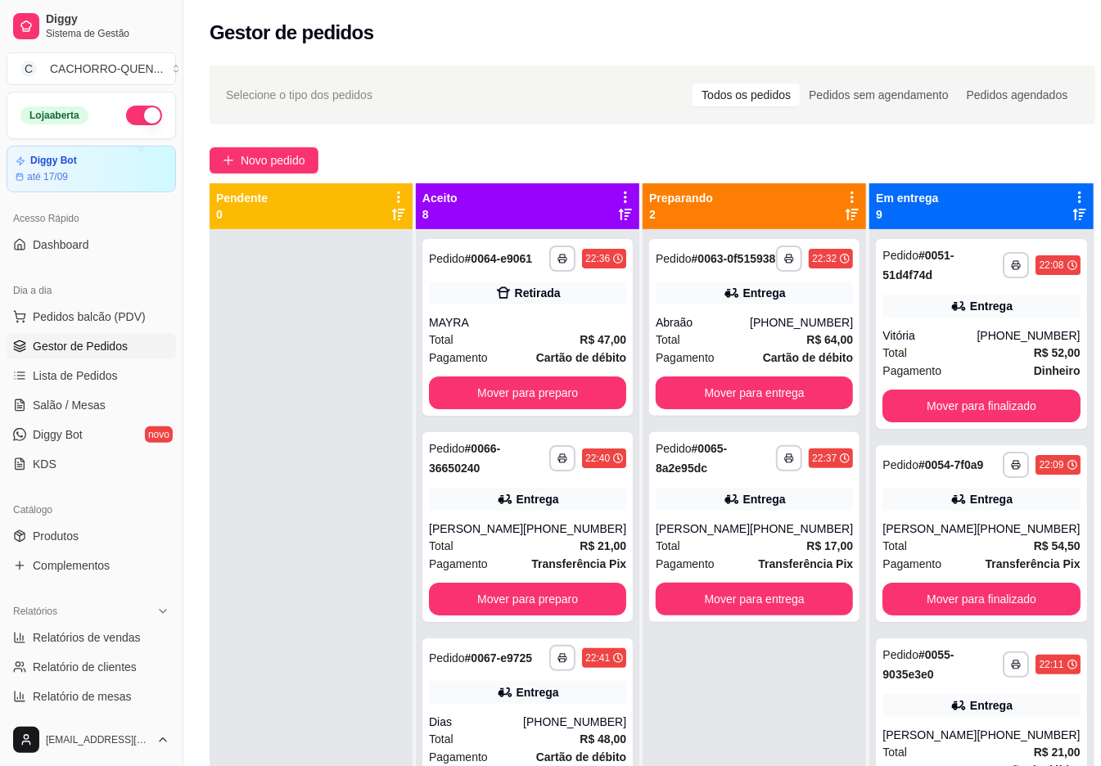
click at [757, 409] on button "Mover para entrega" at bounding box center [754, 393] width 197 height 33
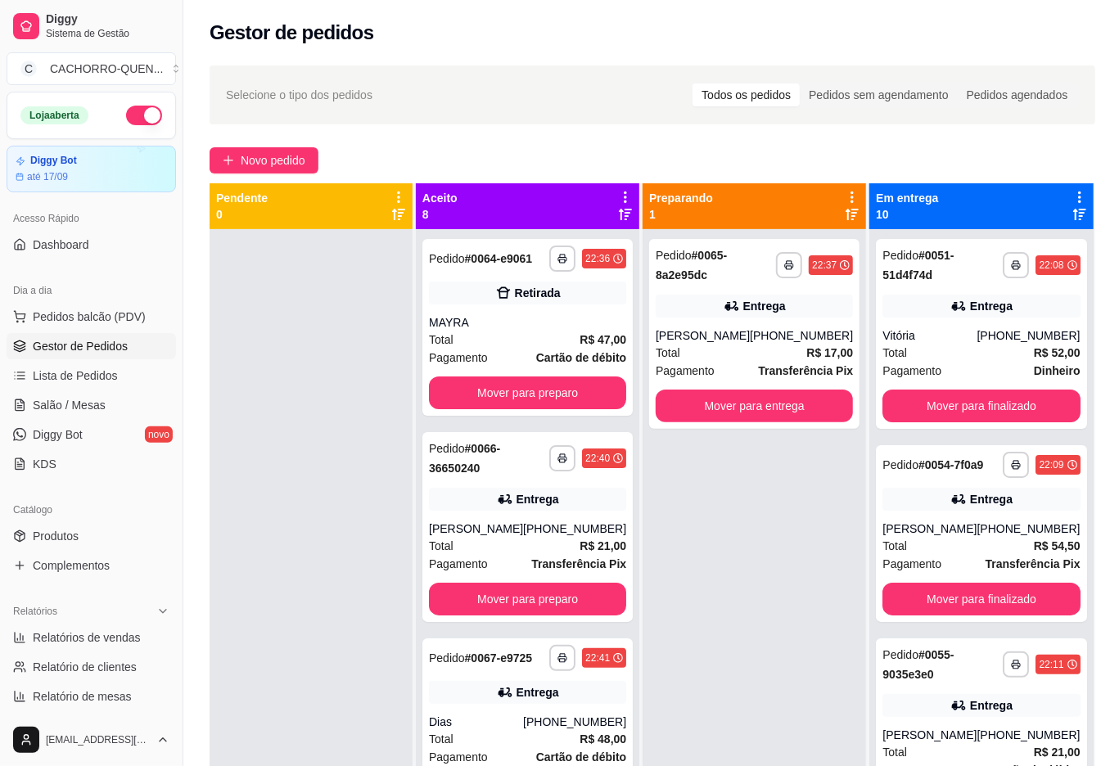
click at [744, 406] on button "Mover para entrega" at bounding box center [754, 406] width 197 height 33
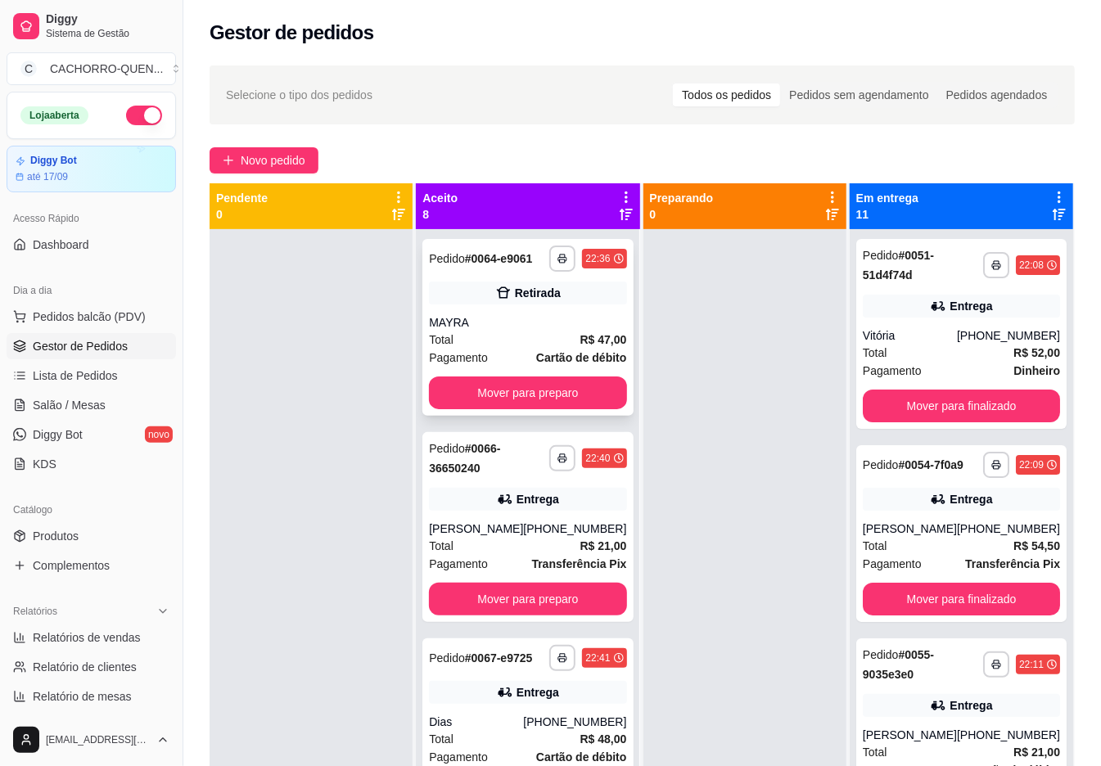
click at [542, 331] on div "MAYRA" at bounding box center [527, 322] width 197 height 16
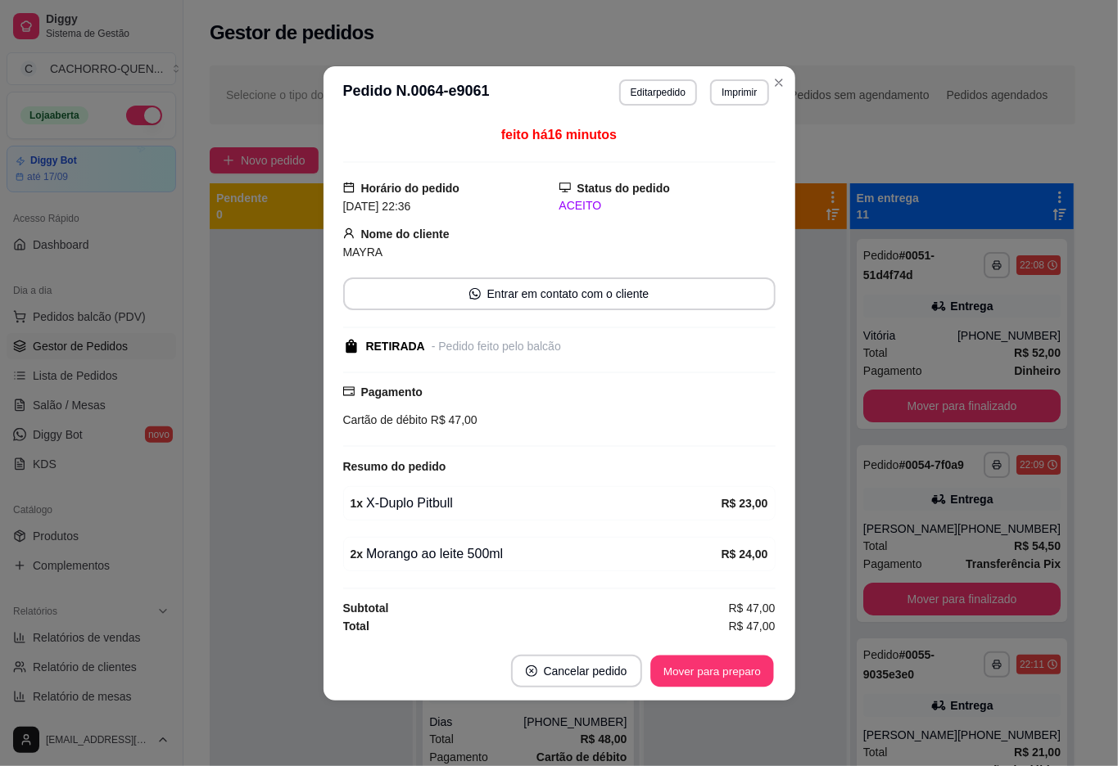
click at [694, 672] on button "Mover para preparo" at bounding box center [711, 671] width 123 height 32
click at [737, 650] on footer "Cancelar pedido Mover para preparo" at bounding box center [559, 671] width 472 height 59
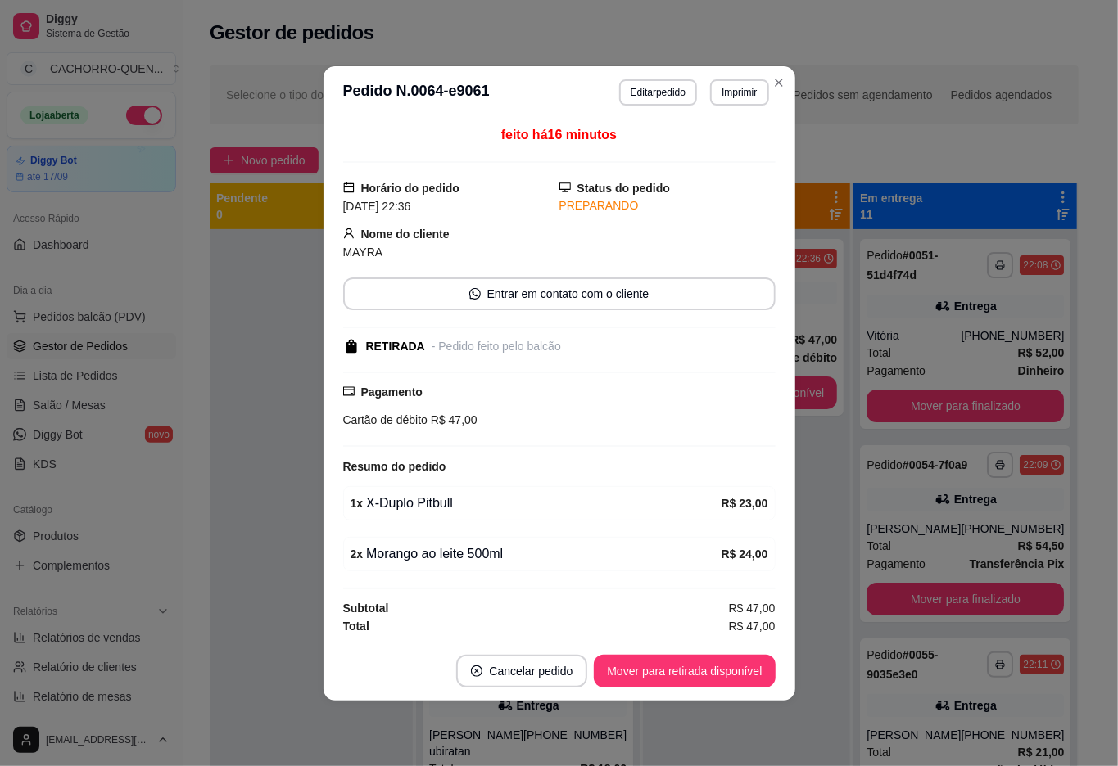
click at [699, 673] on button "Mover para retirada disponível" at bounding box center [684, 671] width 181 height 33
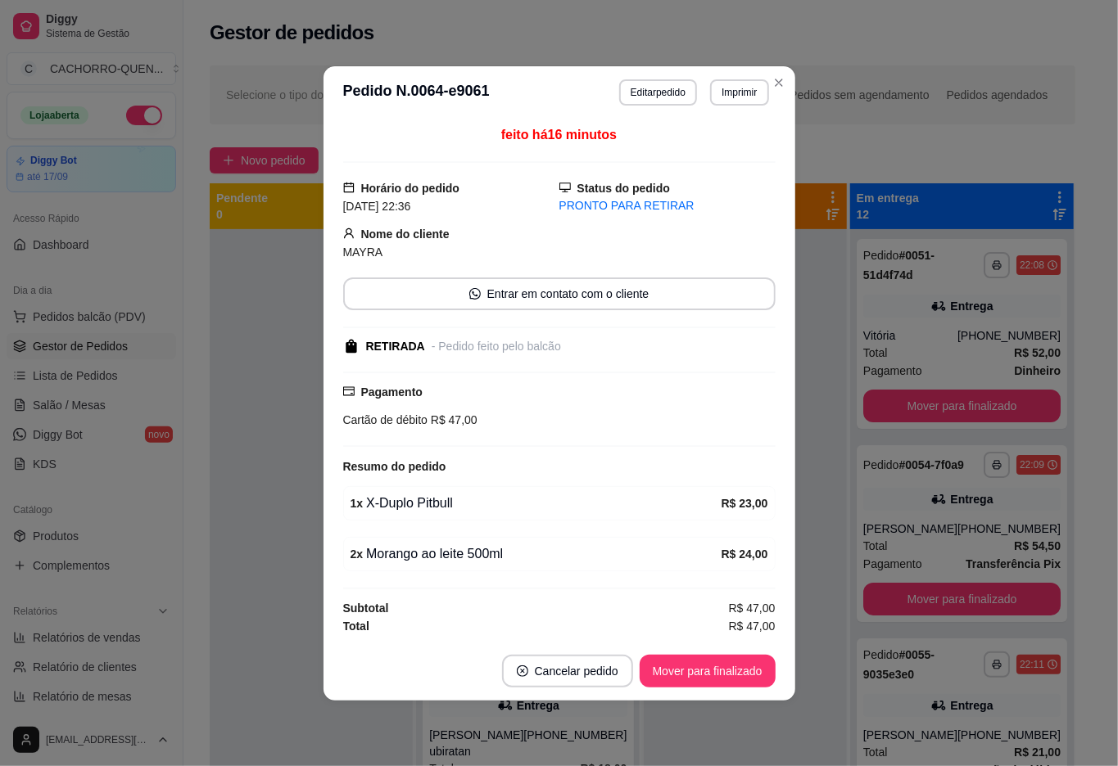
click at [722, 676] on button "Mover para finalizado" at bounding box center [708, 671] width 136 height 33
click at [708, 672] on button "Mover para finalizado" at bounding box center [708, 671] width 136 height 33
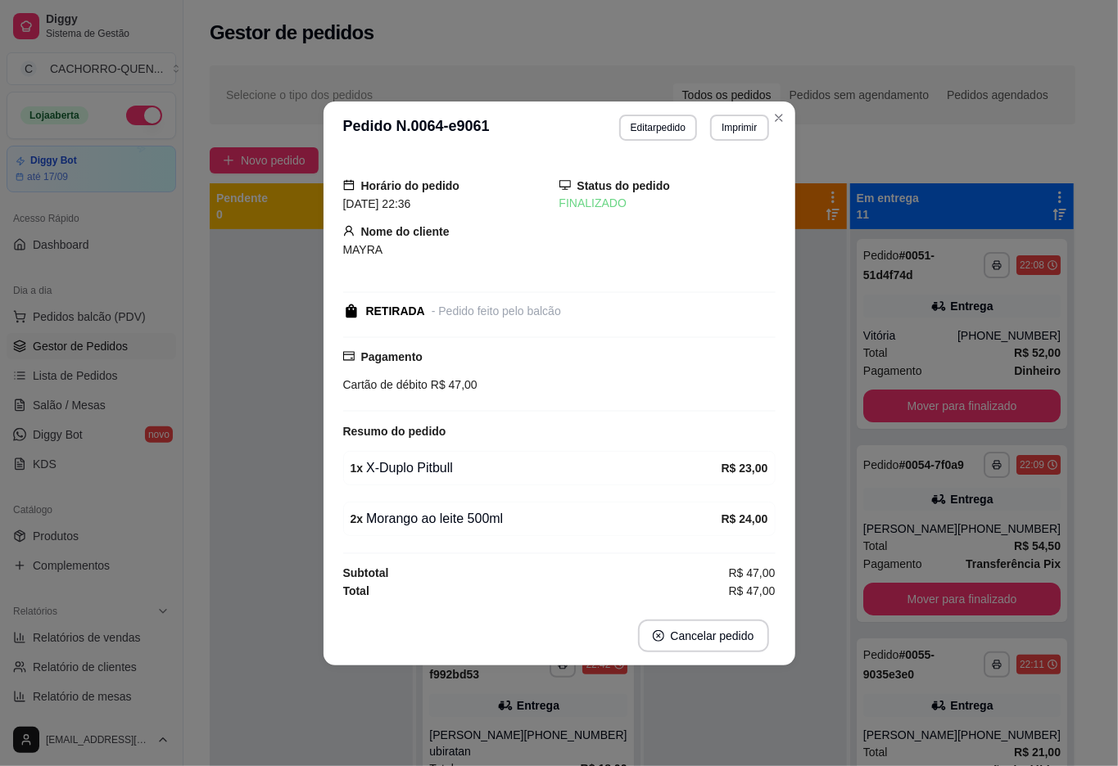
click at [721, 739] on div at bounding box center [745, 612] width 203 height 766
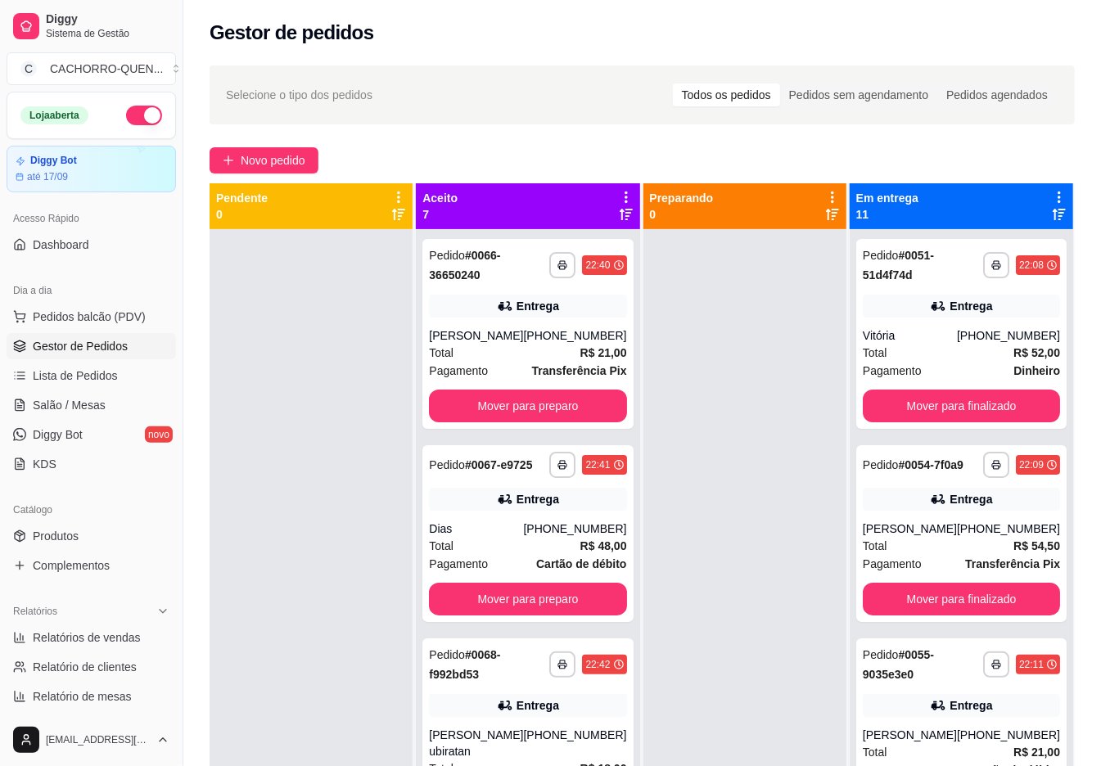
click at [565, 401] on button "Mover para preparo" at bounding box center [527, 406] width 197 height 33
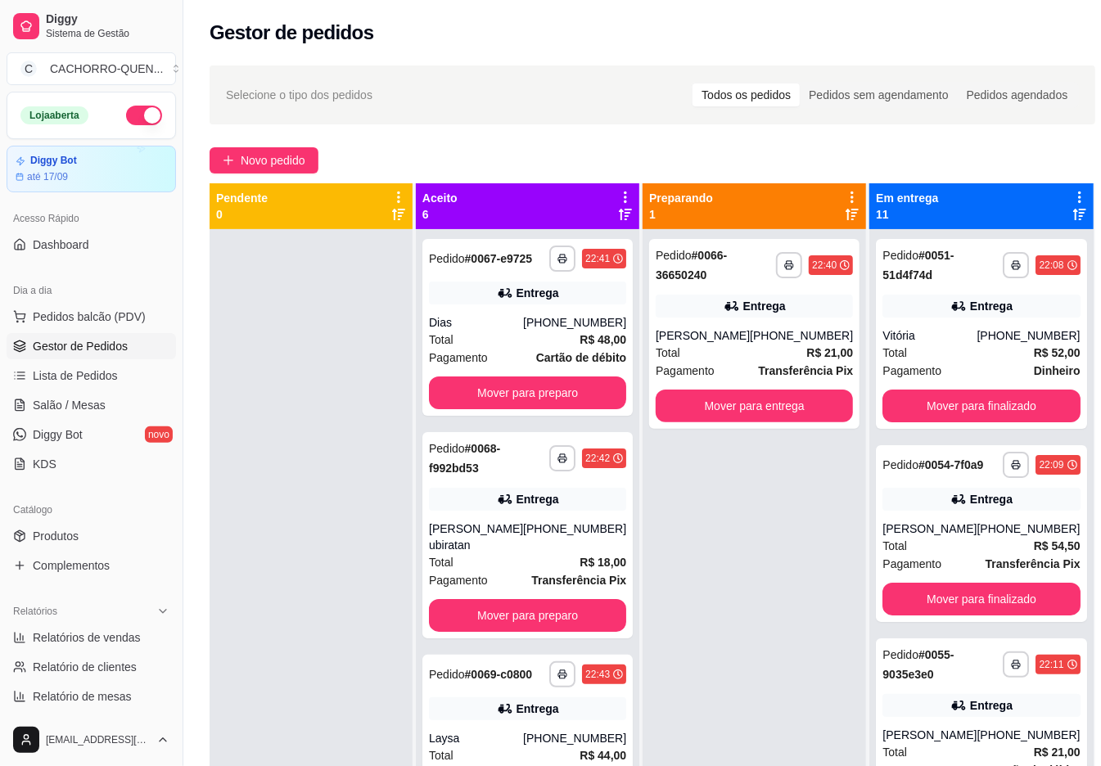
click at [760, 410] on button "Mover para entrega" at bounding box center [754, 406] width 197 height 33
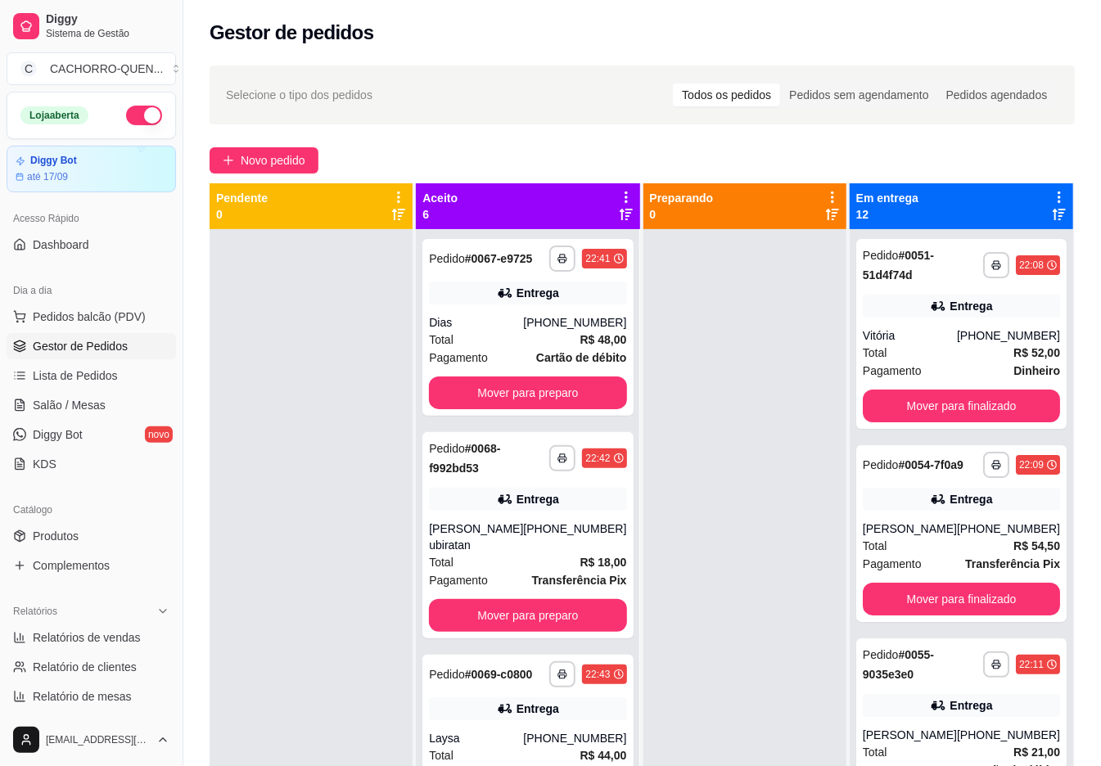
click at [574, 406] on button "Mover para preparo" at bounding box center [527, 393] width 197 height 33
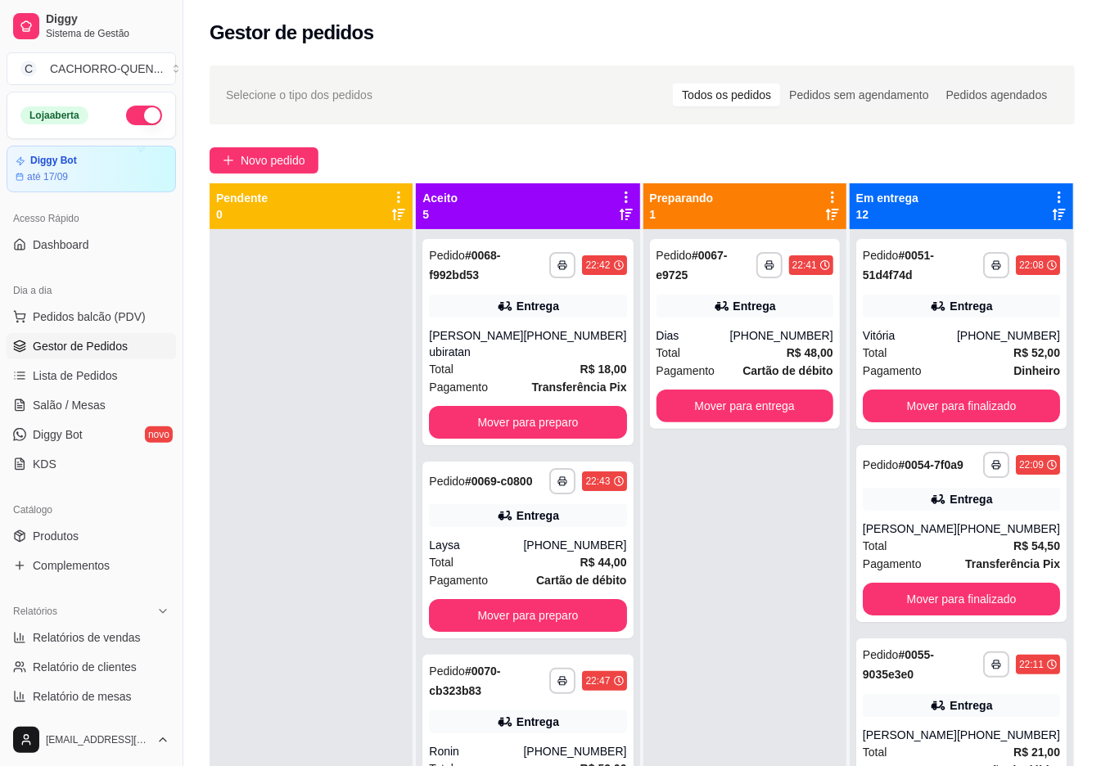
click at [758, 406] on button "Mover para entrega" at bounding box center [745, 406] width 177 height 33
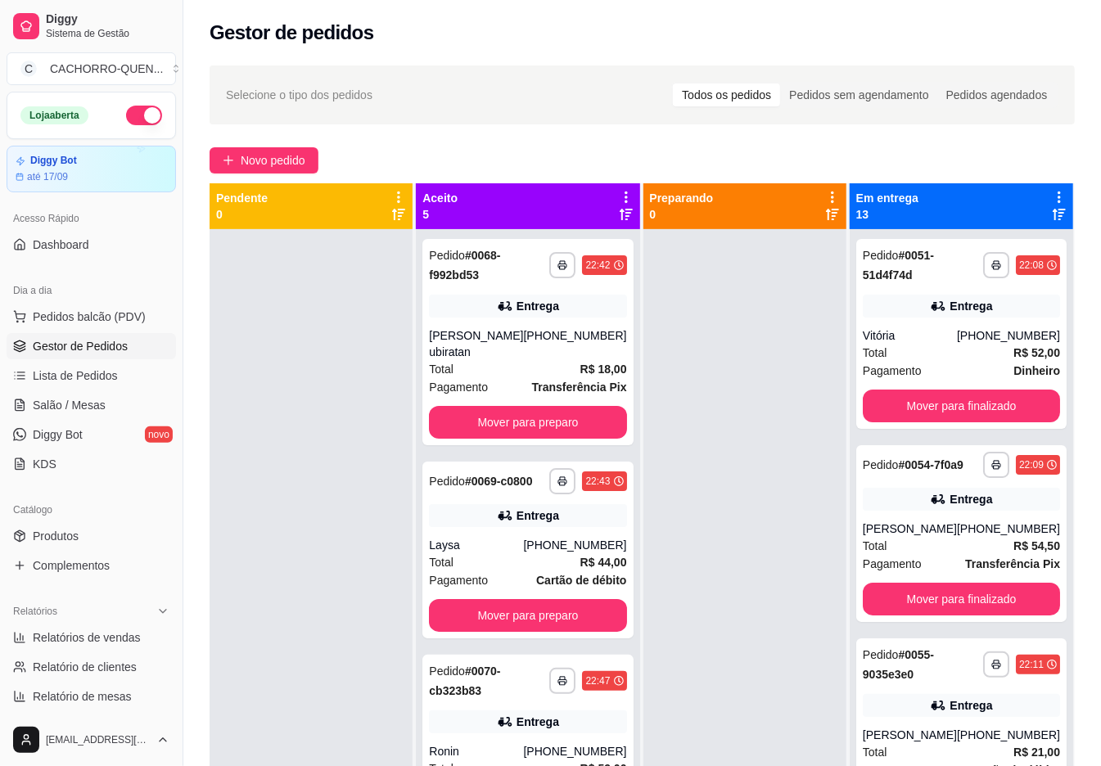
click at [573, 429] on button "Mover para preparo" at bounding box center [527, 422] width 197 height 33
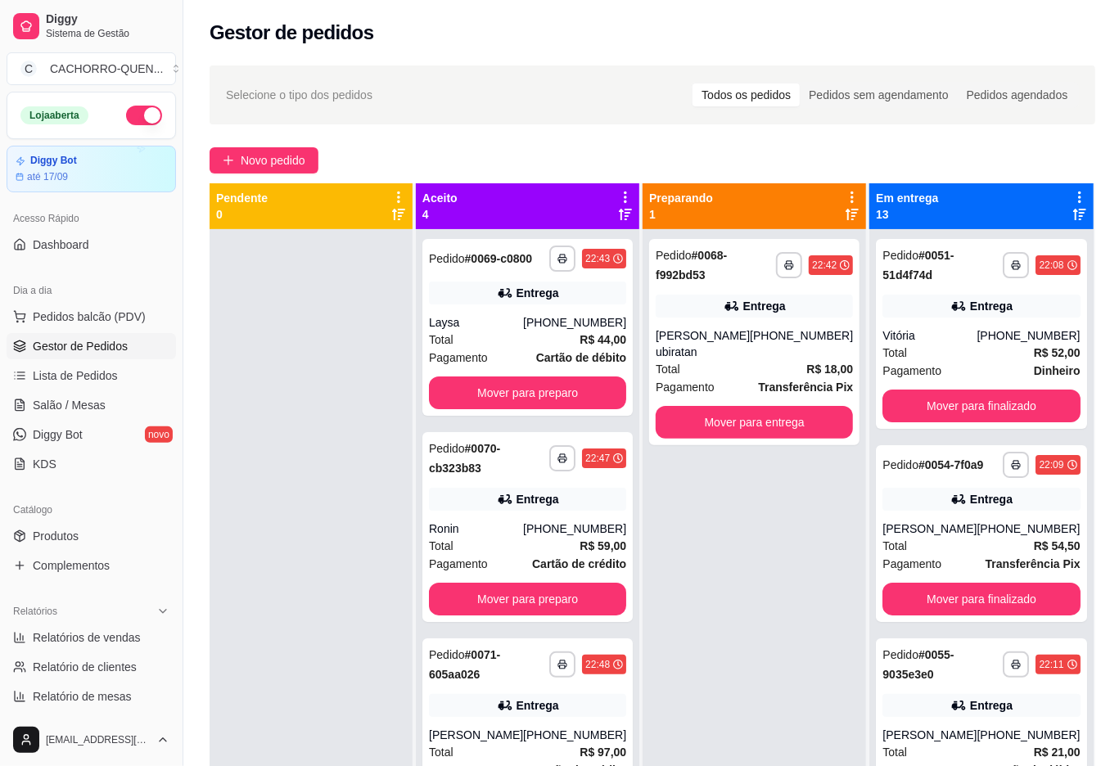
click at [525, 405] on button "Mover para preparo" at bounding box center [527, 393] width 197 height 33
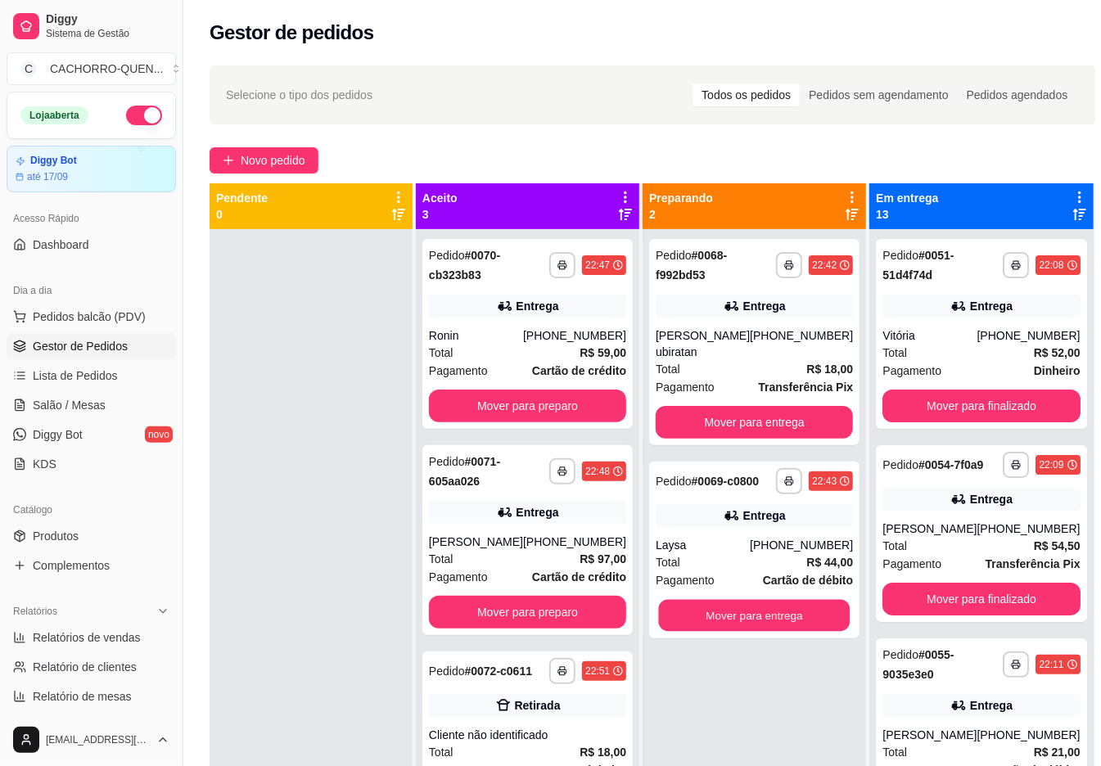
click at [721, 627] on button "Mover para entrega" at bounding box center [755, 616] width 192 height 32
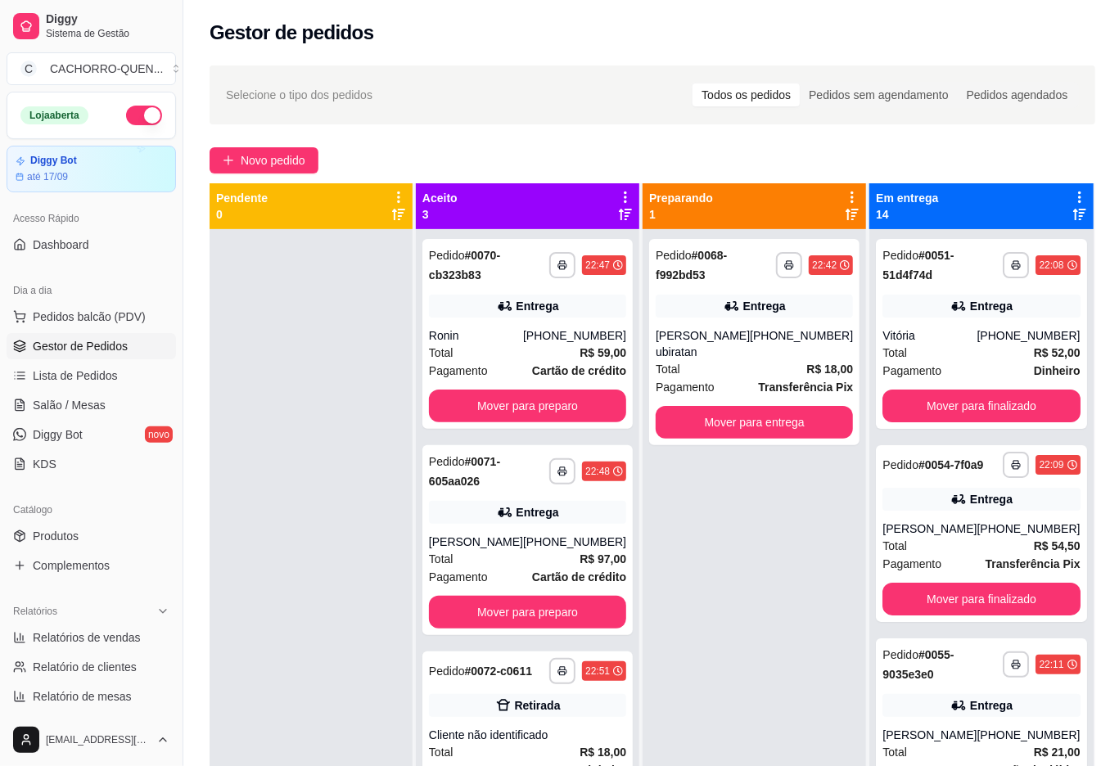
click at [536, 421] on button "Mover para preparo" at bounding box center [527, 406] width 197 height 33
click at [567, 409] on button "Mover para preparo" at bounding box center [528, 407] width 192 height 32
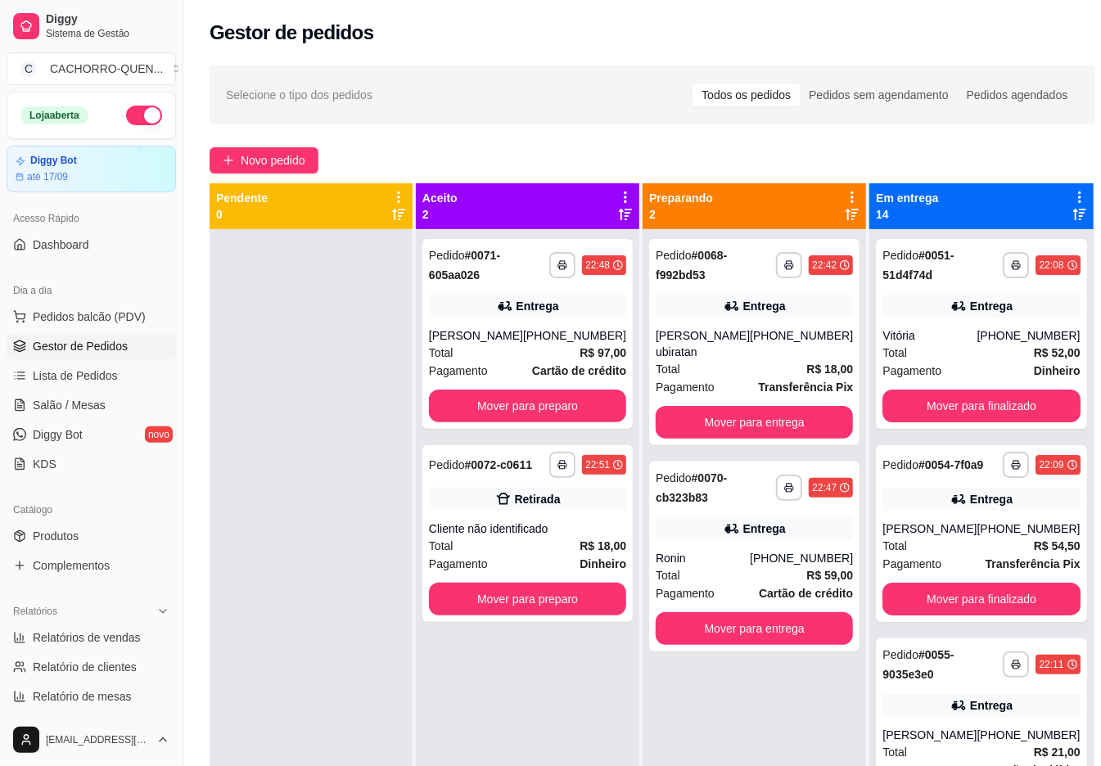
click at [597, 418] on button "Mover para preparo" at bounding box center [527, 406] width 197 height 33
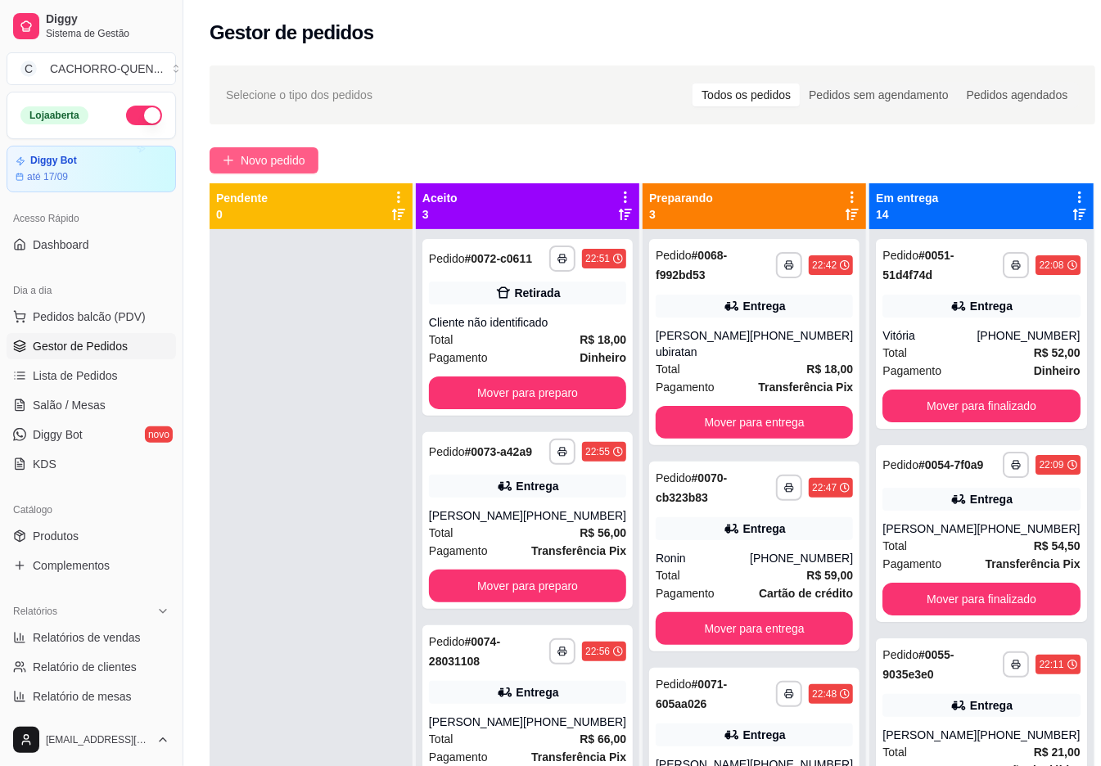
click at [277, 167] on span "Novo pedido" at bounding box center [273, 160] width 65 height 18
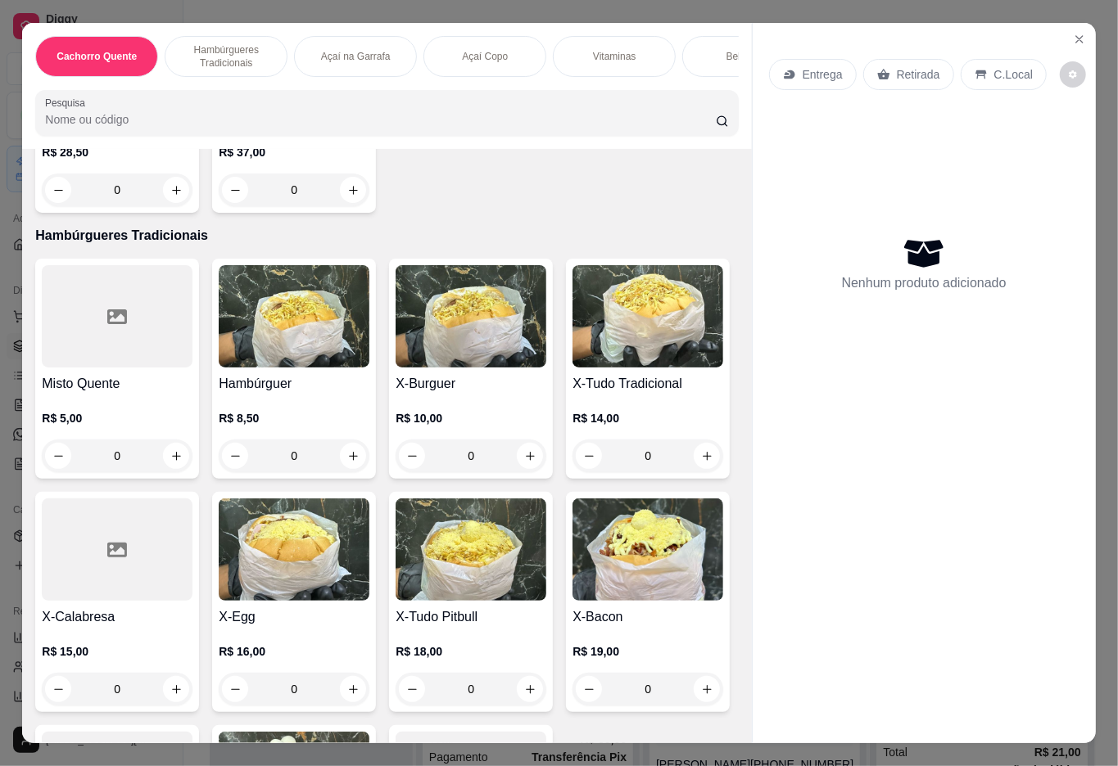
scroll to position [619, 0]
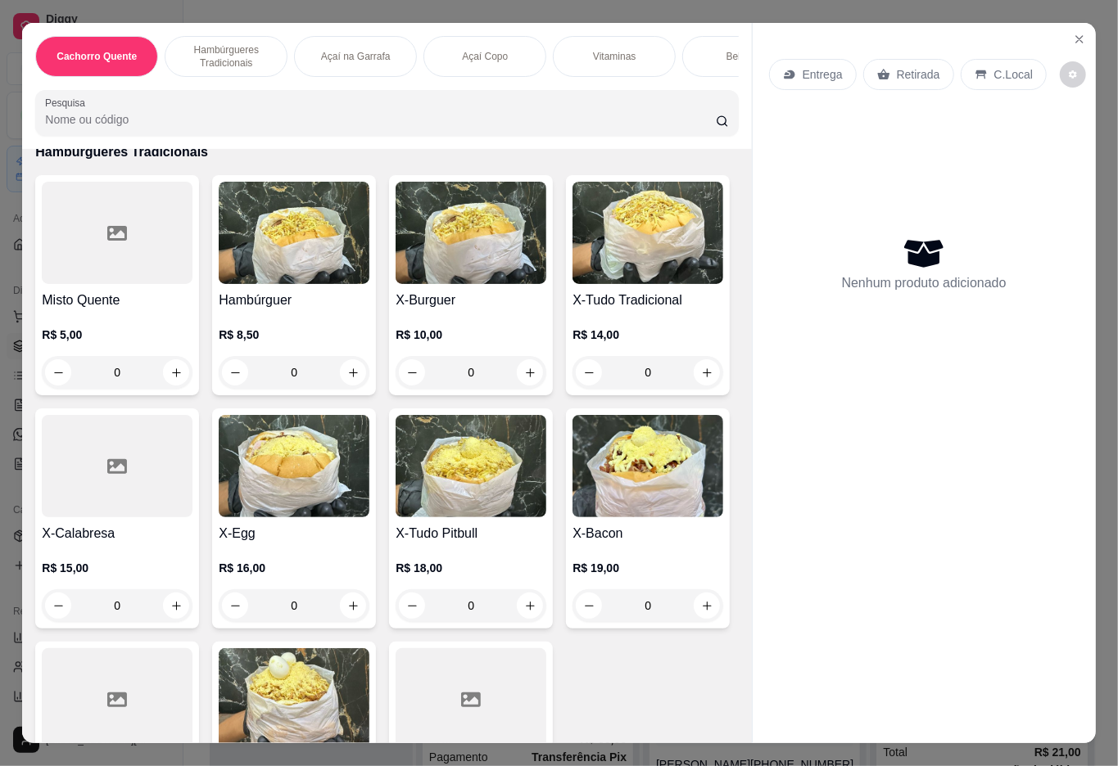
click at [572, 310] on h4 "X-Tudo Tradicional" at bounding box center [647, 301] width 151 height 20
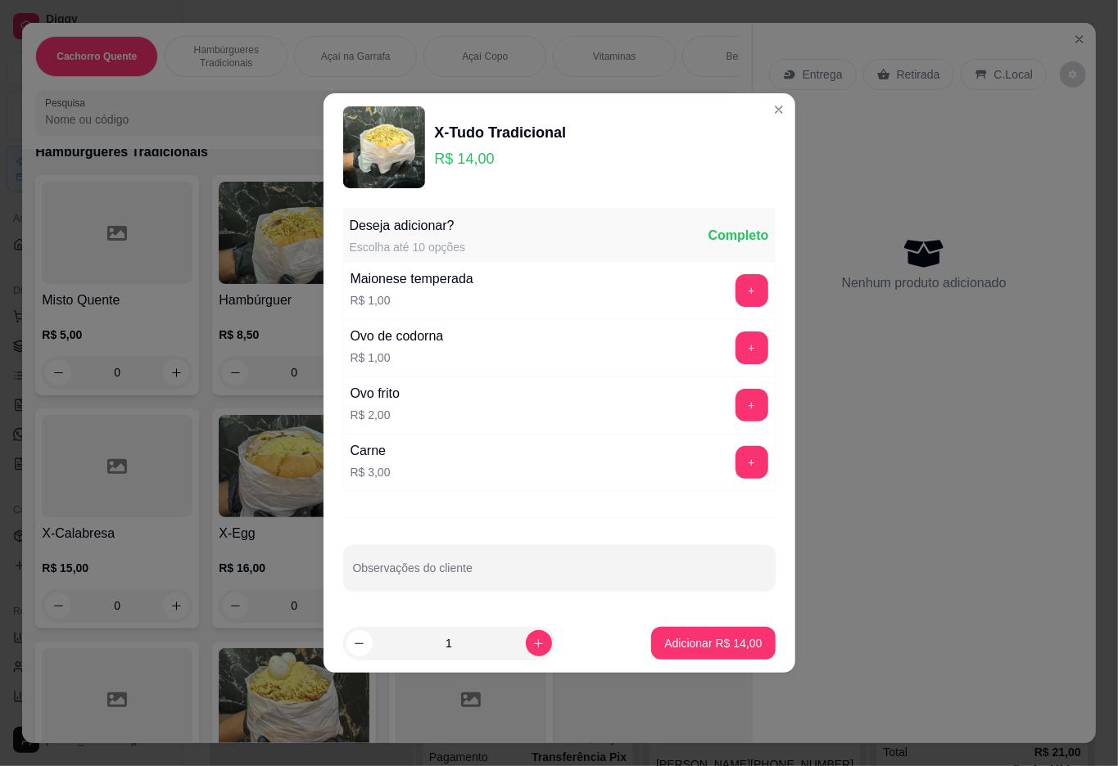
click at [499, 576] on input "Observações do cliente" at bounding box center [559, 575] width 413 height 16
type input "SEM BATATA"
click at [667, 645] on p "Adicionar R$ 14,00" at bounding box center [712, 643] width 97 height 16
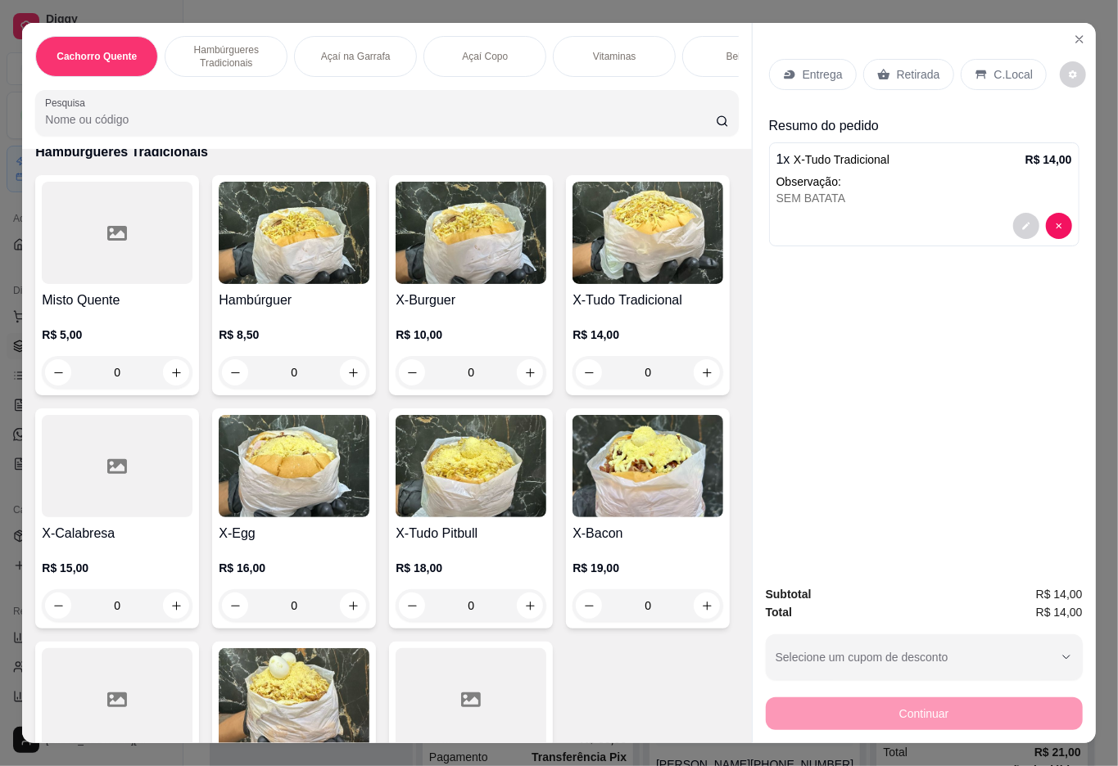
click at [708, 57] on div "Bebidas" at bounding box center [743, 56] width 123 height 41
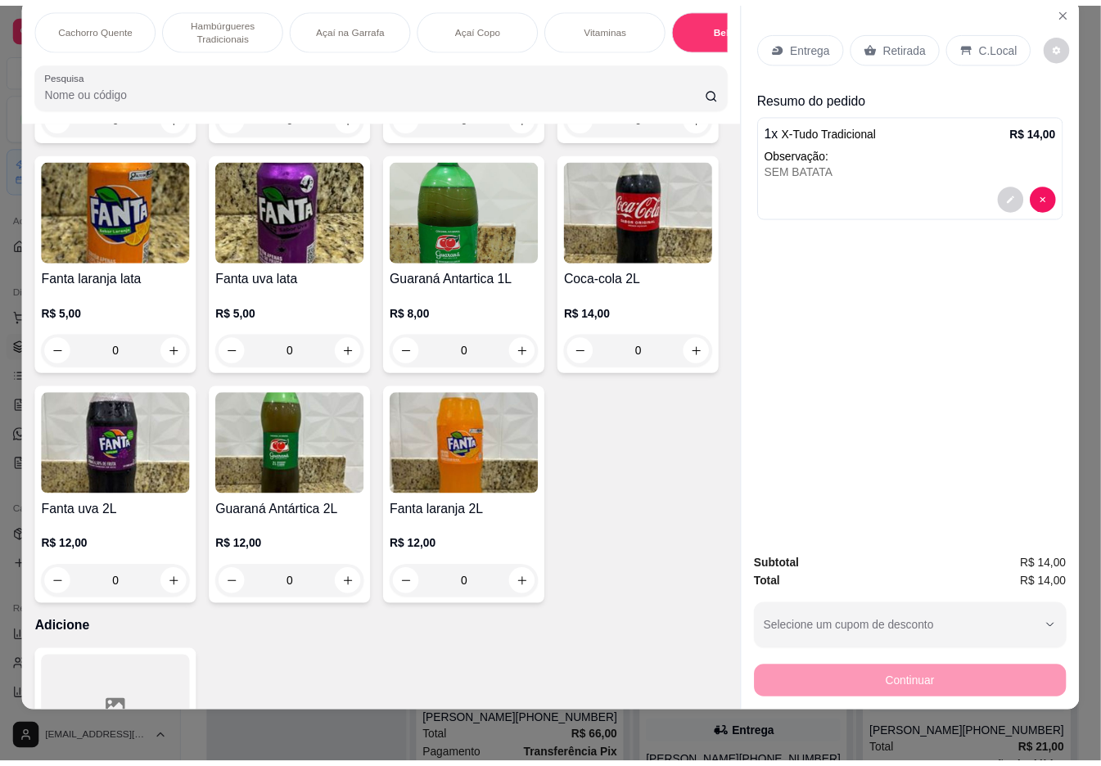
scroll to position [3302, 0]
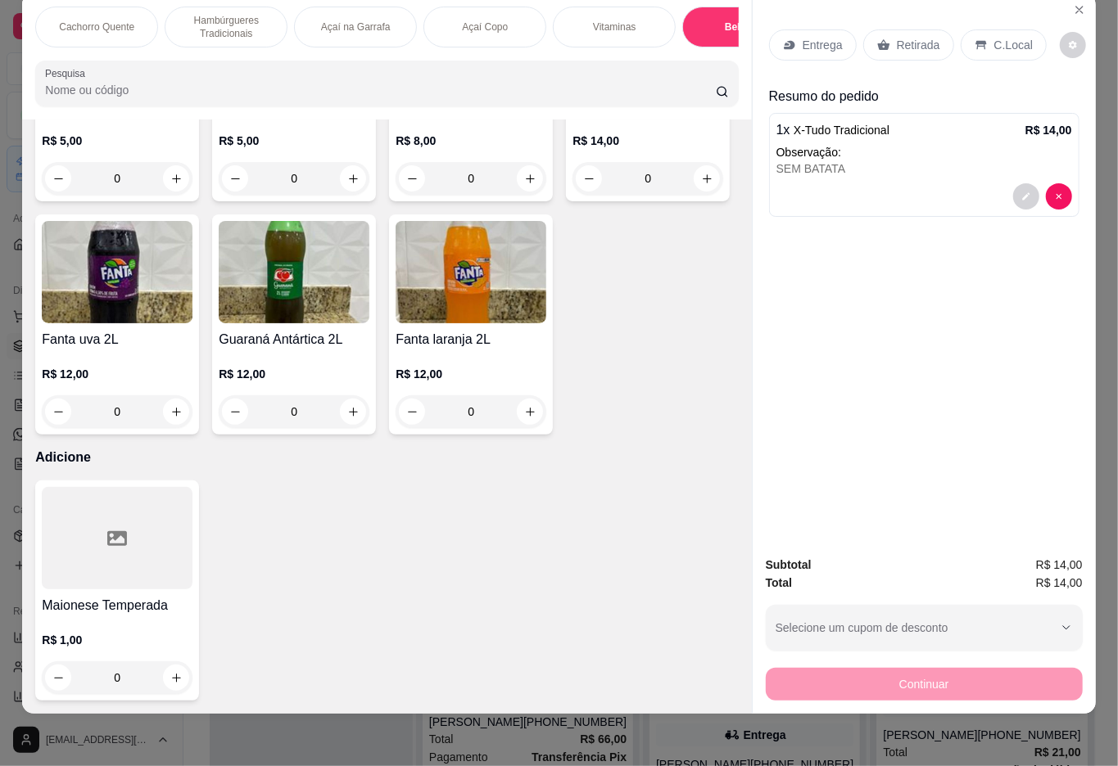
click at [524, 185] on icon "increase-product-quantity" at bounding box center [530, 179] width 12 height 12
type input "1"
click at [938, 37] on p "Retirada" at bounding box center [918, 45] width 43 height 16
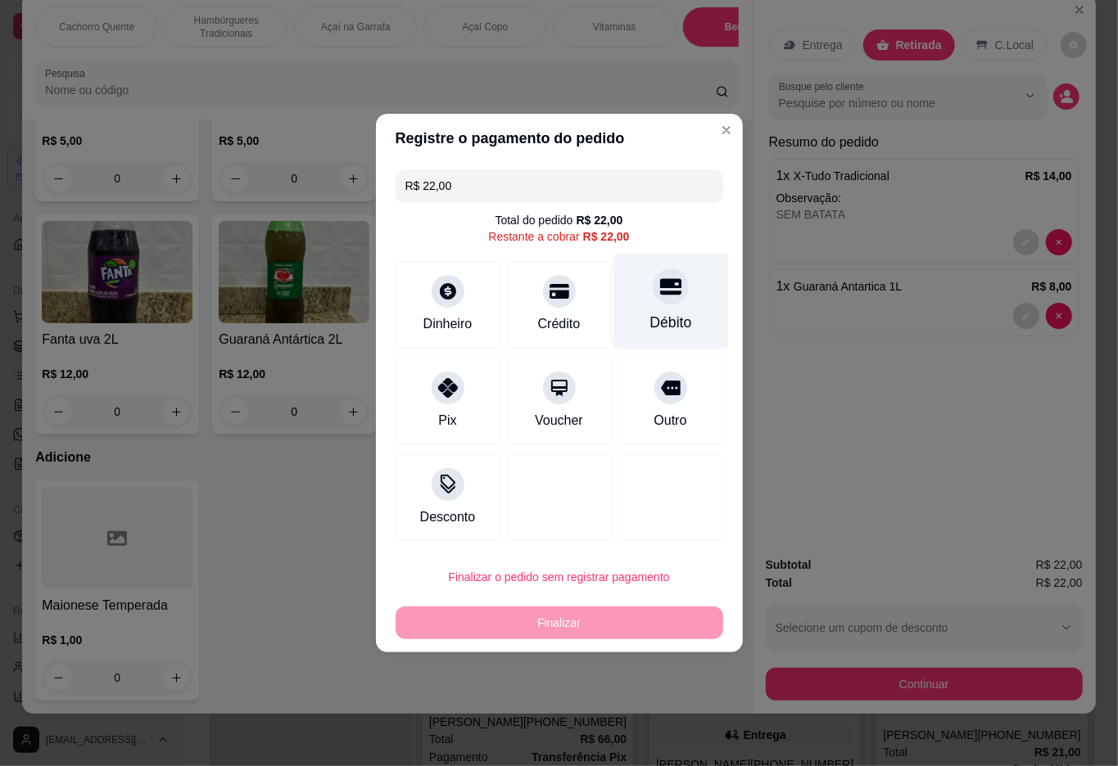
click at [653, 277] on div at bounding box center [671, 287] width 36 height 36
type input "R$ 0,00"
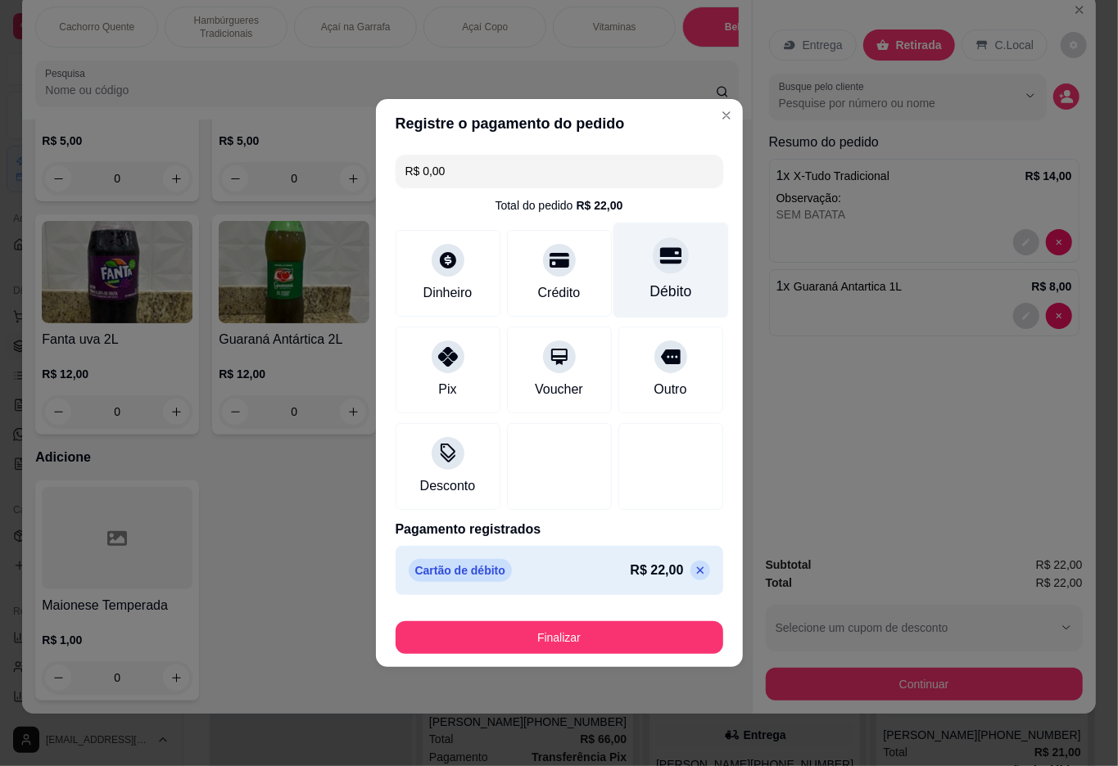
click at [573, 645] on button "Finalizar" at bounding box center [559, 637] width 328 height 33
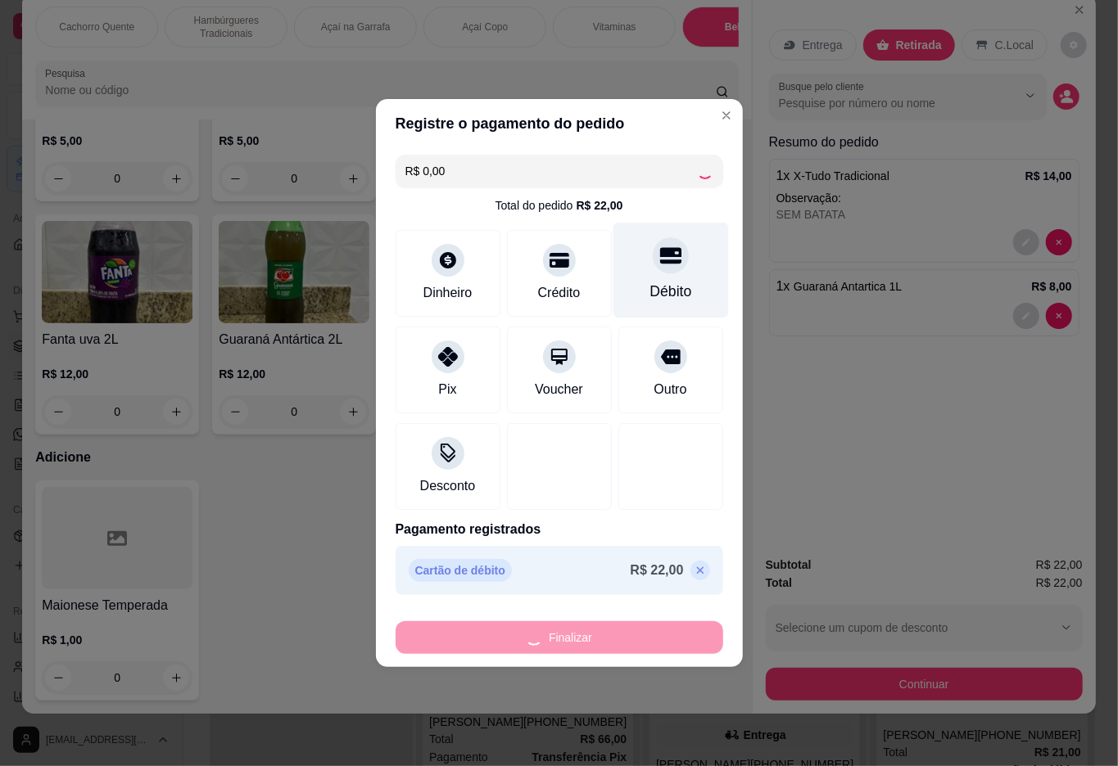
type input "0"
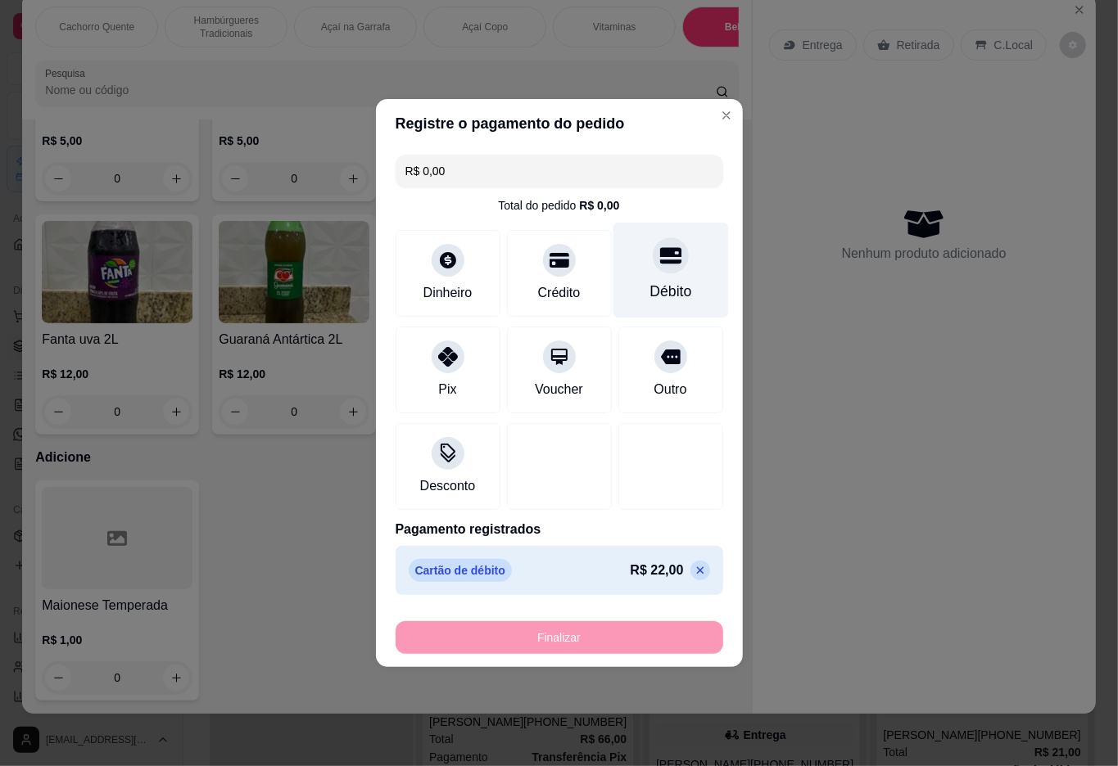
type input "-R$ 22,00"
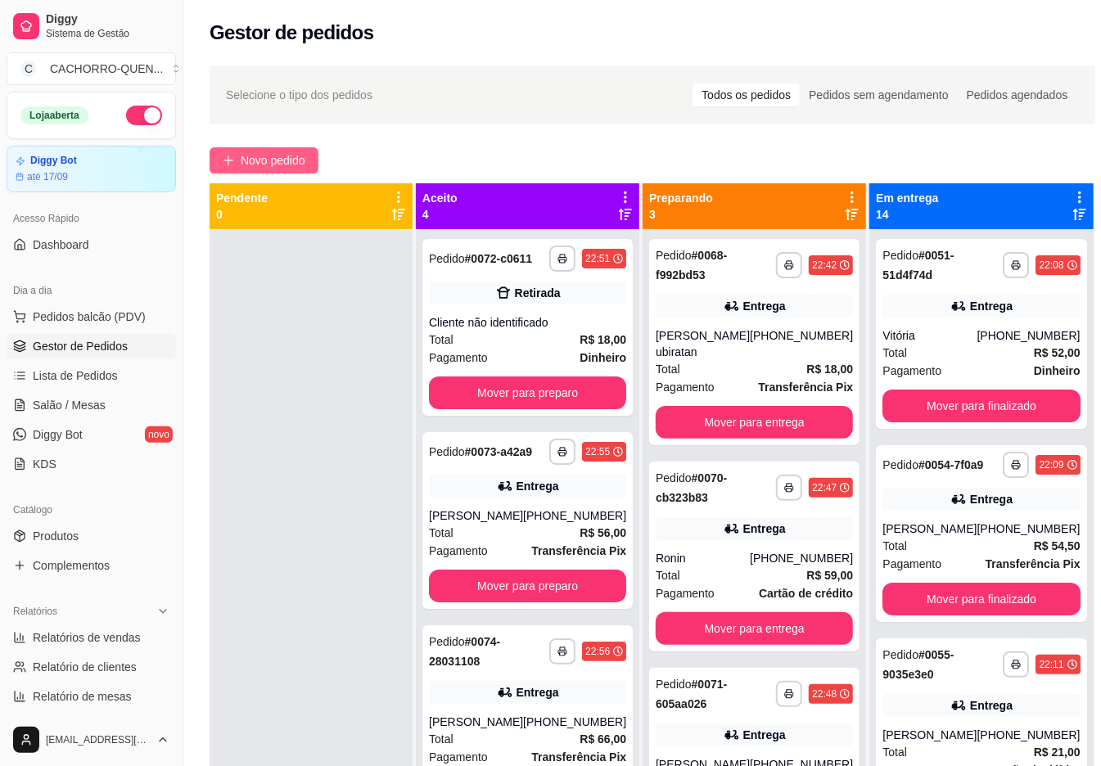
click at [290, 172] on button "Novo pedido" at bounding box center [264, 160] width 109 height 26
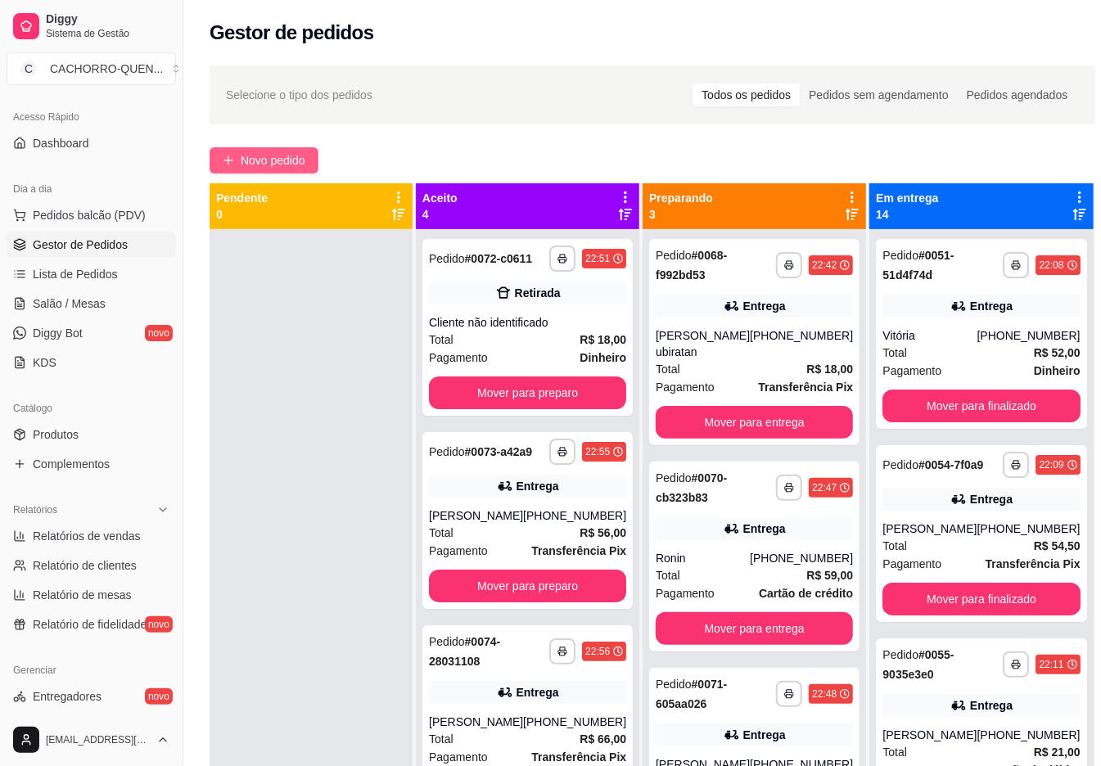
scroll to position [413, 0]
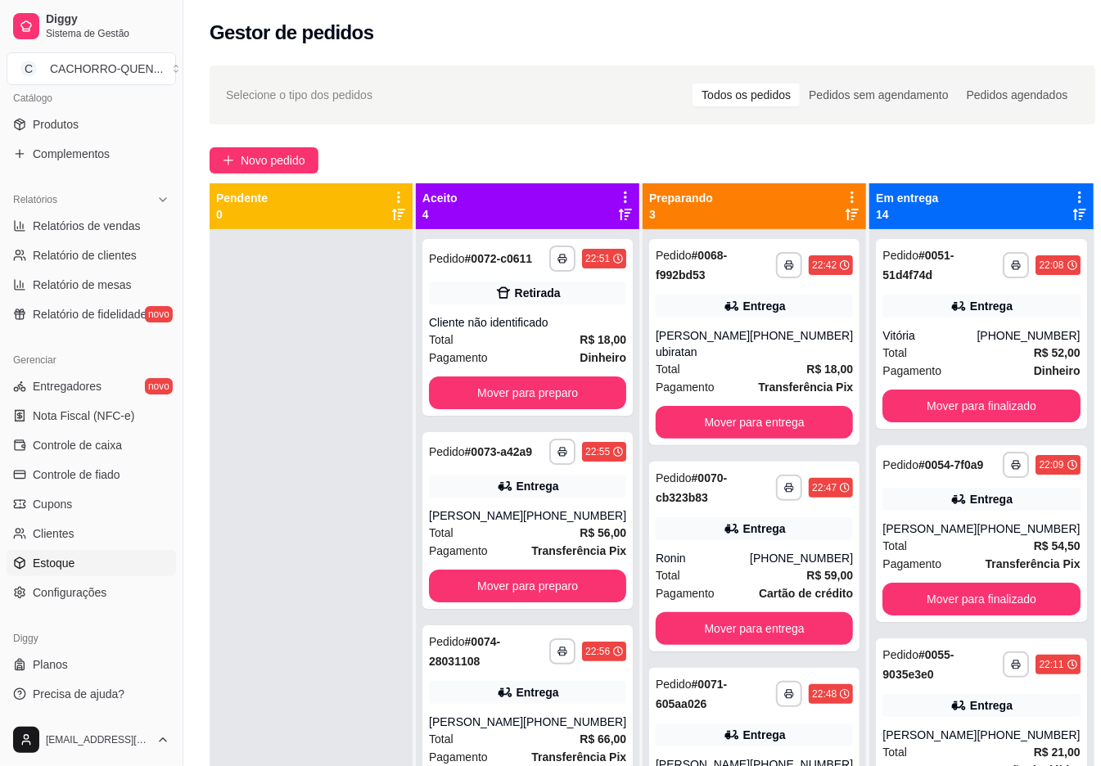
click at [61, 564] on span "Estoque" at bounding box center [54, 563] width 42 height 16
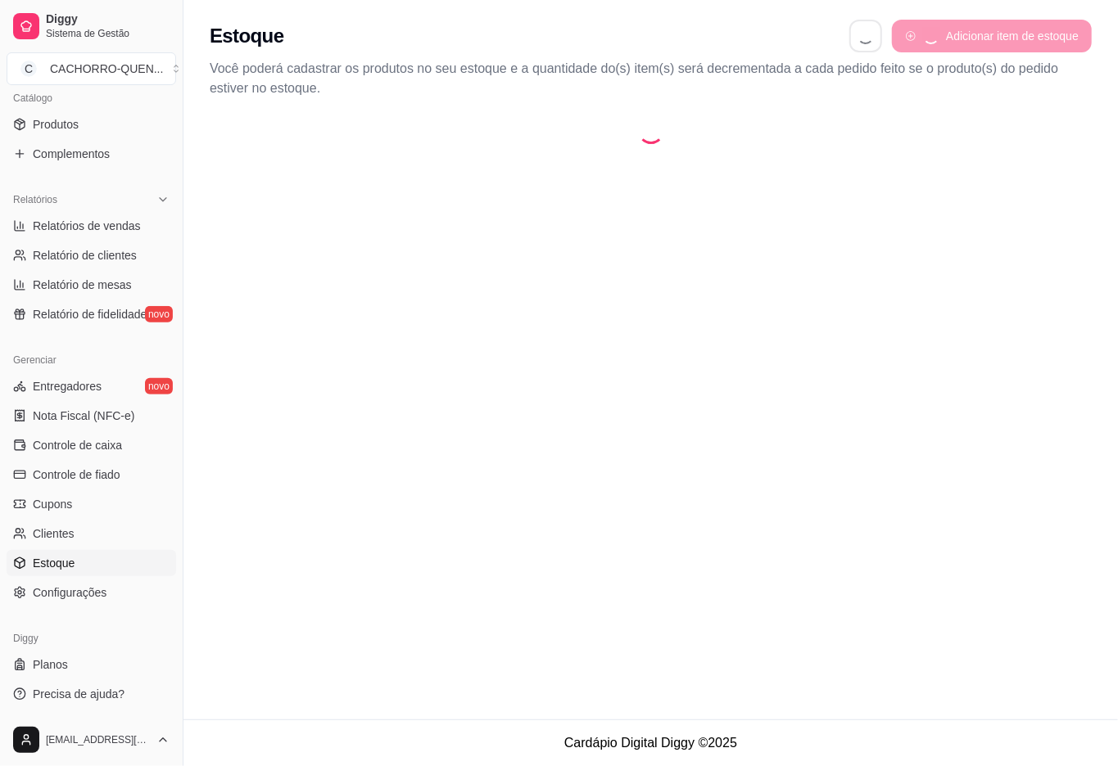
select select "QUANTITY_ORDER"
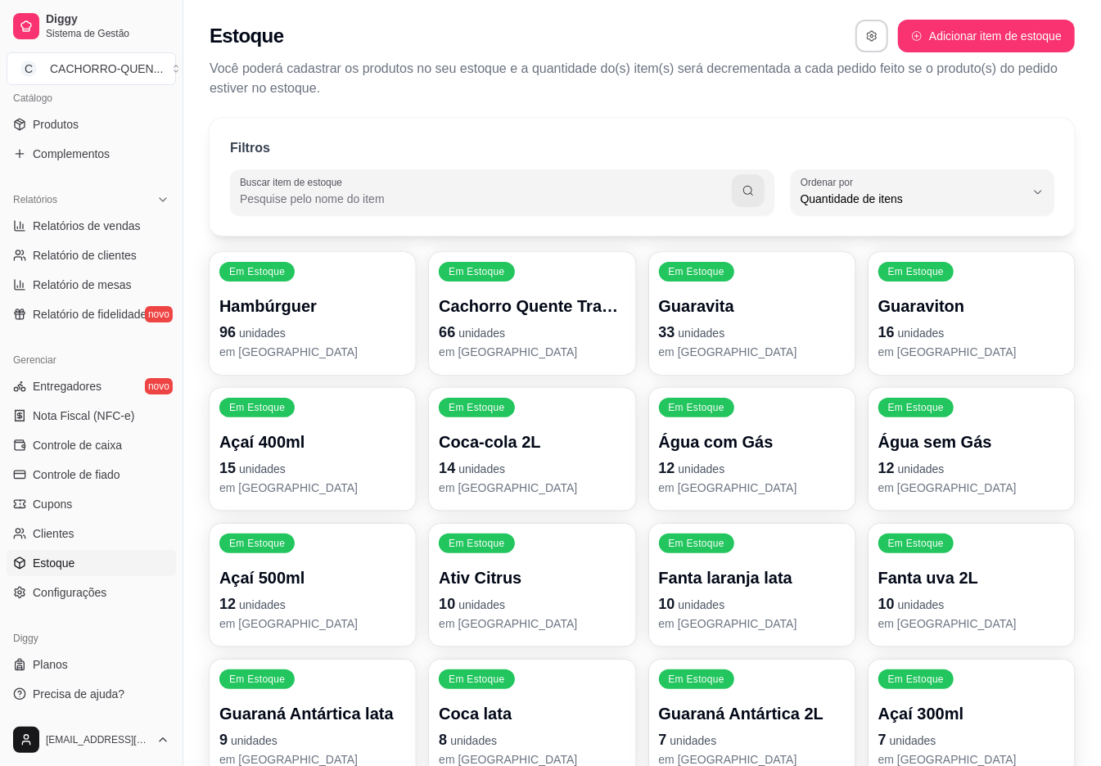
scroll to position [15, 0]
click at [979, 205] on span "Quantidade de itens" at bounding box center [913, 199] width 224 height 16
click at [977, 243] on span "Ordem alfabética" at bounding box center [915, 238] width 212 height 16
type input "ALPHABETICAL_ORDER"
select select "ALPHABETICAL_ORDER"
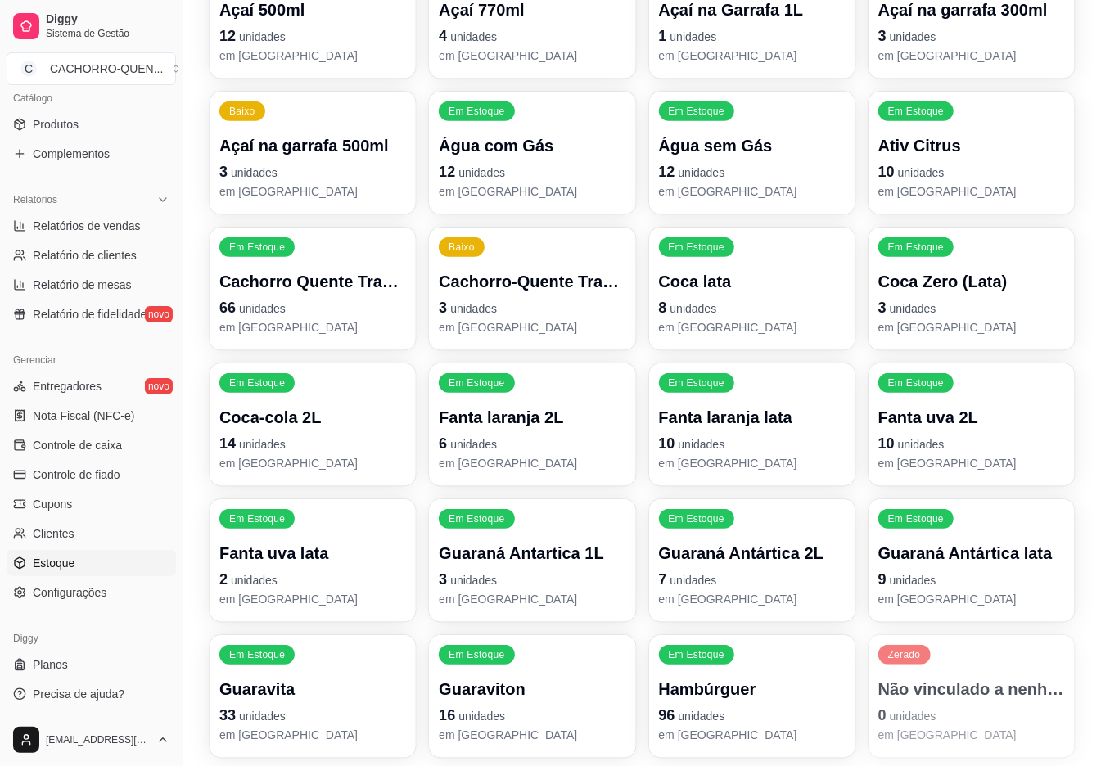
scroll to position [491, 0]
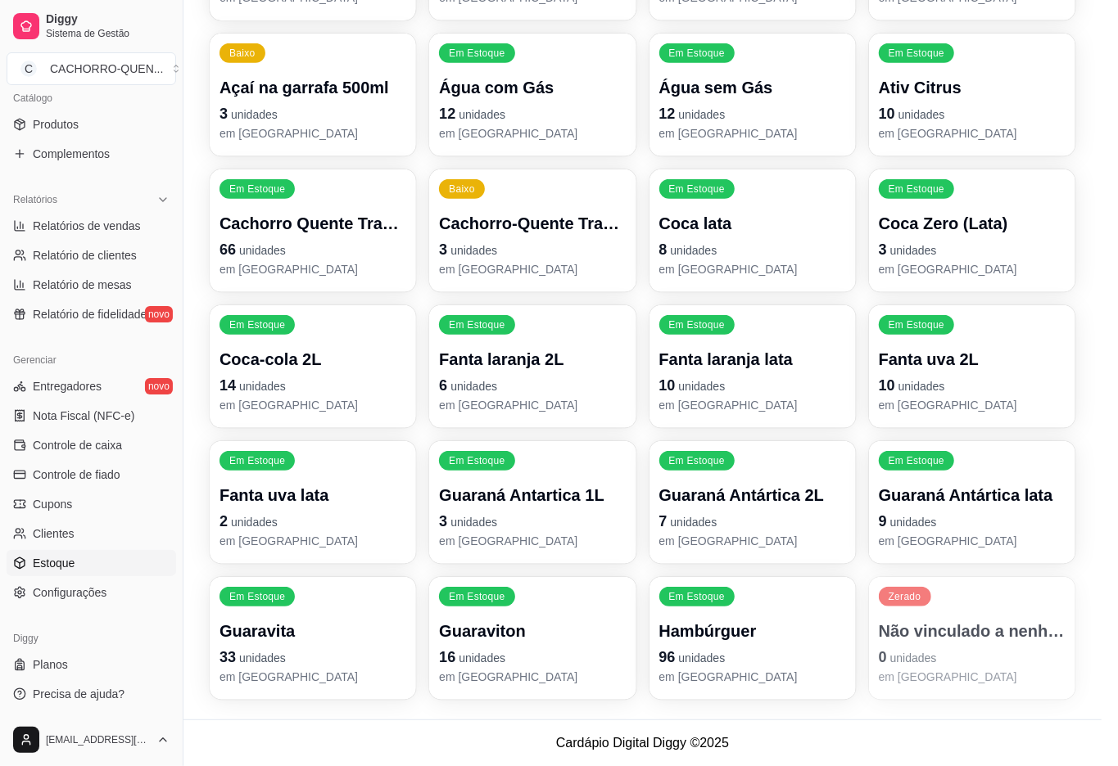
click at [472, 246] on input "14" at bounding box center [559, 238] width 511 height 26
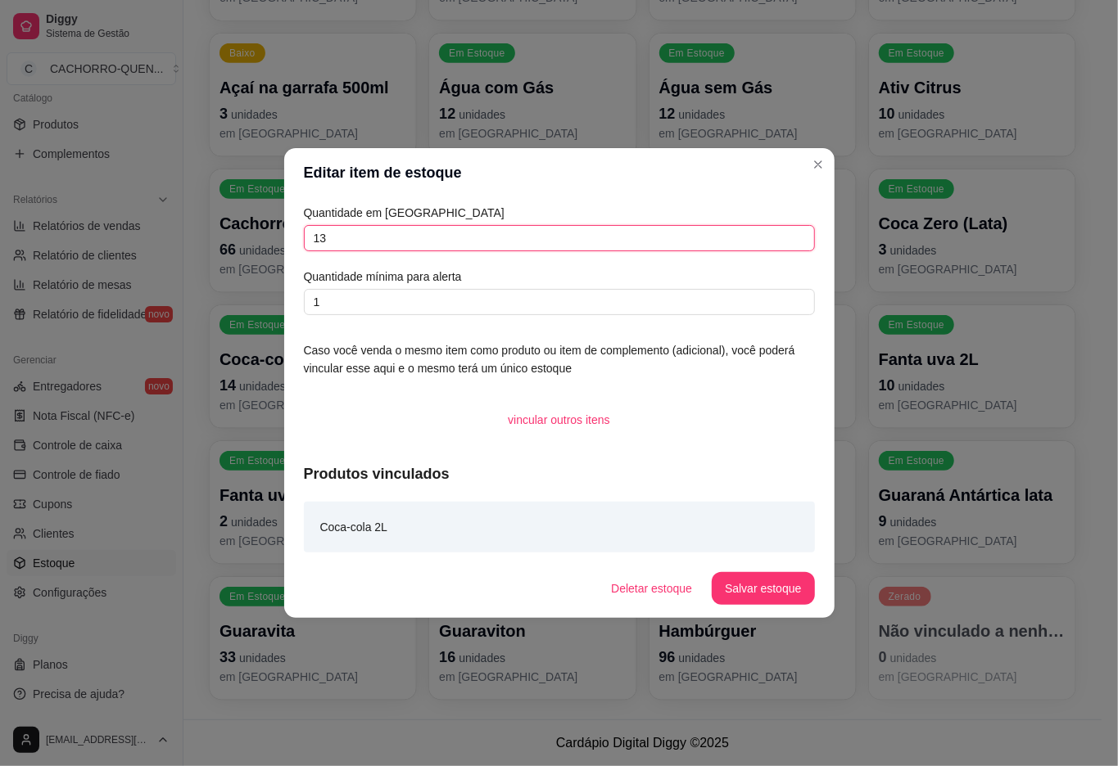
type input "13"
click at [778, 590] on button "Salvar estoque" at bounding box center [763, 588] width 102 height 33
click at [1007, 748] on footer "Cardápio Digital Diggy © 2025" at bounding box center [642, 743] width 918 height 47
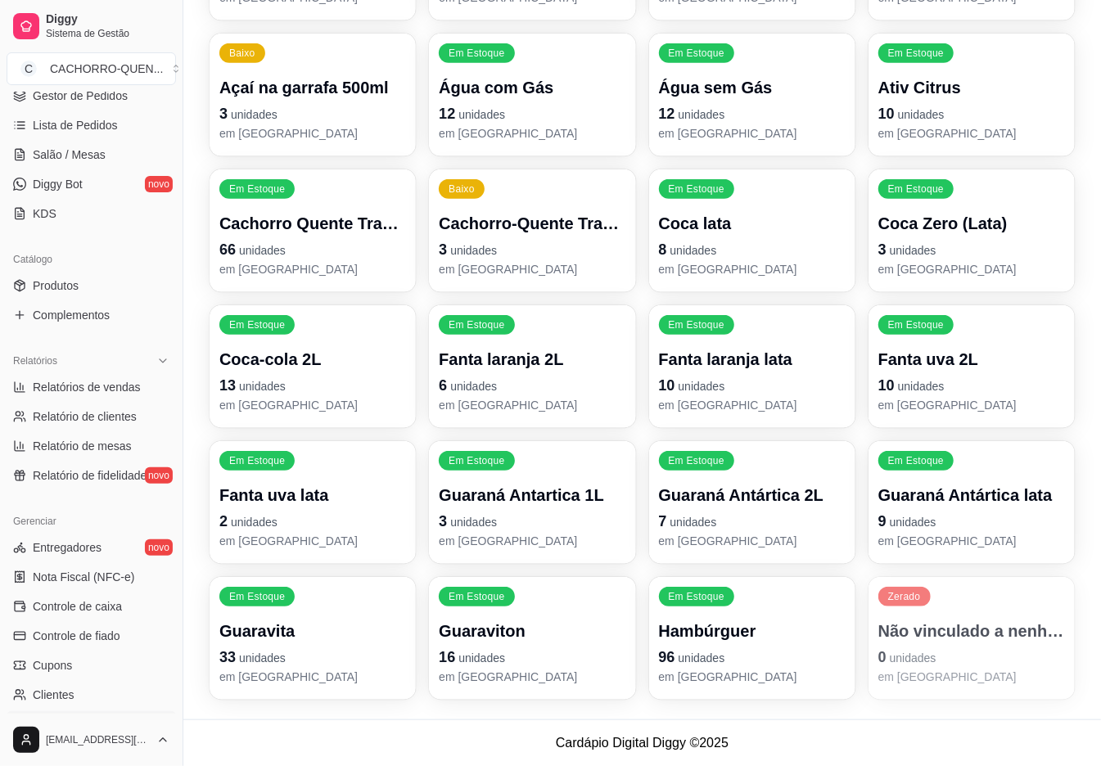
scroll to position [0, 0]
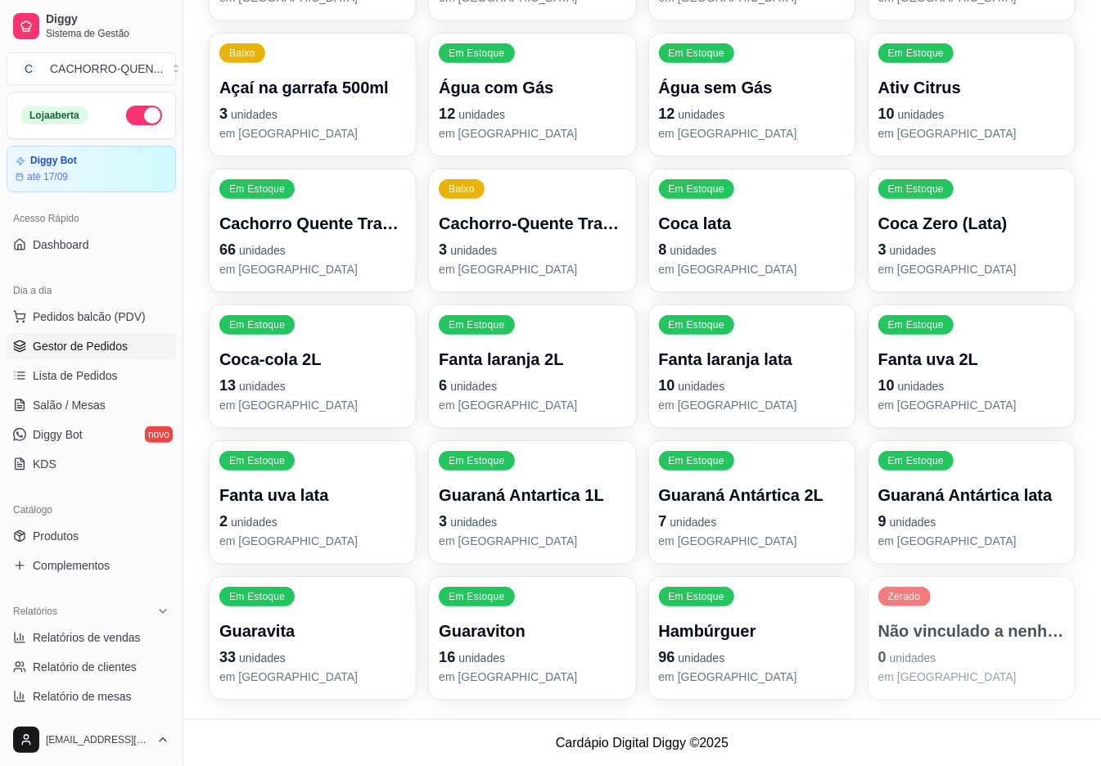
click at [59, 342] on span "Gestor de Pedidos" at bounding box center [80, 346] width 95 height 16
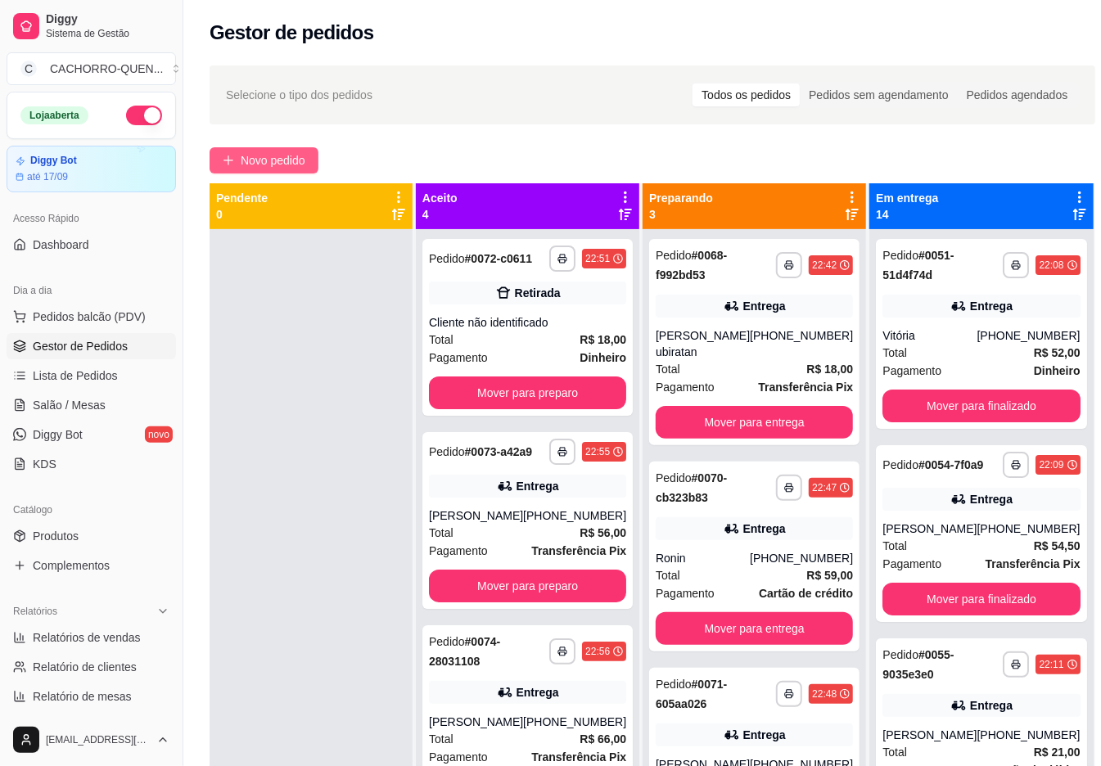
click at [276, 162] on span "Novo pedido" at bounding box center [273, 160] width 65 height 18
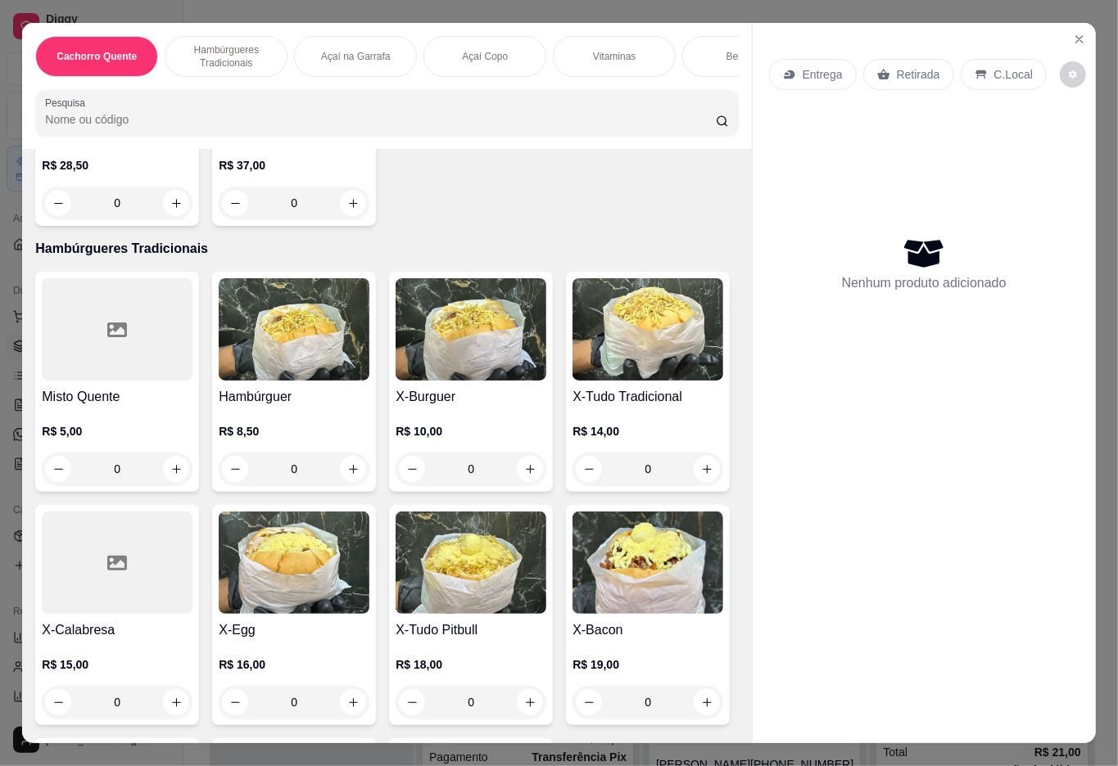
scroll to position [576, 0]
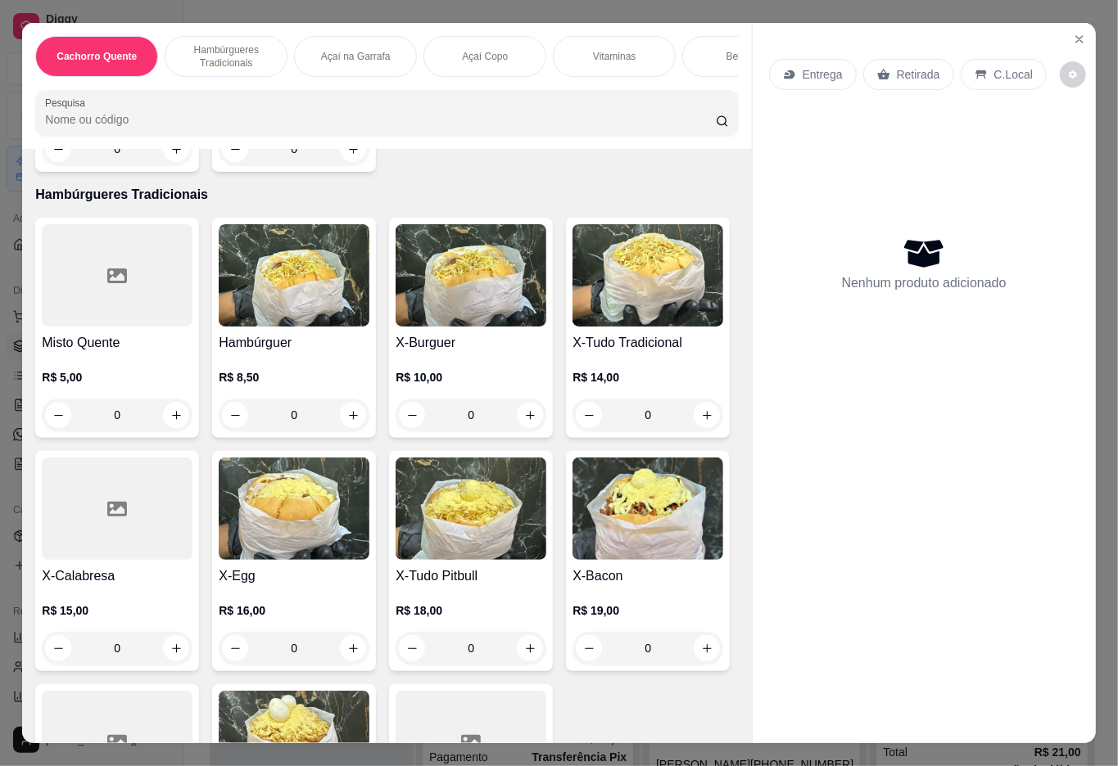
click at [566, 438] on div "X-Tudo Tradicional R$ 14,00 0" at bounding box center [648, 328] width 164 height 220
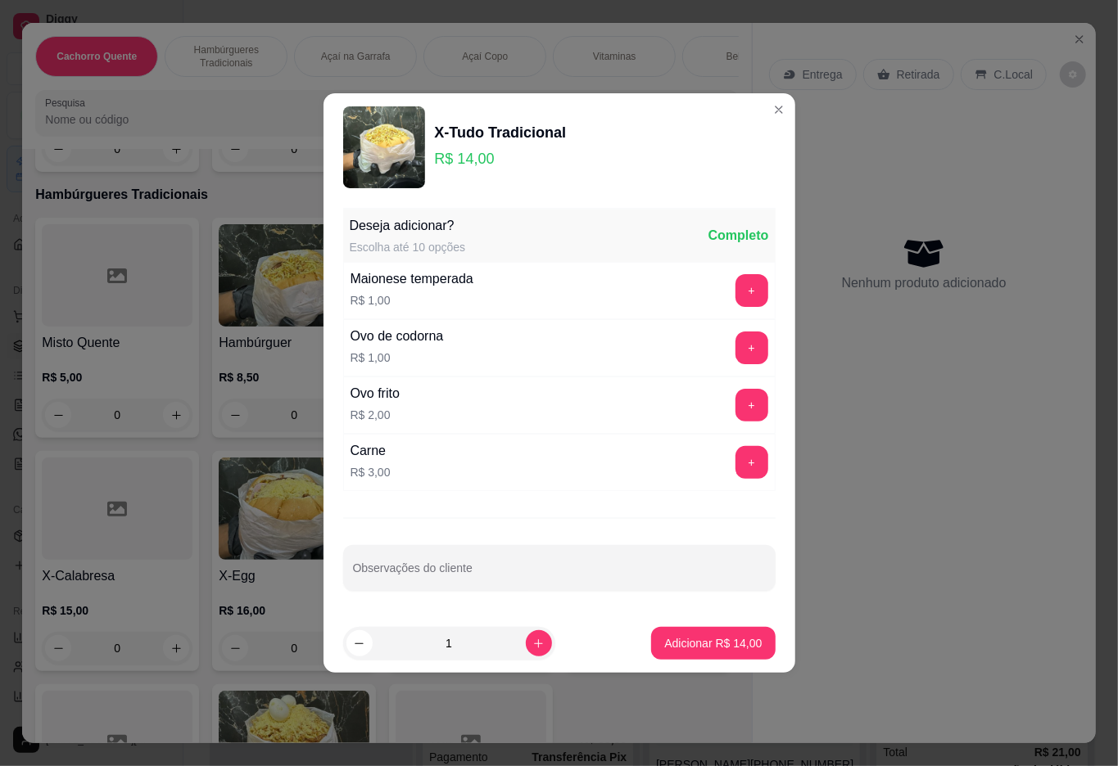
click at [672, 646] on p "Adicionar R$ 14,00" at bounding box center [712, 643] width 97 height 16
type input "1"
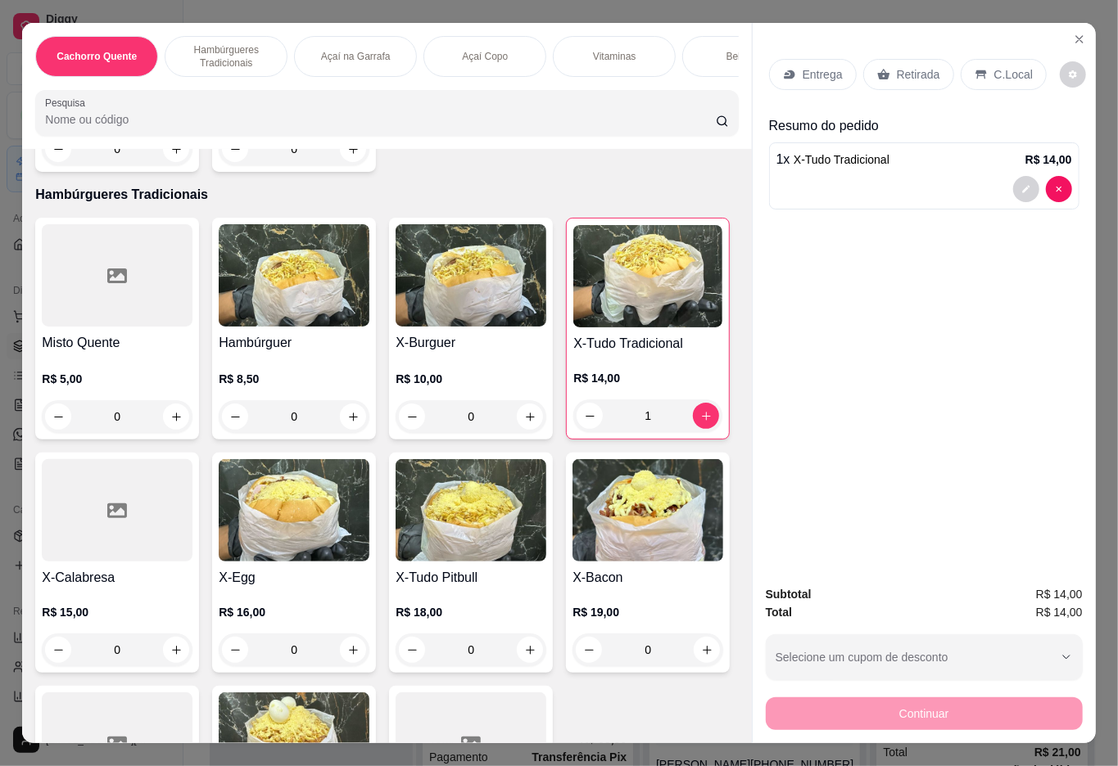
click at [704, 43] on div "Bebidas" at bounding box center [743, 56] width 123 height 41
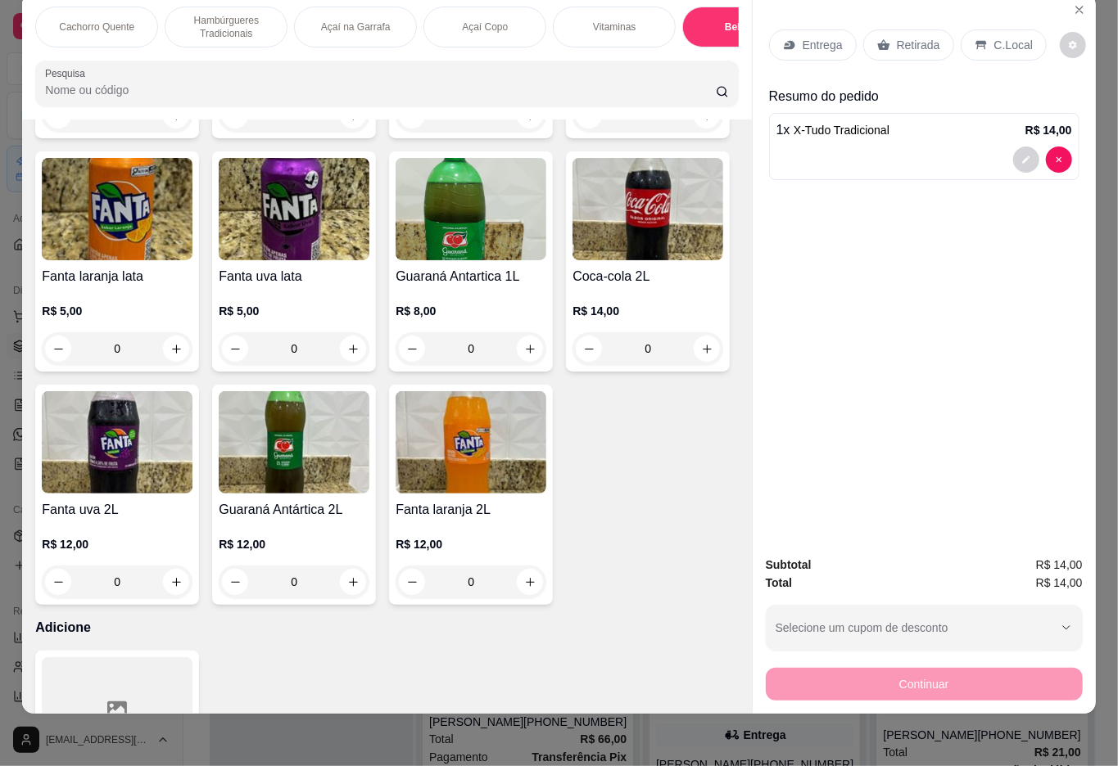
click at [359, 122] on icon "increase-product-quantity" at bounding box center [353, 116] width 12 height 12
type input "1"
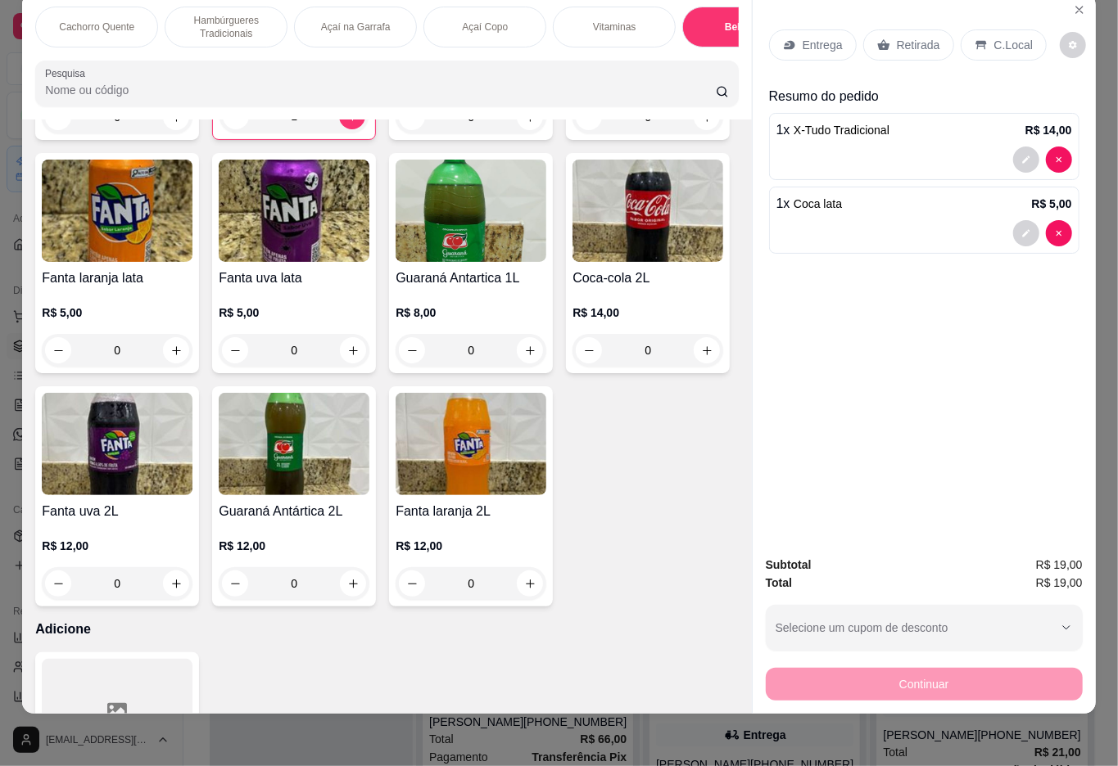
click at [928, 37] on p "Retirada" at bounding box center [918, 45] width 43 height 16
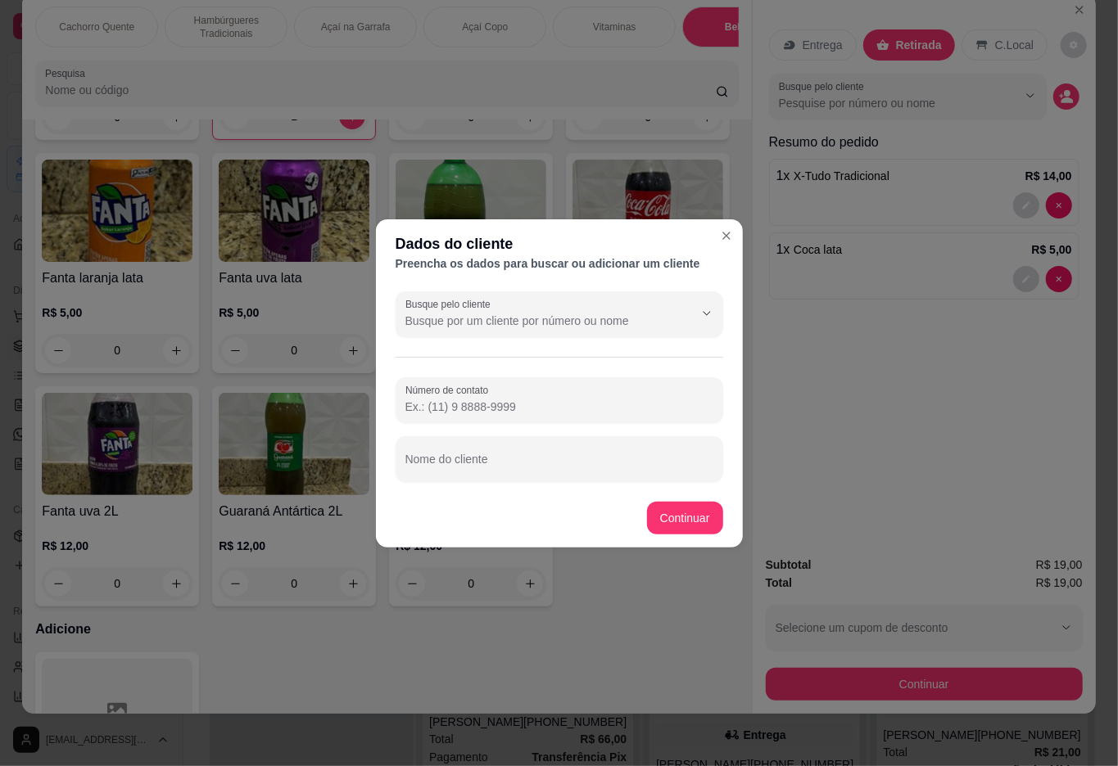
click at [627, 458] on input "Nome do cliente" at bounding box center [559, 466] width 308 height 16
type input "VINICIUS"
click at [666, 509] on div "Guaravita R$ 2,00 0 Água sem Gás R$ 2,00 0 Água com Gás R$ 3,00 0 Ativ Citrus R…" at bounding box center [386, 146] width 703 height 922
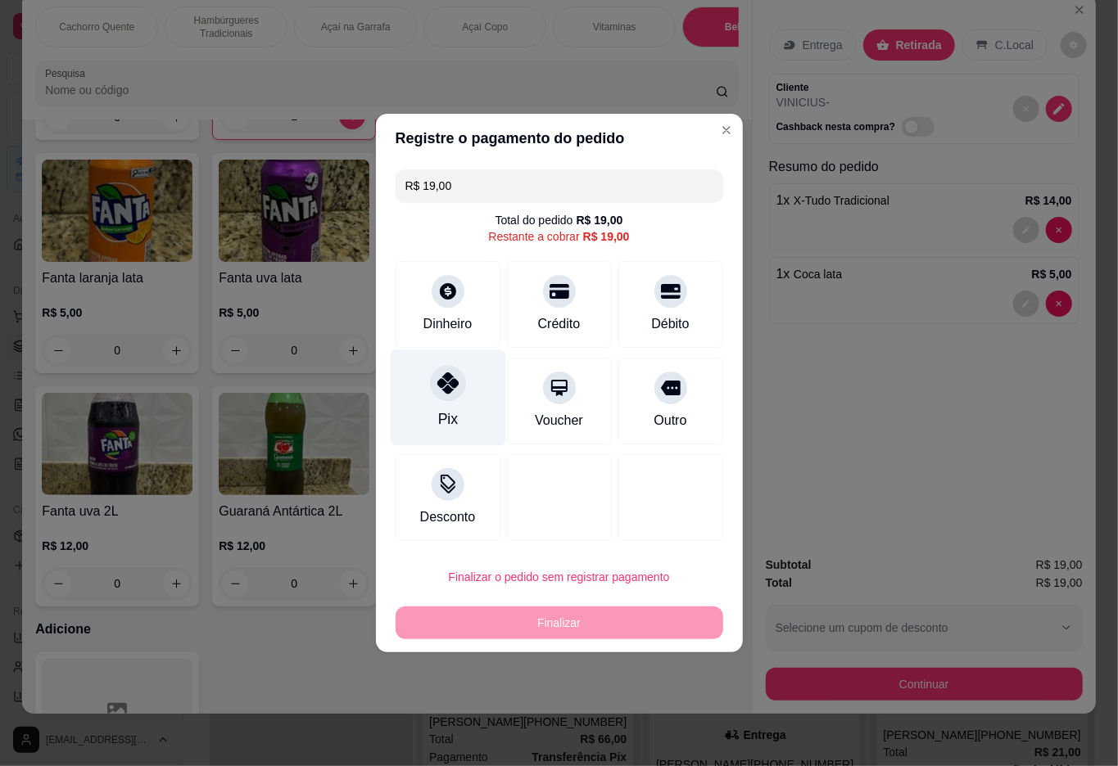
click at [433, 395] on div at bounding box center [448, 383] width 36 height 36
type input "R$ 0,00"
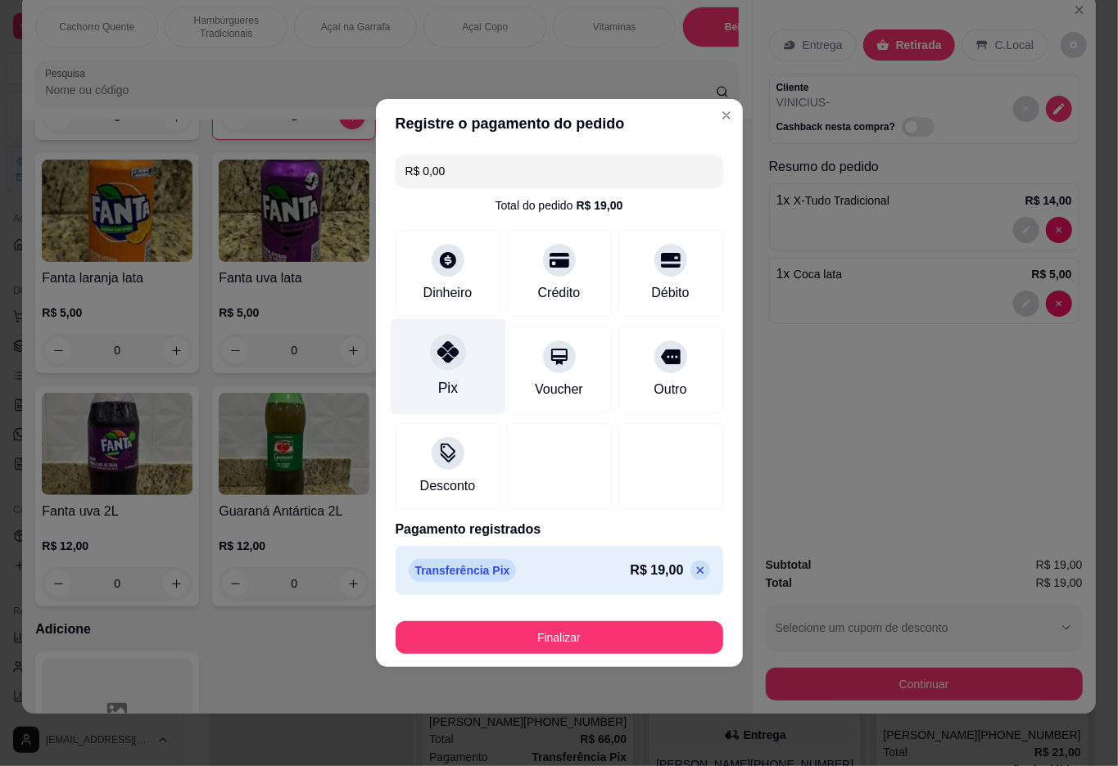
click at [518, 652] on button "Finalizar" at bounding box center [559, 637] width 328 height 33
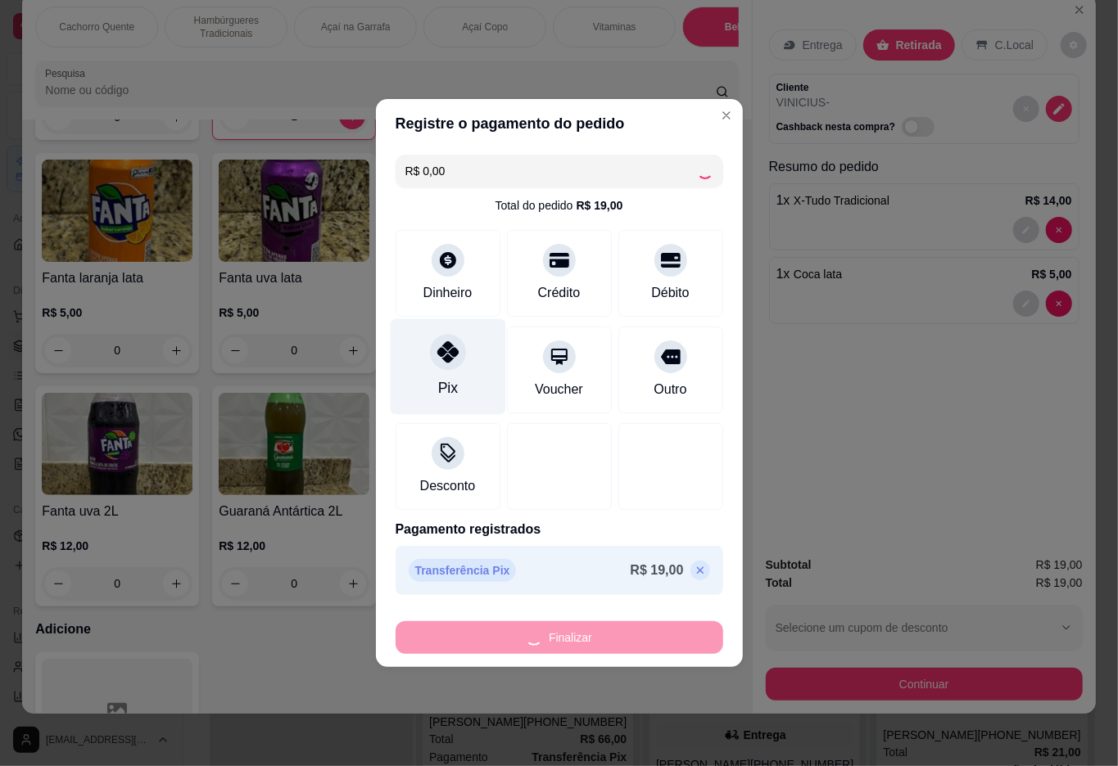
type input "0"
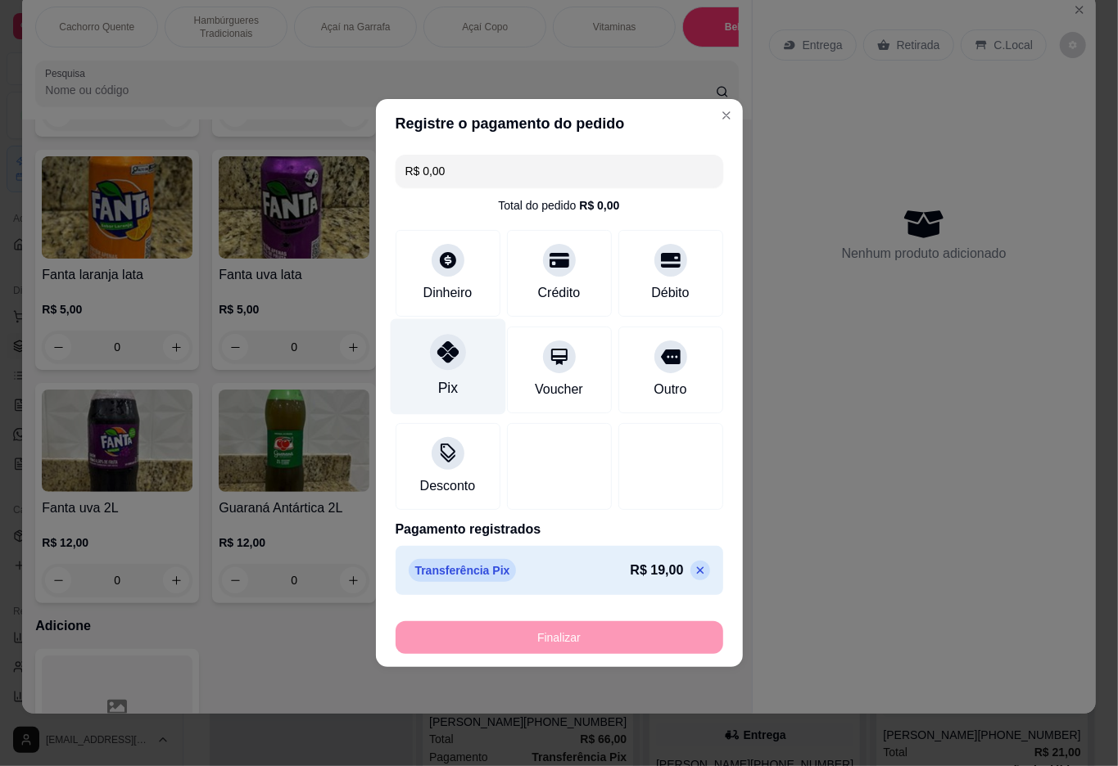
type input "-R$ 19,00"
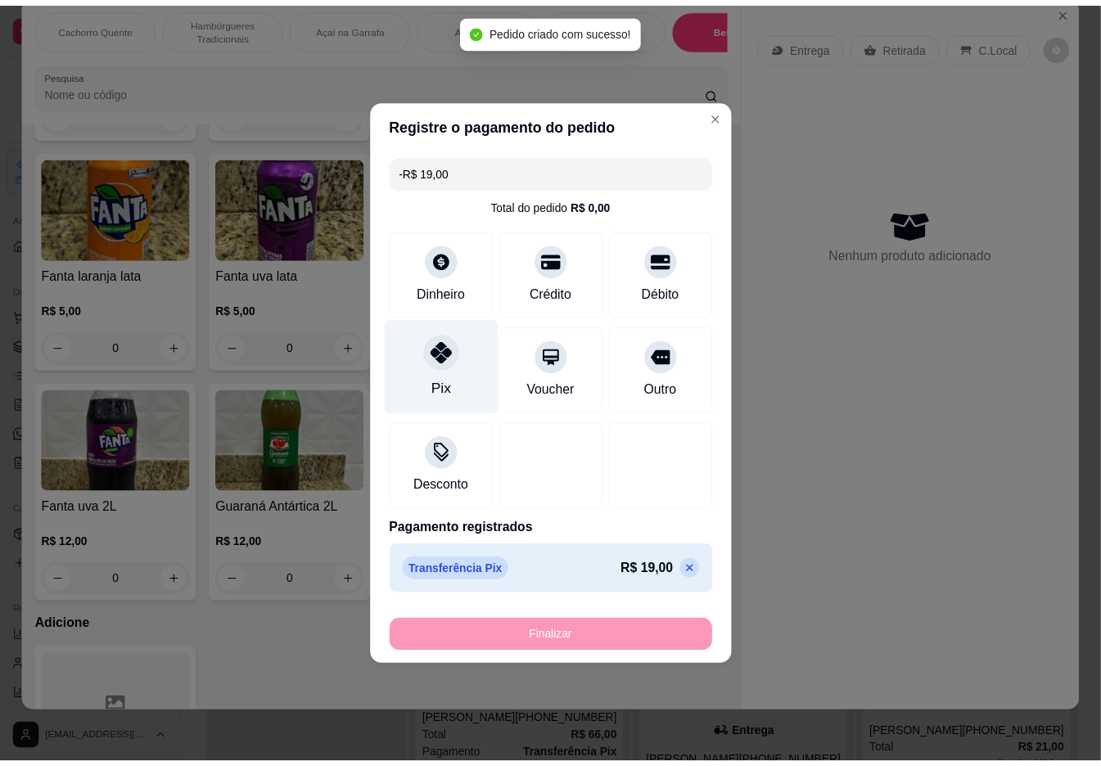
scroll to position [2844, 0]
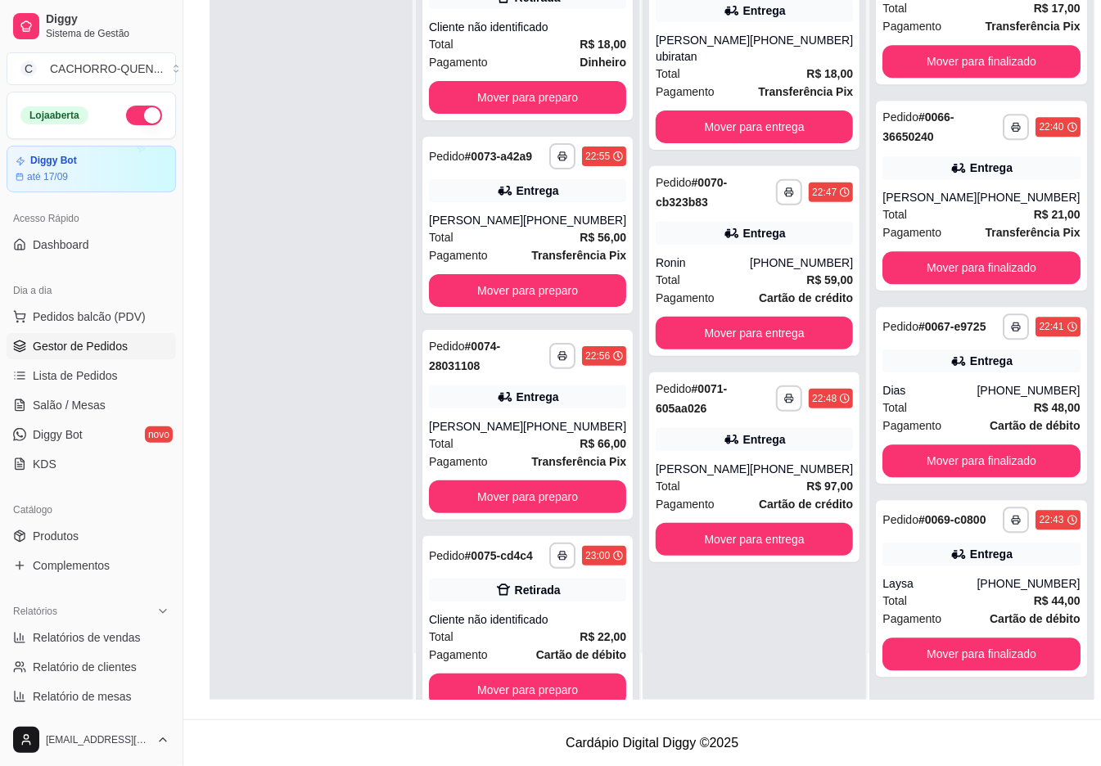
scroll to position [2155, 0]
click at [971, 657] on button "Mover para finalizado" at bounding box center [981, 654] width 197 height 33
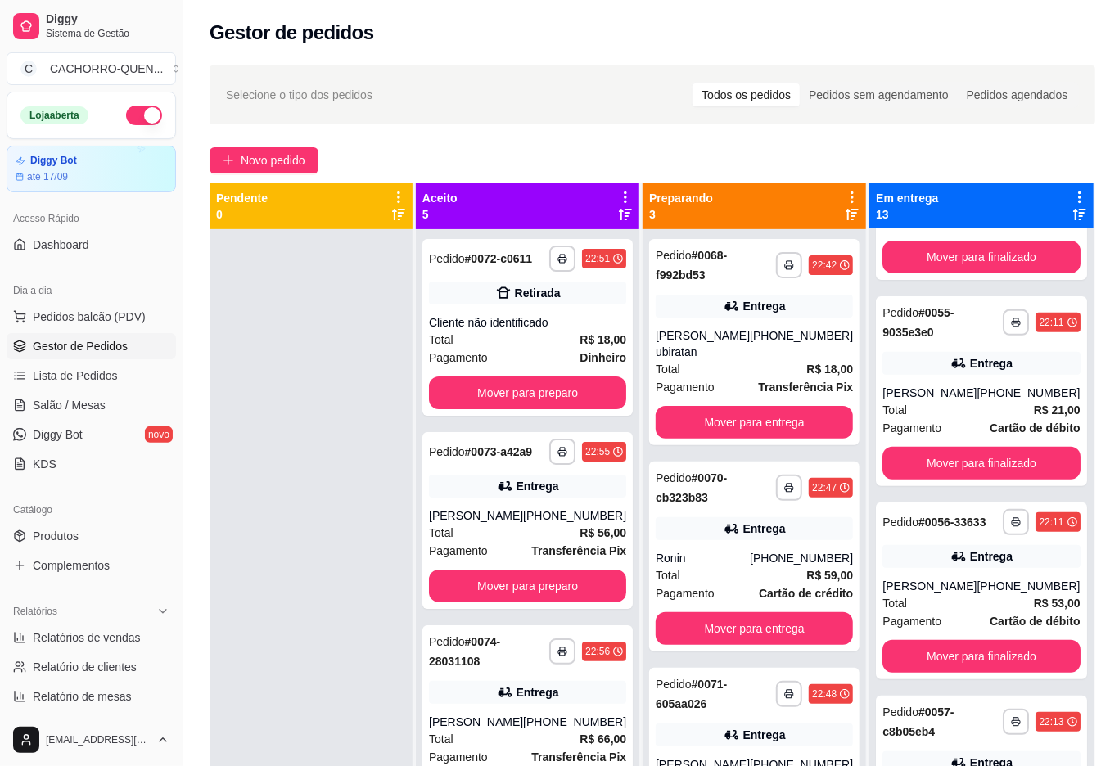
scroll to position [344, 0]
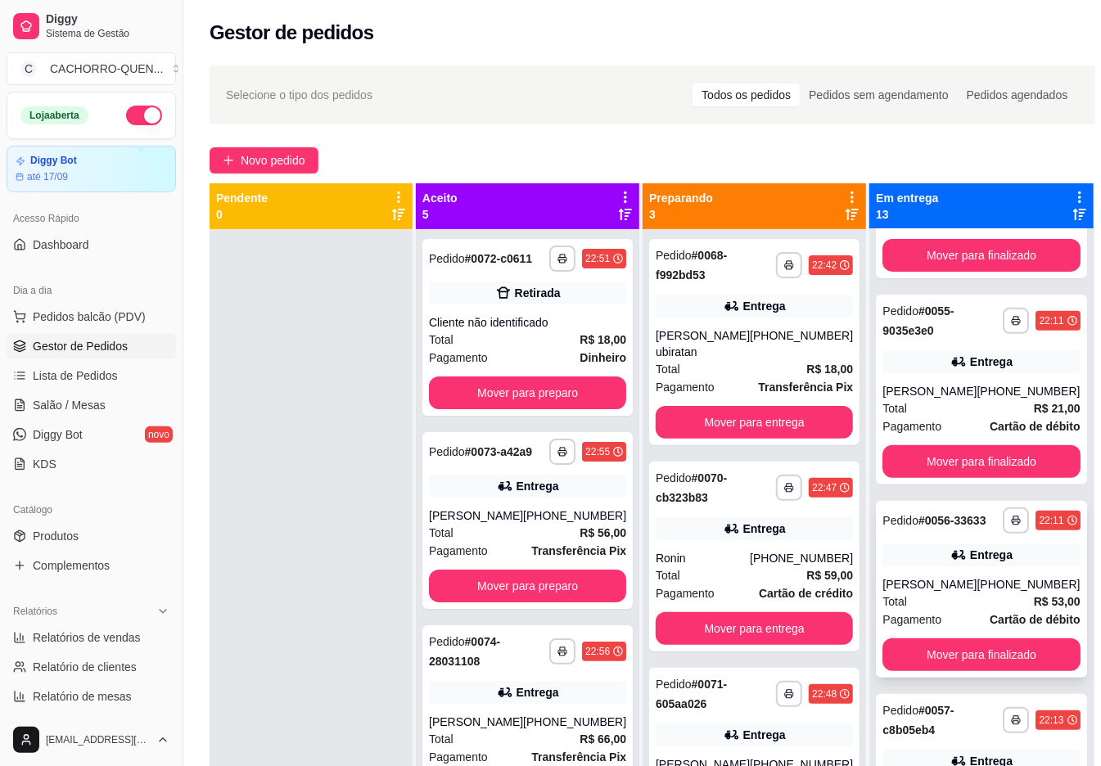
click at [928, 593] on div "[PERSON_NAME]" at bounding box center [930, 584] width 94 height 16
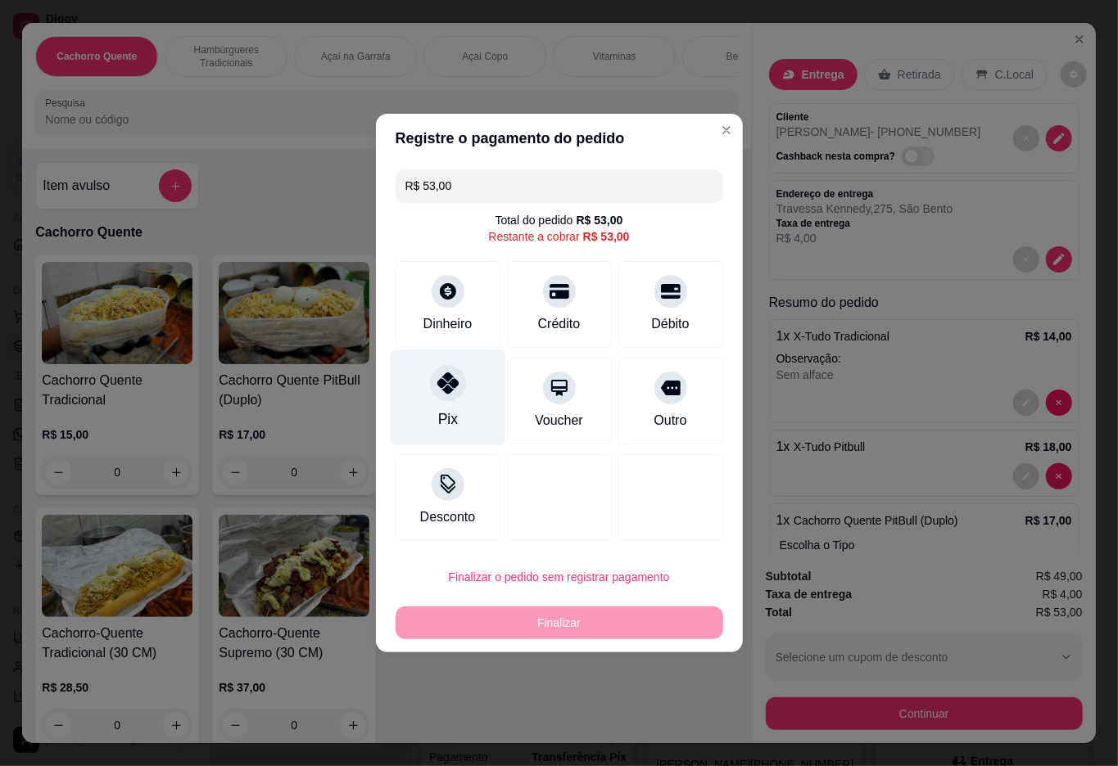
click at [432, 409] on div "Pix" at bounding box center [447, 398] width 115 height 96
type input "R$ 0,00"
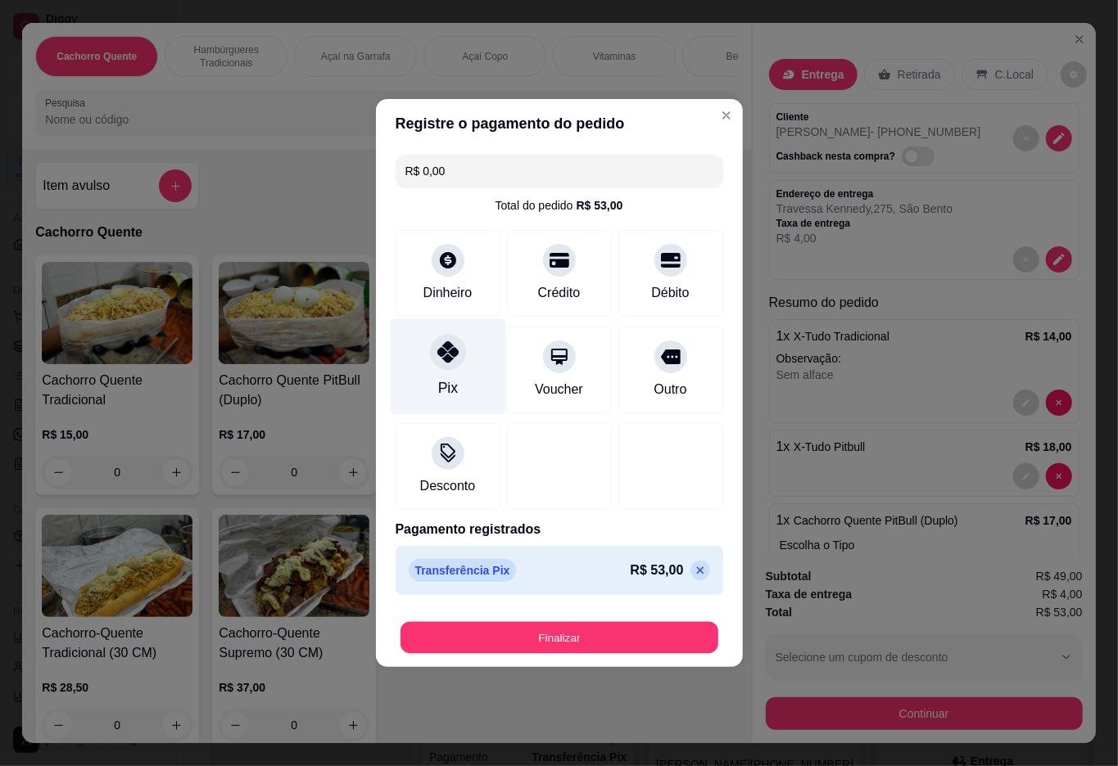
click at [538, 644] on button "Finalizar" at bounding box center [559, 638] width 318 height 32
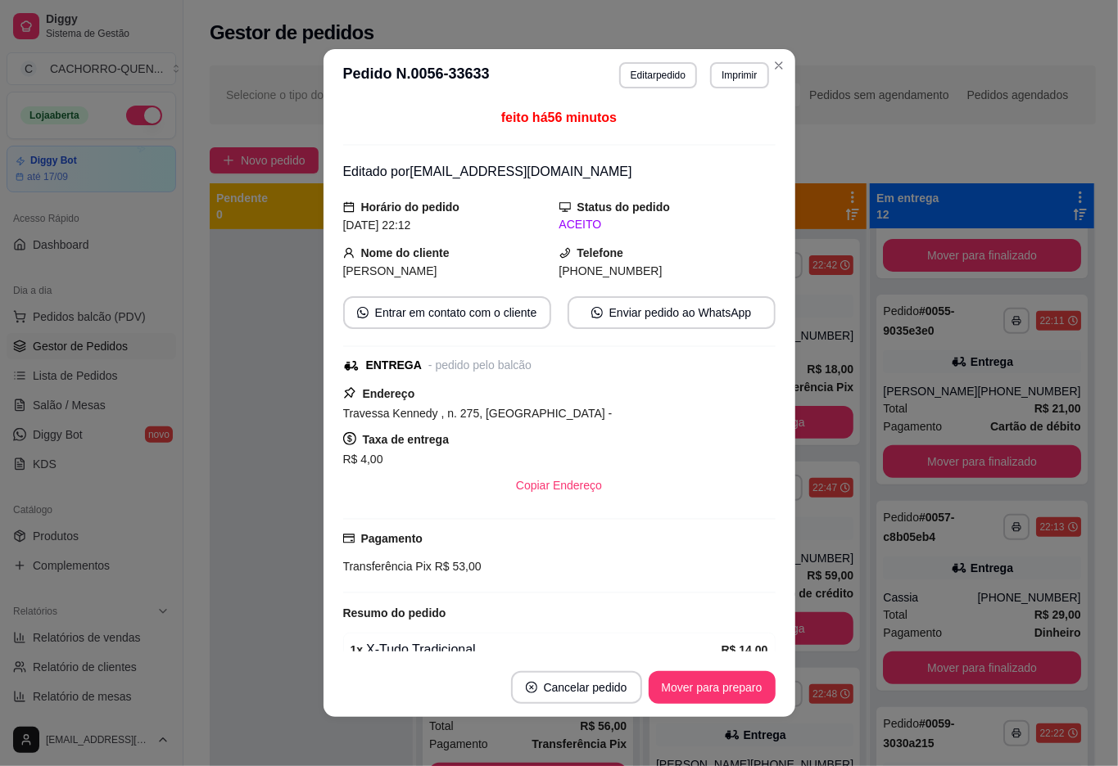
click at [649, 693] on button "Mover para preparo" at bounding box center [712, 687] width 127 height 33
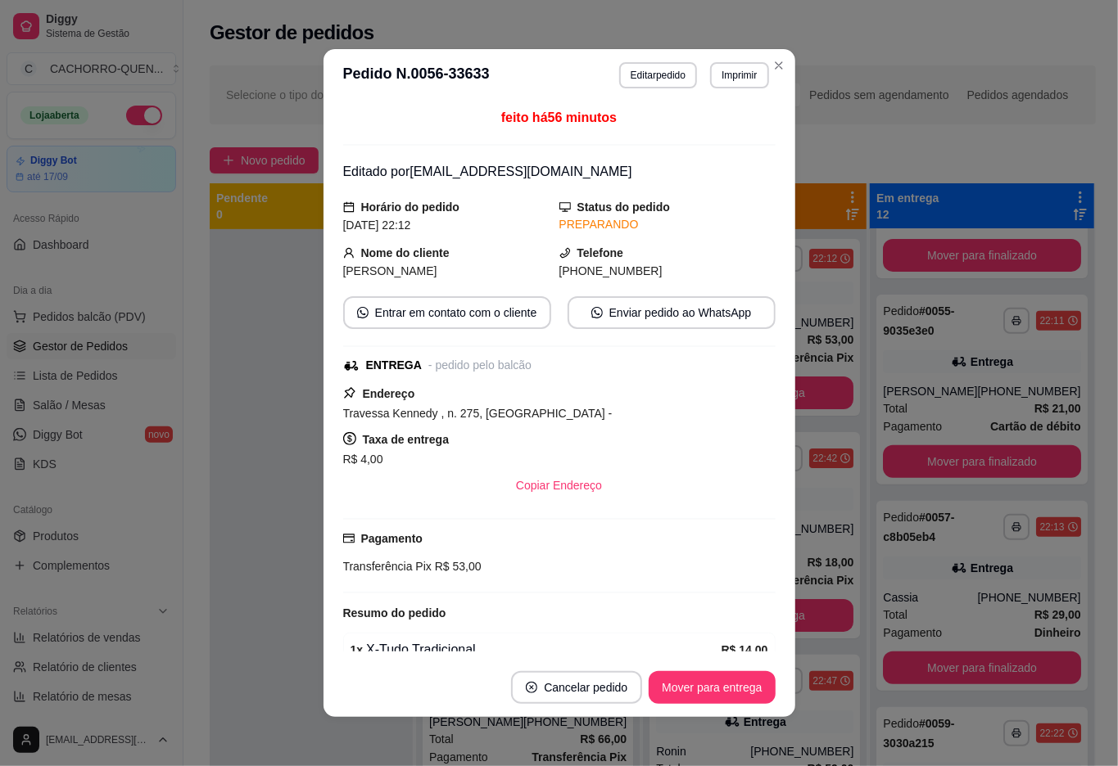
click at [653, 689] on button "Mover para entrega" at bounding box center [712, 687] width 126 height 33
click at [662, 685] on button "Mover para entrega" at bounding box center [712, 688] width 123 height 32
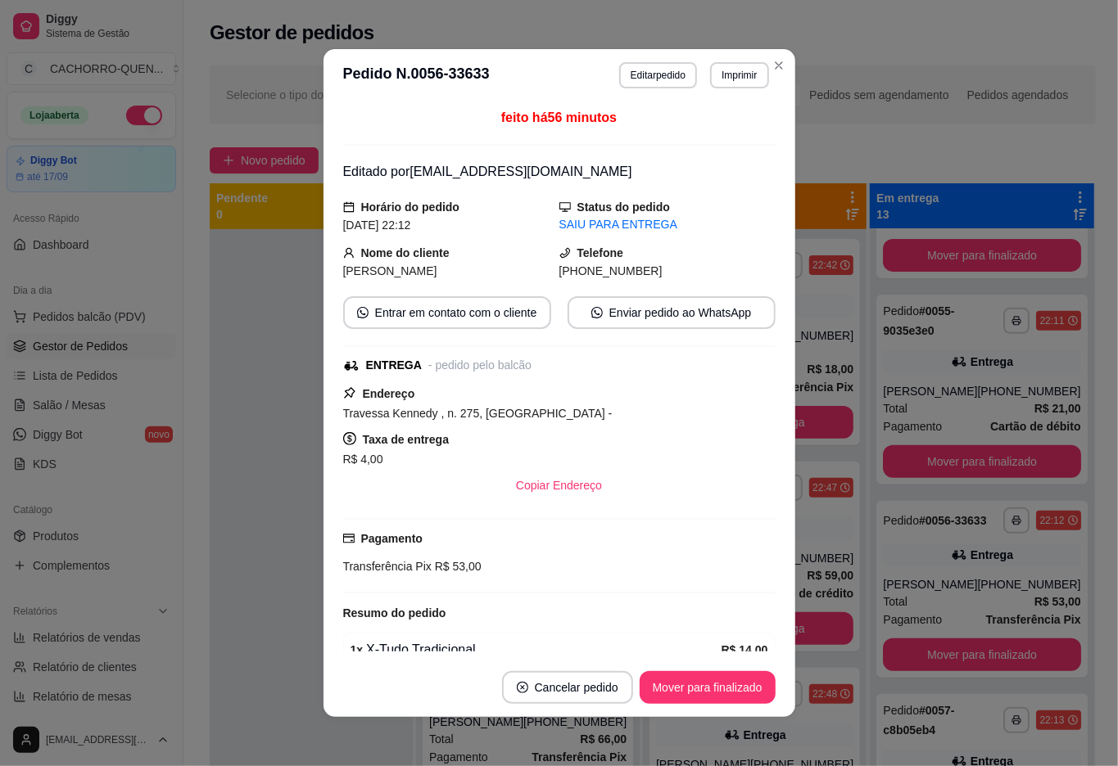
click at [699, 688] on button "Mover para finalizado" at bounding box center [708, 687] width 136 height 33
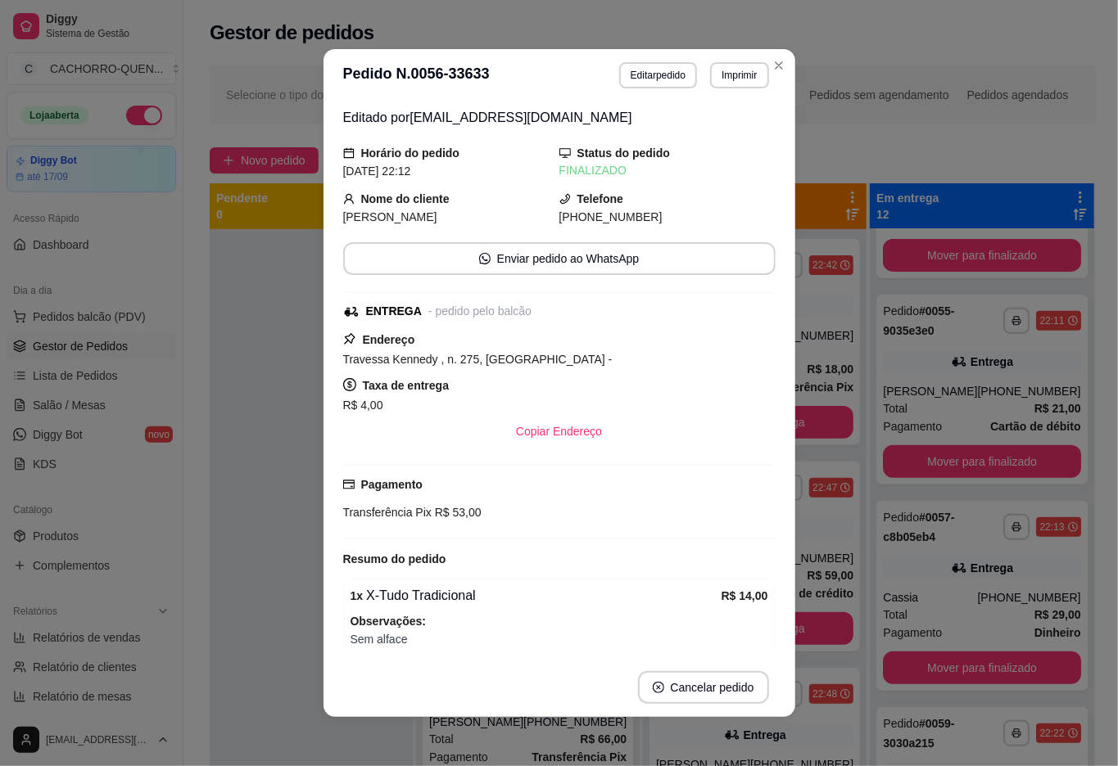
click at [270, 606] on div at bounding box center [311, 612] width 203 height 766
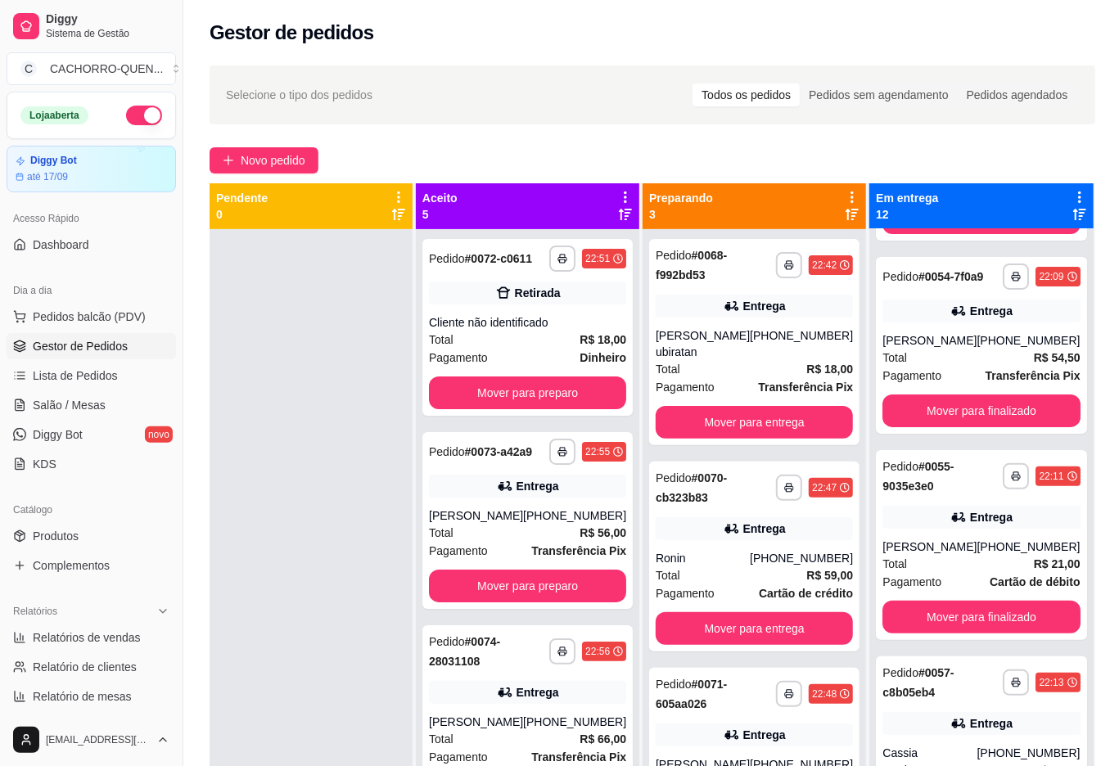
scroll to position [188, 0]
click at [974, 428] on button "Mover para finalizado" at bounding box center [981, 411] width 197 height 33
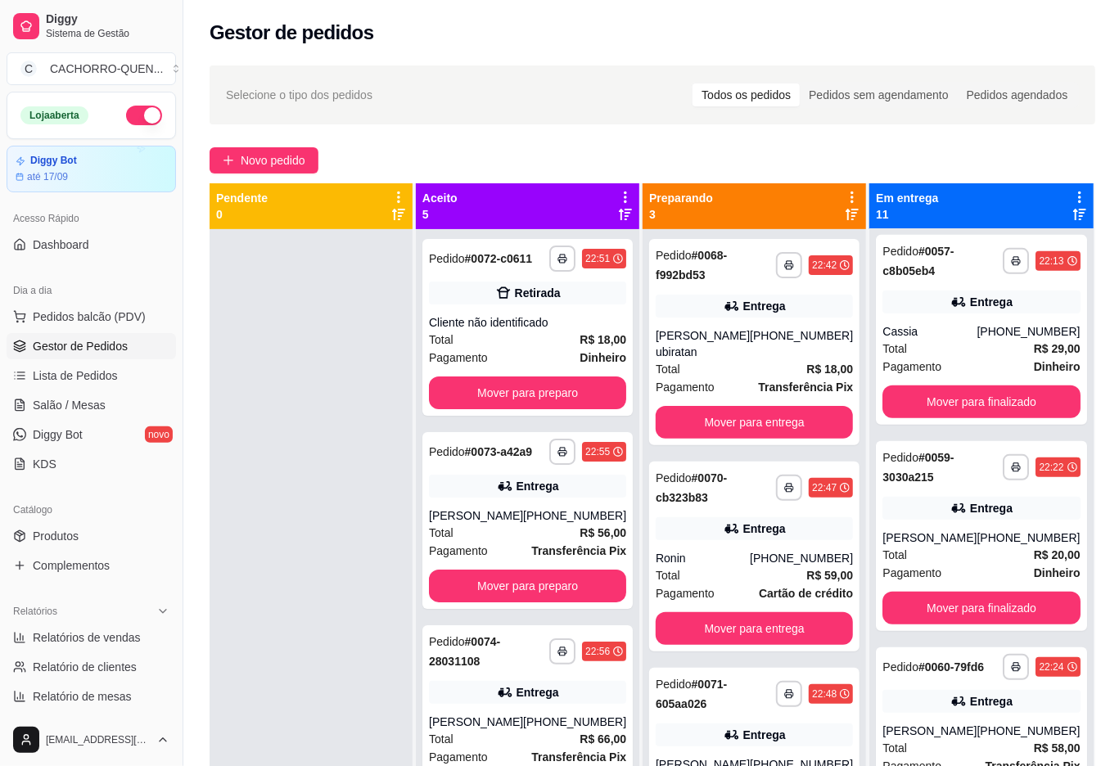
scroll to position [434, 0]
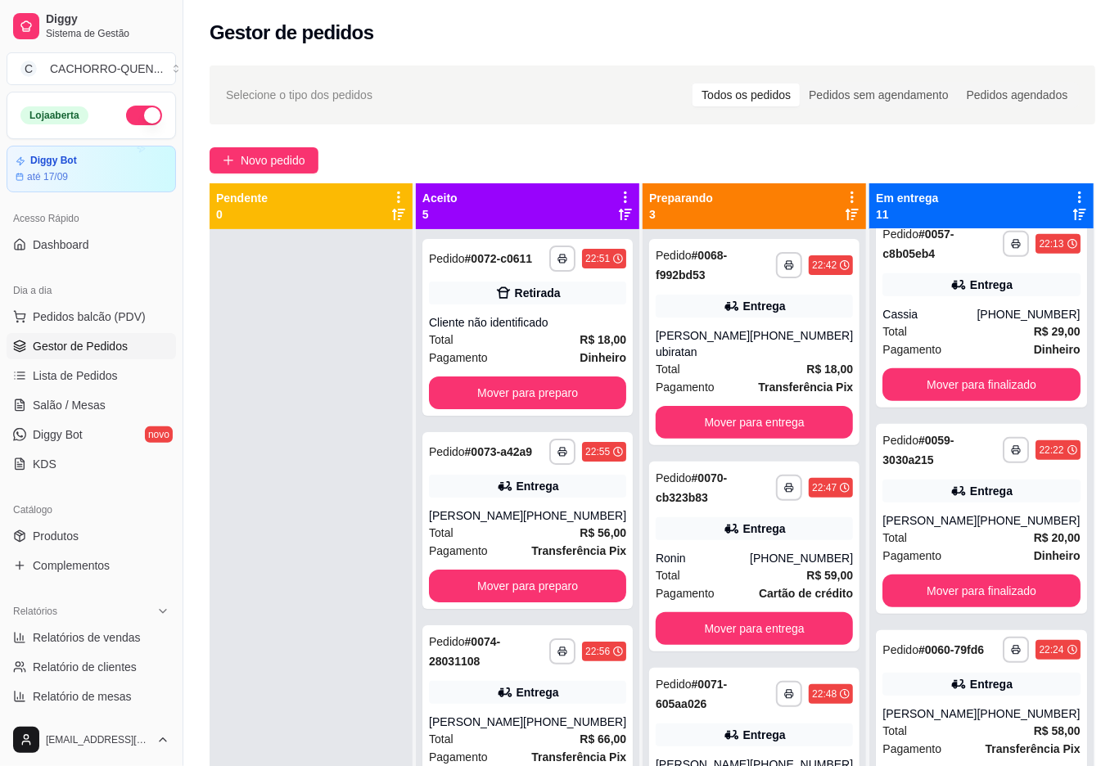
click at [1000, 594] on button "Mover para finalizado" at bounding box center [981, 591] width 197 height 33
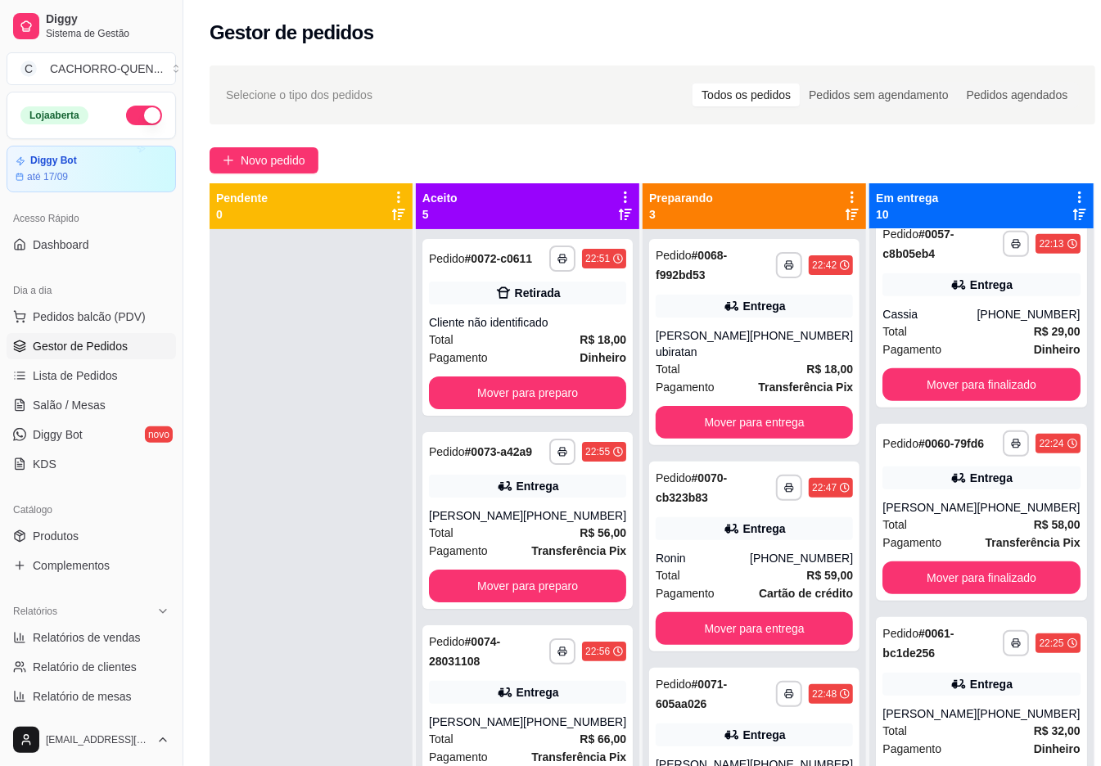
click at [955, 385] on button "Mover para finalizado" at bounding box center [981, 384] width 197 height 33
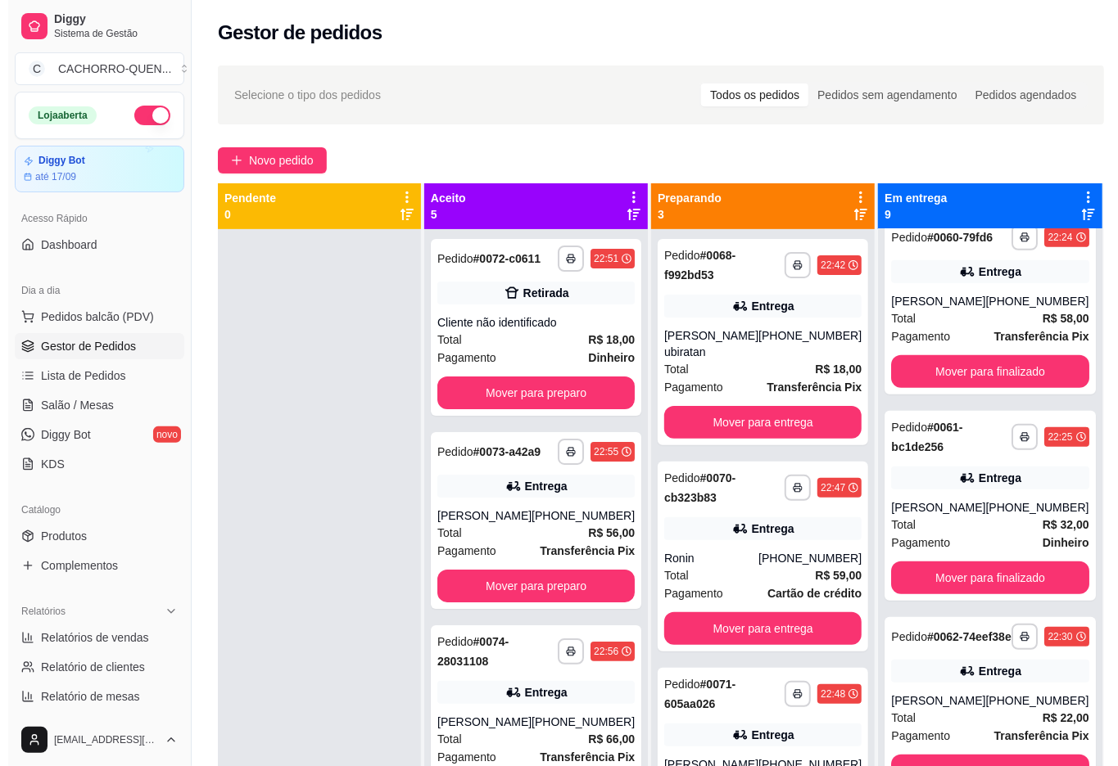
scroll to position [228, 0]
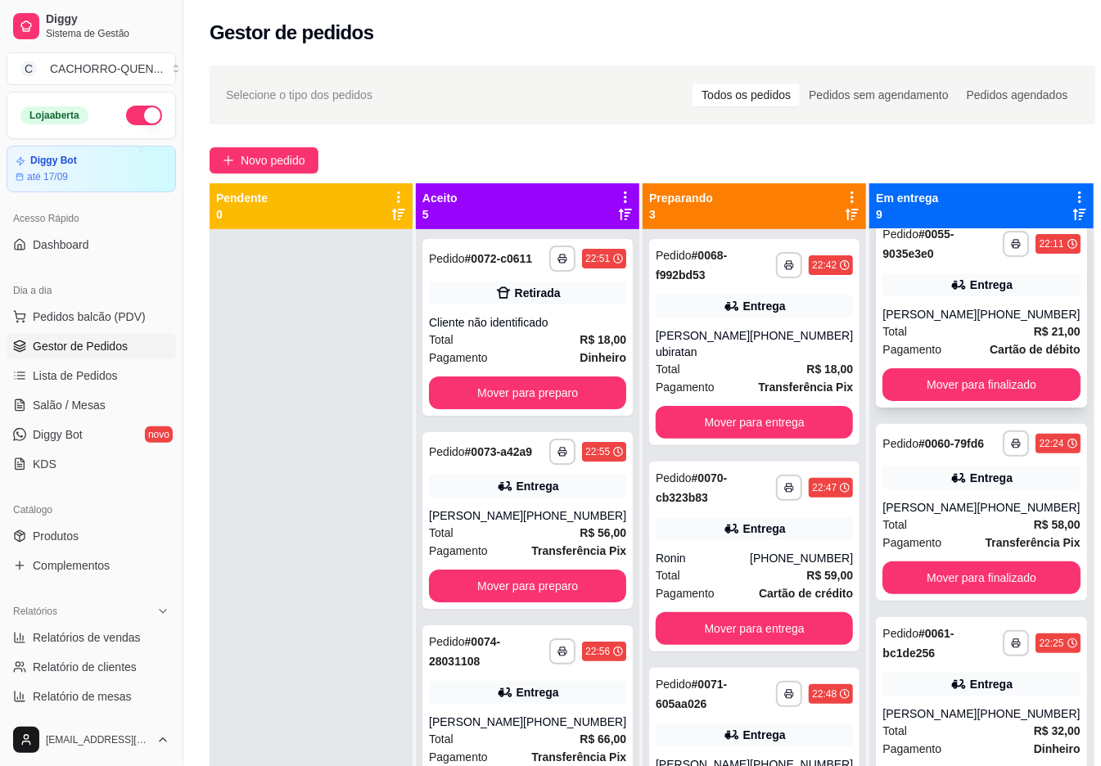
click at [948, 296] on div "**********" at bounding box center [981, 313] width 210 height 190
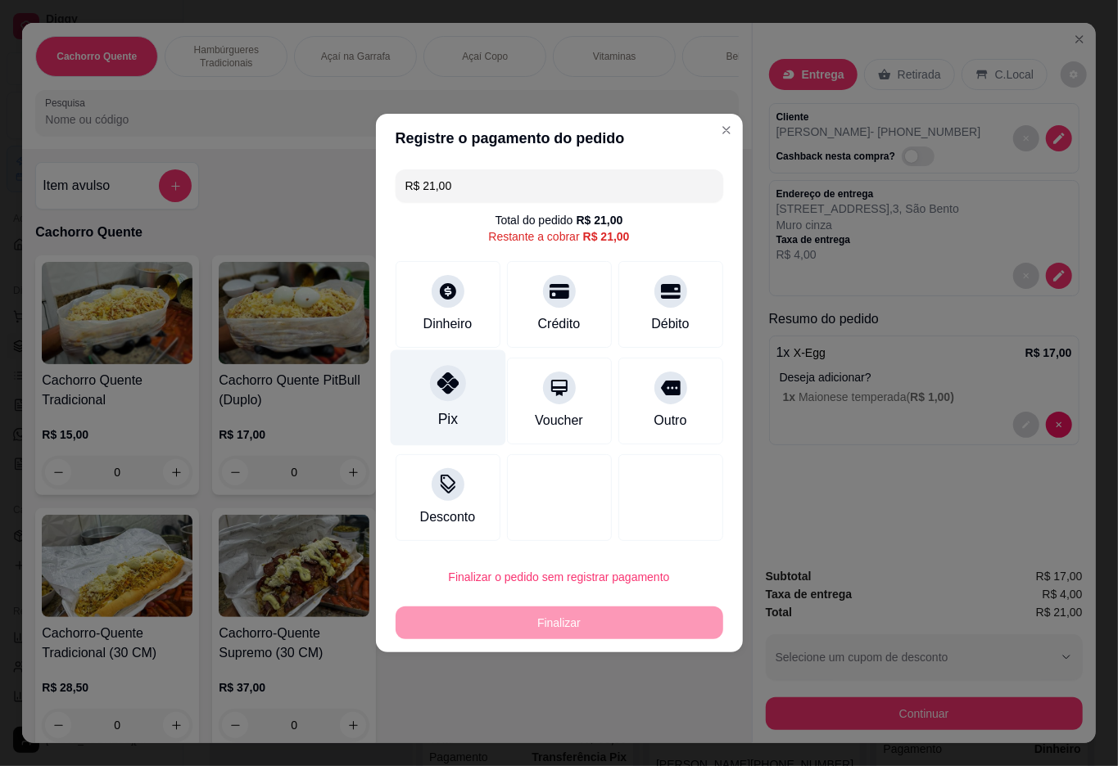
click at [442, 400] on div at bounding box center [448, 383] width 36 height 36
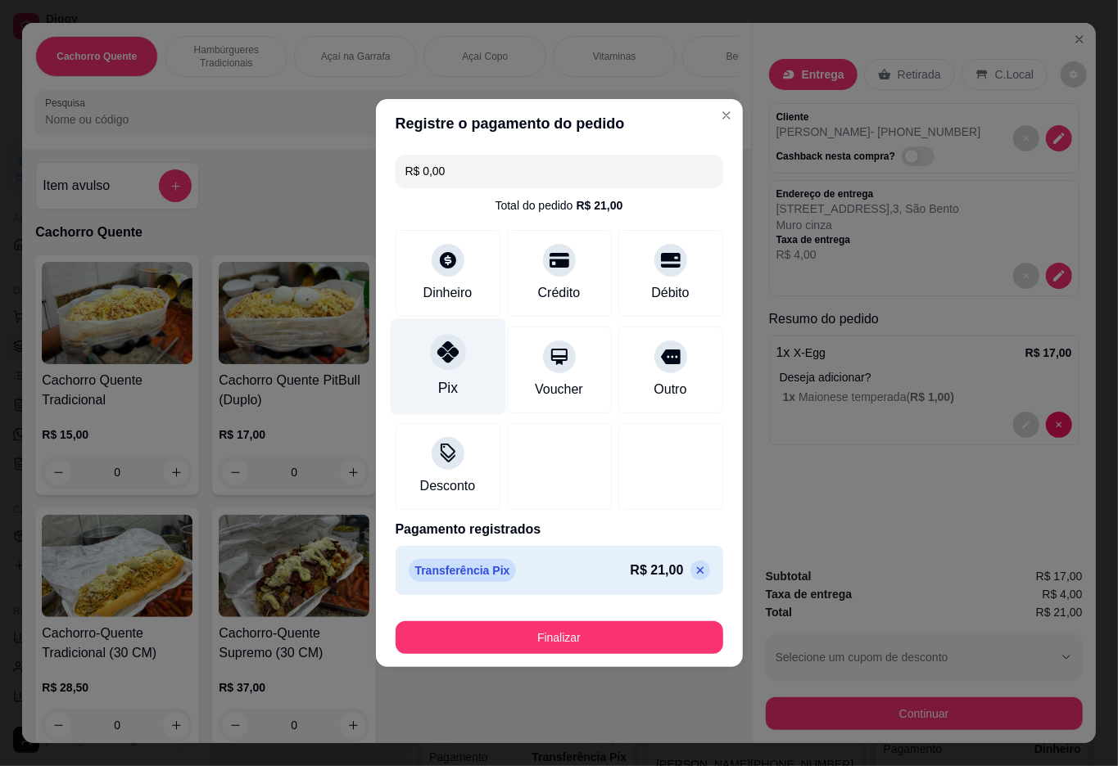
click at [594, 644] on button "Finalizar" at bounding box center [559, 637] width 328 height 33
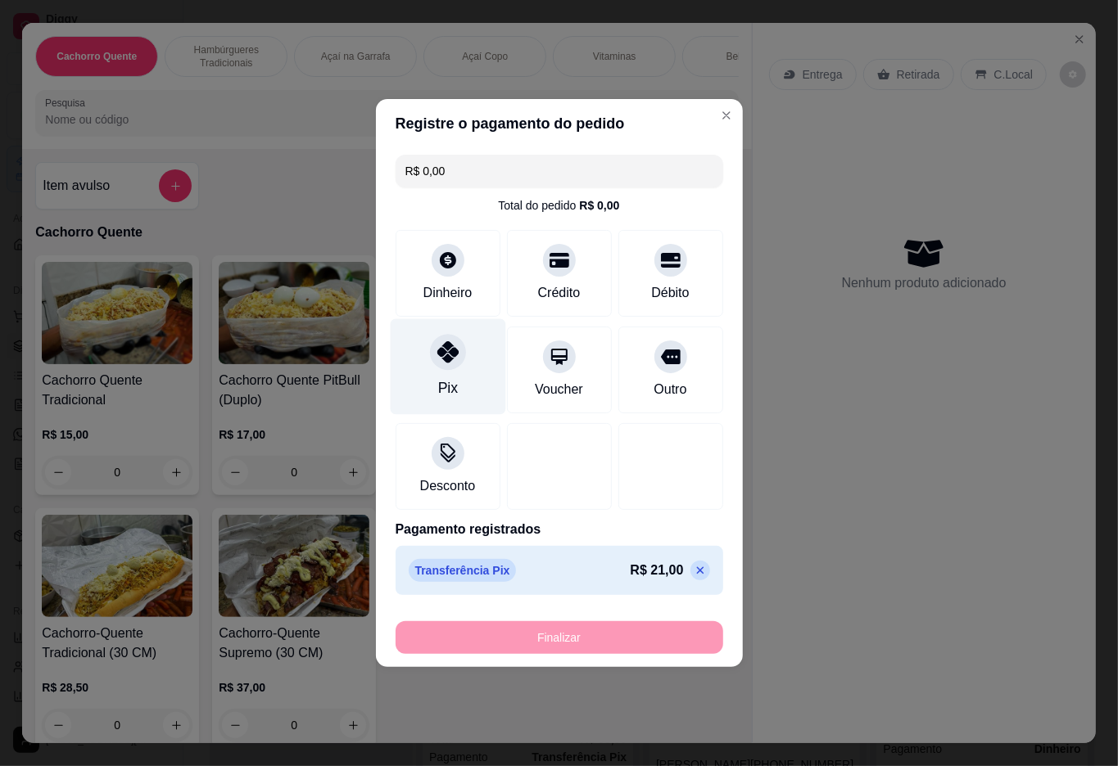
type input "-R$ 21,00"
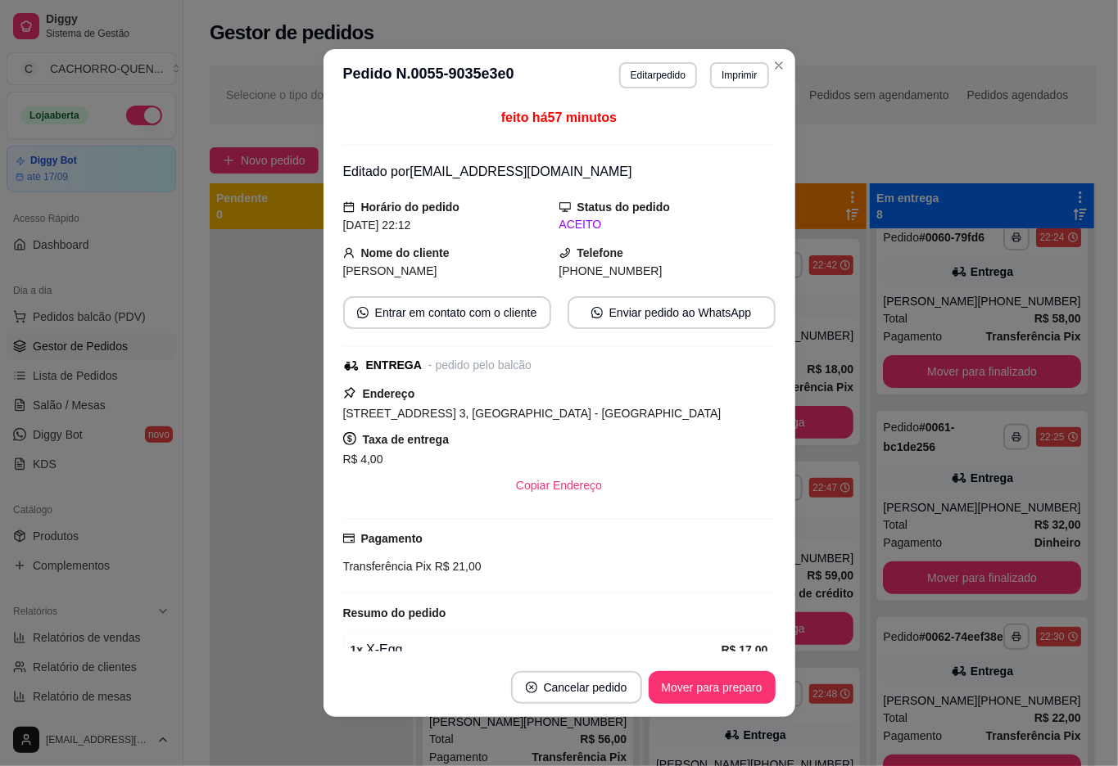
scroll to position [21, 0]
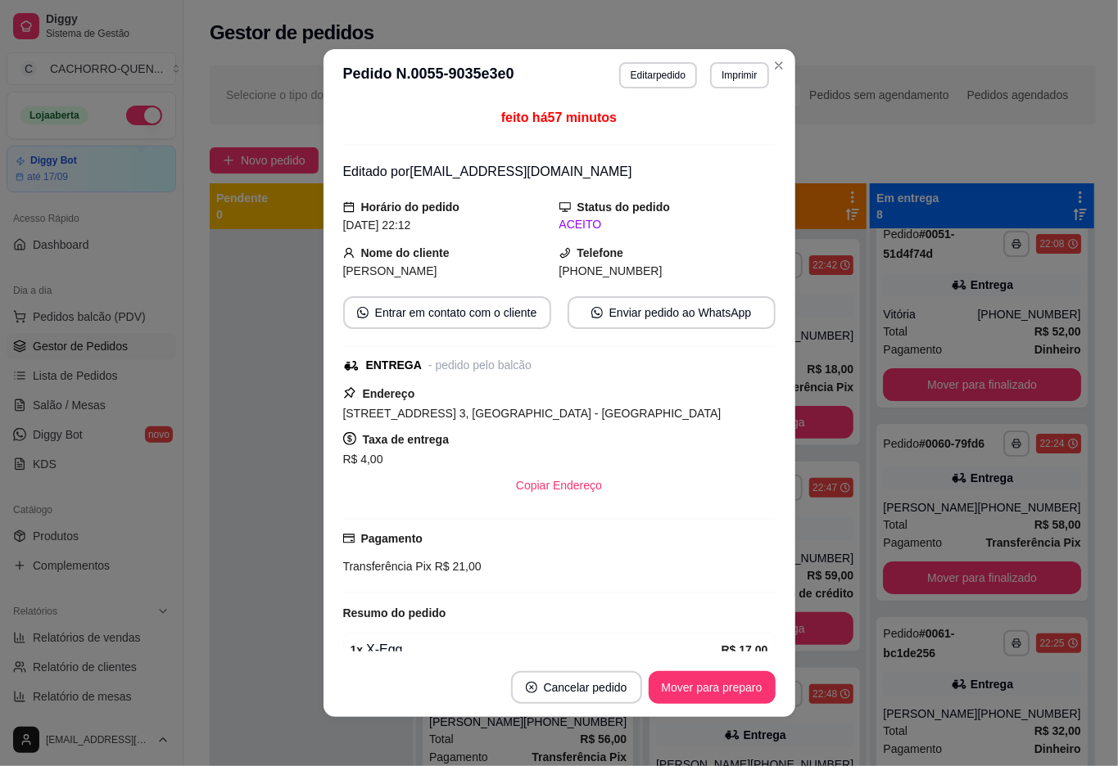
click at [693, 691] on button "Mover para preparo" at bounding box center [712, 687] width 127 height 33
click at [695, 682] on button "Mover para entrega" at bounding box center [712, 687] width 126 height 33
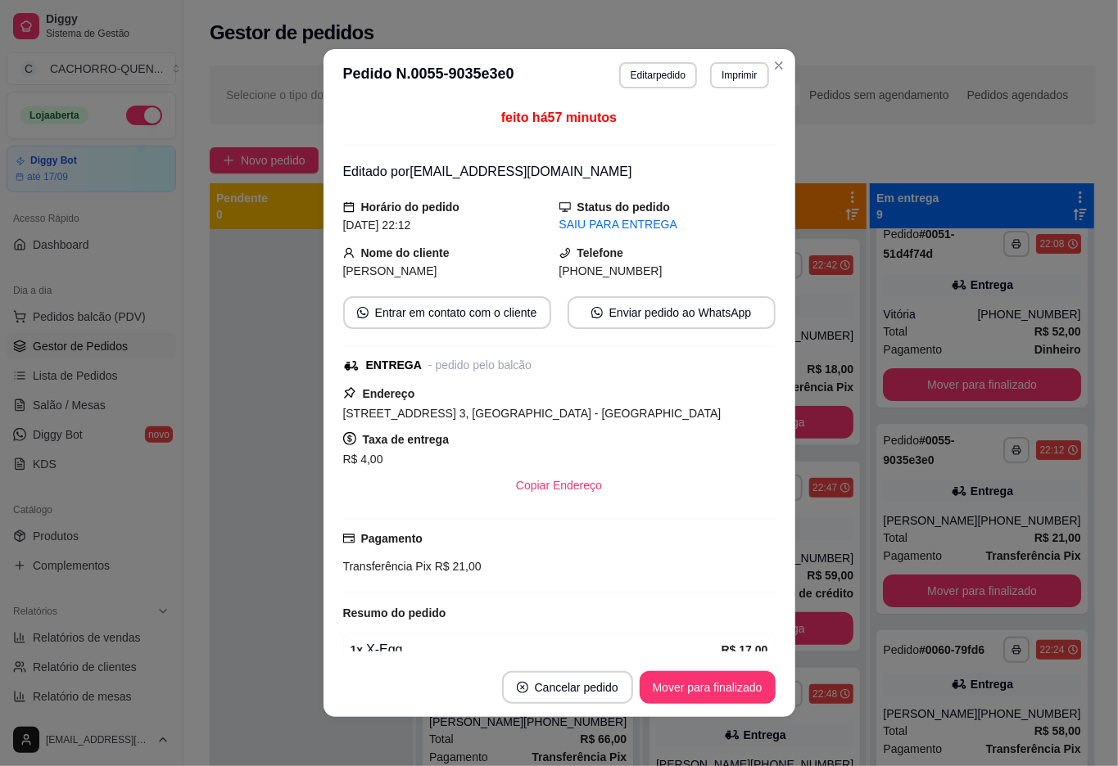
scroll to position [228, 0]
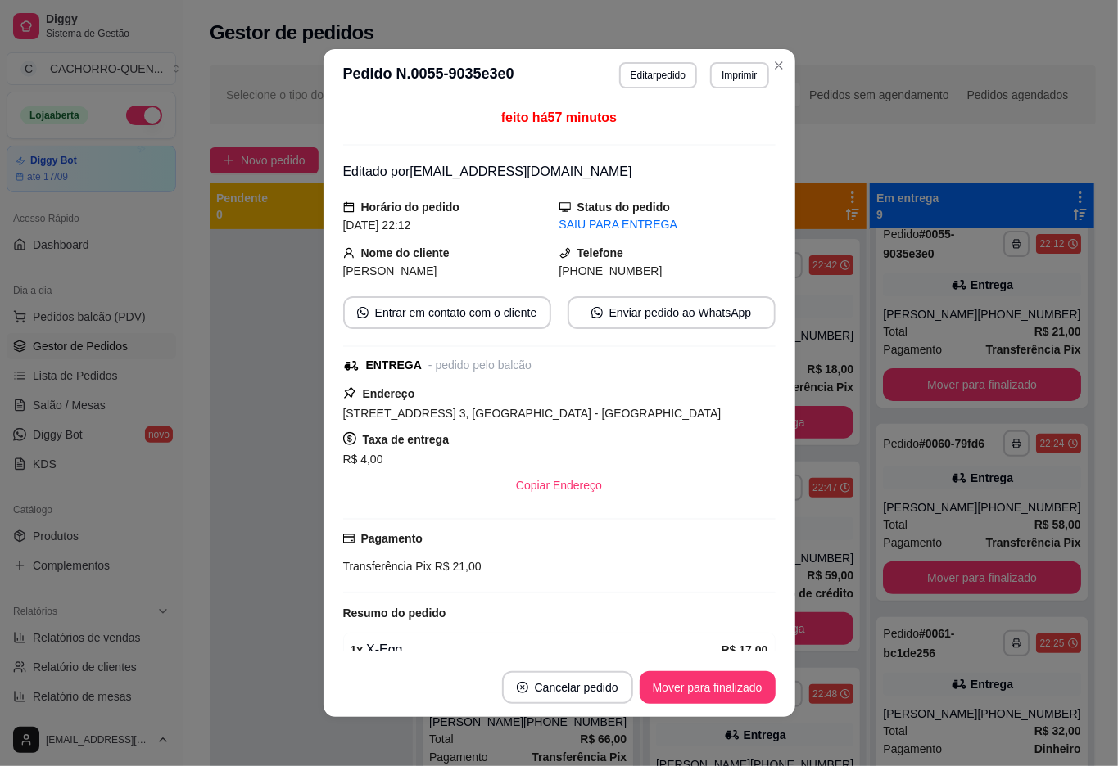
click at [694, 689] on button "Mover para finalizado" at bounding box center [708, 687] width 136 height 33
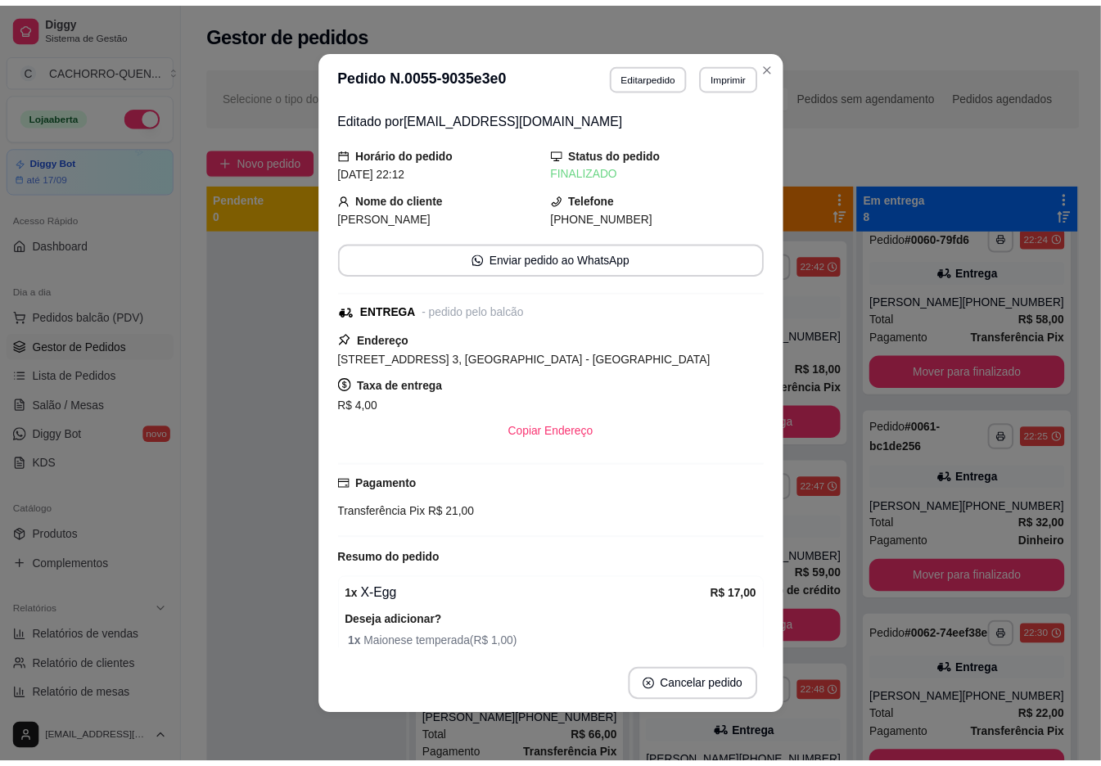
scroll to position [21, 0]
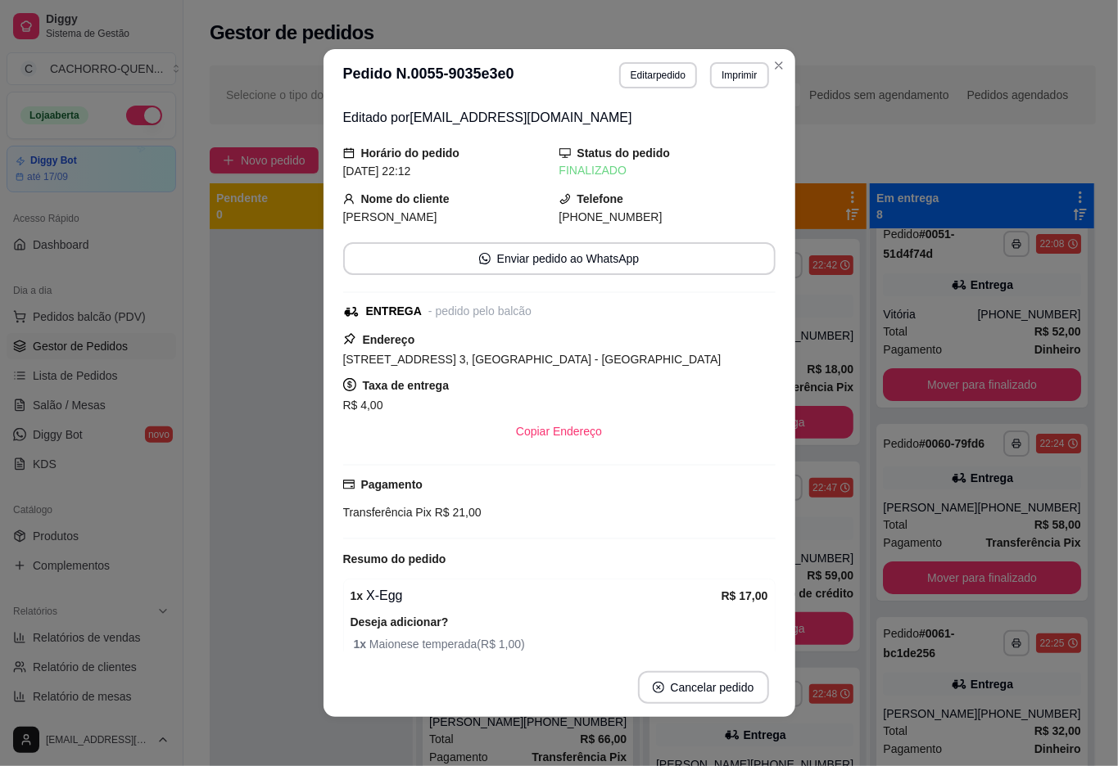
click at [201, 631] on div "**********" at bounding box center [652, 513] width 938 height 914
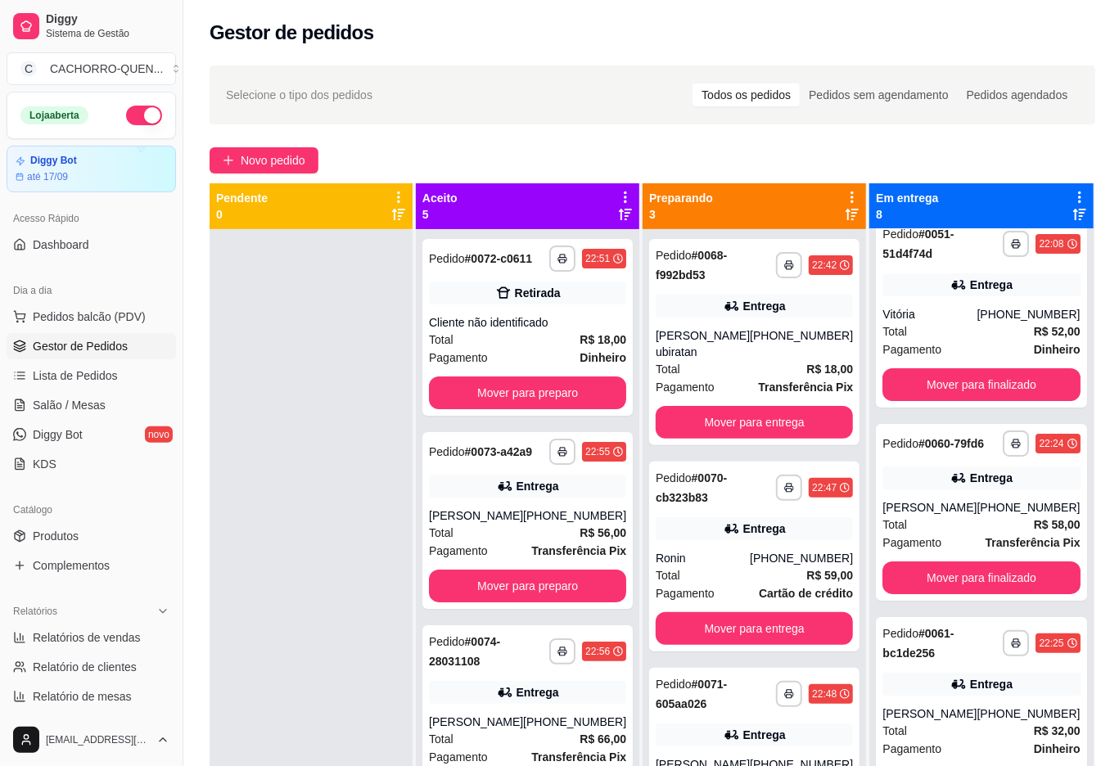
click at [752, 423] on button "Mover para entrega" at bounding box center [754, 422] width 197 height 33
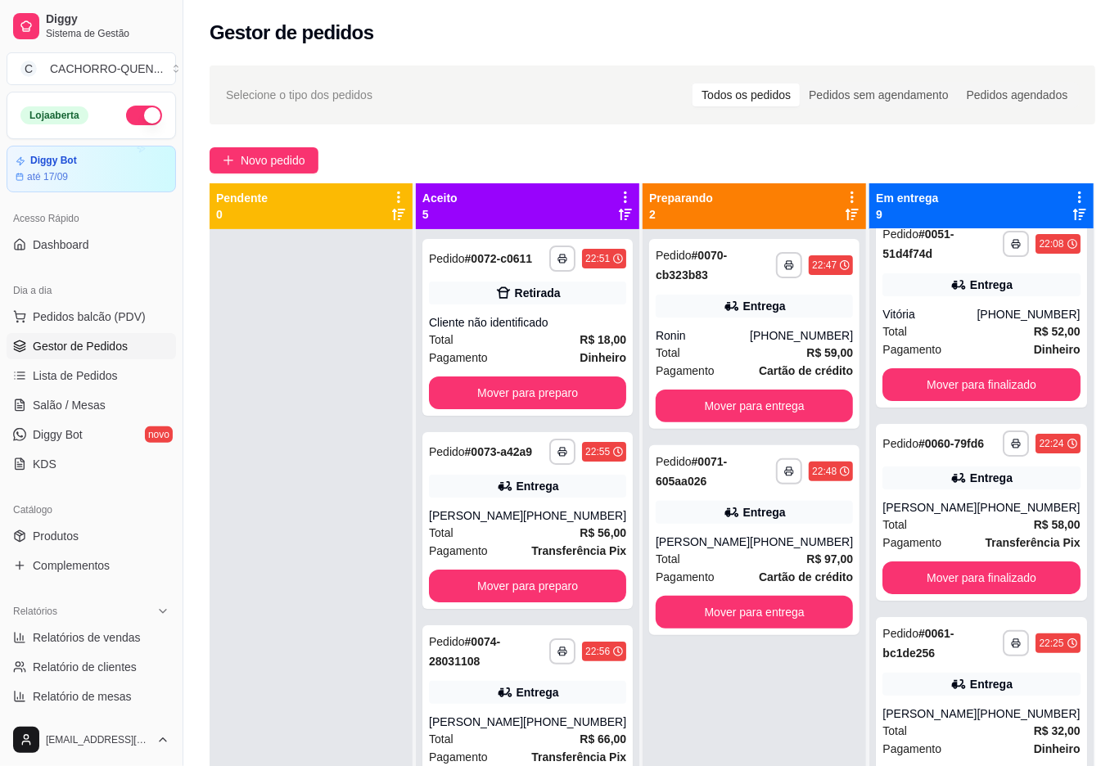
click at [708, 391] on button "Mover para entrega" at bounding box center [754, 406] width 197 height 33
click at [712, 292] on div "**********" at bounding box center [754, 334] width 210 height 190
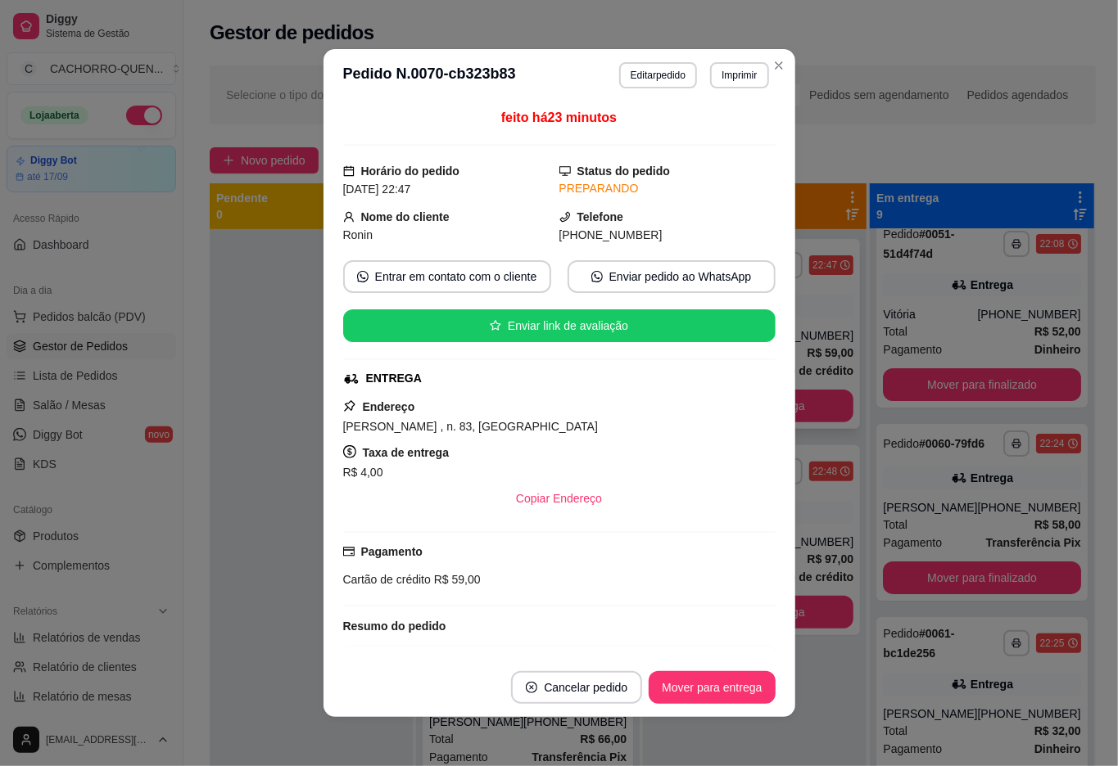
click at [218, 633] on div at bounding box center [311, 612] width 203 height 766
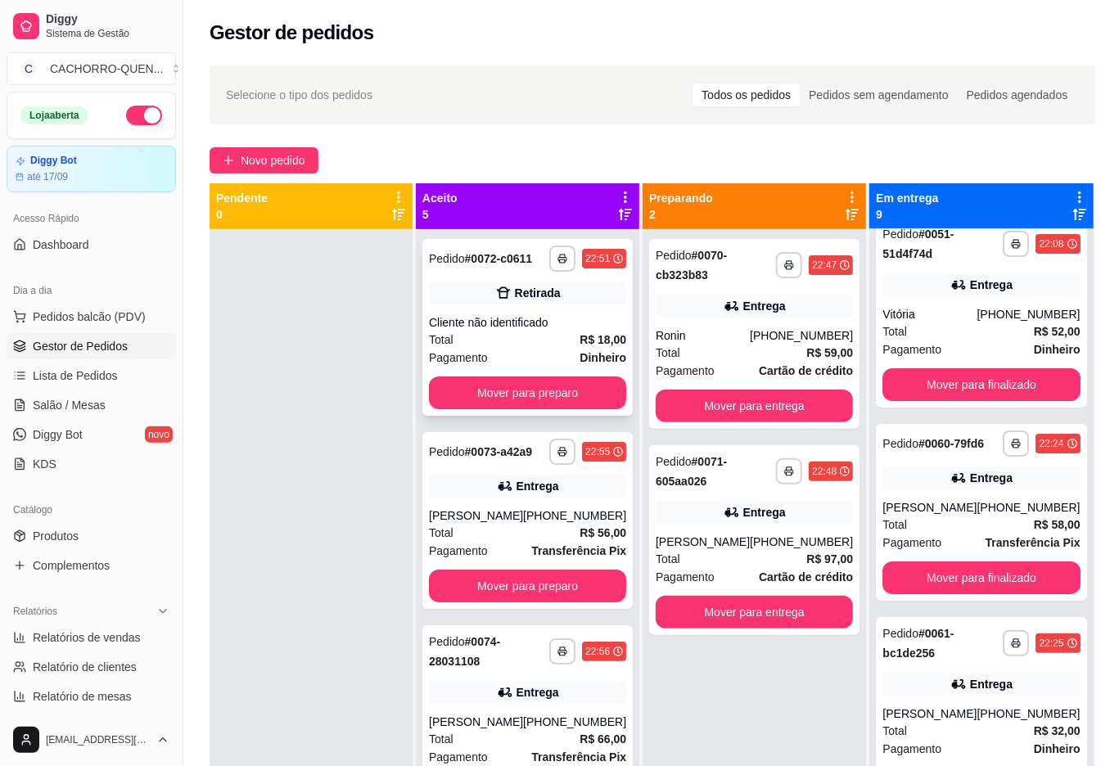
click at [512, 323] on div "**********" at bounding box center [528, 327] width 210 height 177
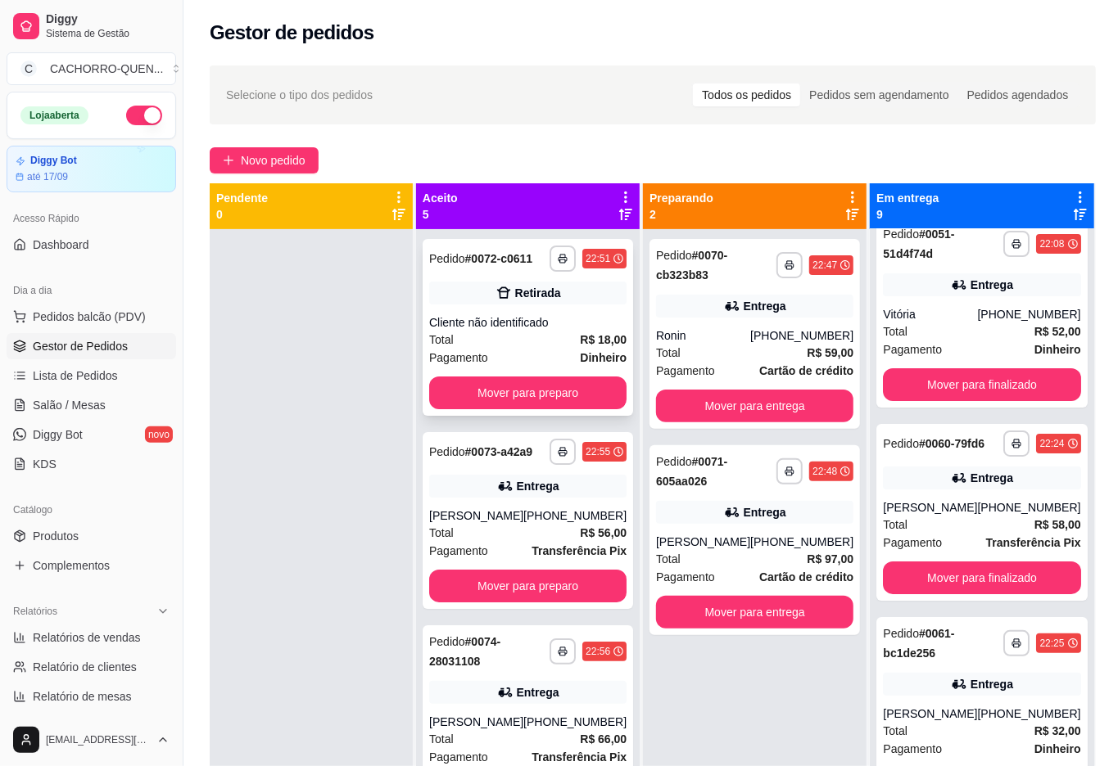
click at [694, 655] on button "Mover para preparo" at bounding box center [712, 653] width 127 height 33
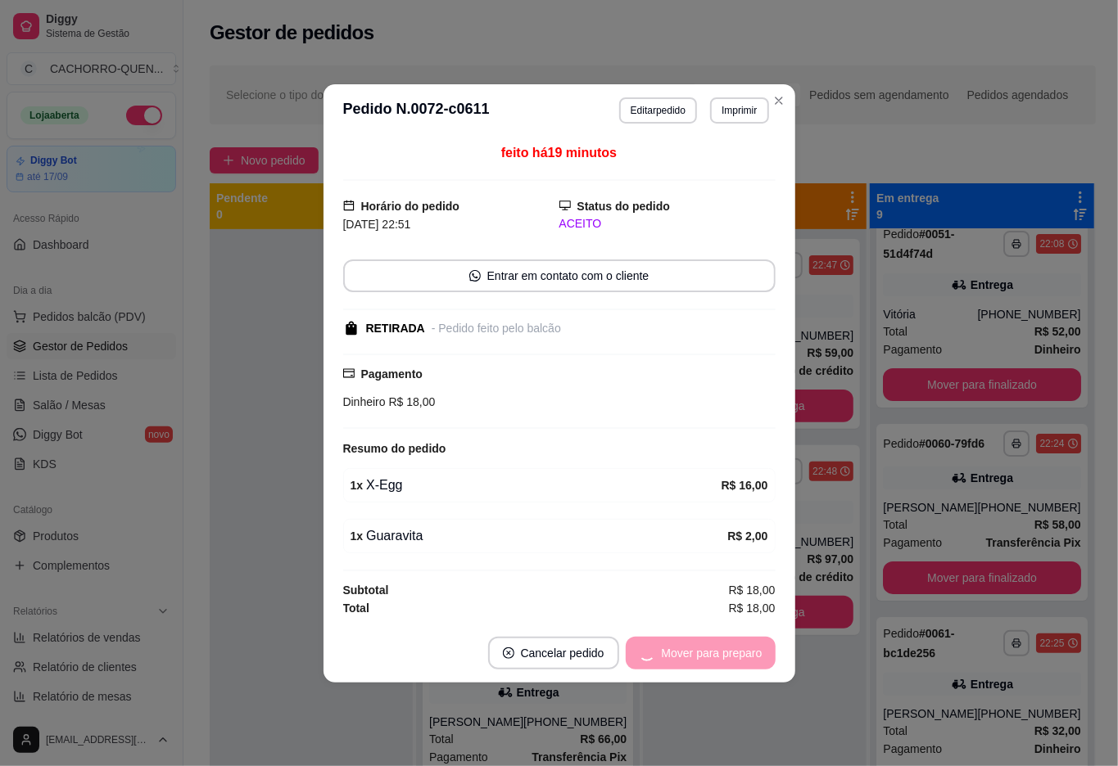
click at [707, 653] on div "Mover para preparo" at bounding box center [701, 653] width 150 height 33
click at [712, 650] on div "Mover para preparo" at bounding box center [701, 653] width 150 height 33
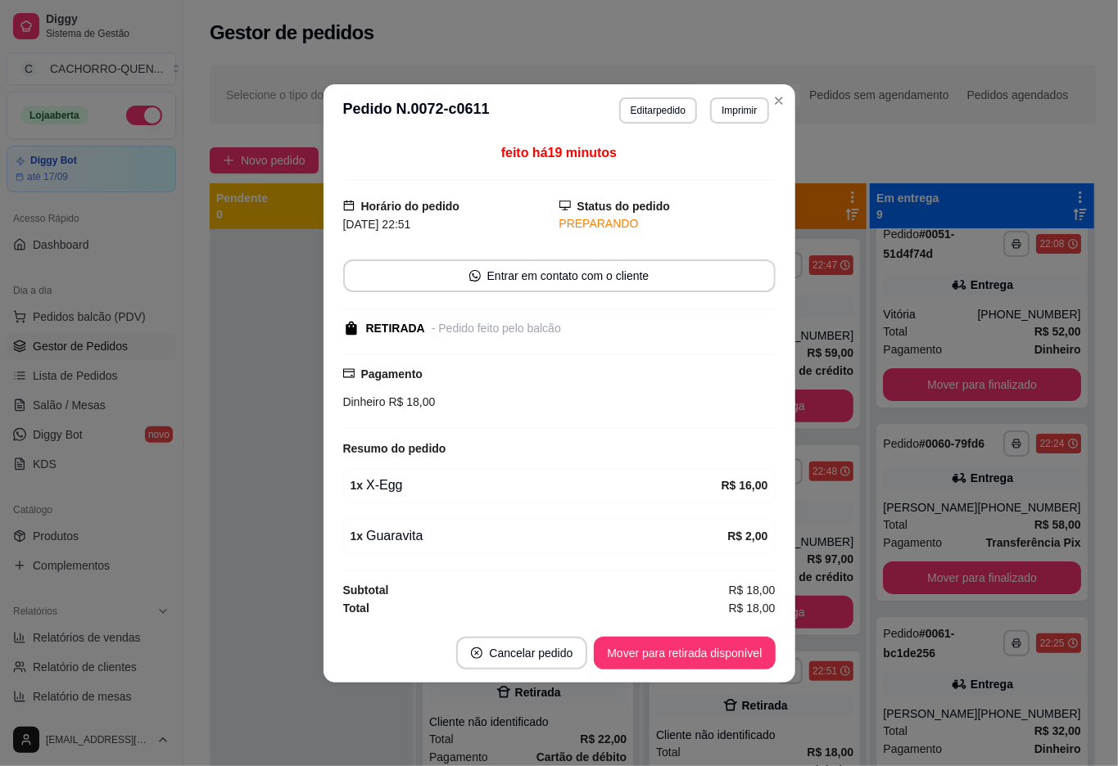
click at [704, 662] on button "Mover para retirada disponível" at bounding box center [684, 653] width 181 height 33
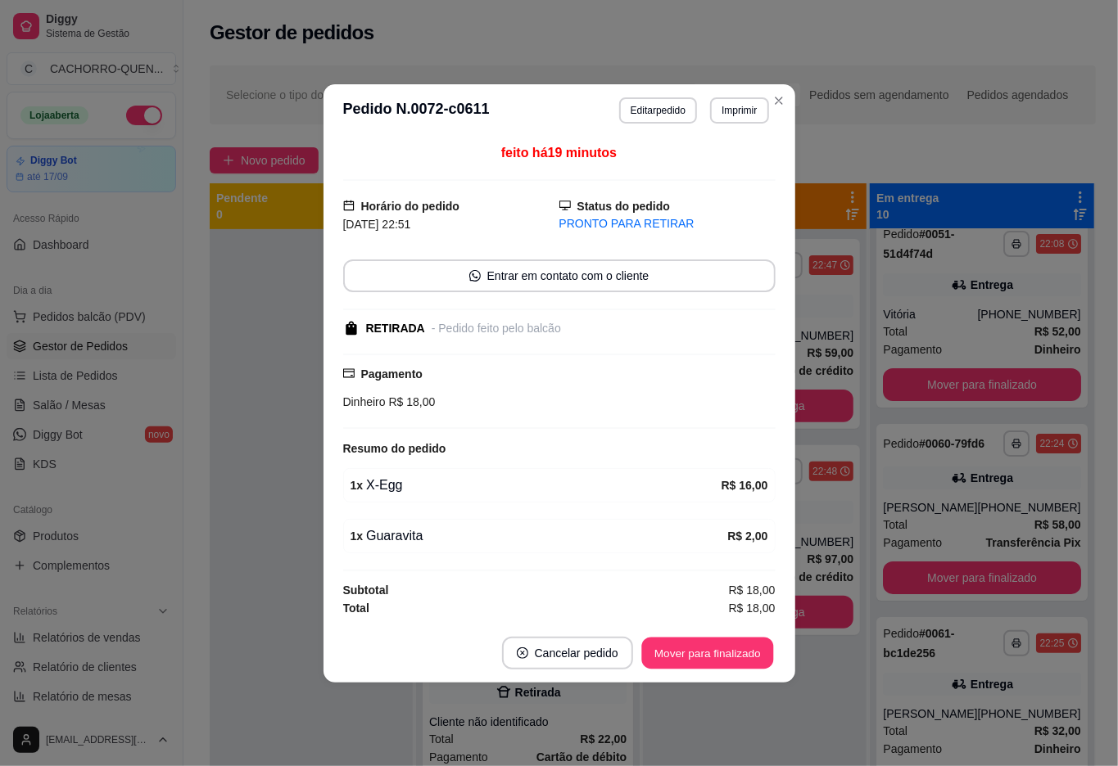
click at [698, 656] on button "Mover para finalizado" at bounding box center [707, 653] width 132 height 32
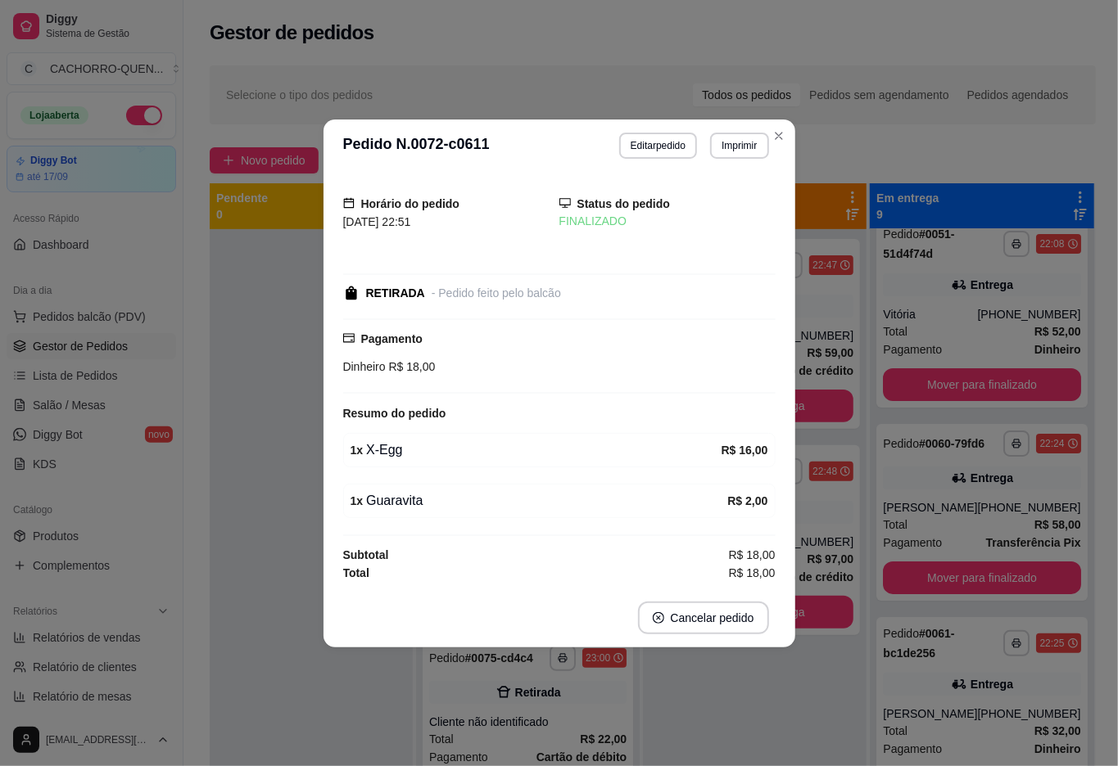
click at [708, 737] on div "**********" at bounding box center [755, 612] width 224 height 766
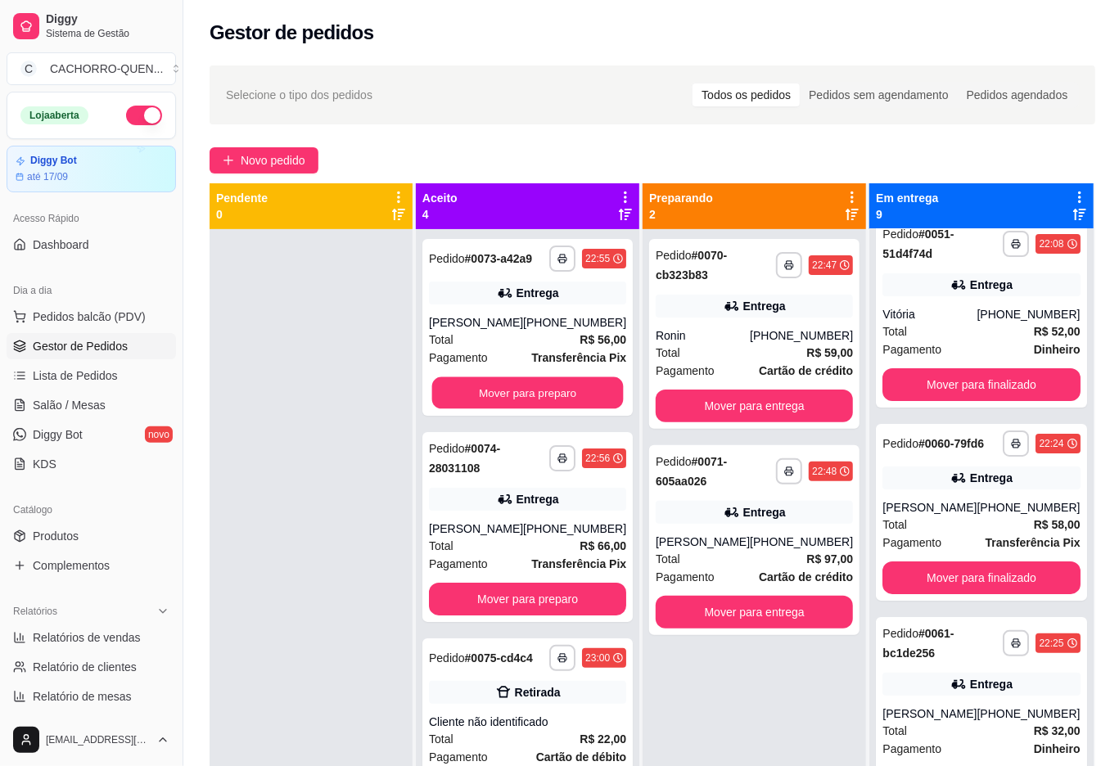
click at [508, 406] on button "Mover para preparo" at bounding box center [528, 393] width 192 height 32
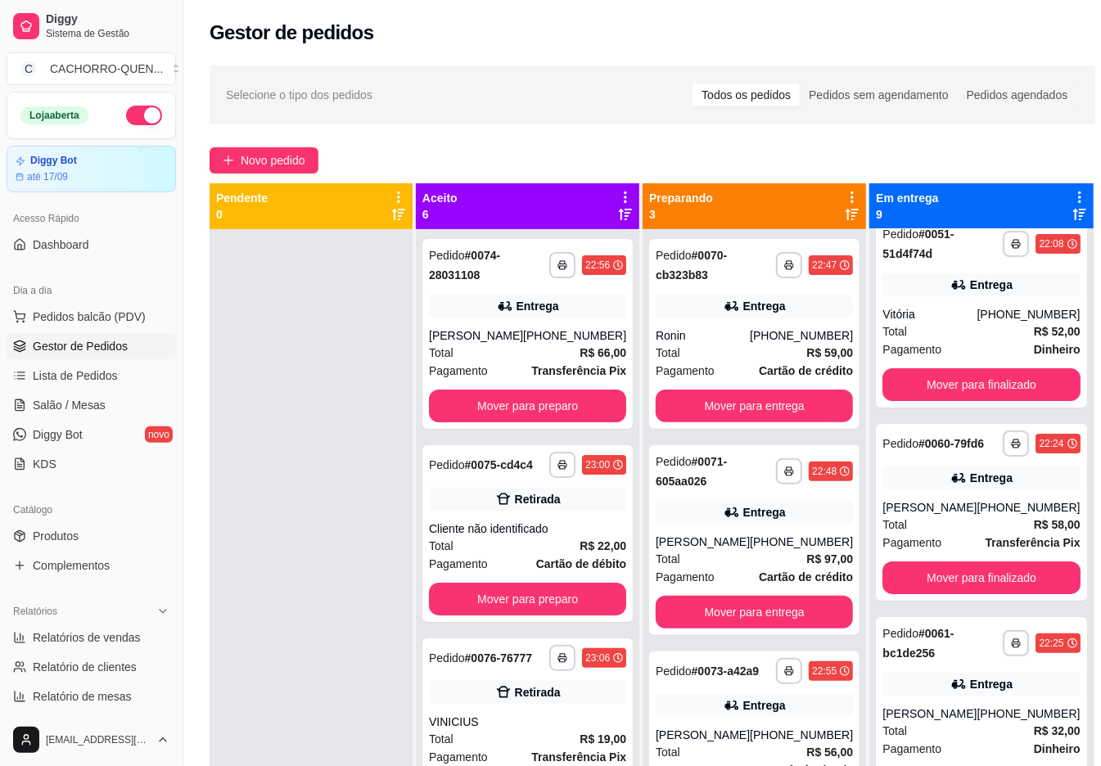
click at [692, 414] on button "Mover para entrega" at bounding box center [754, 406] width 197 height 33
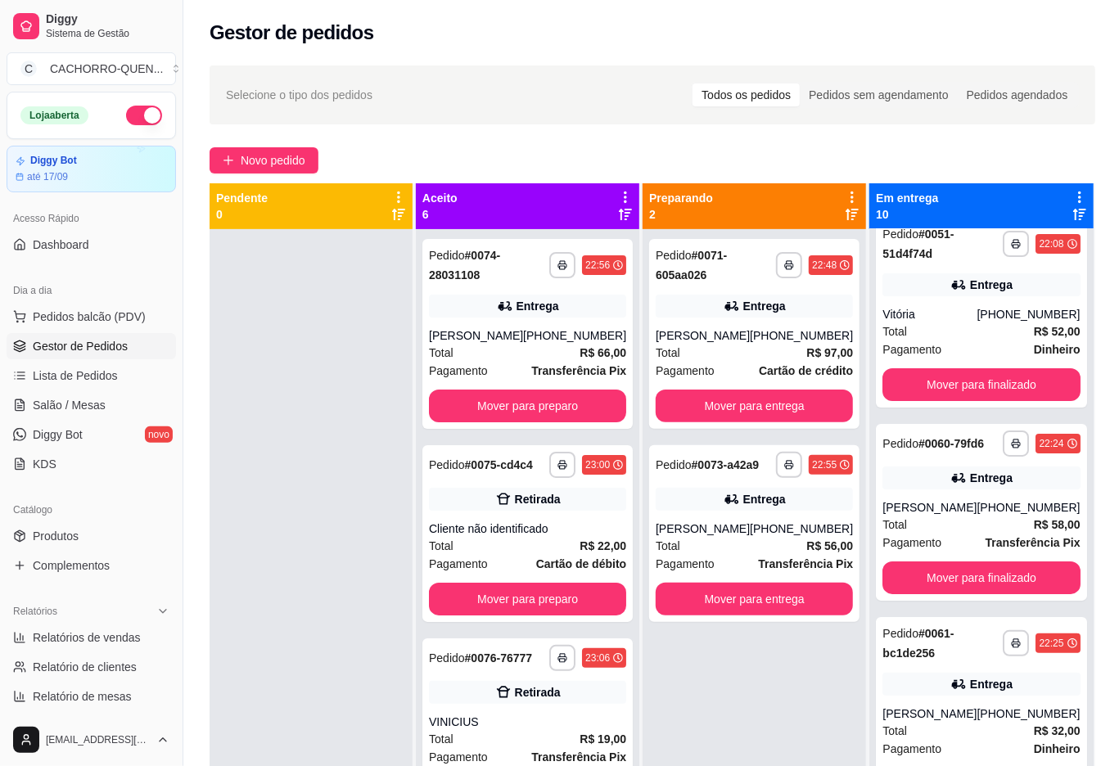
click at [717, 413] on button "Mover para entrega" at bounding box center [754, 406] width 197 height 33
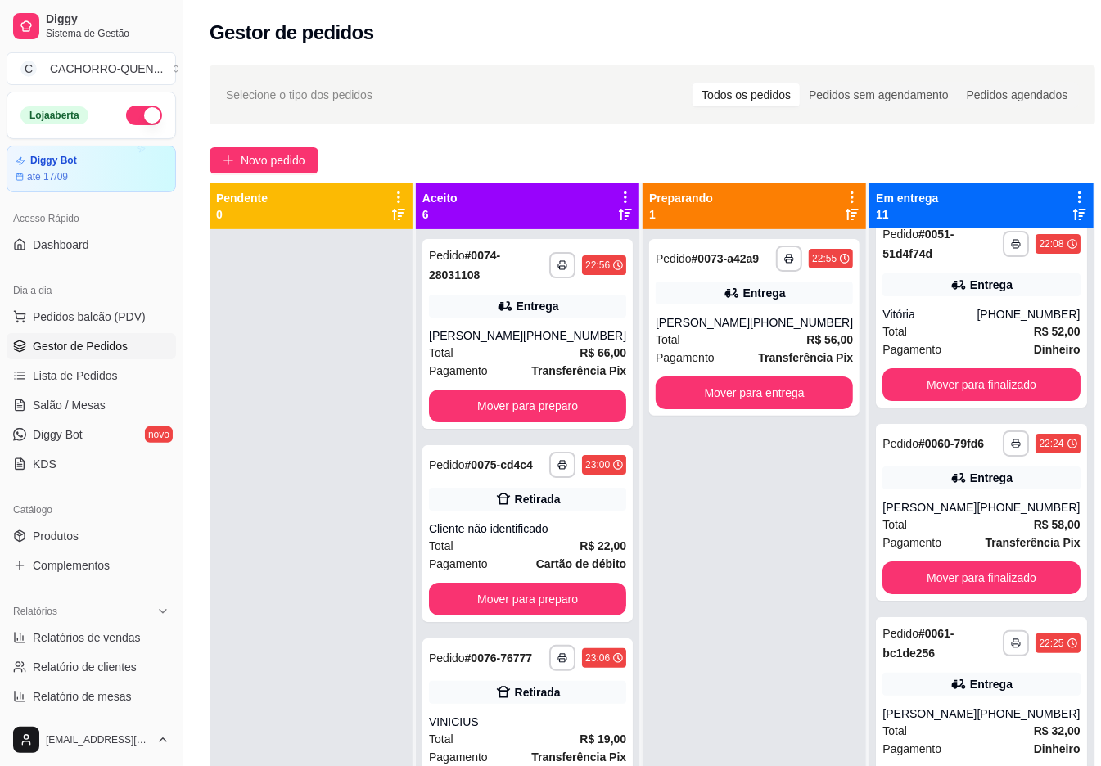
click at [760, 409] on button "Mover para entrega" at bounding box center [754, 393] width 197 height 33
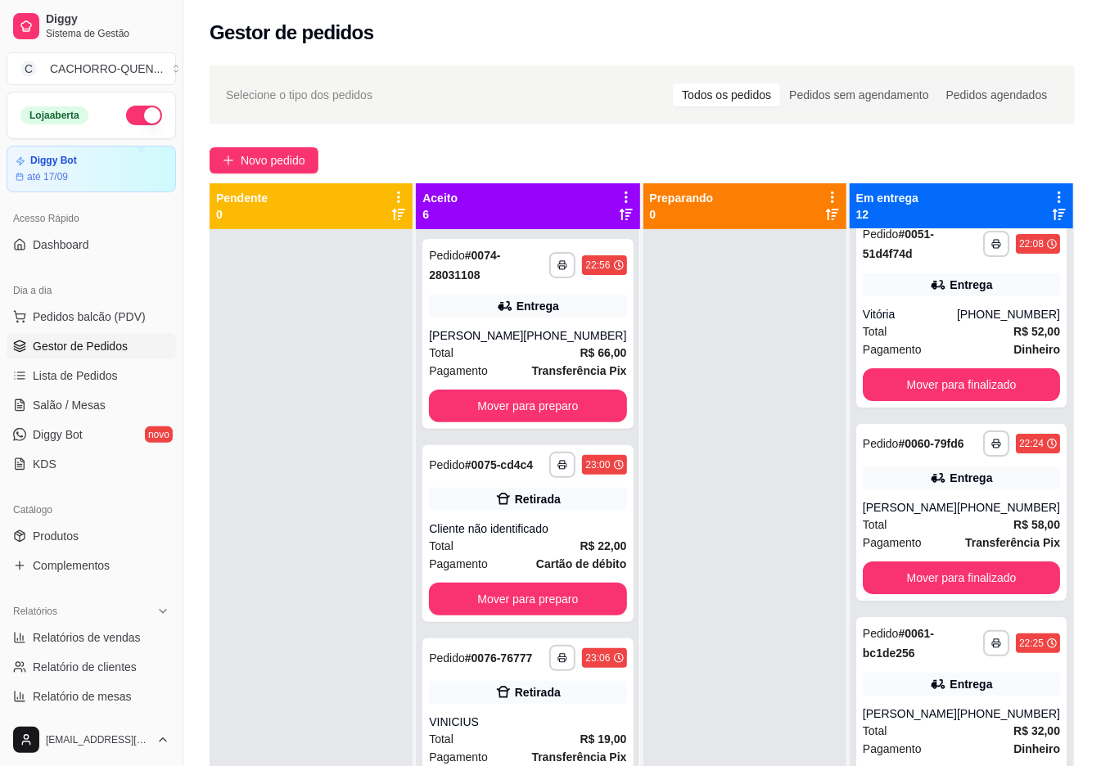
click at [572, 403] on button "Mover para preparo" at bounding box center [527, 406] width 197 height 33
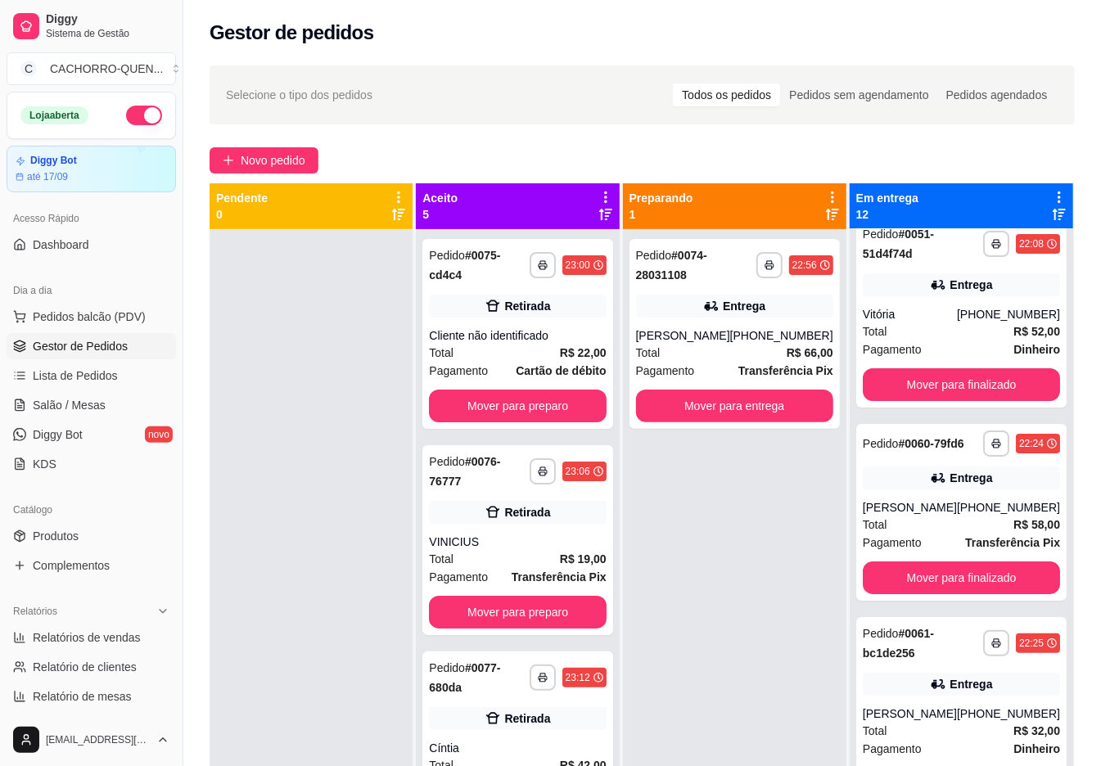
click at [740, 414] on button "Mover para entrega" at bounding box center [734, 406] width 197 height 33
click at [539, 312] on div "Retirada" at bounding box center [527, 306] width 46 height 16
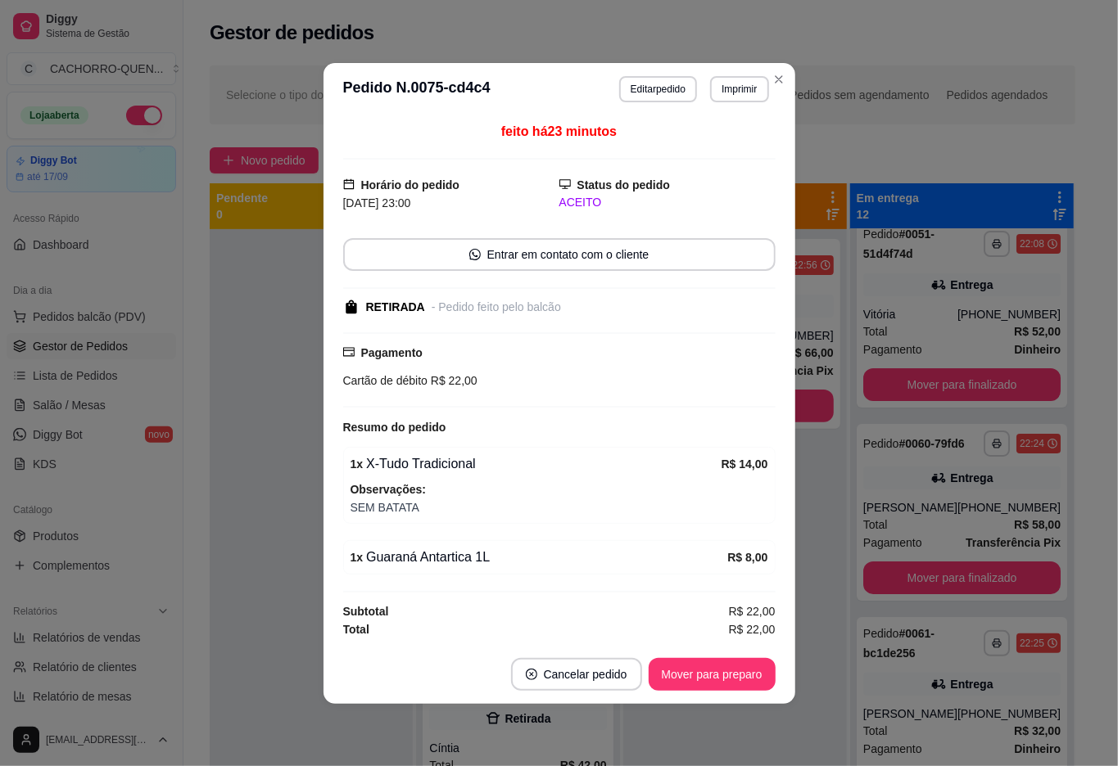
click at [250, 701] on div at bounding box center [311, 612] width 203 height 766
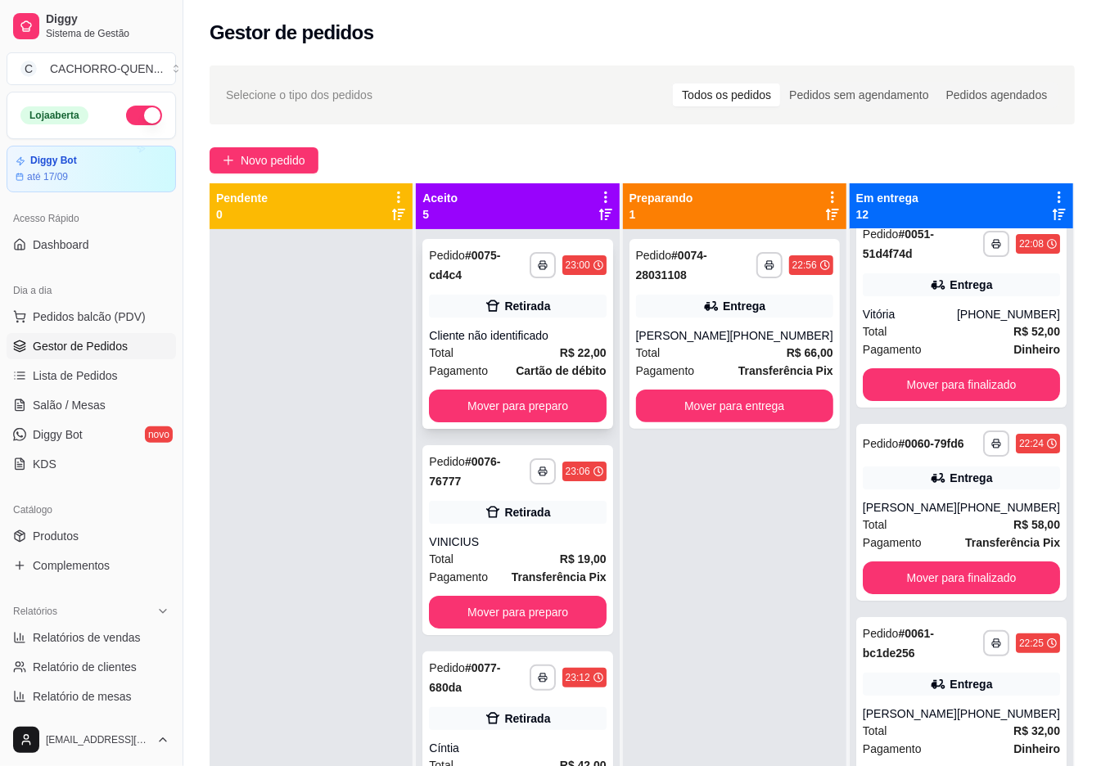
click at [725, 406] on button "Mover para entrega" at bounding box center [734, 406] width 197 height 33
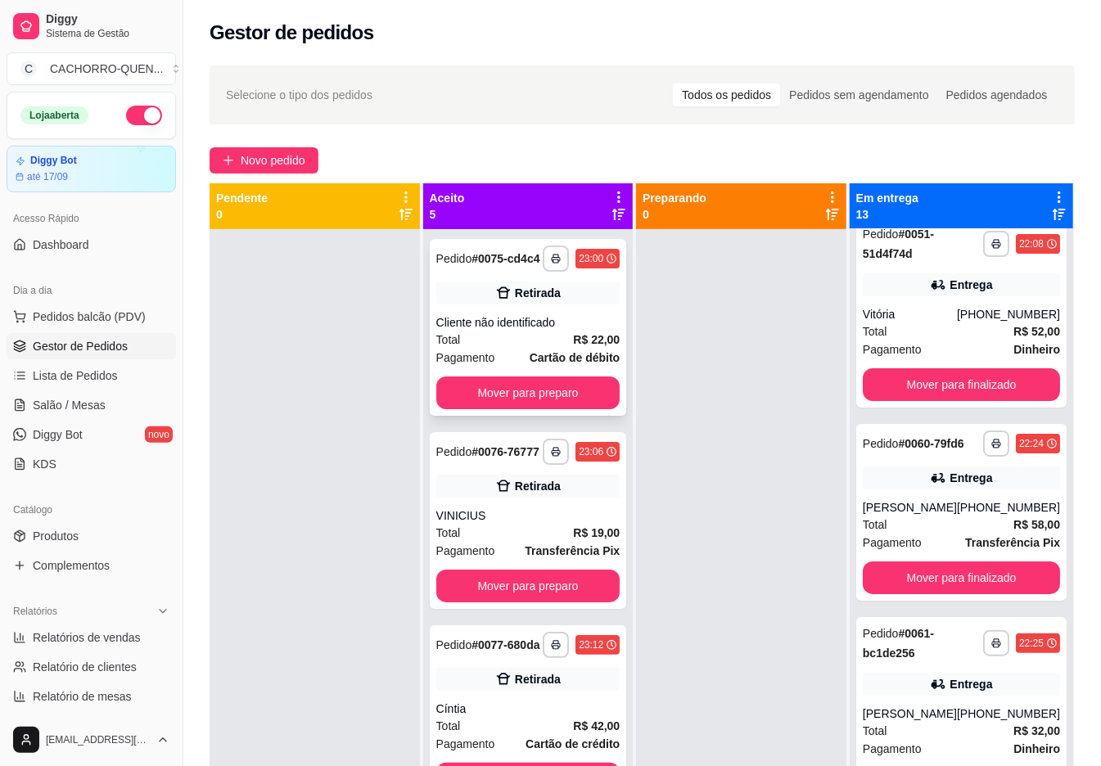
click at [511, 331] on div "Cliente não identificado" at bounding box center [528, 322] width 184 height 16
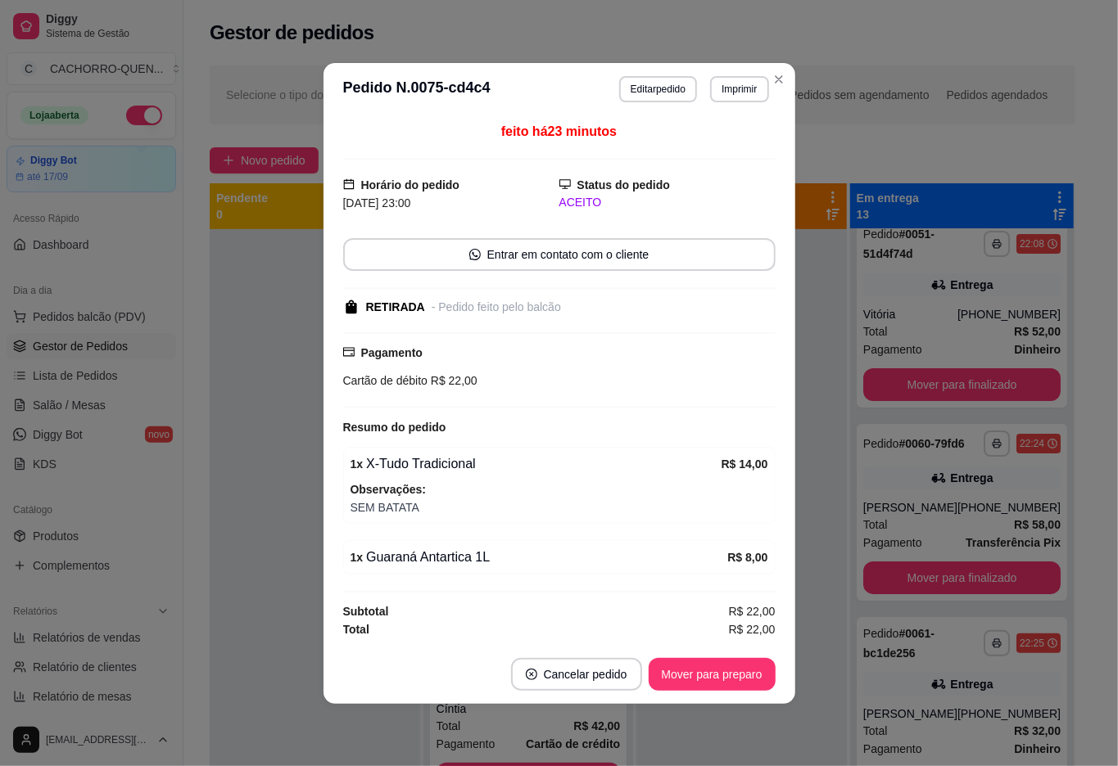
click at [712, 672] on button "Mover para preparo" at bounding box center [712, 674] width 127 height 33
click at [718, 695] on footer "Cancelar pedido Mover para preparo" at bounding box center [559, 674] width 472 height 59
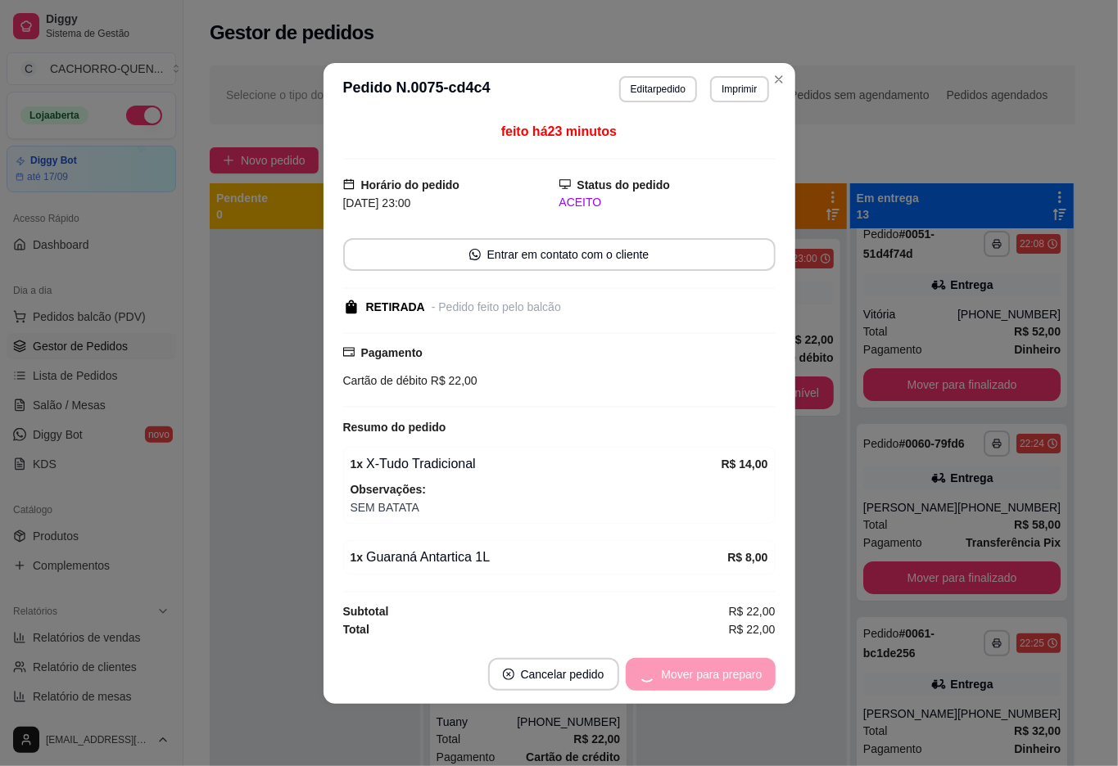
click at [716, 675] on button "Mover para preparo" at bounding box center [701, 674] width 150 height 33
click at [714, 685] on div "Mover para retirada disponível" at bounding box center [673, 674] width 204 height 33
click at [711, 676] on div "Mover para retirada disponível" at bounding box center [673, 674] width 204 height 33
click at [691, 682] on button "Mover para retirada disponível" at bounding box center [684, 674] width 175 height 32
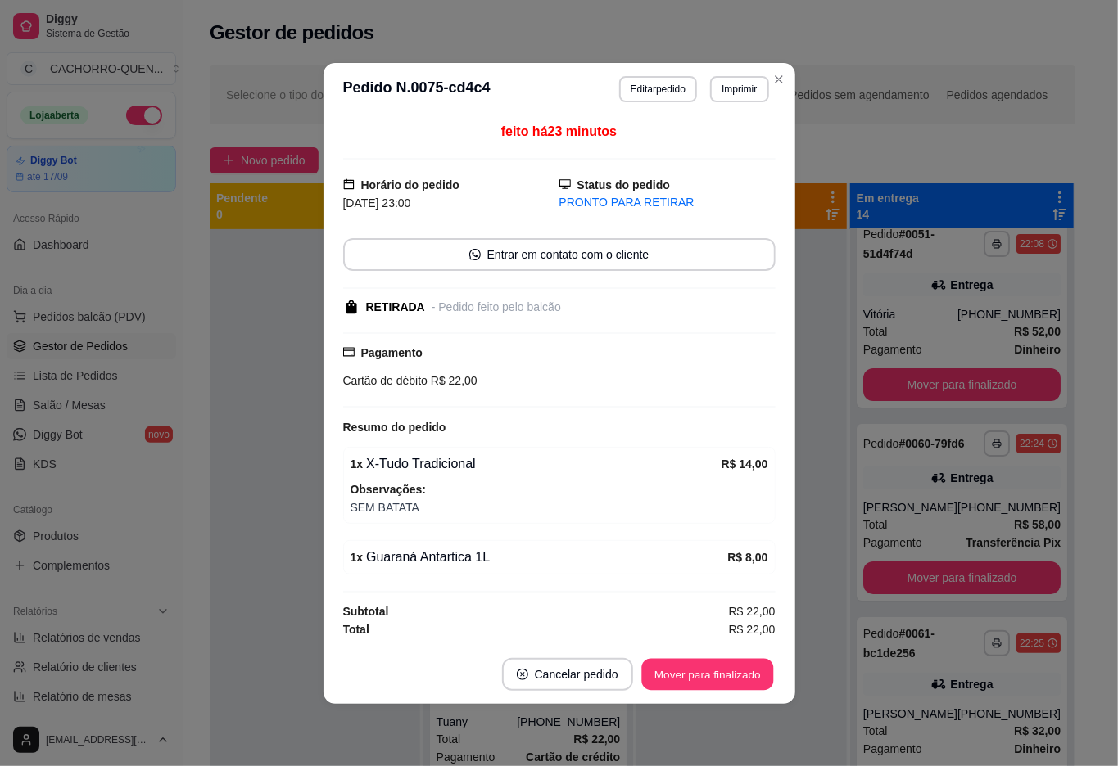
click at [699, 675] on button "Mover para finalizado" at bounding box center [707, 674] width 132 height 32
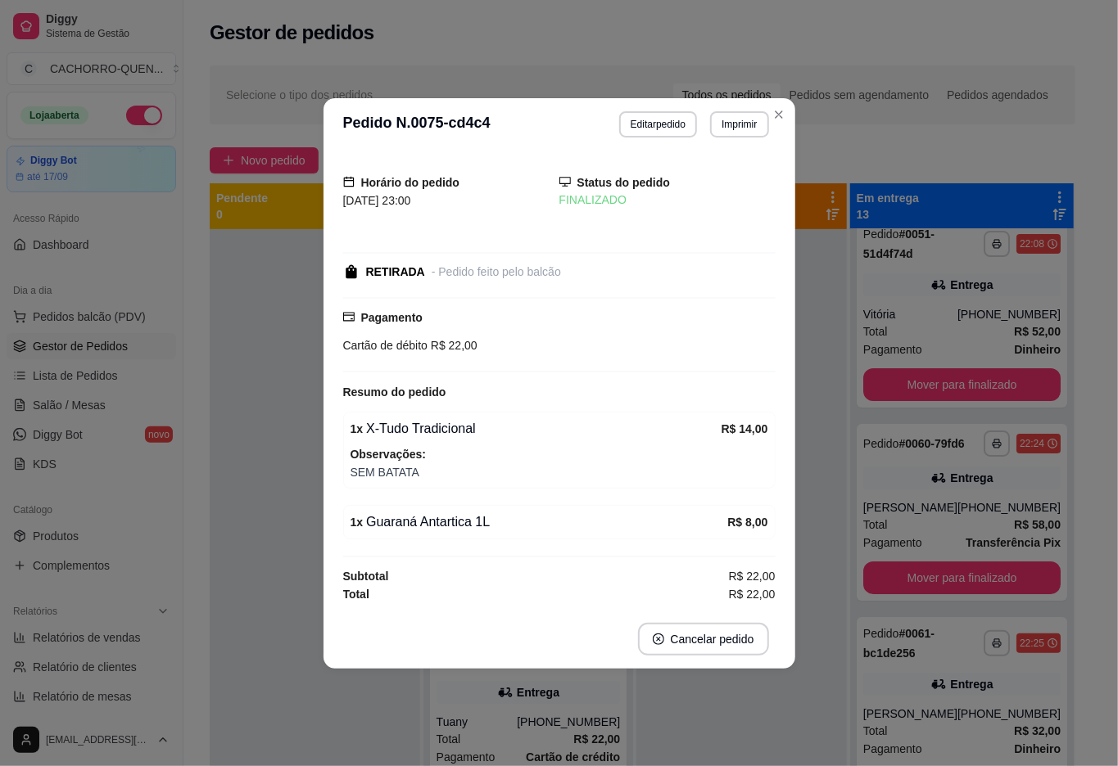
click at [721, 735] on div at bounding box center [741, 612] width 210 height 766
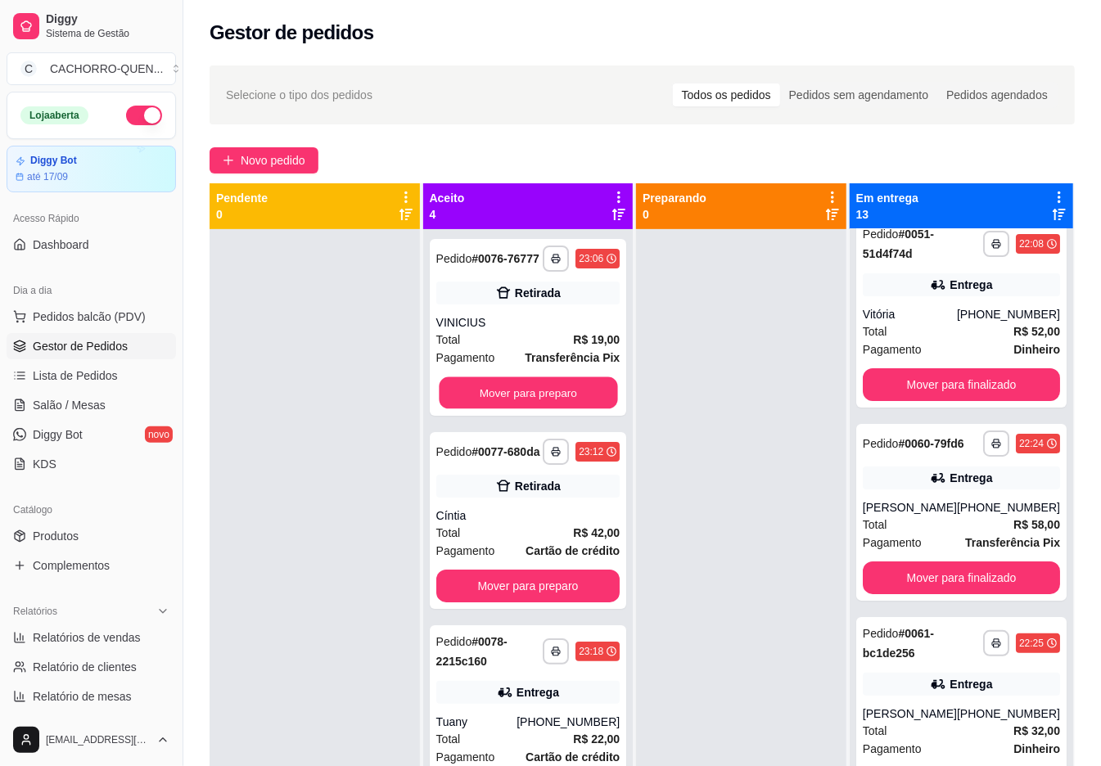
click at [485, 401] on button "Mover para preparo" at bounding box center [528, 393] width 179 height 32
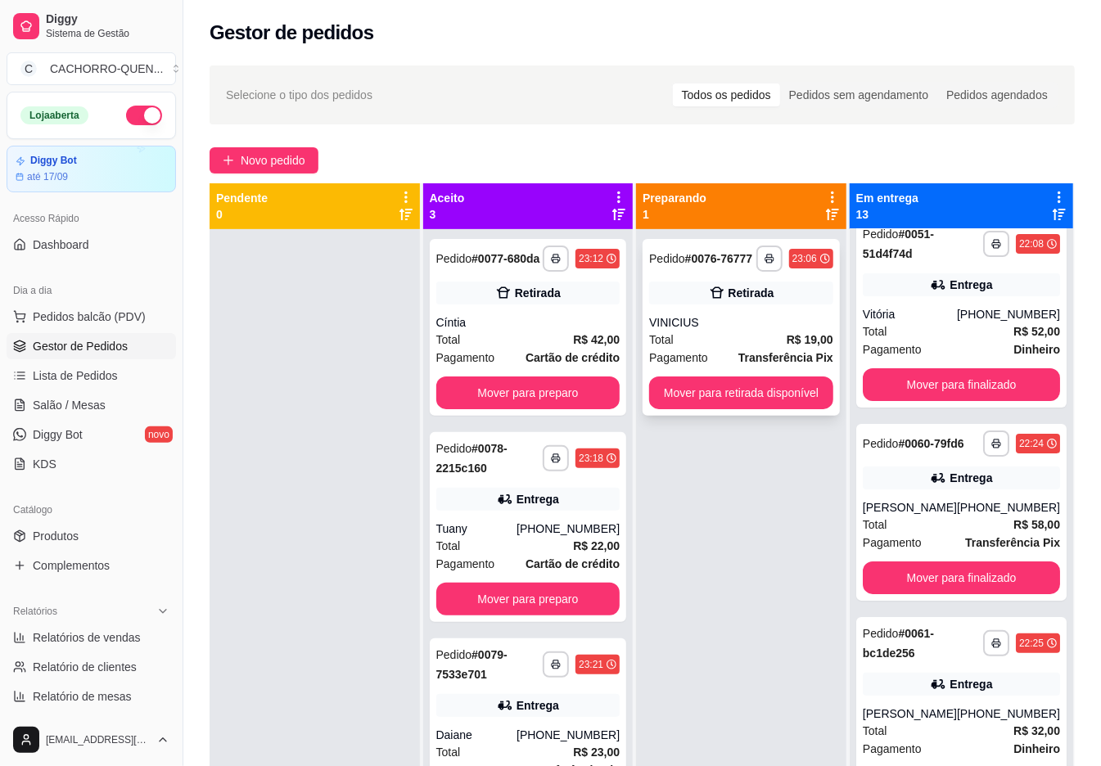
click at [712, 323] on div "VINICIUS" at bounding box center [741, 322] width 184 height 16
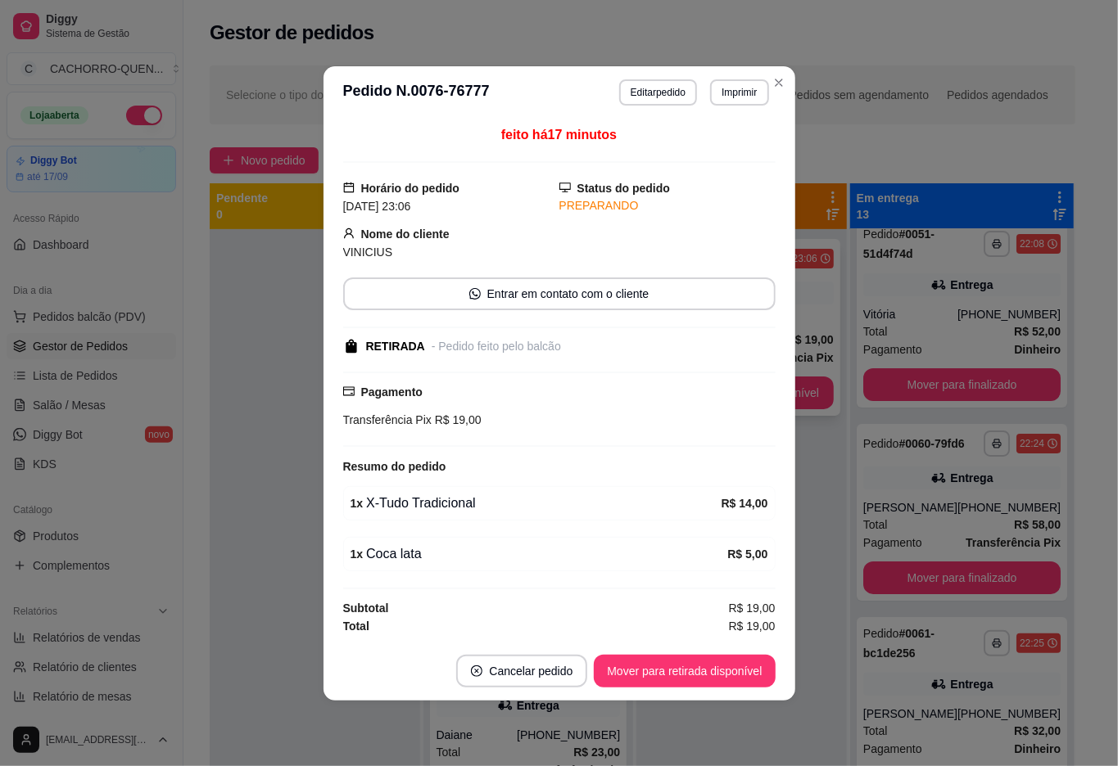
click at [698, 688] on button "Mover para retirada disponível" at bounding box center [684, 671] width 181 height 33
click at [693, 693] on footer "Cancelar pedido Mover para retirada disponível" at bounding box center [559, 671] width 472 height 59
click at [691, 694] on footer "Cancelar pedido Mover para retirada disponível" at bounding box center [559, 671] width 472 height 59
click at [698, 686] on button "Mover para finalizado" at bounding box center [708, 671] width 136 height 33
click at [699, 681] on button "Mover para finalizado" at bounding box center [708, 671] width 136 height 33
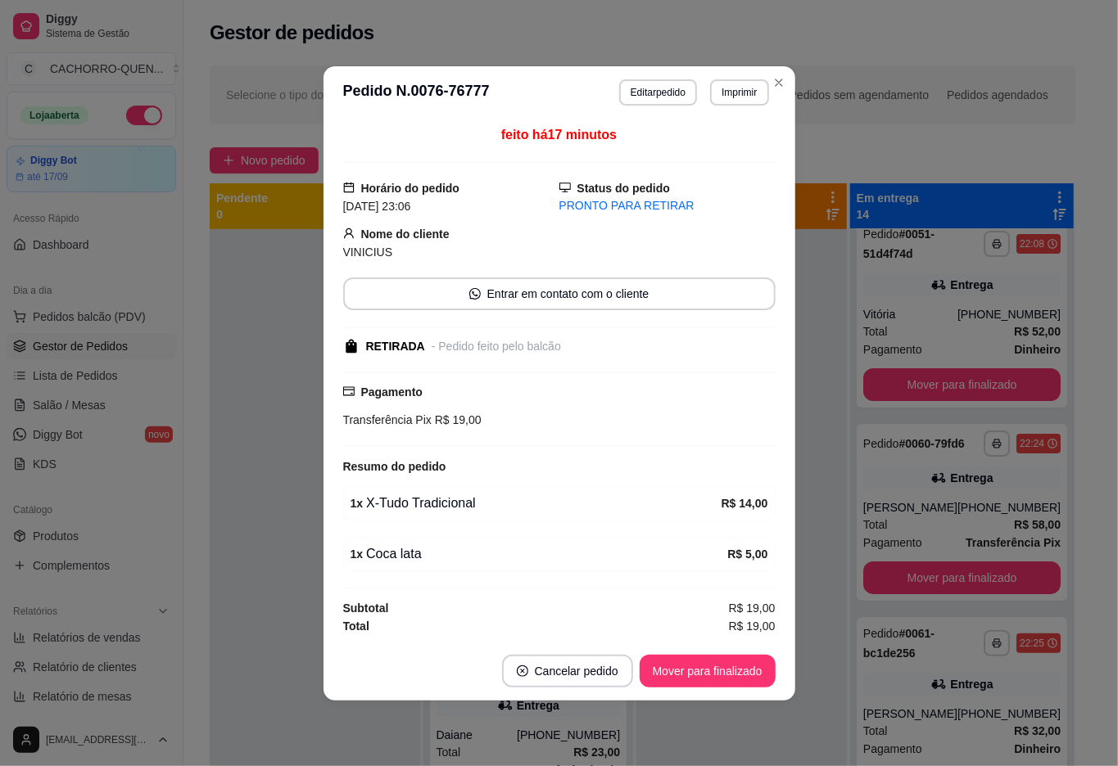
click at [692, 671] on button "Mover para finalizado" at bounding box center [708, 671] width 136 height 33
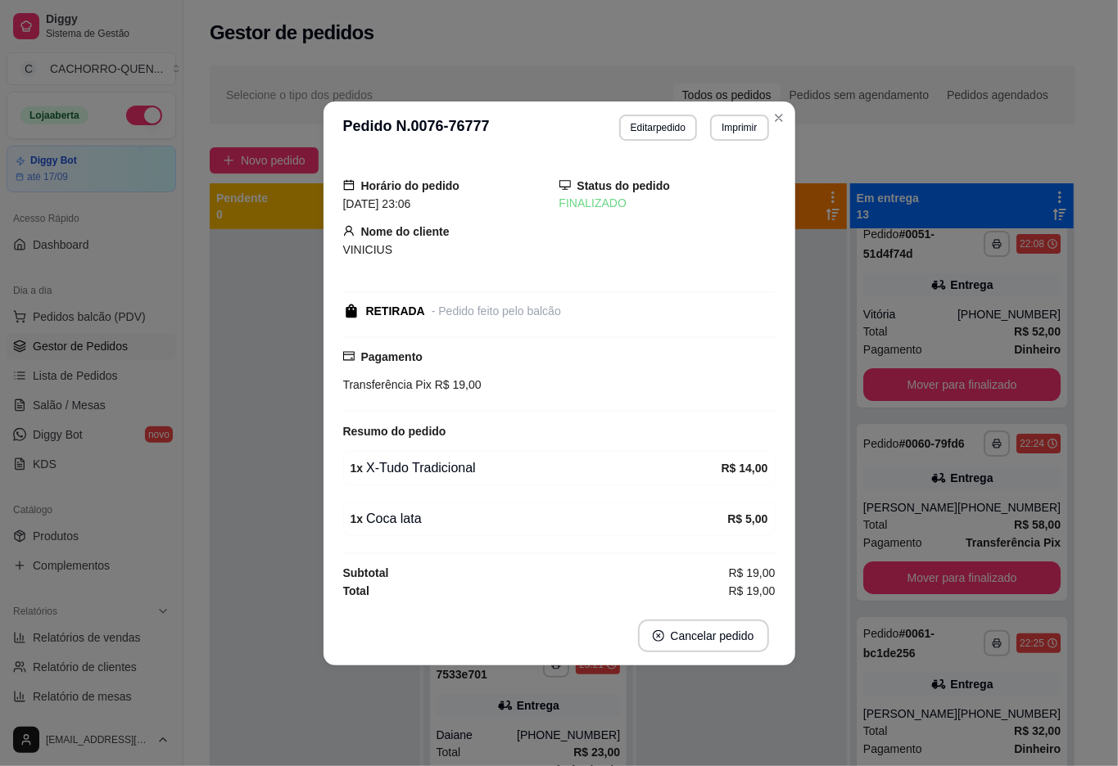
click at [708, 748] on div at bounding box center [741, 612] width 210 height 766
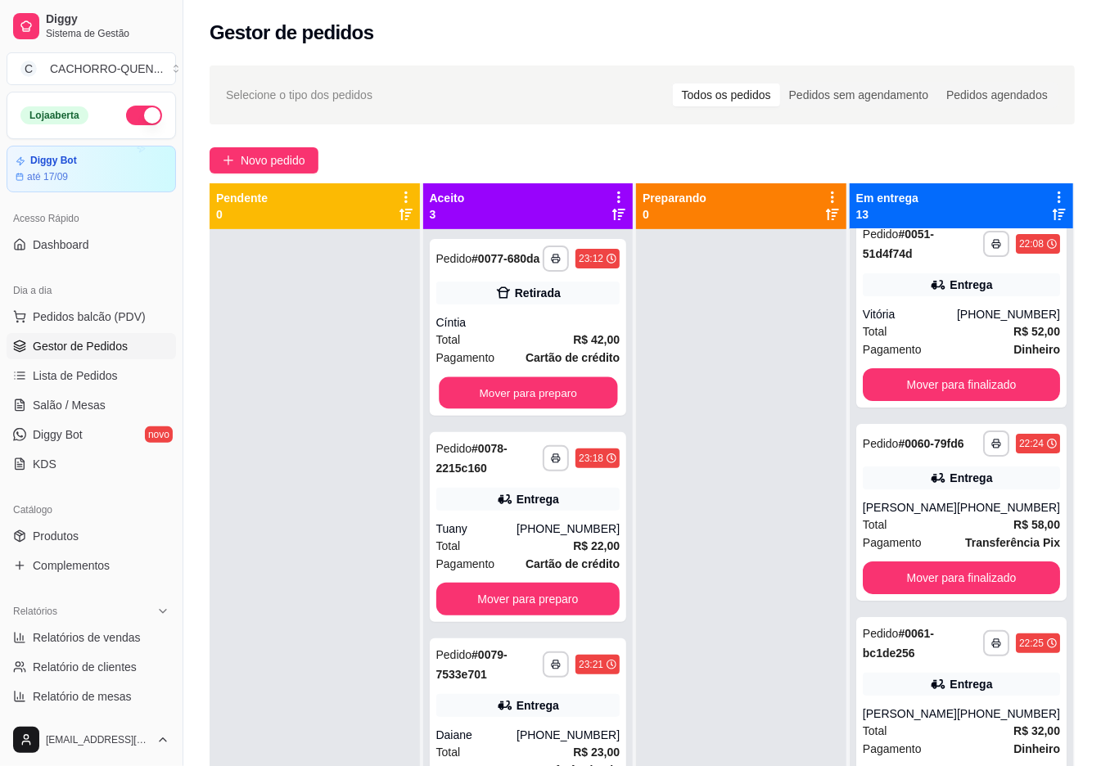
click at [561, 401] on button "Mover para preparo" at bounding box center [528, 393] width 179 height 32
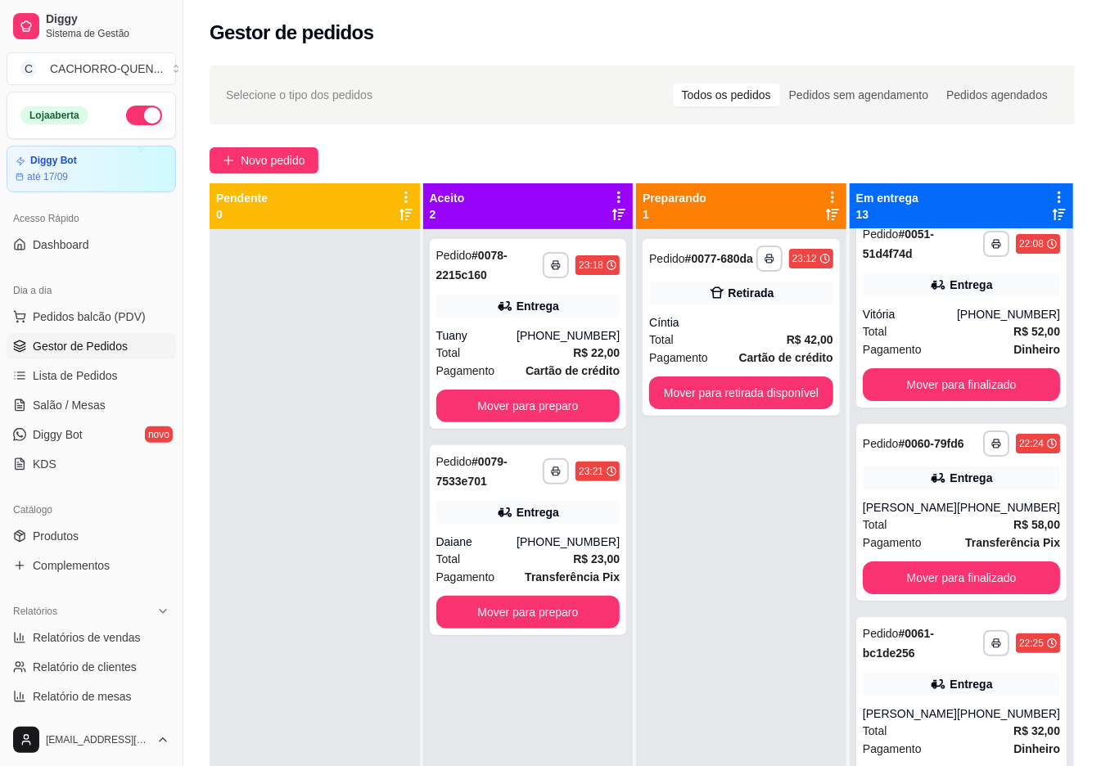
click at [499, 407] on button "Mover para preparo" at bounding box center [528, 406] width 184 height 33
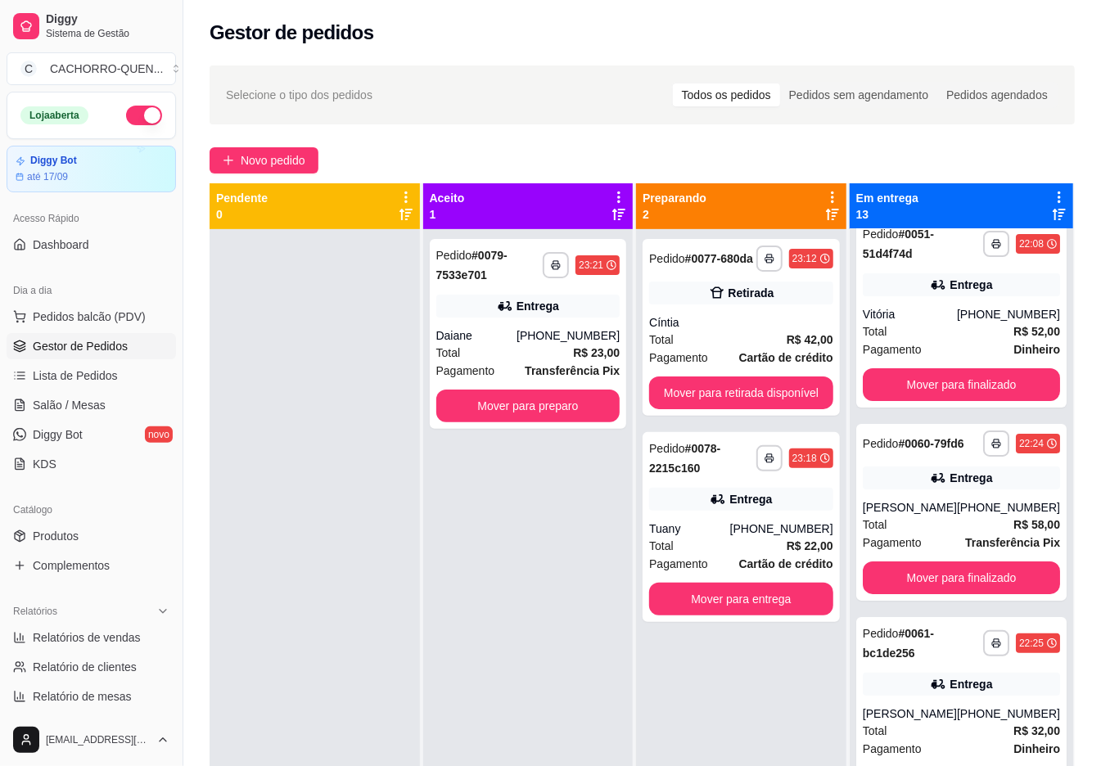
click at [501, 421] on button "Mover para preparo" at bounding box center [528, 406] width 184 height 33
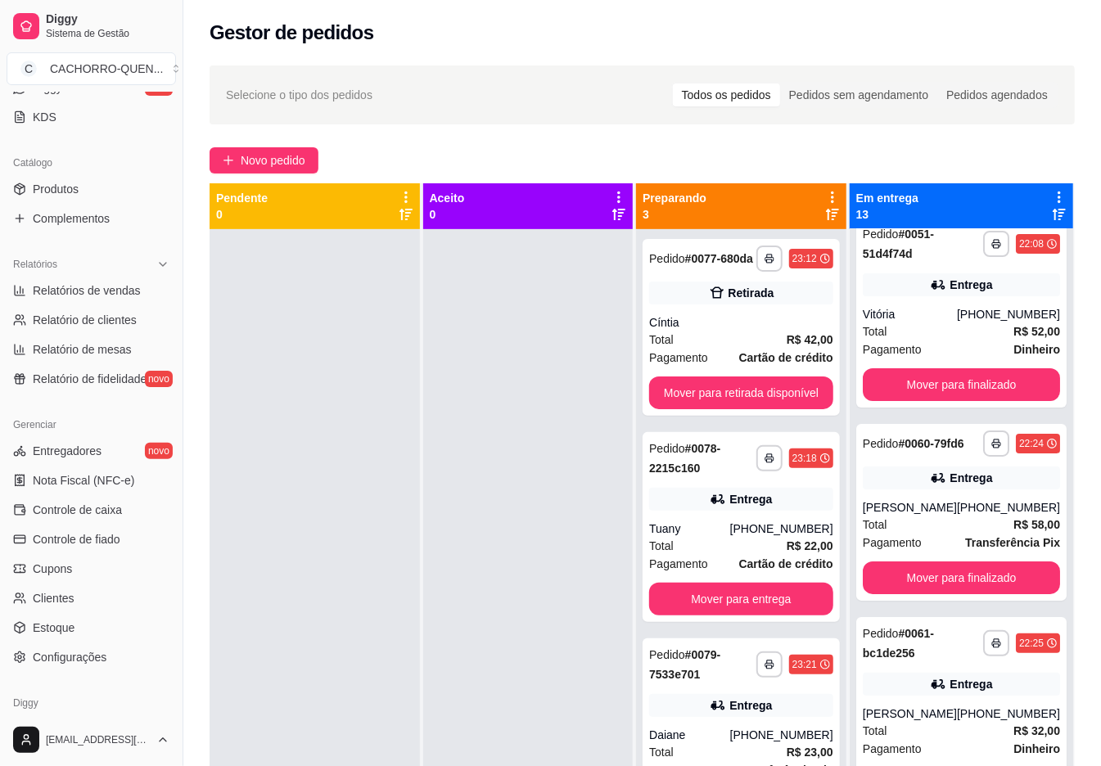
scroll to position [357, 0]
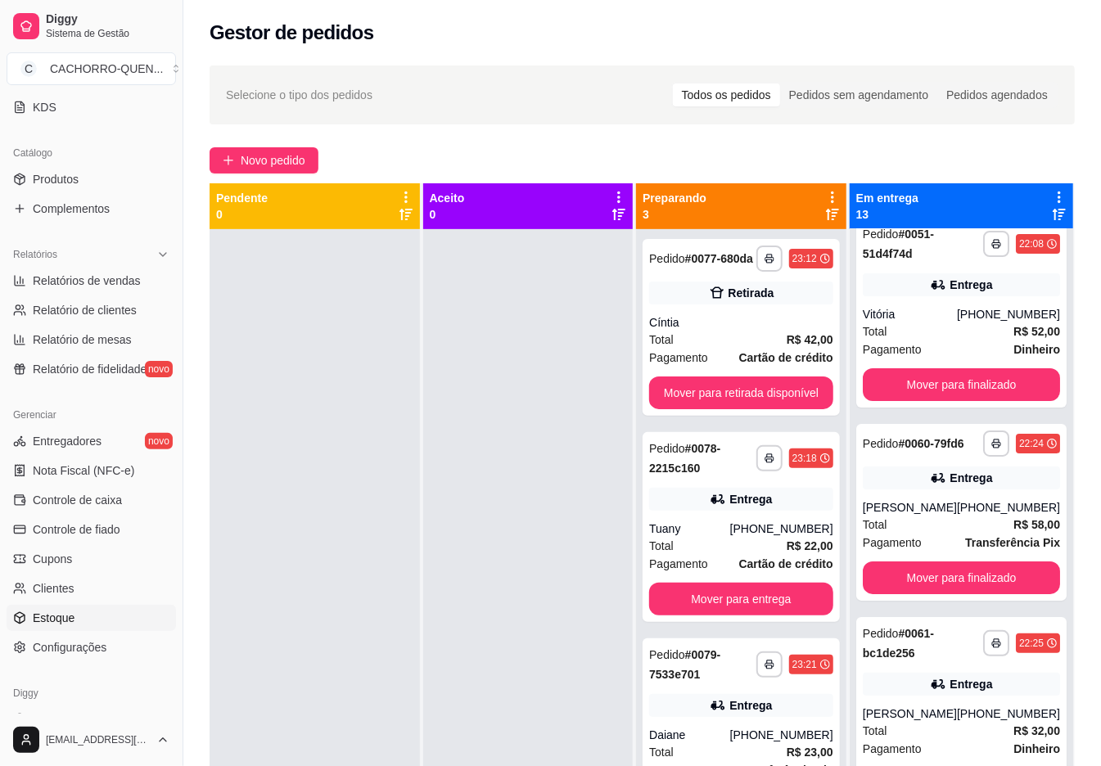
click at [70, 623] on span "Estoque" at bounding box center [54, 618] width 42 height 16
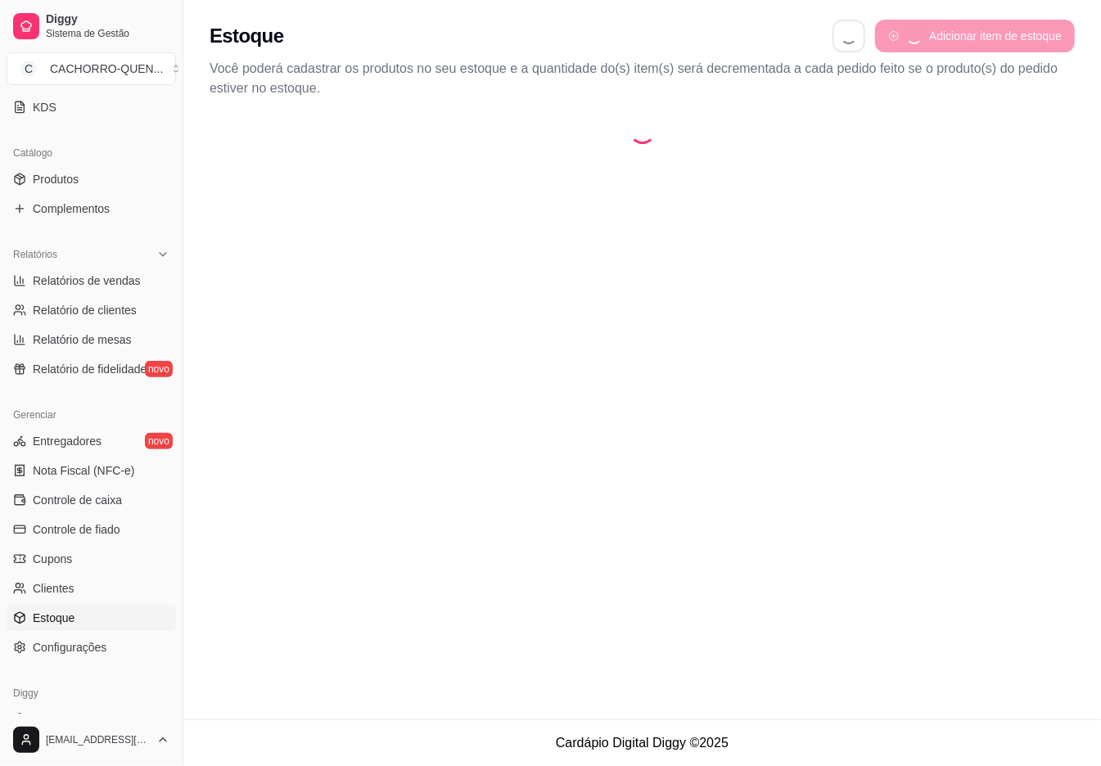
select select "QUANTITY_ORDER"
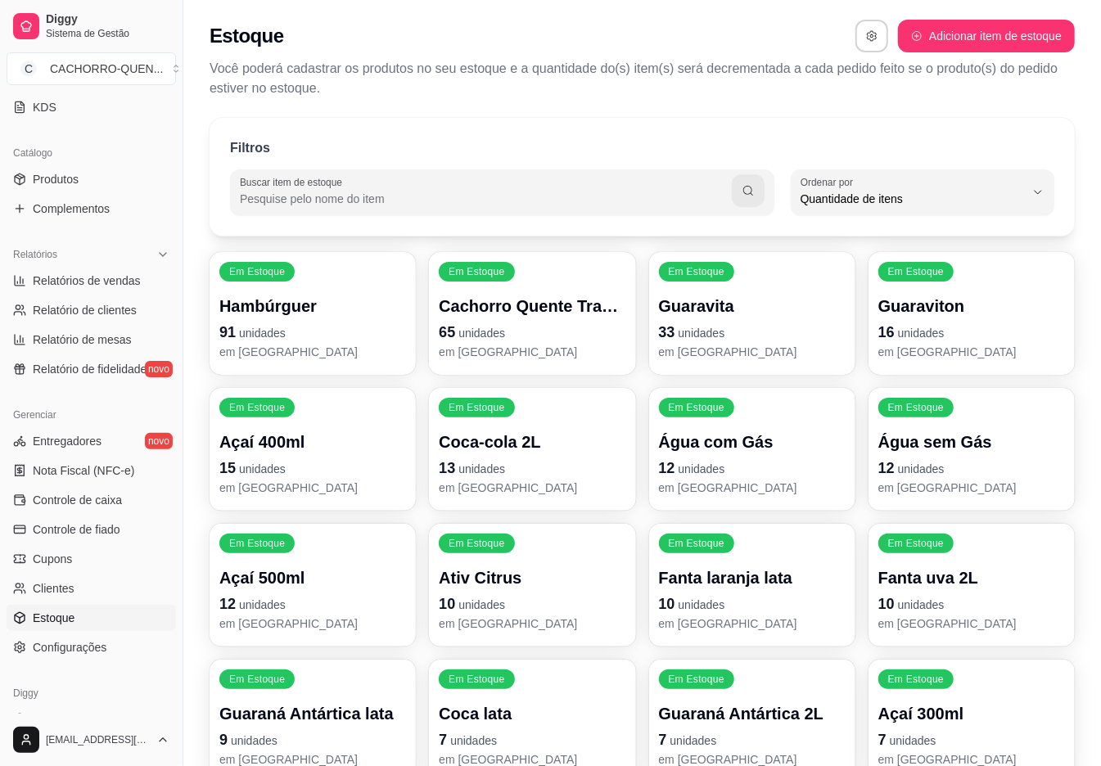
scroll to position [15, 0]
click at [984, 200] on span "Quantidade de itens" at bounding box center [913, 199] width 224 height 16
click at [970, 240] on span "Ordem alfabética" at bounding box center [915, 238] width 212 height 16
type input "ALPHABETICAL_ORDER"
select select "ALPHABETICAL_ORDER"
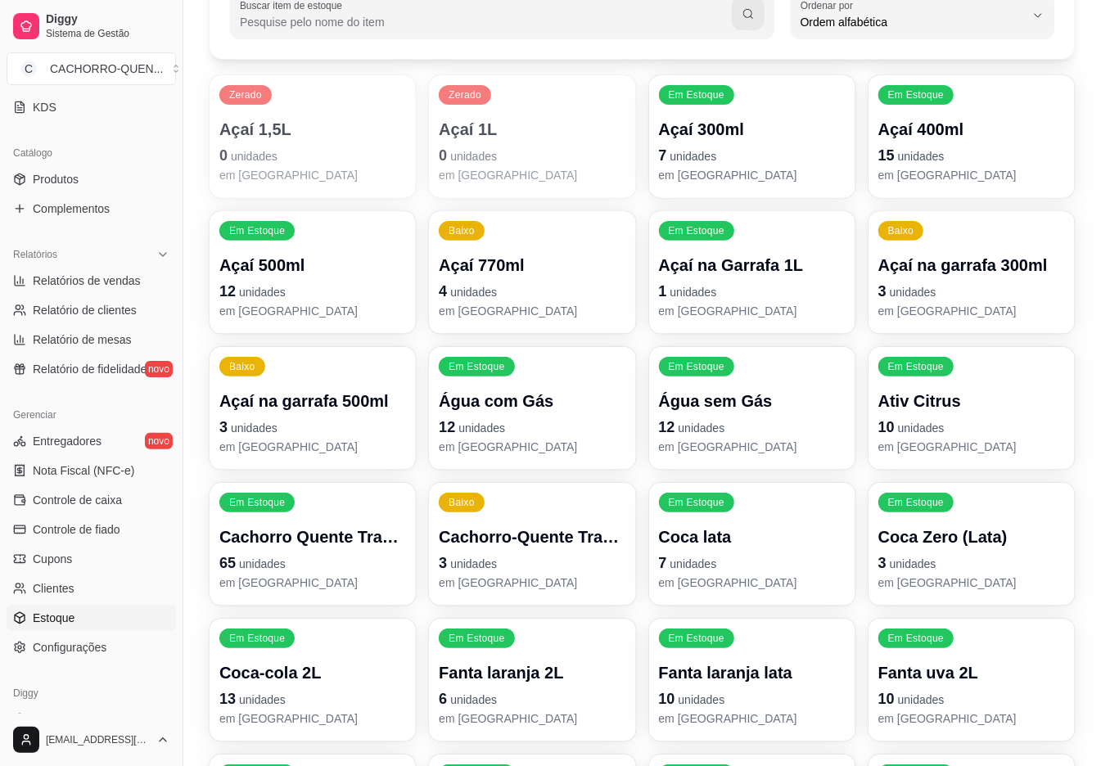
scroll to position [174, 0]
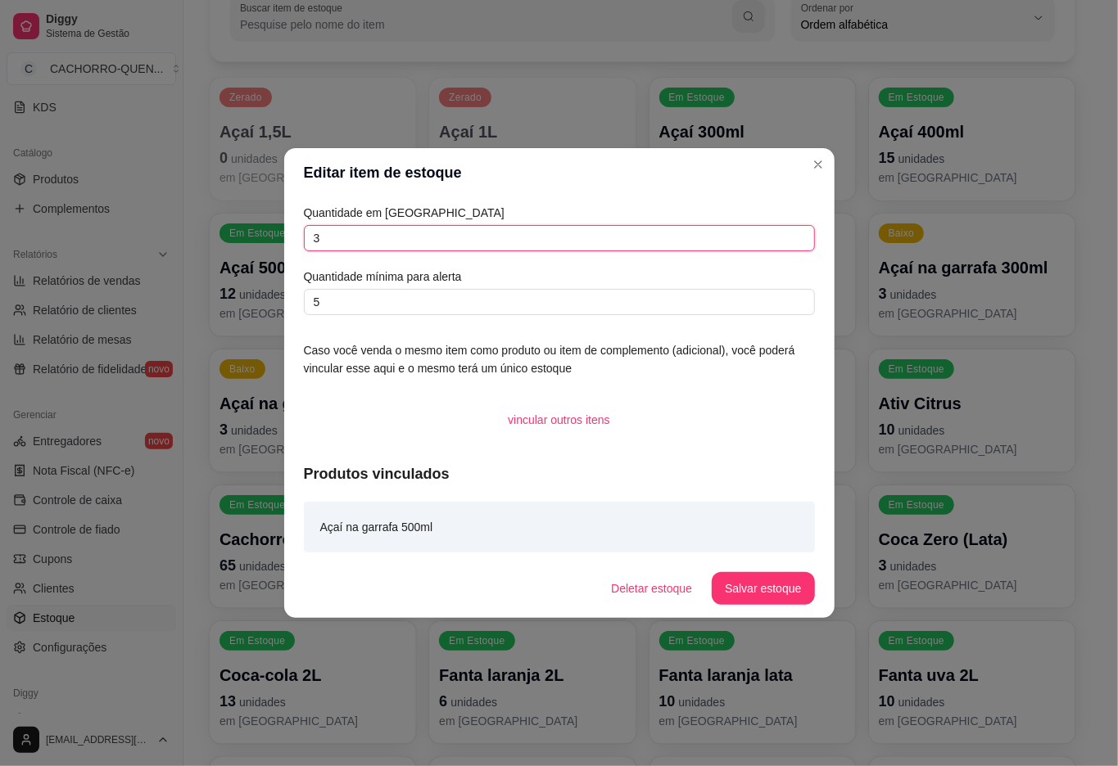
click at [581, 242] on input "3" at bounding box center [559, 238] width 511 height 26
type input "8"
click at [777, 590] on button "Salvar estoque" at bounding box center [763, 588] width 102 height 33
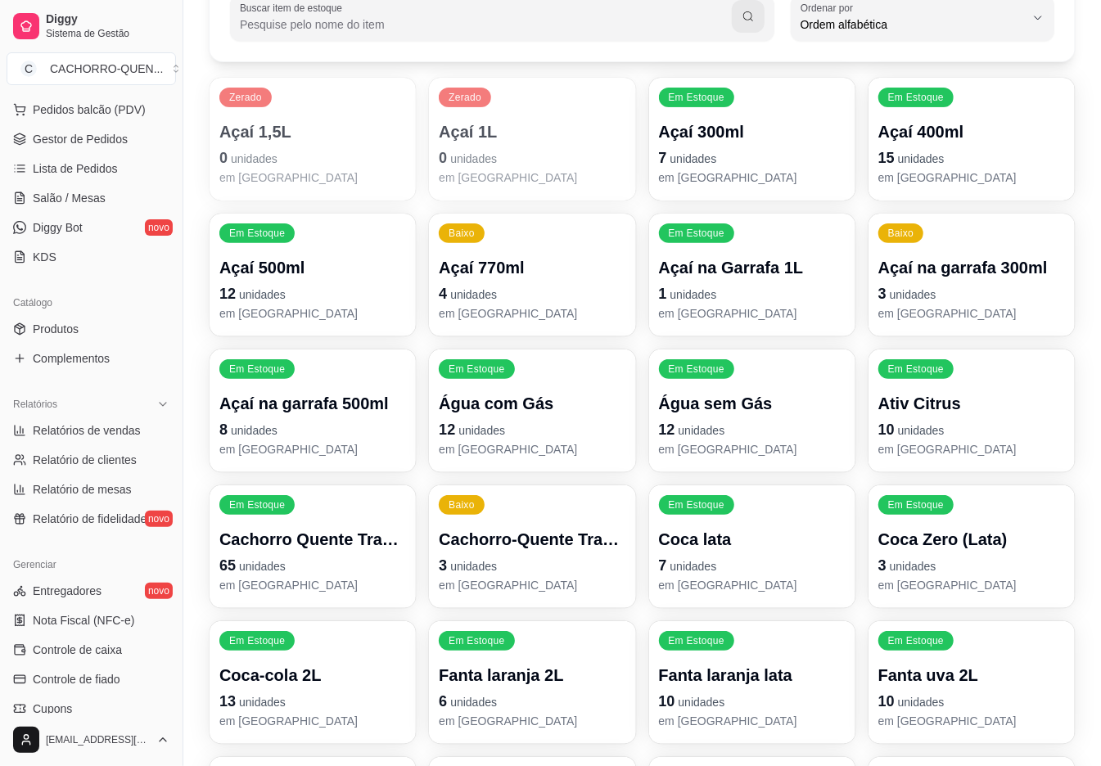
scroll to position [0, 0]
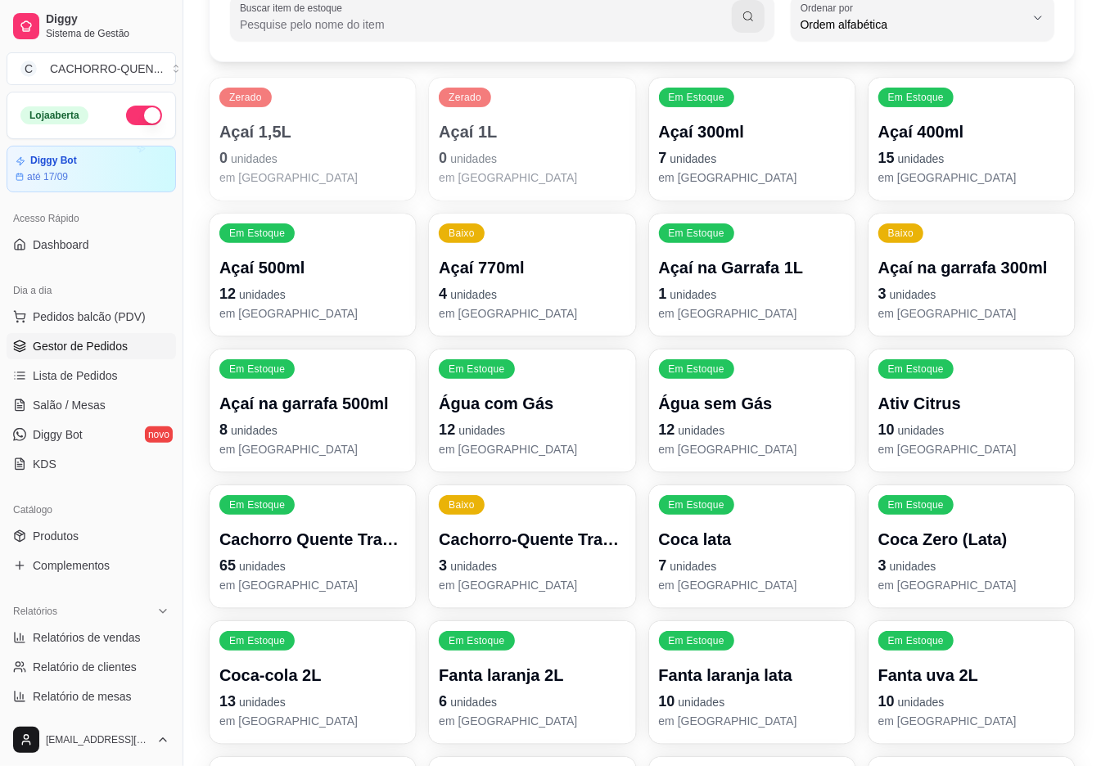
click at [74, 354] on span "Gestor de Pedidos" at bounding box center [80, 346] width 95 height 16
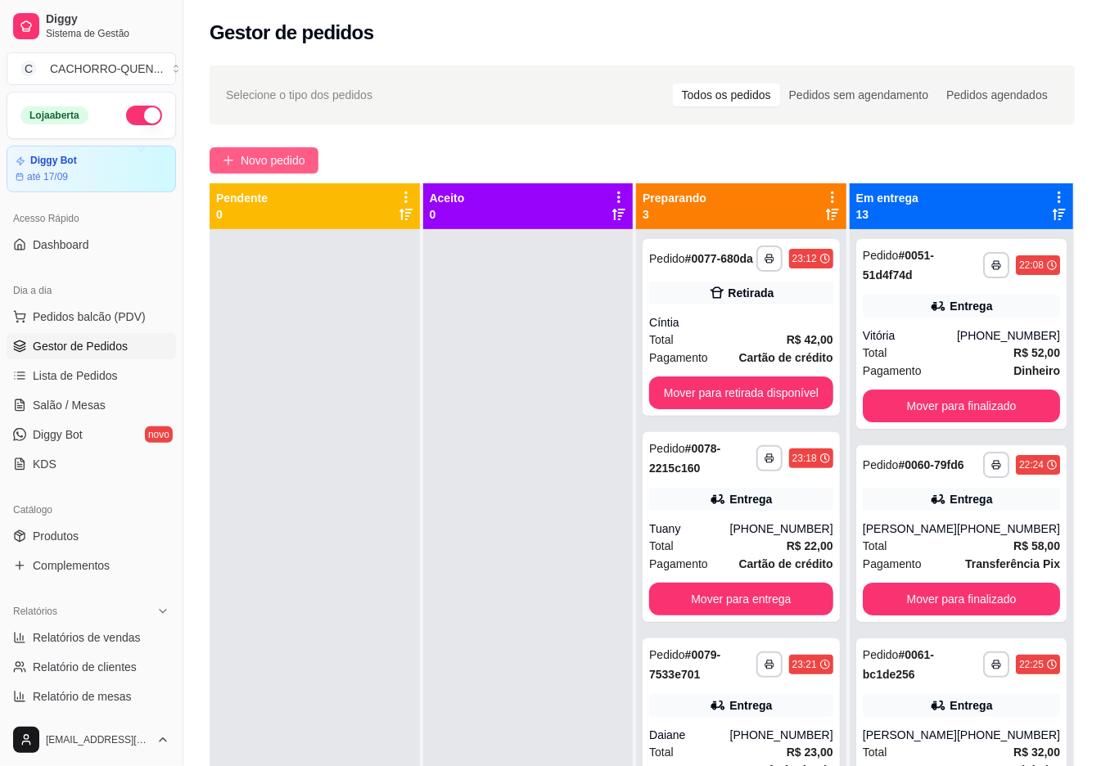
click at [282, 159] on span "Novo pedido" at bounding box center [273, 160] width 65 height 18
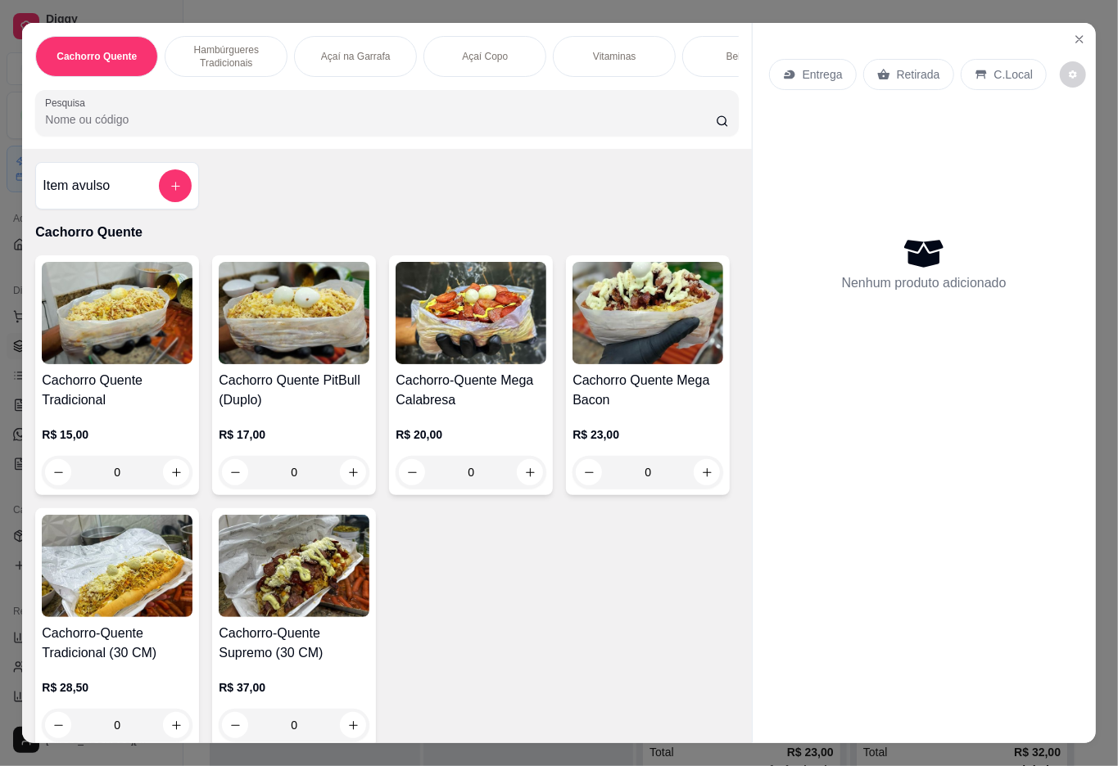
click at [469, 50] on p "Açaí Copo" at bounding box center [485, 56] width 46 height 13
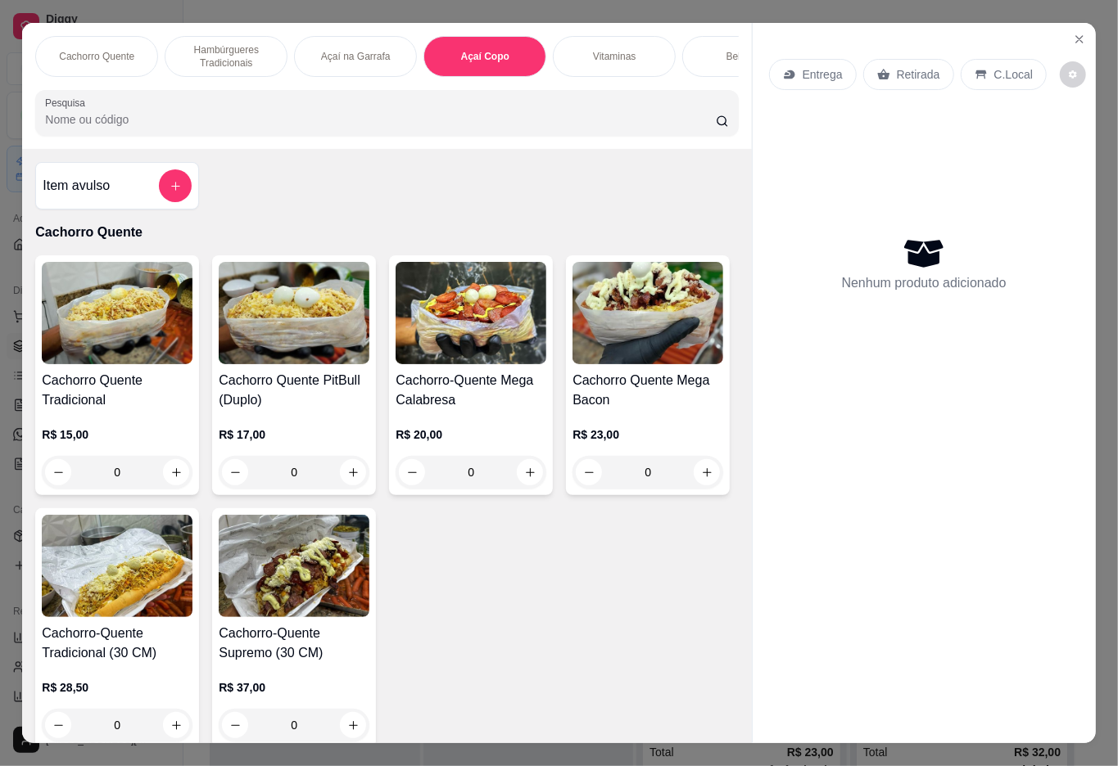
scroll to position [37, 0]
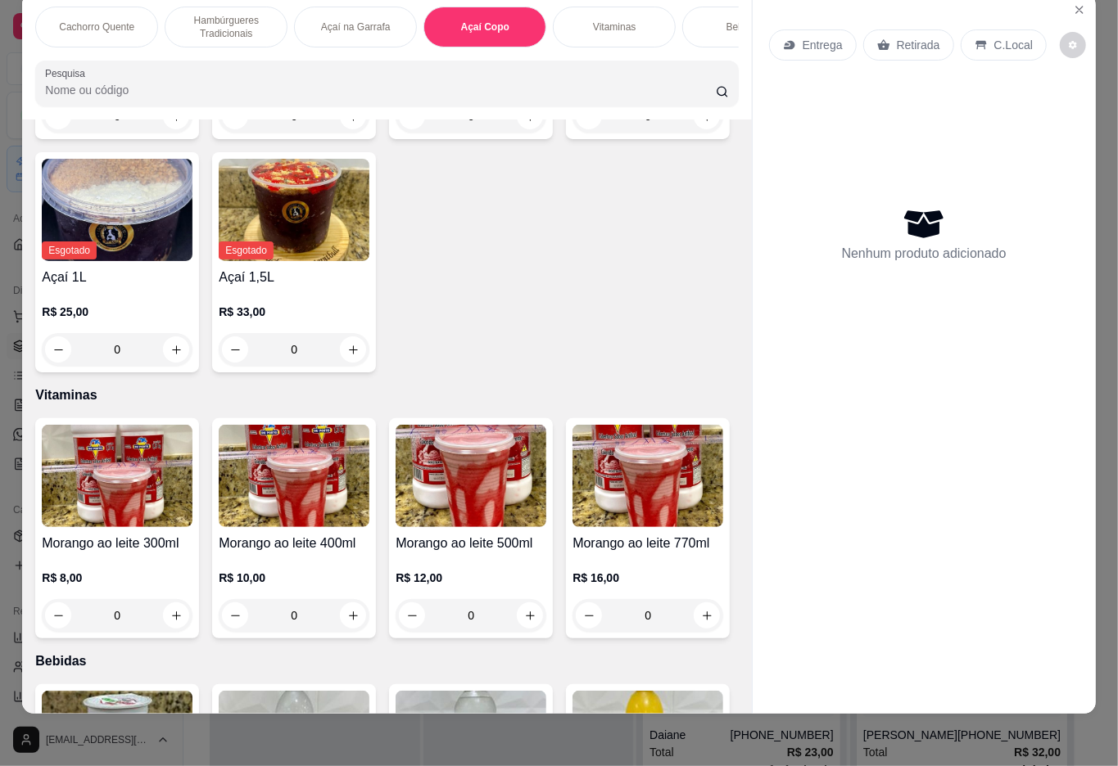
click at [122, 54] on h4 "Açaí 300ml" at bounding box center [117, 44] width 151 height 20
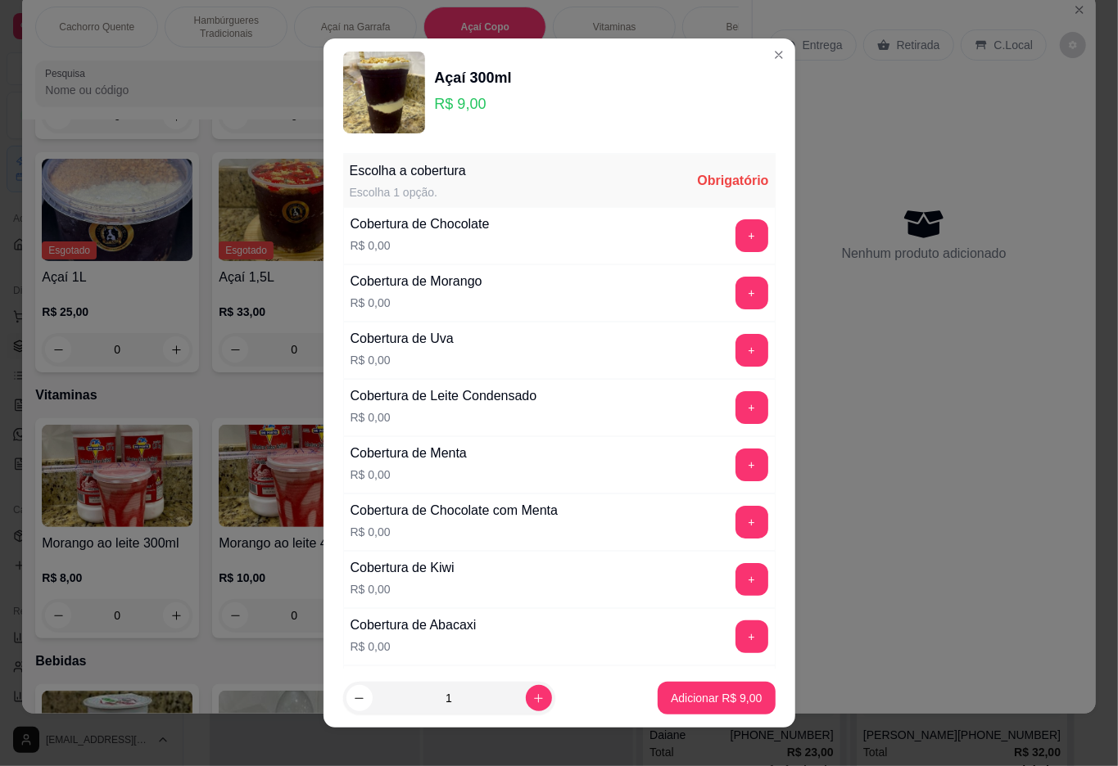
click at [735, 237] on button "+" at bounding box center [751, 235] width 33 height 33
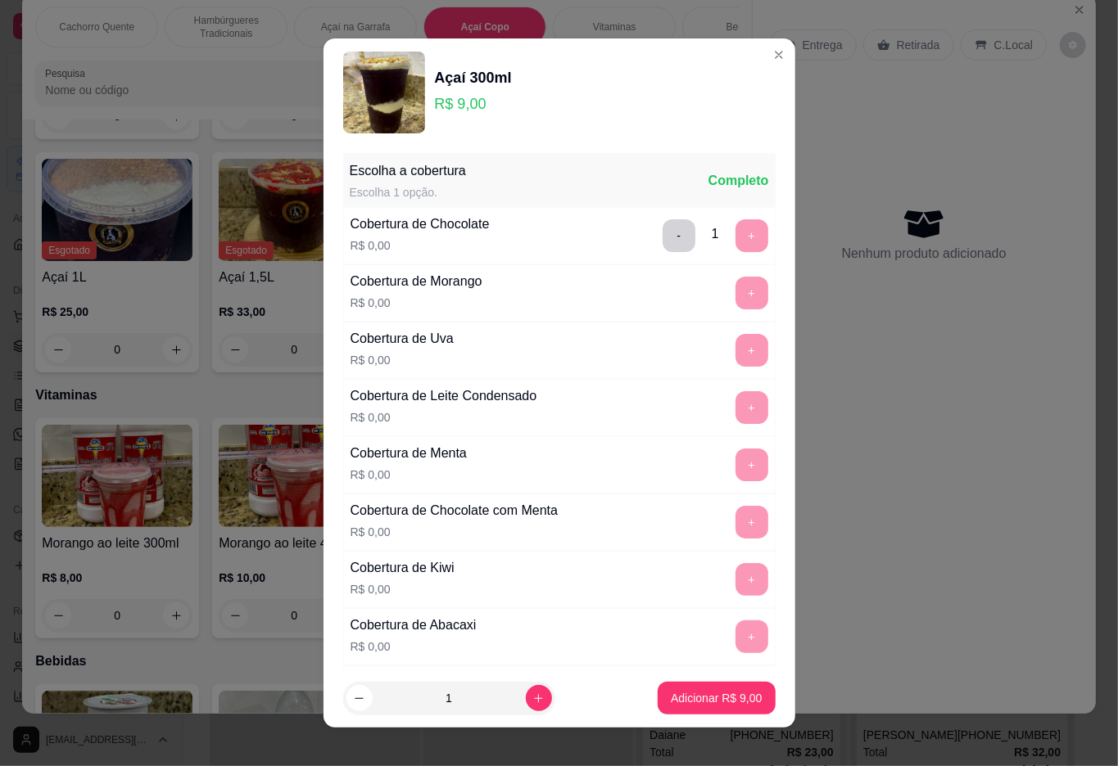
scroll to position [14, 0]
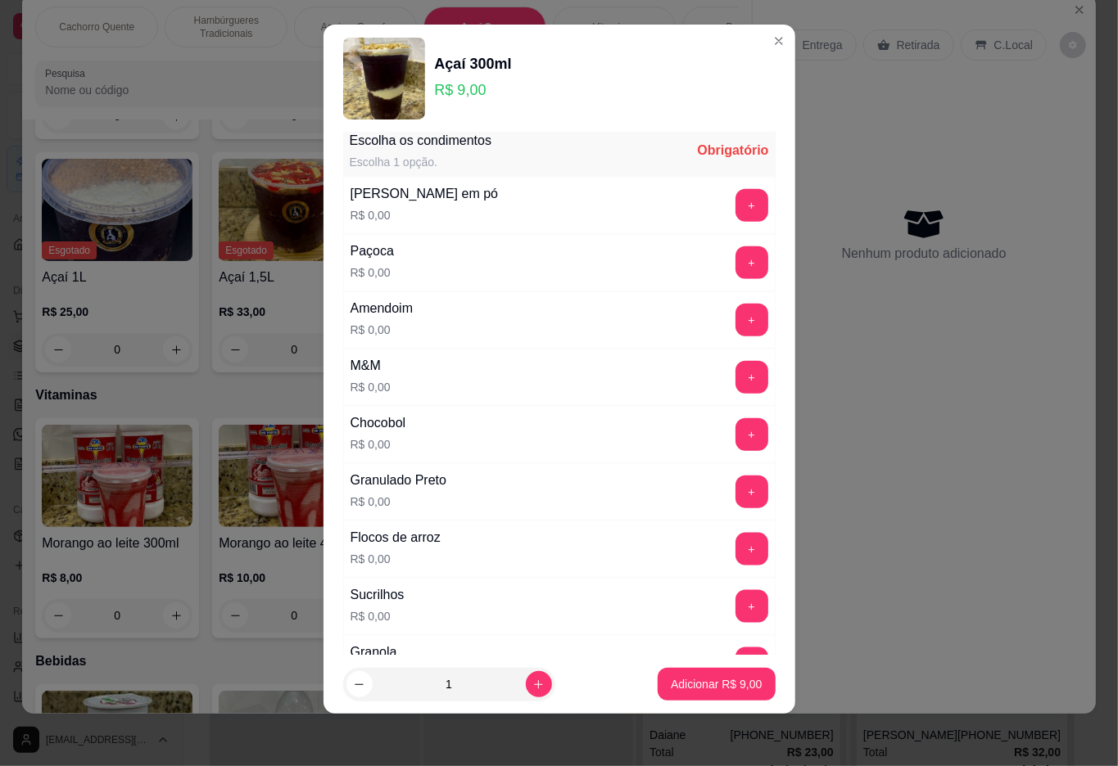
click at [534, 685] on icon "increase-product-quantity" at bounding box center [538, 684] width 9 height 9
type input "2"
click at [735, 503] on button "+" at bounding box center [751, 492] width 33 height 33
click at [681, 689] on p "Adicionar R$ 18,00" at bounding box center [712, 684] width 97 height 16
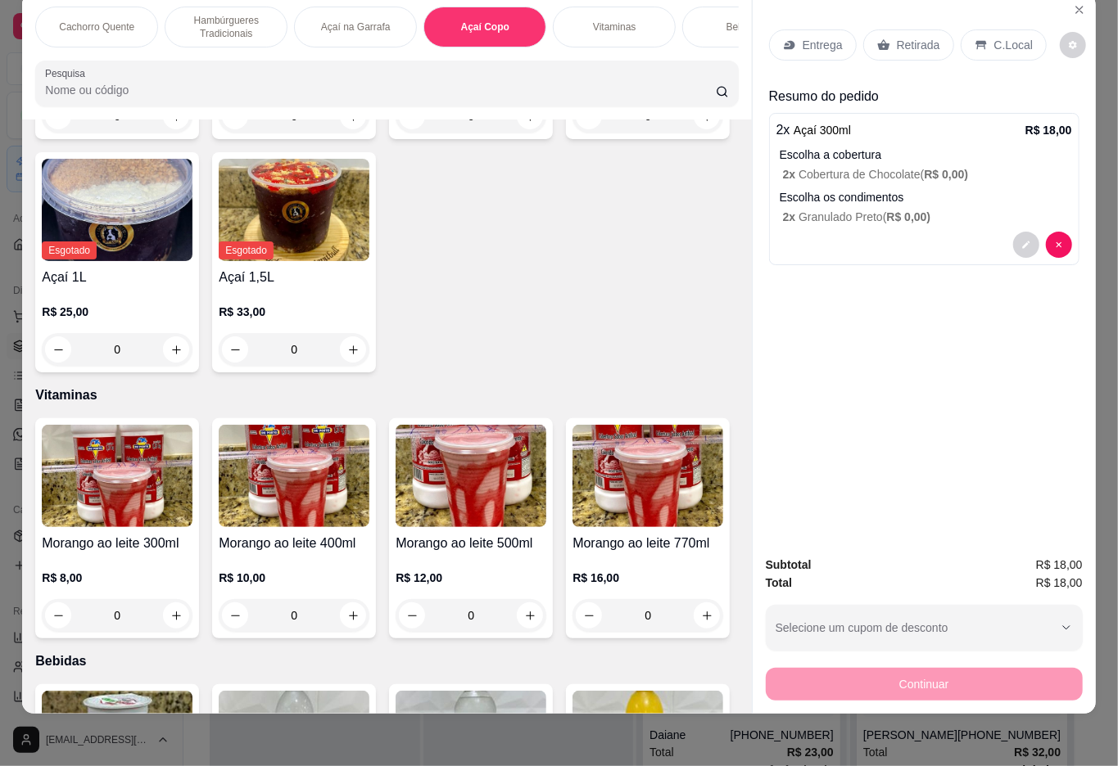
click at [917, 39] on div "Retirada" at bounding box center [908, 44] width 91 height 31
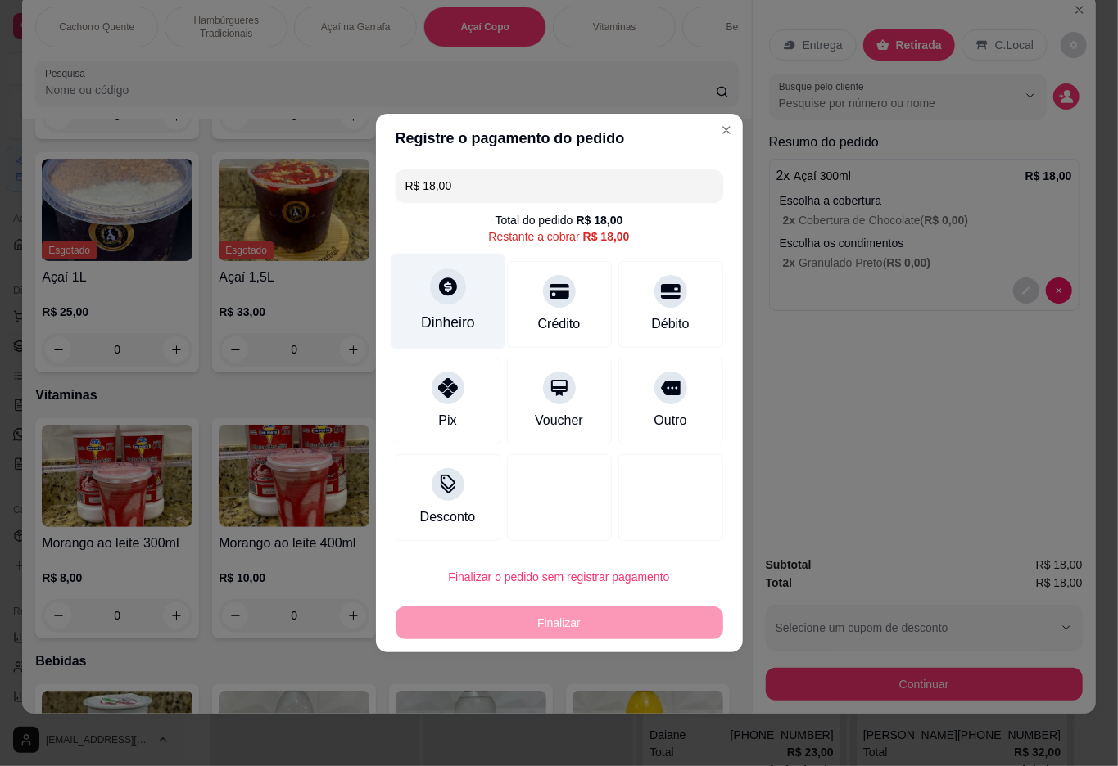
click at [427, 293] on div "Dinheiro" at bounding box center [447, 302] width 115 height 96
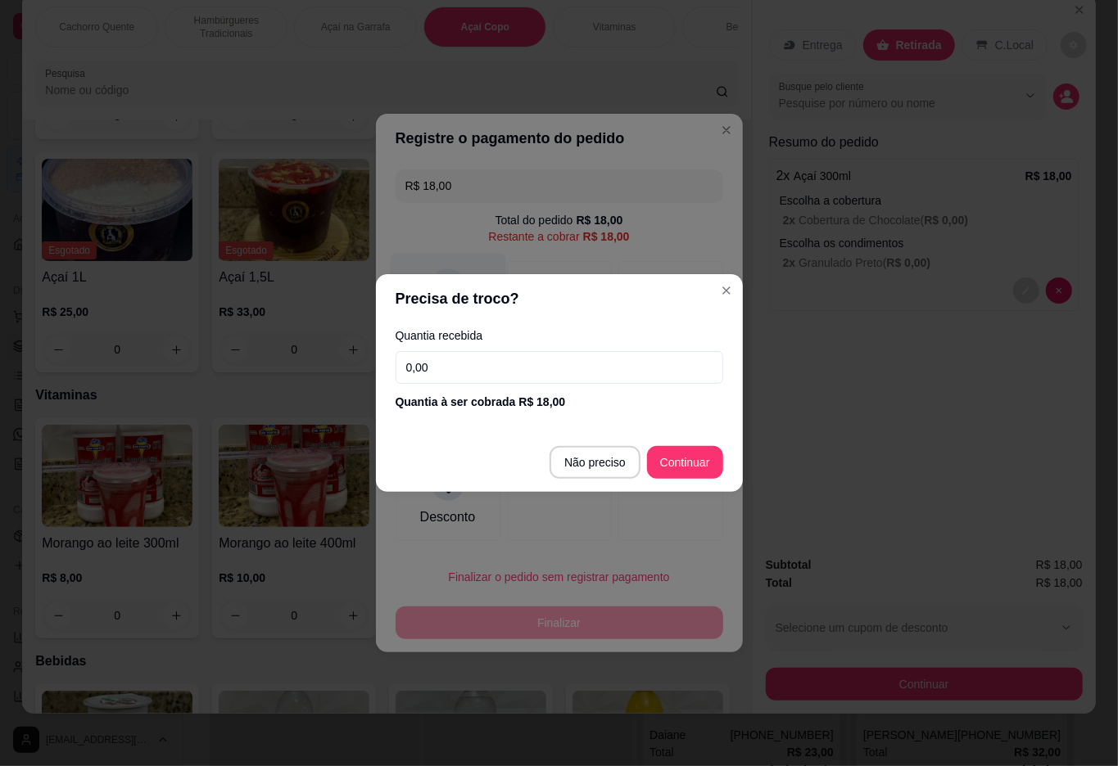
click at [577, 463] on div at bounding box center [559, 497] width 105 height 87
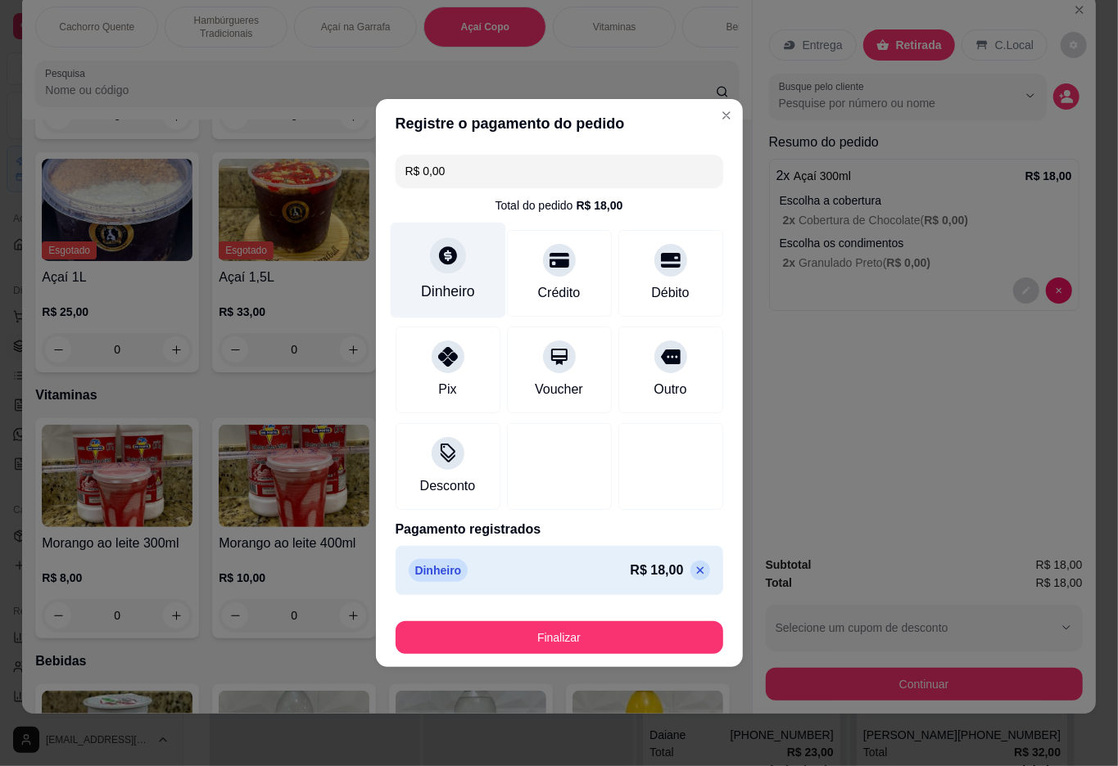
click at [567, 646] on button "Finalizar" at bounding box center [559, 637] width 328 height 33
click at [597, 630] on button "Finalizar" at bounding box center [559, 637] width 328 height 33
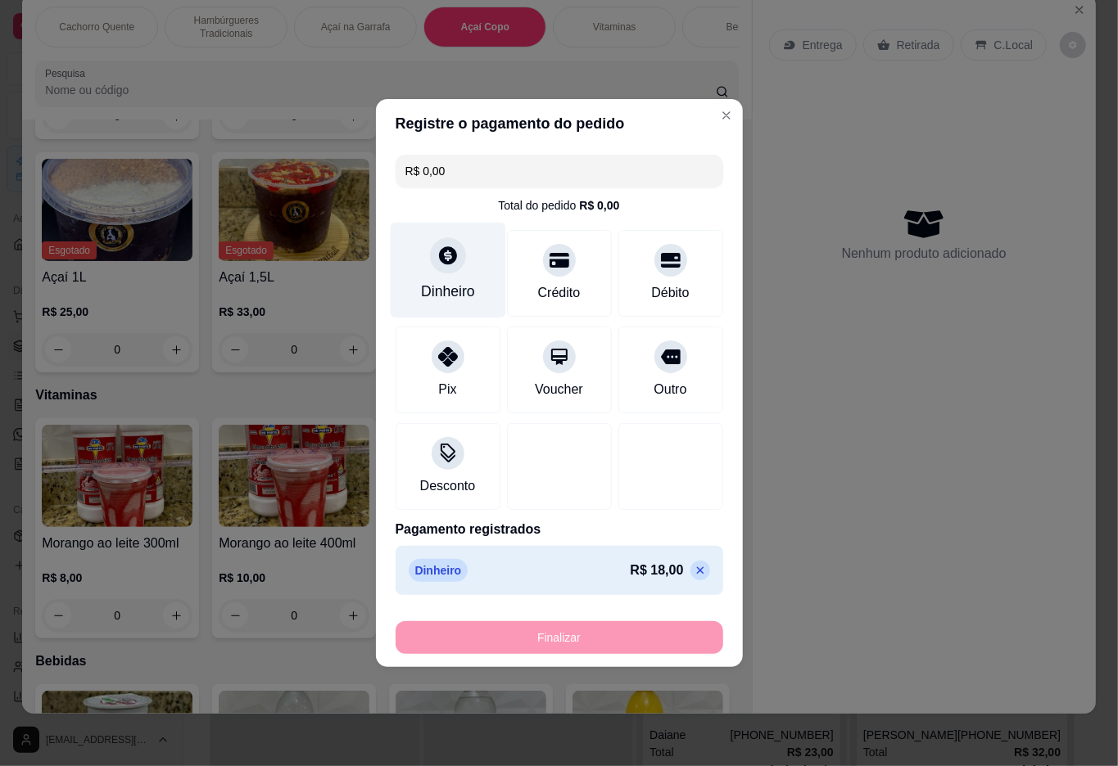
type input "-R$ 18,00"
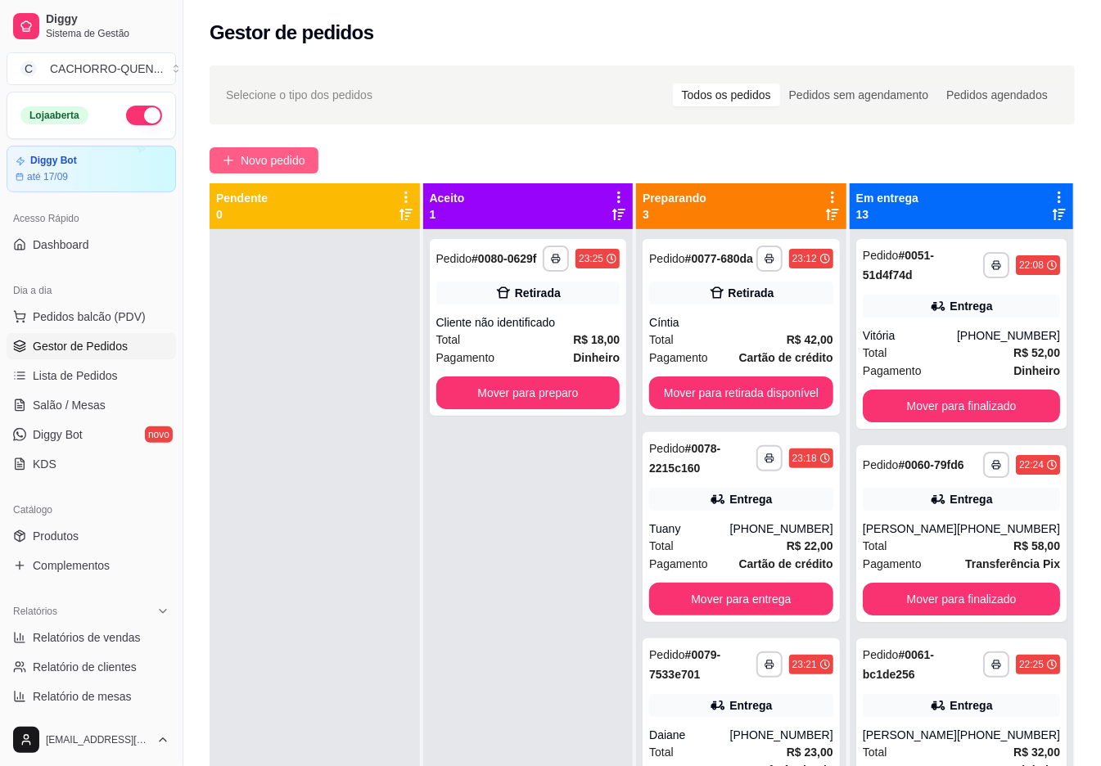
click at [262, 168] on span "Novo pedido" at bounding box center [273, 160] width 65 height 18
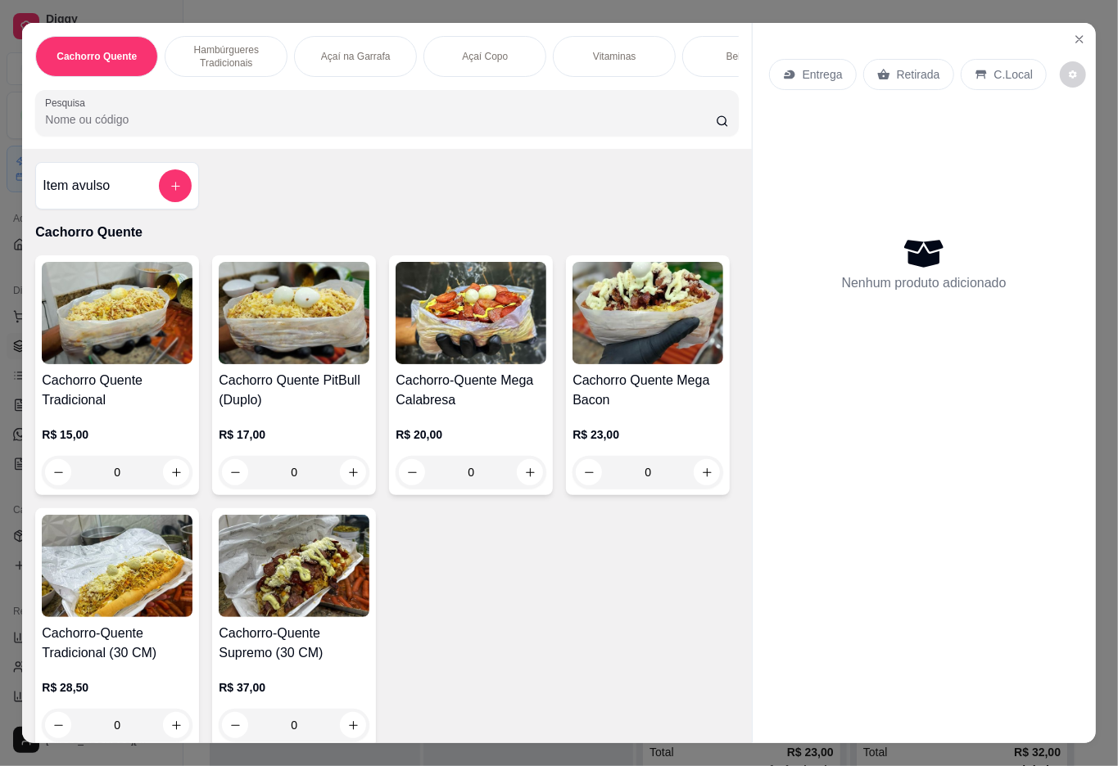
click at [483, 50] on p "Açaí Copo" at bounding box center [485, 56] width 46 height 13
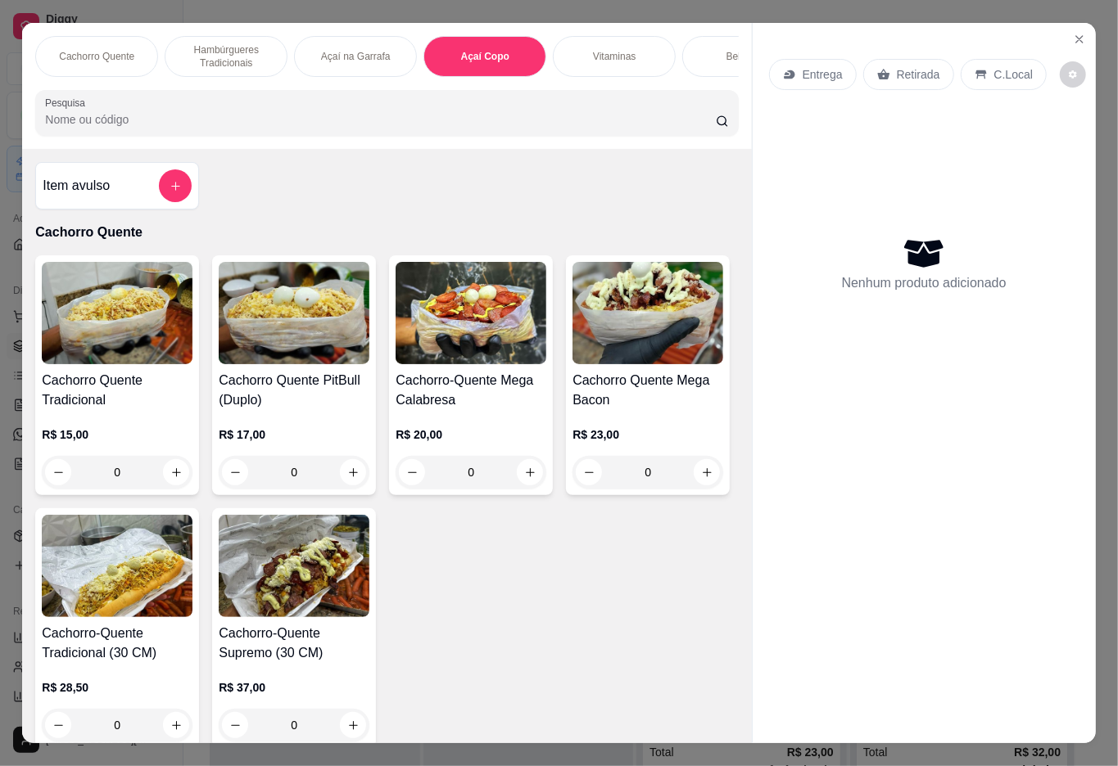
scroll to position [37, 0]
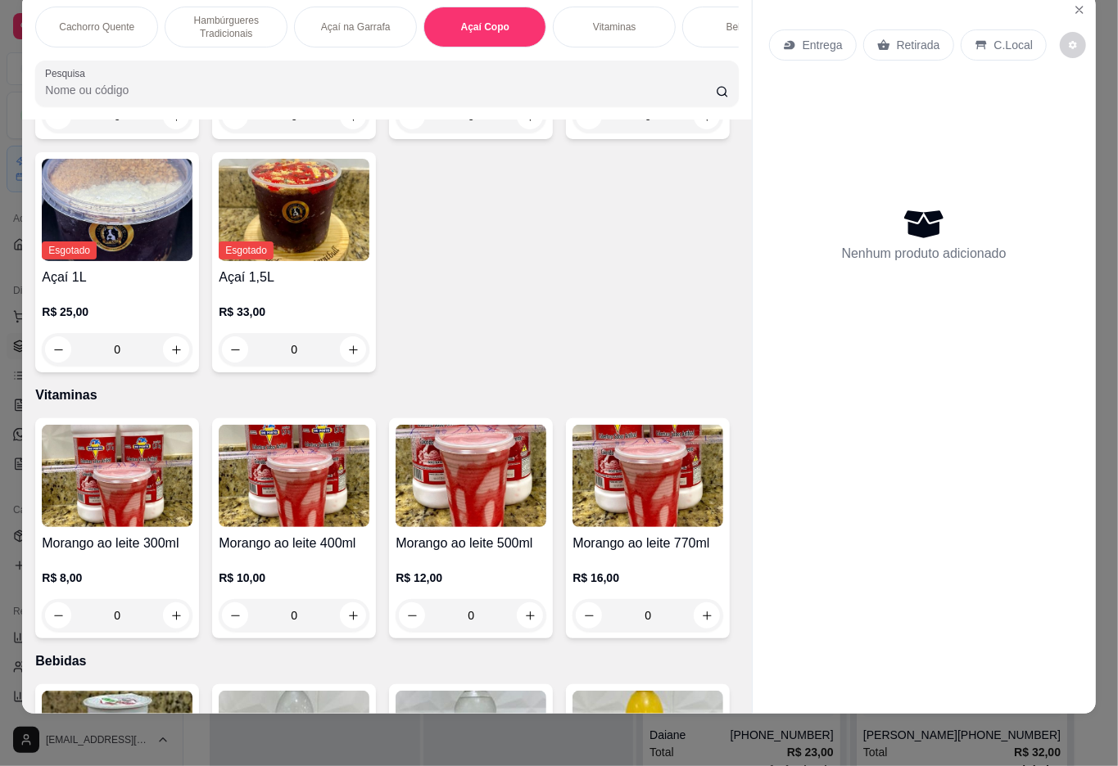
click at [423, 133] on div "R$ 13,00 0" at bounding box center [470, 93] width 151 height 79
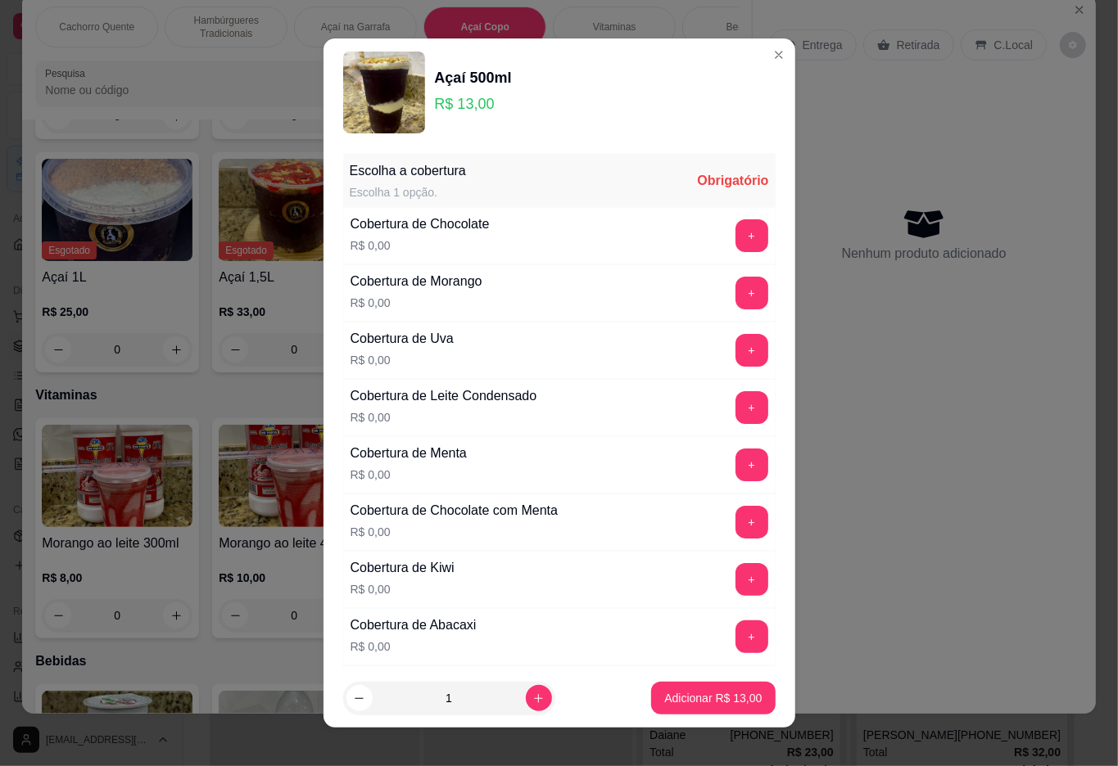
click at [735, 236] on button "+" at bounding box center [751, 235] width 33 height 33
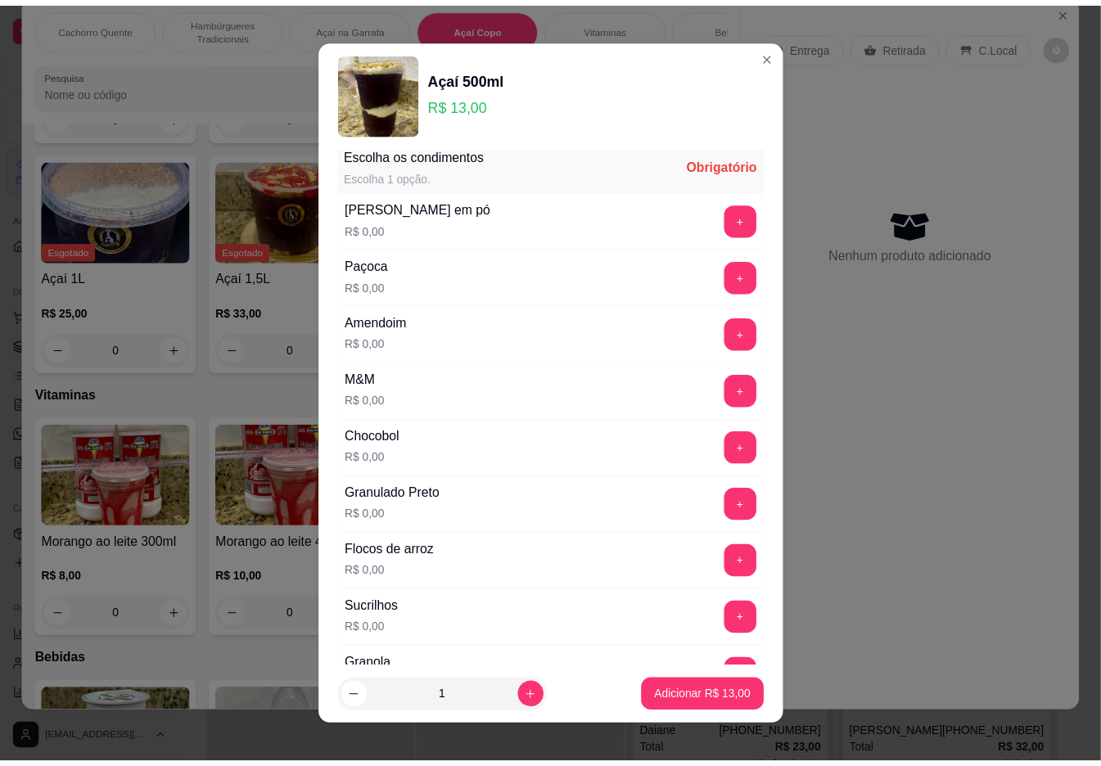
scroll to position [14, 0]
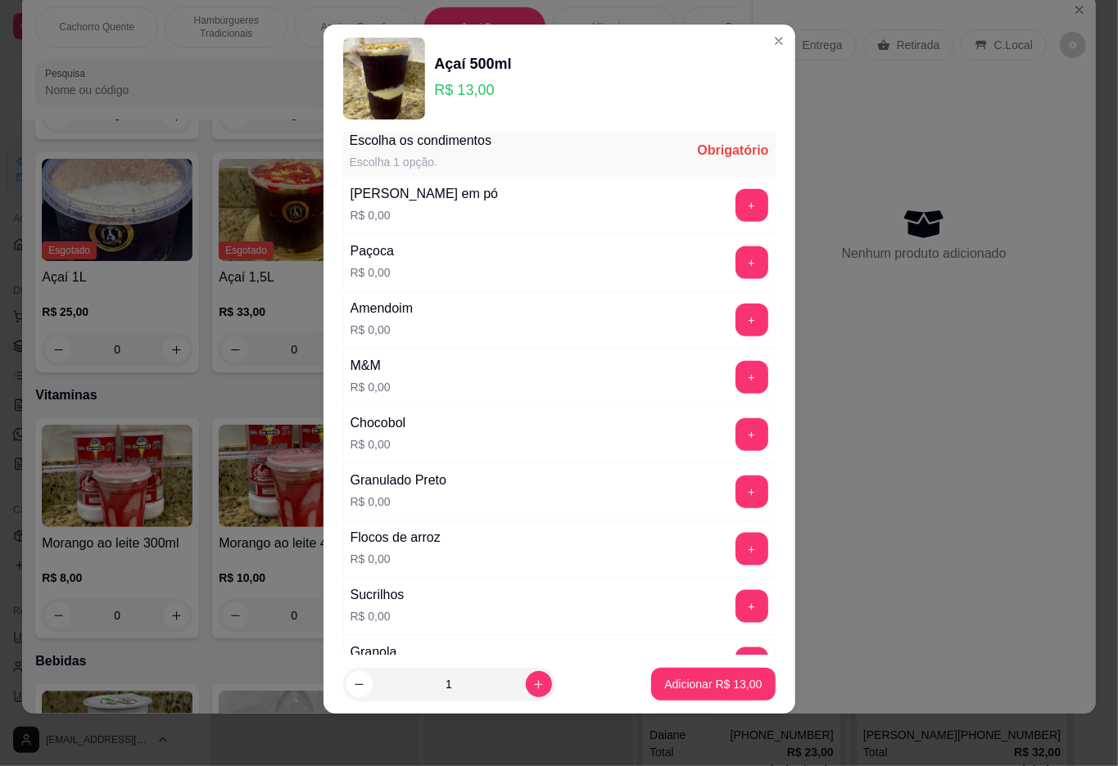
click at [735, 619] on button "+" at bounding box center [751, 606] width 33 height 33
click at [689, 685] on p "Adicionar R$ 13,00" at bounding box center [712, 684] width 97 height 16
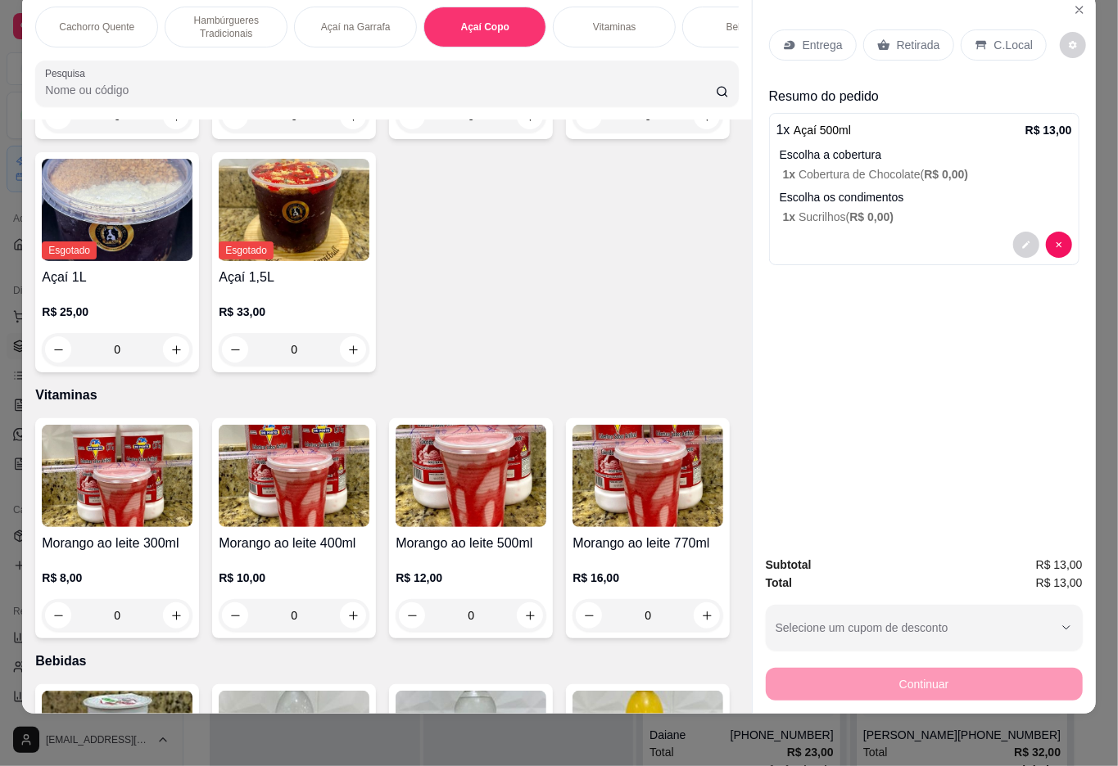
click at [902, 37] on p "Retirada" at bounding box center [918, 45] width 43 height 16
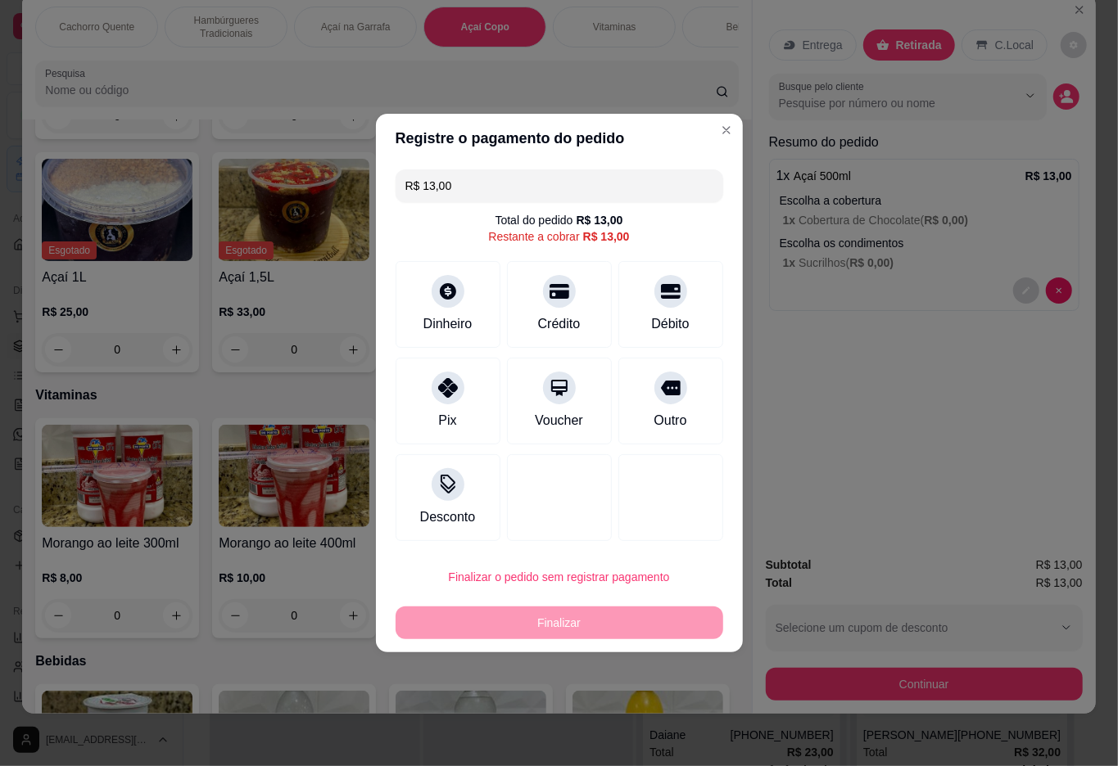
click at [570, 184] on input "R$ 13,00" at bounding box center [559, 185] width 308 height 33
click at [440, 280] on div at bounding box center [448, 287] width 36 height 36
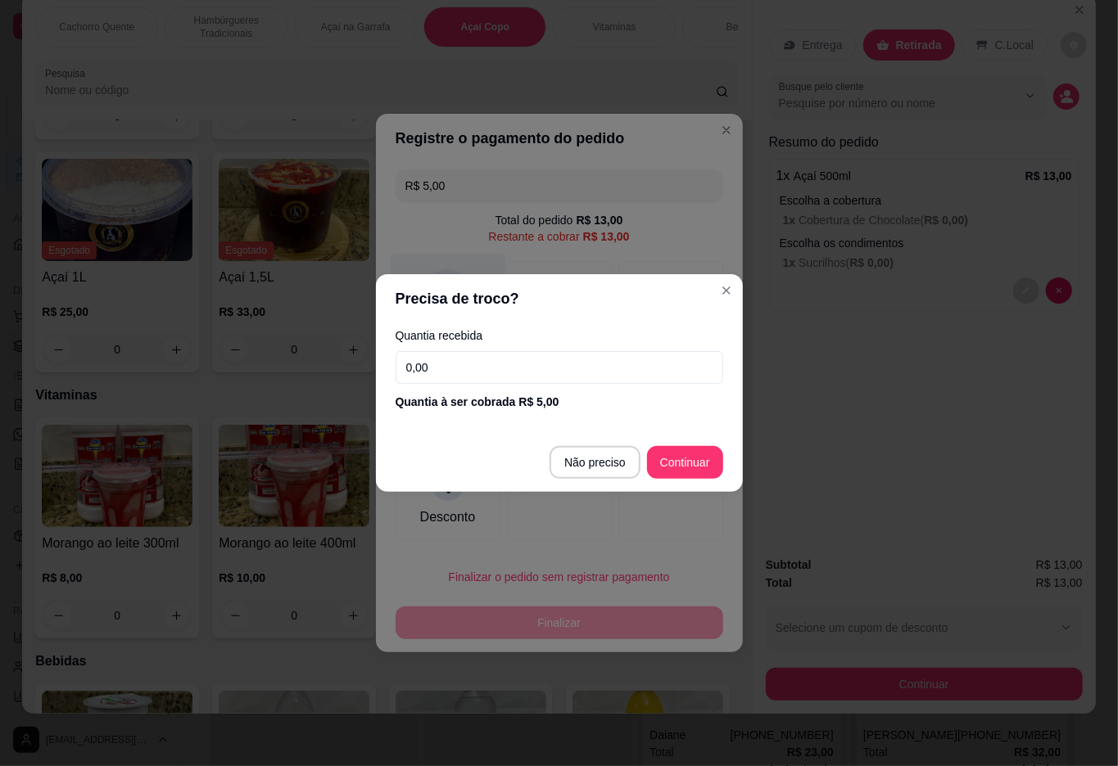
click at [601, 463] on div "Desconto" at bounding box center [559, 497] width 328 height 87
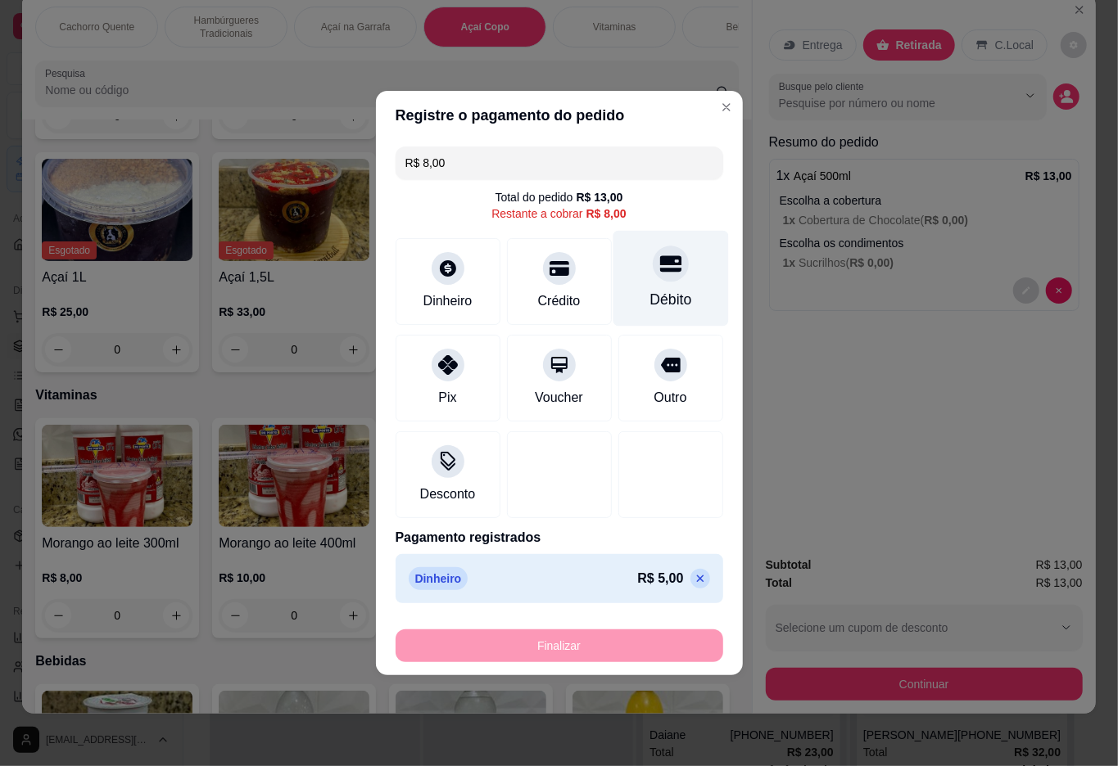
click at [649, 292] on div "Débito" at bounding box center [670, 299] width 42 height 21
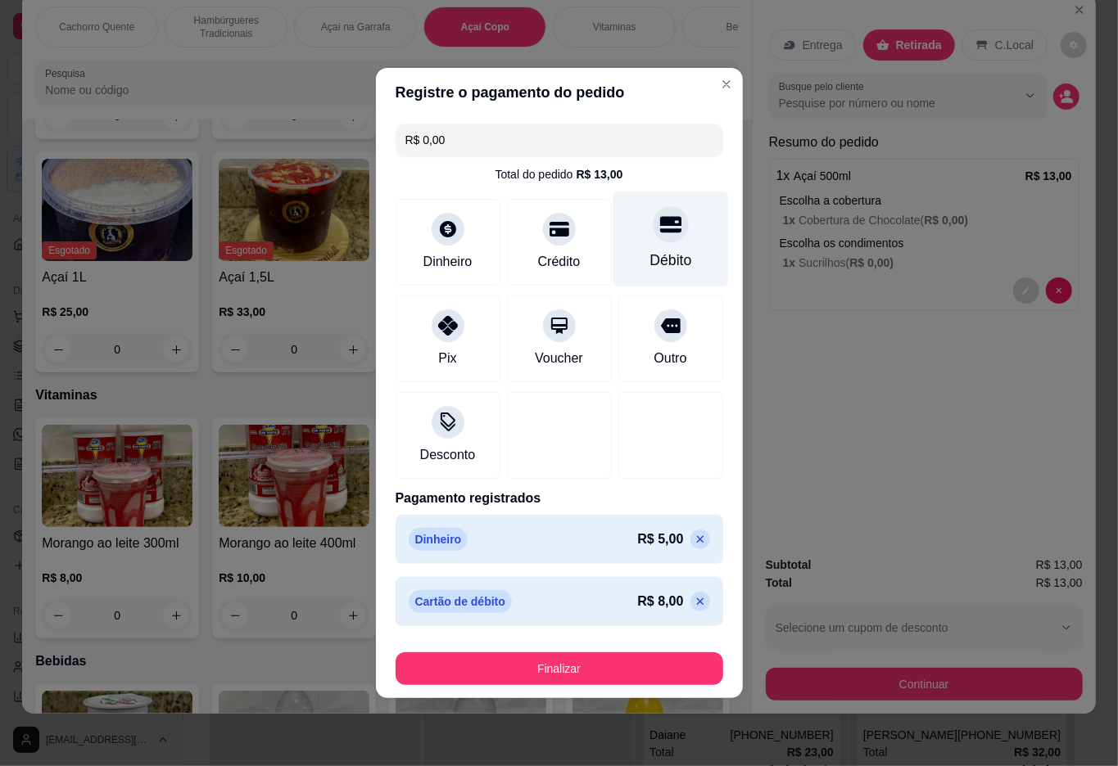
click at [575, 675] on button "Finalizar" at bounding box center [559, 669] width 328 height 33
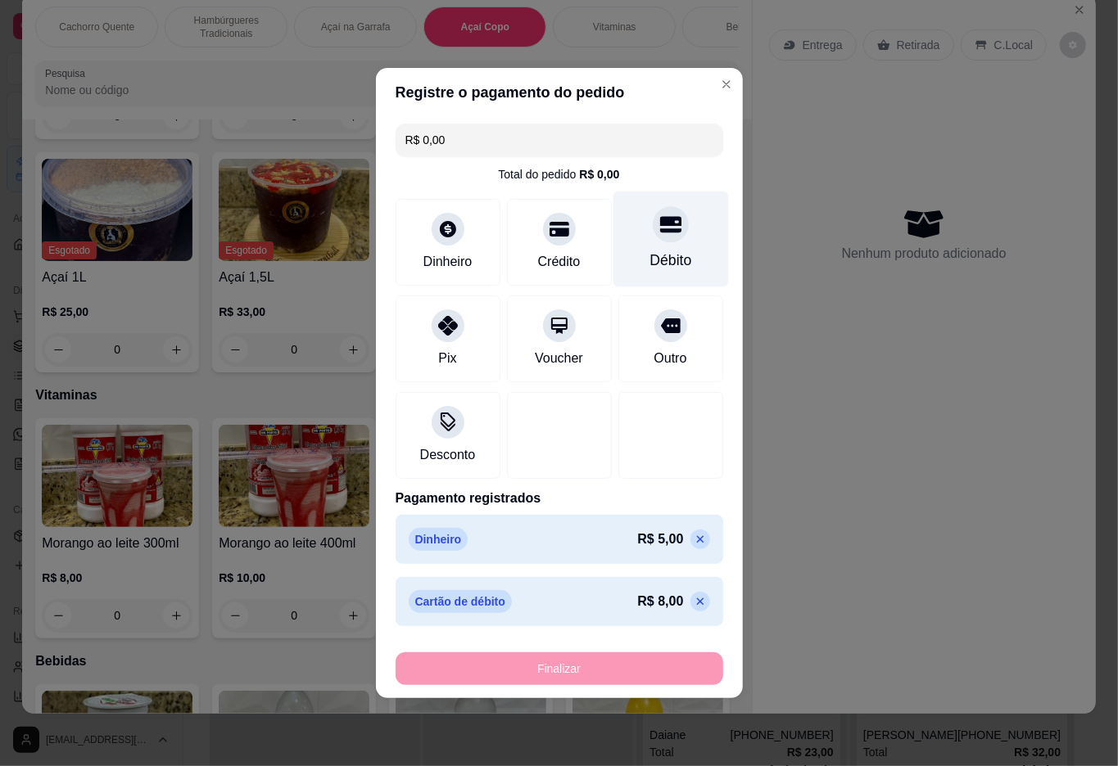
type input "-R$ 13,00"
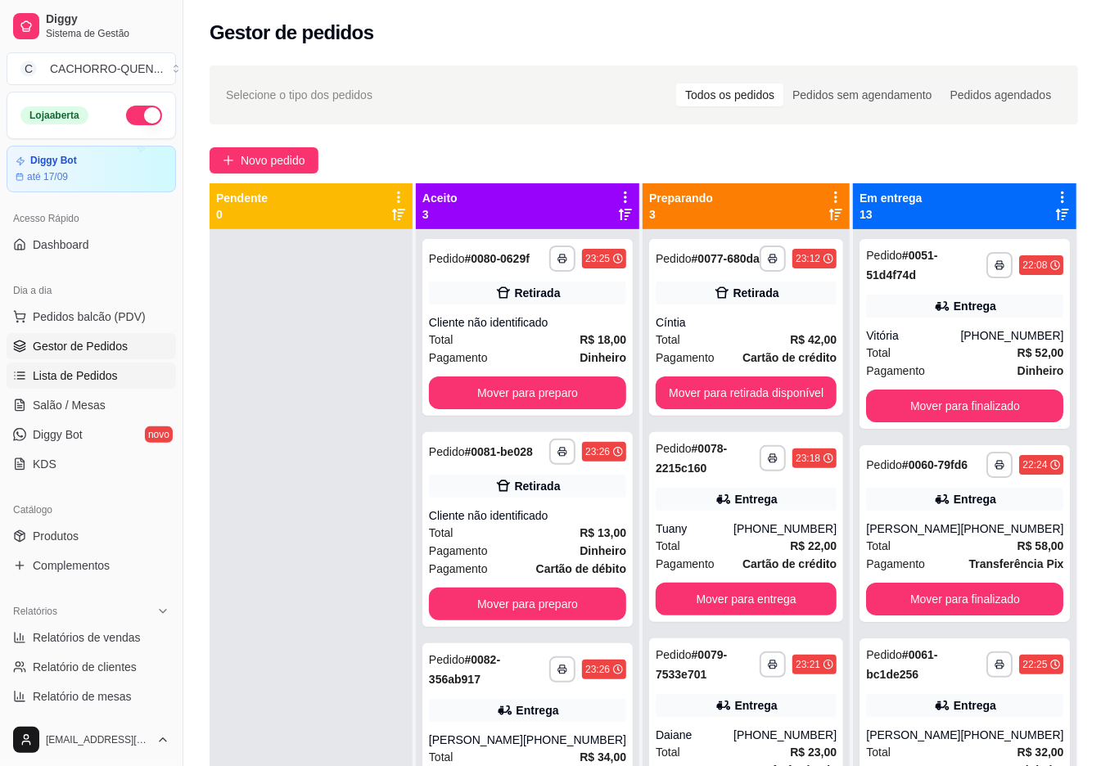
click at [40, 384] on span "Lista de Pedidos" at bounding box center [75, 376] width 85 height 16
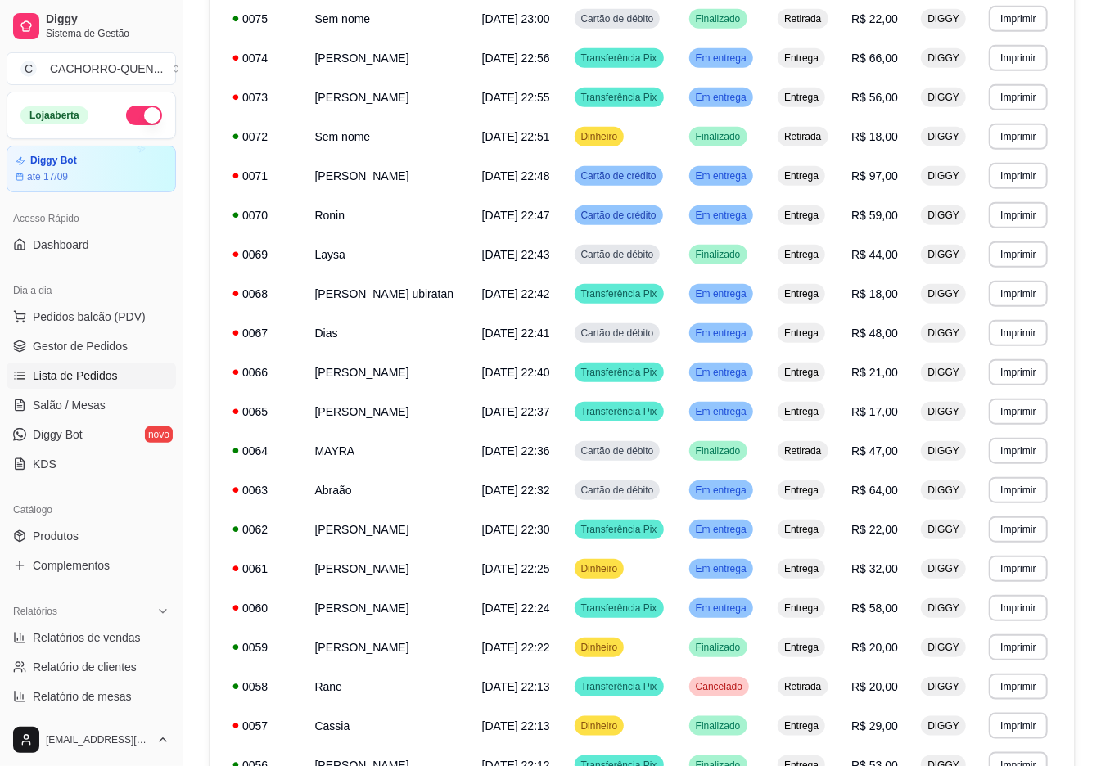
scroll to position [768, 0]
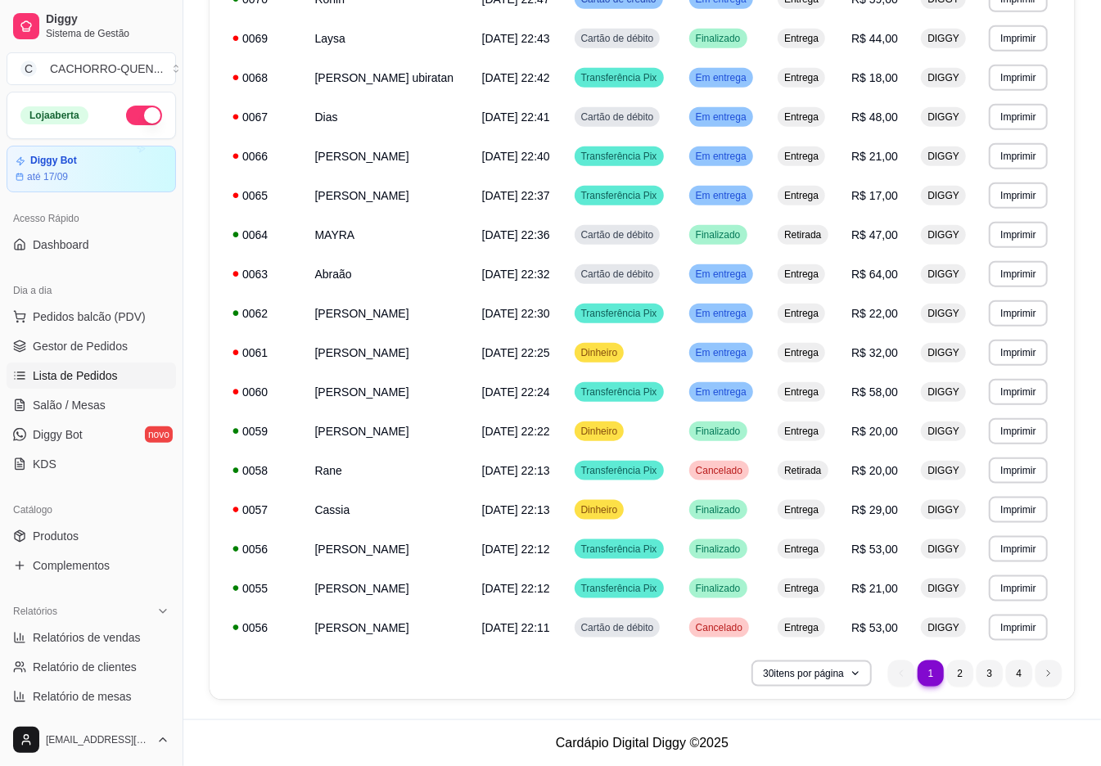
click at [960, 673] on li "2" at bounding box center [960, 674] width 26 height 26
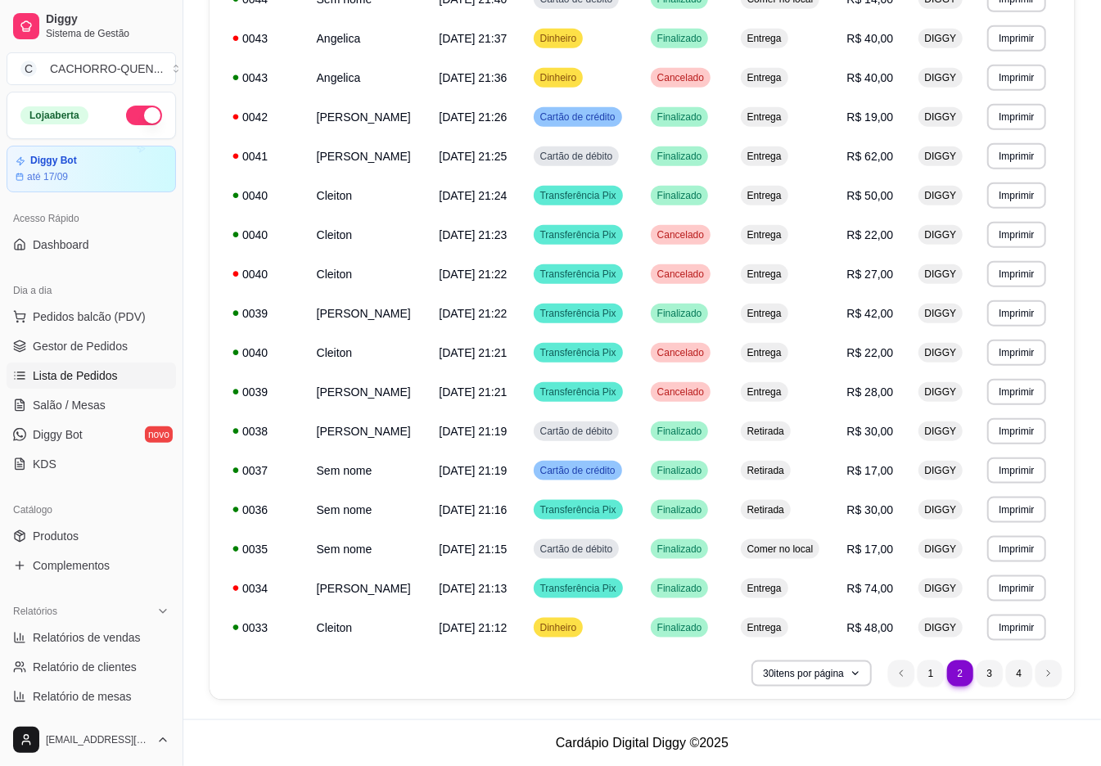
click at [990, 673] on li "3" at bounding box center [990, 674] width 26 height 26
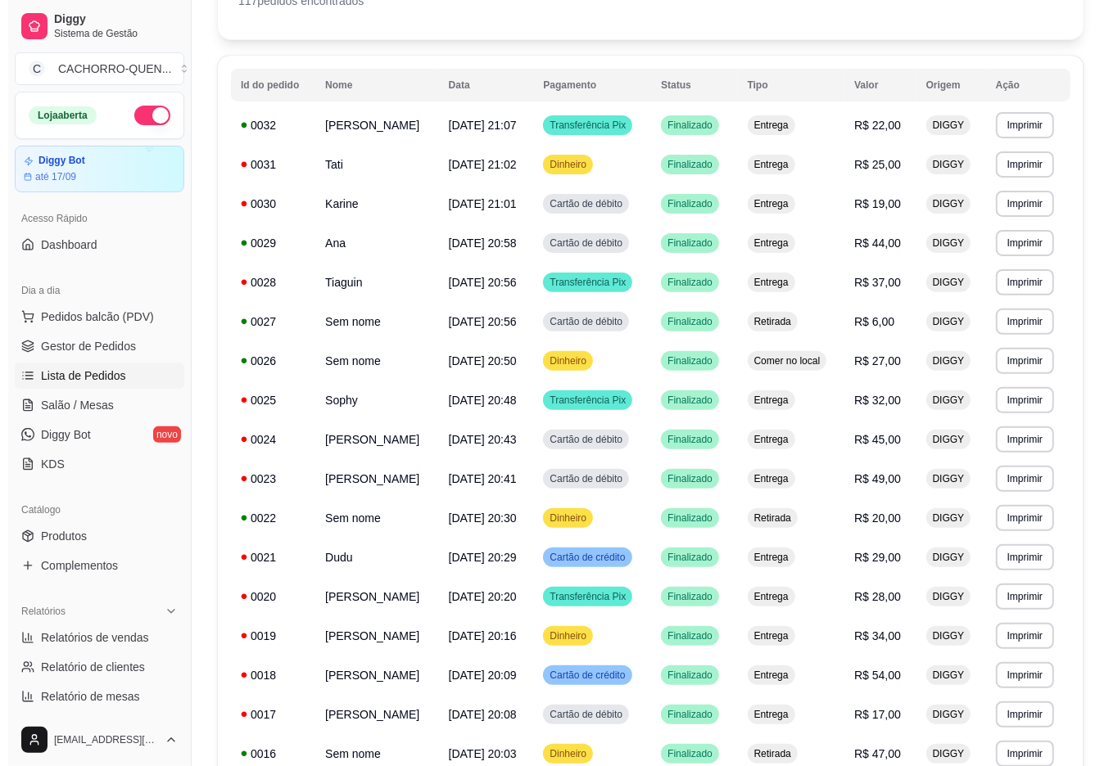
scroll to position [126, 0]
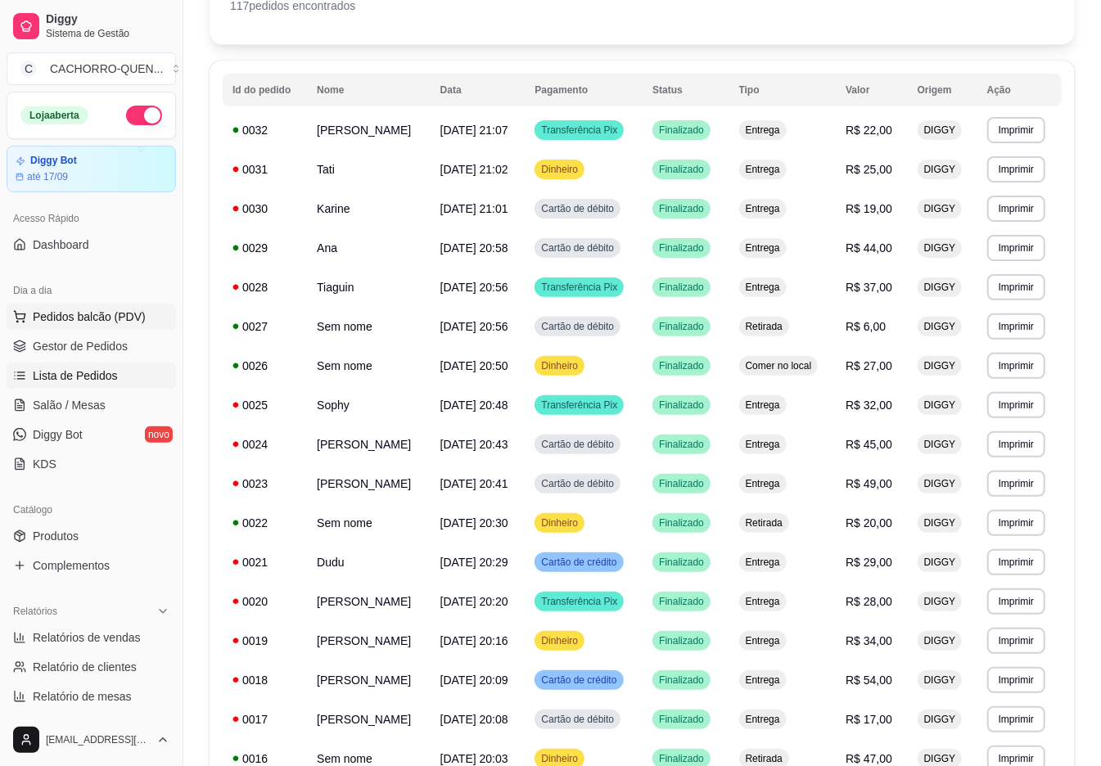
click at [36, 328] on button "Pedidos balcão (PDV)" at bounding box center [91, 317] width 169 height 26
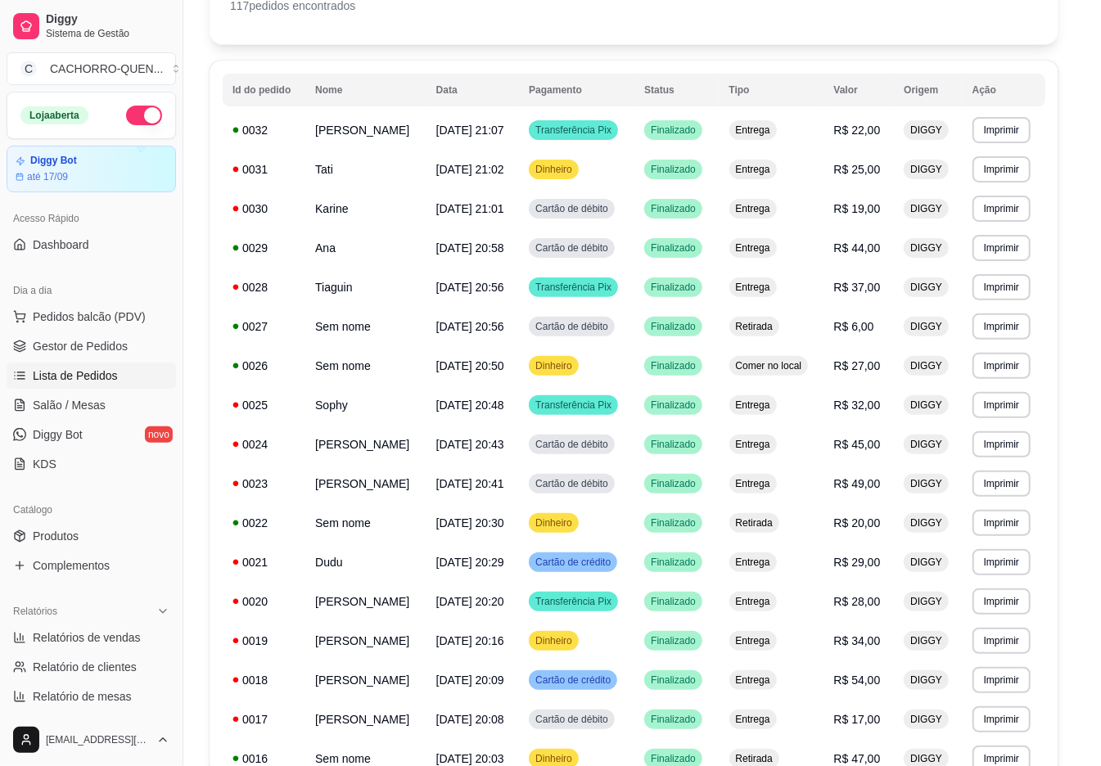
click at [93, 341] on img at bounding box center [113, 312] width 151 height 103
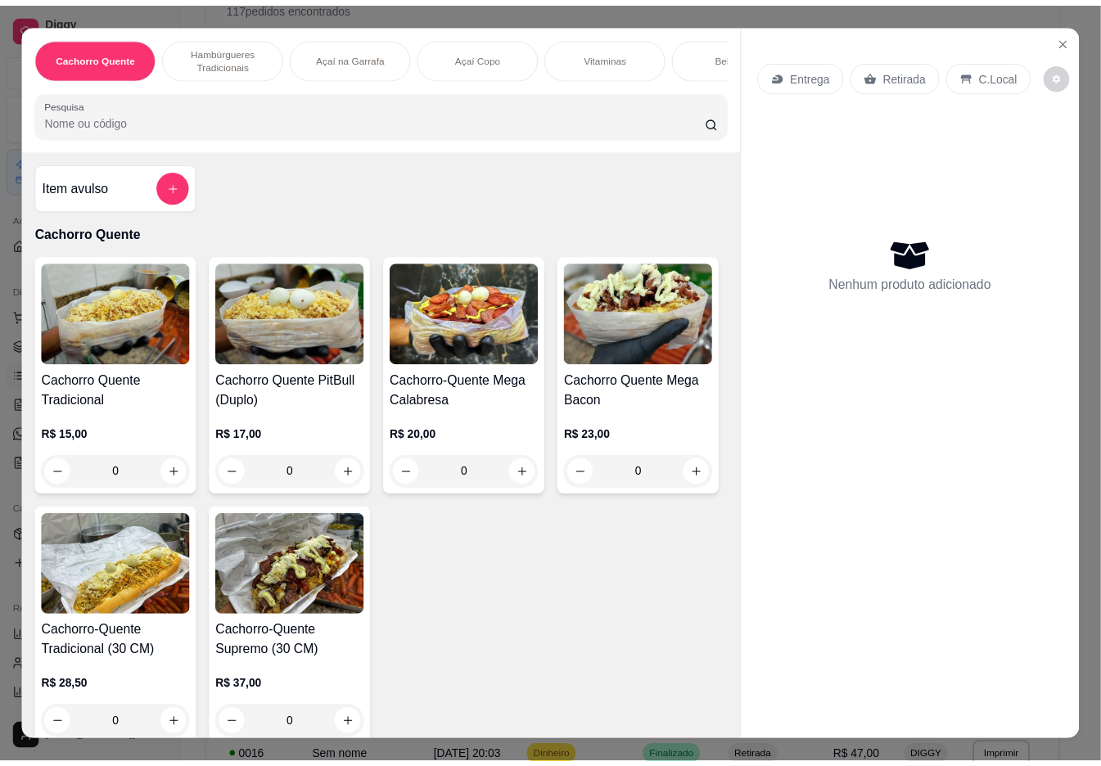
scroll to position [0, 3]
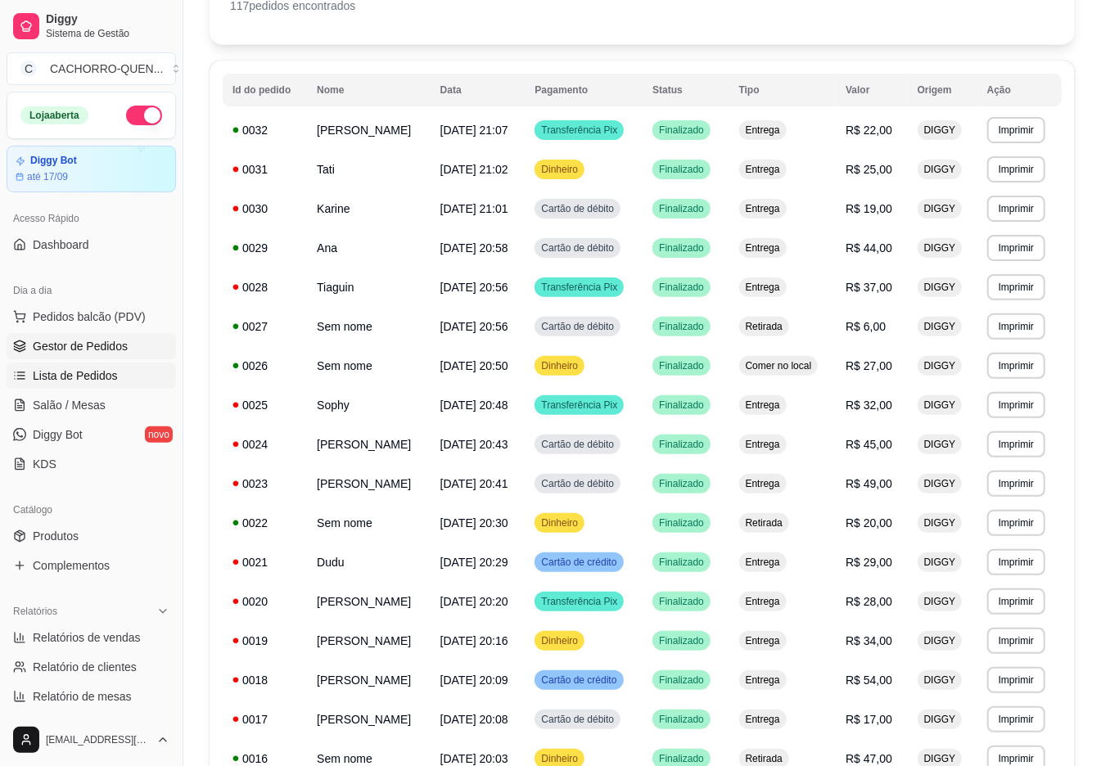
click at [95, 350] on span "Gestor de Pedidos" at bounding box center [80, 346] width 95 height 16
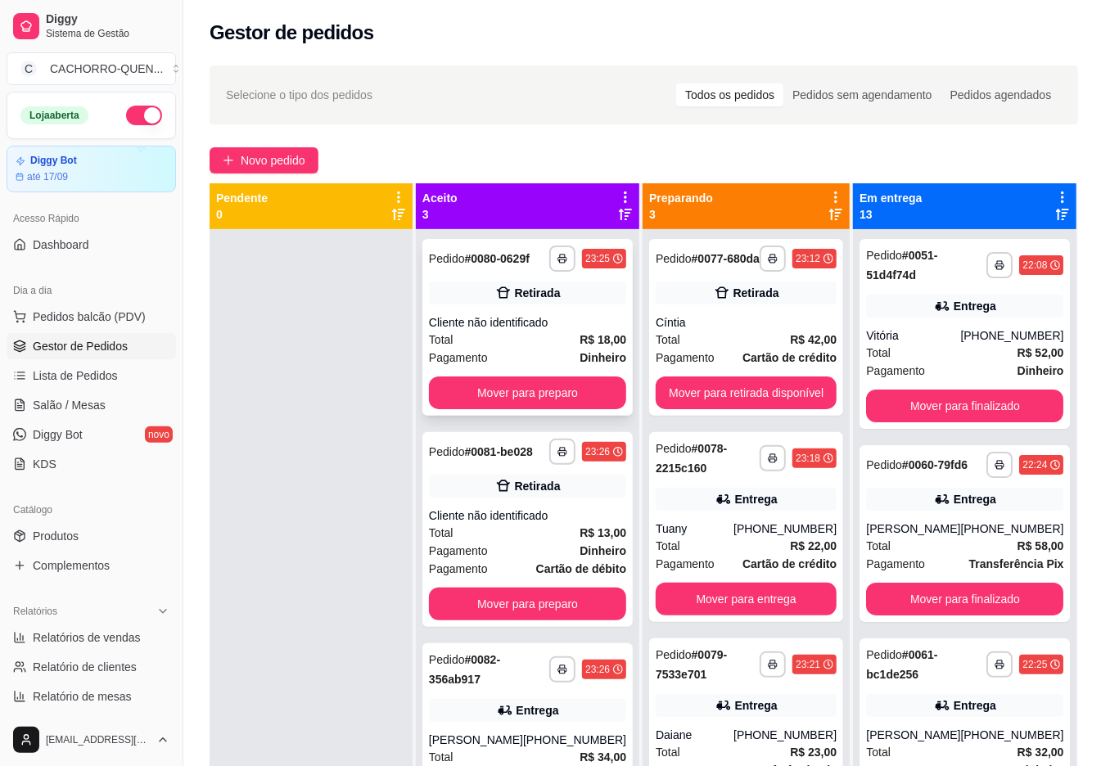
click at [477, 348] on div "Total R$ 18,00" at bounding box center [527, 340] width 197 height 18
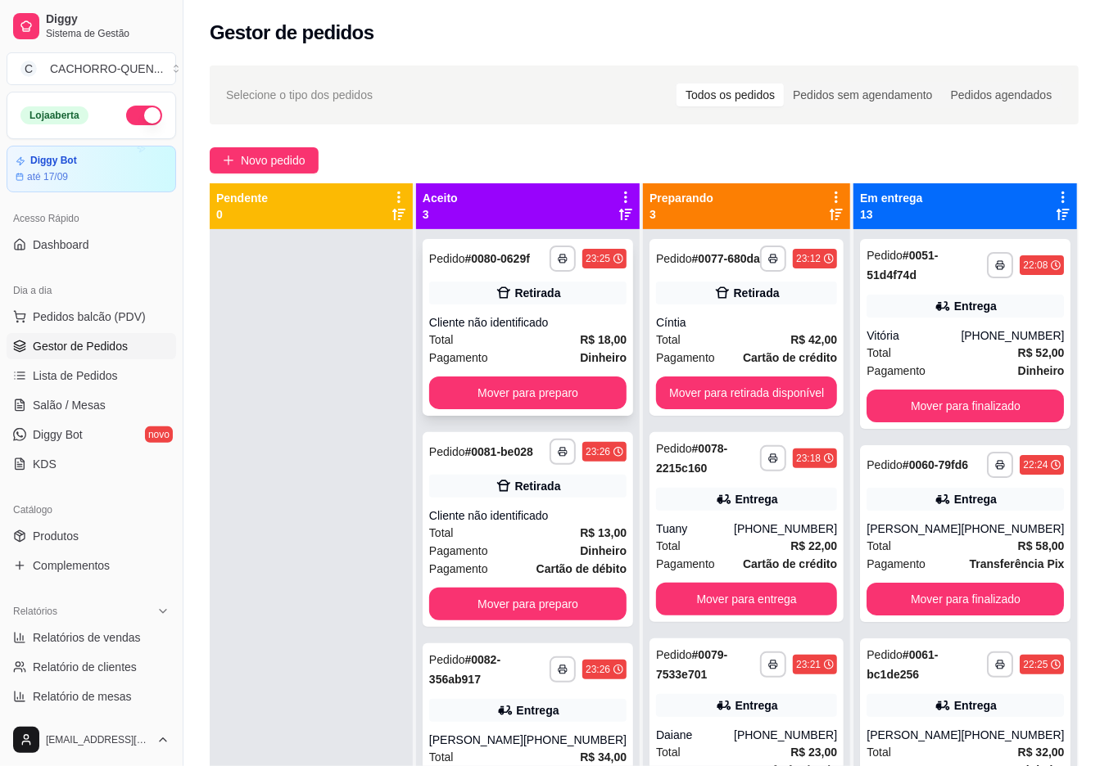
click at [724, 681] on button "Mover para preparo" at bounding box center [712, 675] width 127 height 33
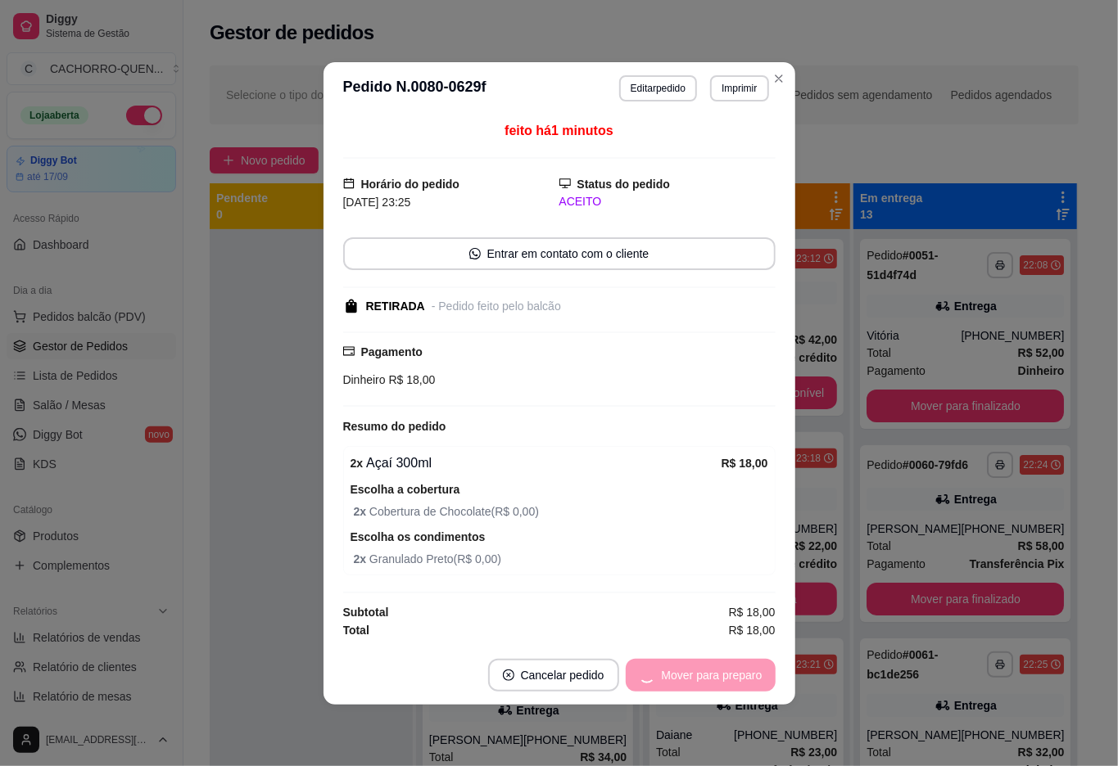
click at [707, 682] on div "Mover para preparo" at bounding box center [701, 675] width 150 height 33
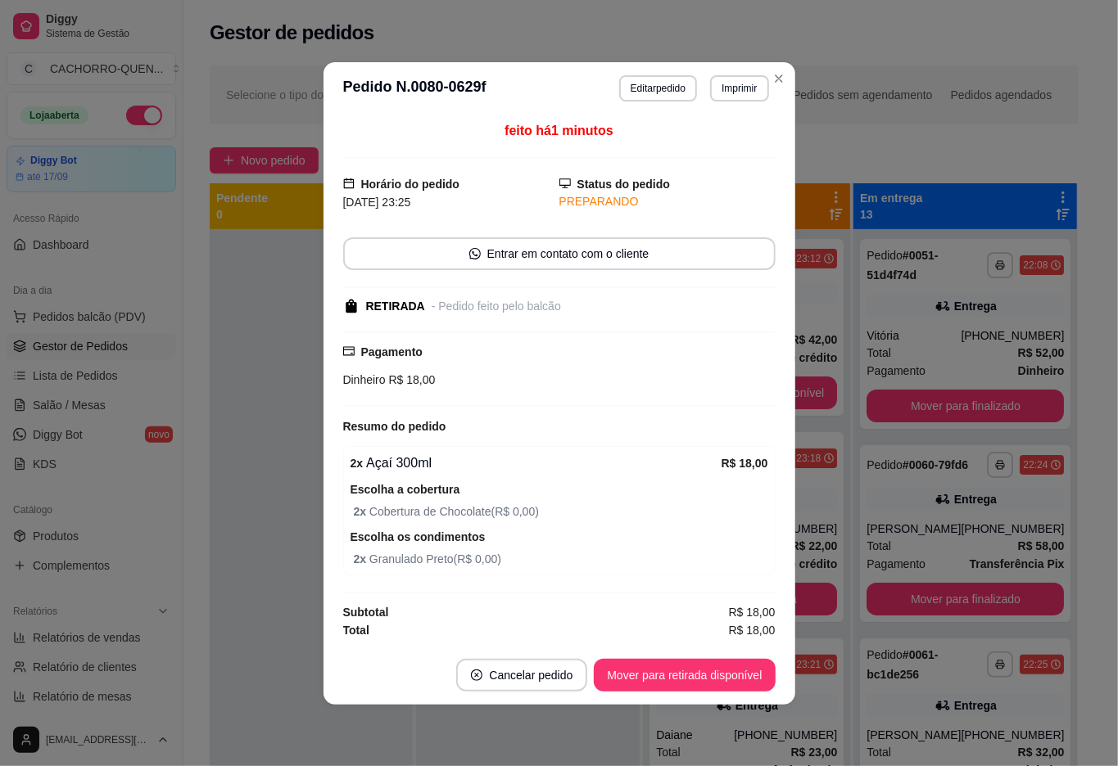
click at [709, 679] on button "Mover para retirada disponível" at bounding box center [684, 675] width 181 height 33
click at [706, 682] on button "Mover para finalizado" at bounding box center [708, 675] width 136 height 33
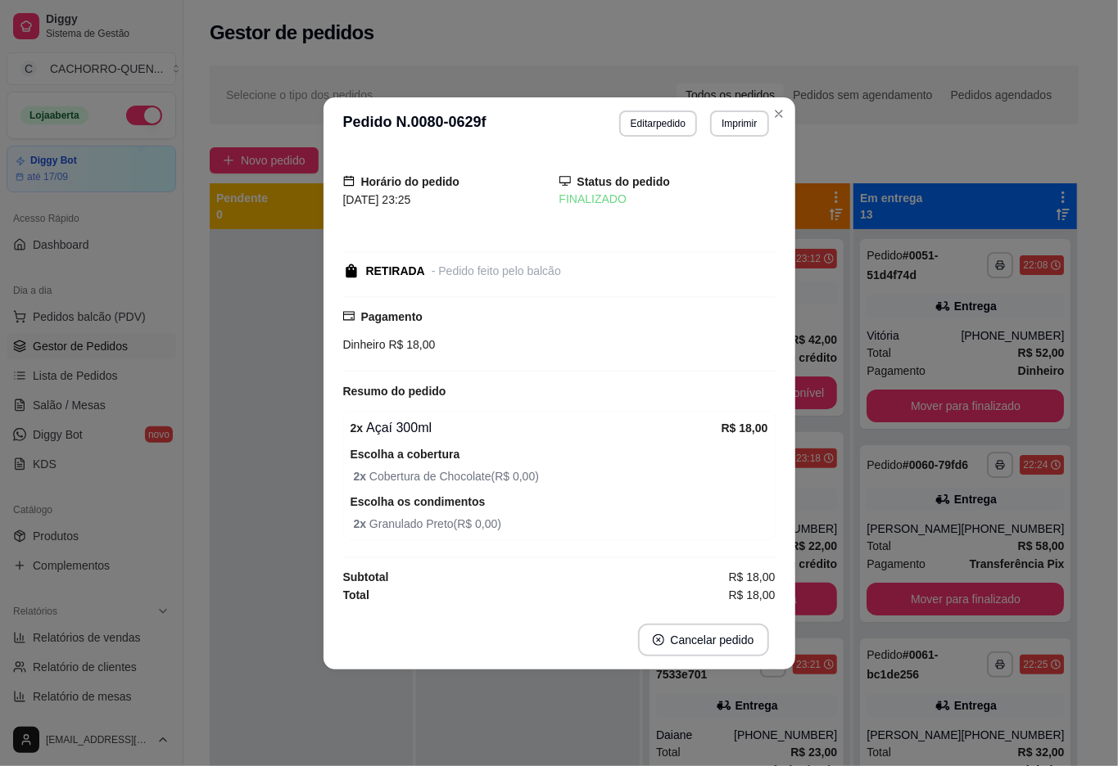
click at [558, 750] on div "**********" at bounding box center [528, 612] width 224 height 766
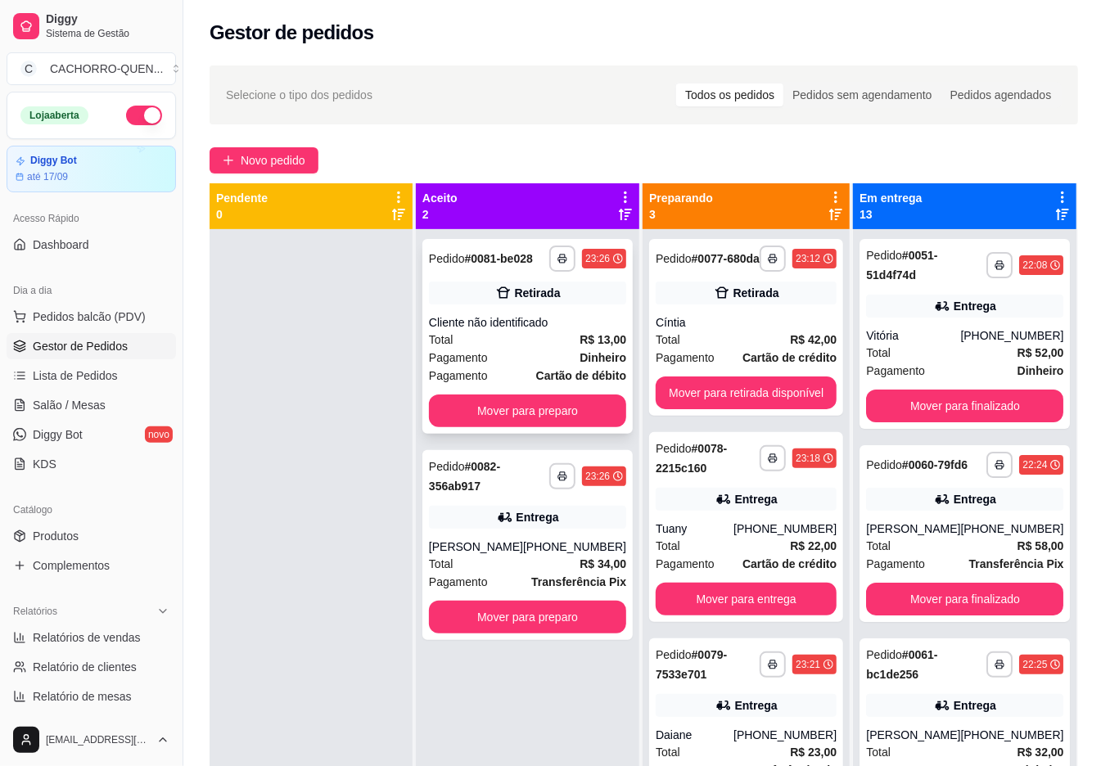
click at [502, 349] on div "Total R$ 13,00" at bounding box center [527, 340] width 197 height 18
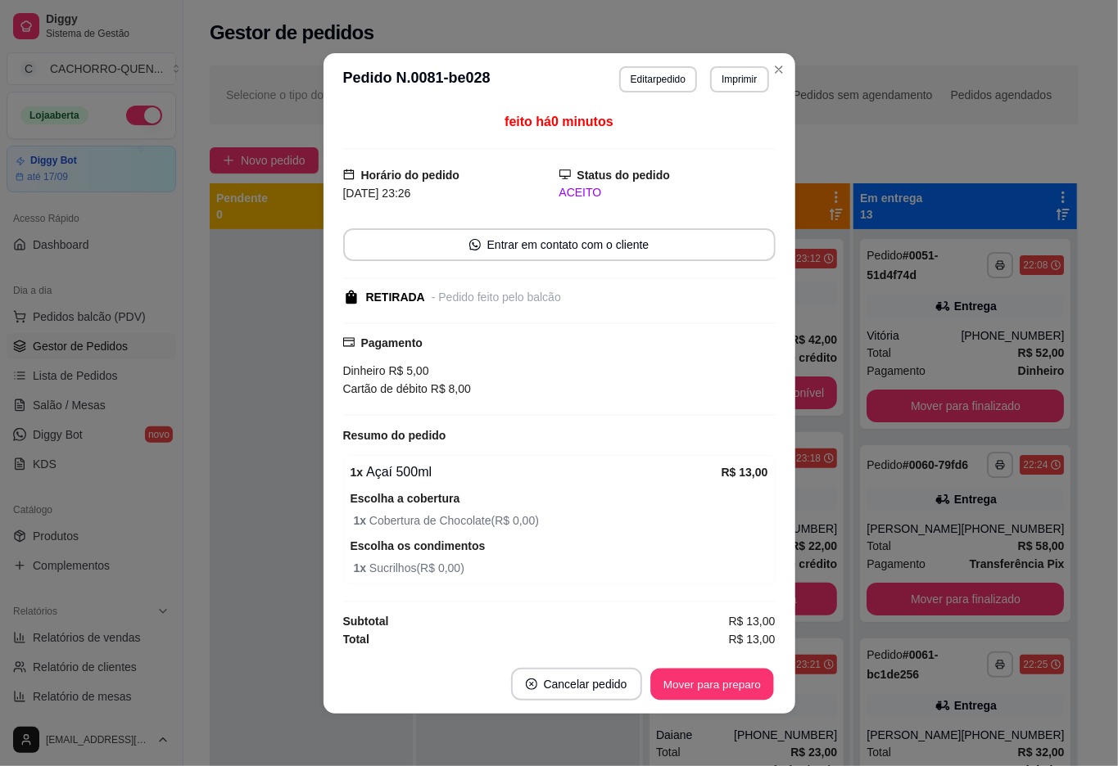
click at [672, 686] on button "Mover para preparo" at bounding box center [711, 684] width 123 height 32
click at [649, 685] on button "Mover para retirada disponível" at bounding box center [684, 684] width 181 height 33
click at [688, 692] on button "Mover para finalizado" at bounding box center [708, 684] width 136 height 33
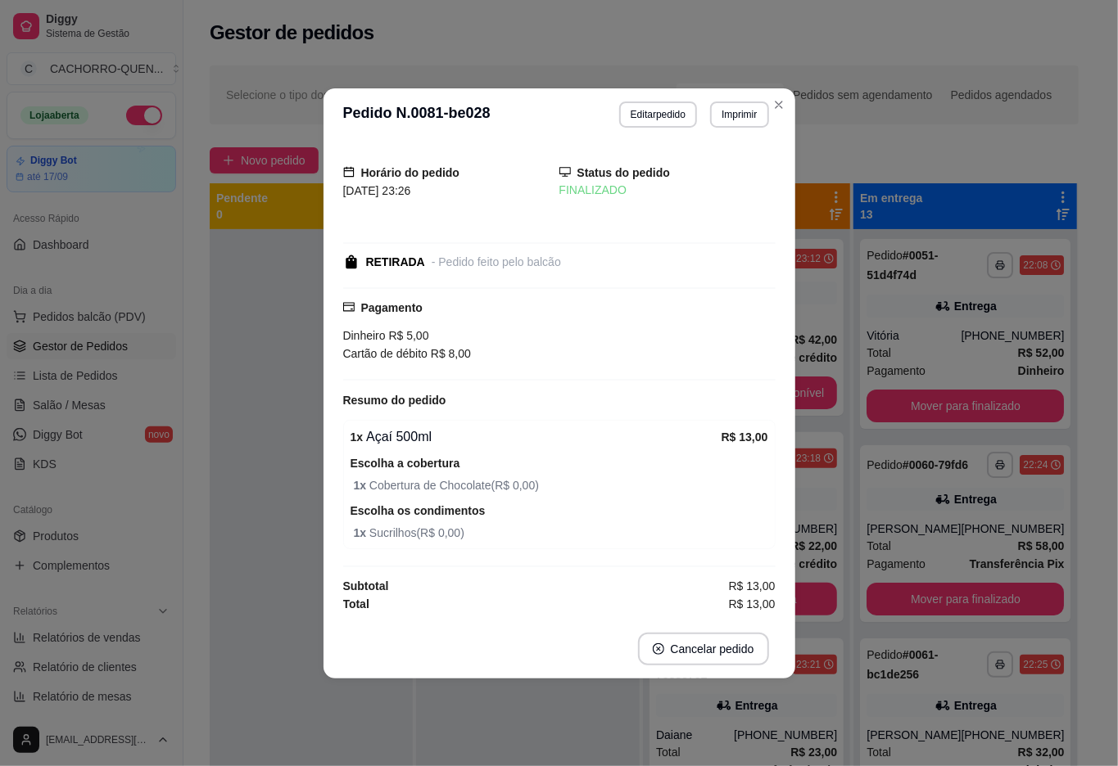
click at [572, 721] on div "**********" at bounding box center [528, 612] width 224 height 766
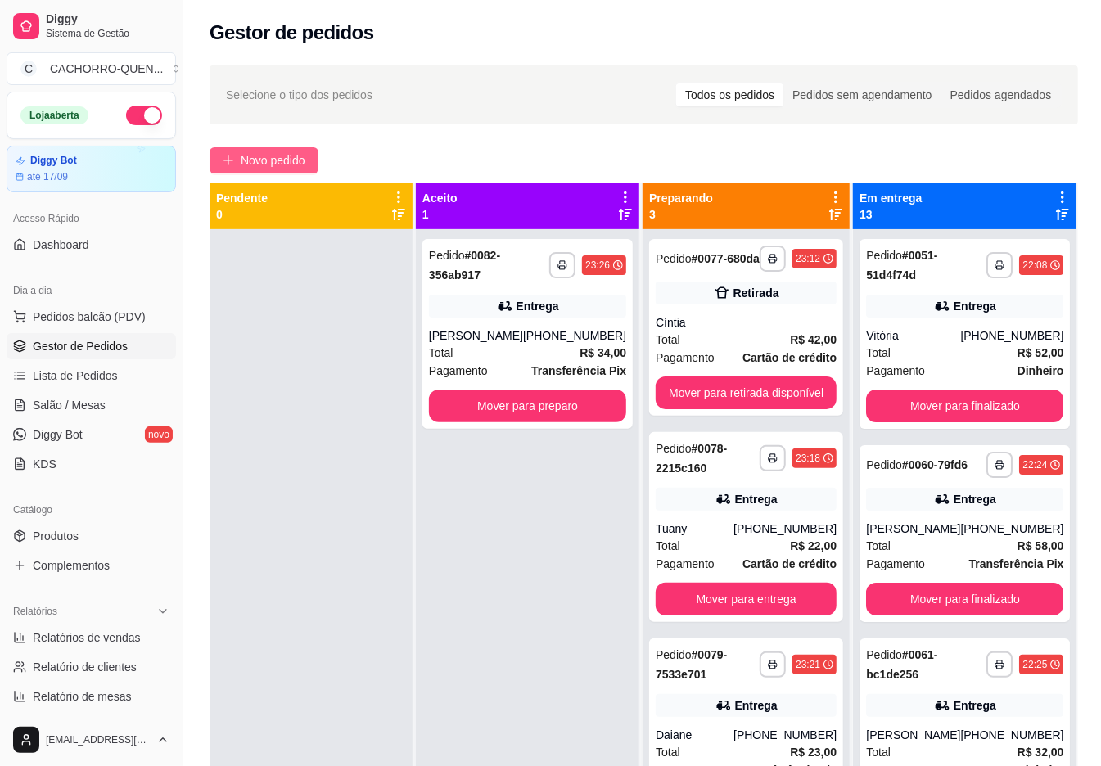
click at [287, 159] on span "Novo pedido" at bounding box center [273, 160] width 65 height 18
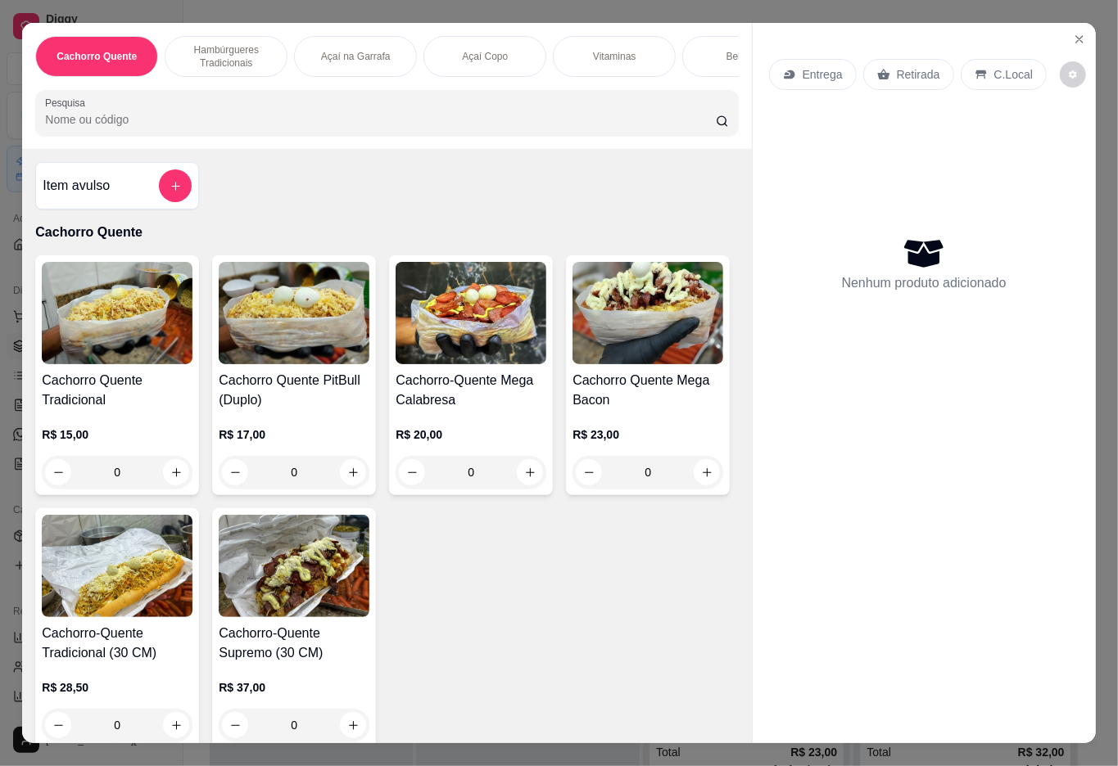
click at [691, 52] on div "Bebidas" at bounding box center [743, 56] width 123 height 41
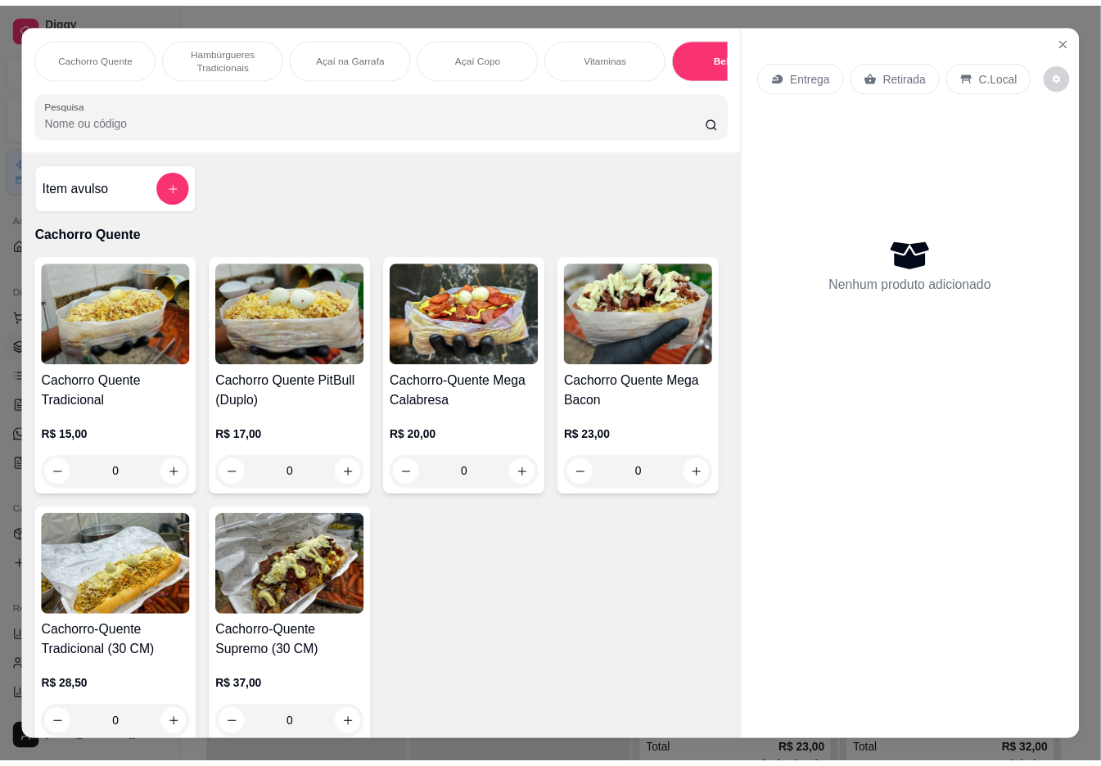
scroll to position [37, 0]
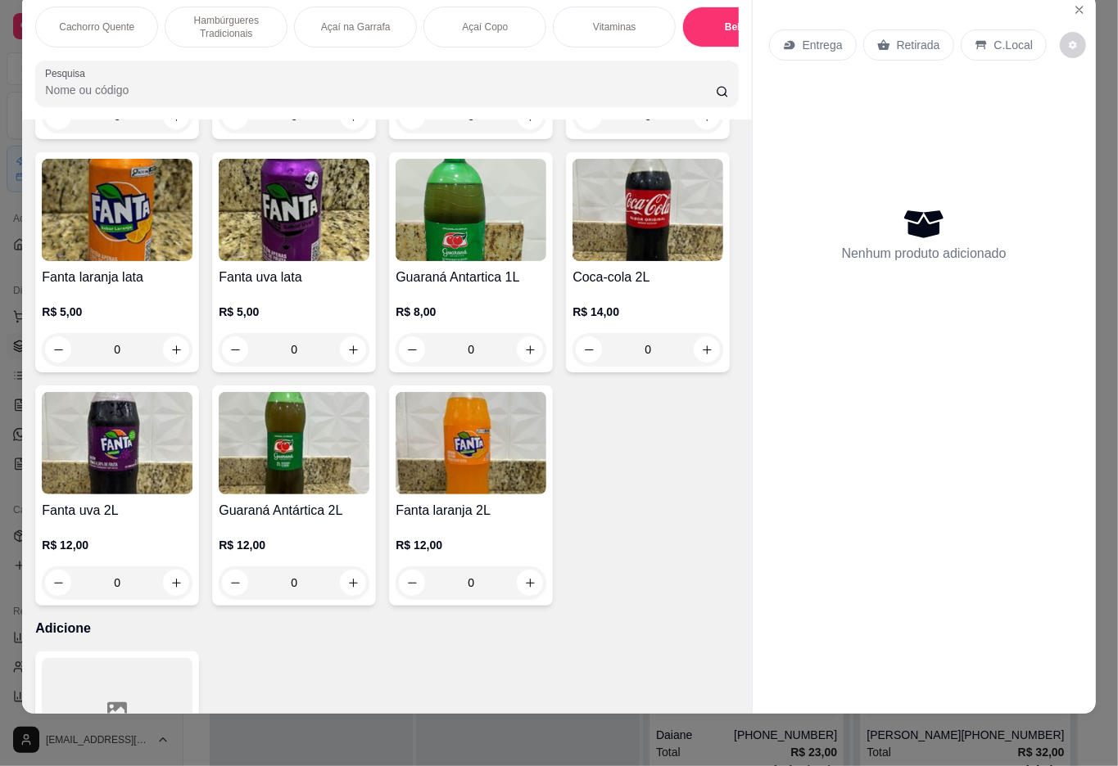
type input "1"
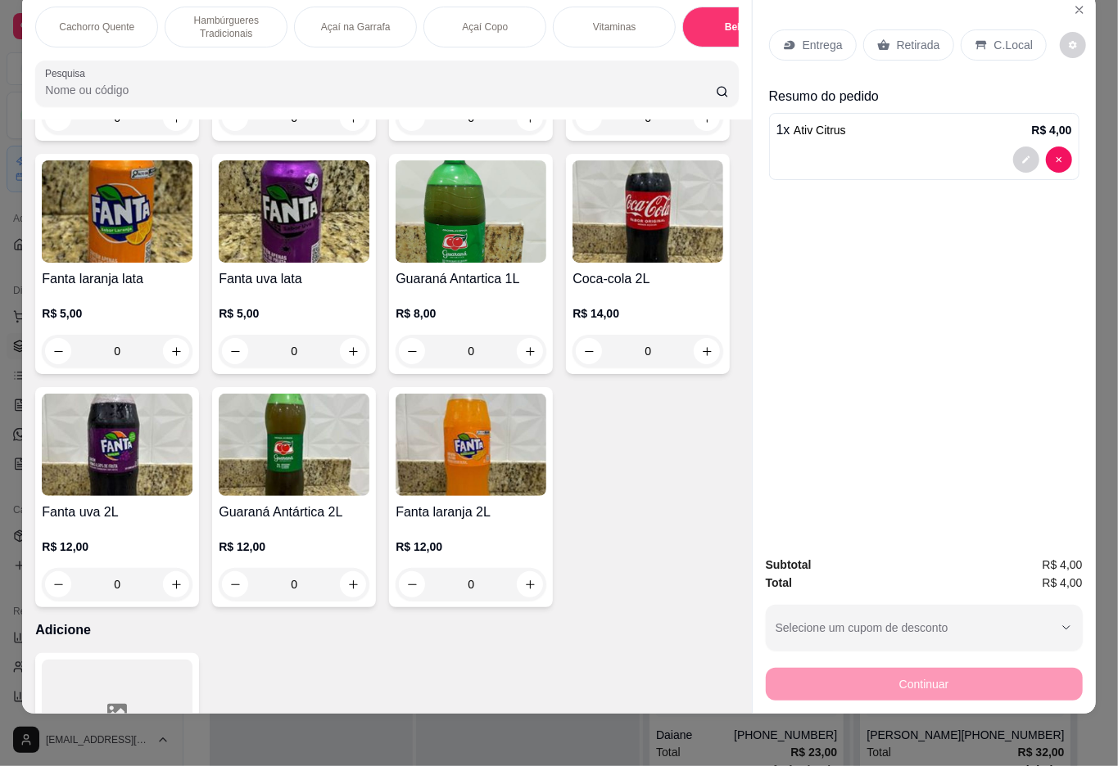
click at [917, 44] on div "Retirada" at bounding box center [908, 44] width 91 height 31
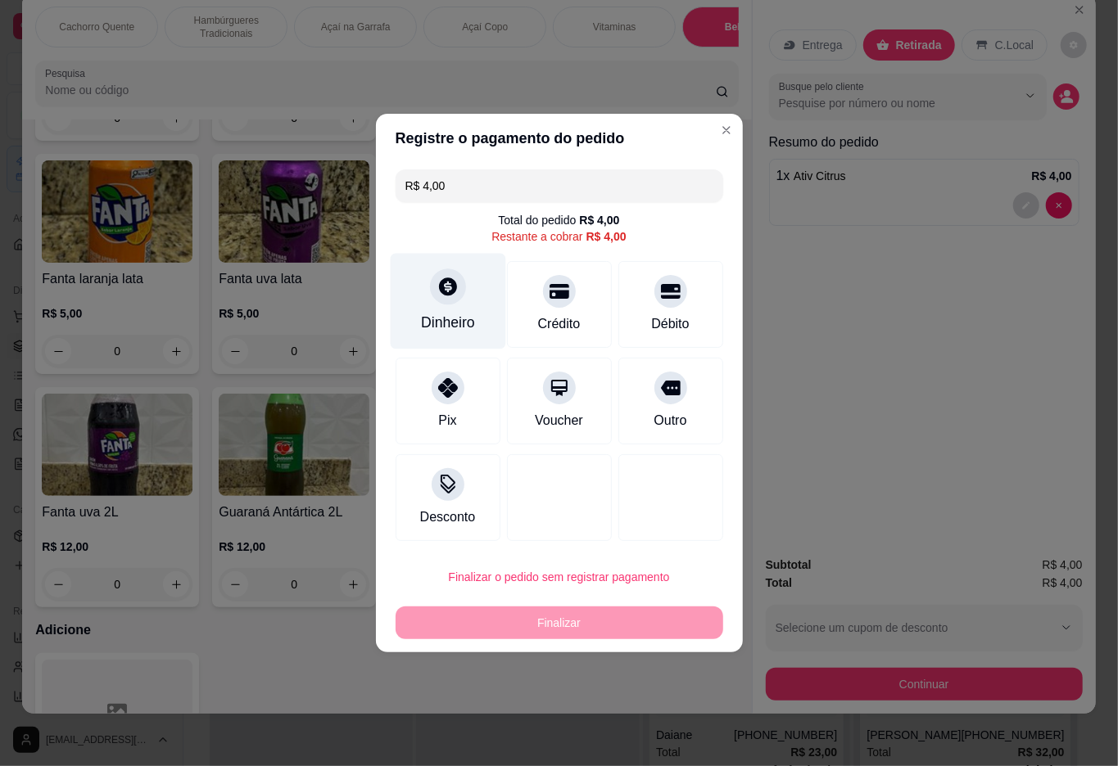
click at [431, 296] on div at bounding box center [448, 287] width 36 height 36
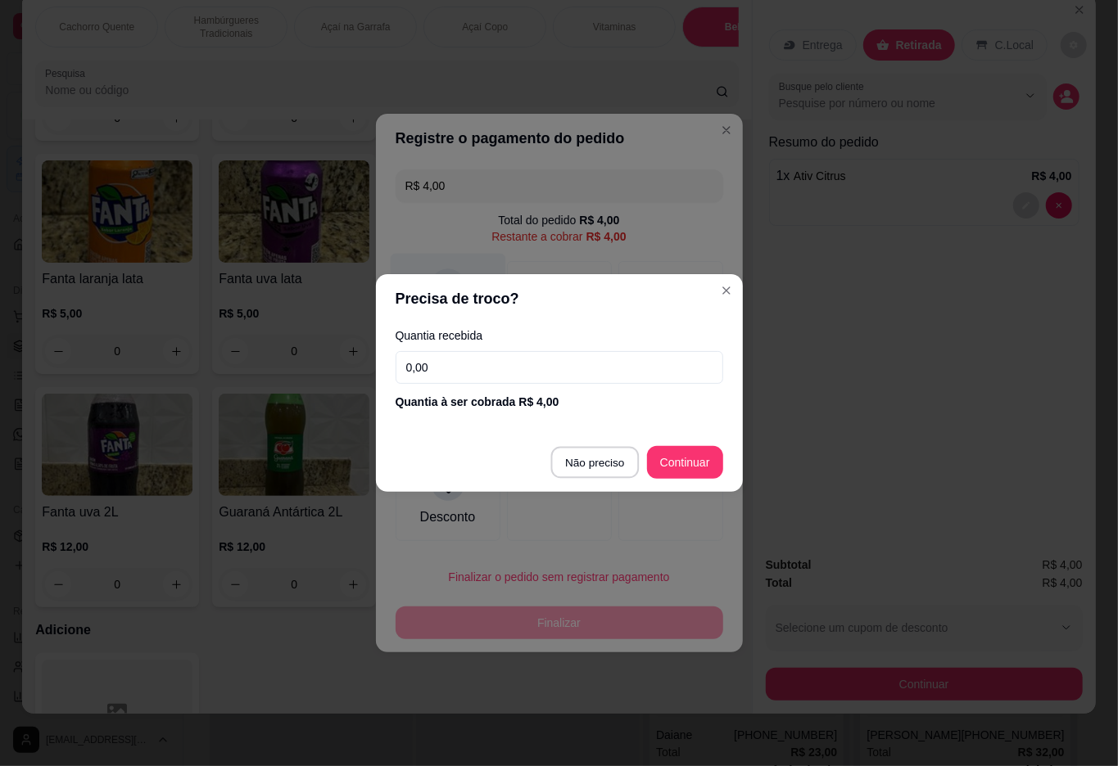
click at [618, 473] on div at bounding box center [670, 497] width 105 height 87
type input "R$ 0,00"
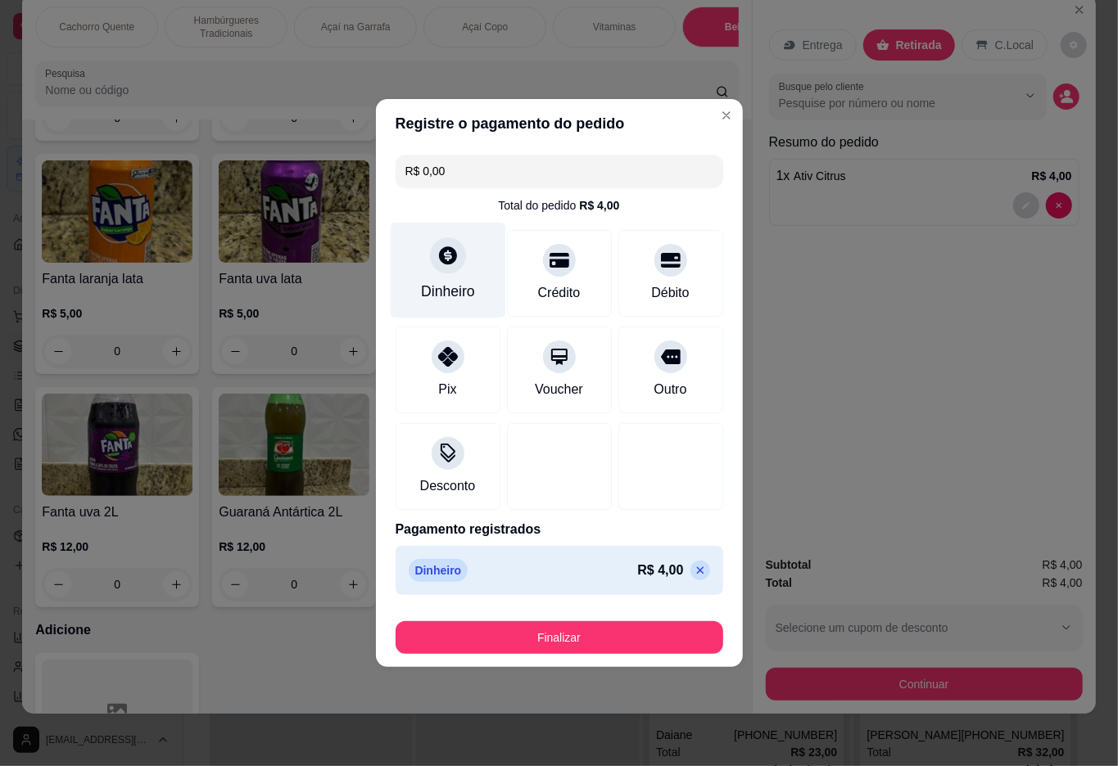
click at [581, 647] on button "Finalizar" at bounding box center [559, 637] width 328 height 33
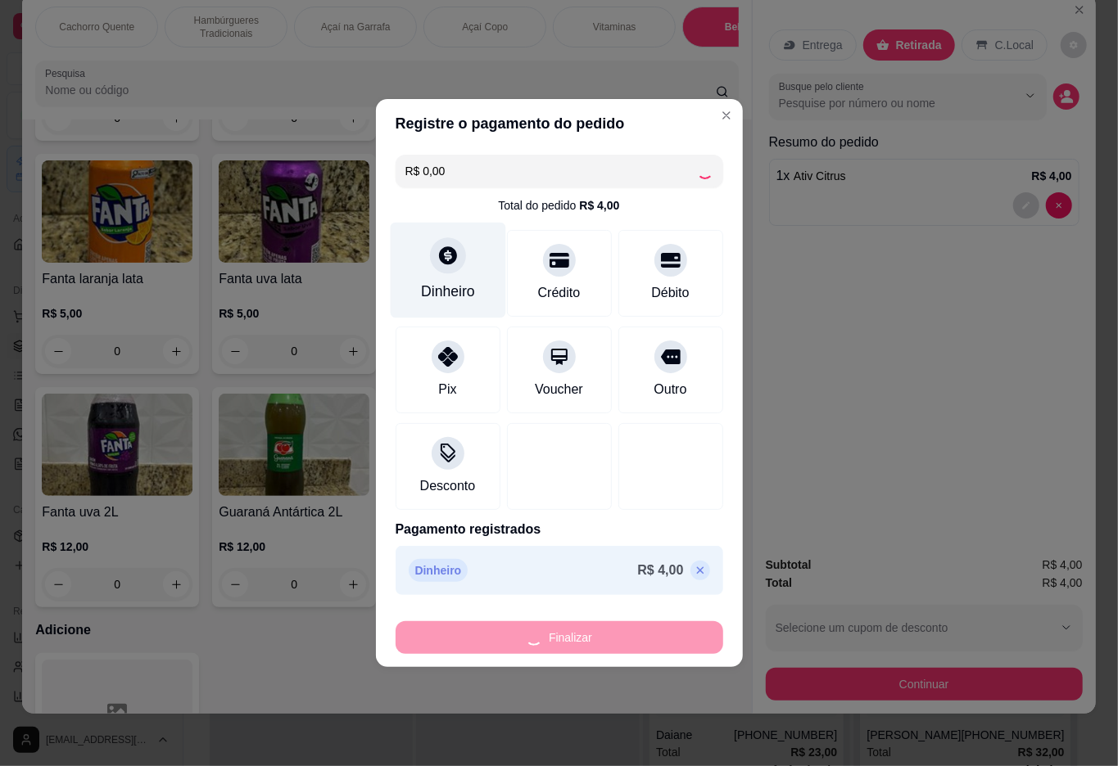
type input "0"
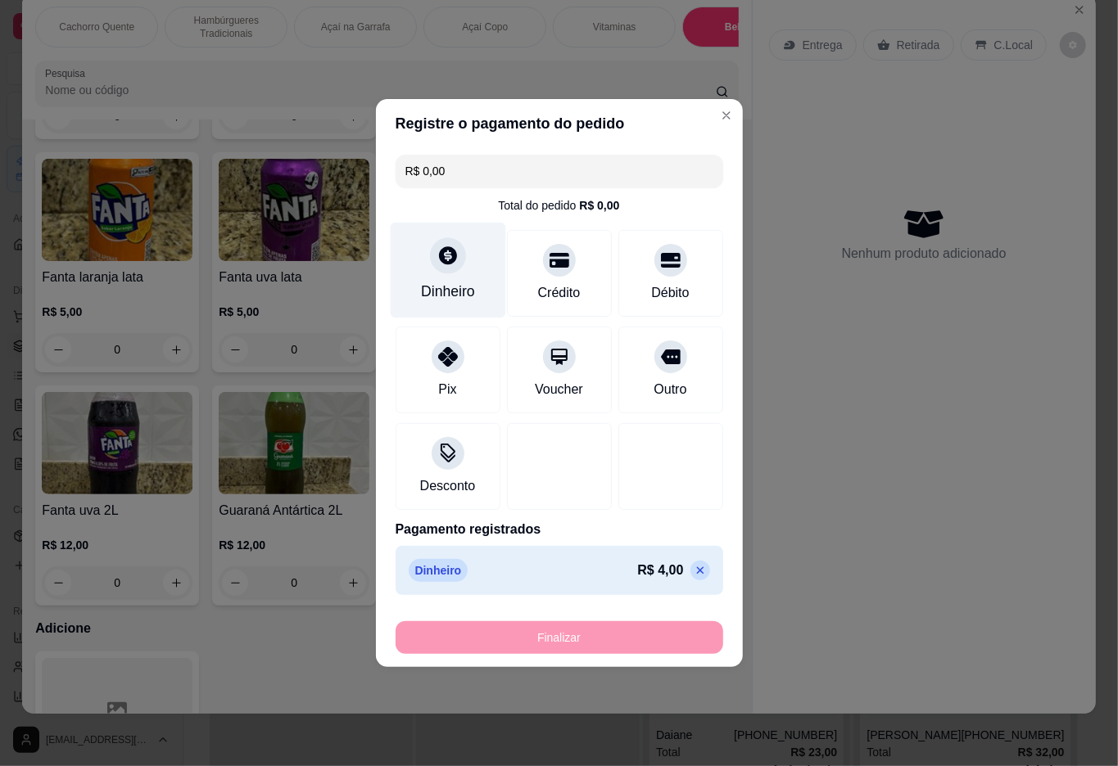
type input "-R$ 4,00"
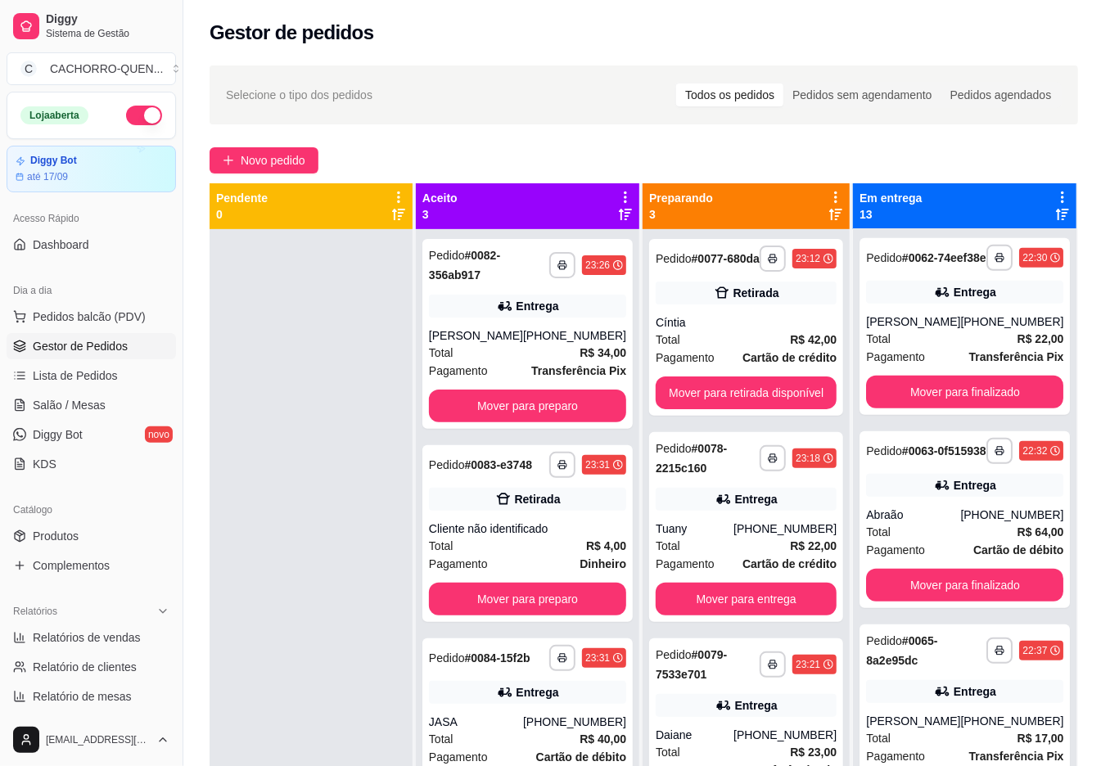
scroll to position [784, 0]
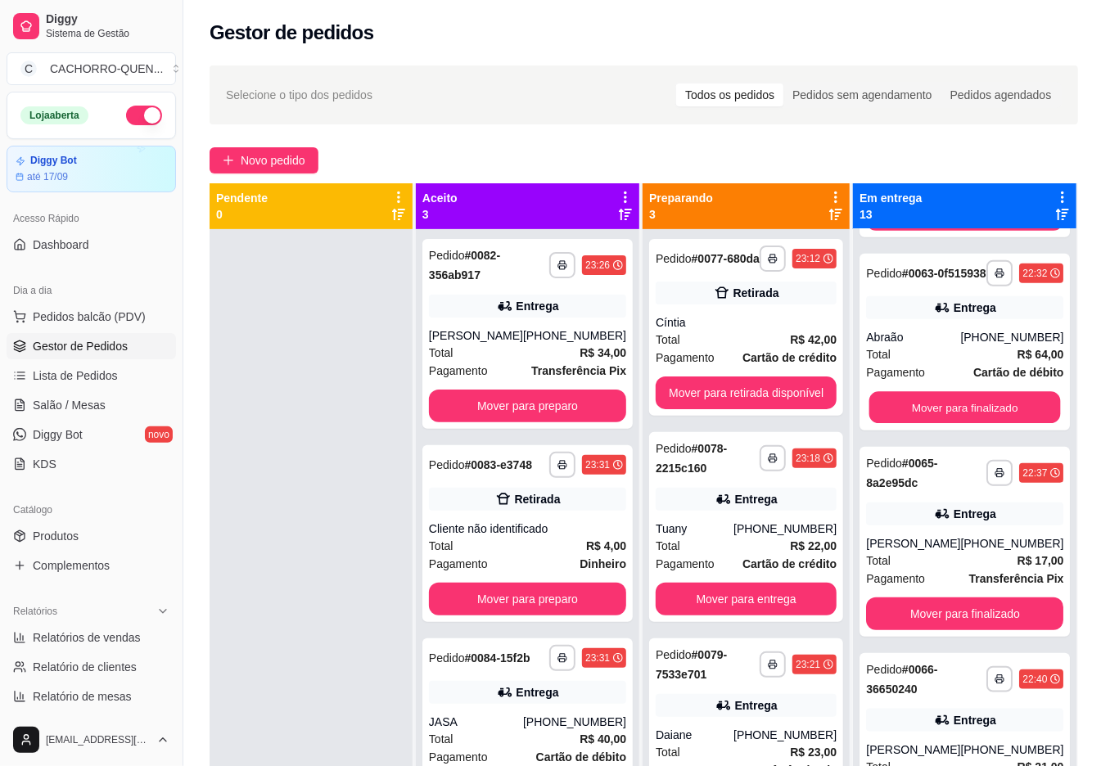
click at [958, 424] on div "Mover para finalizado" at bounding box center [964, 407] width 197 height 33
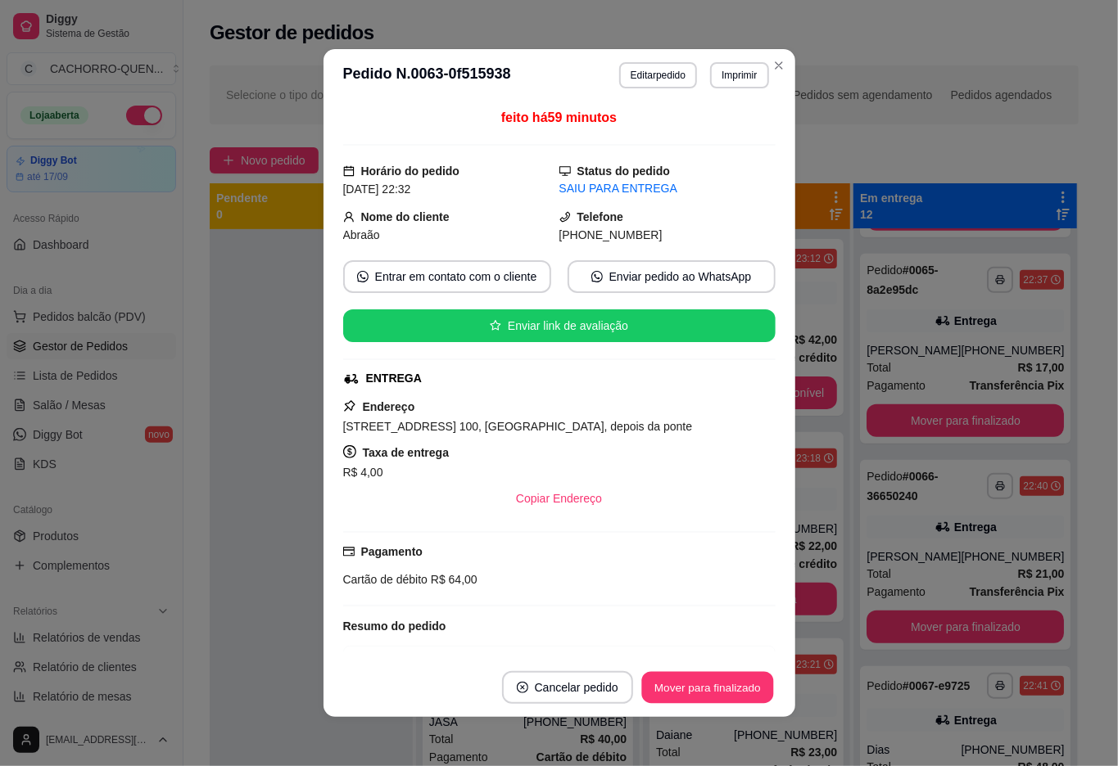
click at [712, 688] on button "Mover para finalizado" at bounding box center [707, 688] width 132 height 32
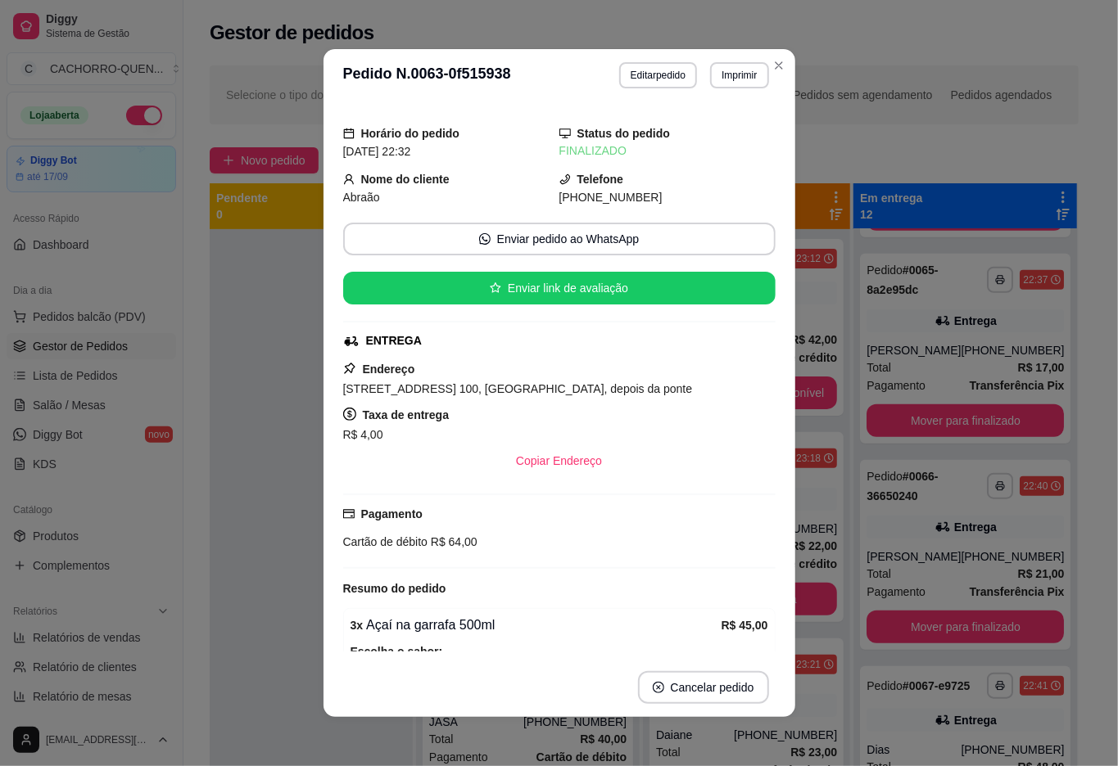
click at [230, 629] on div at bounding box center [311, 612] width 203 height 766
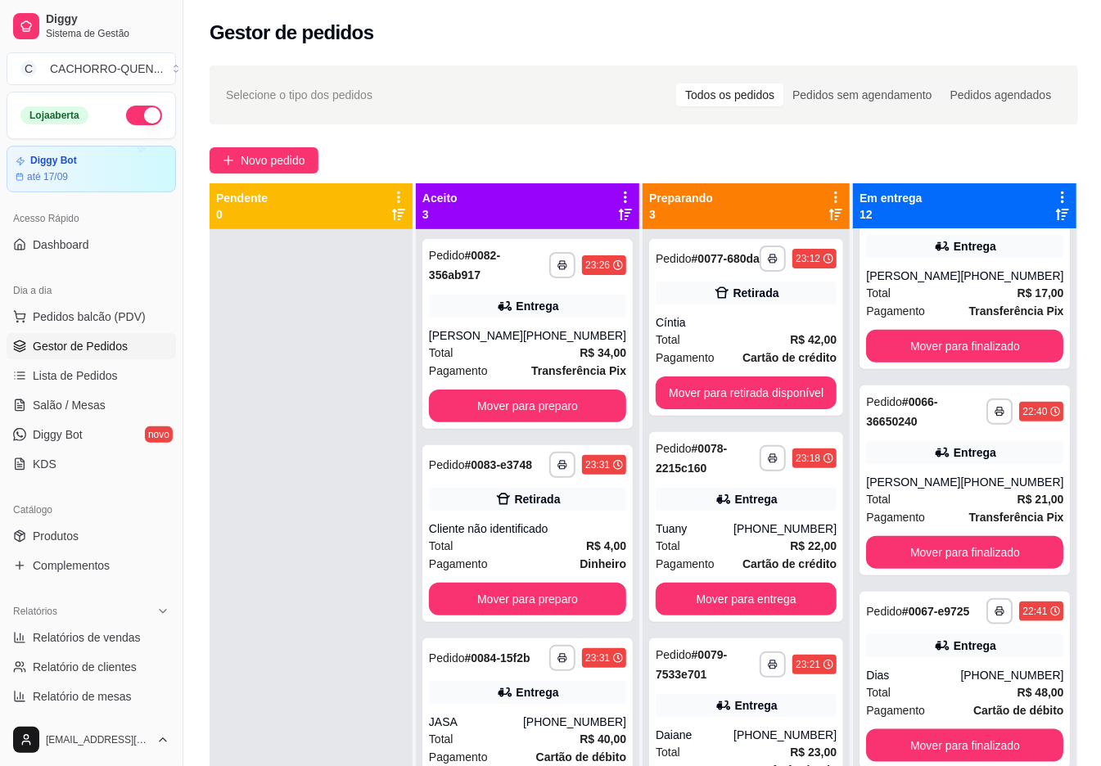
scroll to position [881, 0]
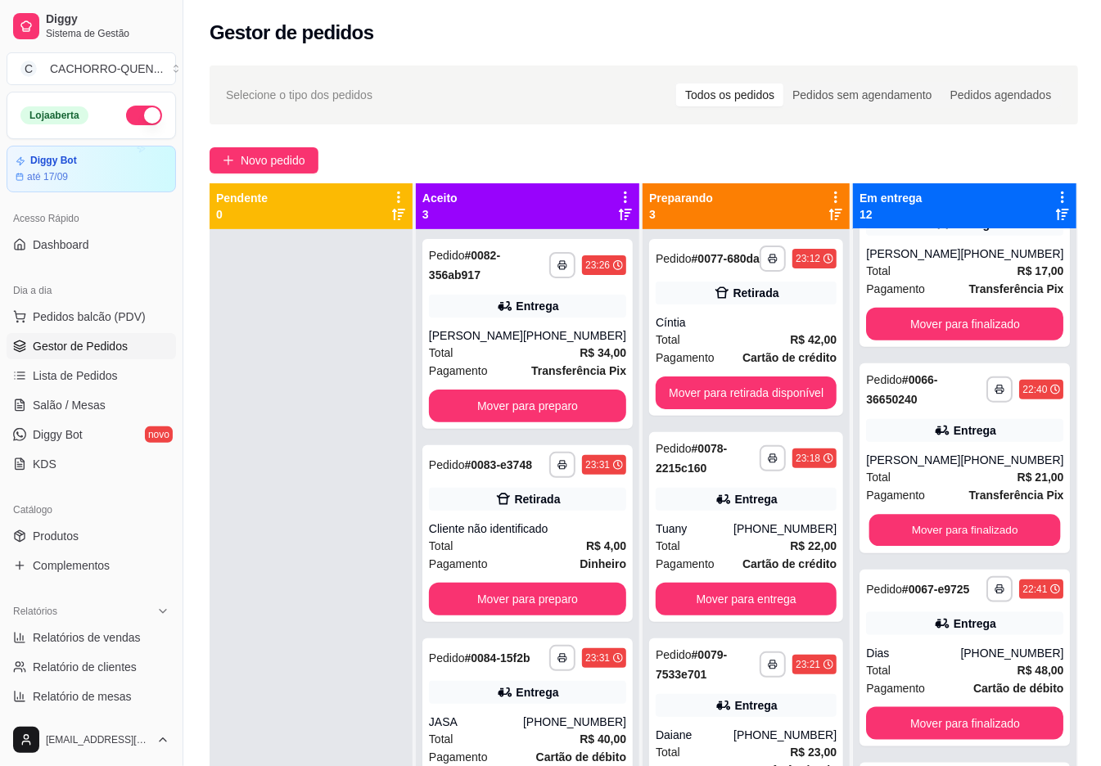
click at [967, 547] on button "Mover para finalizado" at bounding box center [966, 531] width 192 height 32
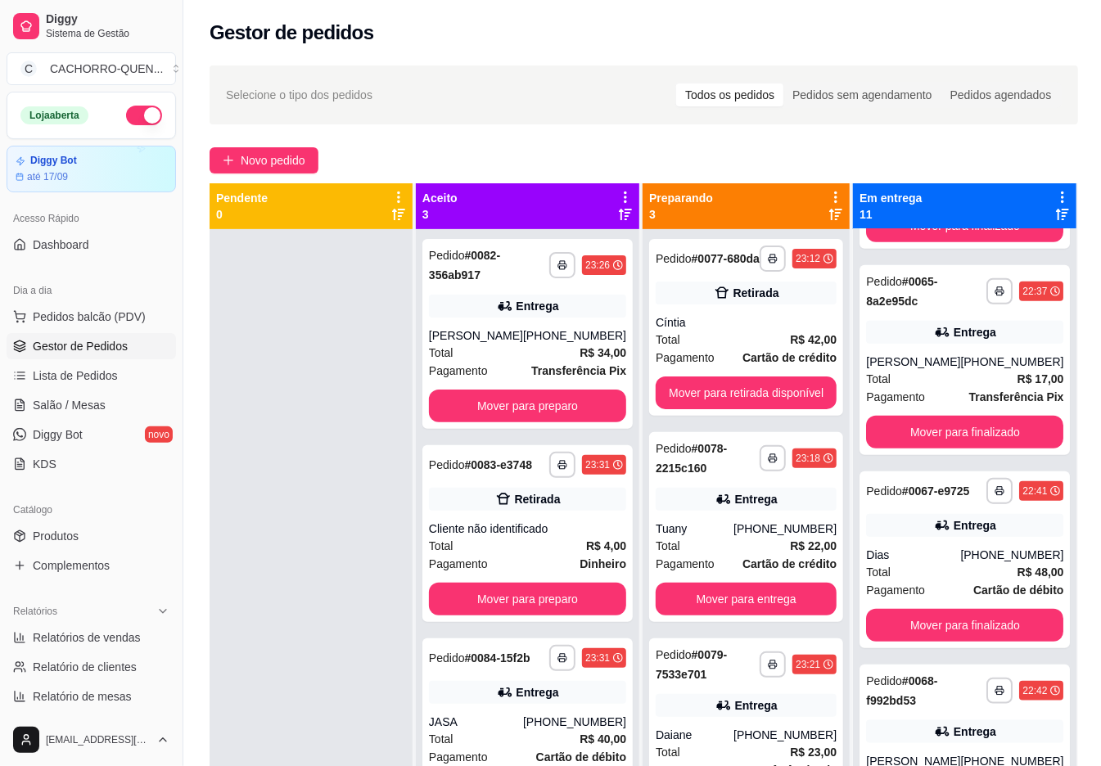
scroll to position [780, 0]
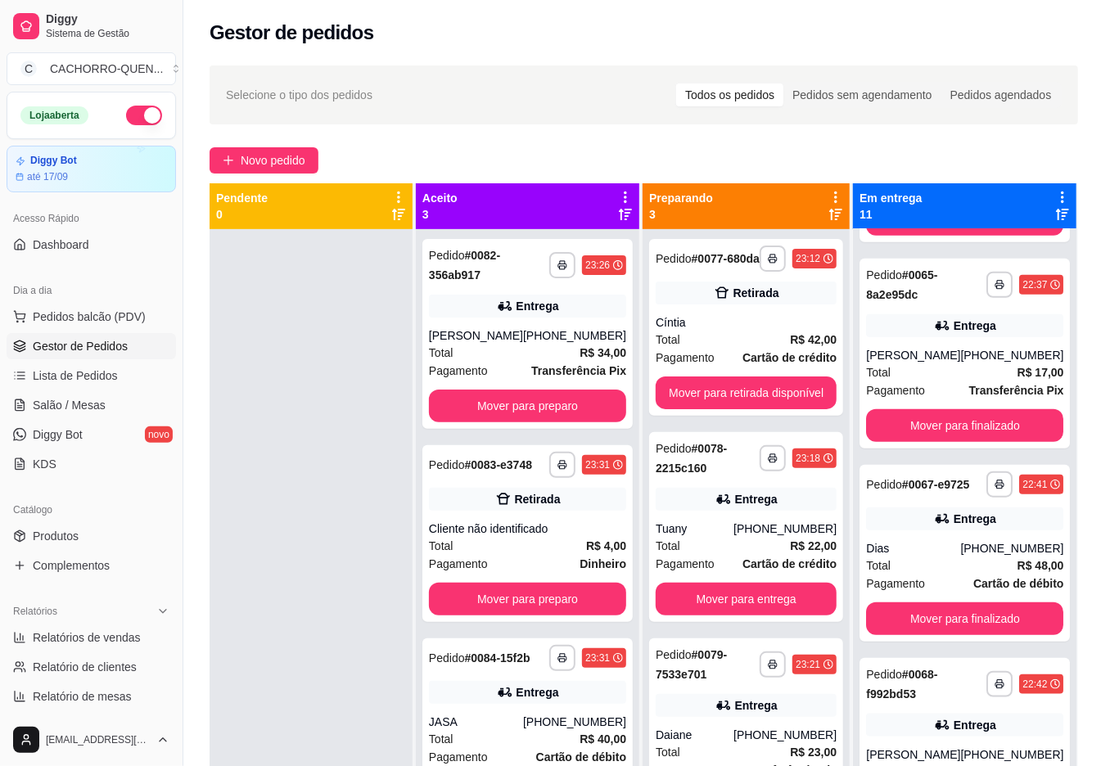
click at [956, 442] on button "Mover para finalizado" at bounding box center [964, 425] width 197 height 33
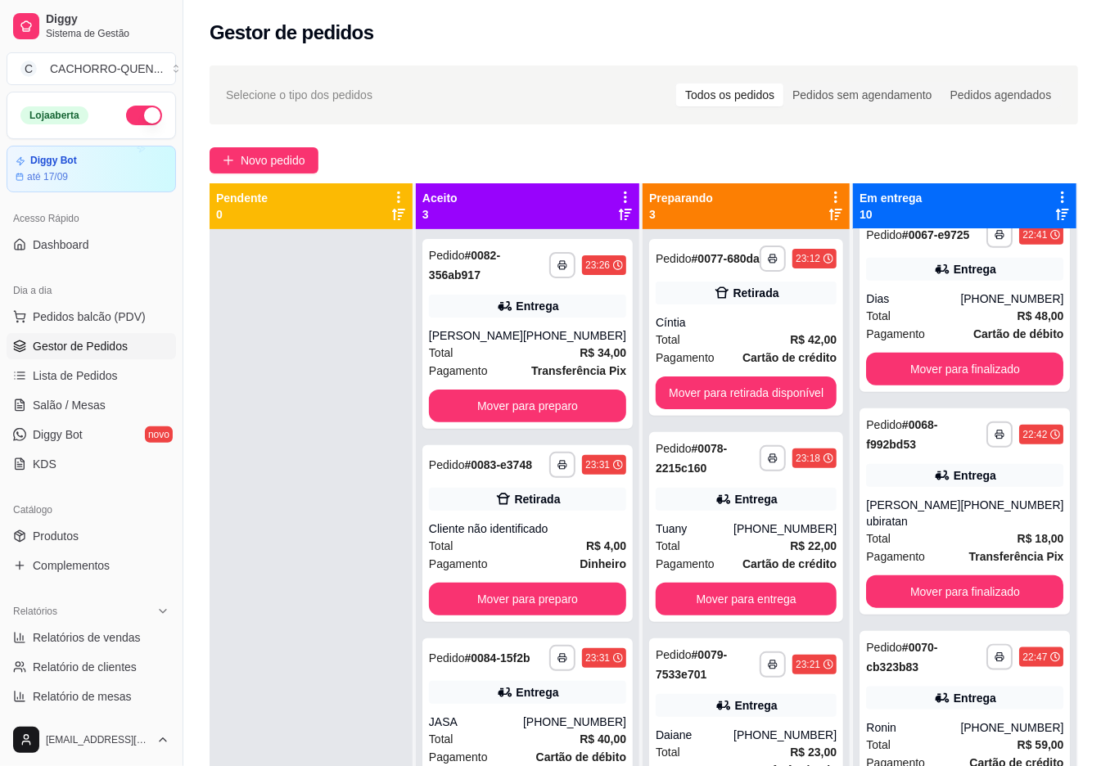
scroll to position [856, 0]
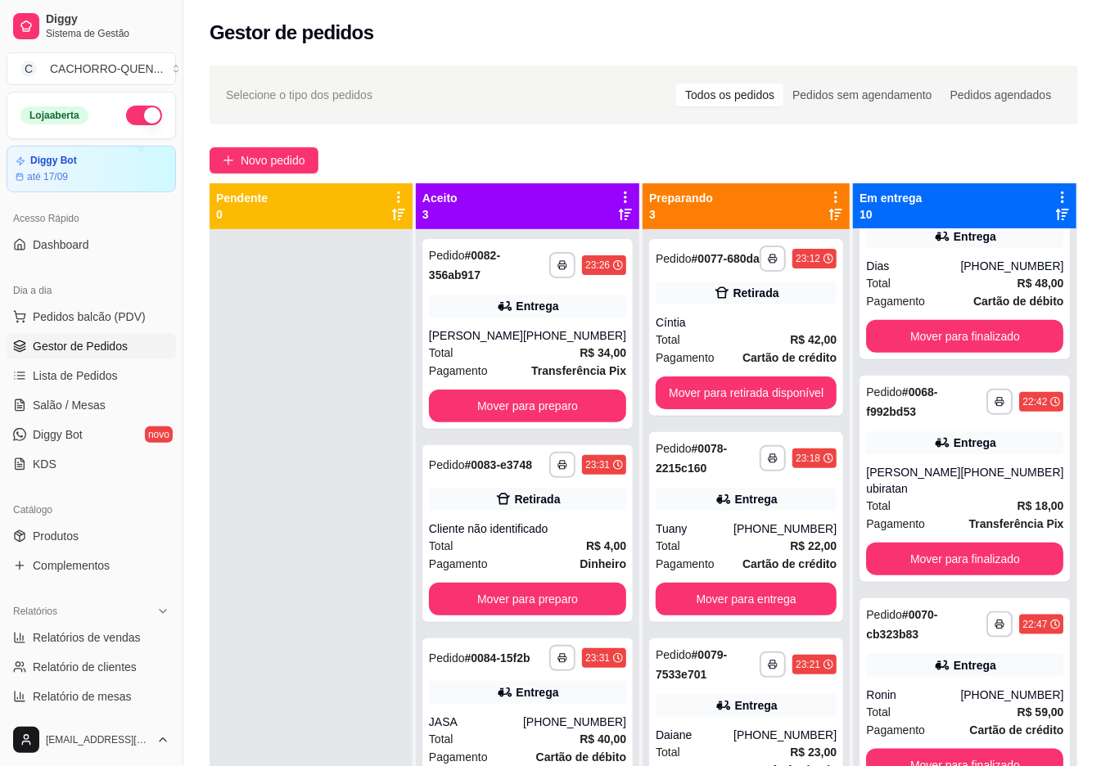
click at [977, 576] on button "Mover para finalizado" at bounding box center [964, 559] width 197 height 33
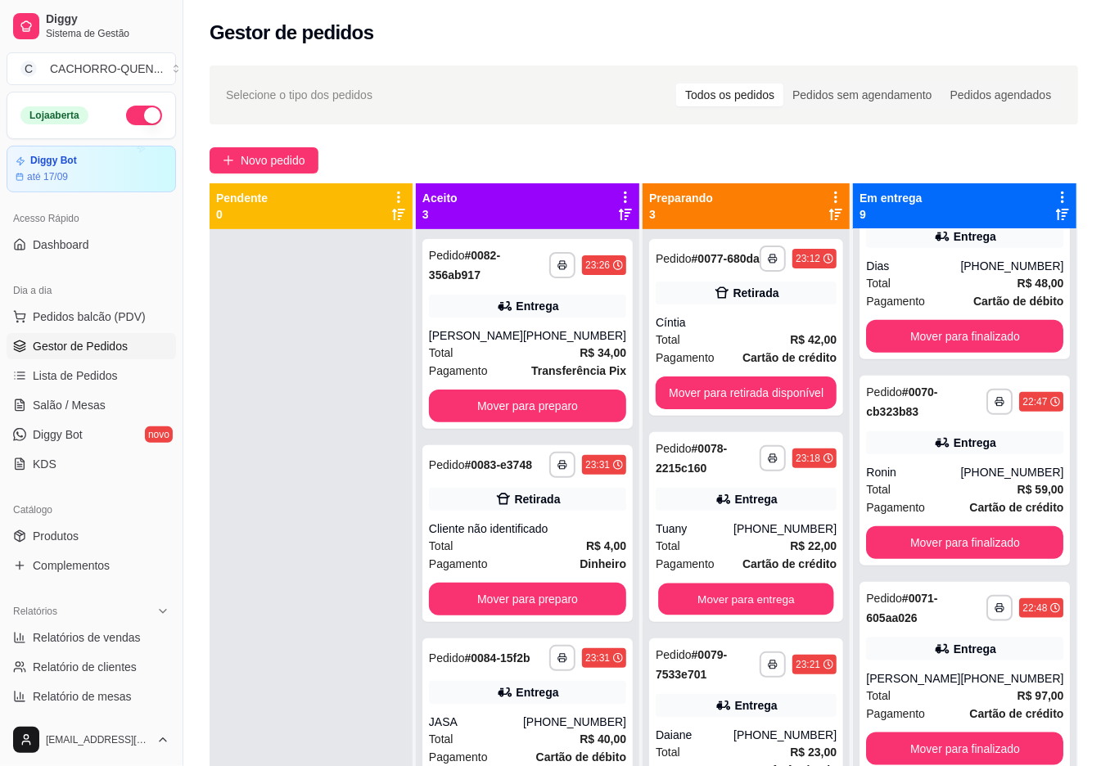
click at [686, 601] on button "Mover para entrega" at bounding box center [745, 600] width 175 height 32
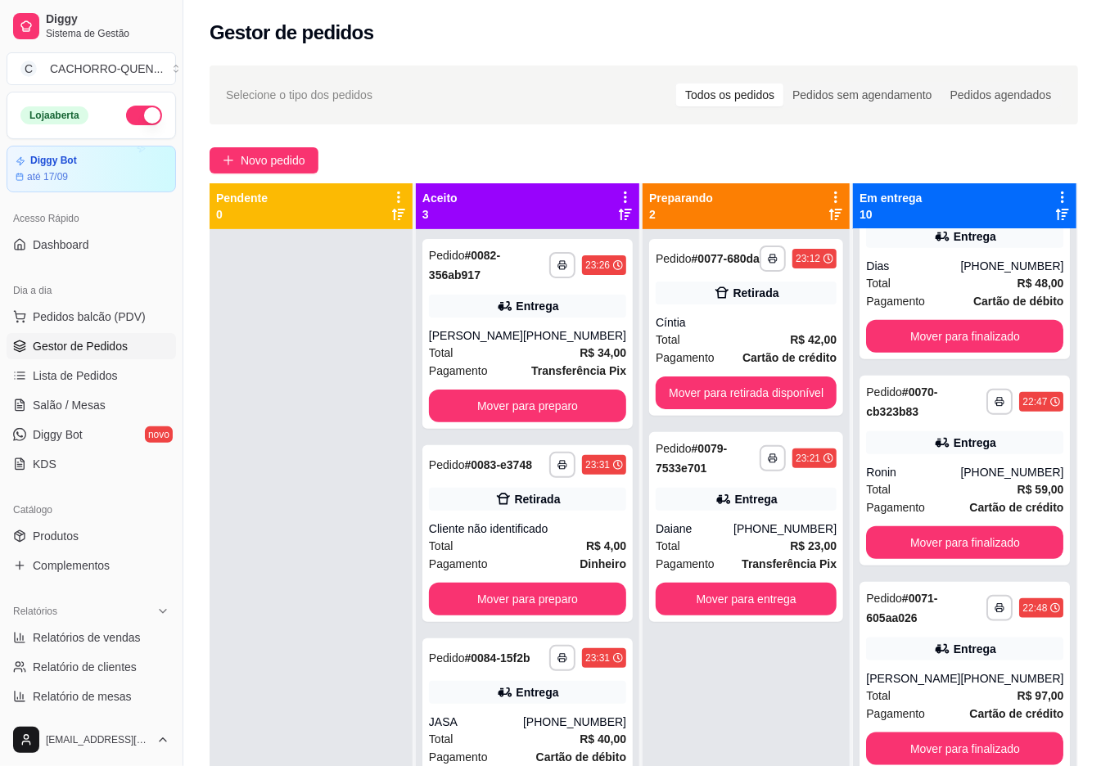
click at [682, 614] on button "Mover para entrega" at bounding box center [746, 599] width 181 height 33
click at [781, 608] on button "Mover para entrega" at bounding box center [745, 600] width 175 height 32
click at [717, 610] on button "Mover para entrega" at bounding box center [746, 599] width 181 height 33
click at [737, 599] on button "Mover para entrega" at bounding box center [745, 600] width 175 height 32
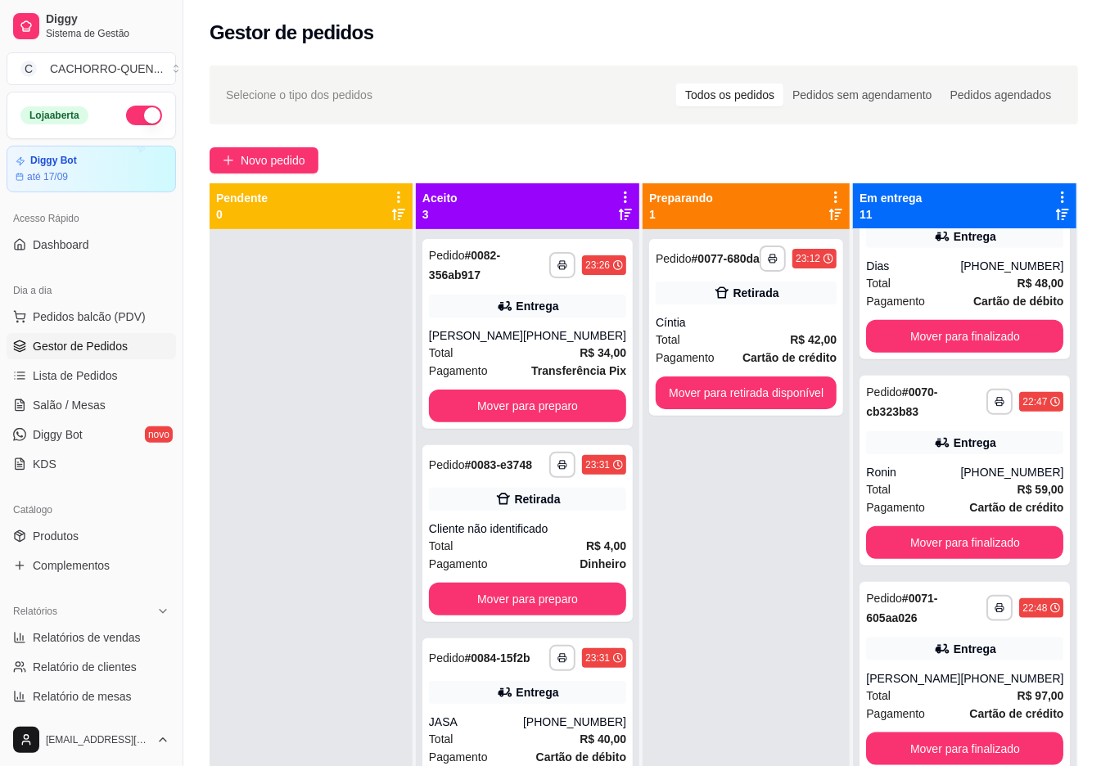
click at [508, 406] on button "Mover para preparo" at bounding box center [527, 406] width 197 height 33
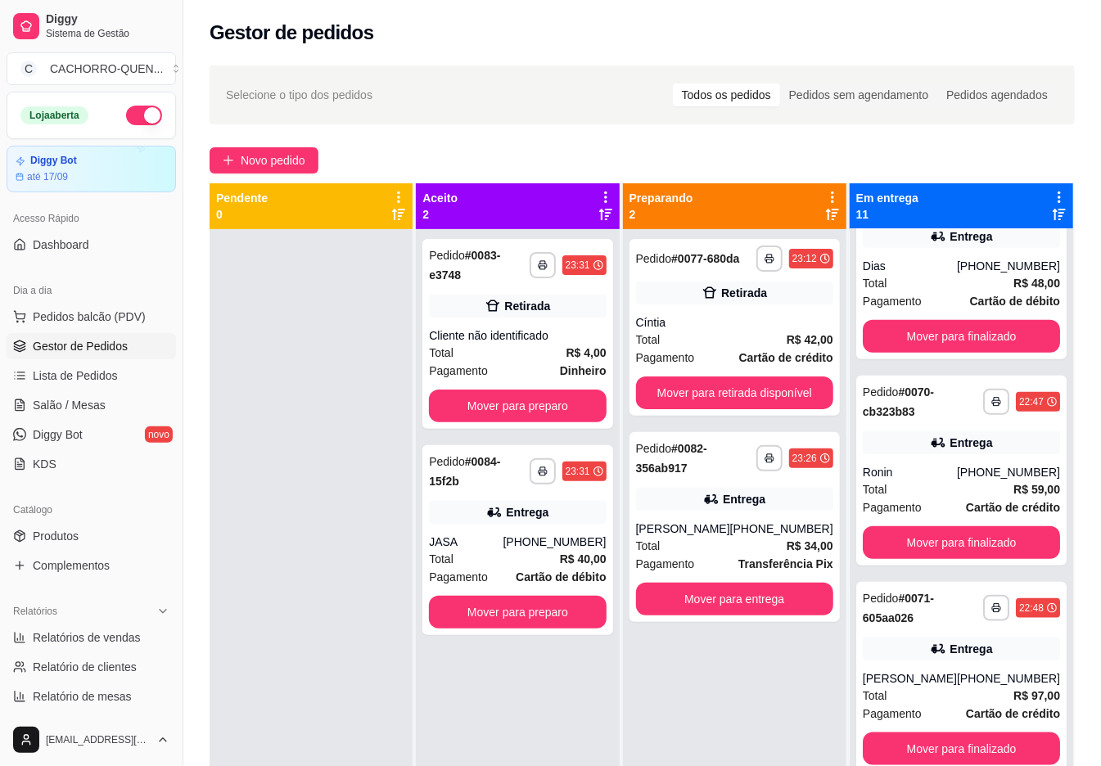
click at [745, 601] on button "Mover para entrega" at bounding box center [734, 599] width 197 height 33
click at [718, 604] on button "Mover para entrega" at bounding box center [735, 600] width 192 height 32
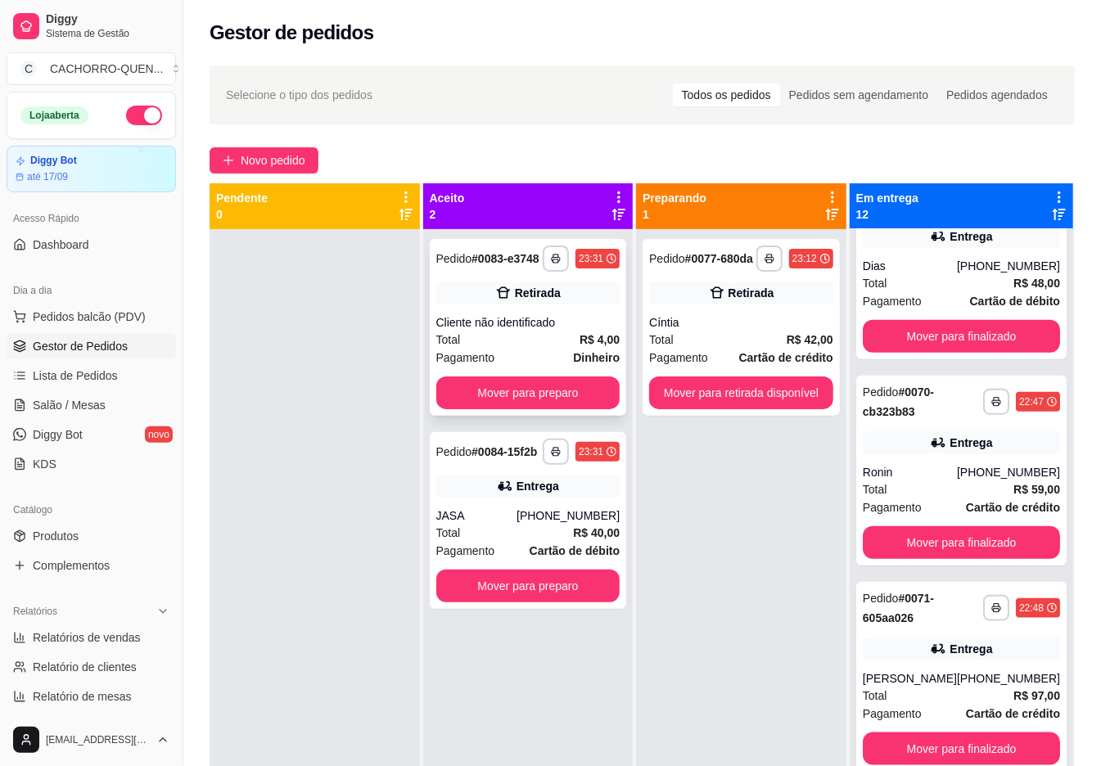
click at [503, 331] on div "Cliente não identificado" at bounding box center [528, 322] width 184 height 16
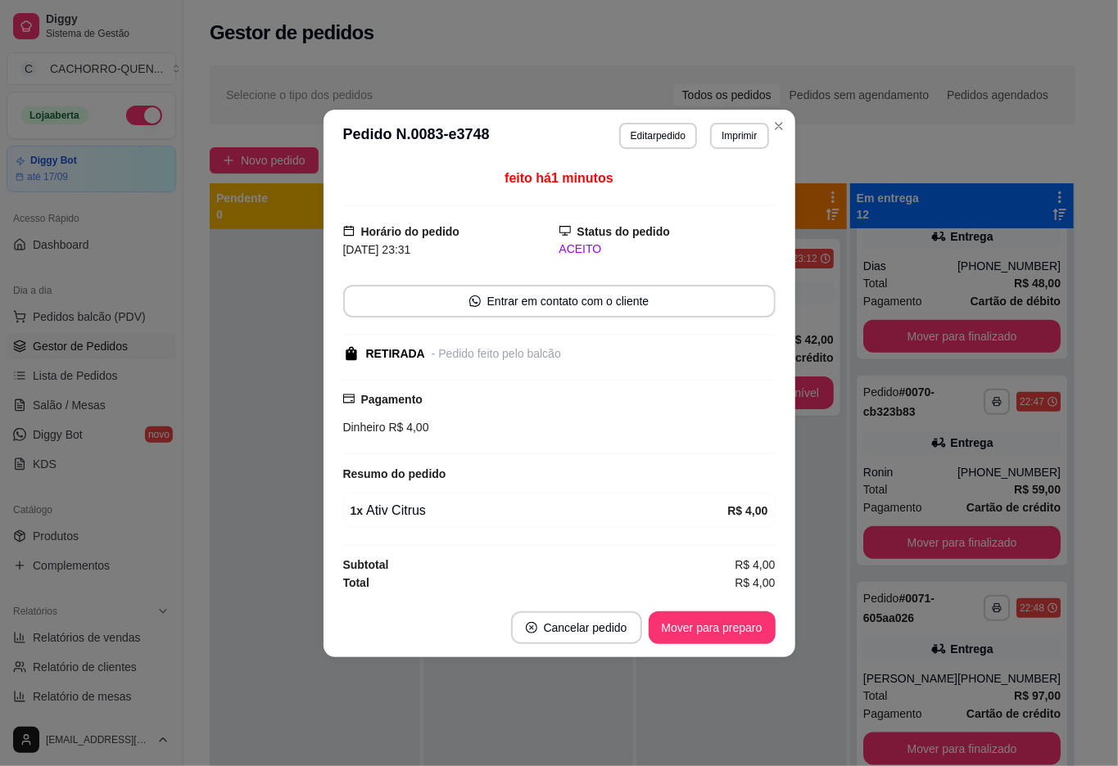
click at [721, 637] on button "Mover para preparo" at bounding box center [712, 628] width 127 height 33
click at [698, 640] on button "Mover para preparo" at bounding box center [711, 628] width 123 height 32
click at [722, 627] on button "Mover para preparo" at bounding box center [712, 628] width 127 height 33
click at [707, 630] on button "Mover para retirada disponível" at bounding box center [684, 628] width 181 height 33
click at [735, 629] on button "Mover para finalizado" at bounding box center [707, 628] width 132 height 32
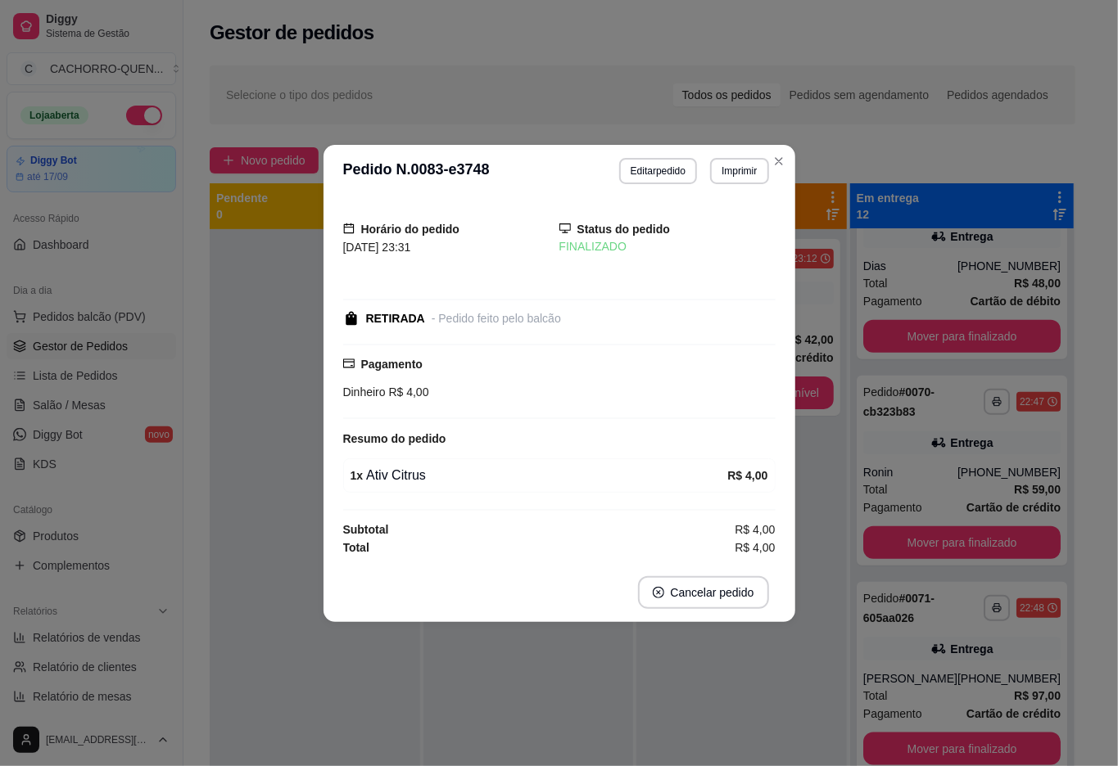
click at [707, 705] on div "**********" at bounding box center [741, 612] width 210 height 766
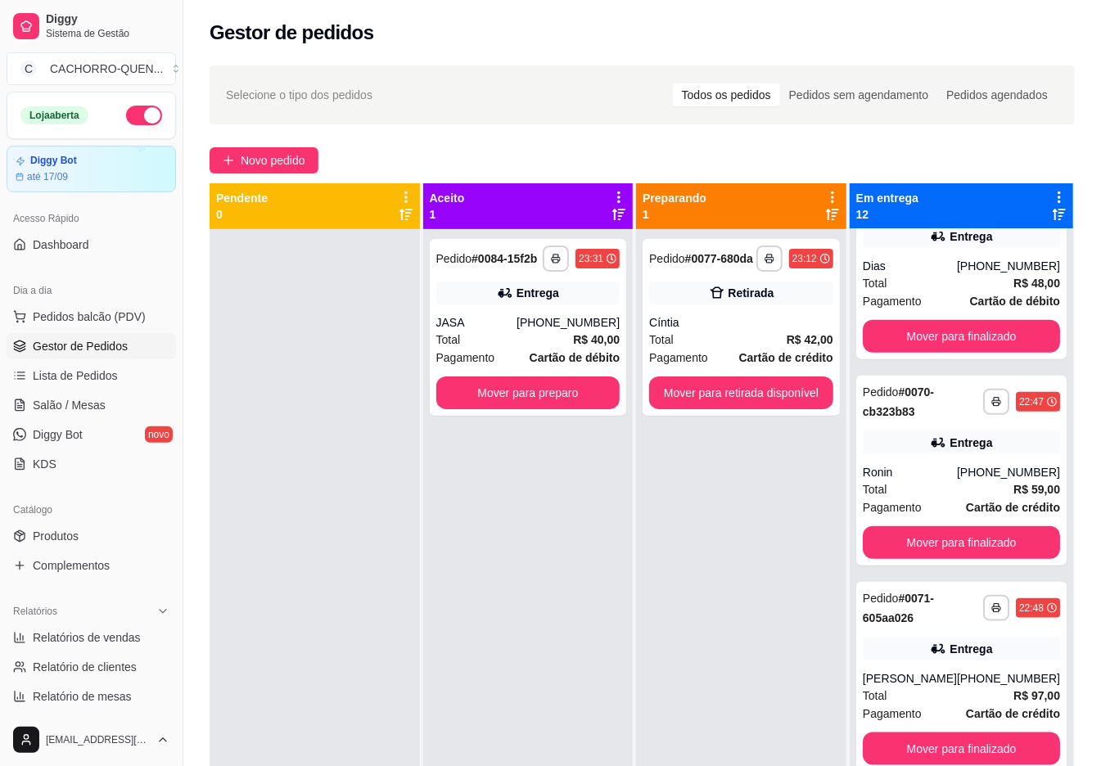
click at [508, 400] on button "Mover para preparo" at bounding box center [528, 393] width 184 height 33
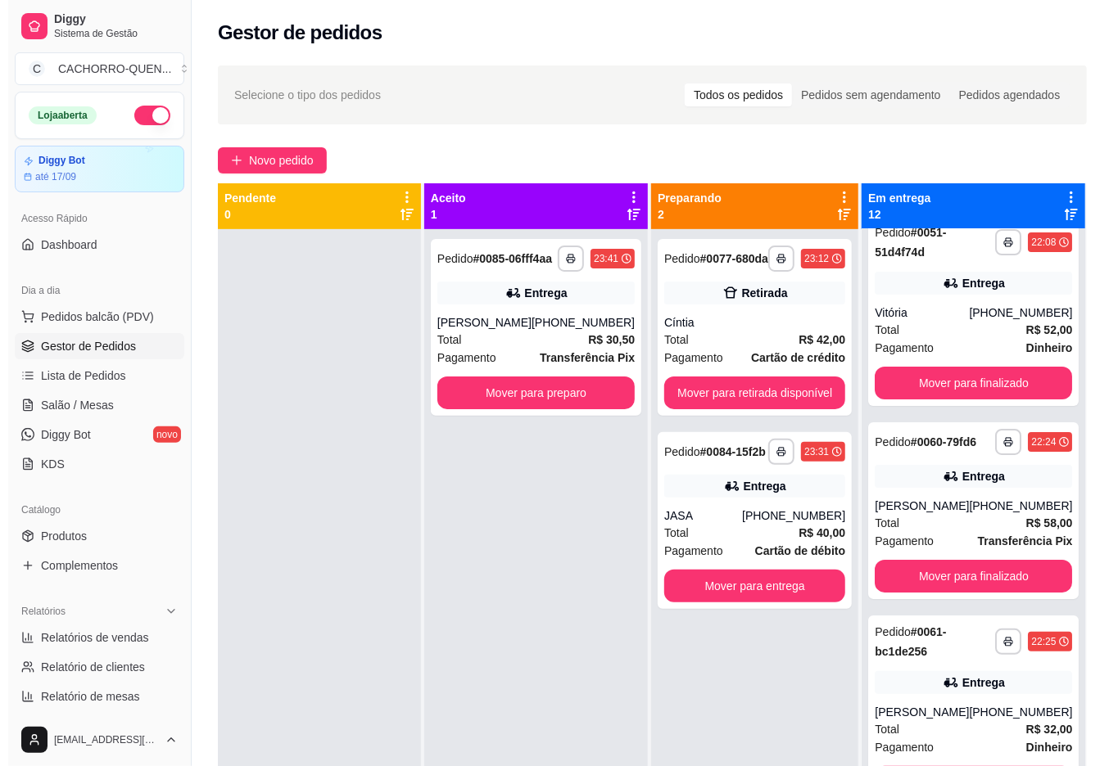
scroll to position [0, 0]
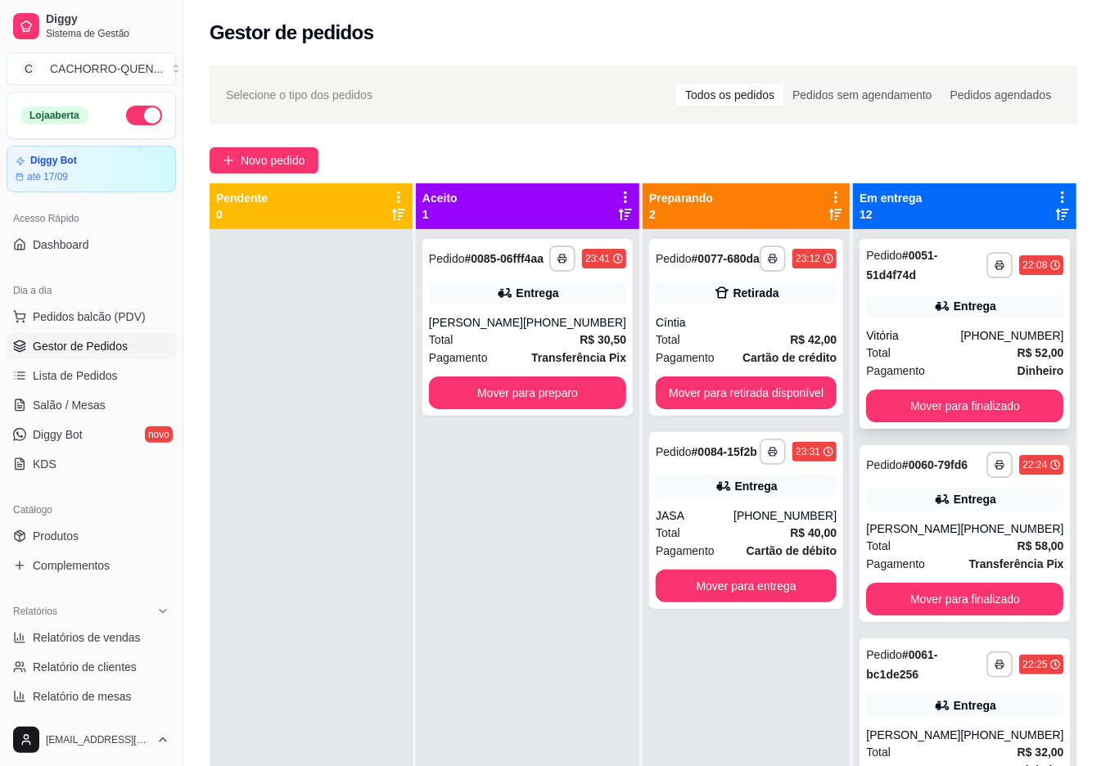
click at [902, 346] on div "Total R$ 52,00" at bounding box center [964, 353] width 197 height 18
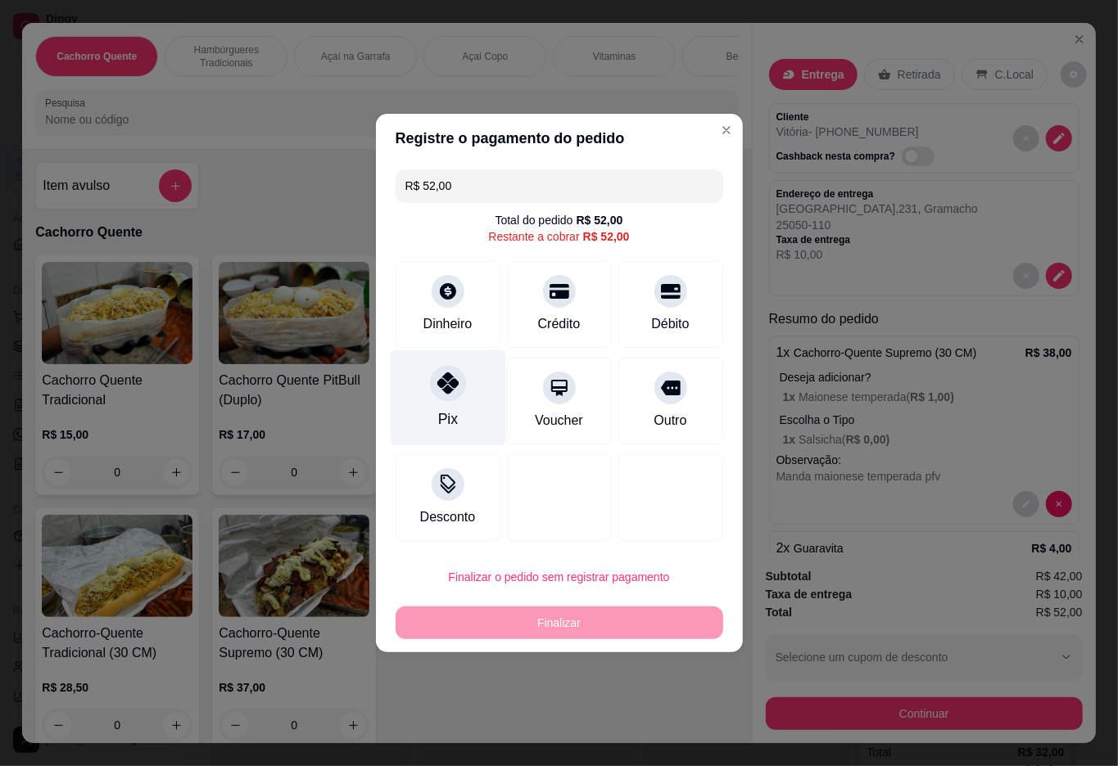
click at [430, 401] on div "Pix" at bounding box center [447, 398] width 115 height 96
type input "R$ 0,00"
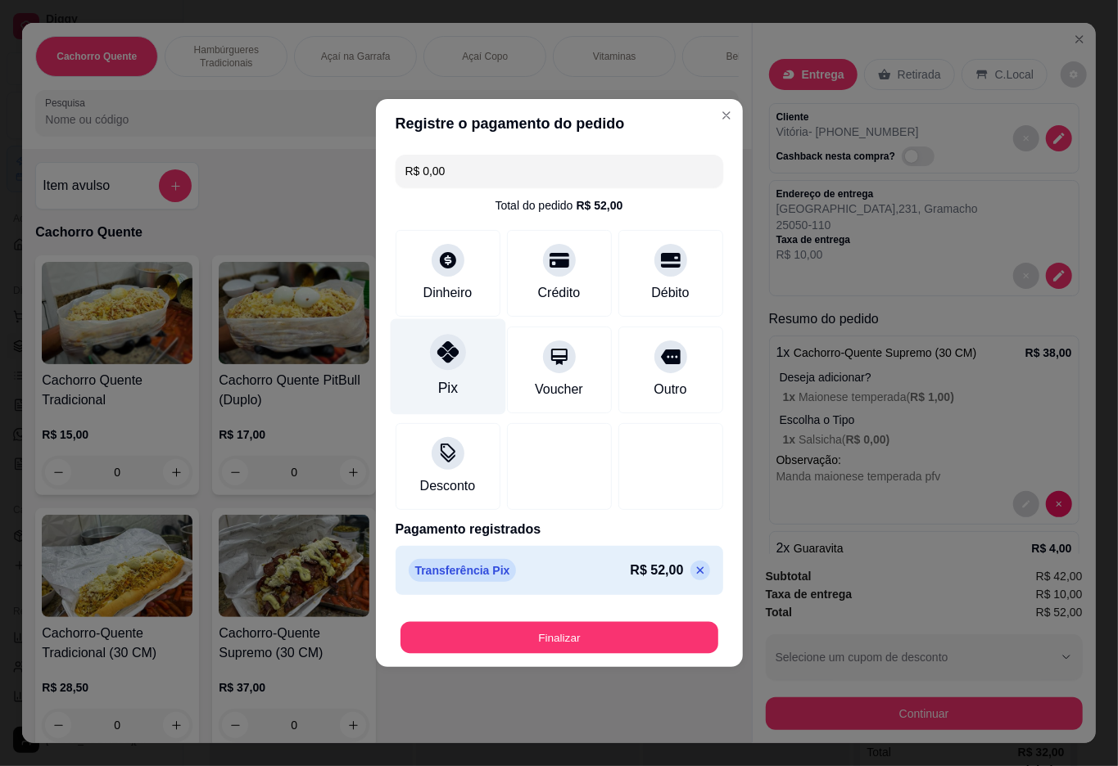
click at [522, 640] on button "Finalizar" at bounding box center [559, 638] width 318 height 32
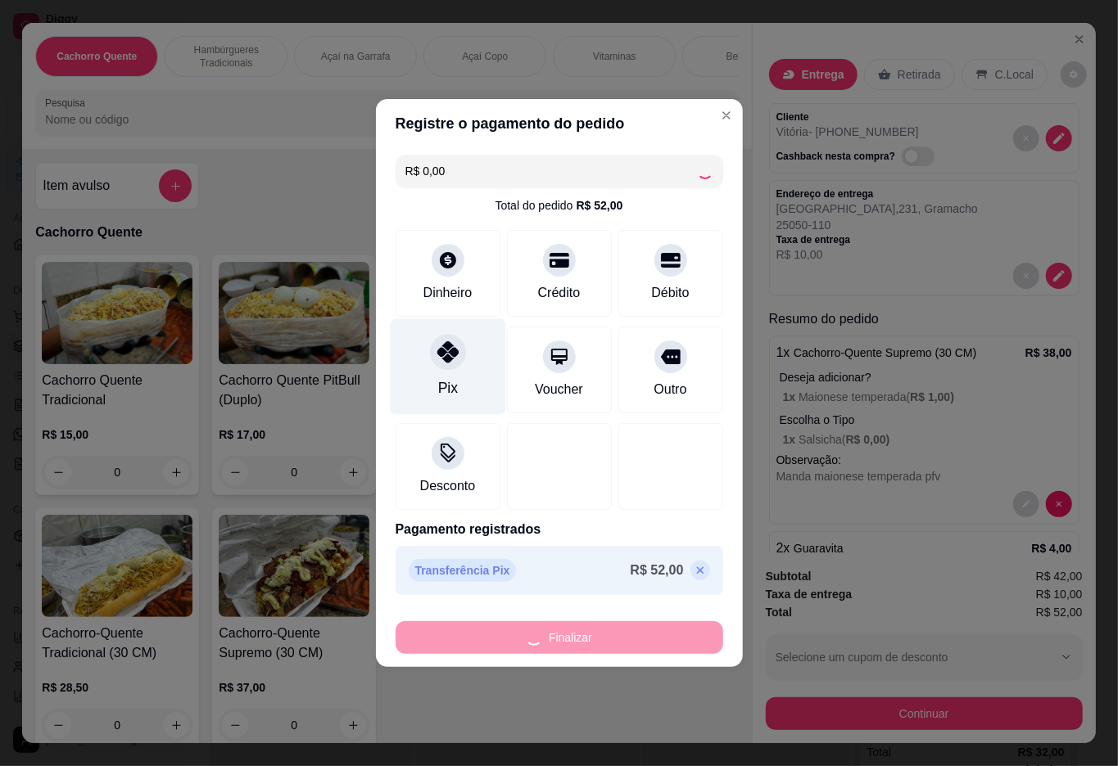
type input "0"
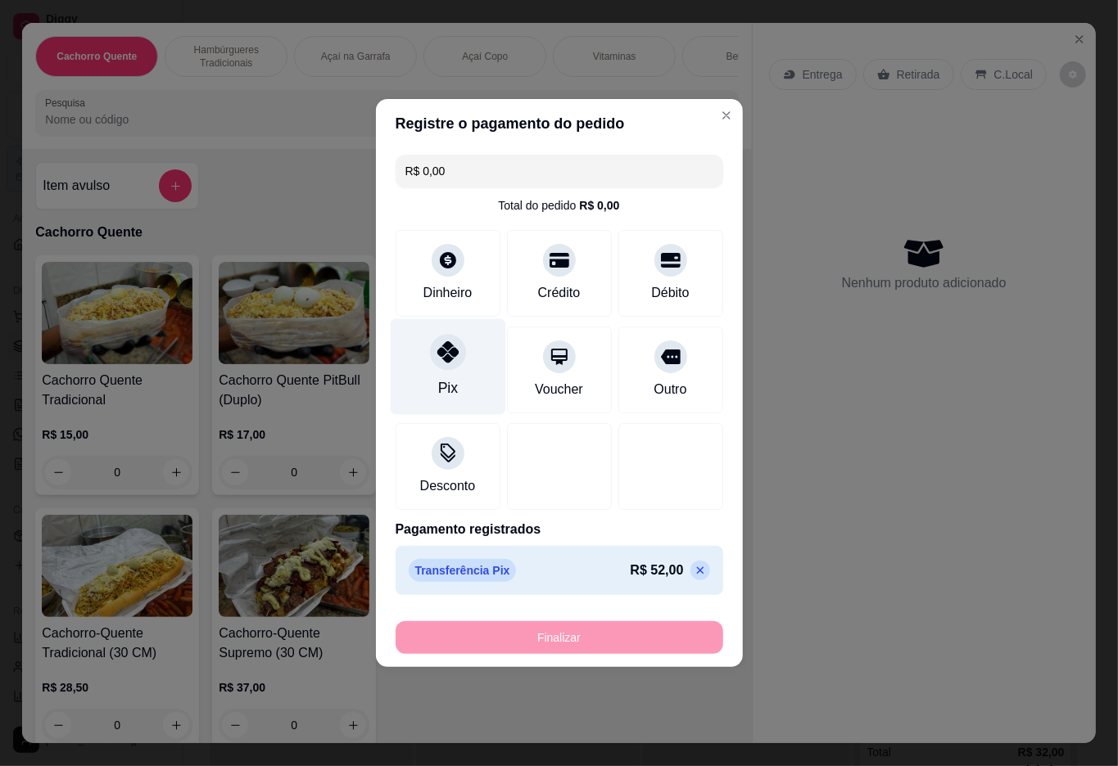
type input "-R$ 52,00"
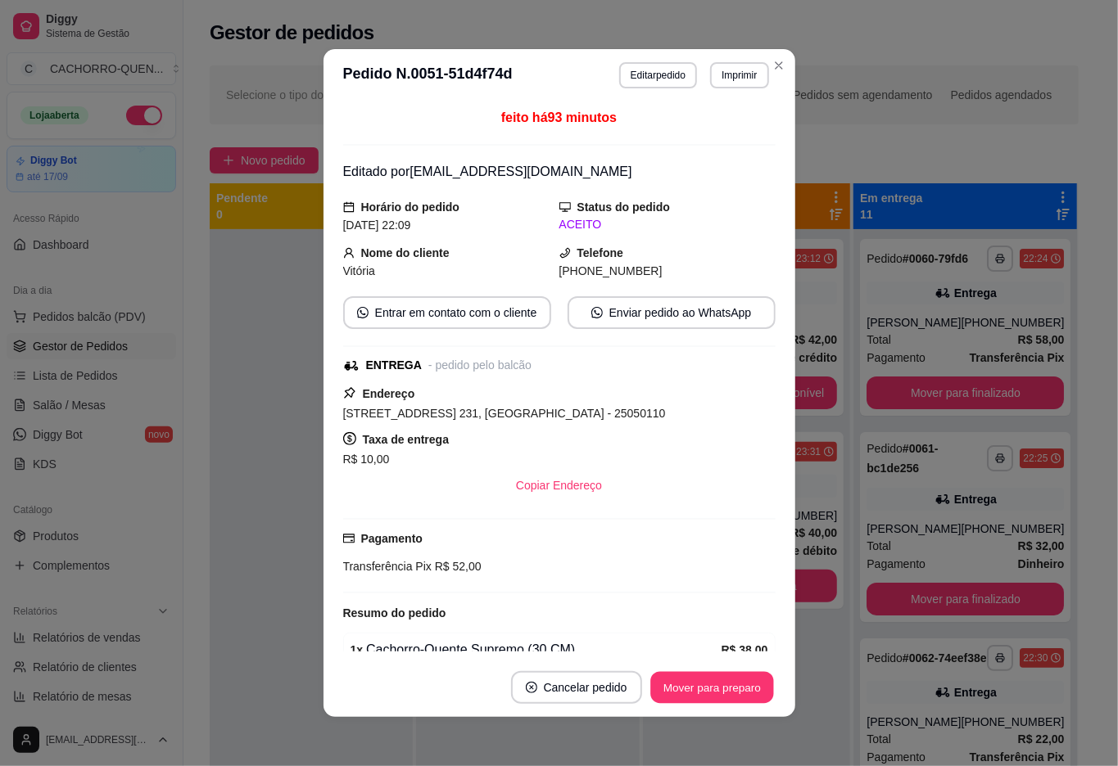
click at [718, 682] on button "Mover para preparo" at bounding box center [711, 688] width 123 height 32
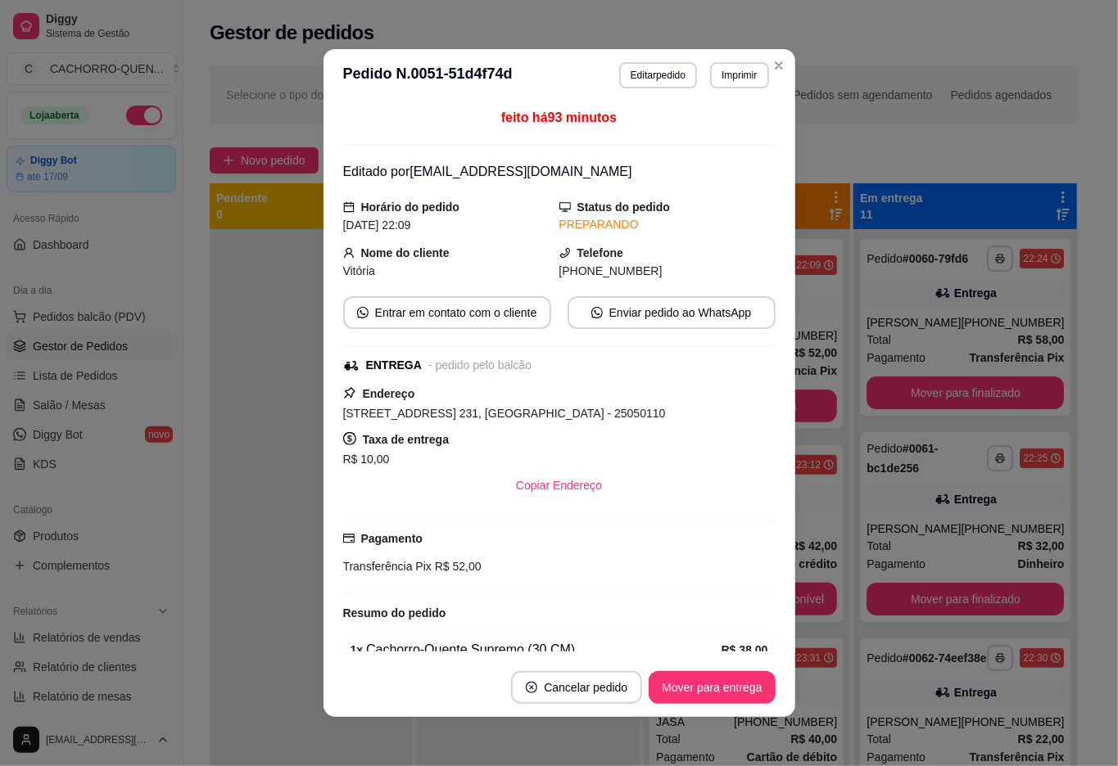
click at [709, 689] on button "Mover para entrega" at bounding box center [712, 687] width 126 height 33
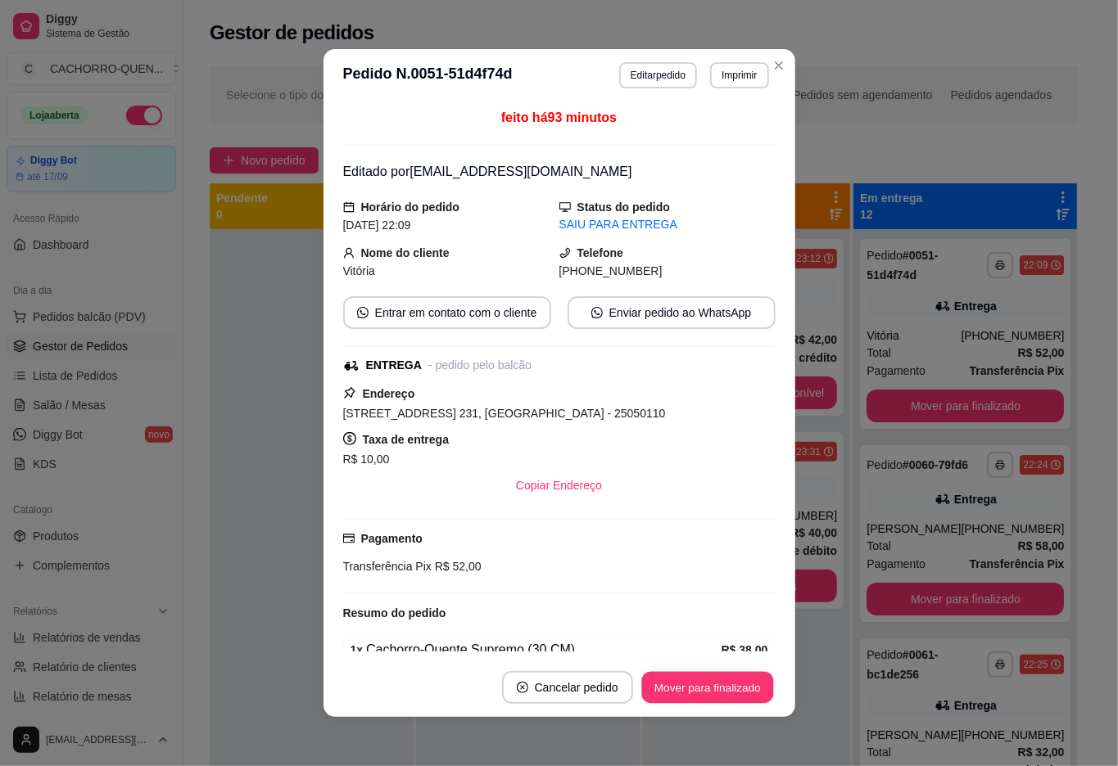
click at [708, 686] on button "Mover para finalizado" at bounding box center [707, 688] width 132 height 32
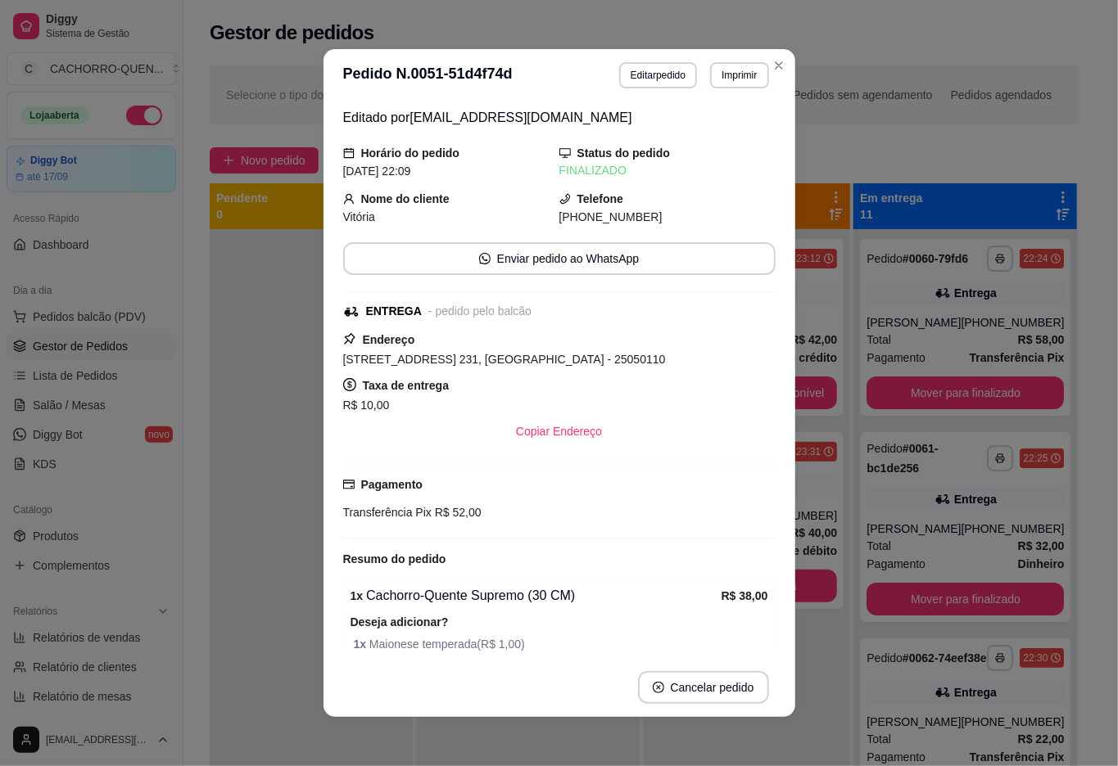
click at [252, 594] on div at bounding box center [311, 612] width 203 height 766
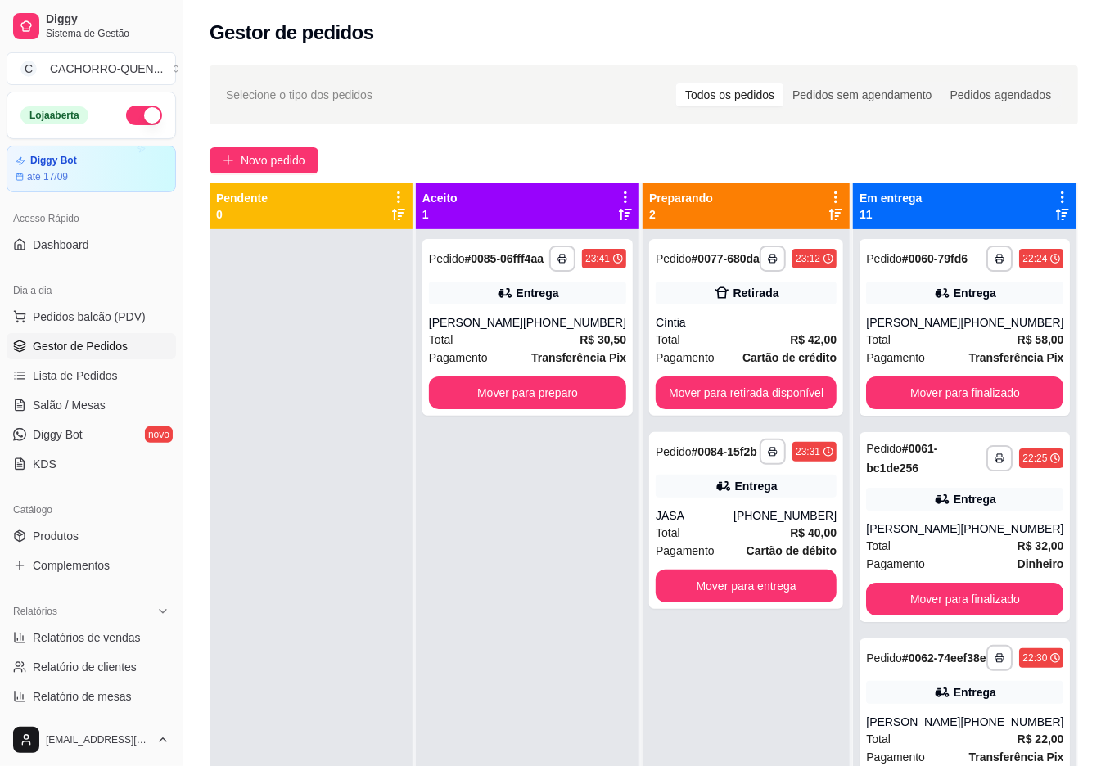
click at [1019, 400] on button "Mover para finalizado" at bounding box center [964, 393] width 197 height 33
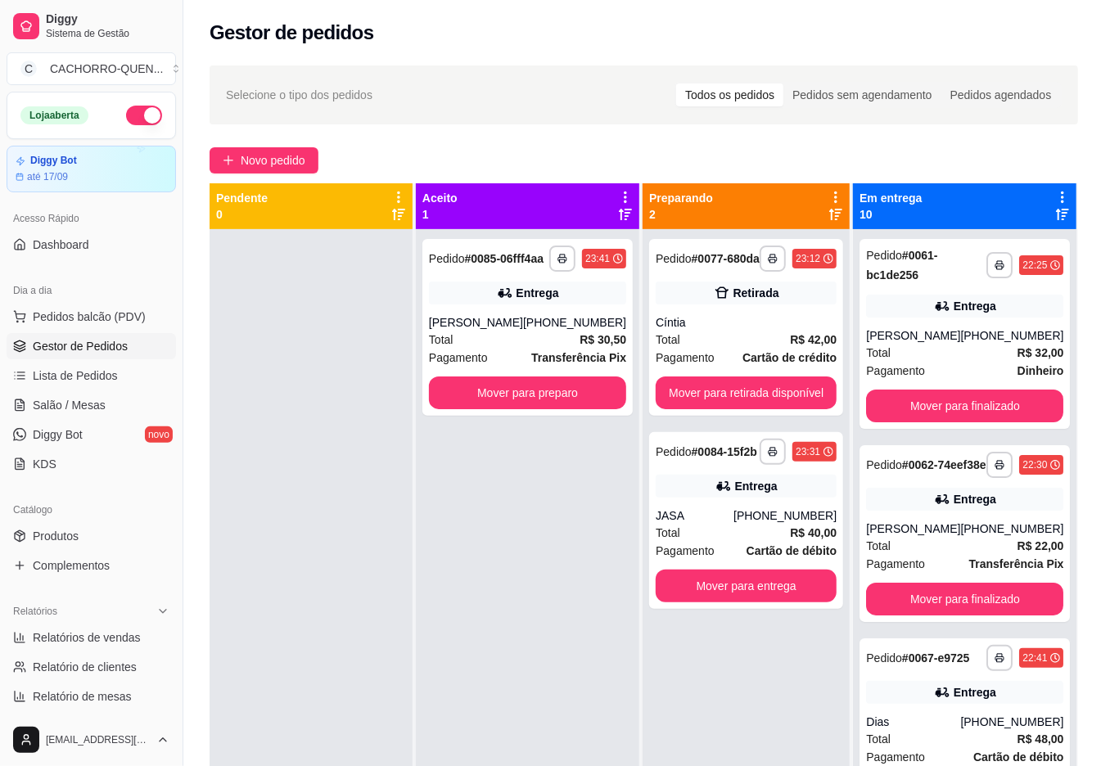
click at [990, 407] on button "Mover para finalizado" at bounding box center [964, 406] width 197 height 33
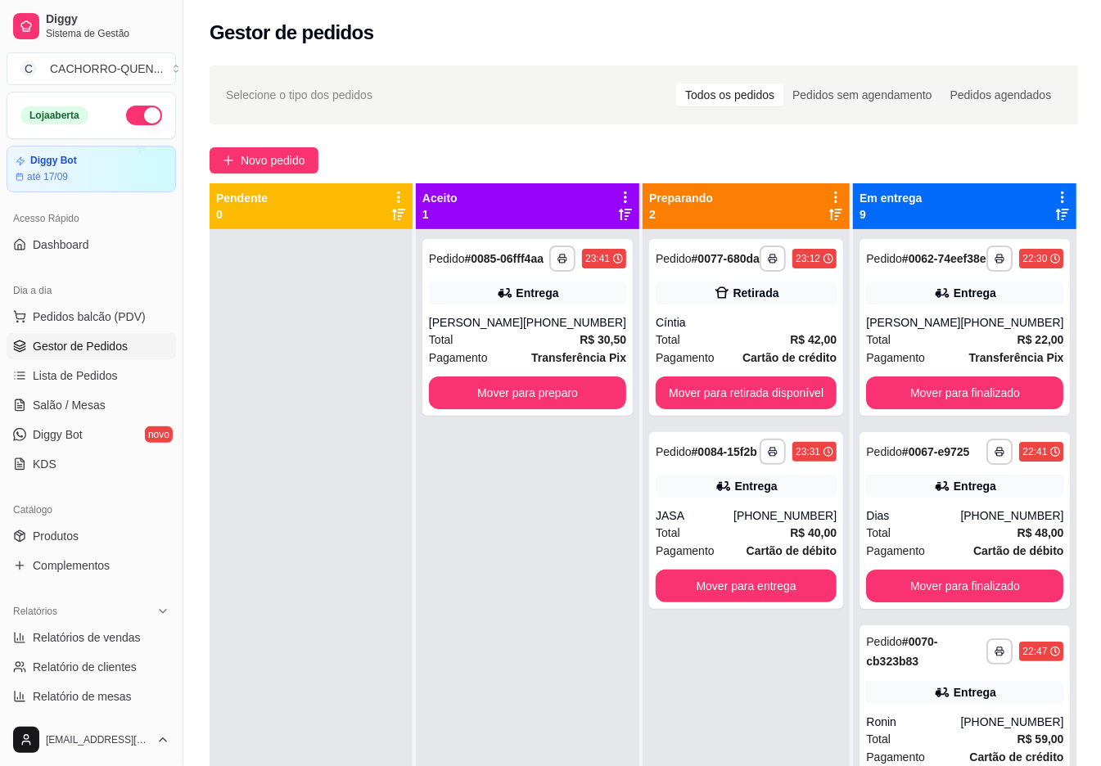
click at [990, 409] on button "Mover para finalizado" at bounding box center [964, 393] width 197 height 33
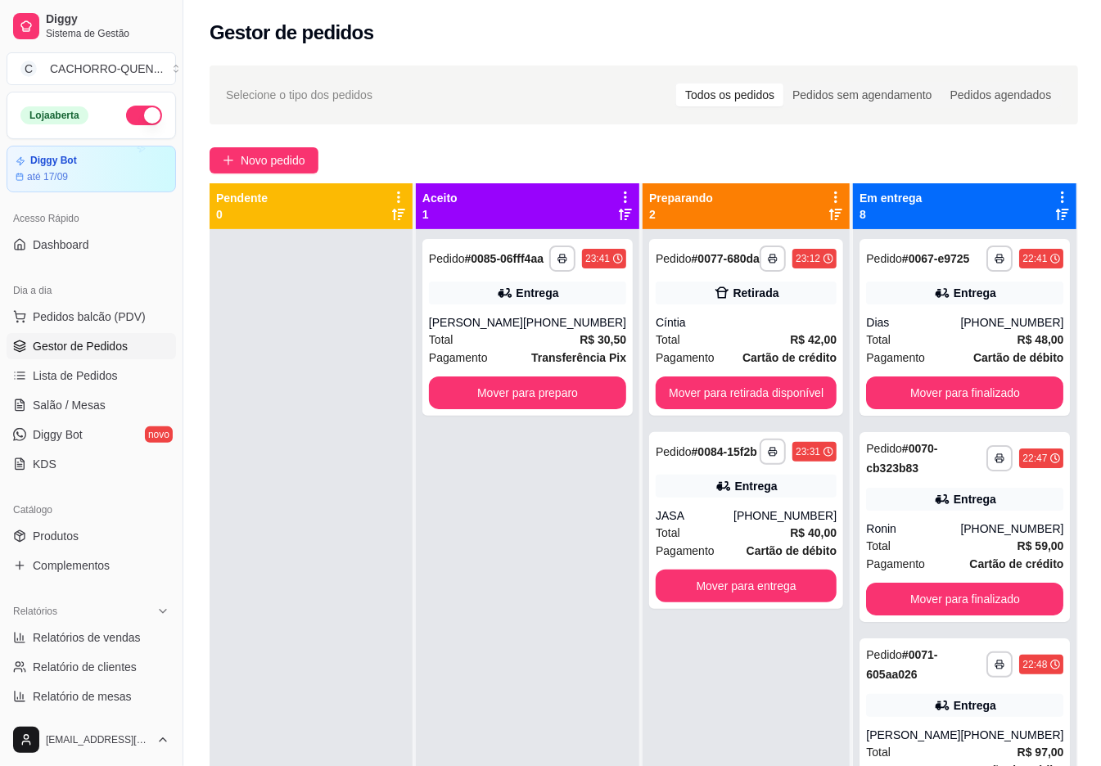
click at [984, 409] on button "Mover para finalizado" at bounding box center [964, 393] width 197 height 33
click at [968, 404] on button "Mover para finalizado" at bounding box center [966, 393] width 192 height 32
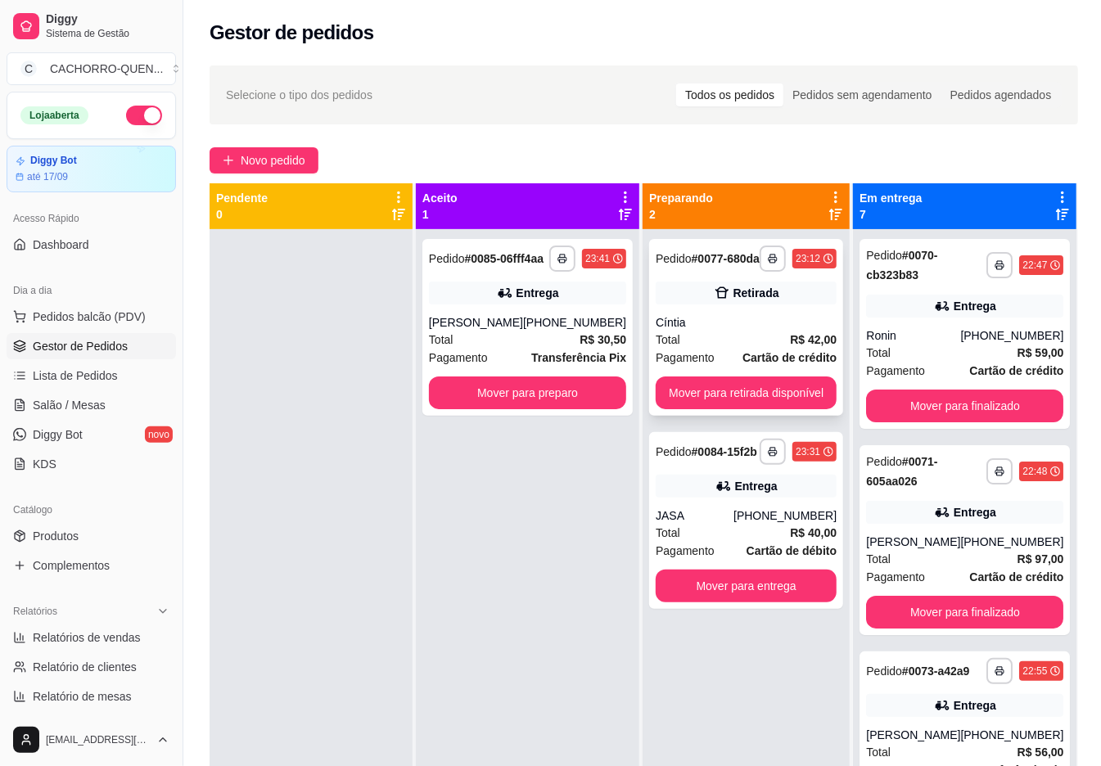
click at [753, 314] on div "Cíntia" at bounding box center [746, 322] width 181 height 16
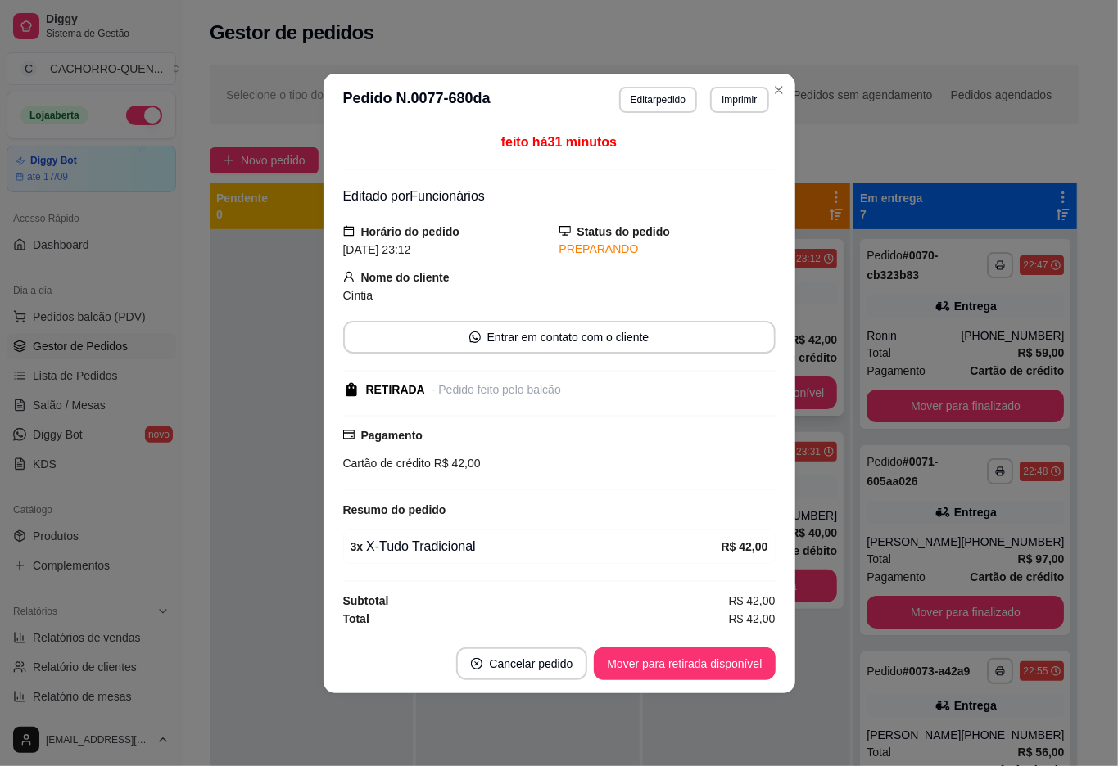
click at [663, 106] on button "Editar pedido" at bounding box center [658, 100] width 78 height 26
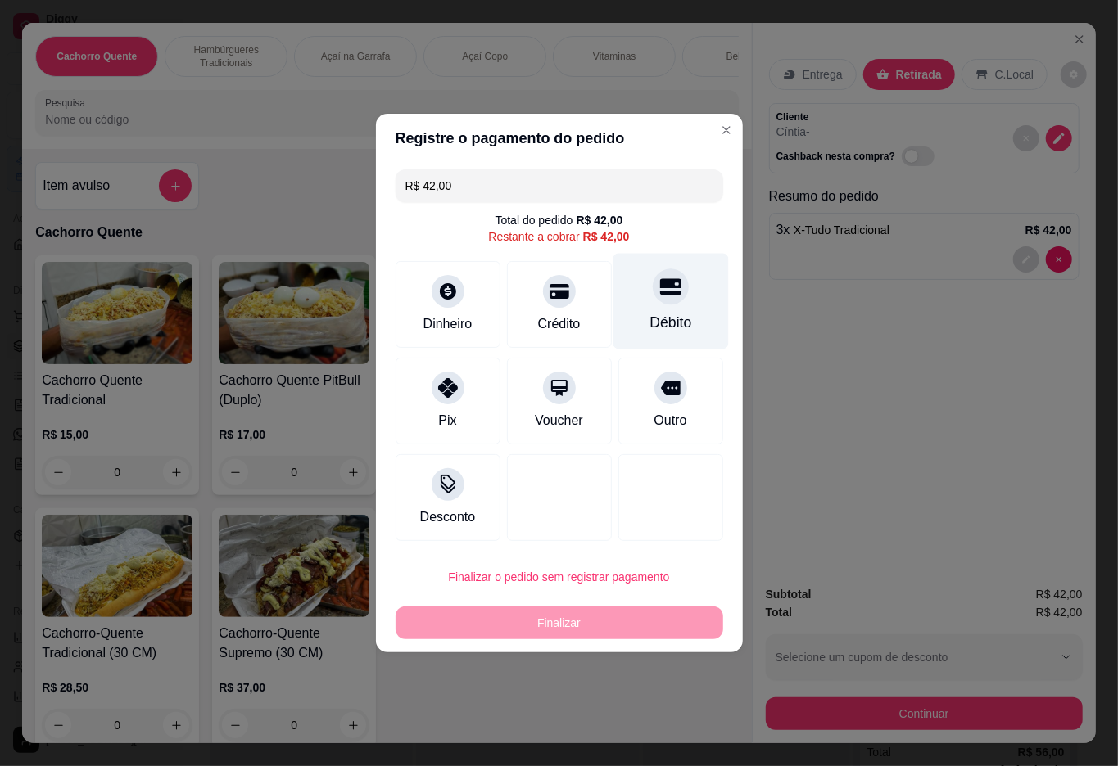
click at [670, 285] on div at bounding box center [671, 287] width 36 height 36
type input "R$ 0,00"
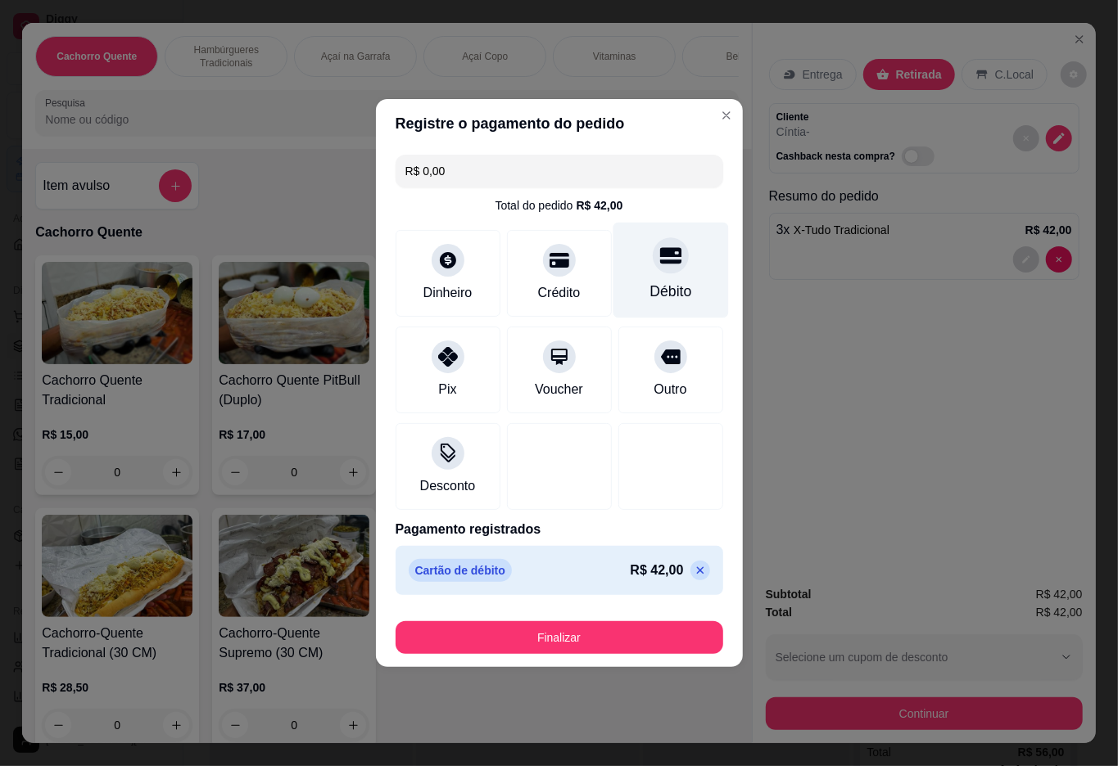
click at [560, 637] on button "Finalizar" at bounding box center [559, 637] width 328 height 33
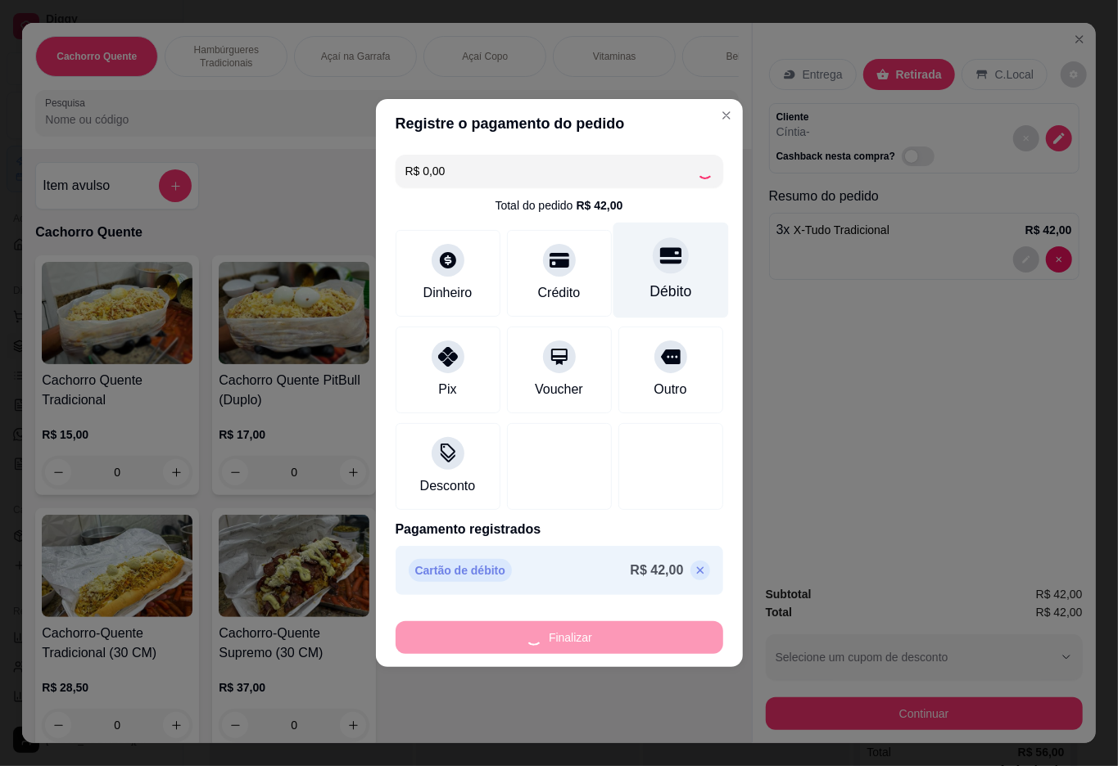
type input "0"
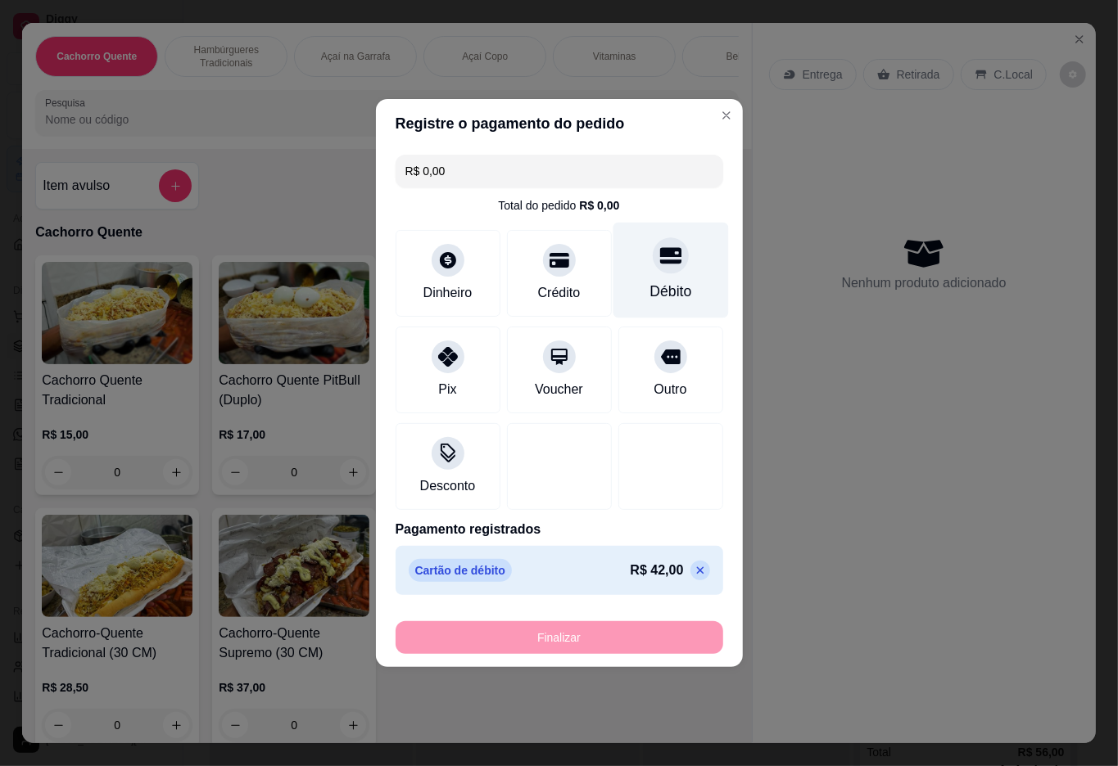
type input "-R$ 42,00"
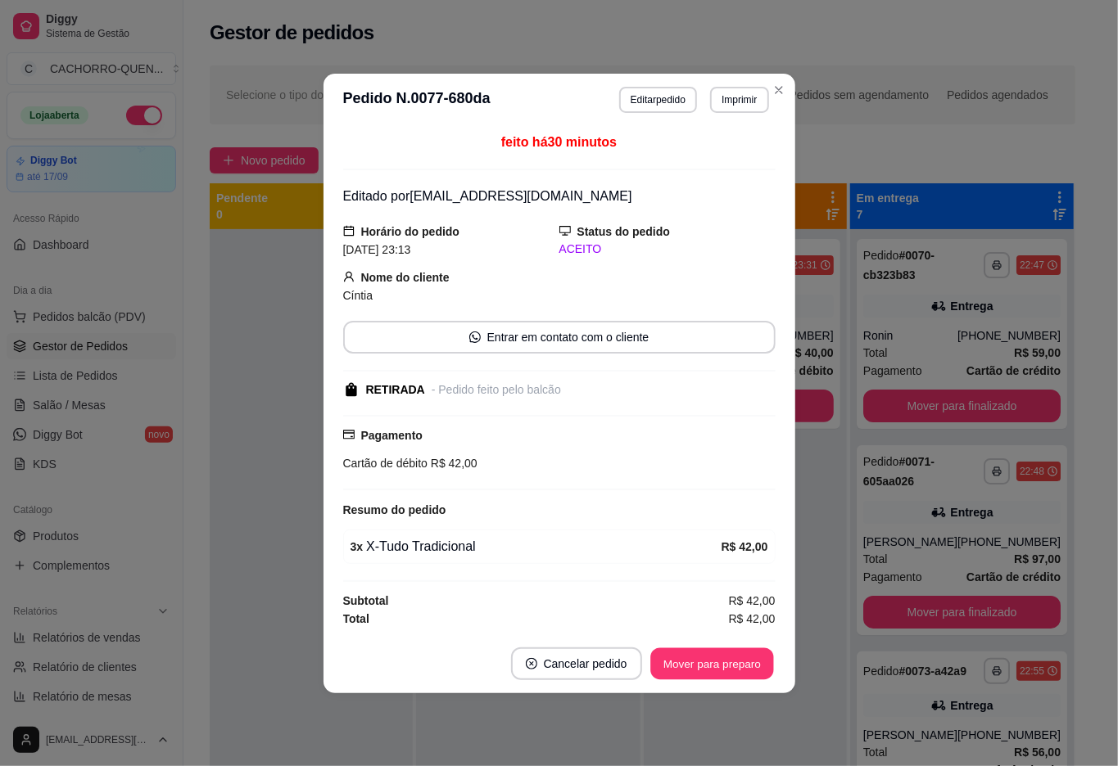
click at [698, 662] on button "Mover para preparo" at bounding box center [711, 664] width 123 height 32
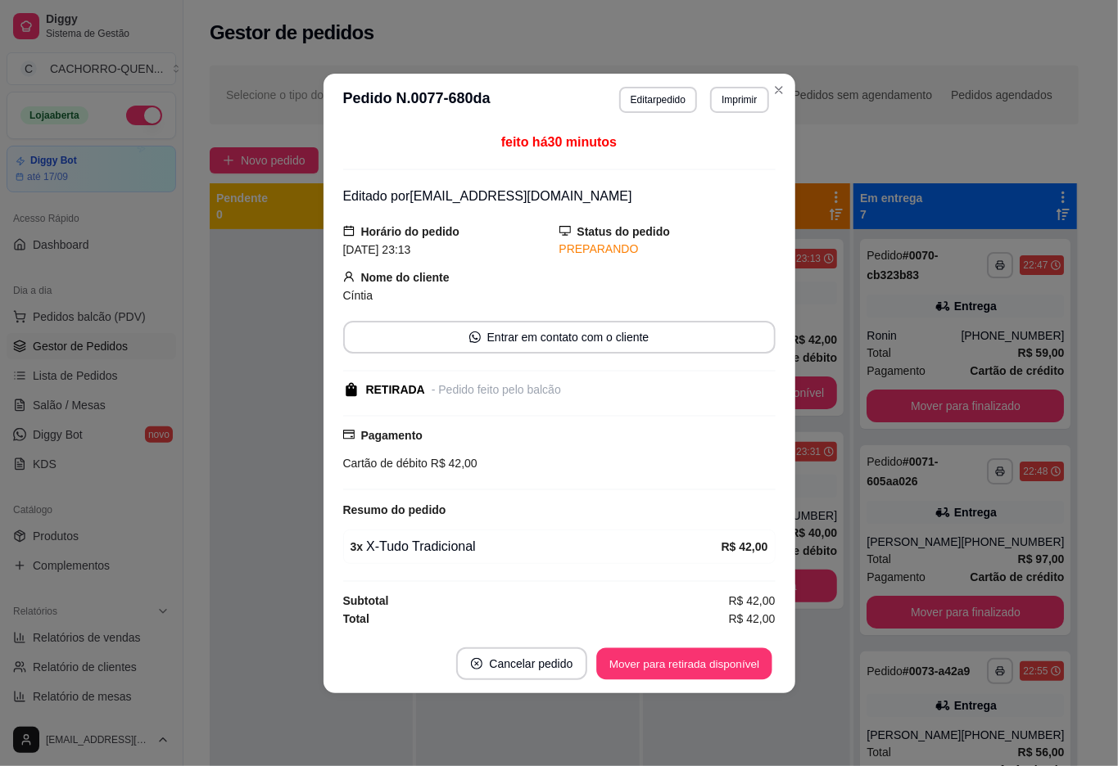
click at [689, 660] on button "Mover para retirada disponível" at bounding box center [684, 664] width 175 height 32
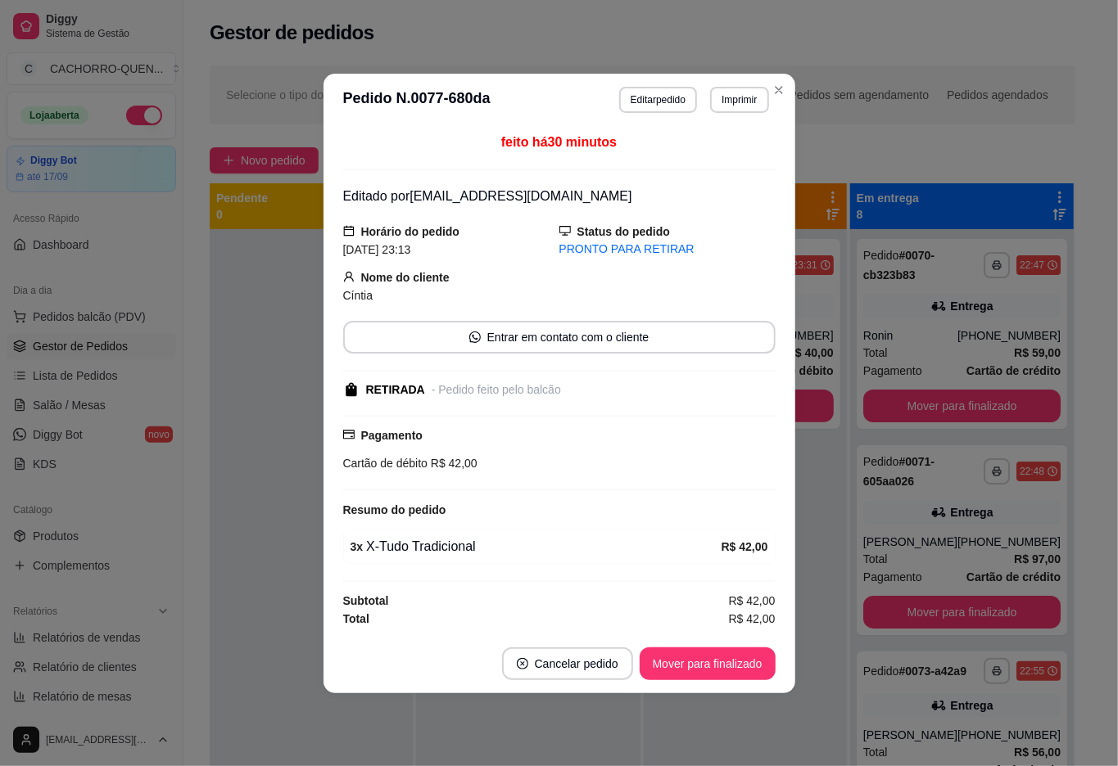
click at [682, 665] on button "Mover para finalizado" at bounding box center [708, 664] width 136 height 33
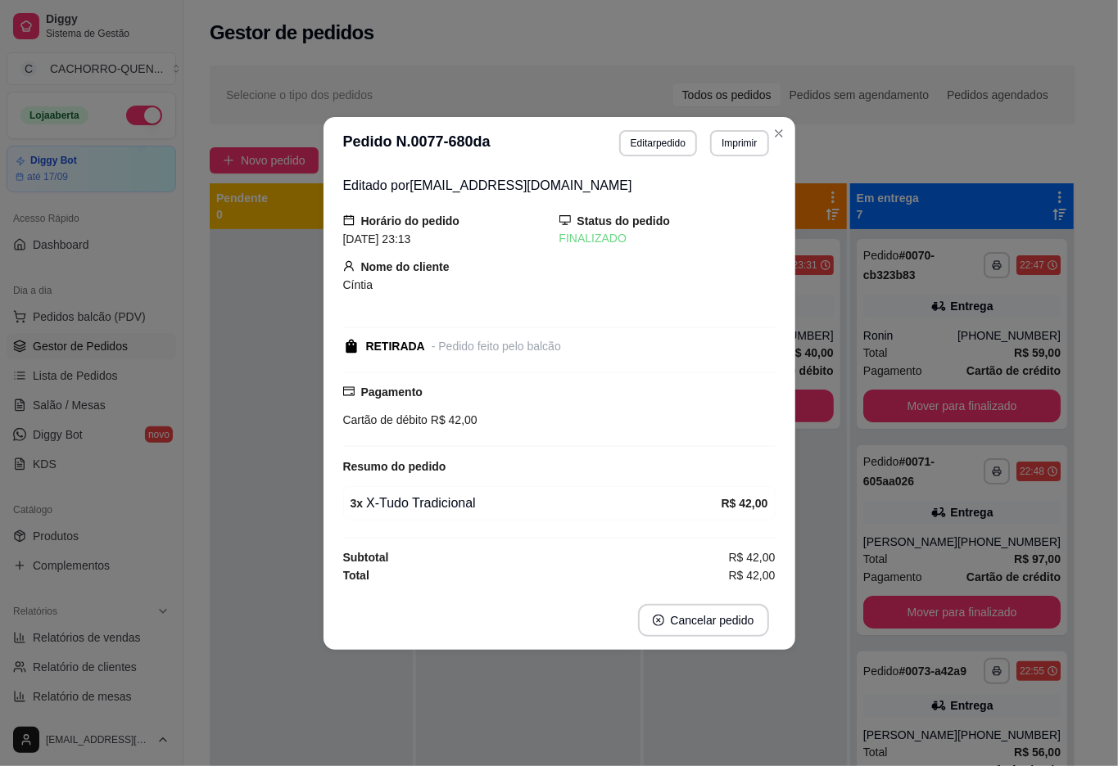
click at [696, 729] on div "**********" at bounding box center [745, 612] width 203 height 766
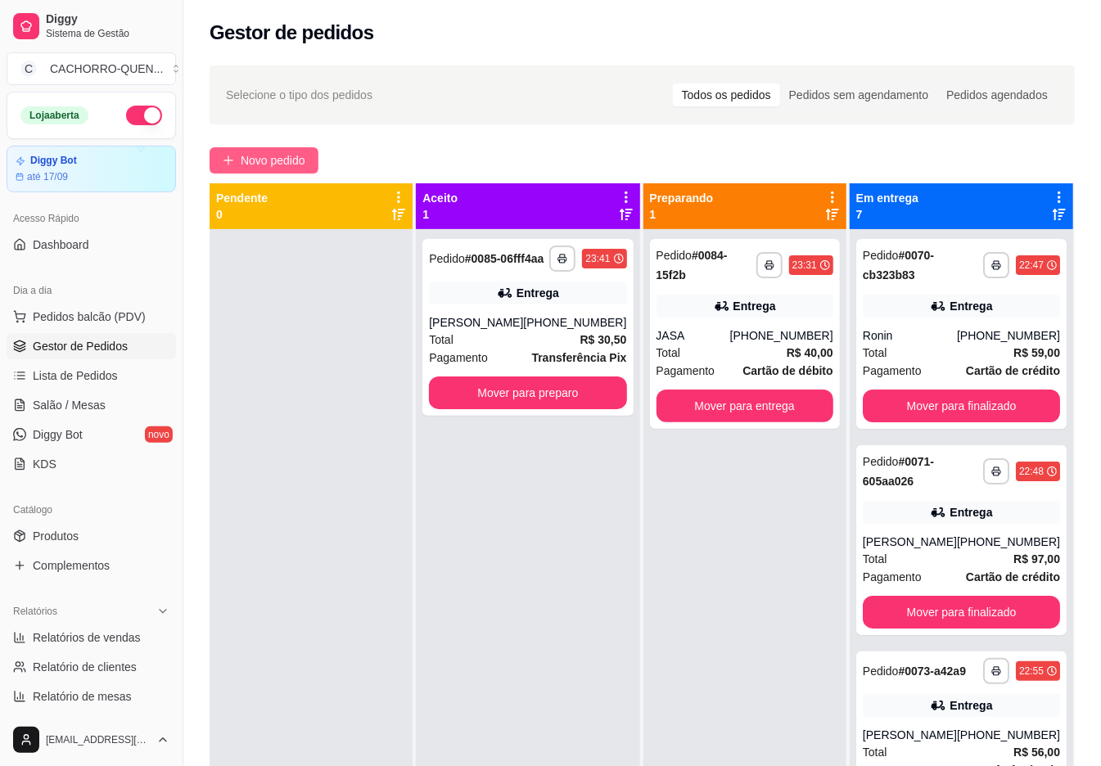
click at [278, 152] on span "Novo pedido" at bounding box center [273, 160] width 65 height 18
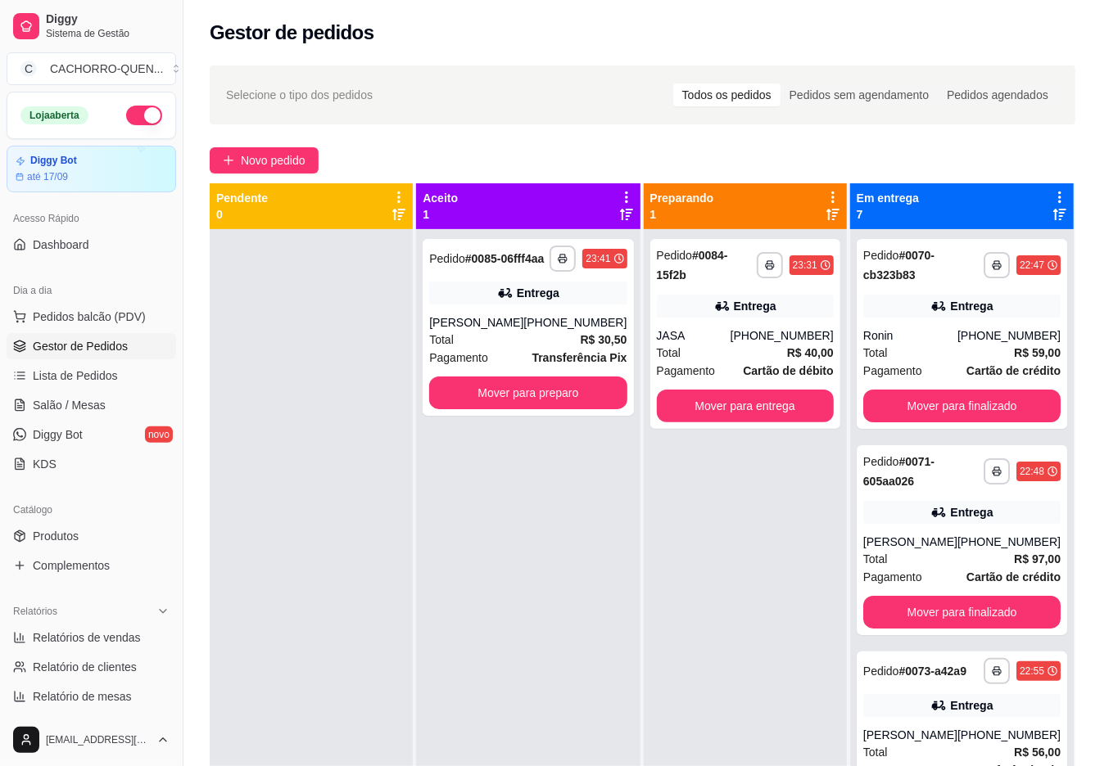
click at [482, 50] on p "Açaí Copo" at bounding box center [485, 56] width 46 height 13
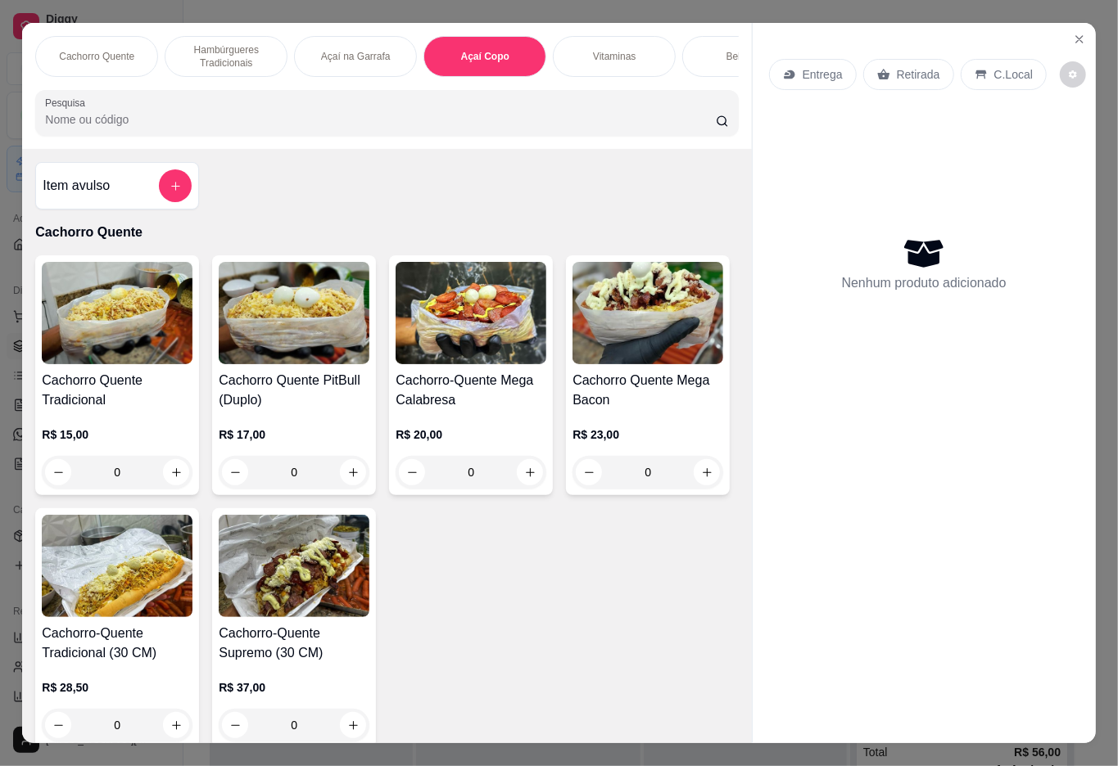
scroll to position [37, 0]
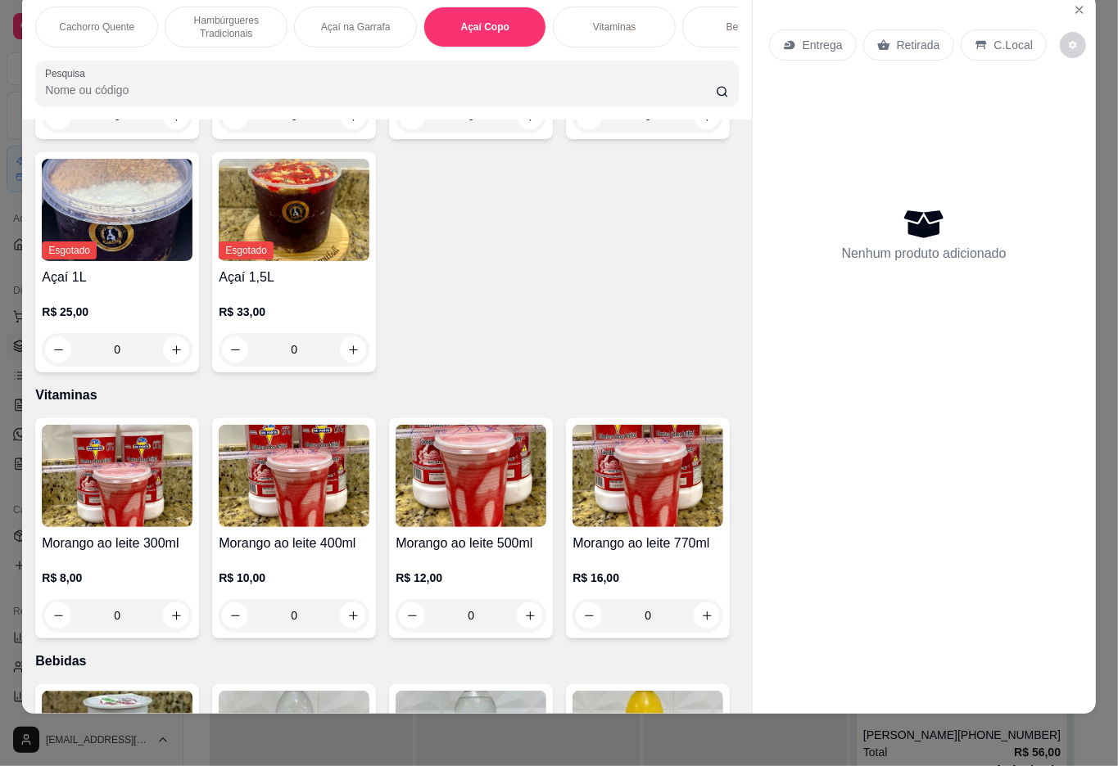
click at [460, 87] on p "R$ 13,00" at bounding box center [470, 78] width 151 height 16
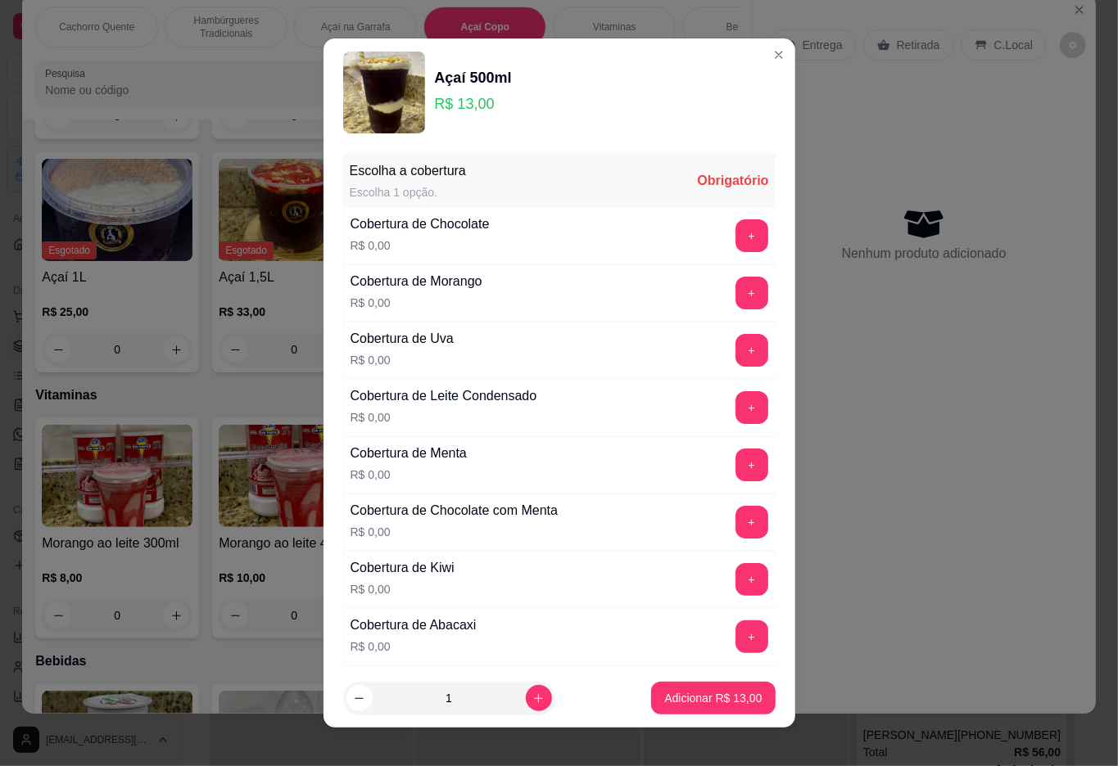
click at [735, 236] on button "+" at bounding box center [751, 235] width 33 height 33
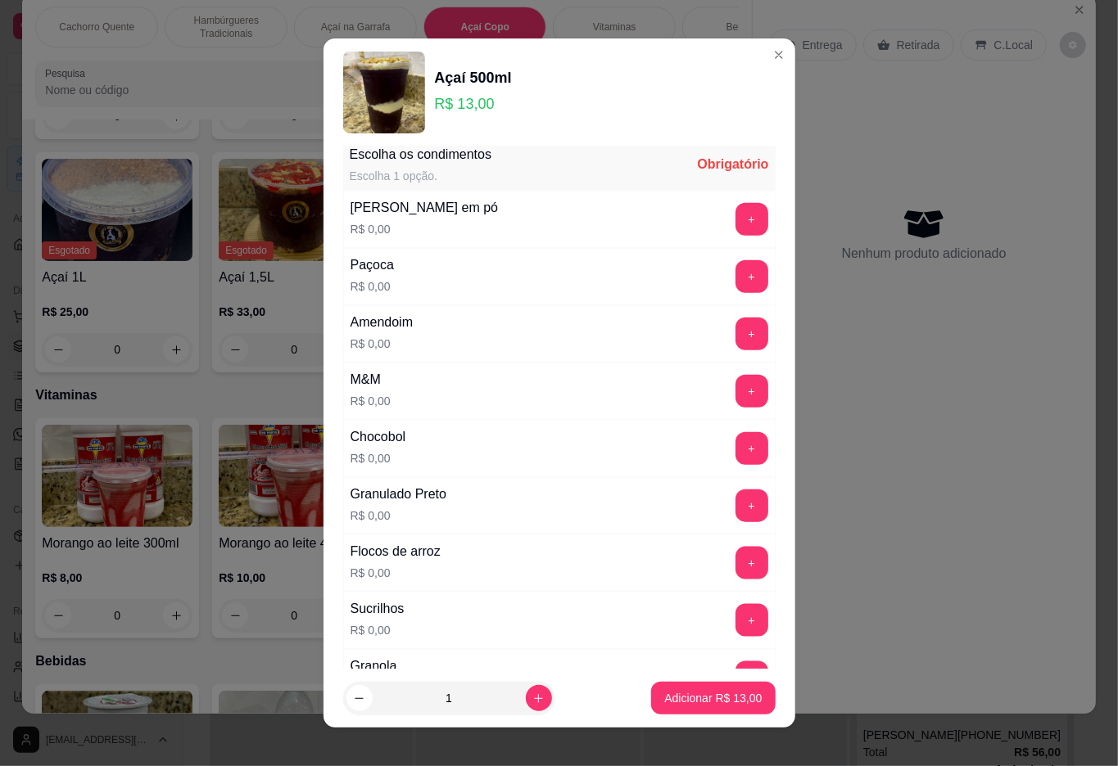
scroll to position [14, 0]
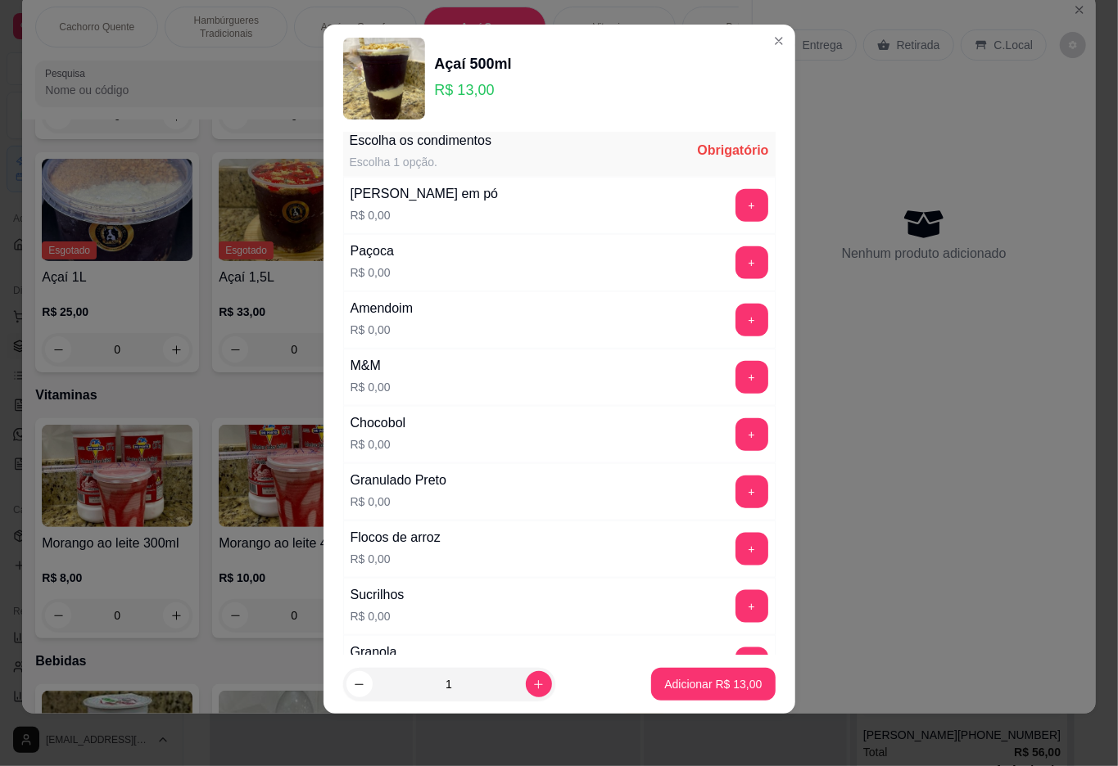
click at [735, 619] on button "+" at bounding box center [751, 606] width 33 height 33
click at [610, 709] on footer "1 Adicionar R$ 13,00" at bounding box center [559, 684] width 472 height 59
click at [532, 686] on icon "increase-product-quantity" at bounding box center [538, 685] width 12 height 12
type input "2"
click at [664, 681] on p "Adicionar R$ 26,00" at bounding box center [712, 684] width 97 height 16
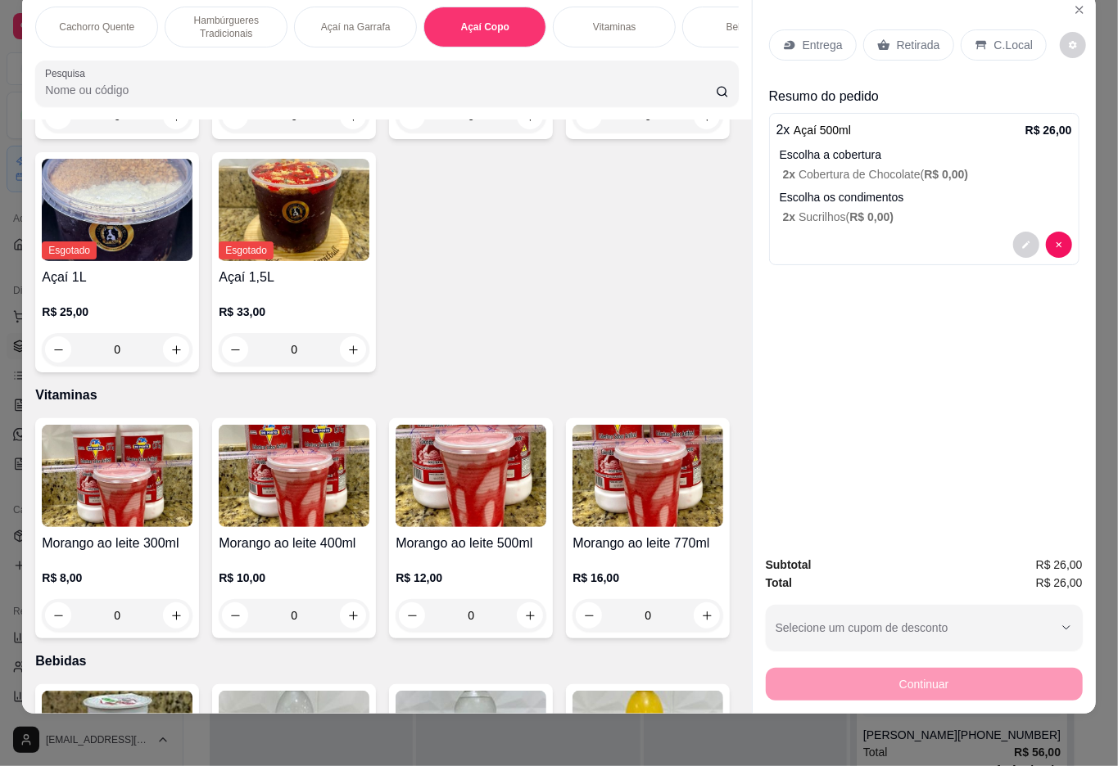
click at [896, 43] on div "Retirada" at bounding box center [908, 44] width 91 height 31
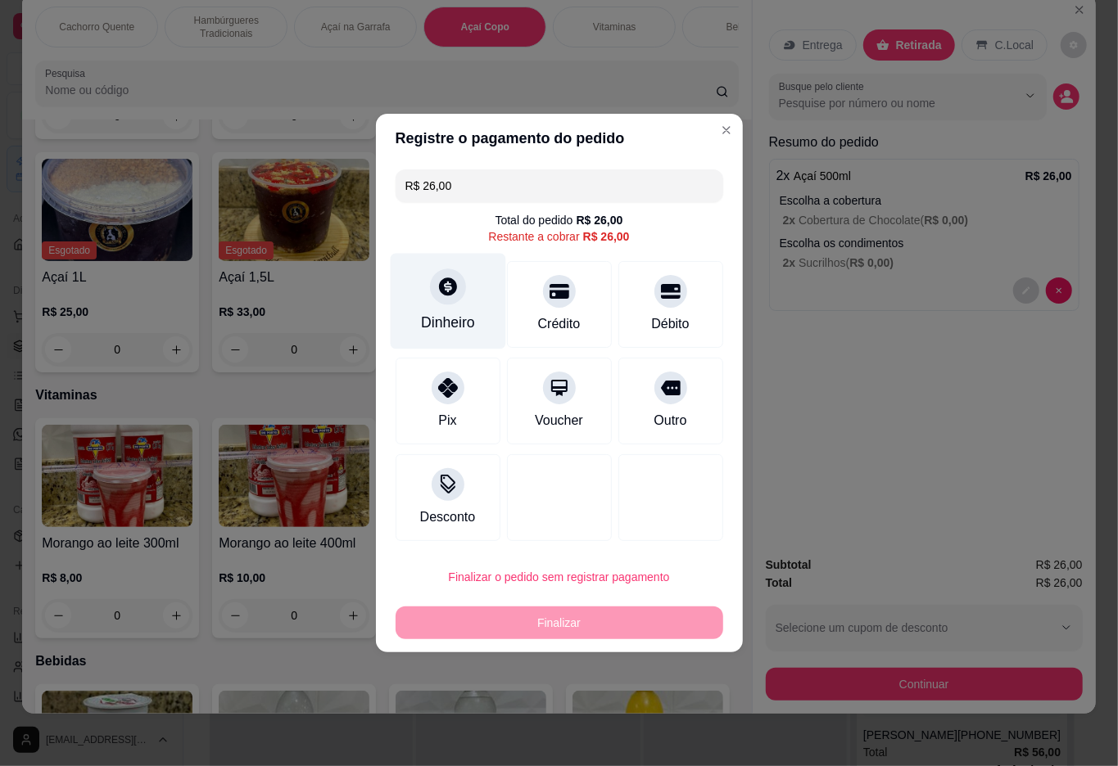
click at [447, 318] on div "Dinheiro" at bounding box center [448, 322] width 54 height 21
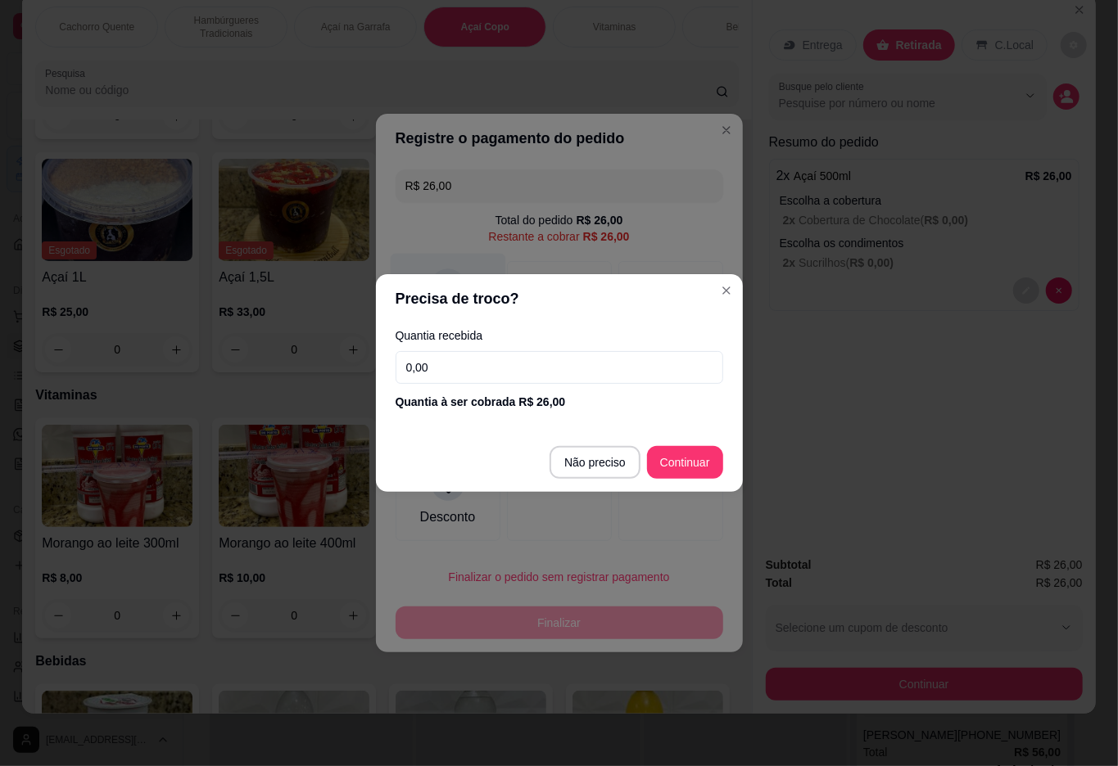
click at [601, 463] on div "Desconto" at bounding box center [559, 497] width 328 height 87
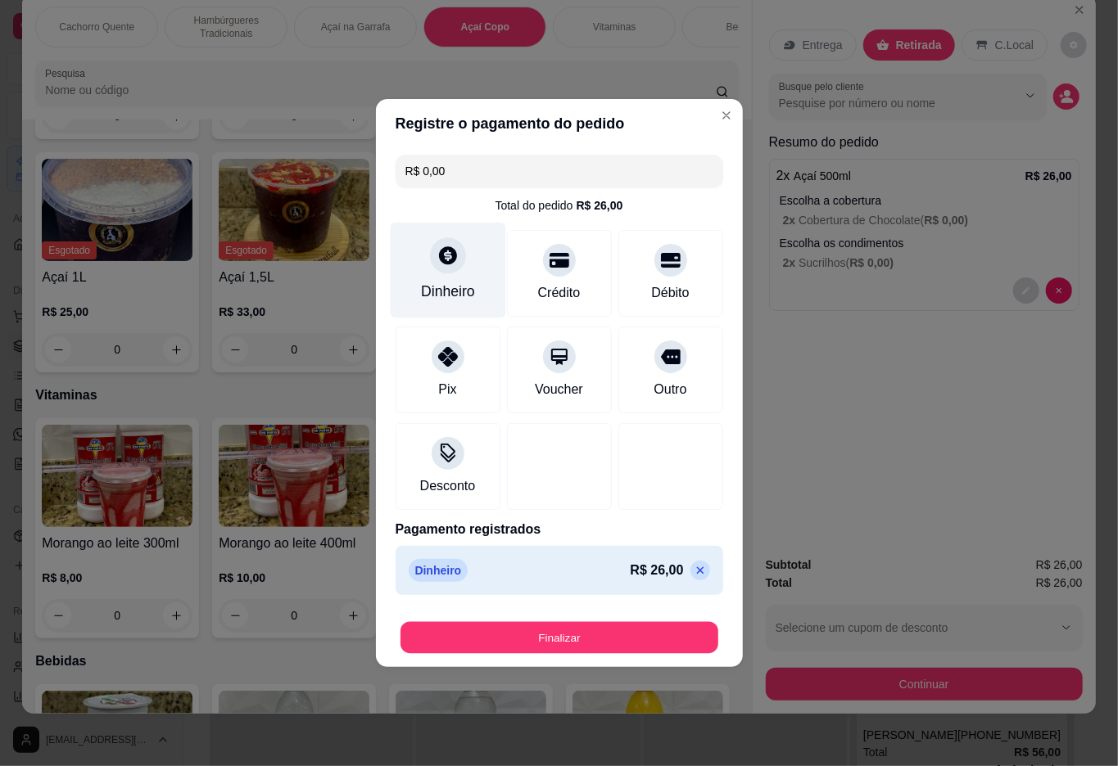
click at [554, 643] on button "Finalizar" at bounding box center [559, 638] width 318 height 32
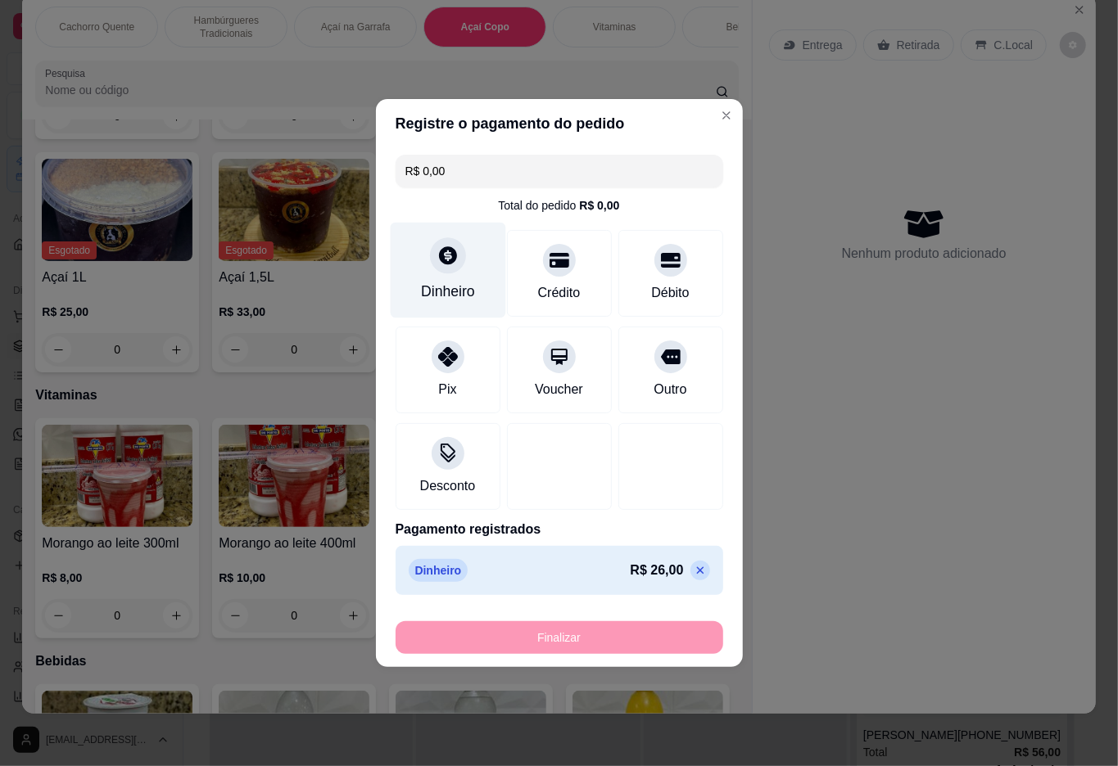
type input "-R$ 26,00"
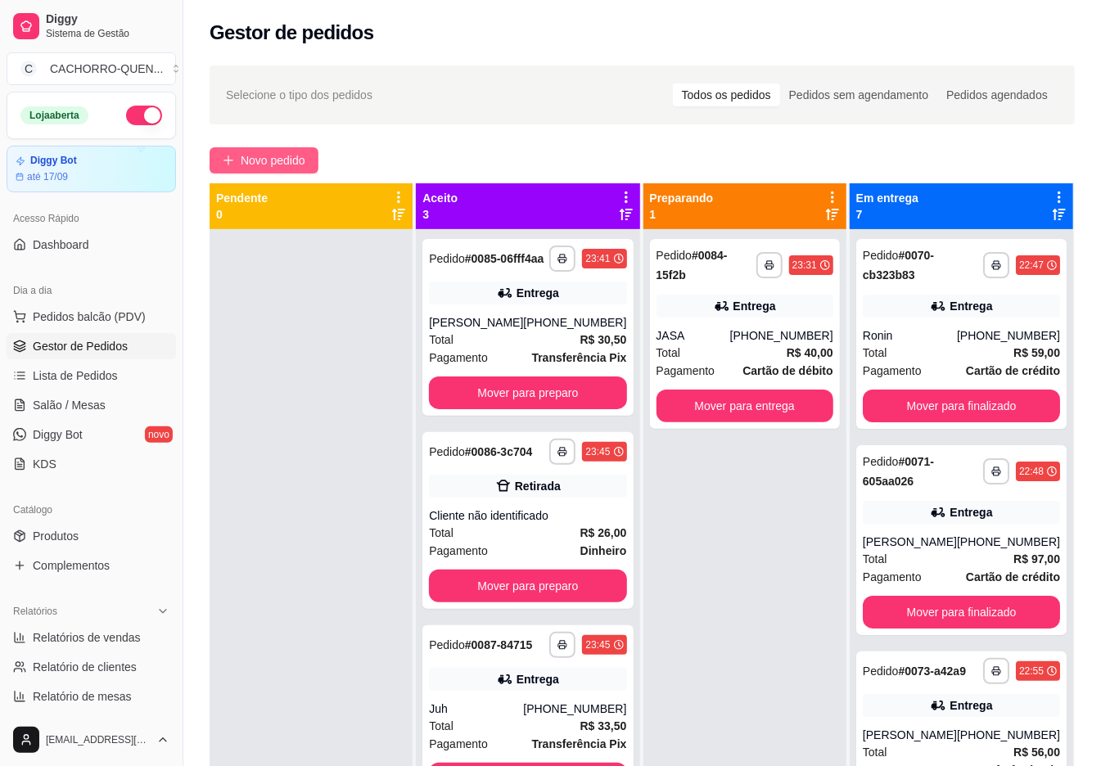
click at [256, 151] on button "Novo pedido" at bounding box center [264, 160] width 109 height 26
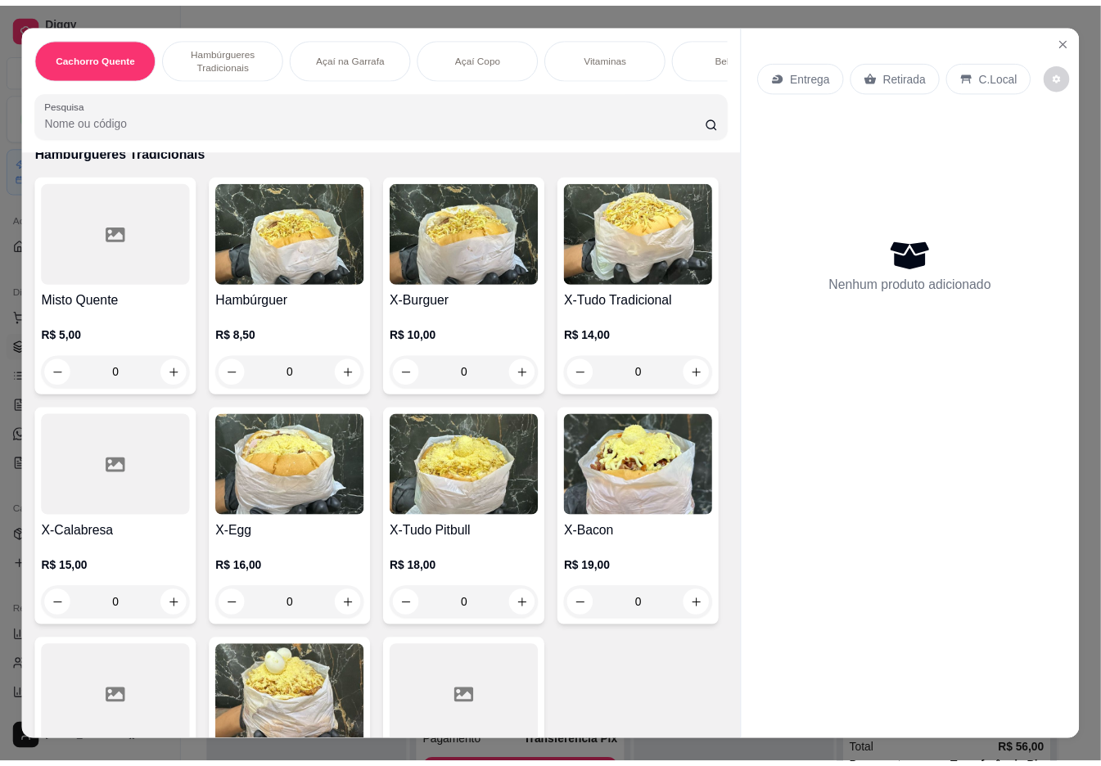
scroll to position [801, 0]
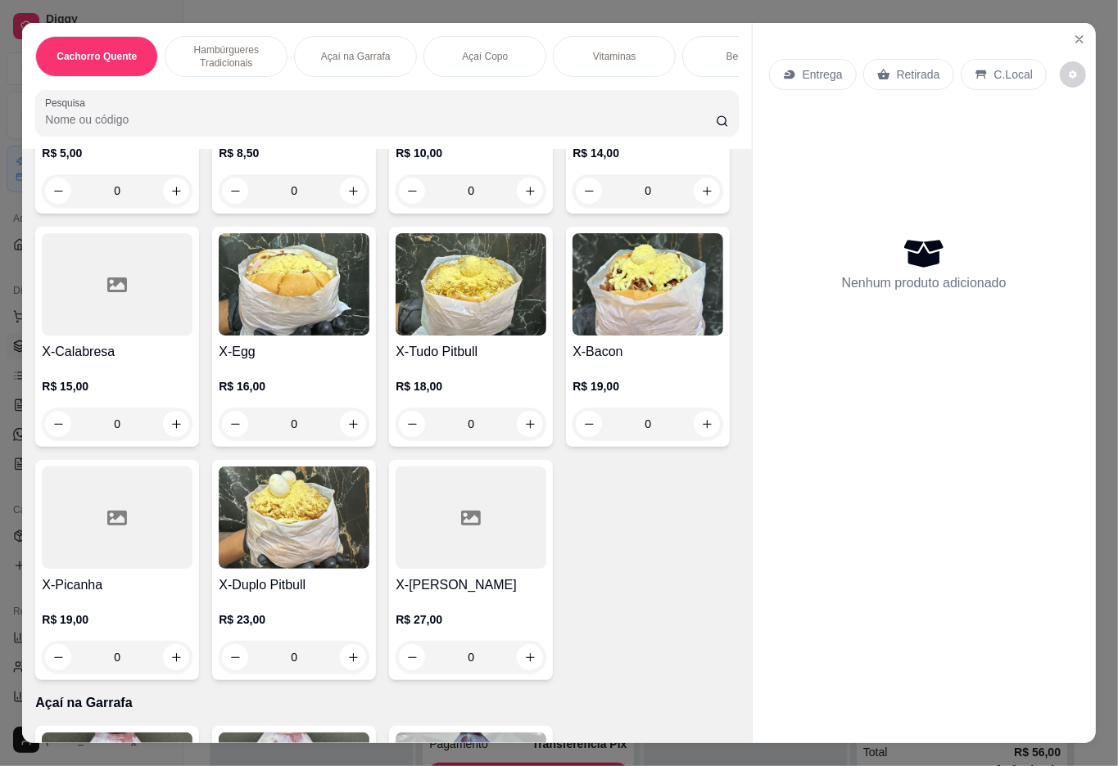
click at [572, 362] on h4 "X-Bacon" at bounding box center [647, 352] width 151 height 20
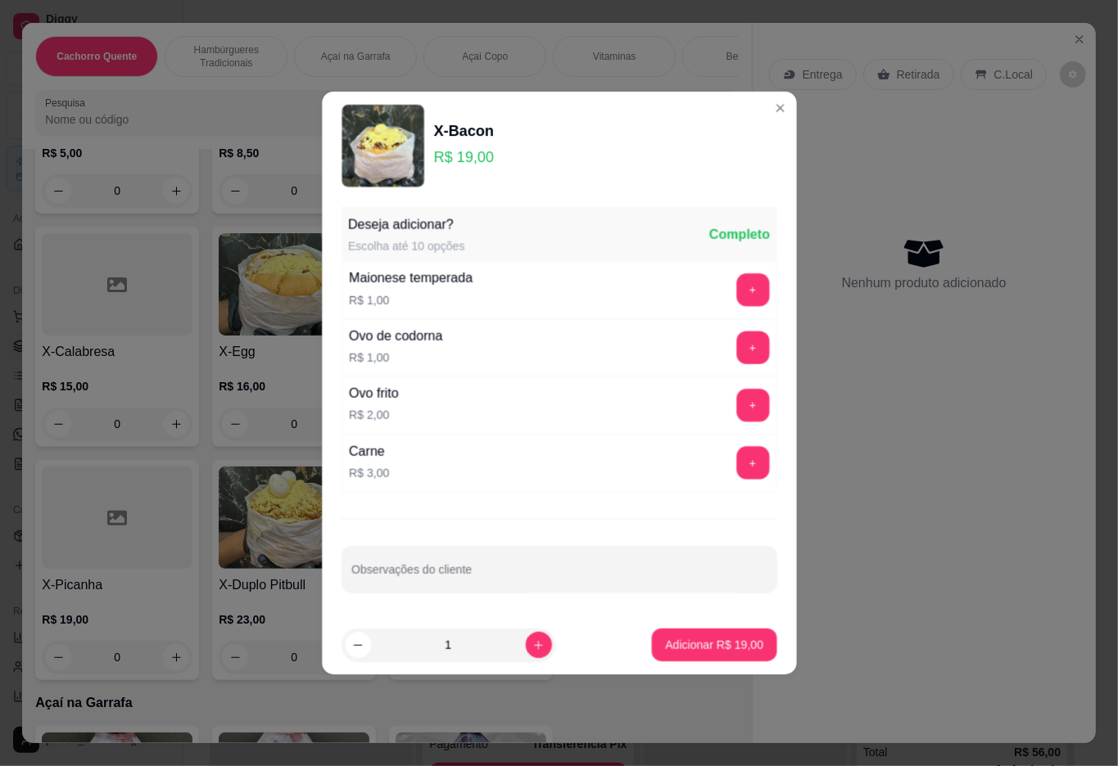
click at [694, 640] on p "Adicionar R$ 19,00" at bounding box center [714, 645] width 98 height 16
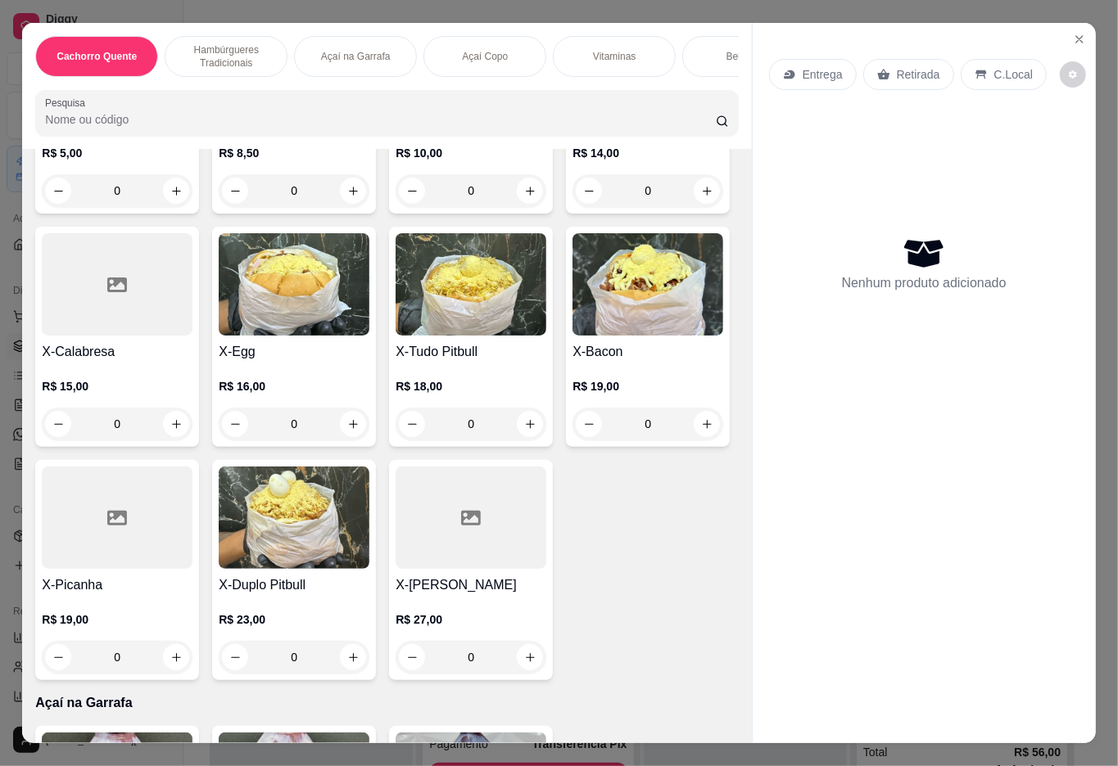
type input "1"
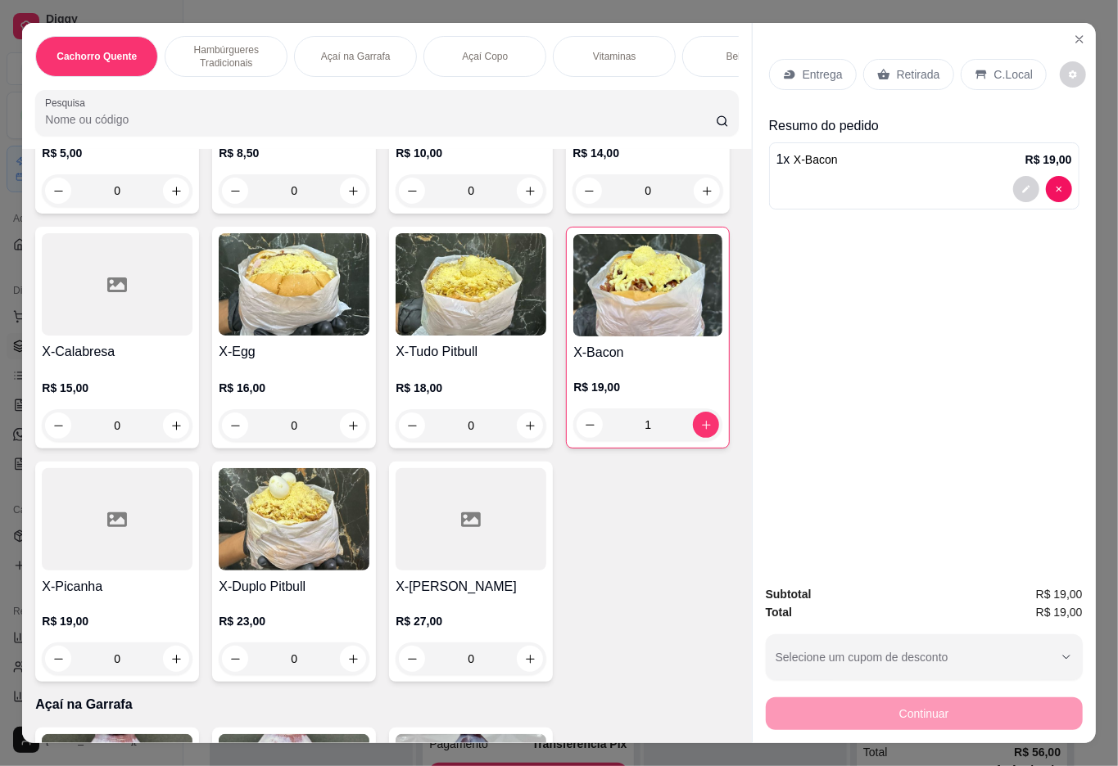
click at [922, 70] on p "Retirada" at bounding box center [918, 74] width 43 height 16
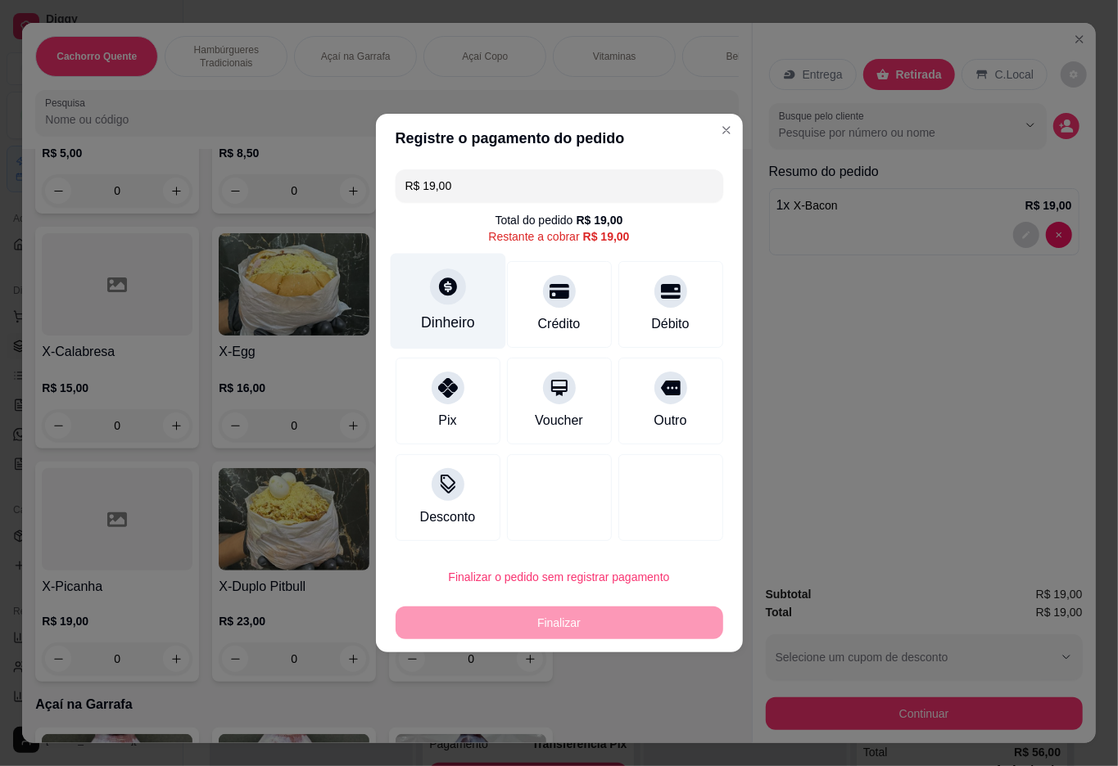
click at [455, 300] on div at bounding box center [448, 287] width 36 height 36
click at [594, 463] on div at bounding box center [559, 497] width 105 height 87
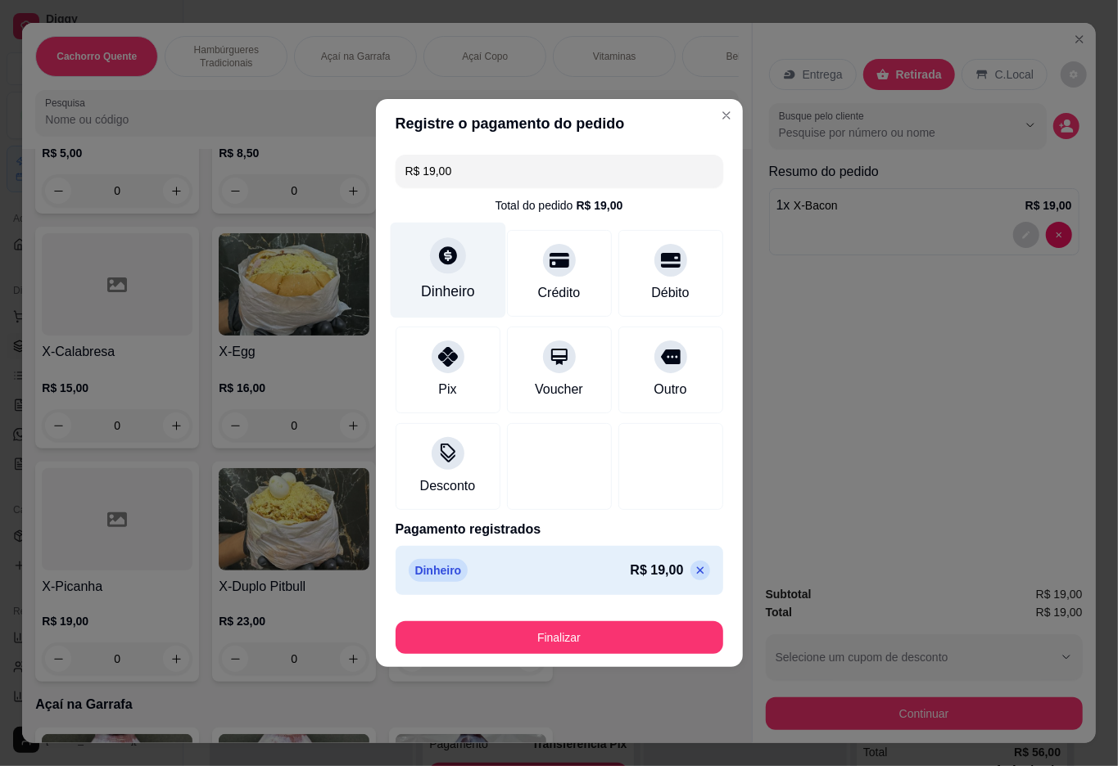
type input "R$ 0,00"
click at [540, 645] on button "Finalizar" at bounding box center [559, 637] width 328 height 33
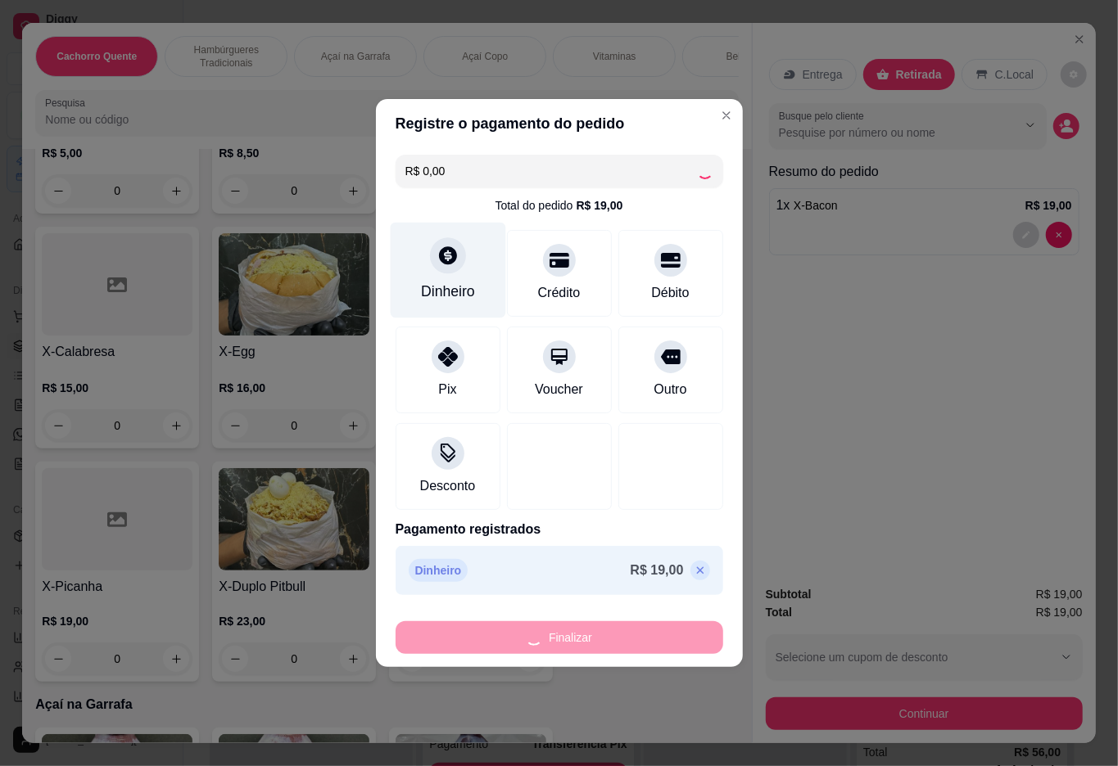
type input "0"
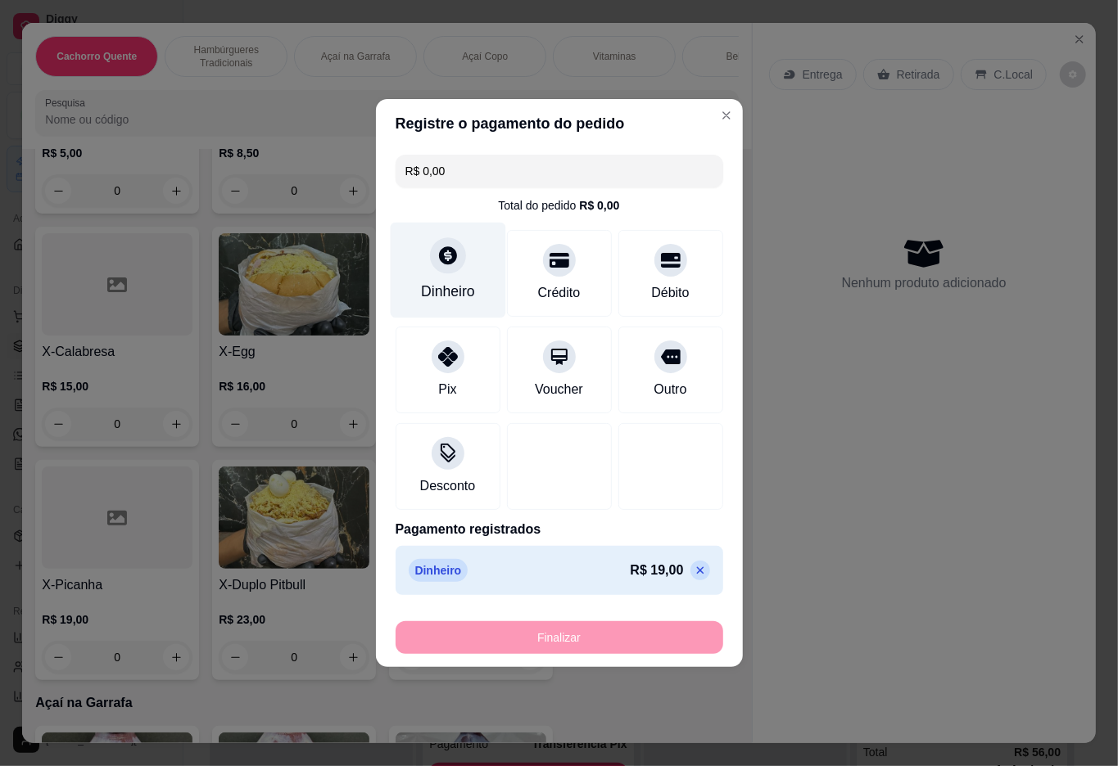
type input "-R$ 19,00"
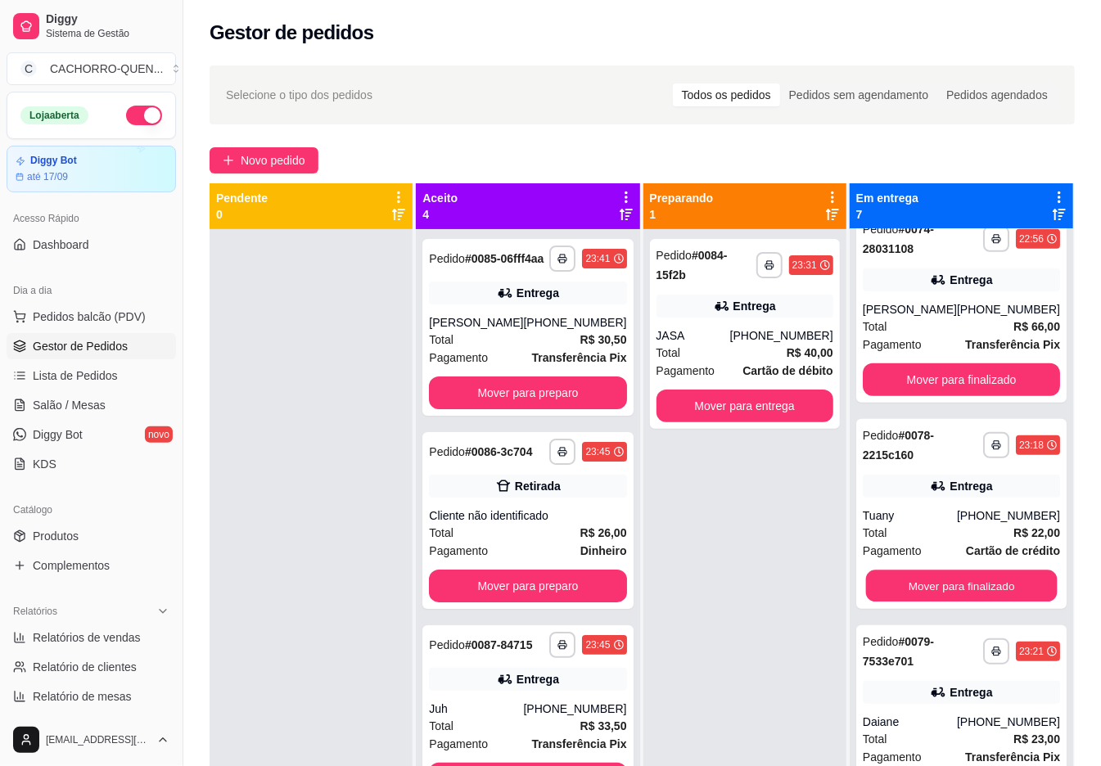
scroll to position [688, 0]
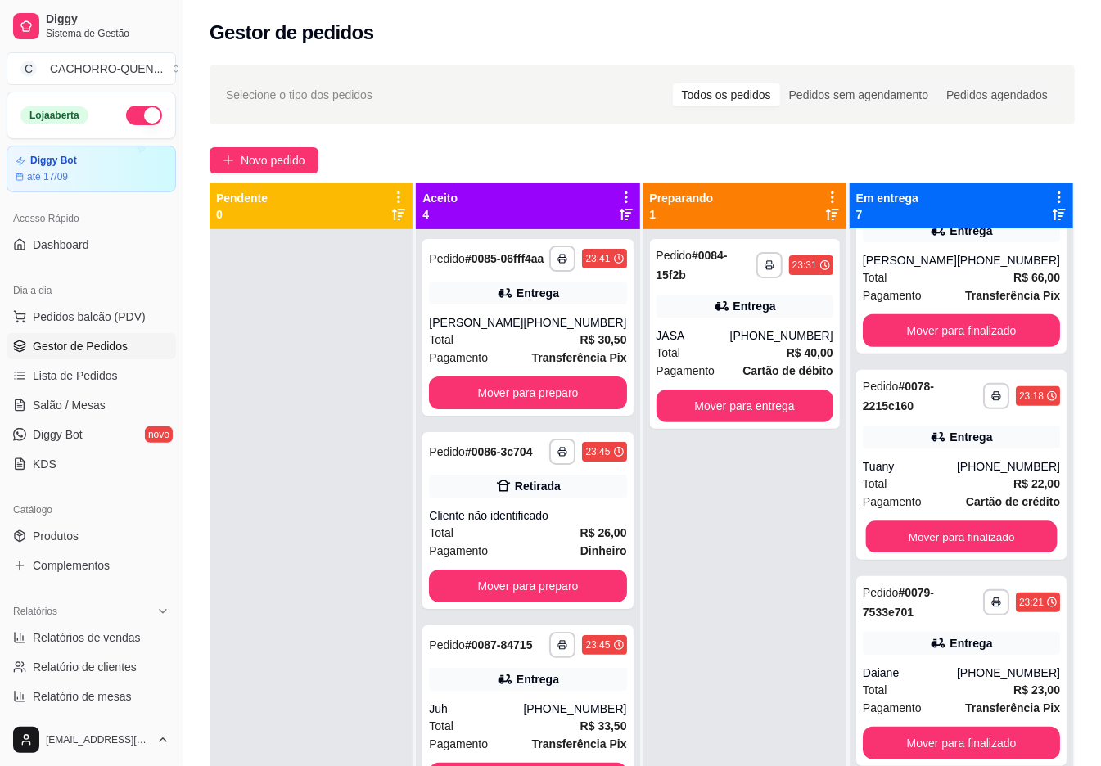
click at [981, 544] on button "Mover para finalizado" at bounding box center [962, 538] width 192 height 32
click at [719, 404] on button "Mover para entrega" at bounding box center [745, 406] width 177 height 33
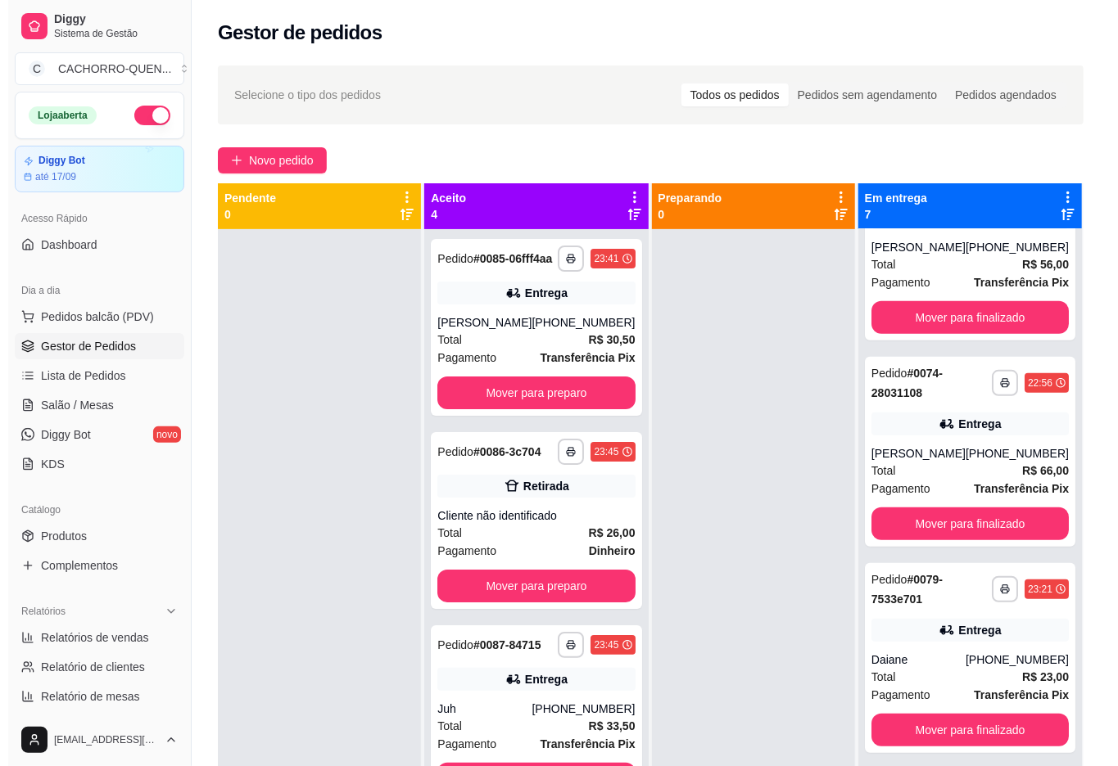
scroll to position [688, 0]
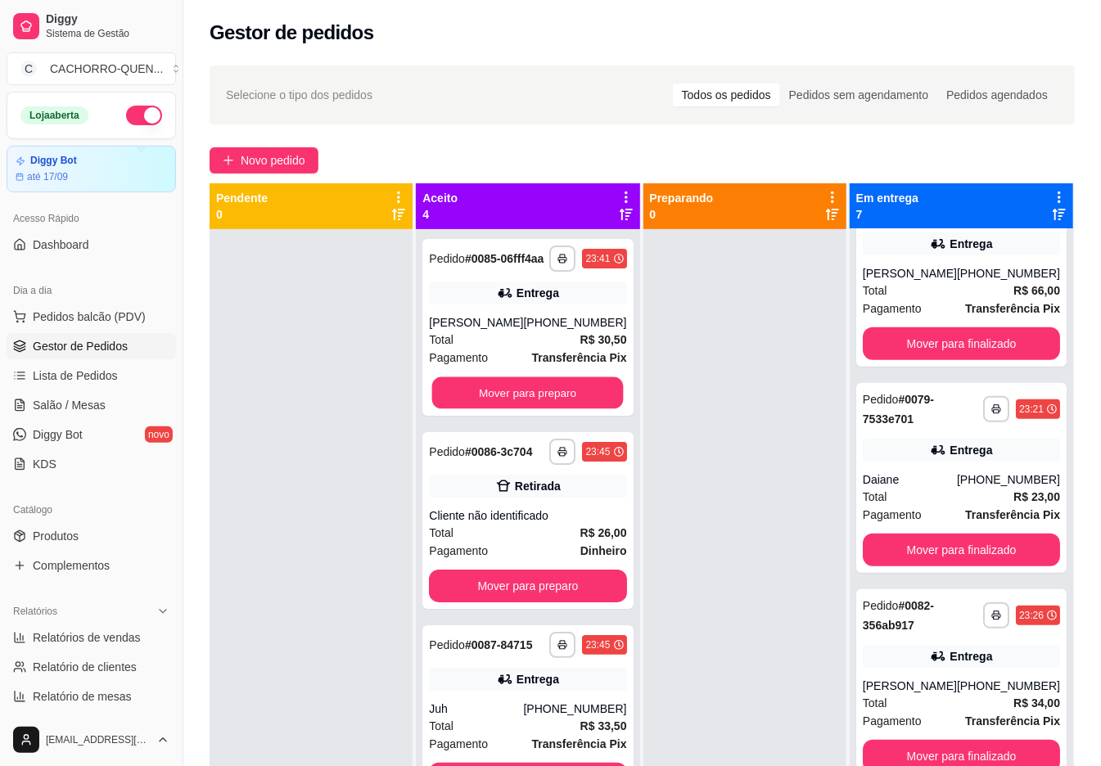
click at [578, 409] on button "Mover para preparo" at bounding box center [528, 393] width 192 height 32
click at [554, 409] on button "Mover para preparo" at bounding box center [527, 393] width 197 height 33
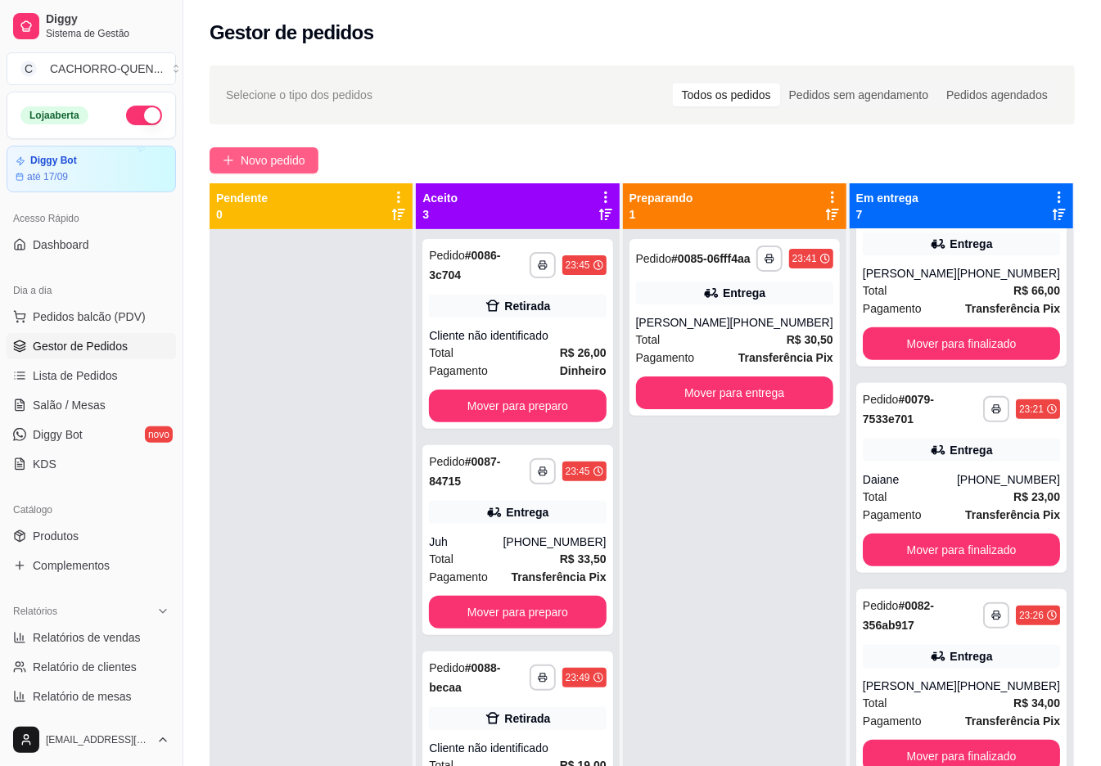
click at [263, 159] on span "Novo pedido" at bounding box center [273, 160] width 65 height 18
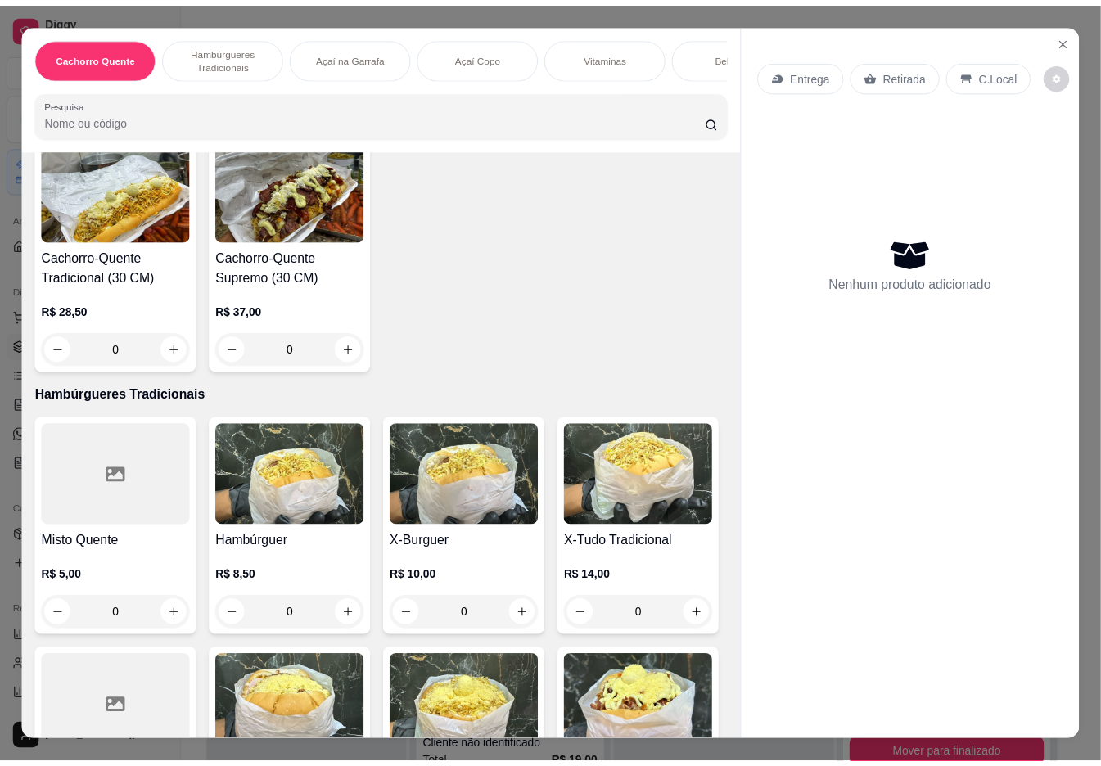
scroll to position [400, 0]
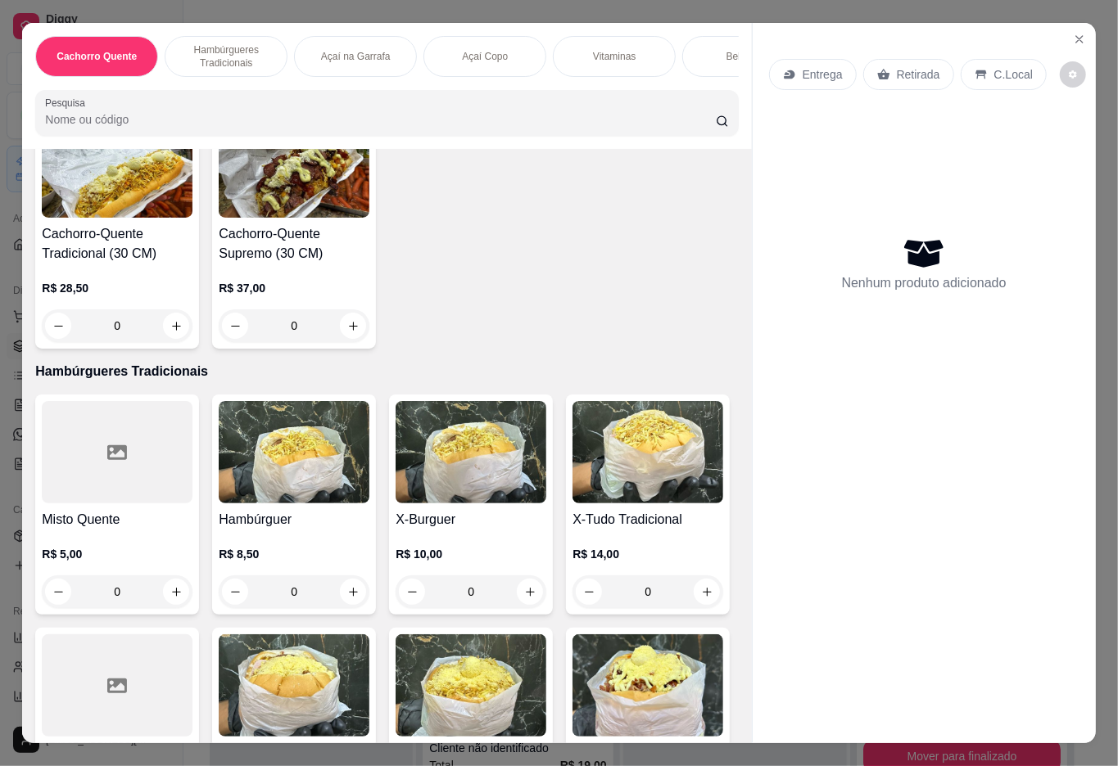
click at [572, 504] on img at bounding box center [647, 452] width 151 height 102
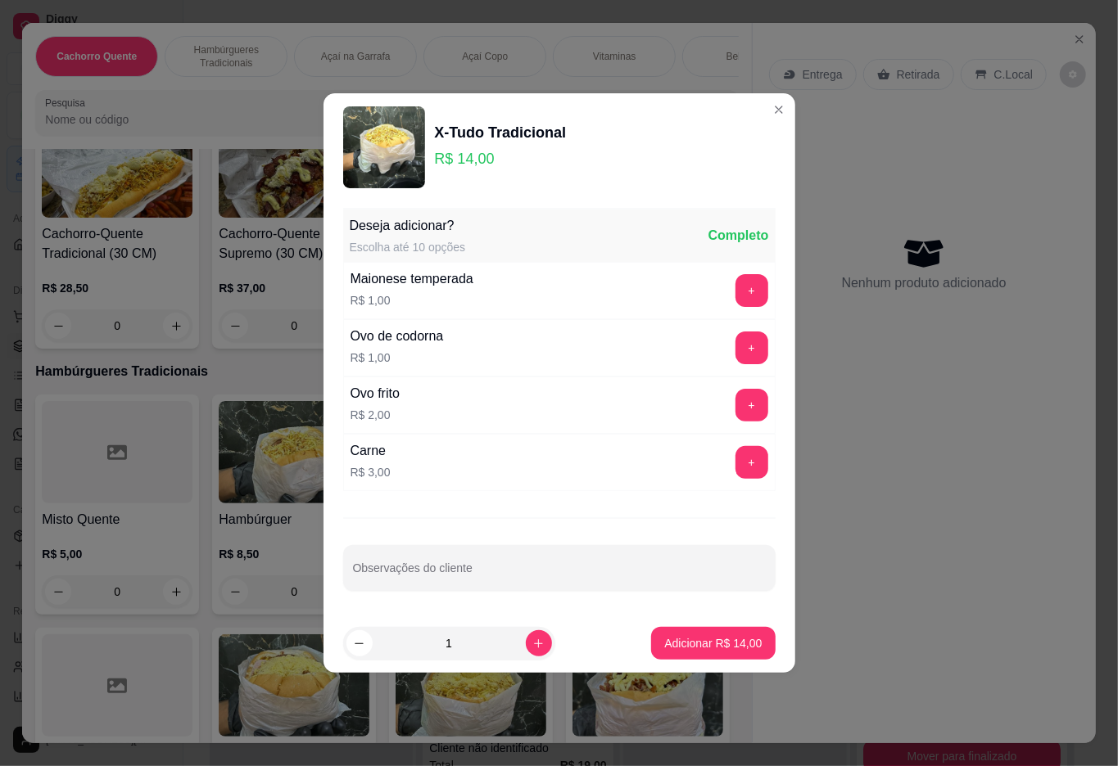
click at [659, 576] on input "Observações do cliente" at bounding box center [559, 575] width 413 height 16
click at [716, 645] on p "Adicionar R$ 14,00" at bounding box center [712, 643] width 97 height 16
type input "1"
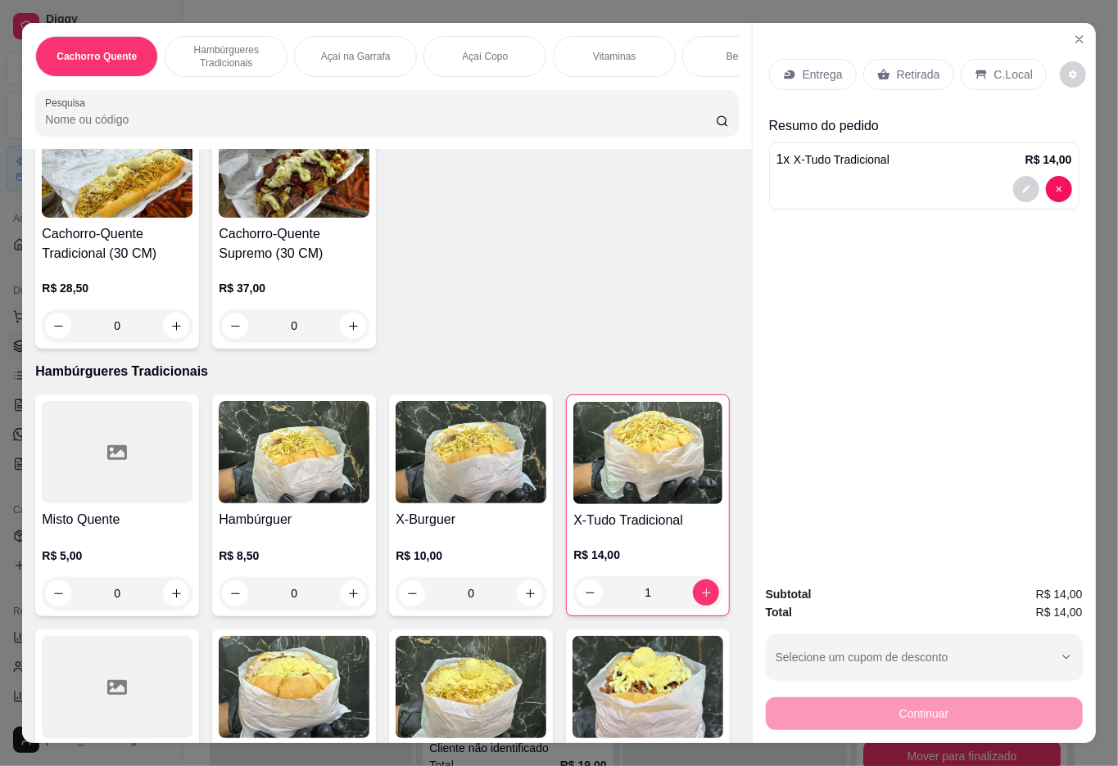
click at [925, 59] on div "Retirada" at bounding box center [908, 74] width 91 height 31
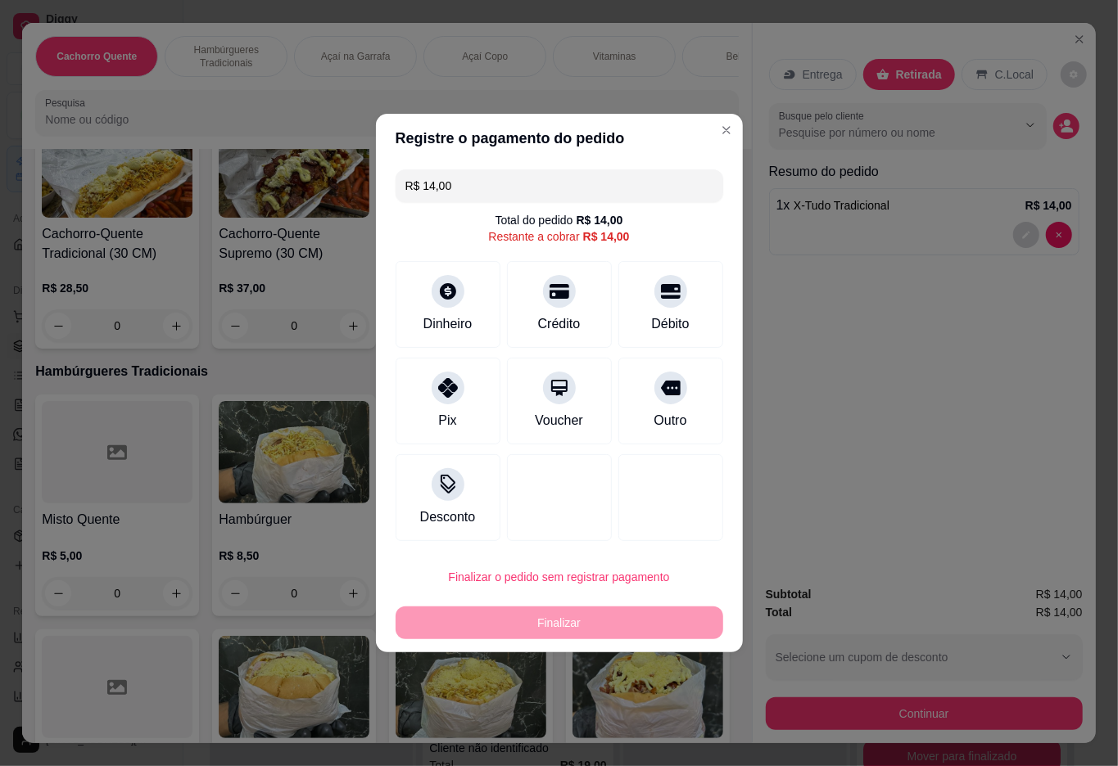
click at [933, 491] on div "Entrega Retirada C.Local Busque pelo cliente Resumo do pedido 1 x X-Tudo Tradic…" at bounding box center [924, 297] width 343 height 549
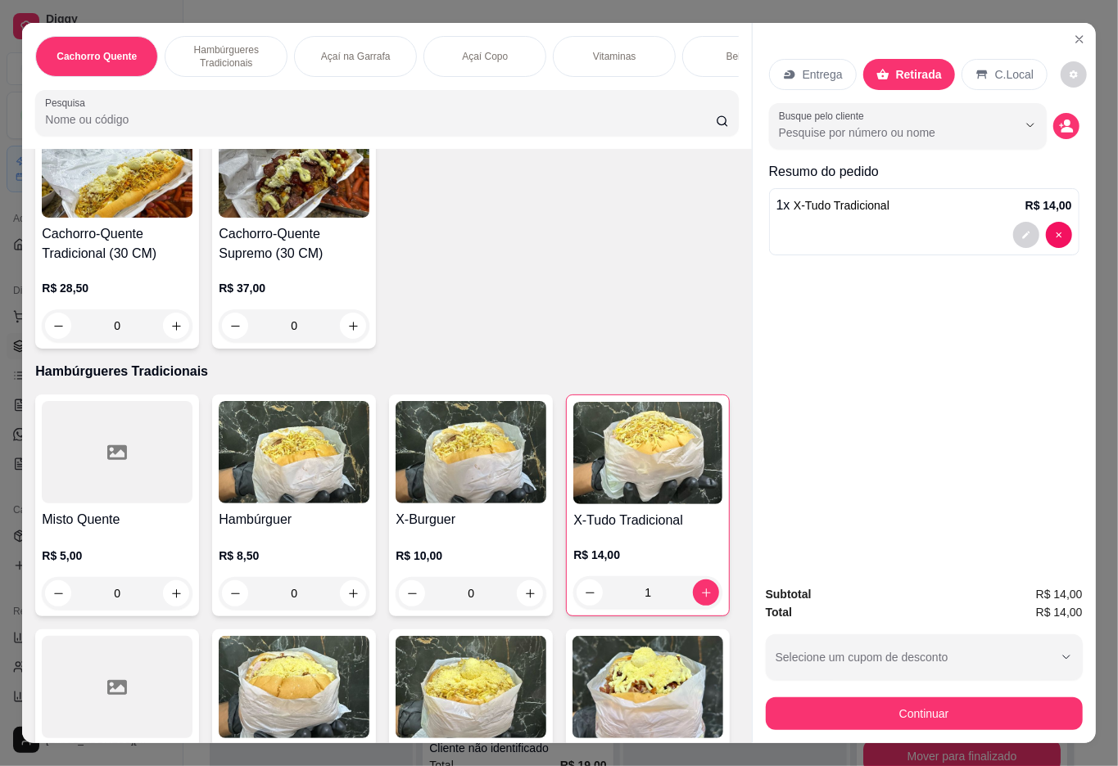
click at [904, 230] on div at bounding box center [924, 235] width 296 height 26
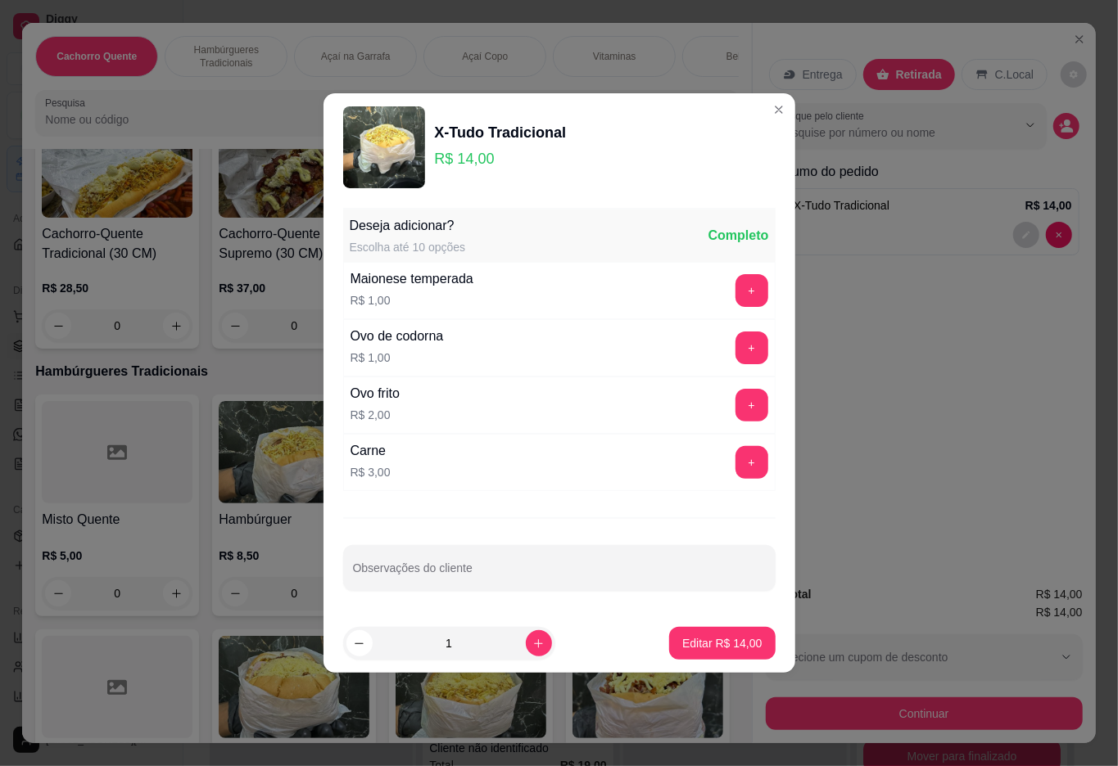
click at [735, 289] on button "+" at bounding box center [751, 290] width 33 height 33
click at [539, 581] on input "Observações do cliente" at bounding box center [559, 575] width 413 height 16
type input "SEM PRESUNTO"
click at [671, 657] on button "Editar R$ 15,00" at bounding box center [722, 644] width 102 height 32
type input "0"
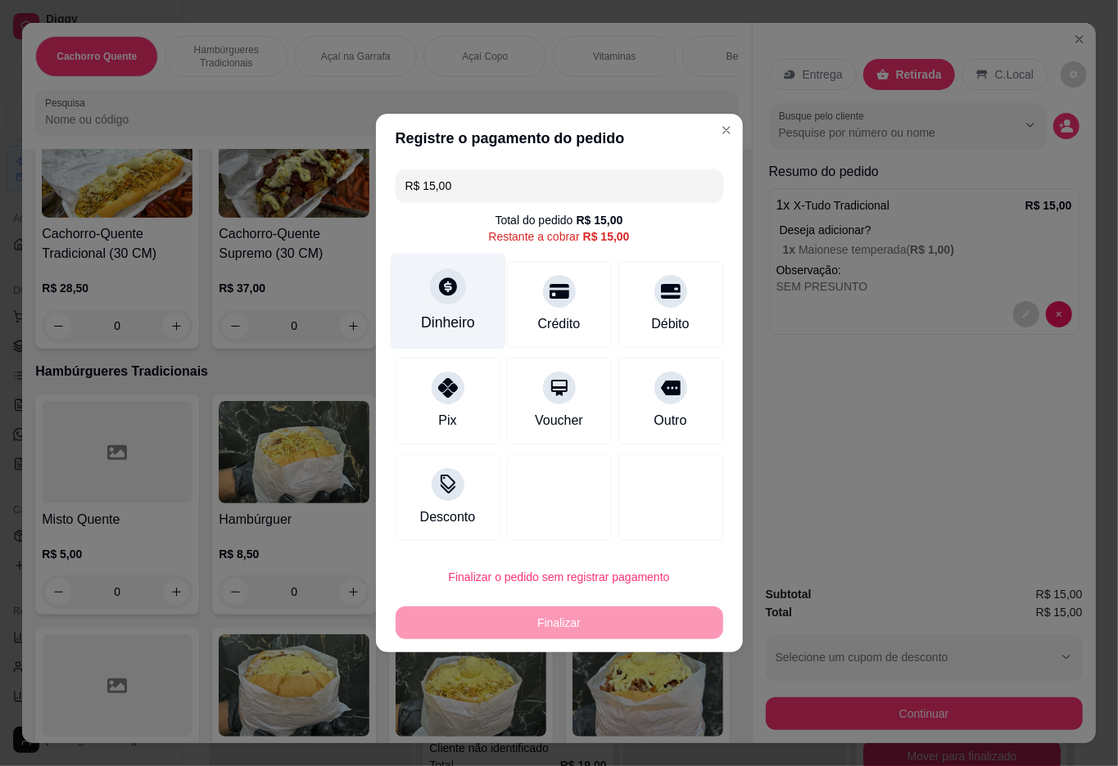
click at [456, 300] on div at bounding box center [448, 287] width 36 height 36
click at [649, 466] on button "Continuar" at bounding box center [688, 465] width 78 height 34
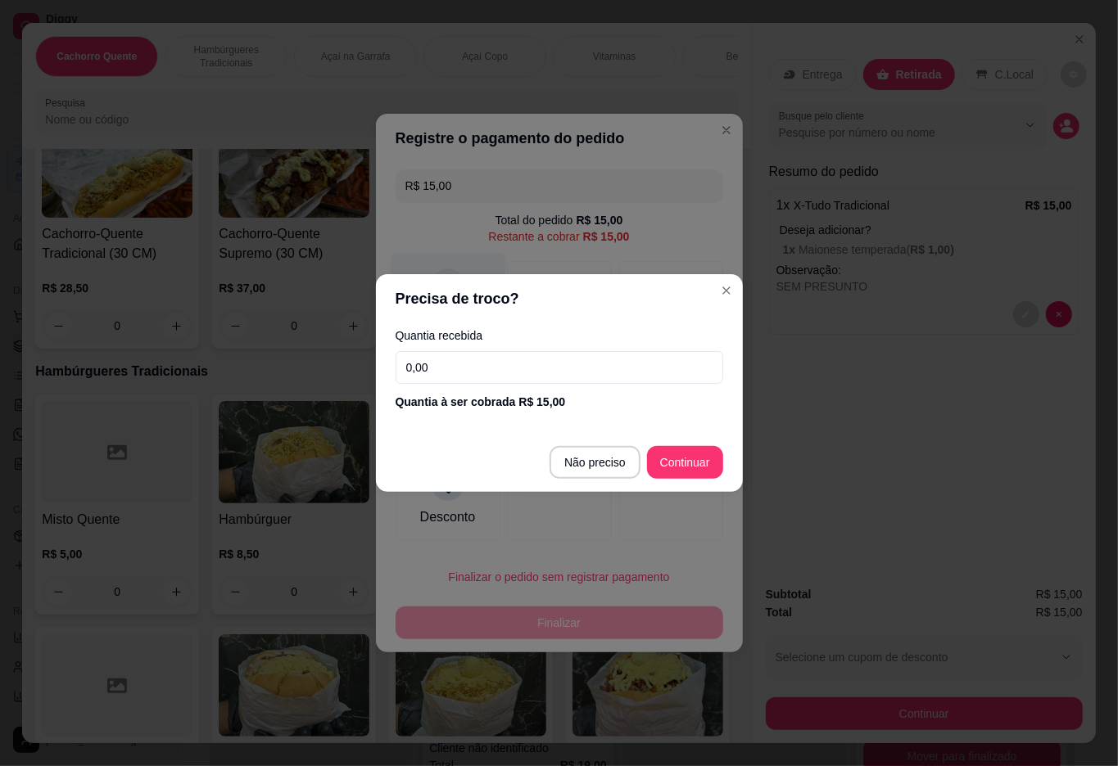
click at [587, 465] on div at bounding box center [559, 497] width 105 height 87
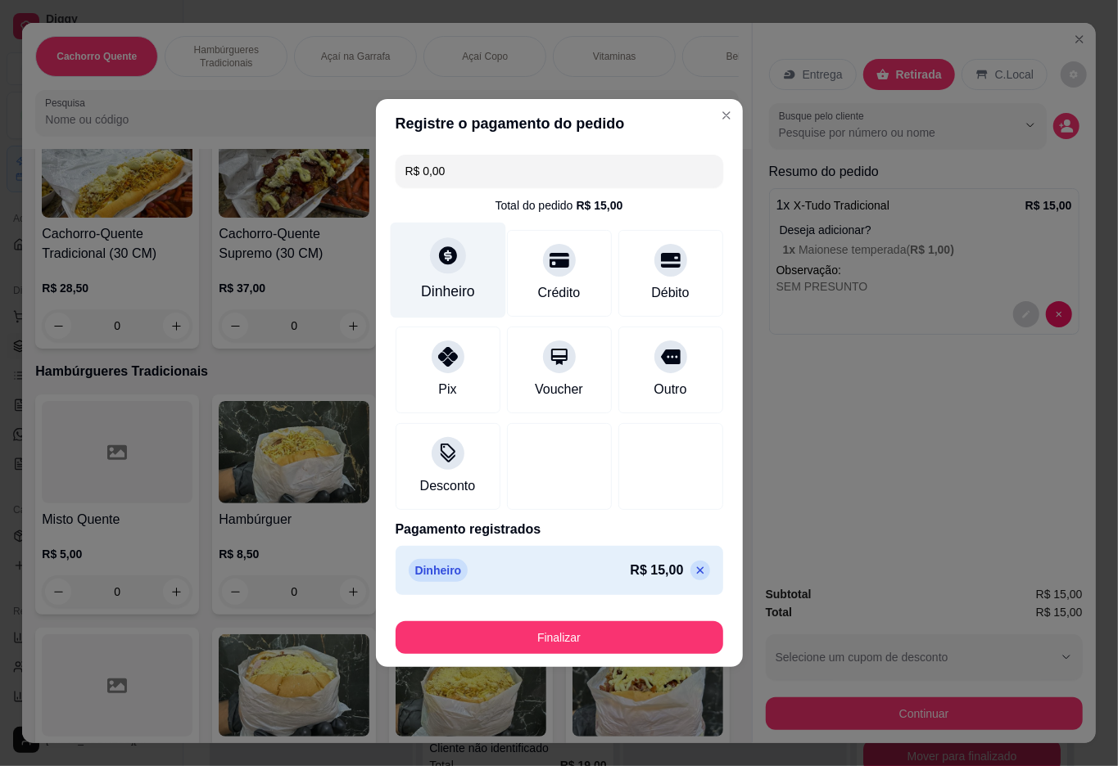
click at [529, 645] on button "Finalizar" at bounding box center [559, 637] width 328 height 33
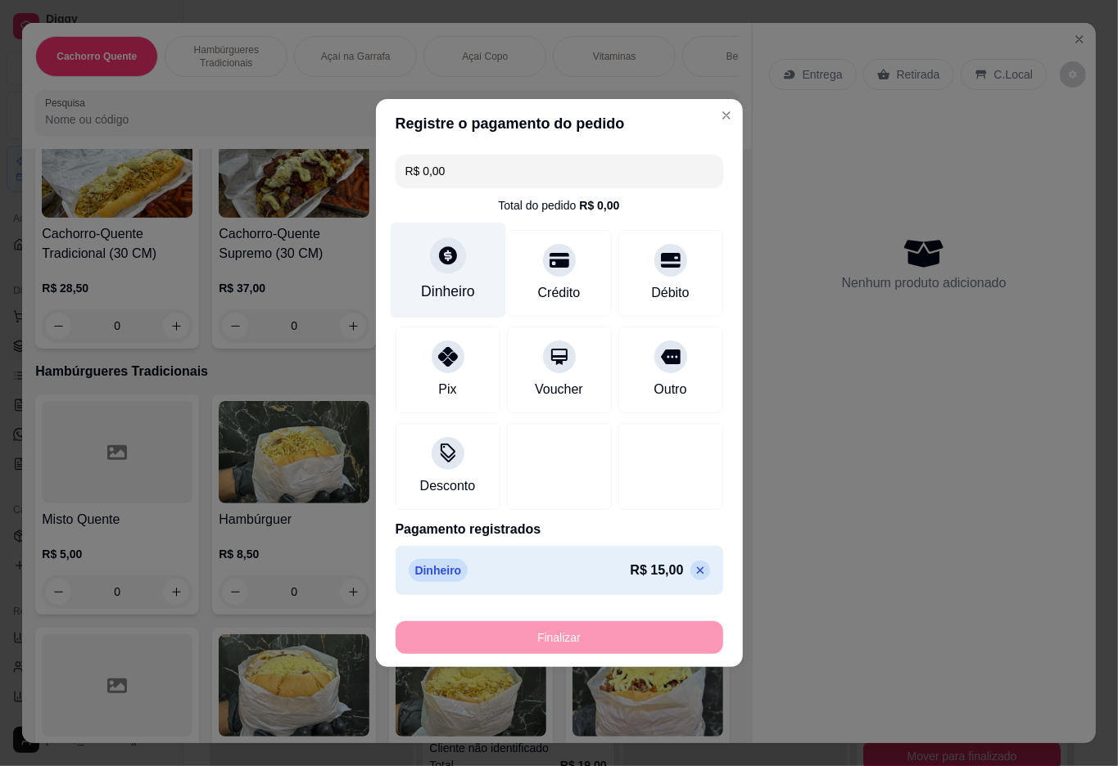
type input "-R$ 15,00"
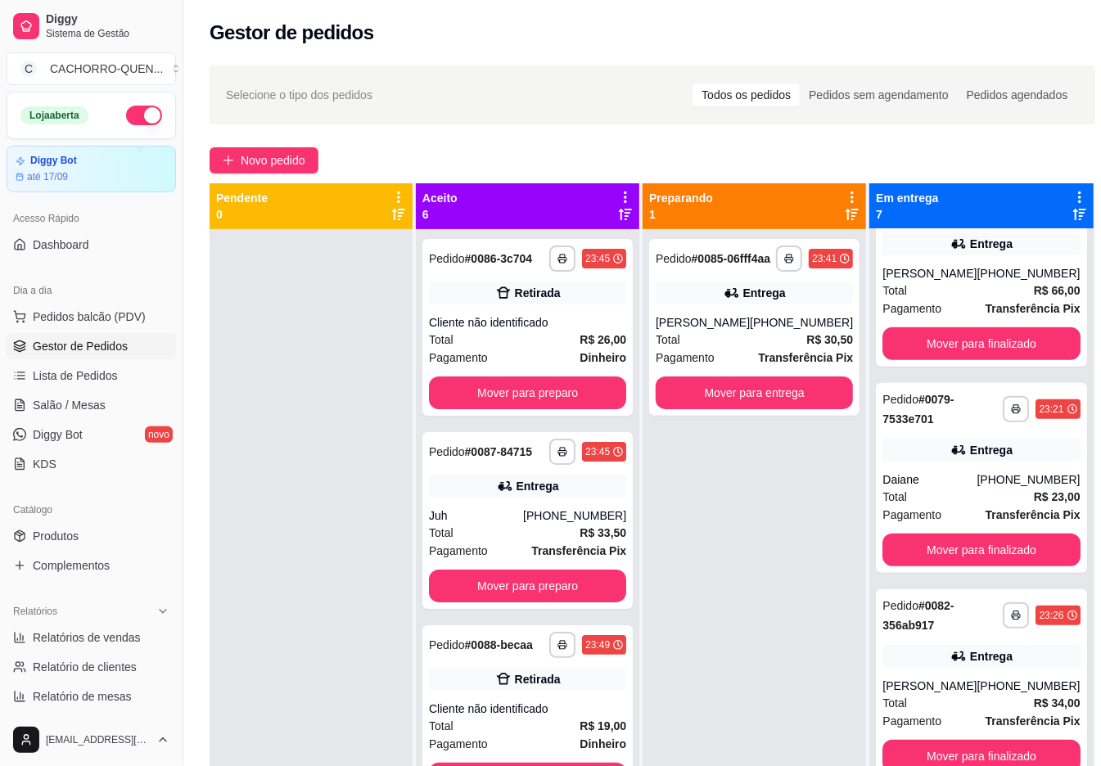
click at [968, 545] on button "Mover para finalizado" at bounding box center [981, 550] width 197 height 33
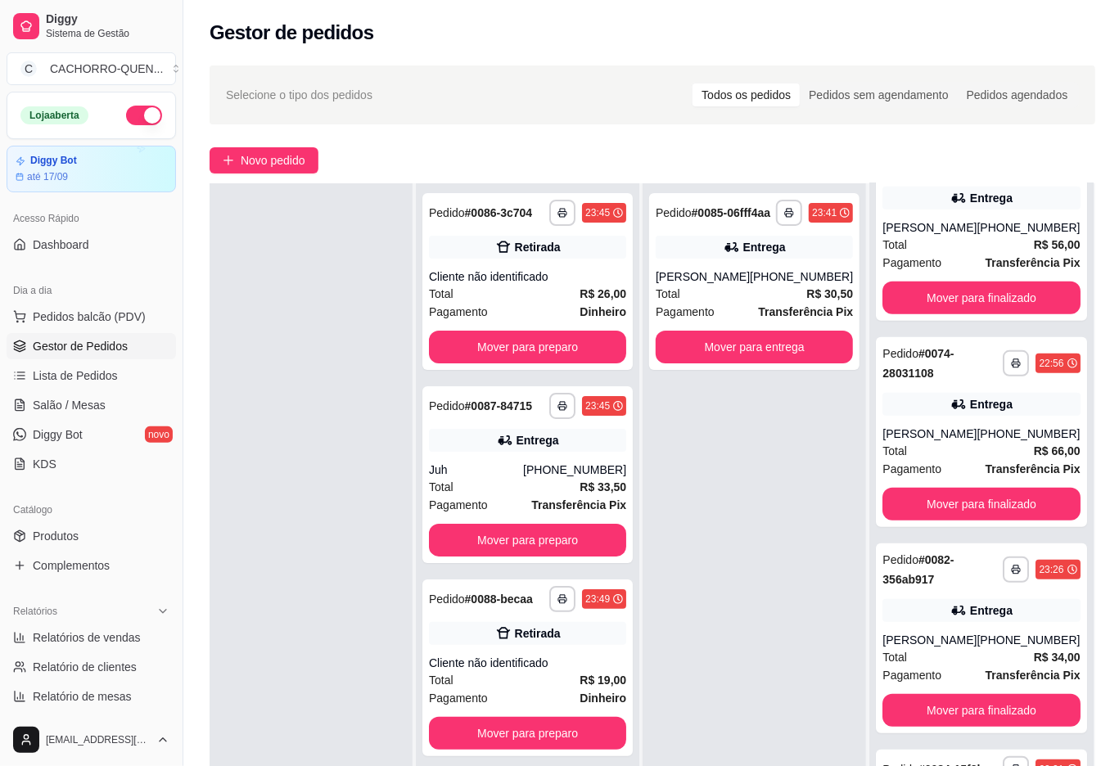
click at [976, 701] on button "Mover para finalizado" at bounding box center [981, 710] width 197 height 33
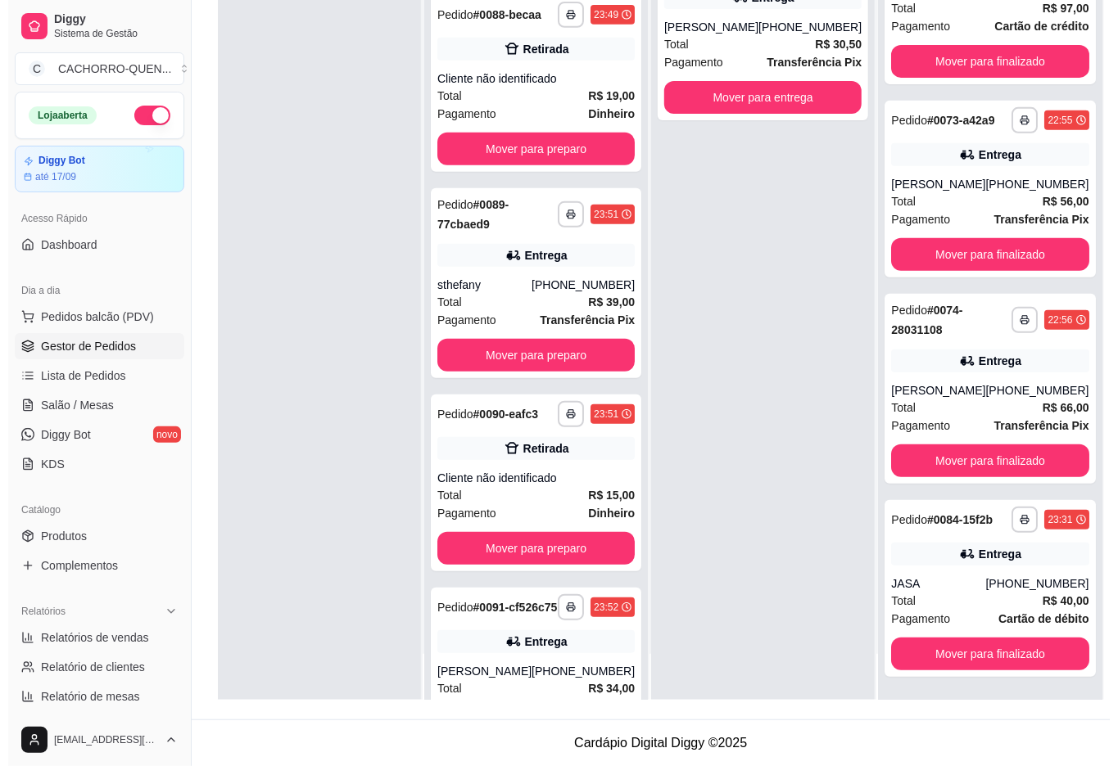
scroll to position [332, 0]
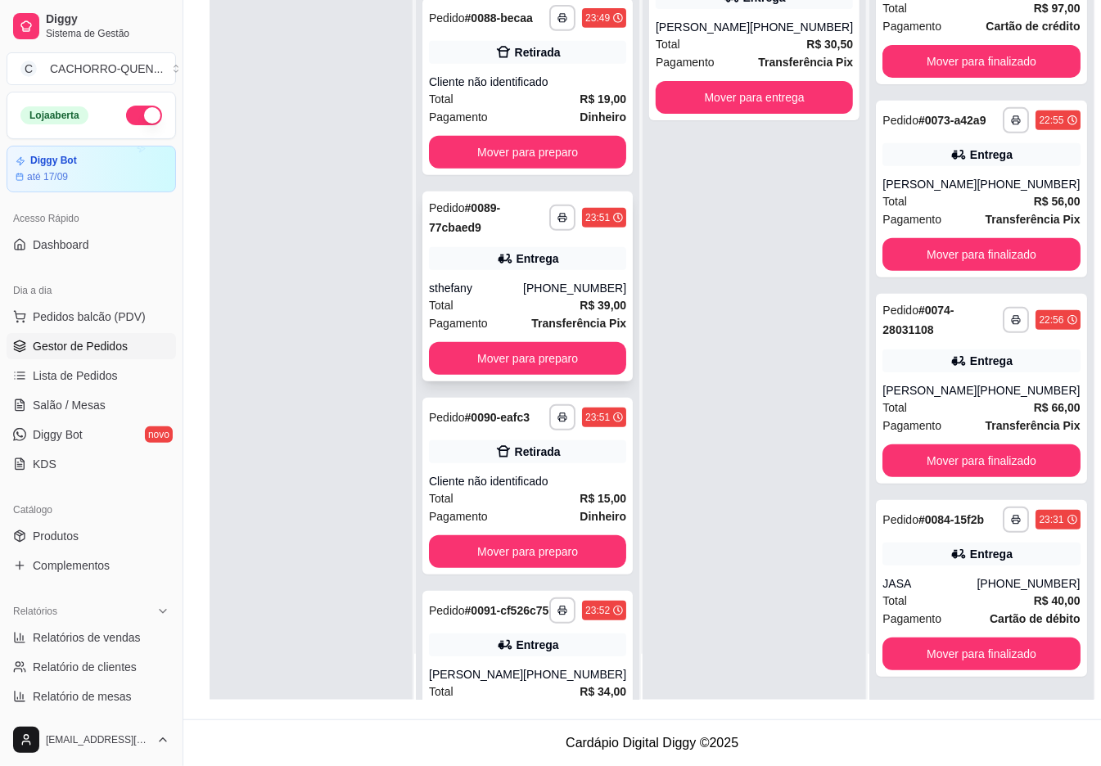
click at [490, 296] on div "sthefany" at bounding box center [476, 288] width 94 height 16
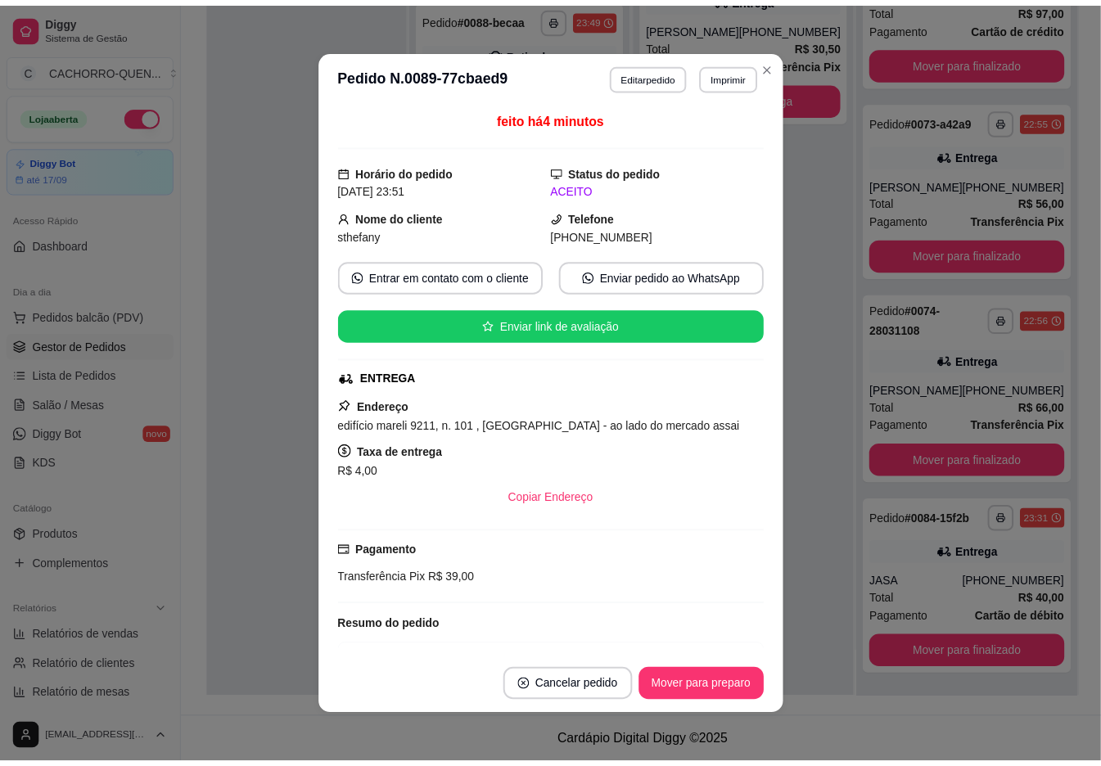
scroll to position [328, 0]
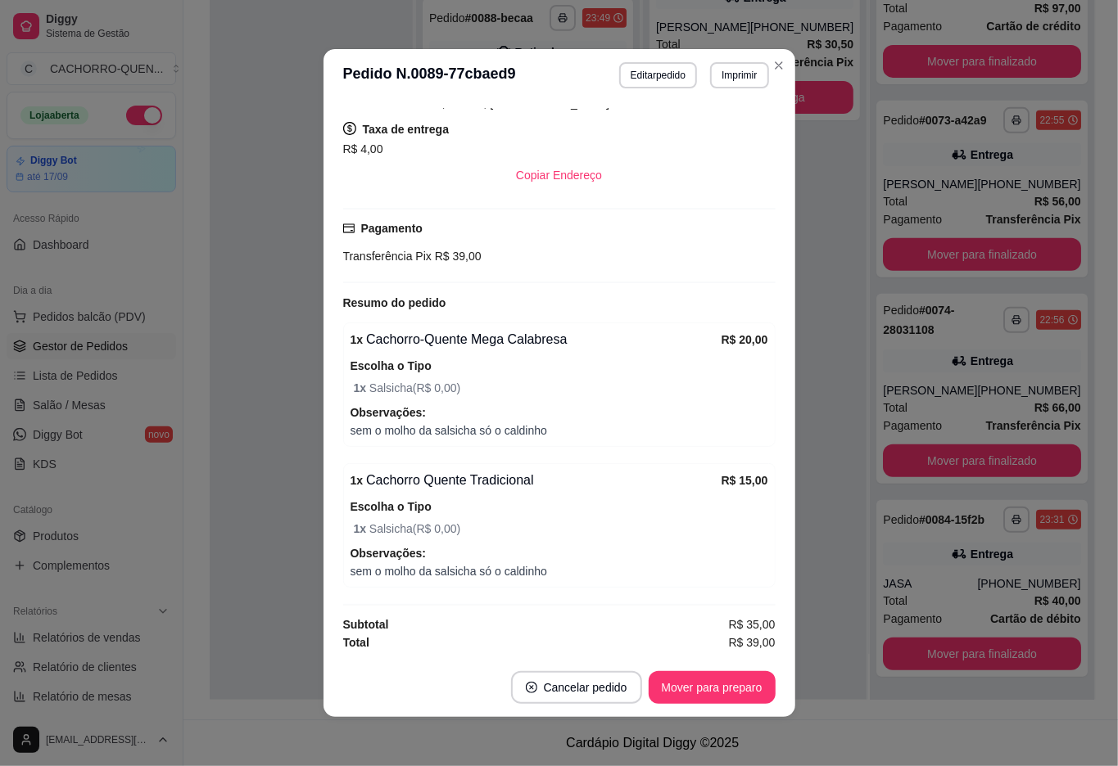
click at [748, 79] on button "Imprimir" at bounding box center [739, 75] width 58 height 26
click at [731, 80] on button "Imprimir" at bounding box center [739, 75] width 58 height 26
click at [715, 131] on button "IMPRESSORA" at bounding box center [694, 133] width 119 height 26
click at [229, 470] on div at bounding box center [311, 317] width 203 height 766
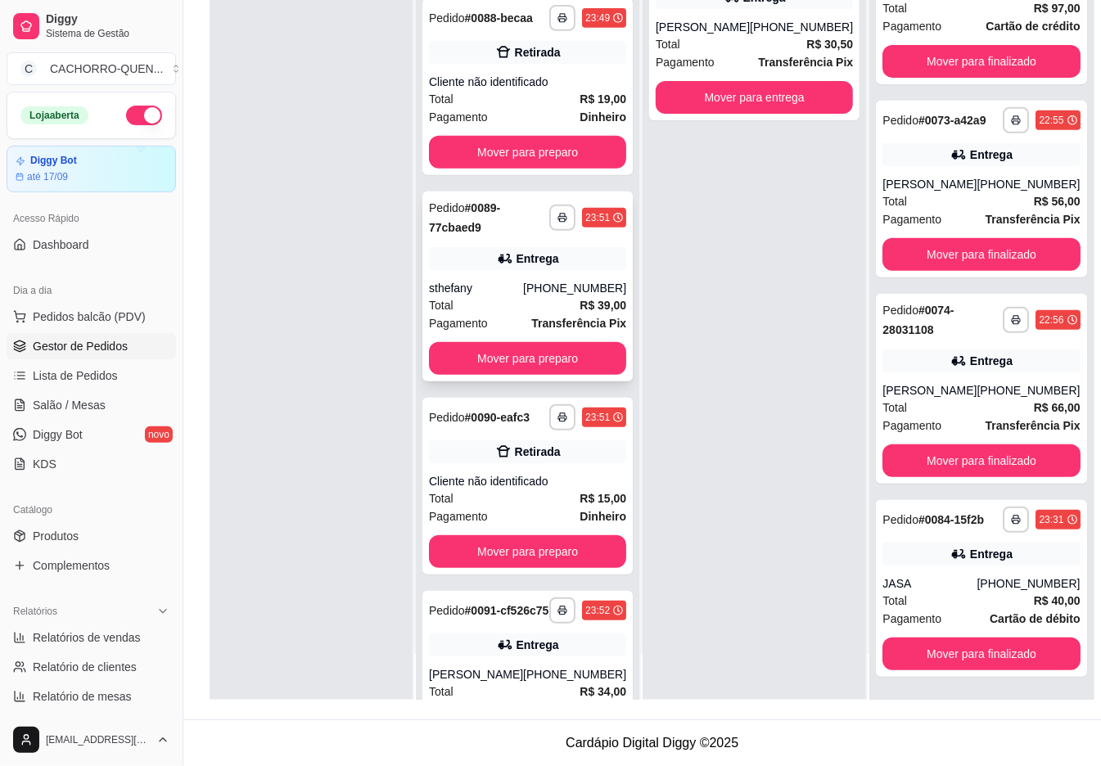
click at [958, 665] on button "Mover para finalizado" at bounding box center [981, 654] width 197 height 33
click at [980, 639] on button "Mover para finalizado" at bounding box center [982, 655] width 192 height 32
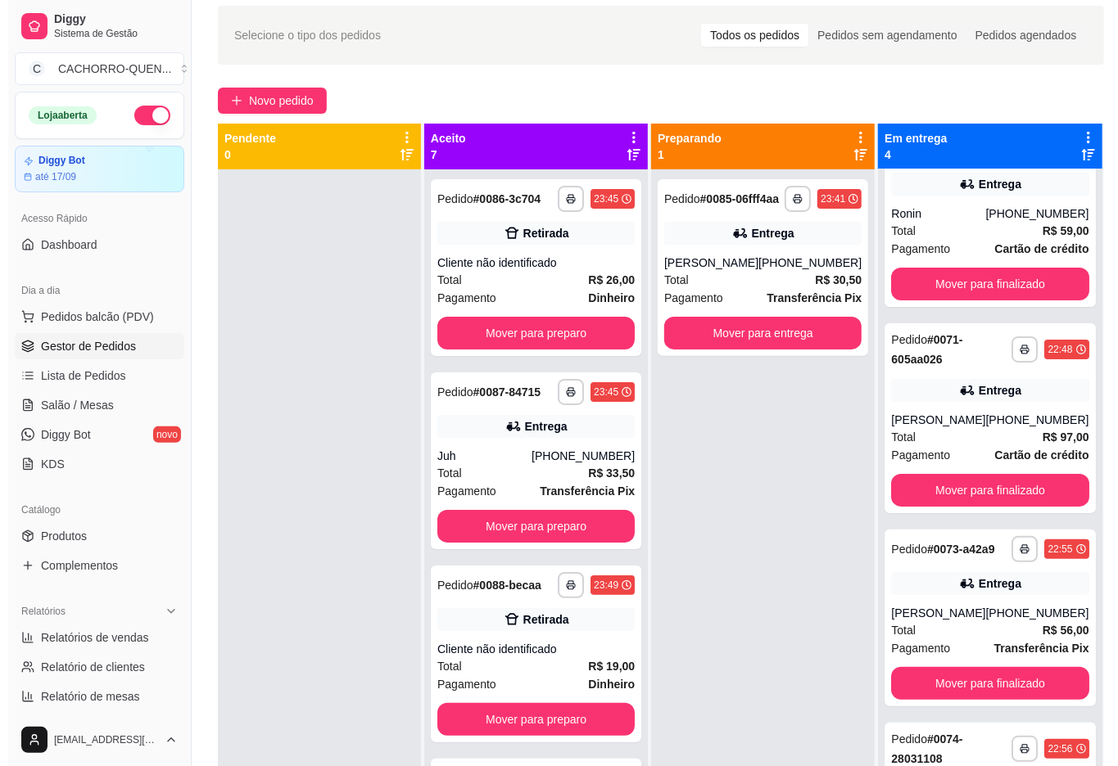
scroll to position [0, 0]
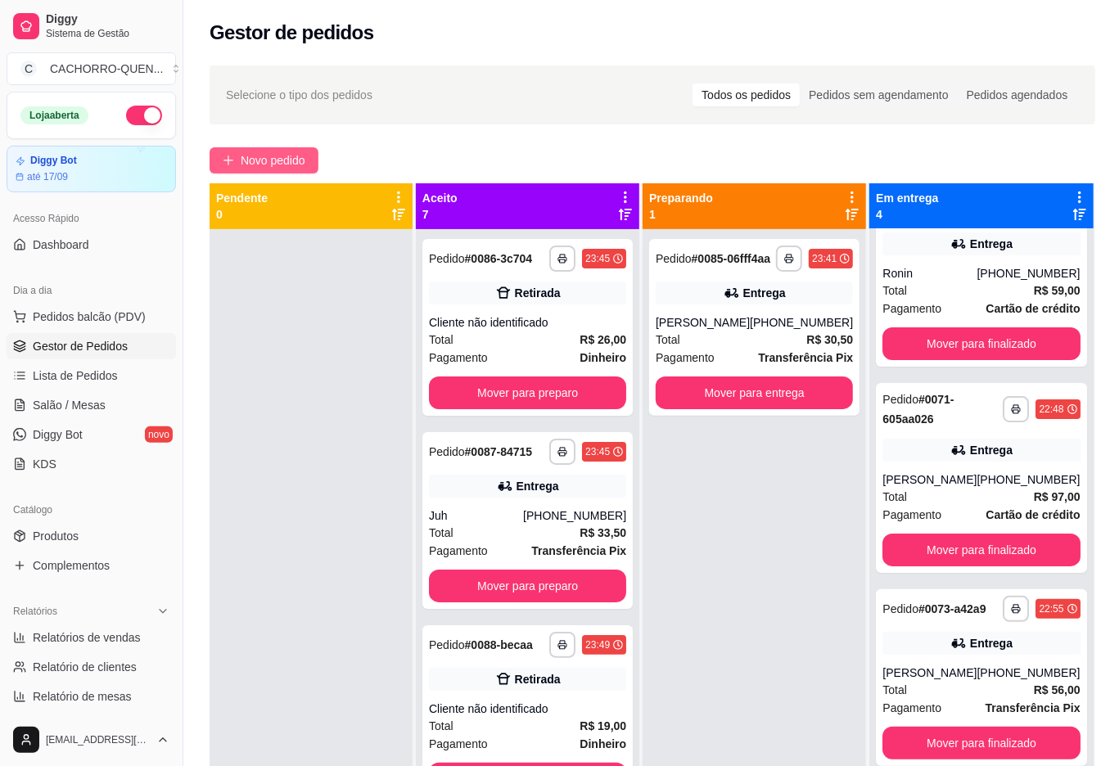
click at [286, 155] on span "Novo pedido" at bounding box center [273, 160] width 65 height 18
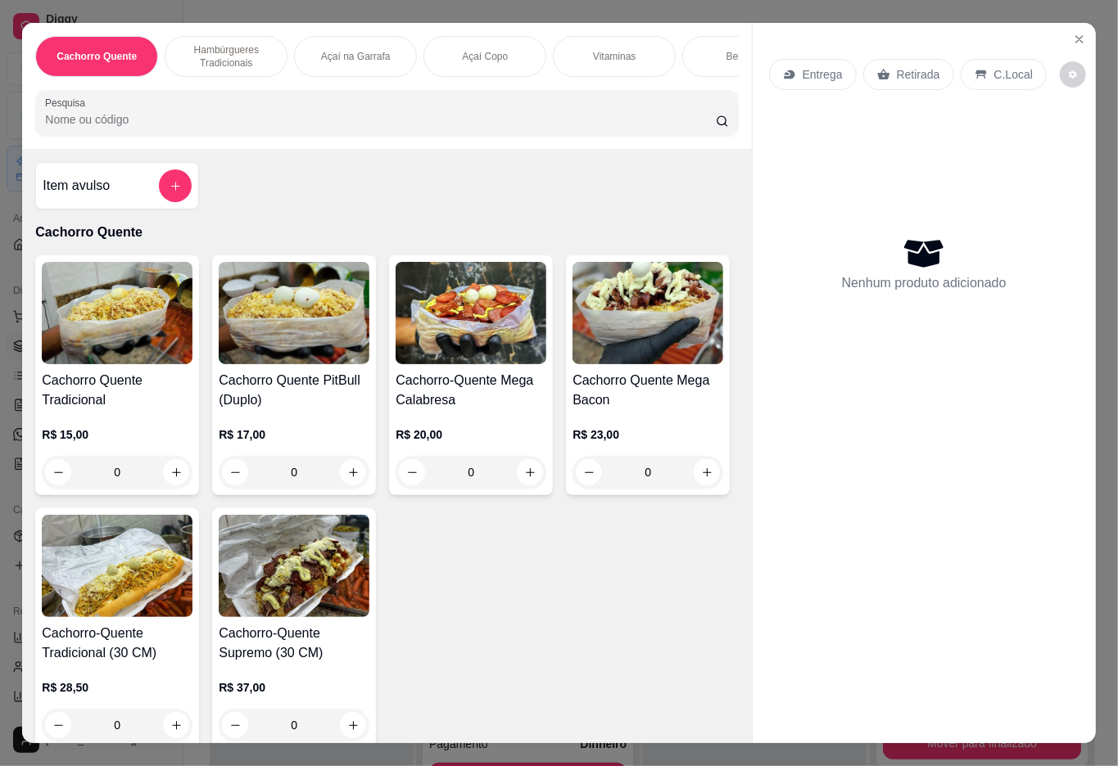
click at [109, 433] on div "R$ 15,00 0" at bounding box center [117, 449] width 151 height 79
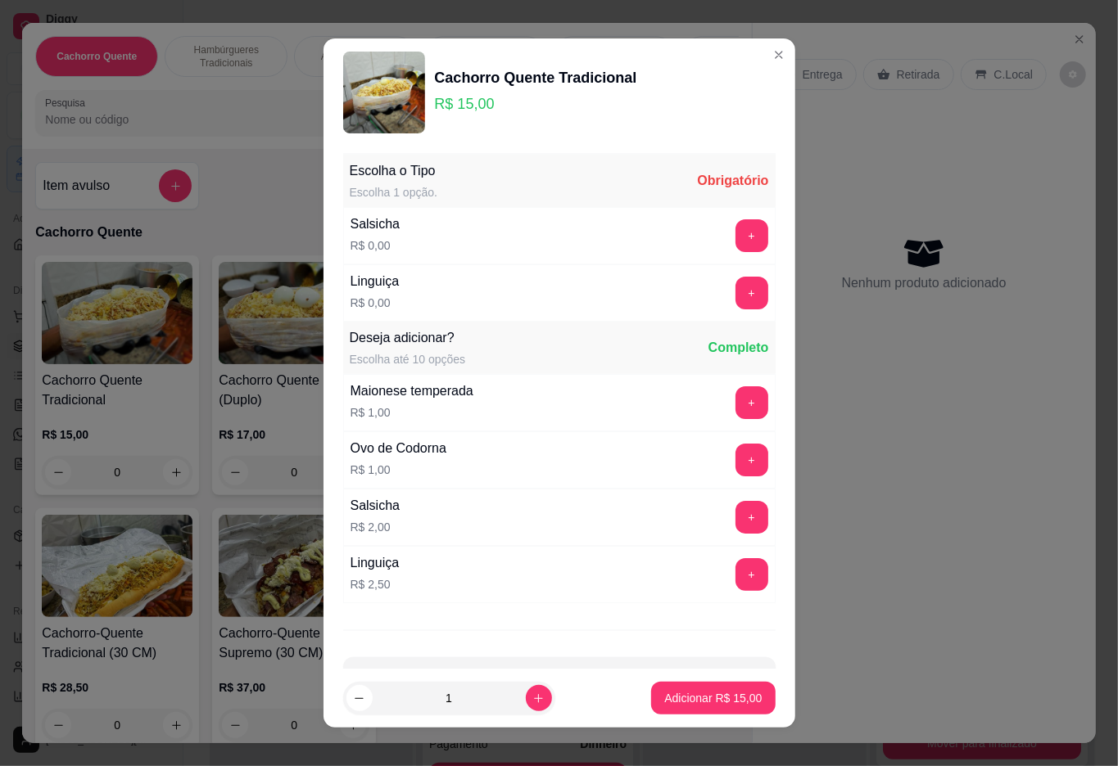
click at [735, 285] on button "+" at bounding box center [751, 293] width 33 height 33
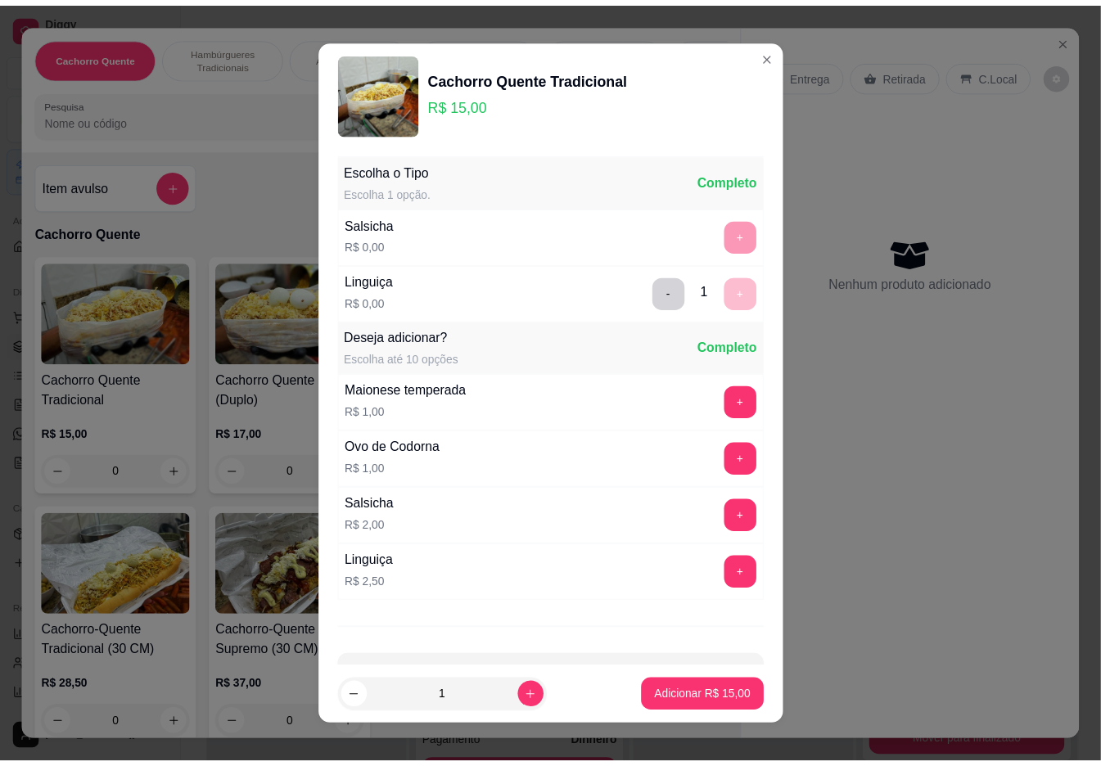
scroll to position [14, 0]
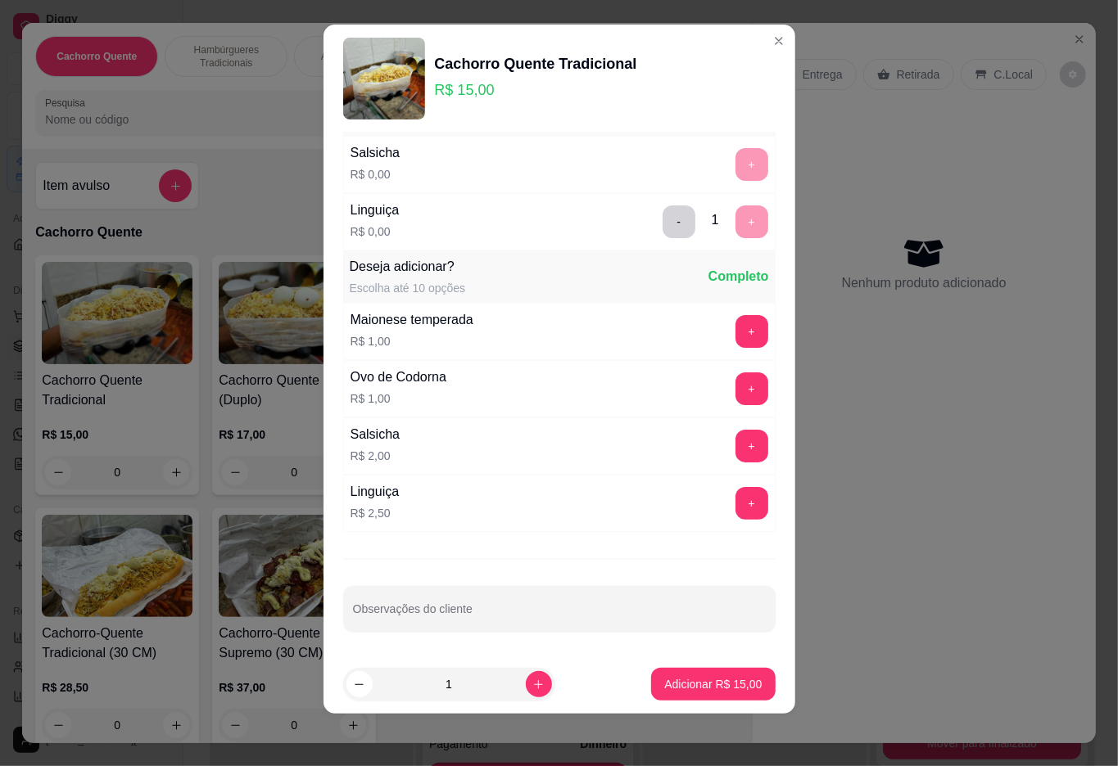
click at [689, 685] on p "Adicionar R$ 15,00" at bounding box center [712, 684] width 97 height 16
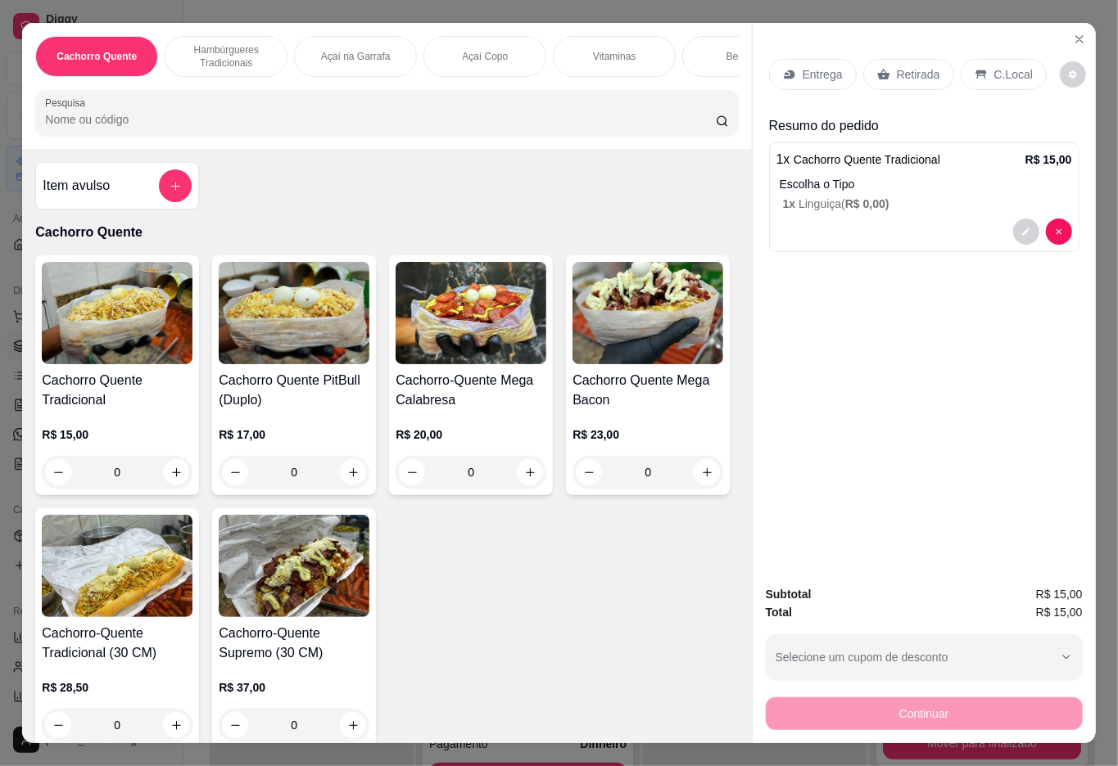
click at [925, 66] on p "Retirada" at bounding box center [918, 74] width 43 height 16
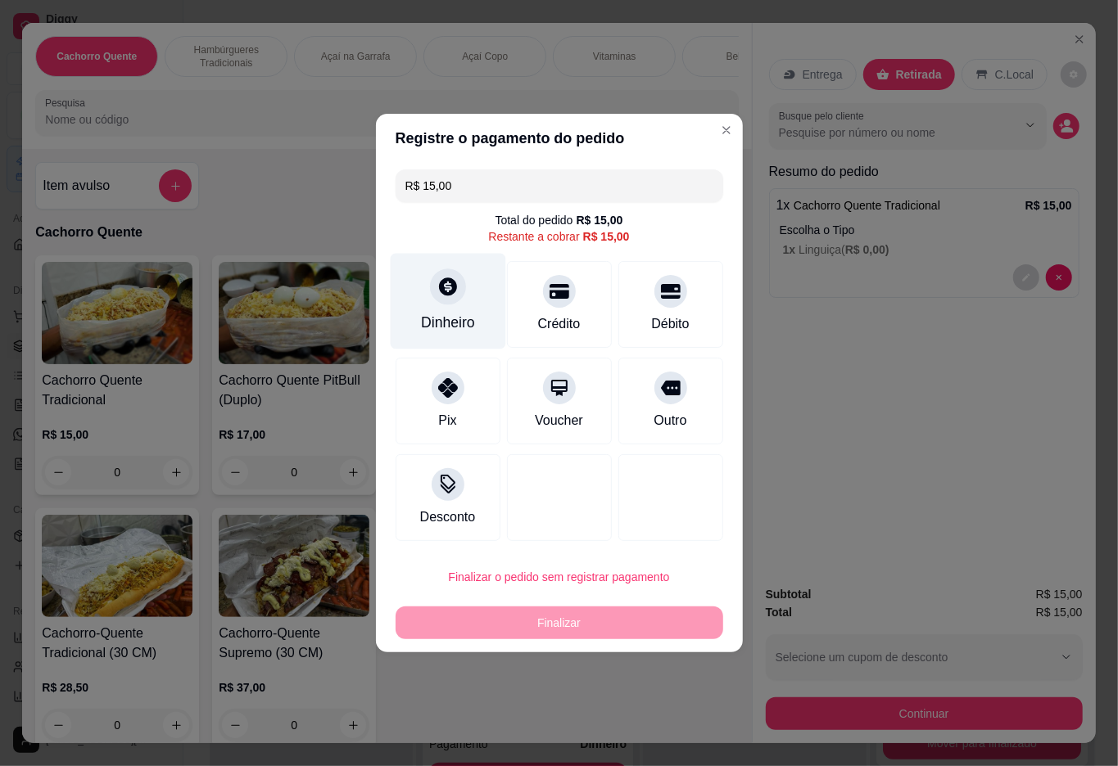
click at [462, 308] on div "Dinheiro" at bounding box center [447, 302] width 115 height 96
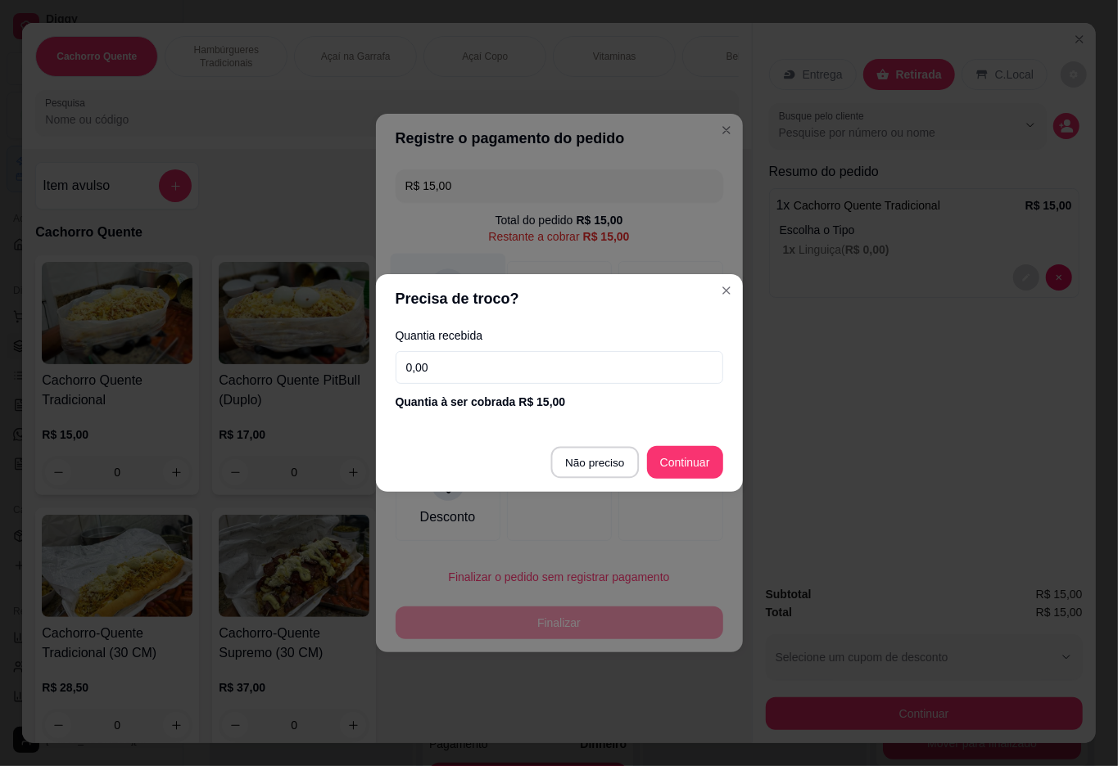
click at [600, 459] on div "Desconto" at bounding box center [559, 497] width 328 height 87
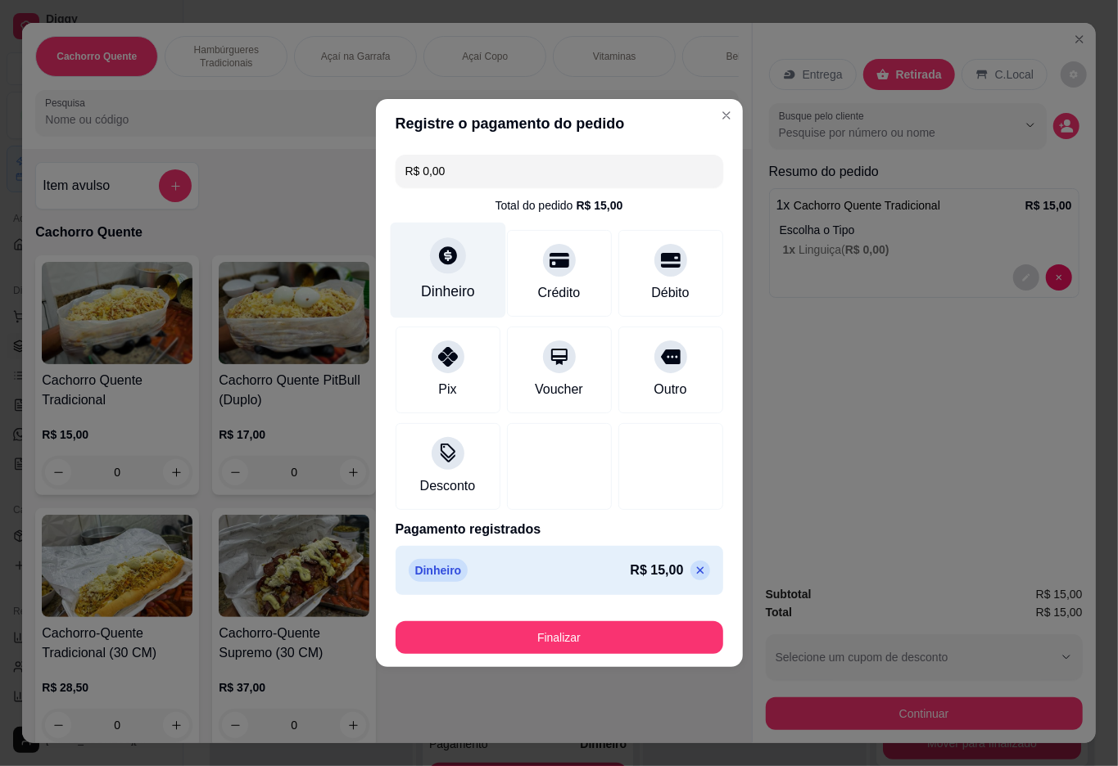
click at [574, 645] on button "Finalizar" at bounding box center [559, 637] width 328 height 33
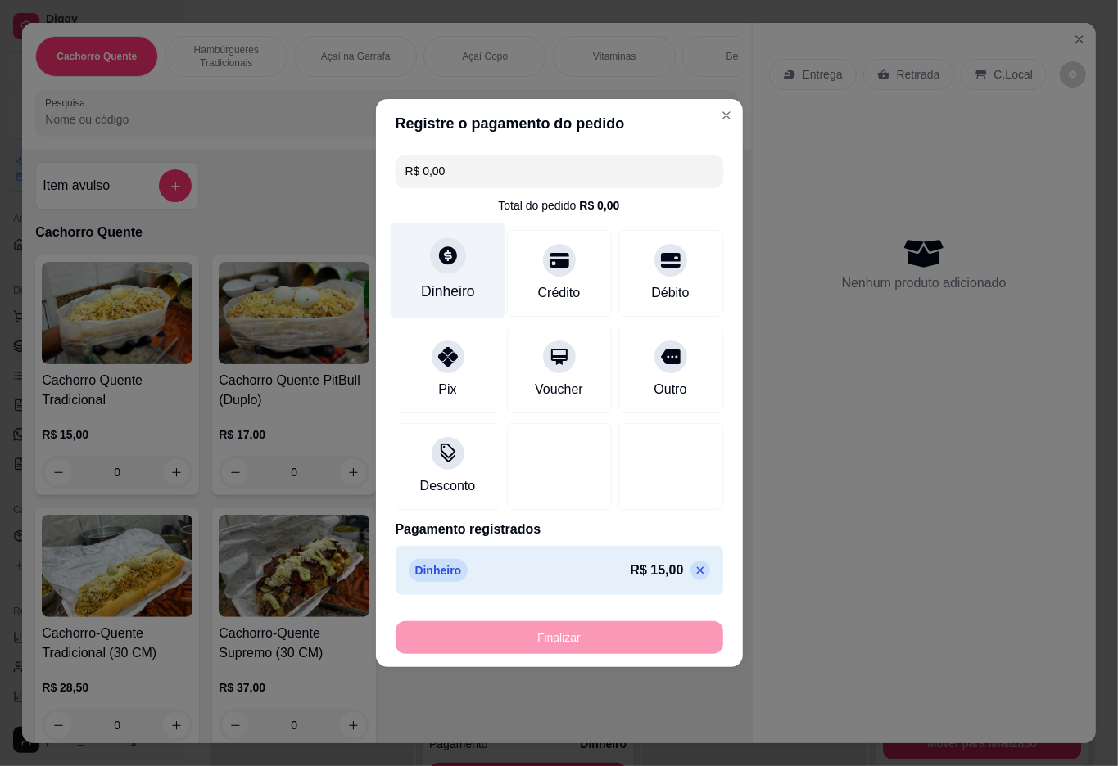
type input "-R$ 15,00"
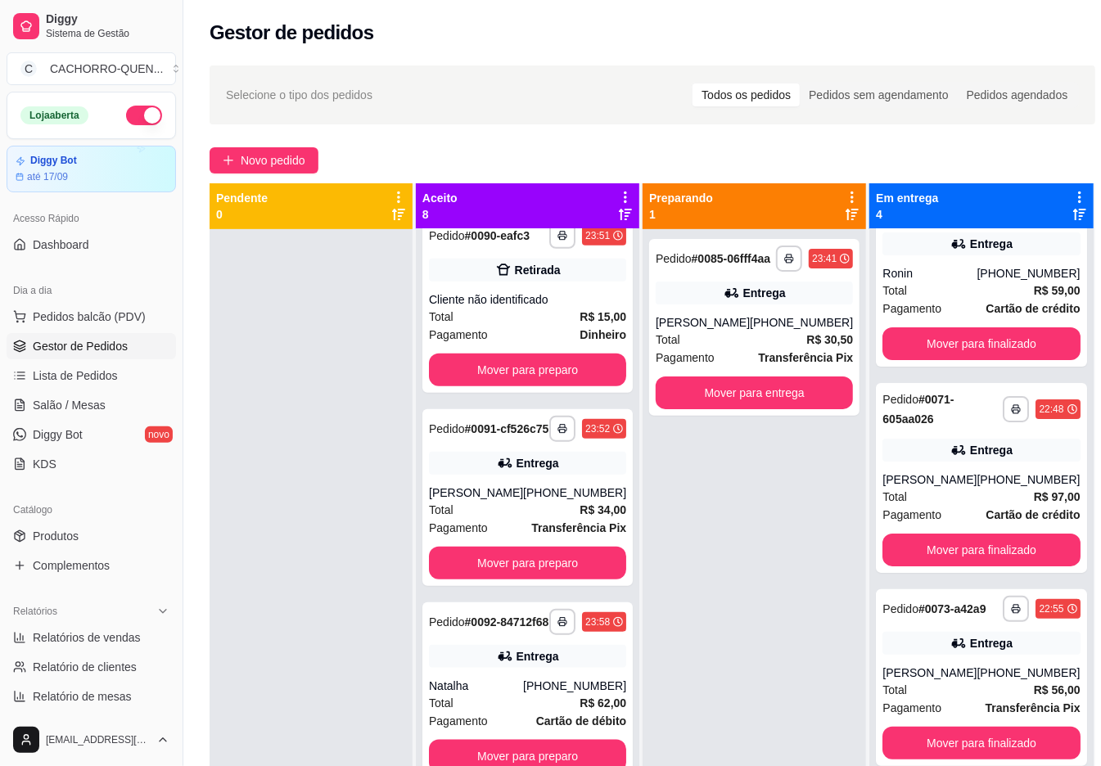
scroll to position [901, 0]
click at [570, 649] on div "Entrega" at bounding box center [527, 656] width 197 height 23
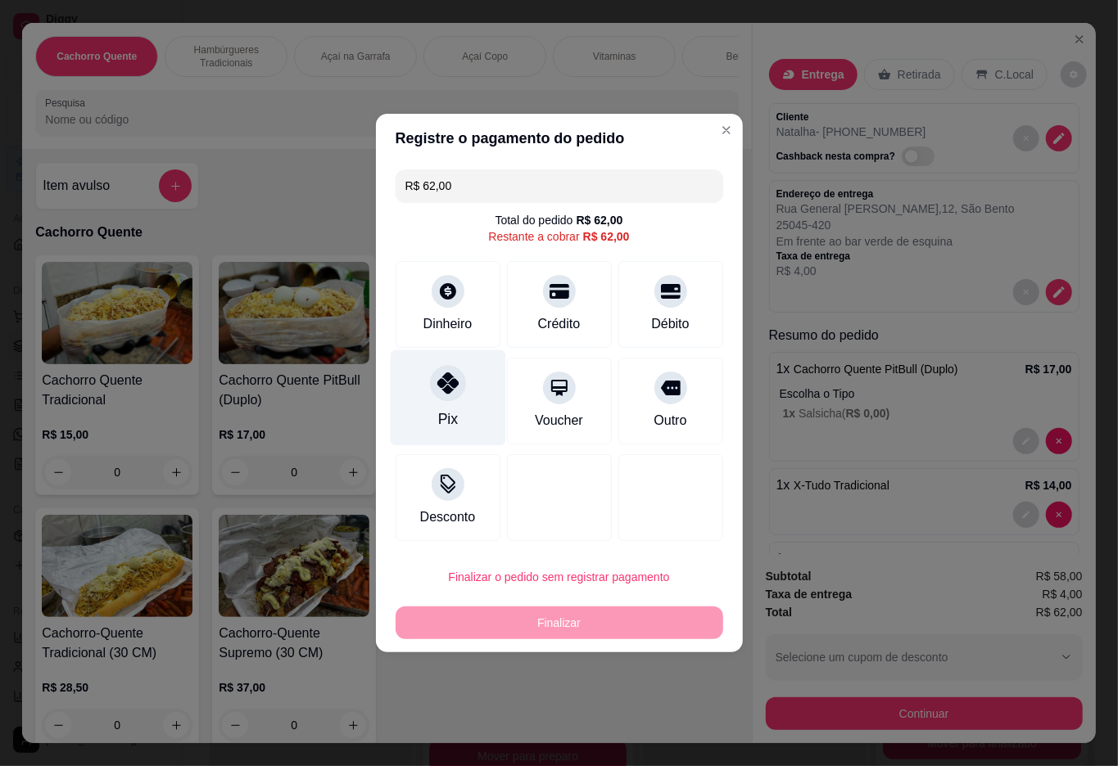
click at [450, 409] on div "Pix" at bounding box center [447, 398] width 115 height 96
type input "R$ 0,00"
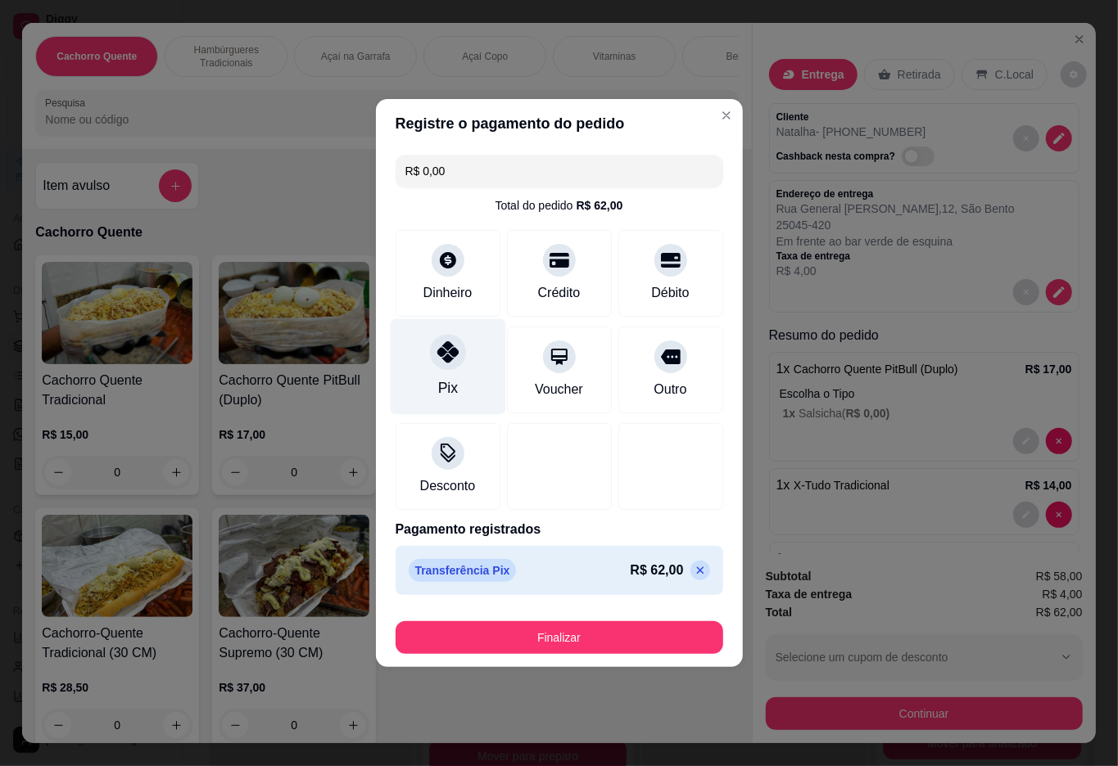
click at [669, 645] on button "Finalizar" at bounding box center [559, 637] width 328 height 33
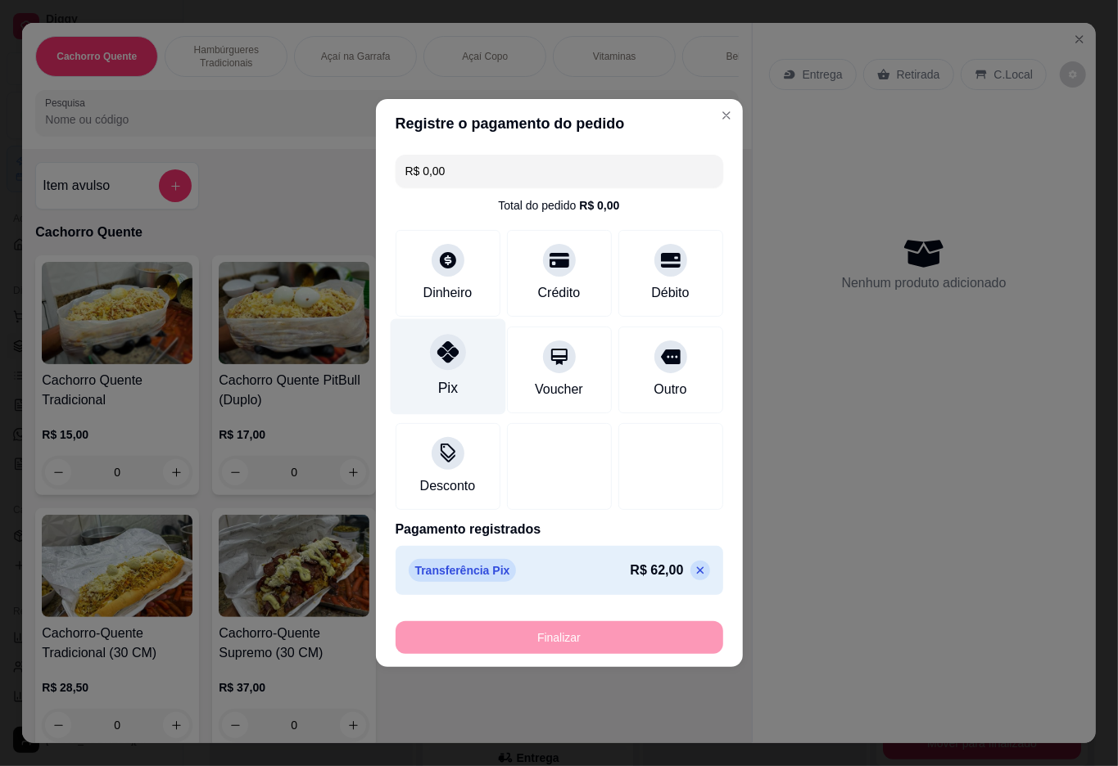
type input "0"
type input "-R$ 62,00"
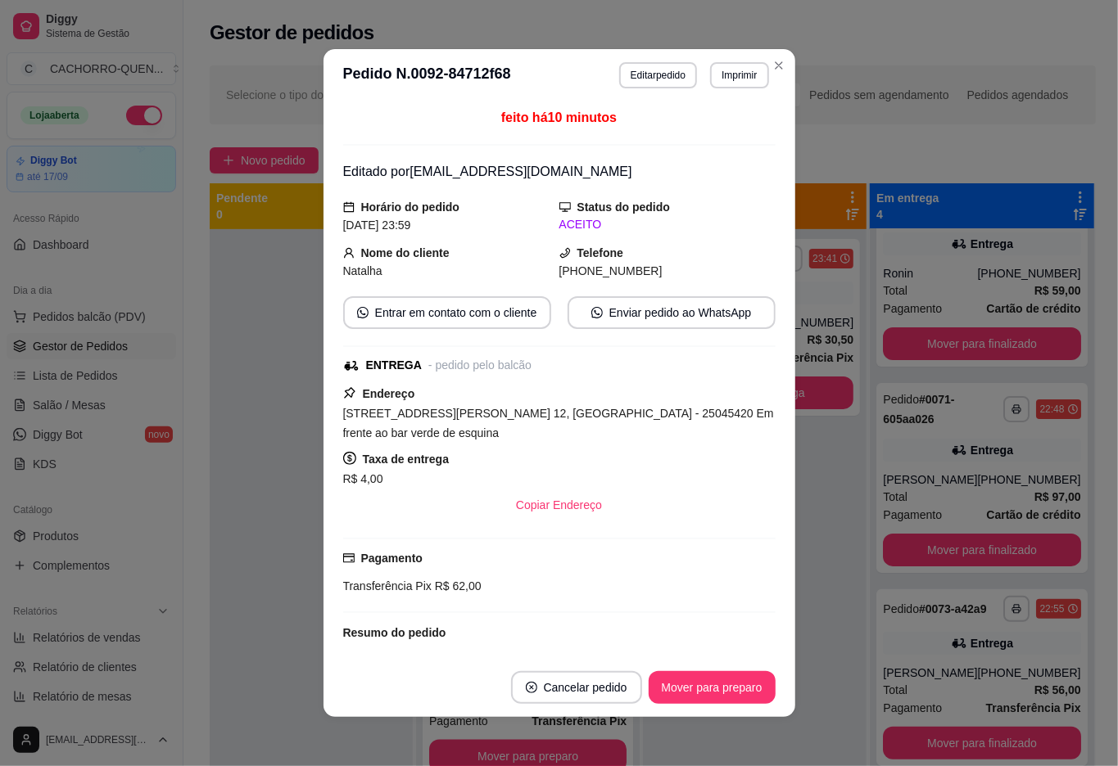
click at [188, 564] on button "Toggle Sidebar" at bounding box center [182, 383] width 13 height 766
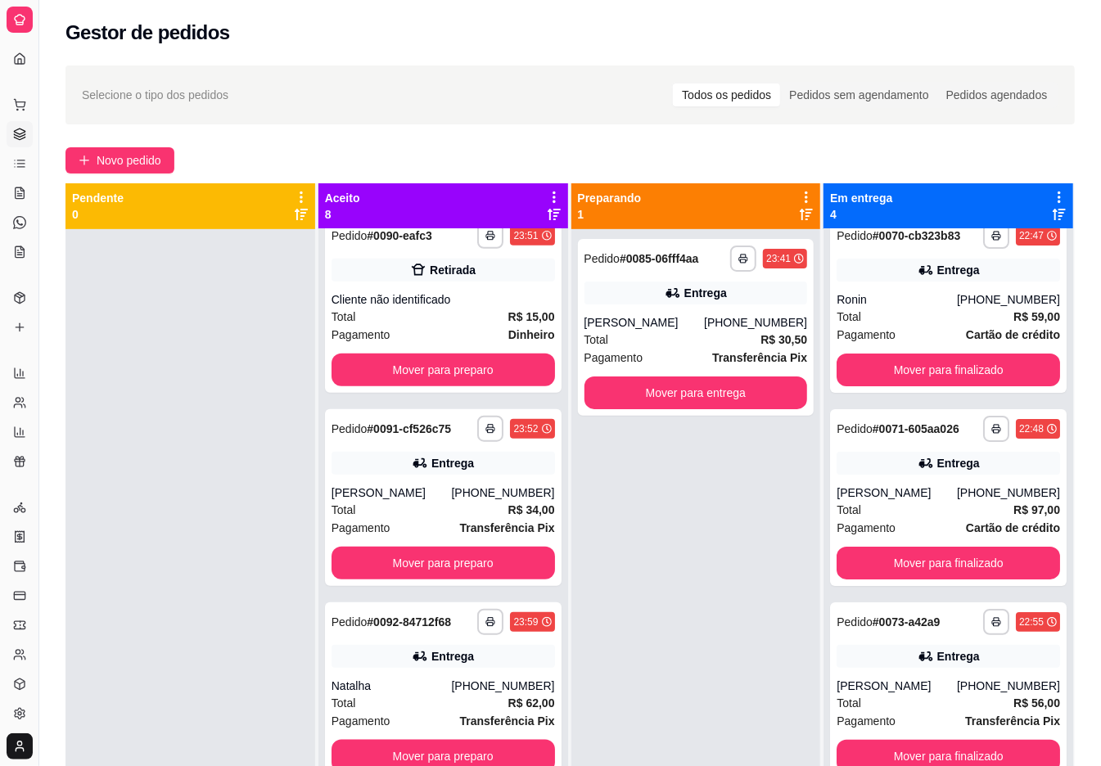
scroll to position [62, 0]
